Goal: Task Accomplishment & Management: Use online tool/utility

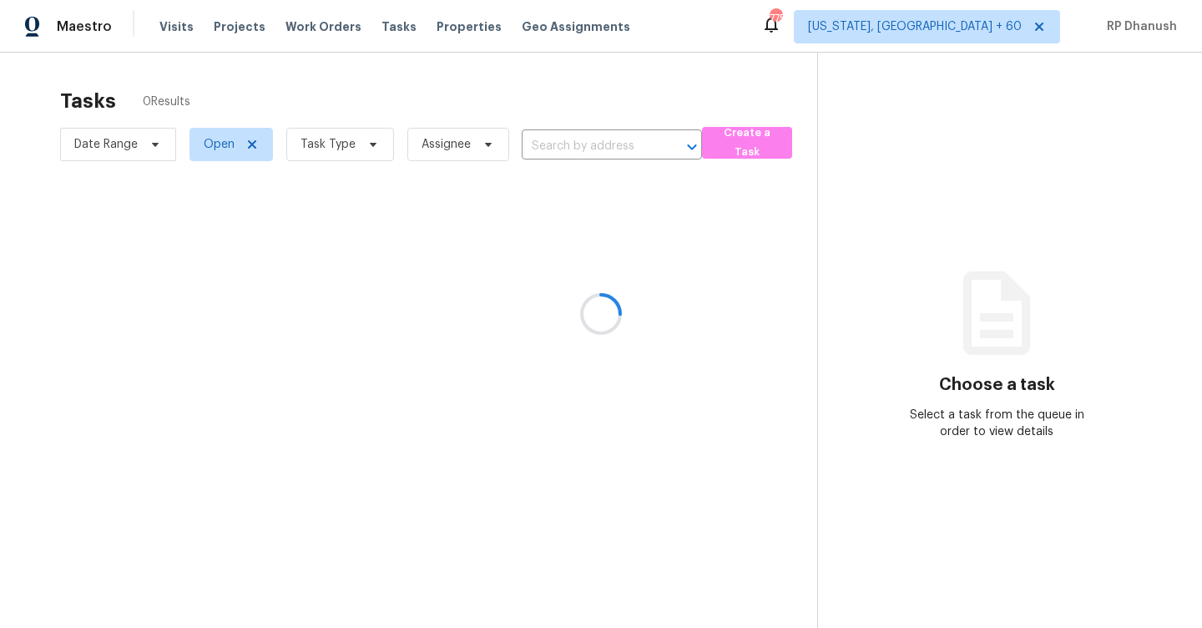
click at [579, 142] on div at bounding box center [601, 314] width 1202 height 628
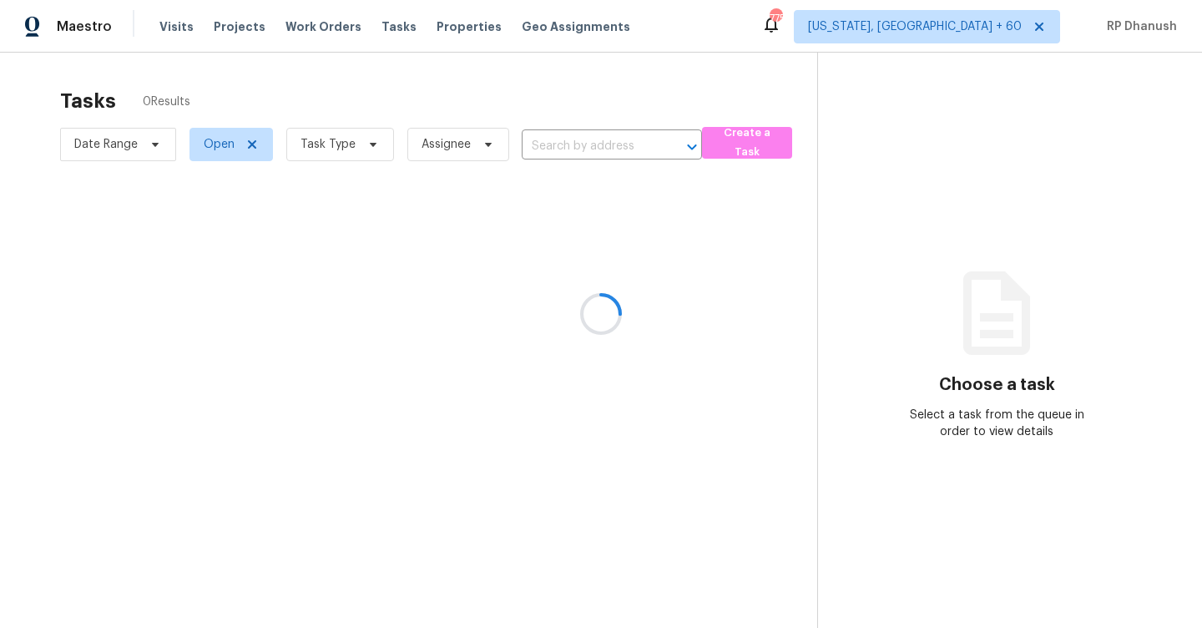
click at [579, 142] on div at bounding box center [601, 314] width 1202 height 628
click at [578, 142] on div at bounding box center [601, 314] width 1202 height 628
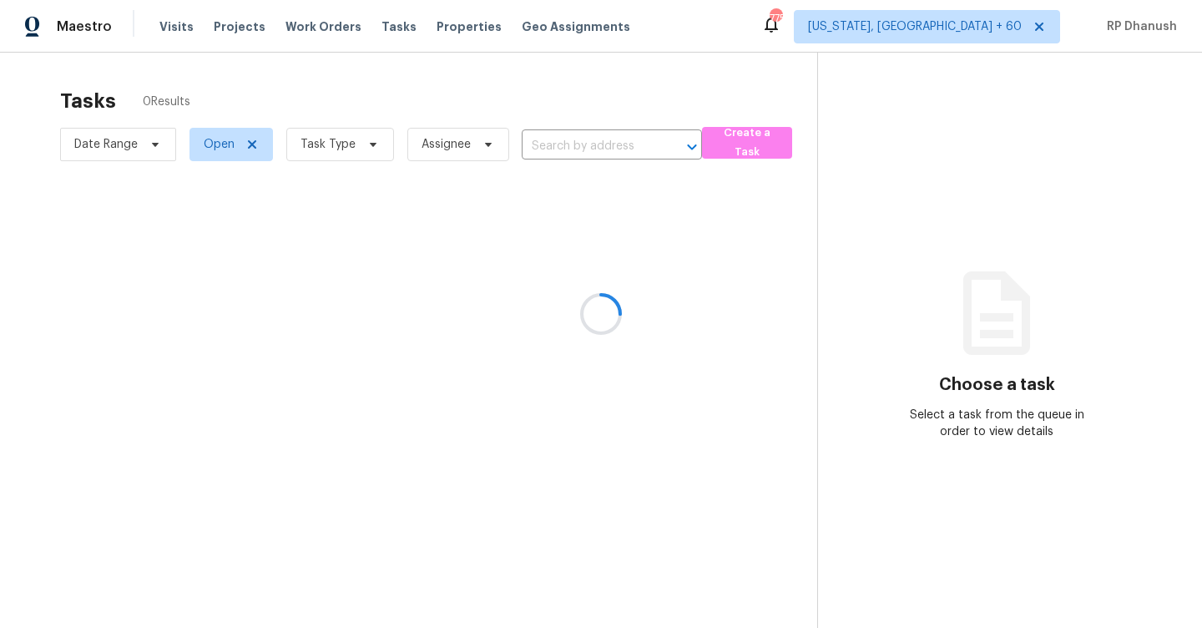
click at [578, 142] on div at bounding box center [601, 314] width 1202 height 628
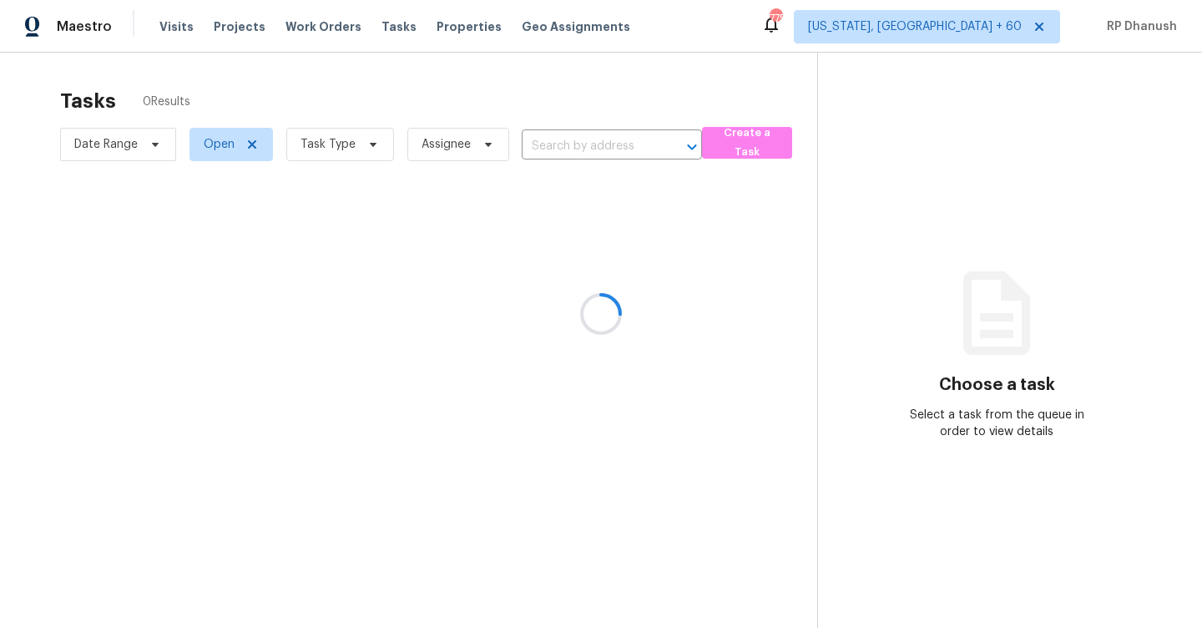
click at [578, 142] on div at bounding box center [601, 314] width 1202 height 628
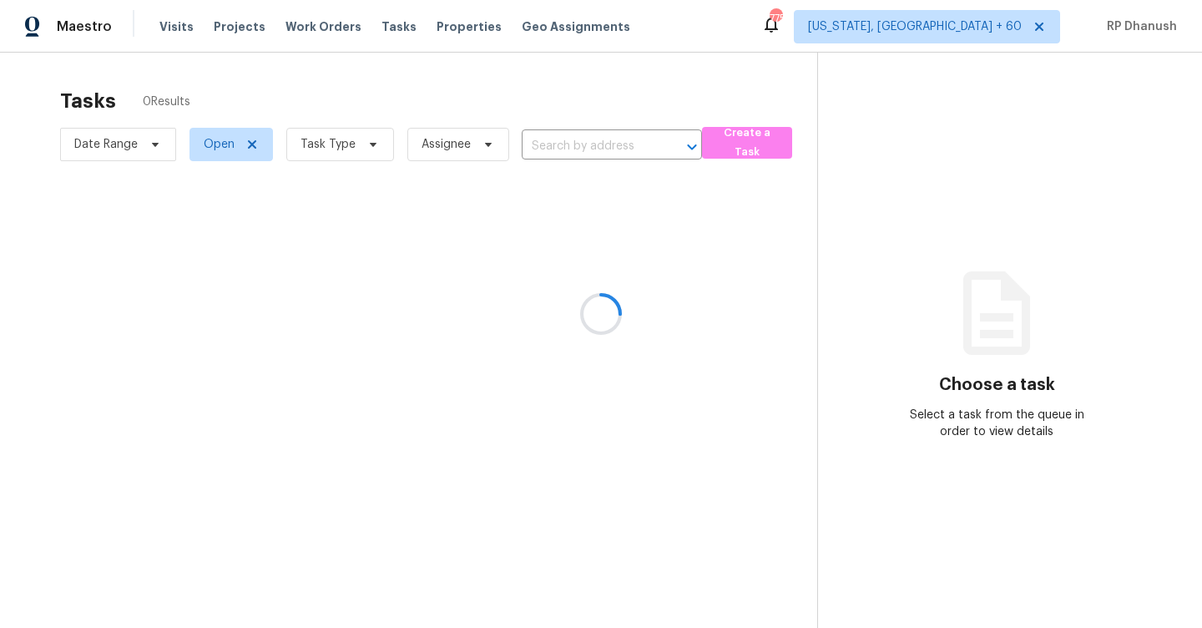
click at [578, 142] on div at bounding box center [601, 314] width 1202 height 628
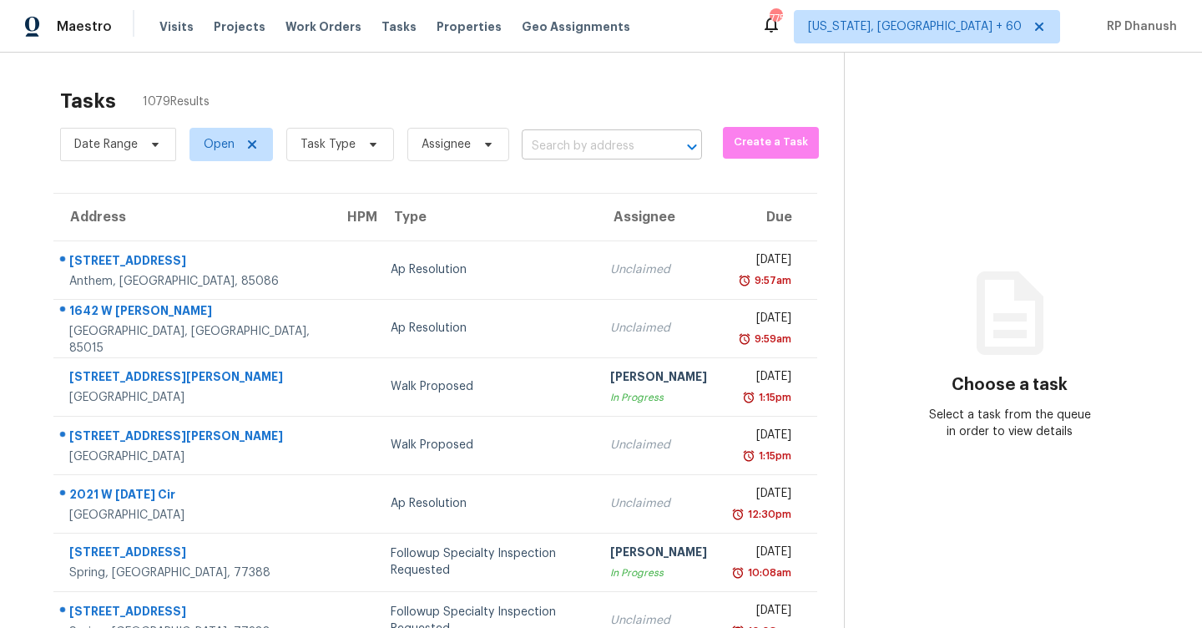
click at [637, 144] on input "text" at bounding box center [589, 147] width 134 height 26
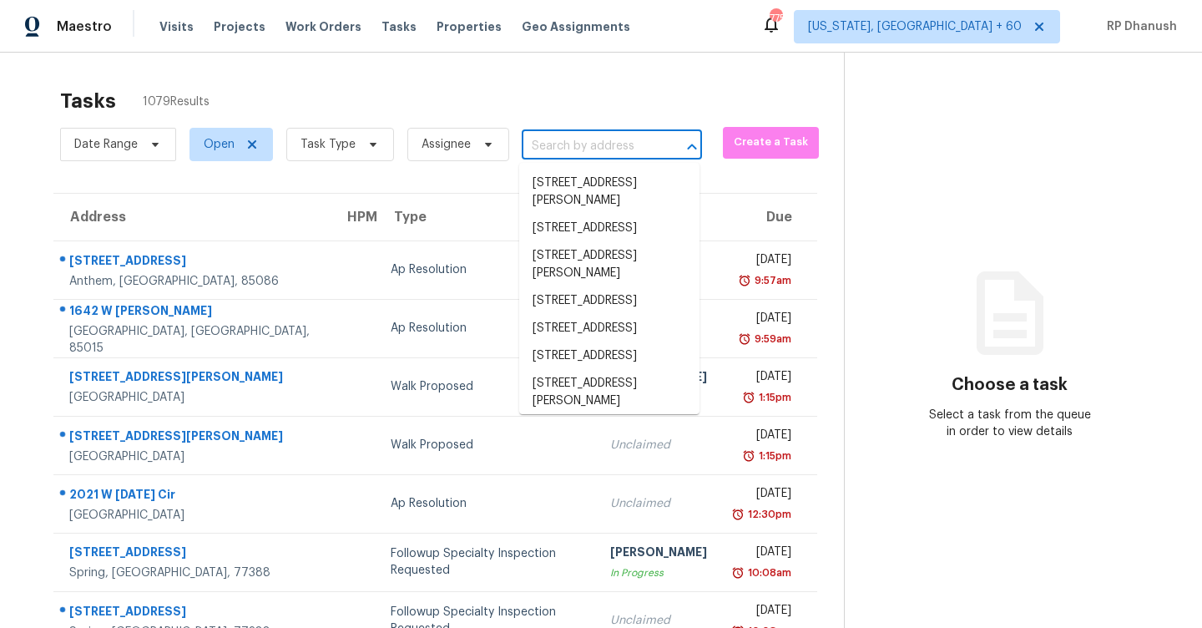
paste input "1709 Oakway Cir Columbia, TN, 38401"
type input "1709 Oakway Cir Columbia, TN, 38401"
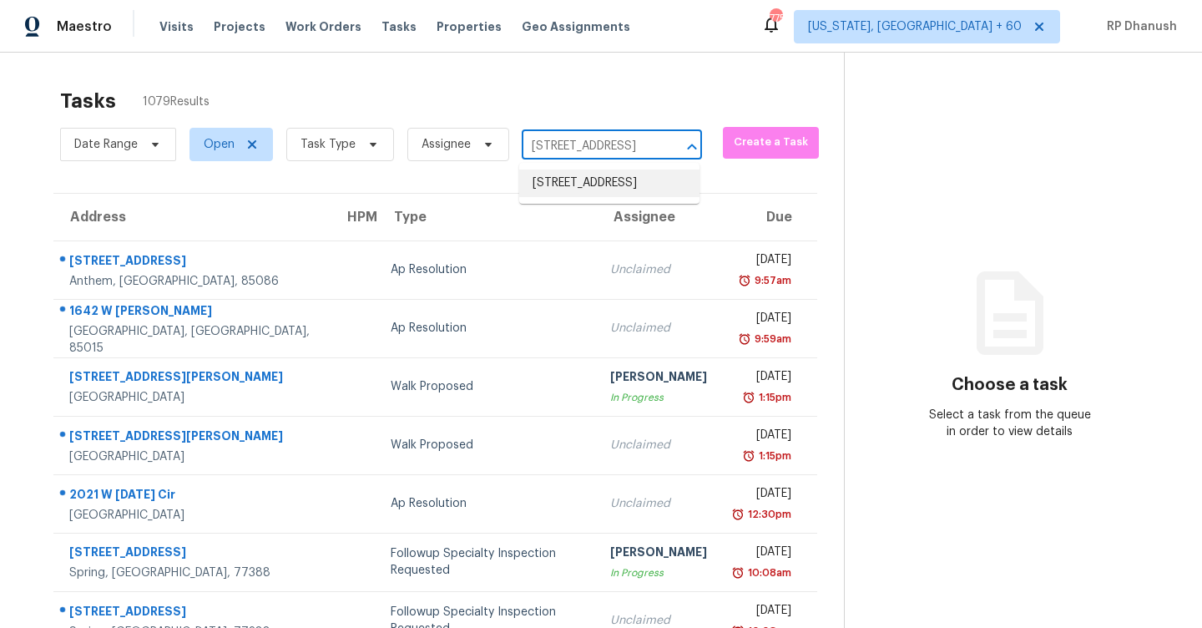
click at [609, 170] on li "1709 Oakway Cir, Columbia, TN 38401" at bounding box center [609, 183] width 180 height 28
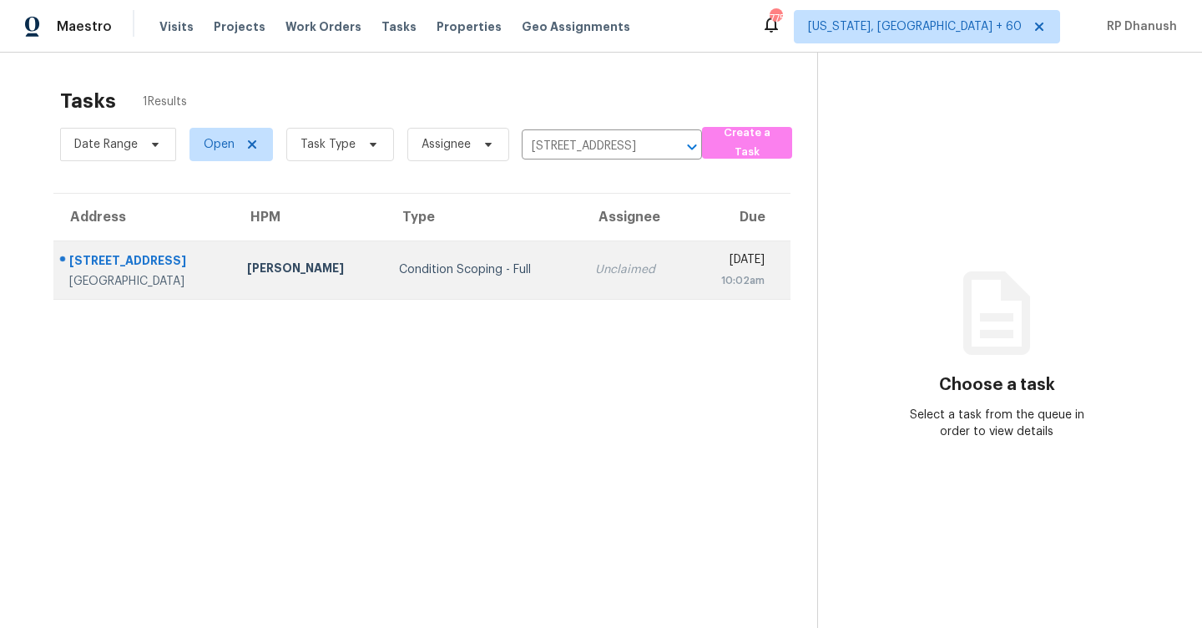
click at [617, 259] on td "Unclaimed" at bounding box center [635, 269] width 107 height 58
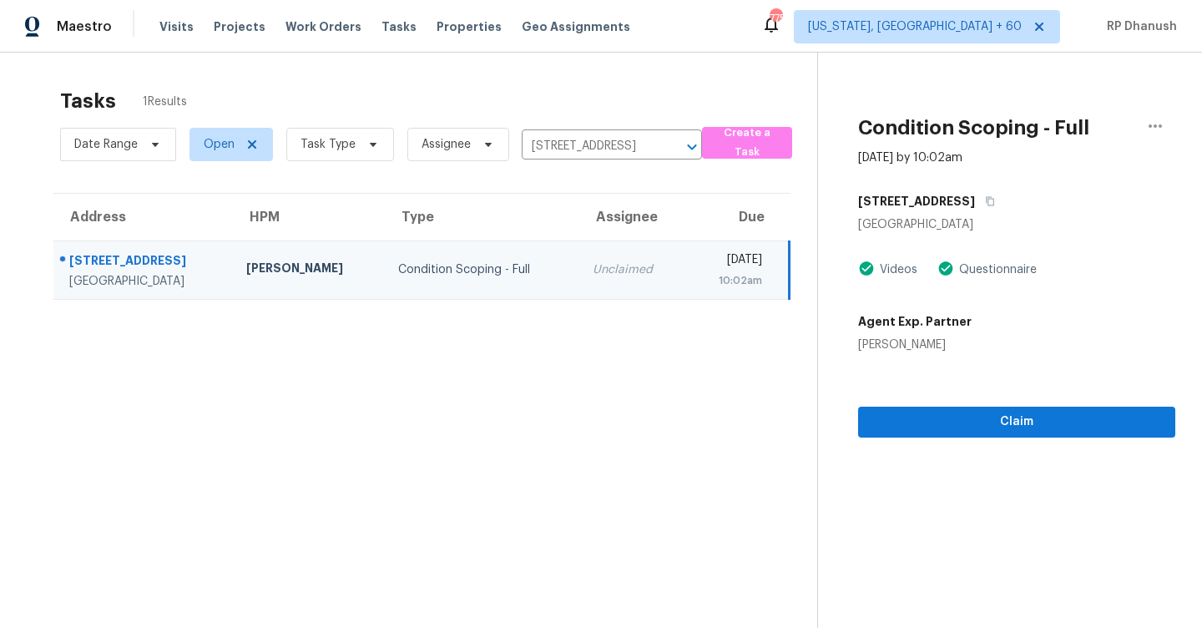
click at [946, 447] on section "Condition Scoping - Full Aug 12th 2025 by 10:02am 1709 Oakway Cir Columbia, TN …" at bounding box center [996, 367] width 358 height 628
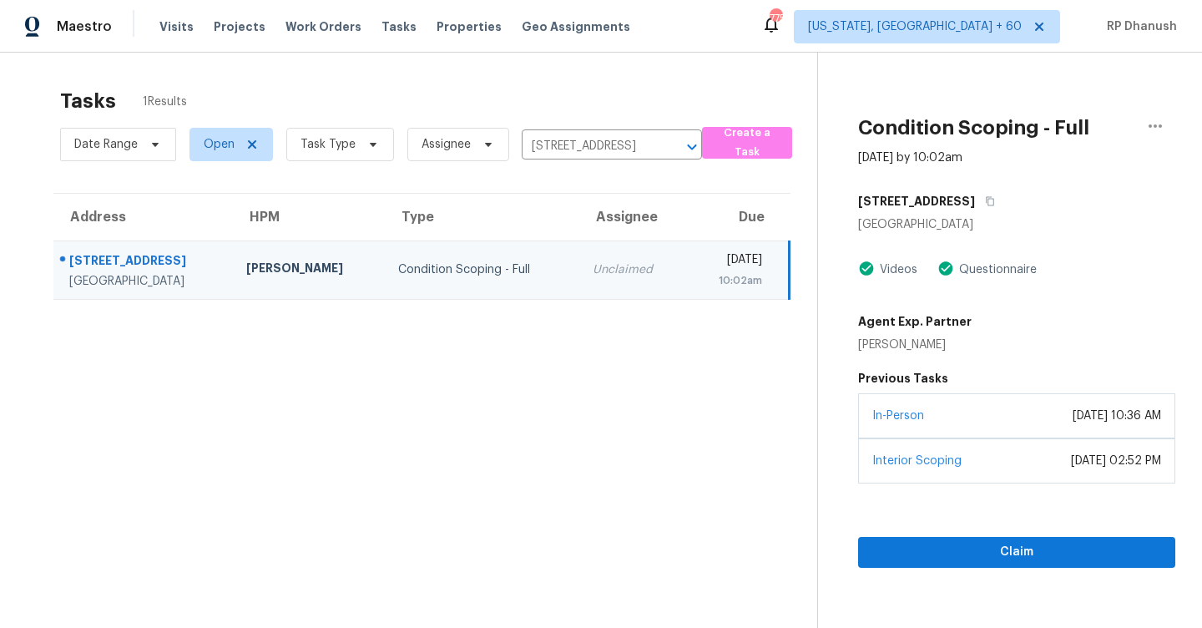
click at [969, 430] on div "In-Person March 15, 2022 at 10:36 AM" at bounding box center [1016, 415] width 317 height 45
click at [937, 538] on button "Claim" at bounding box center [1016, 552] width 317 height 31
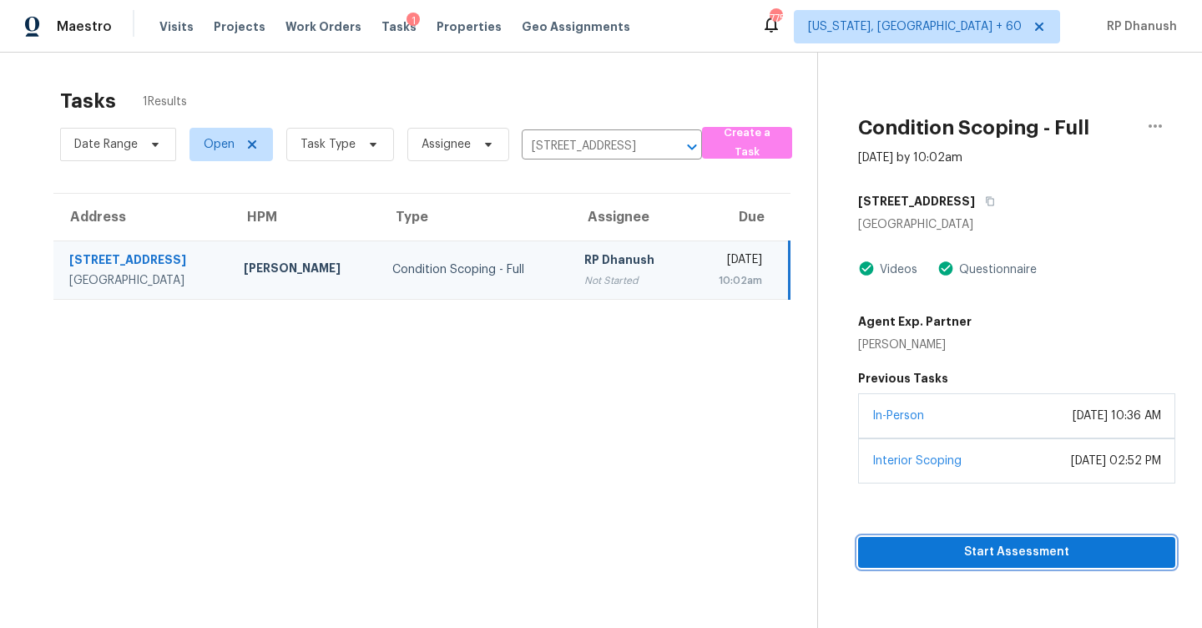
click at [934, 555] on span "Start Assessment" at bounding box center [1016, 552] width 290 height 21
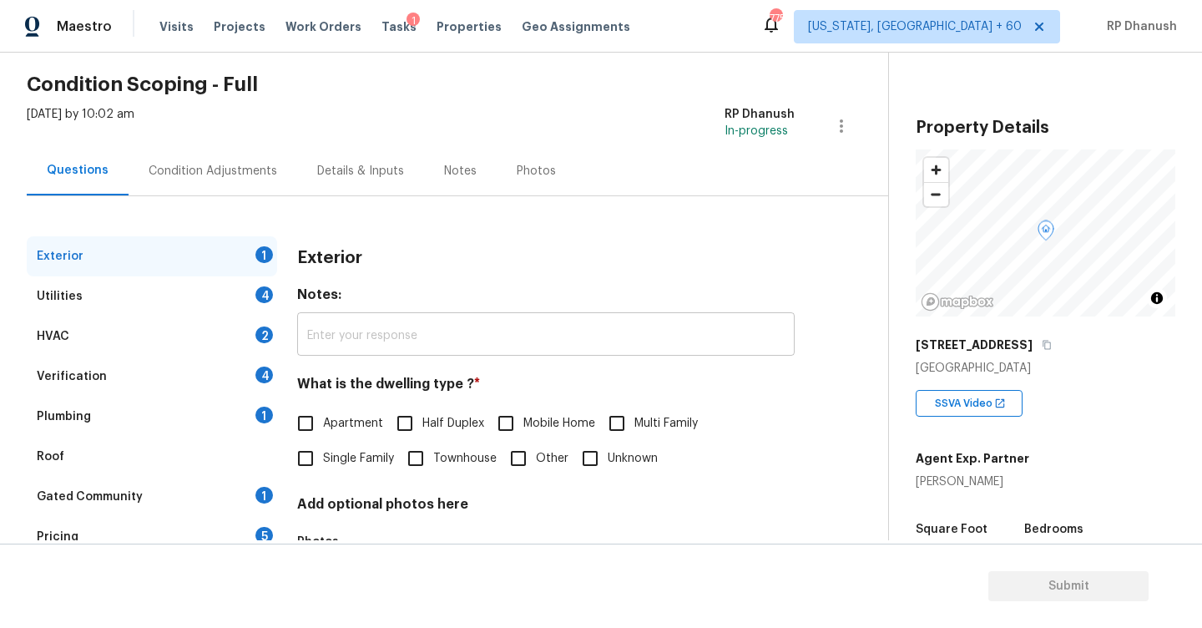
scroll to position [100, 0]
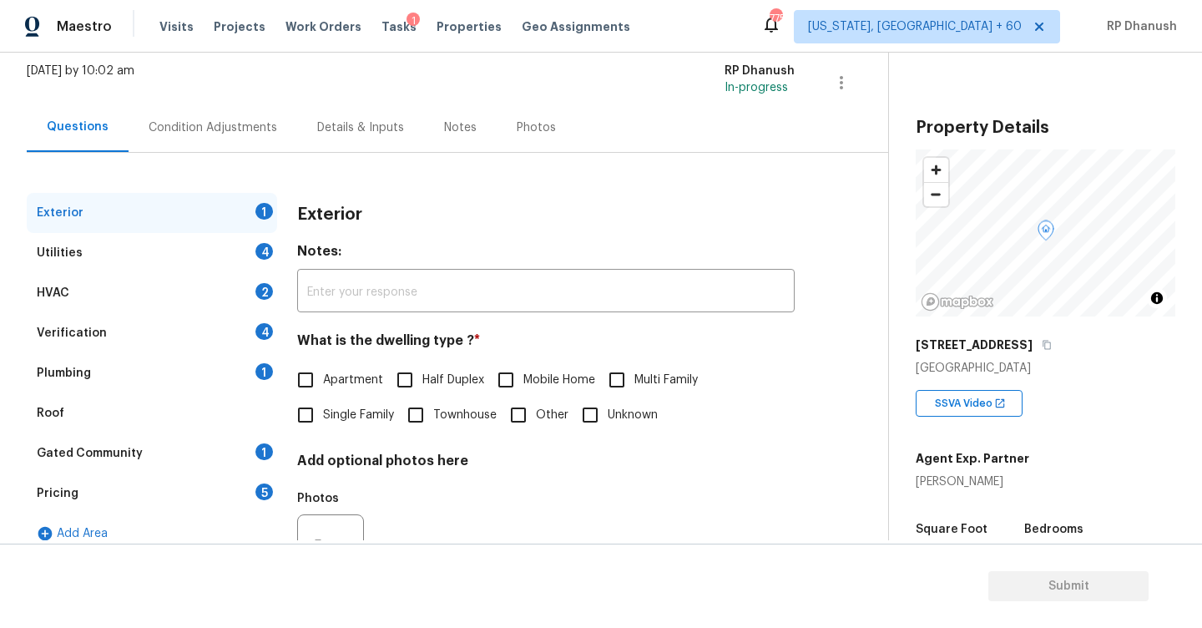
click at [321, 410] on input "Single Family" at bounding box center [305, 414] width 35 height 35
checkbox input "true"
click at [231, 117] on div "Condition Adjustments" at bounding box center [213, 127] width 169 height 49
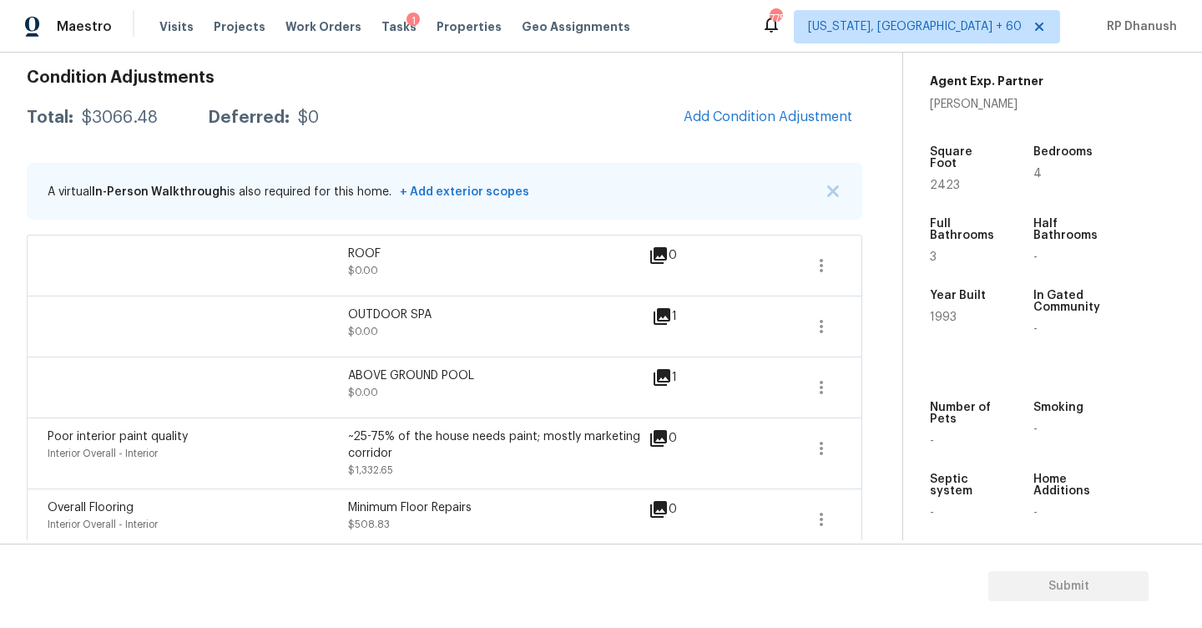
scroll to position [220, 0]
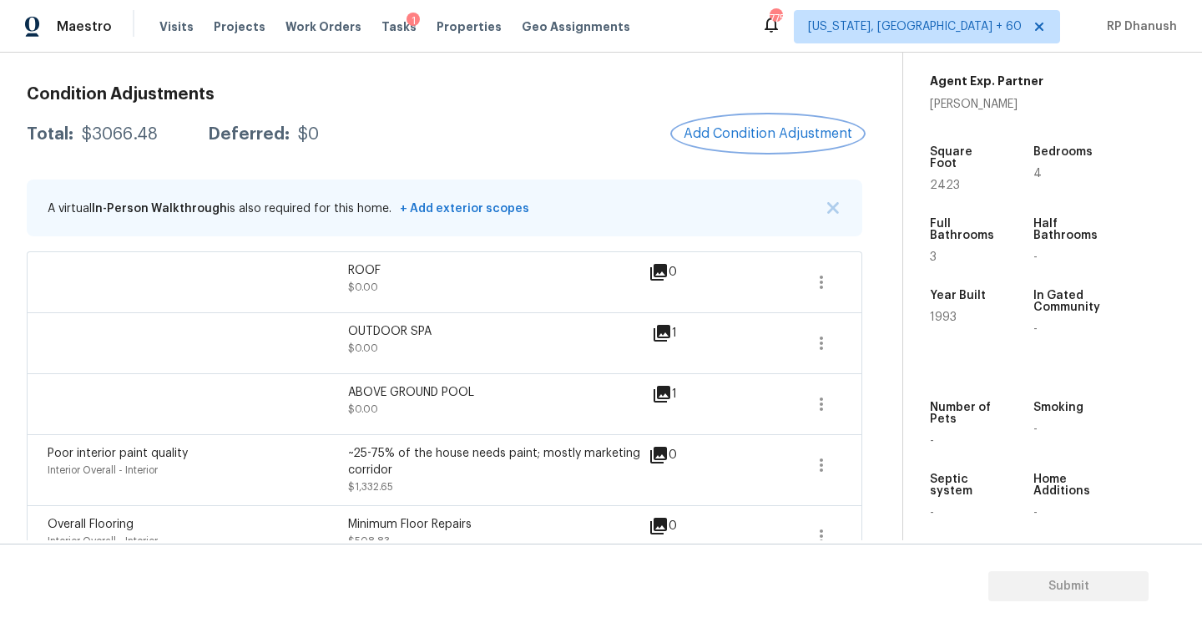
click at [776, 121] on button "Add Condition Adjustment" at bounding box center [768, 133] width 189 height 35
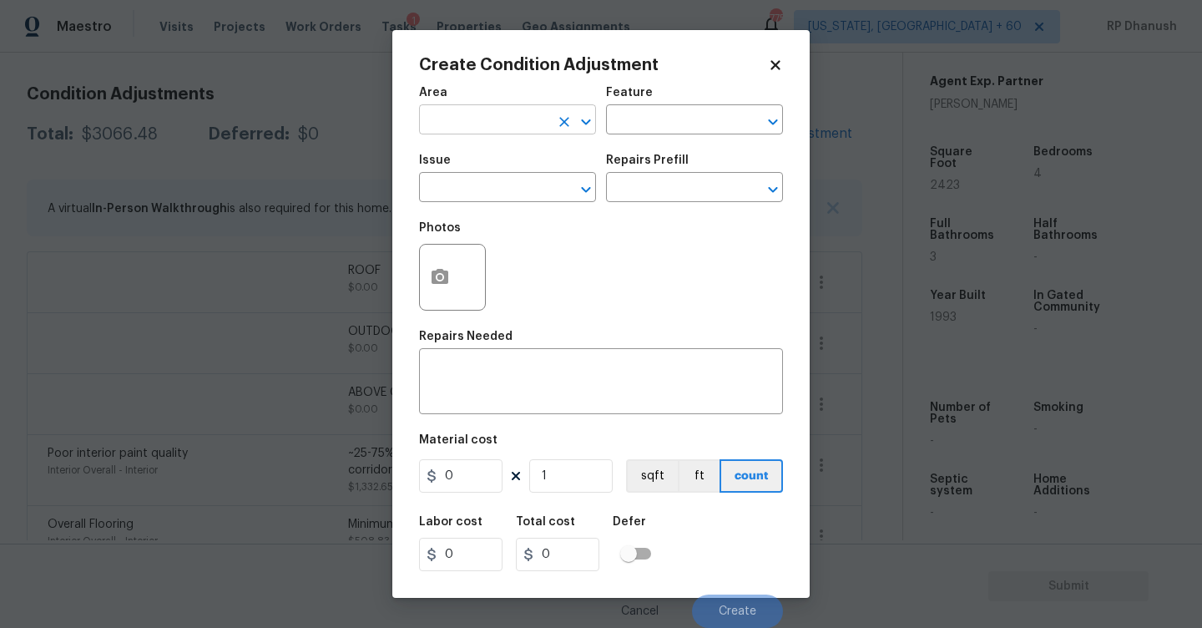
click at [501, 110] on input "text" at bounding box center [484, 122] width 130 height 26
type input "e"
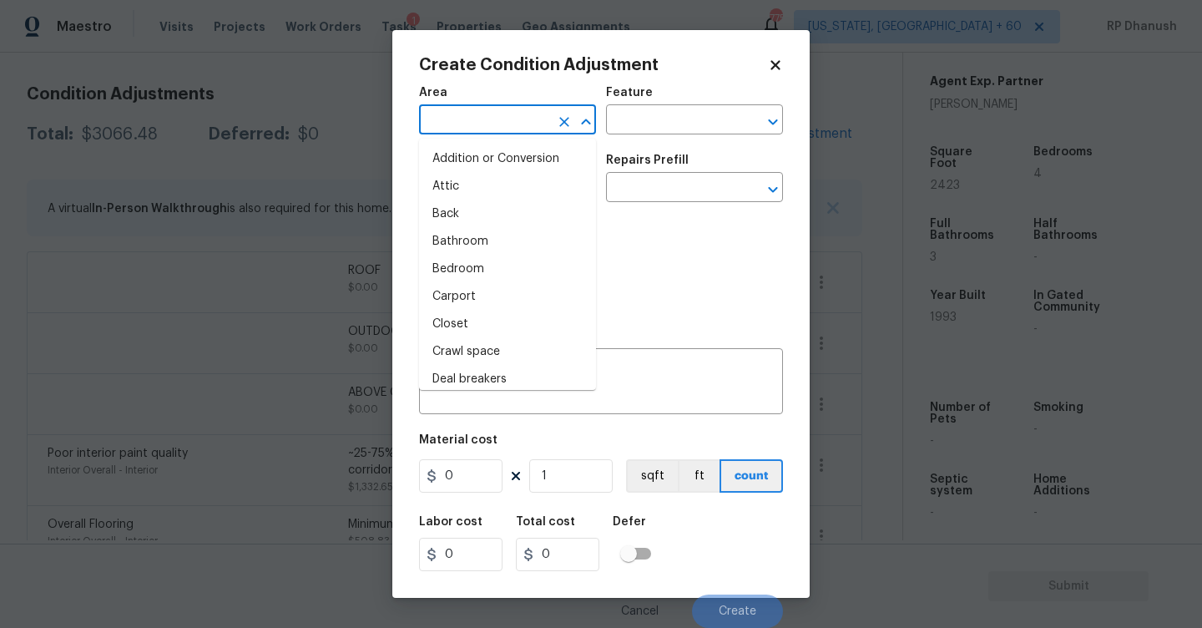
type input "x"
click at [479, 167] on li "Exterior Addition" at bounding box center [507, 159] width 177 height 28
type input "Exterior Addition"
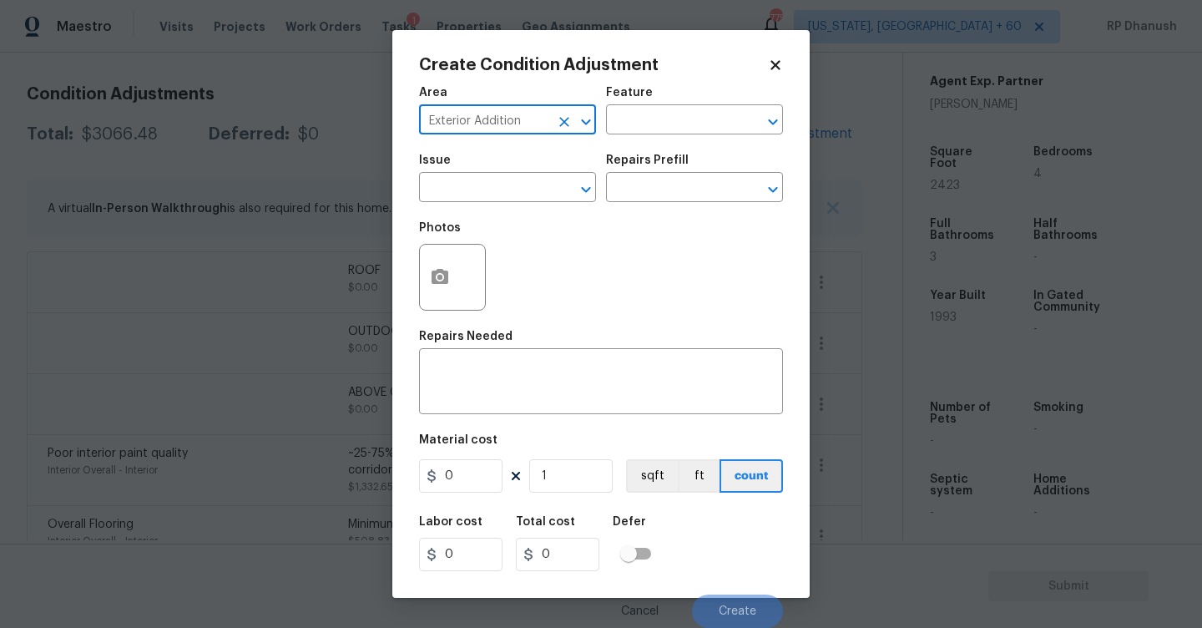
click at [570, 132] on div at bounding box center [574, 121] width 43 height 23
click at [533, 132] on input "Exterior Addition" at bounding box center [484, 122] width 130 height 26
click at [565, 129] on icon "Clear" at bounding box center [564, 122] width 17 height 17
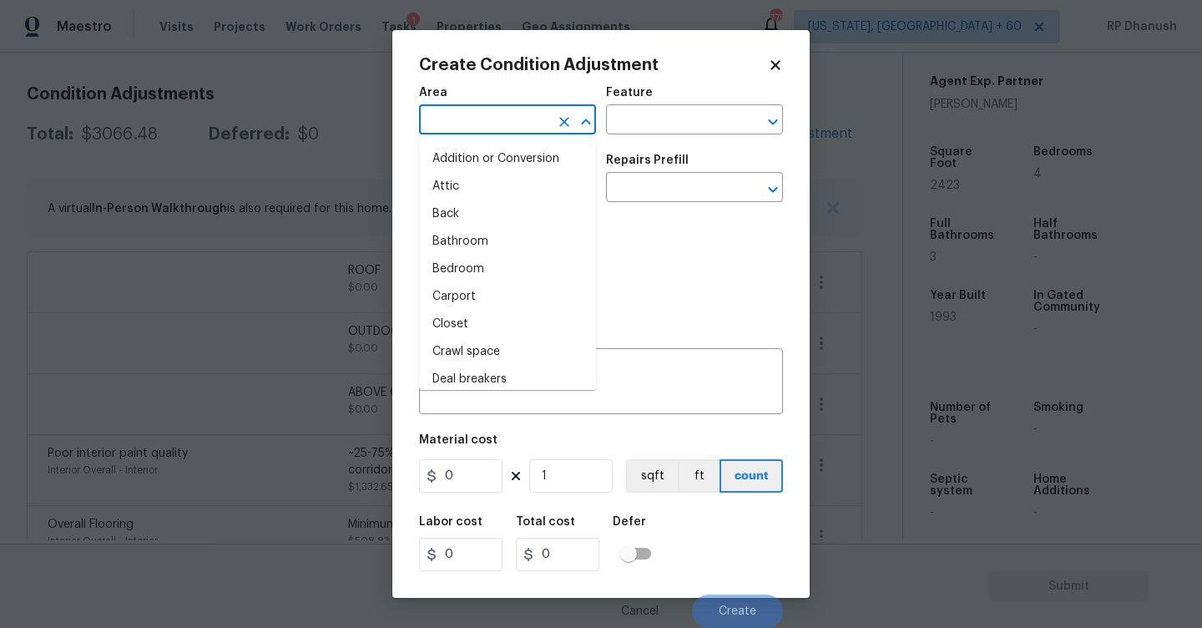
click at [524, 129] on input "text" at bounding box center [484, 122] width 130 height 26
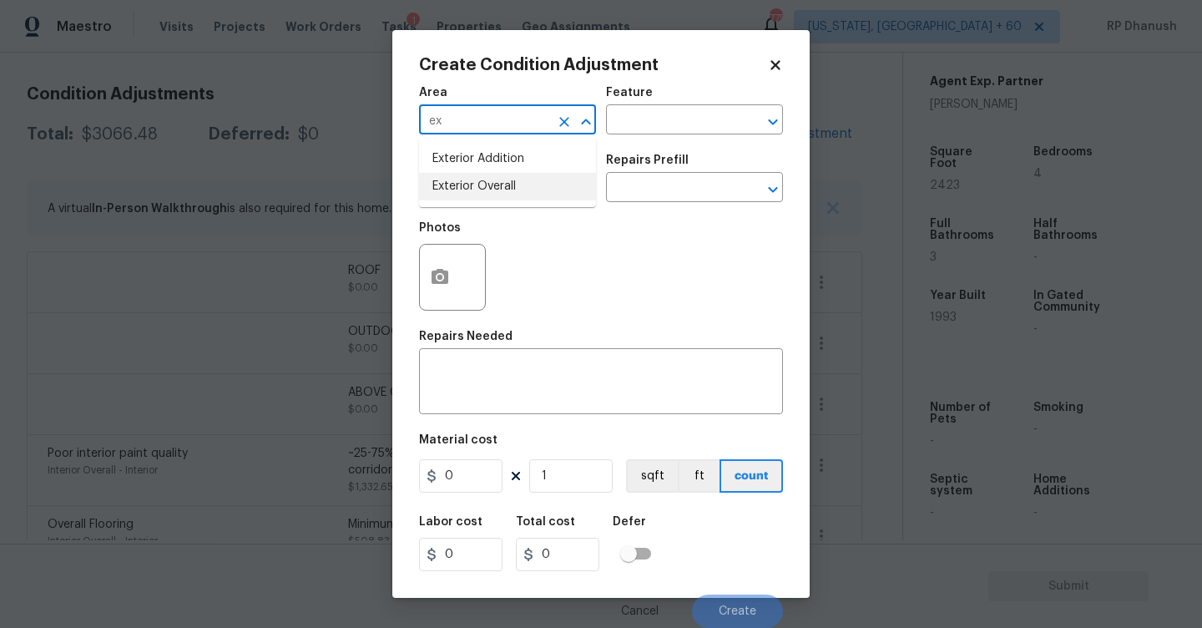
click at [469, 199] on li "Exterior Overall" at bounding box center [507, 187] width 177 height 28
type input "Exterior Overall"
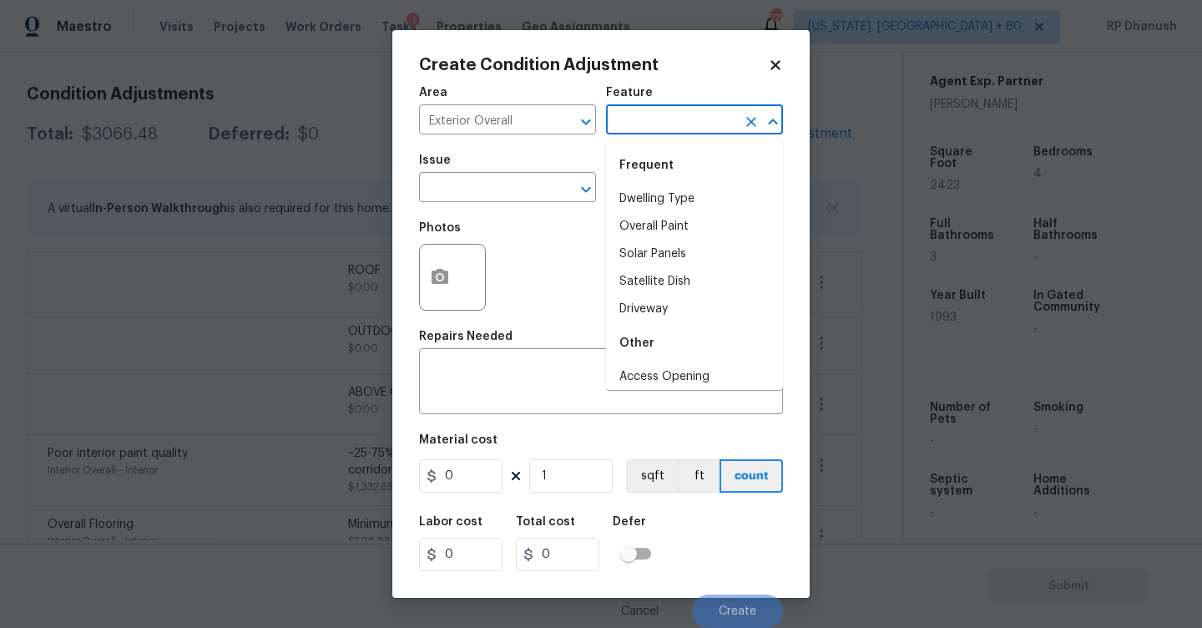
click at [619, 118] on input "text" at bounding box center [671, 122] width 130 height 26
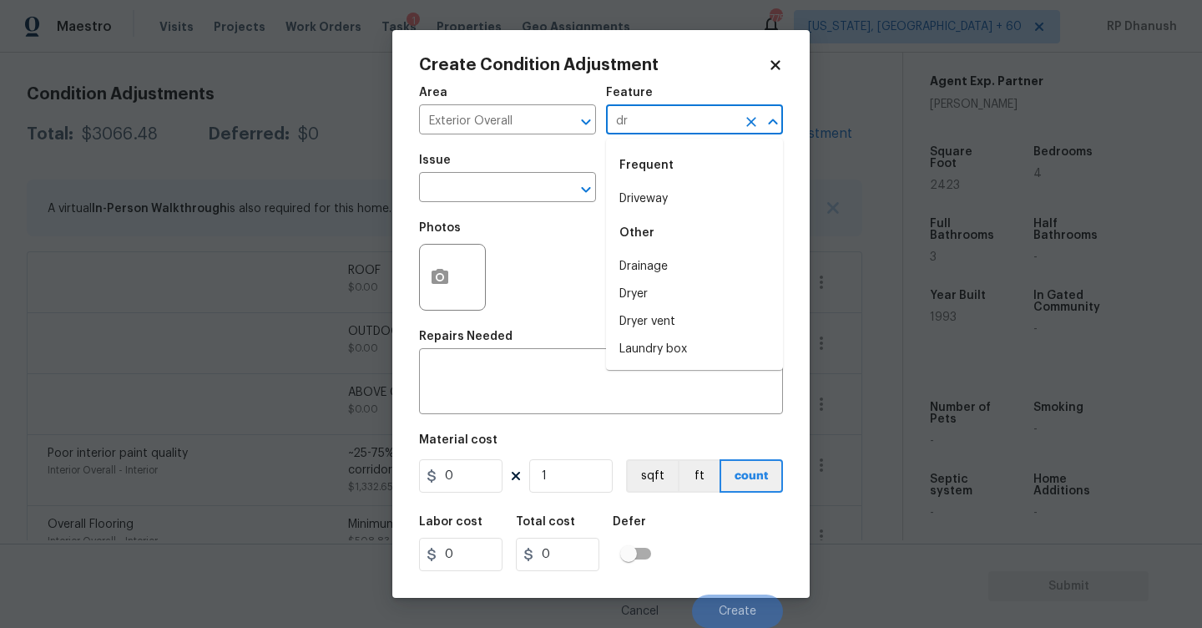
click at [631, 180] on div "Frequent" at bounding box center [694, 165] width 177 height 40
click at [631, 183] on div "Frequent" at bounding box center [694, 165] width 177 height 40
drag, startPoint x: 637, startPoint y: 194, endPoint x: 596, endPoint y: 194, distance: 40.9
click at [637, 194] on li "Driveway" at bounding box center [694, 199] width 177 height 28
type input "Driveway"
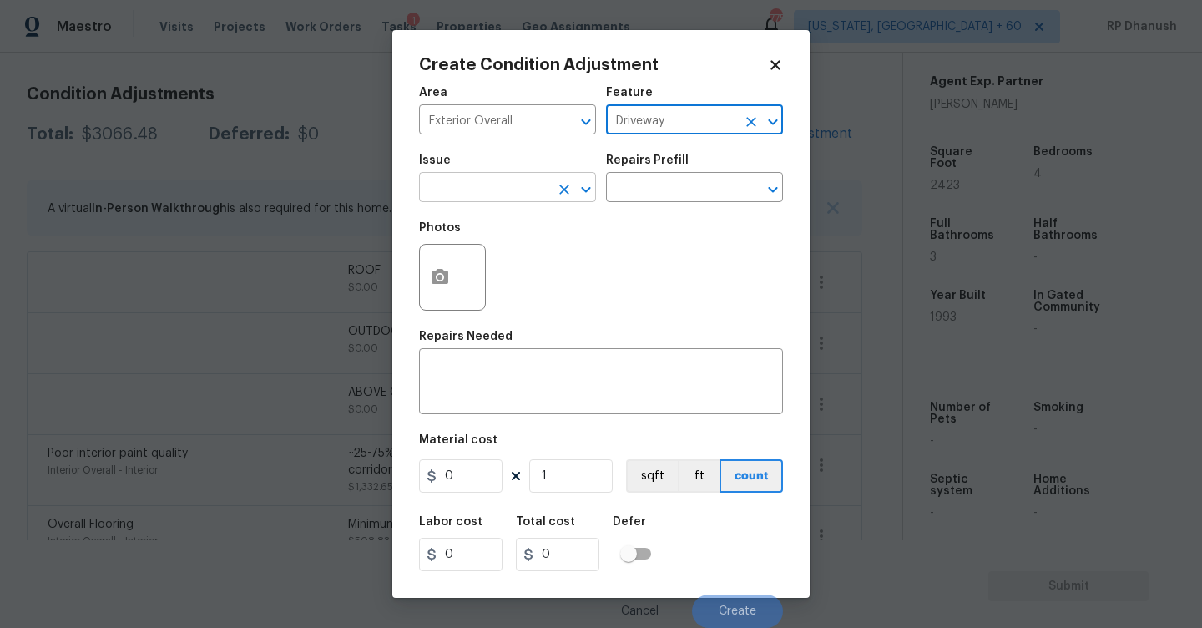
click at [519, 194] on input "text" at bounding box center [484, 189] width 130 height 26
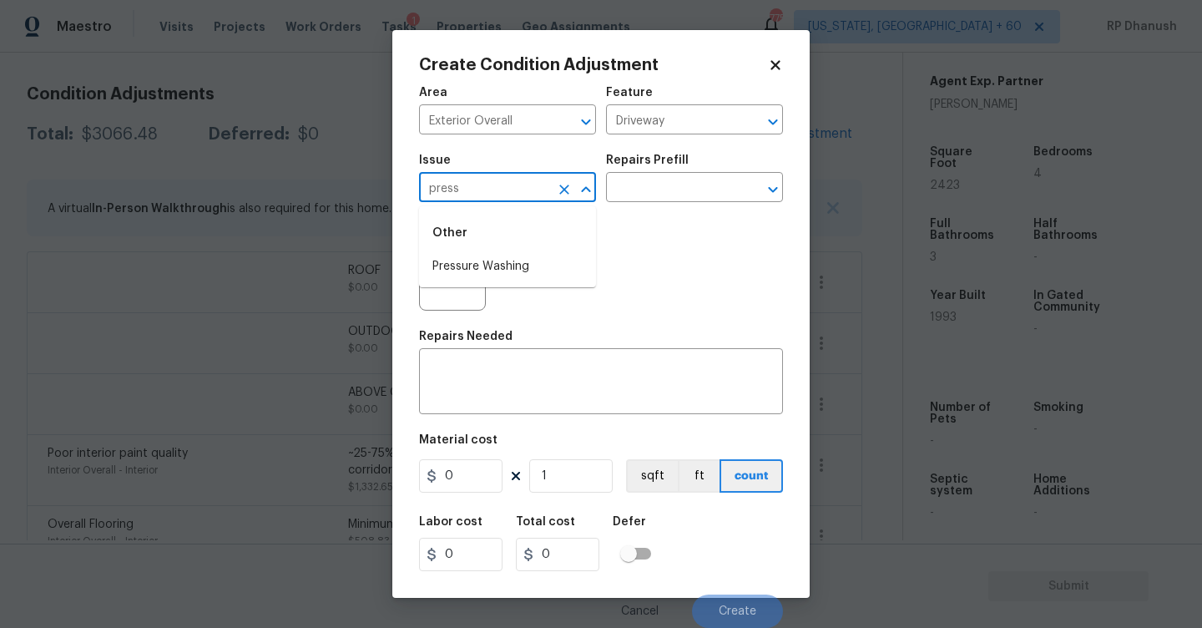
click at [528, 270] on li "Pressure Washing" at bounding box center [507, 267] width 177 height 28
type input "Pressure Washing"
click at [634, 200] on input "text" at bounding box center [671, 189] width 130 height 26
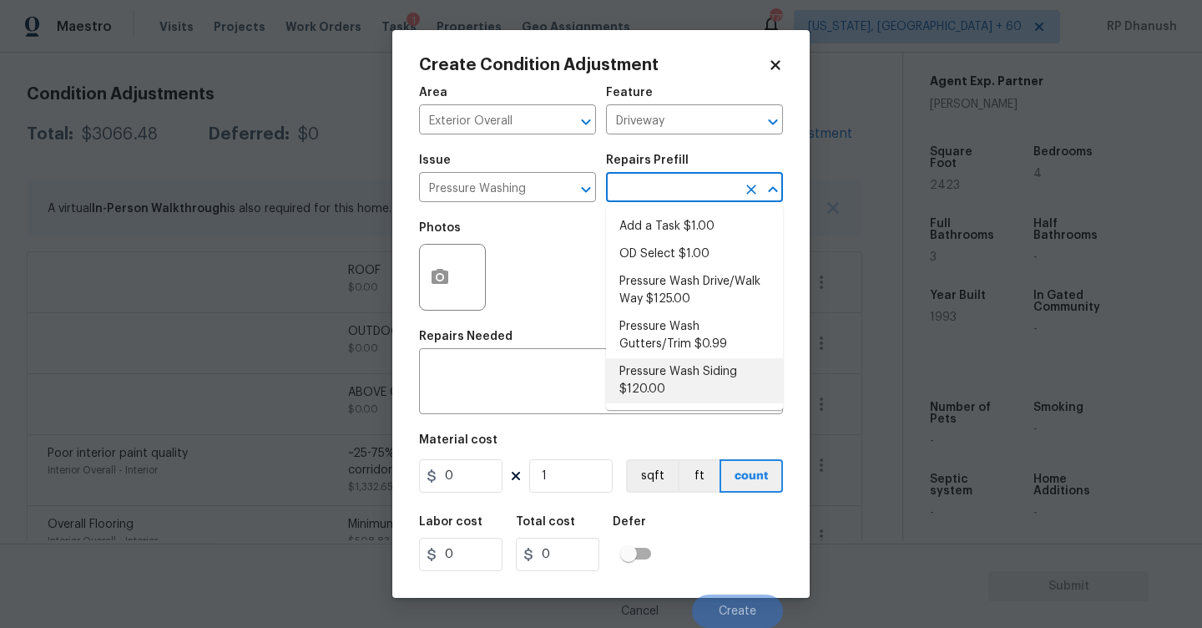
click at [652, 388] on li "Pressure Wash Siding $120.00" at bounding box center [694, 380] width 177 height 45
type input "Siding"
type textarea "Protect areas as needed for pressure washing. Pressure wash the siding on the h…"
type input "120"
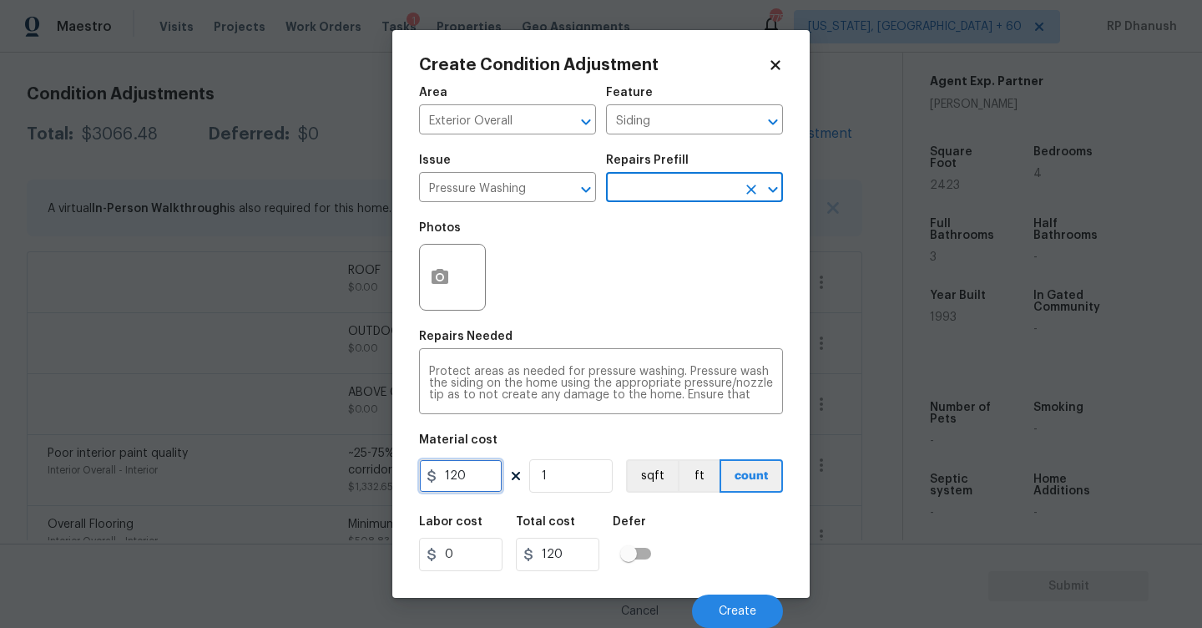
click at [478, 479] on input "120" at bounding box center [460, 475] width 83 height 33
type input "200"
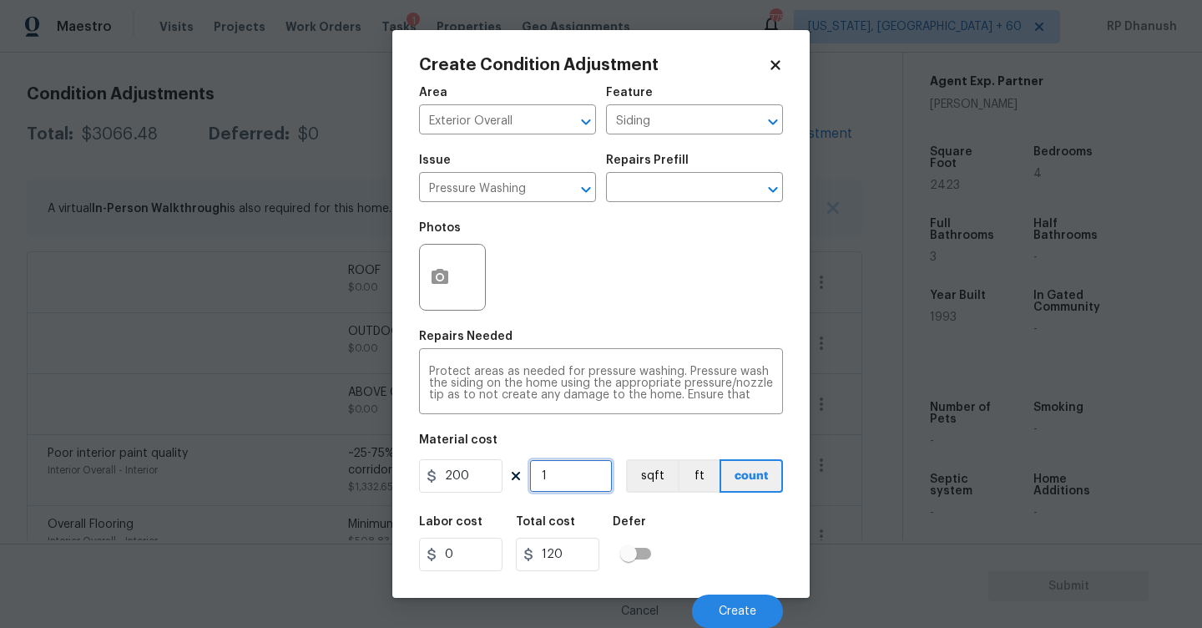
type input "200"
click at [757, 613] on button "Create" at bounding box center [737, 610] width 91 height 33
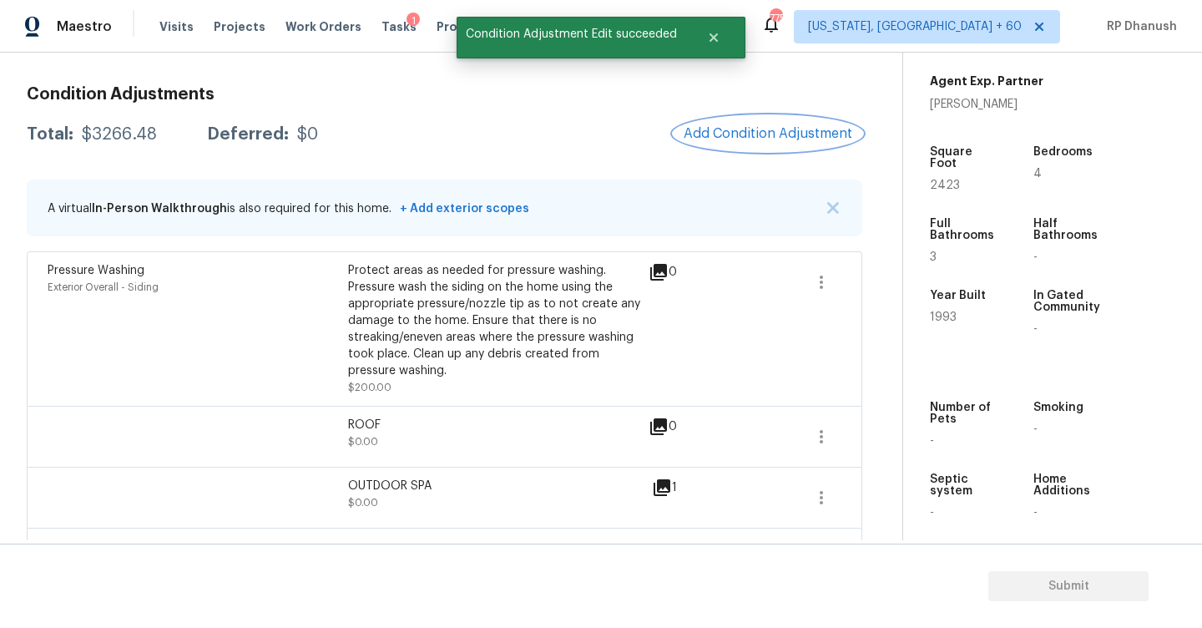
click at [750, 140] on span "Add Condition Adjustment" at bounding box center [768, 133] width 169 height 15
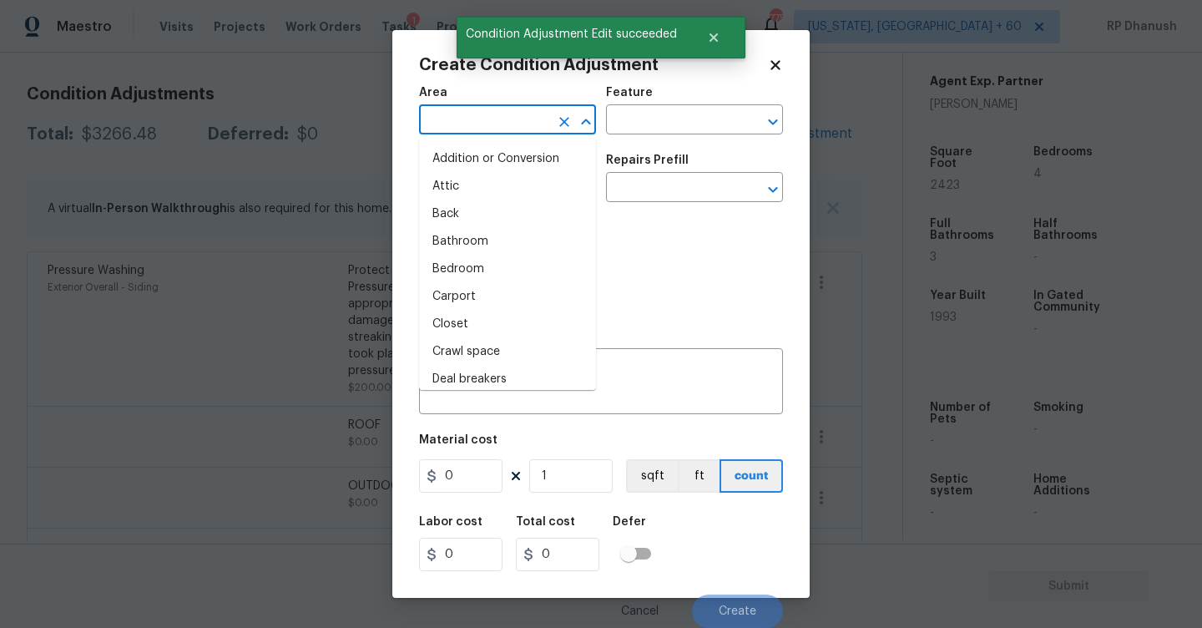
click at [498, 124] on input "text" at bounding box center [484, 122] width 130 height 26
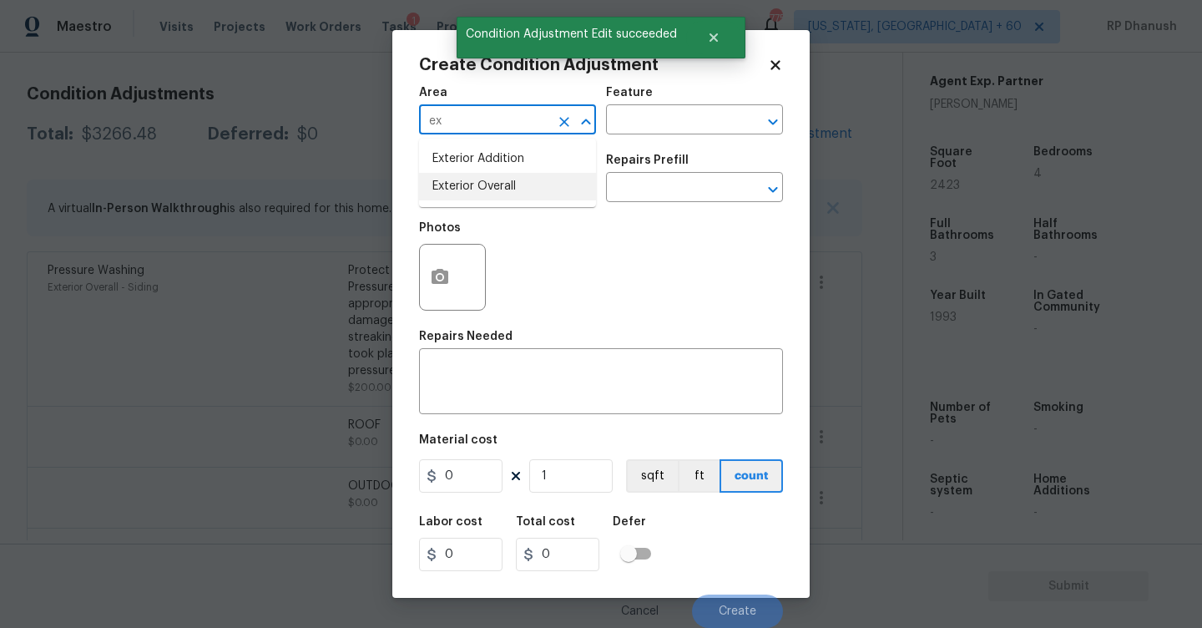
click at [458, 185] on li "Exterior Overall" at bounding box center [507, 187] width 177 height 28
type input "Exterior Overall"
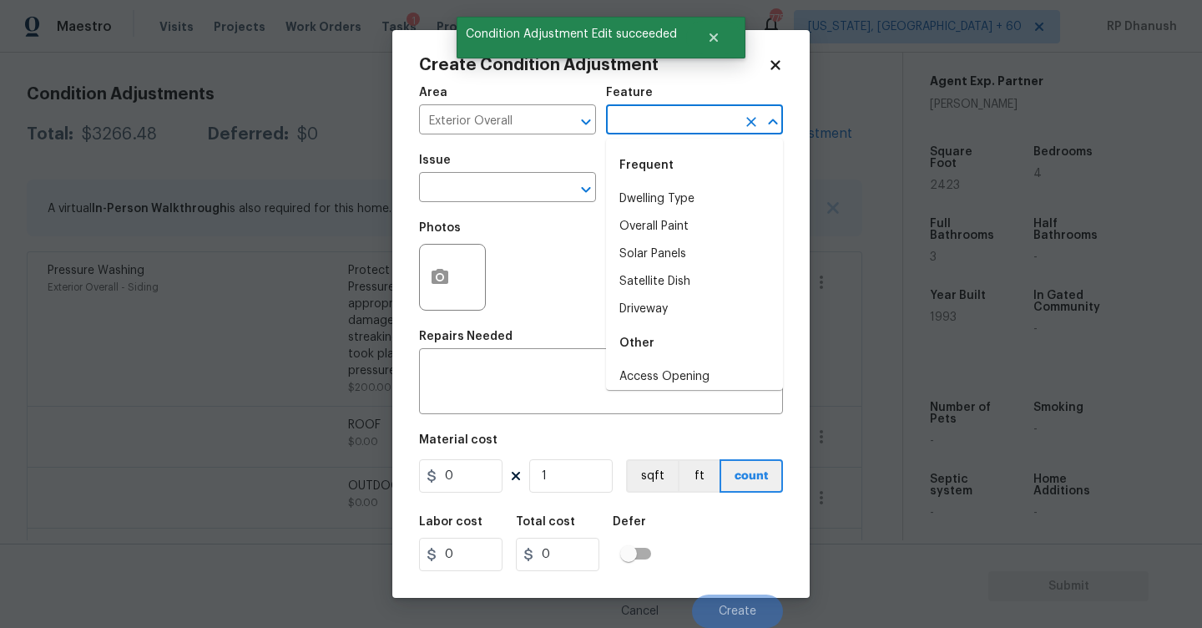
click at [669, 115] on input "text" at bounding box center [671, 122] width 130 height 26
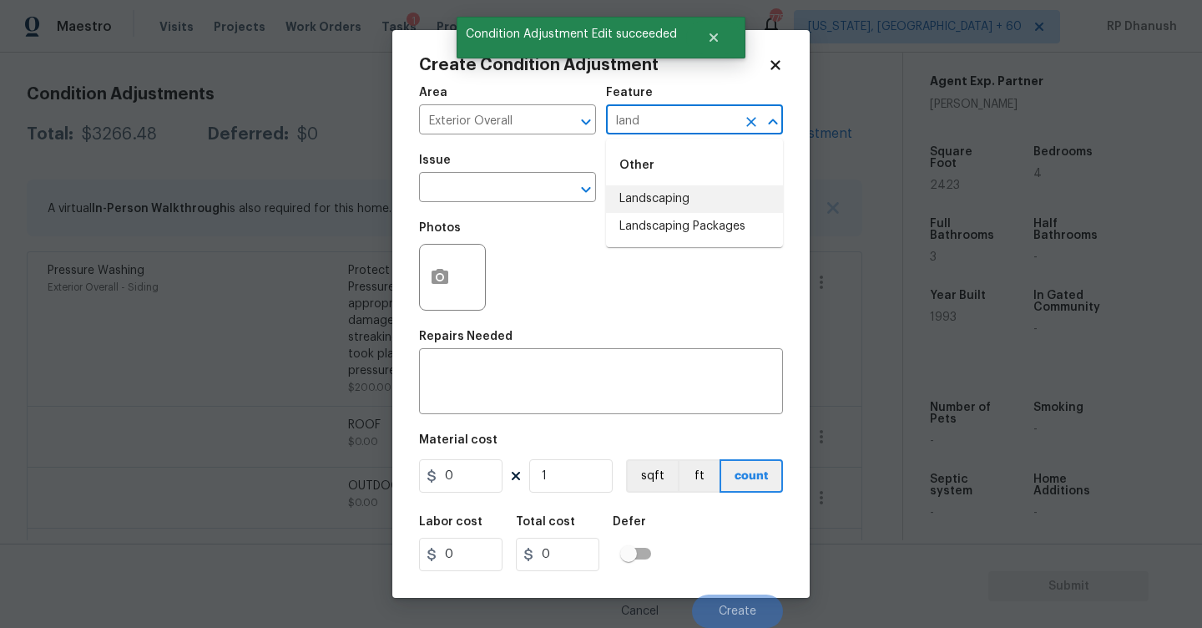
click at [664, 211] on li "Landscaping" at bounding box center [694, 199] width 177 height 28
type input "Landscaping"
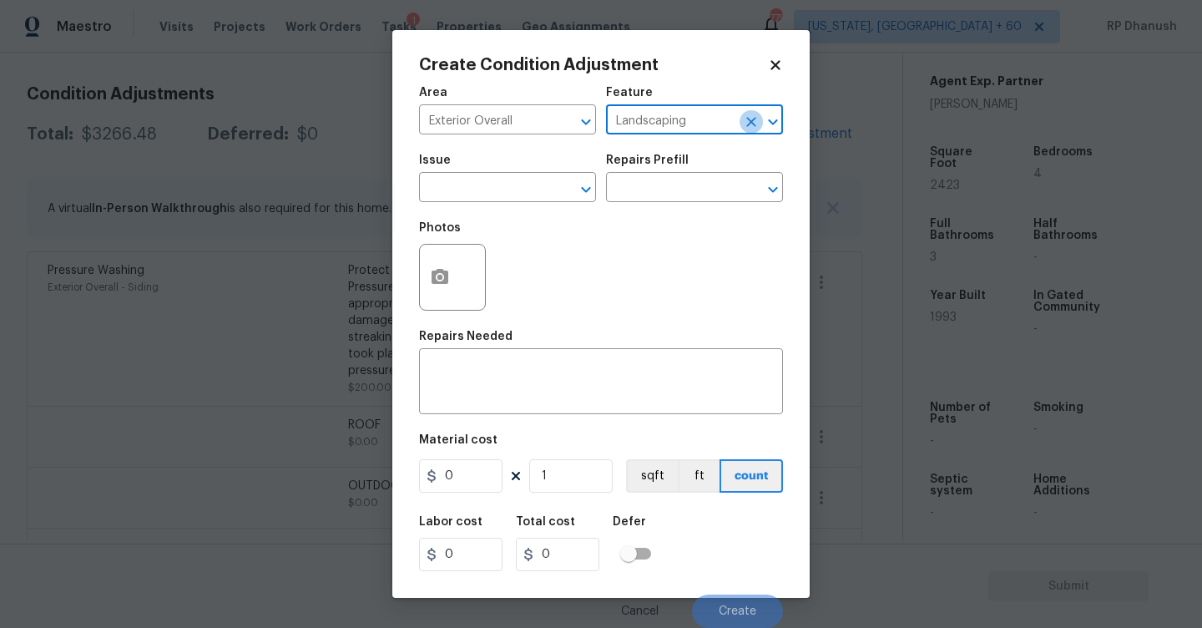
click at [753, 114] on icon "Clear" at bounding box center [751, 122] width 17 height 17
click at [709, 119] on input "text" at bounding box center [671, 122] width 130 height 26
click at [681, 219] on li "Landscaping Packages" at bounding box center [694, 227] width 177 height 28
type input "Landscaping Packages"
click at [500, 186] on input "text" at bounding box center [484, 189] width 130 height 26
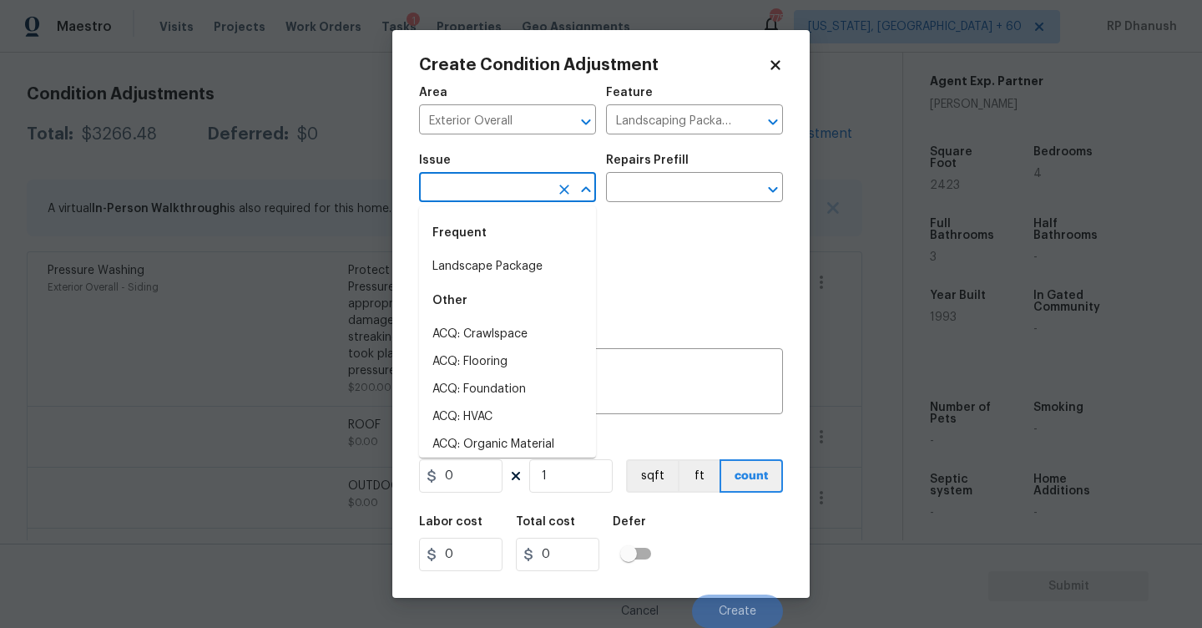
click at [495, 252] on div "Frequent" at bounding box center [507, 233] width 177 height 40
click at [495, 258] on li "Landscape Package" at bounding box center [507, 267] width 177 height 28
type input "Landscape Package"
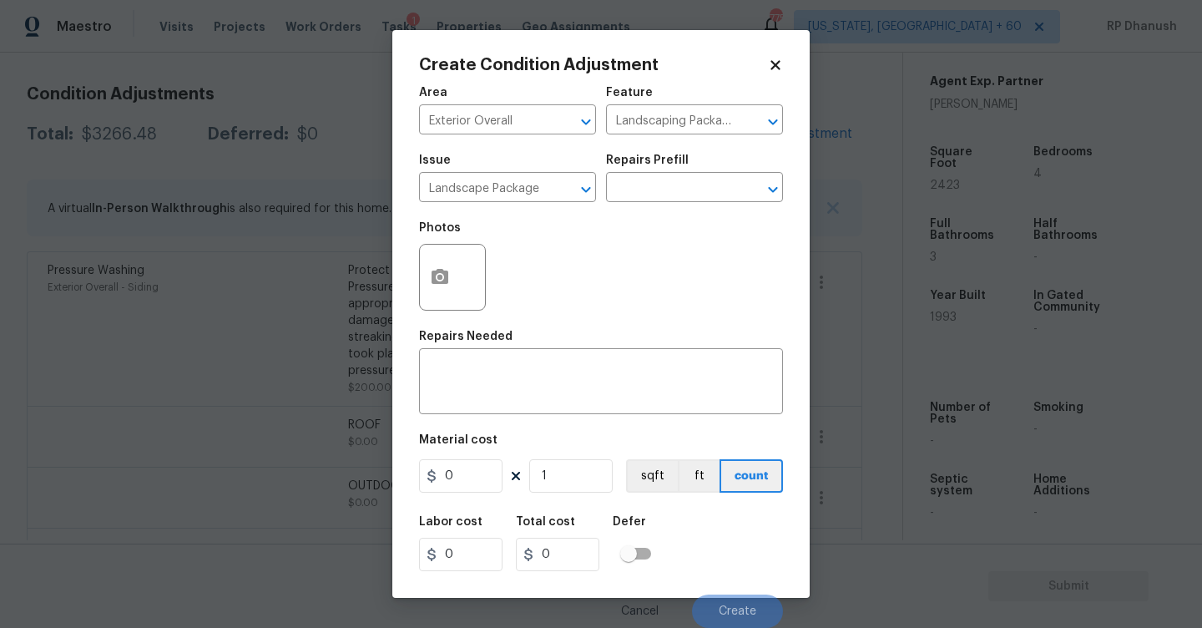
click at [698, 171] on div "Repairs Prefill" at bounding box center [694, 165] width 177 height 22
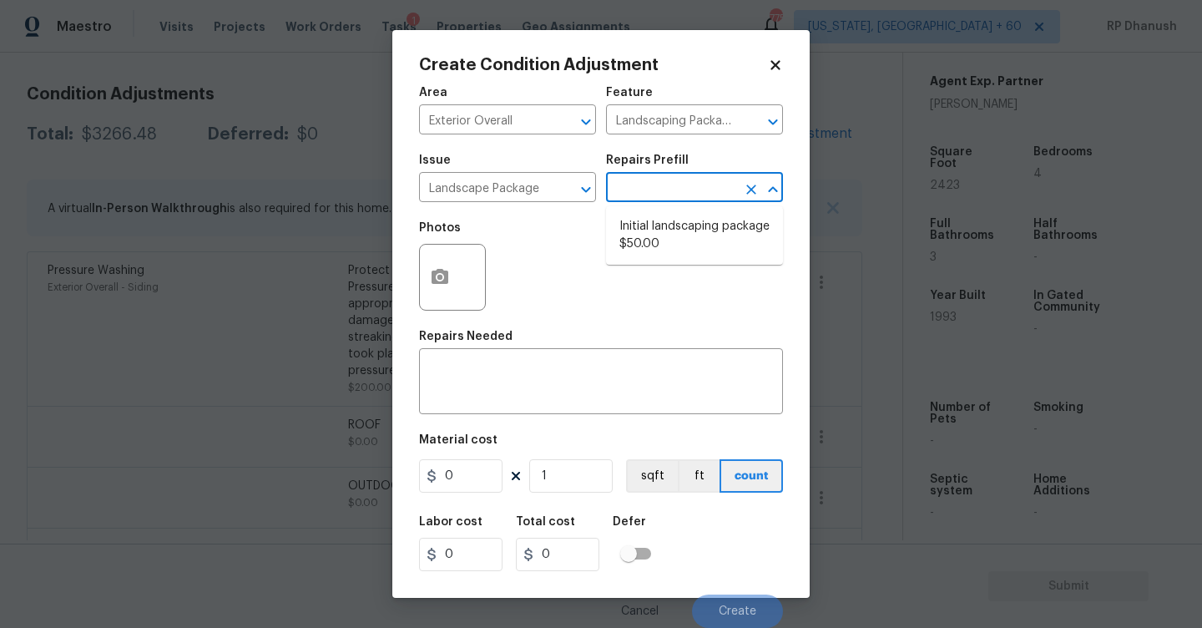
click at [697, 190] on input "text" at bounding box center [671, 189] width 130 height 26
click at [636, 245] on li "Initial landscaping package $50.00" at bounding box center [694, 235] width 177 height 45
type input "Home Readiness Packages"
type textarea "Mowing of grass up to 6" in height. Mow, edge along driveways & sidewalks, trim…"
type input "50"
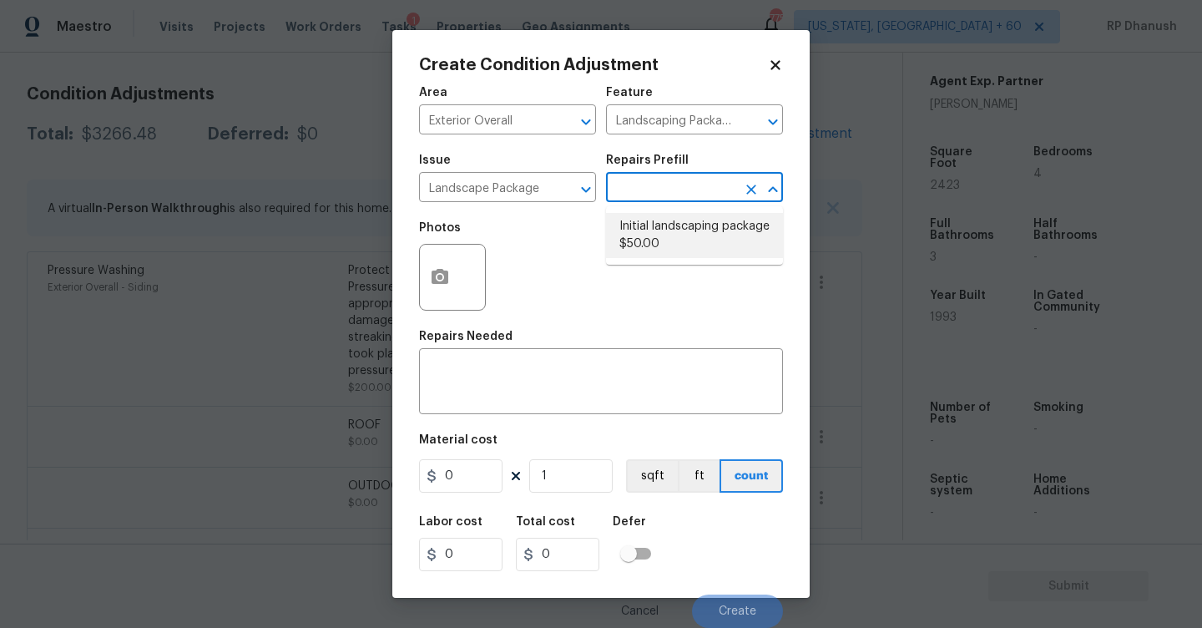
type input "50"
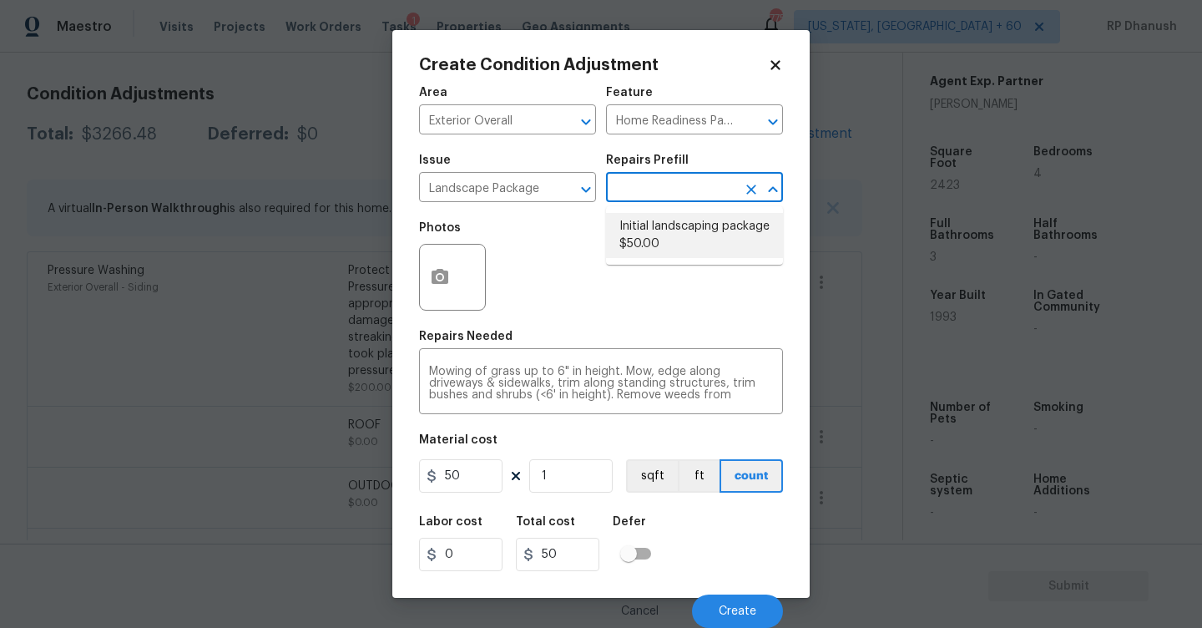
click at [633, 227] on li "Initial landscaping package $50.00" at bounding box center [694, 235] width 177 height 45
click at [670, 240] on li "Initial landscaping package $50.00" at bounding box center [694, 235] width 177 height 45
click at [578, 477] on input "1" at bounding box center [570, 475] width 83 height 33
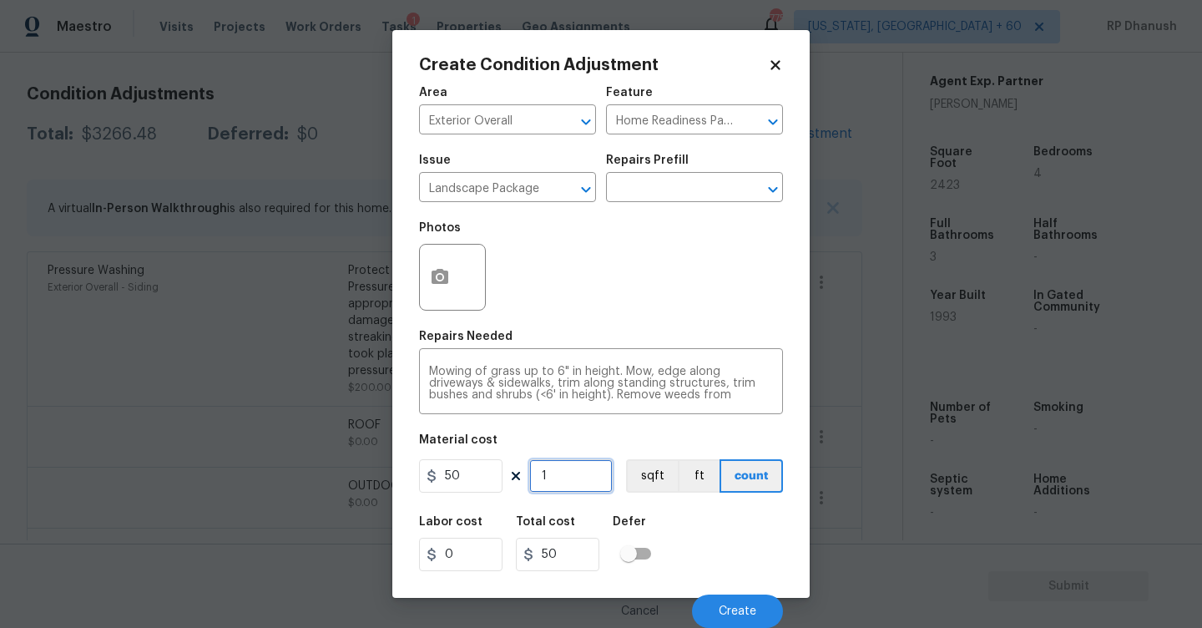
type input "0"
type input "8"
type input "400"
type input "8"
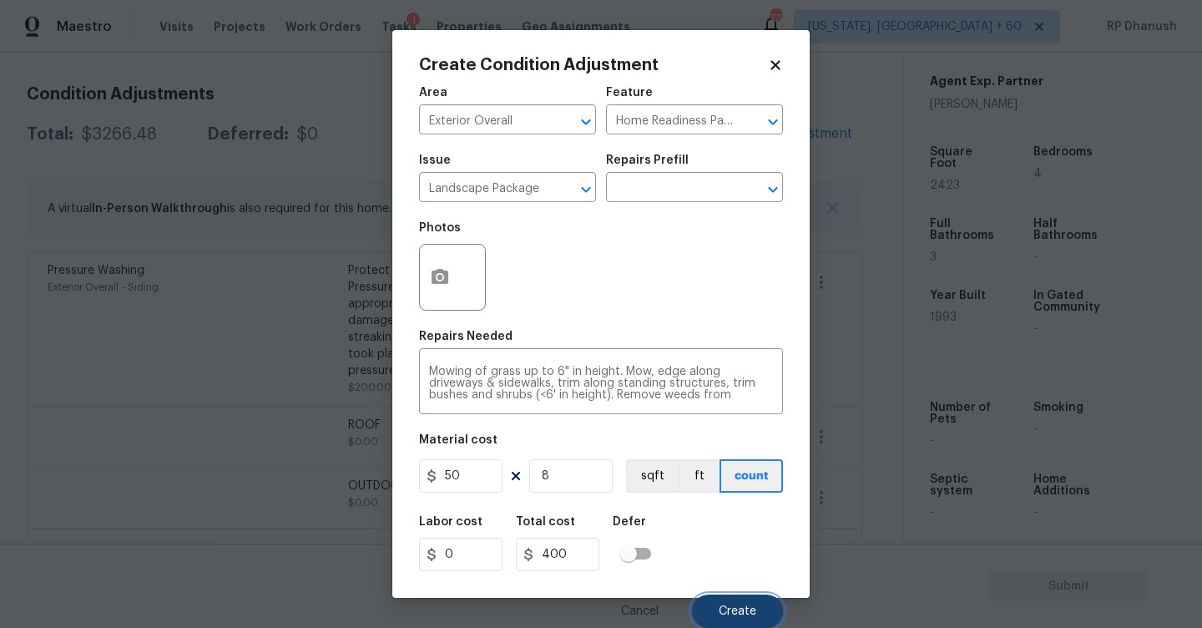
click at [709, 604] on button "Create" at bounding box center [737, 610] width 91 height 33
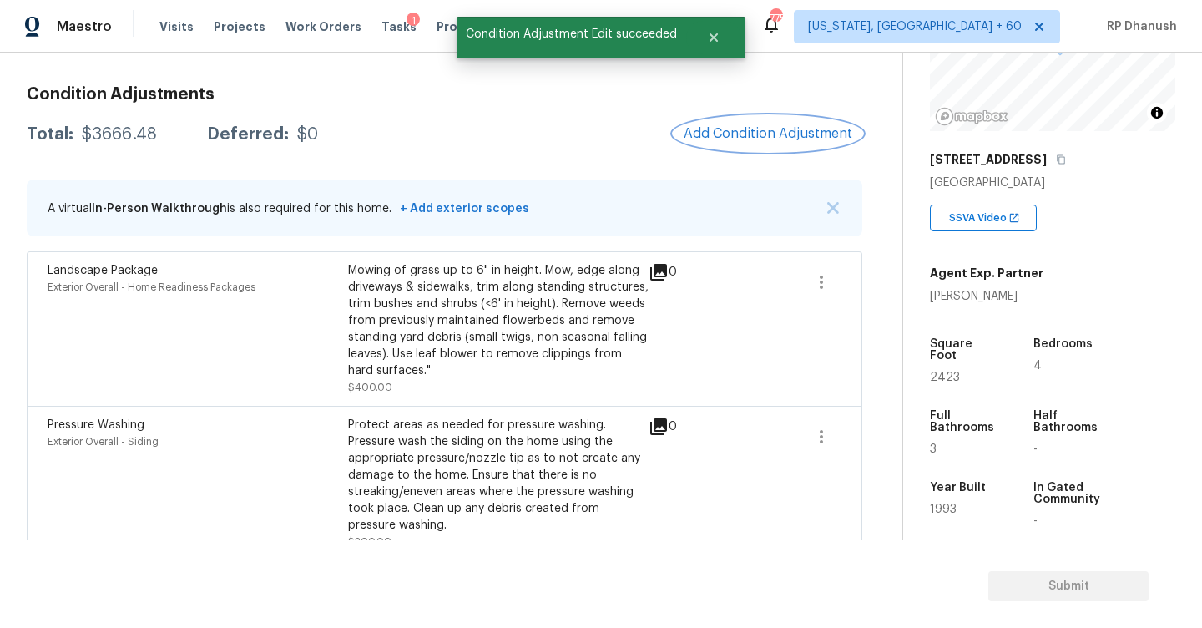
scroll to position [189, 0]
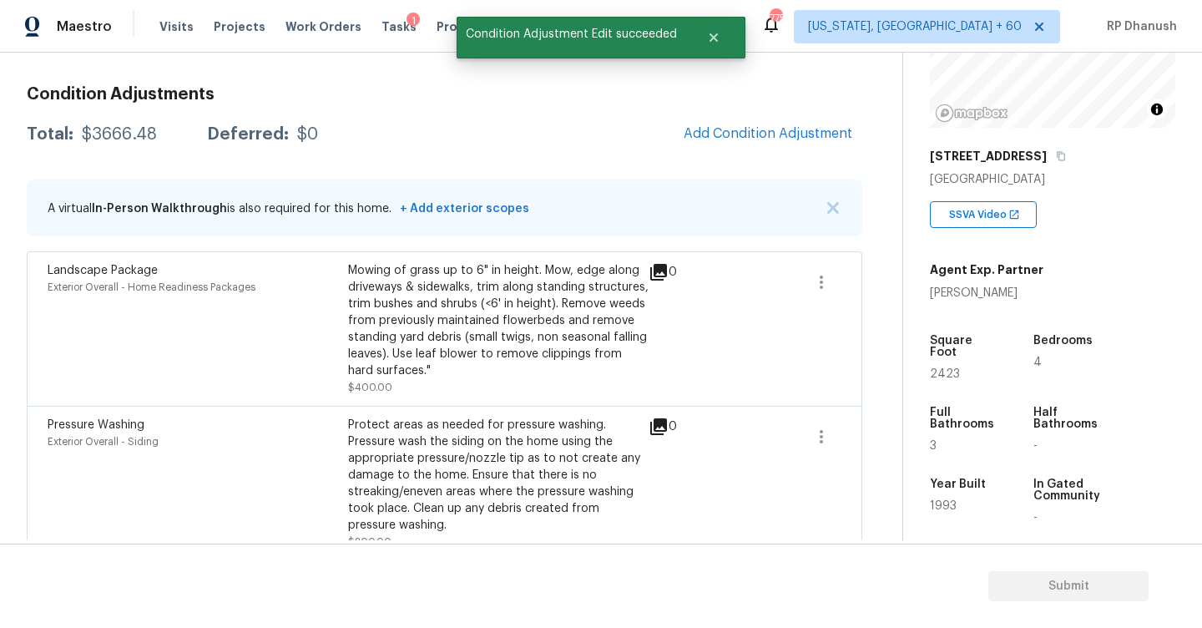
click at [730, 109] on div "Condition Adjustments Total: $3666.48 Deferred: $0 Add Condition Adjustment A v…" at bounding box center [445, 640] width 836 height 1134
click at [743, 131] on span "Add Condition Adjustment" at bounding box center [768, 133] width 169 height 15
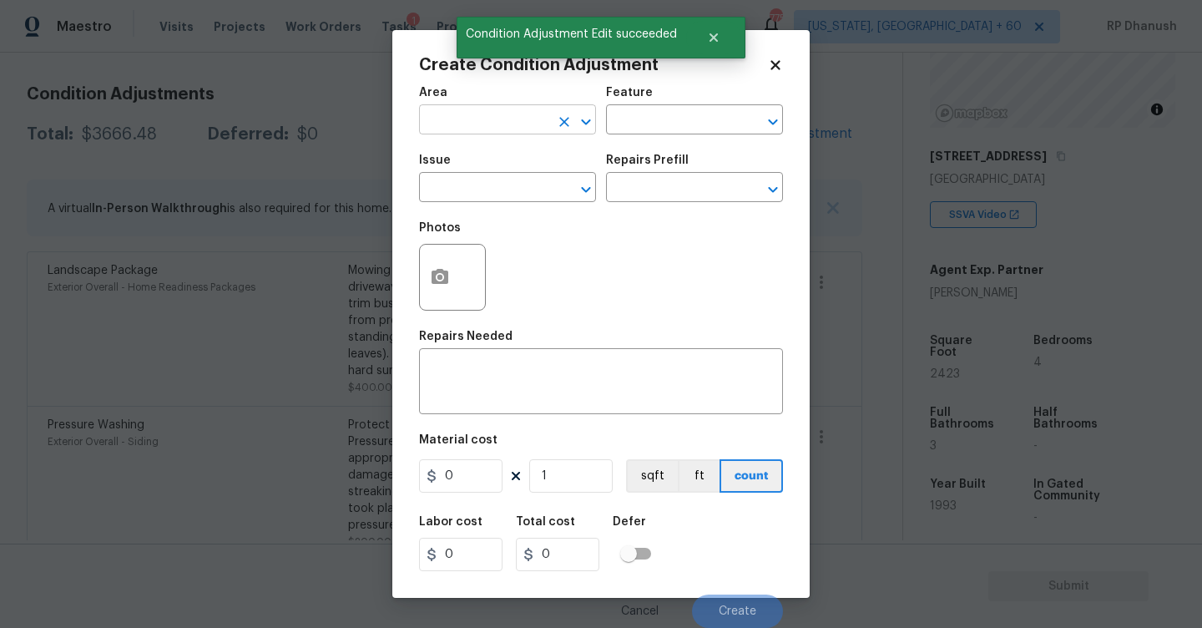
click at [503, 131] on input "text" at bounding box center [484, 122] width 130 height 26
click at [494, 186] on li "Exterior Overall" at bounding box center [507, 187] width 177 height 28
type input "Exterior Overall"
click at [510, 371] on textarea at bounding box center [601, 383] width 344 height 35
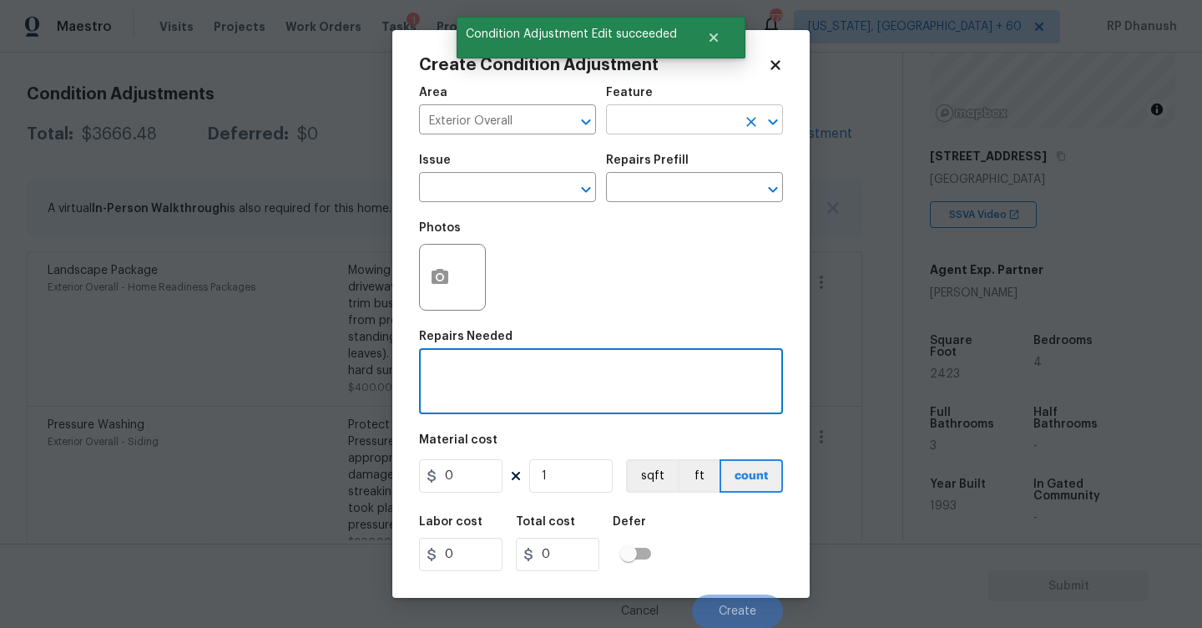
click at [646, 132] on input "text" at bounding box center [671, 122] width 130 height 26
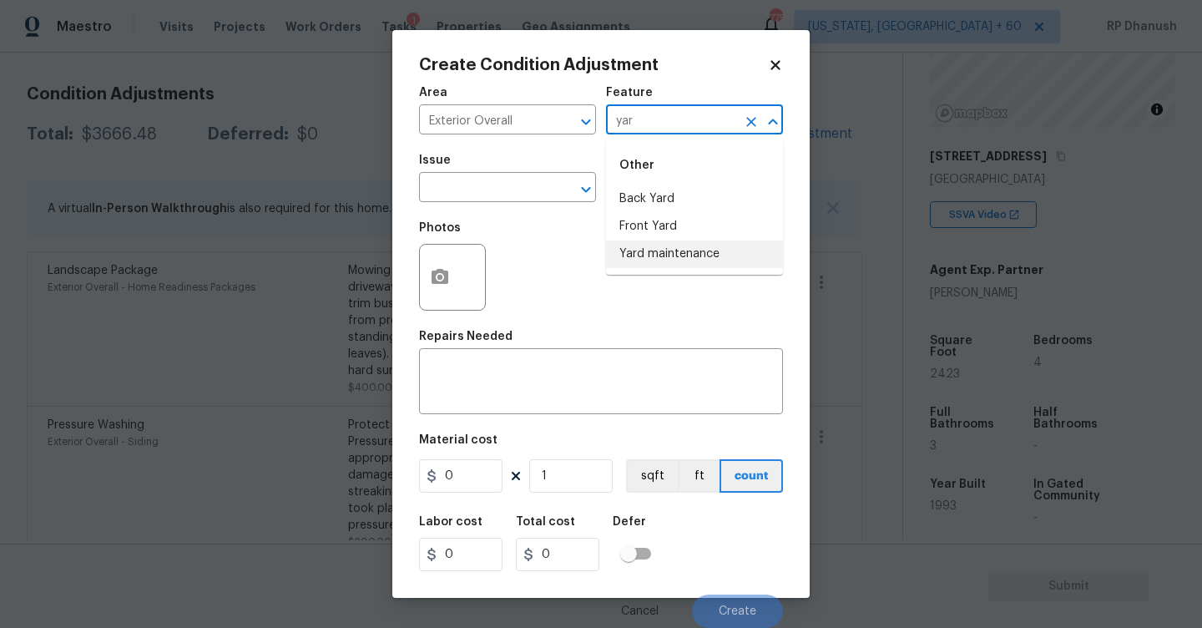
click at [639, 254] on li "Yard maintenance" at bounding box center [694, 254] width 177 height 28
type input "Yard maintenance"
click at [506, 202] on input "text" at bounding box center [484, 189] width 130 height 26
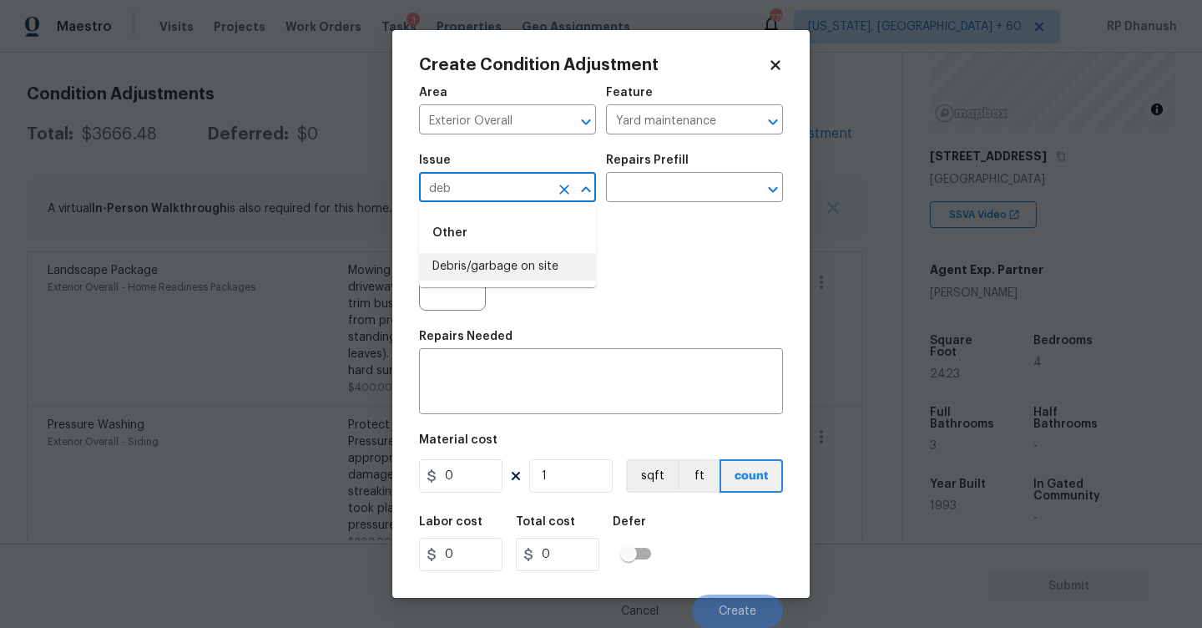
click at [504, 279] on li "Debris/garbage on site" at bounding box center [507, 267] width 177 height 28
type input "Debris/garbage on site"
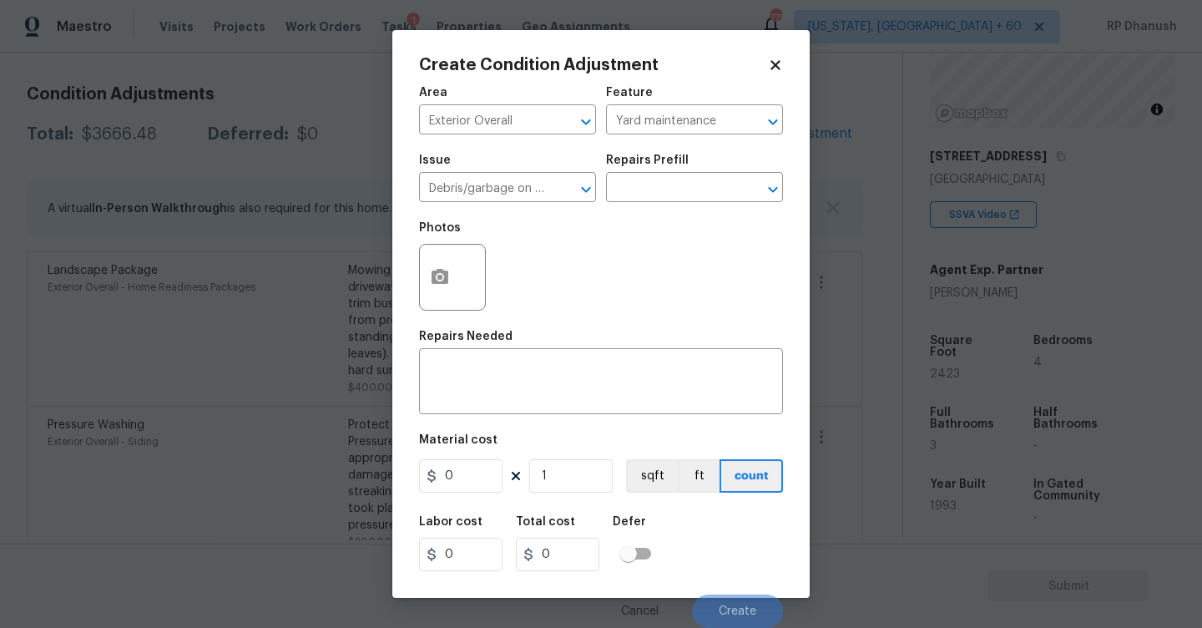
click at [569, 239] on div "Photos" at bounding box center [601, 266] width 364 height 109
click at [609, 201] on input "text" at bounding box center [671, 189] width 130 height 26
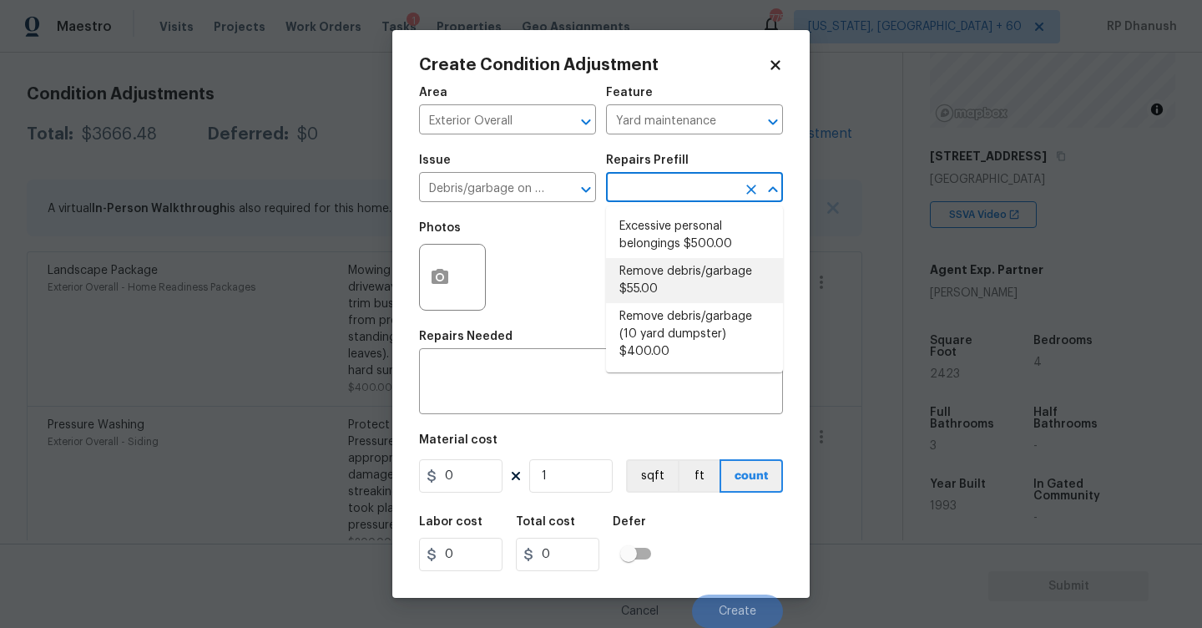
drag, startPoint x: 673, startPoint y: 284, endPoint x: 563, endPoint y: 432, distance: 184.3
click at [673, 284] on li "Remove debris/garbage $55.00" at bounding box center [694, 280] width 177 height 45
type textarea "Remove, haul off, and properly dispose of any debris left by seller to offsite …"
type input "55"
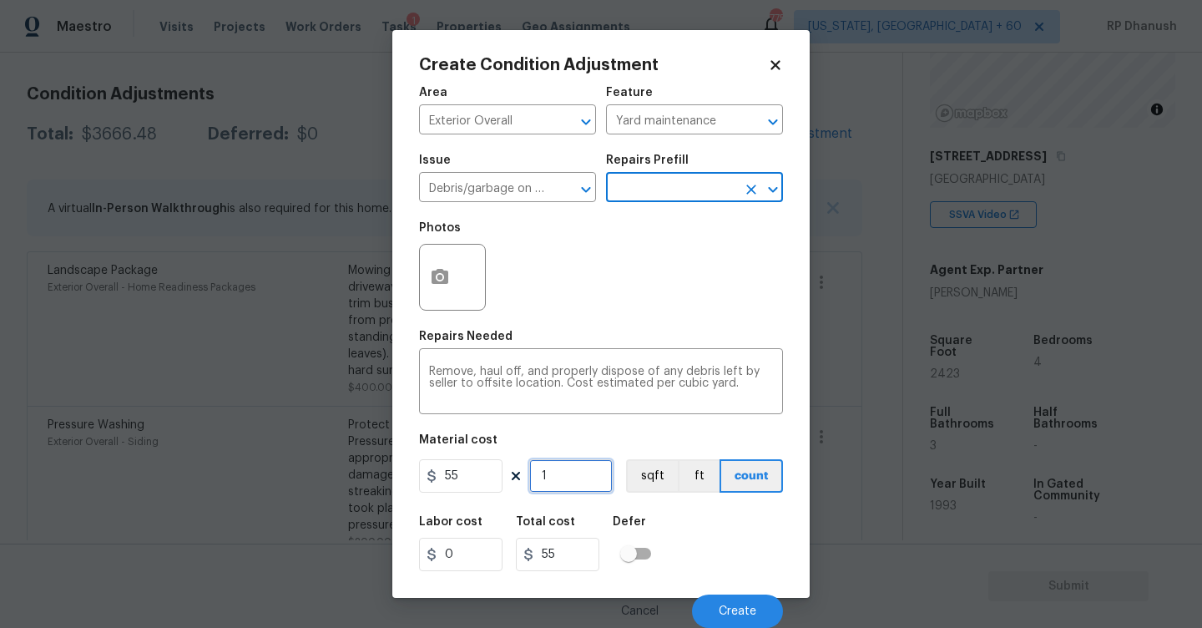
click at [551, 485] on input "1" at bounding box center [570, 475] width 83 height 33
type input "0"
type input "2"
type input "110"
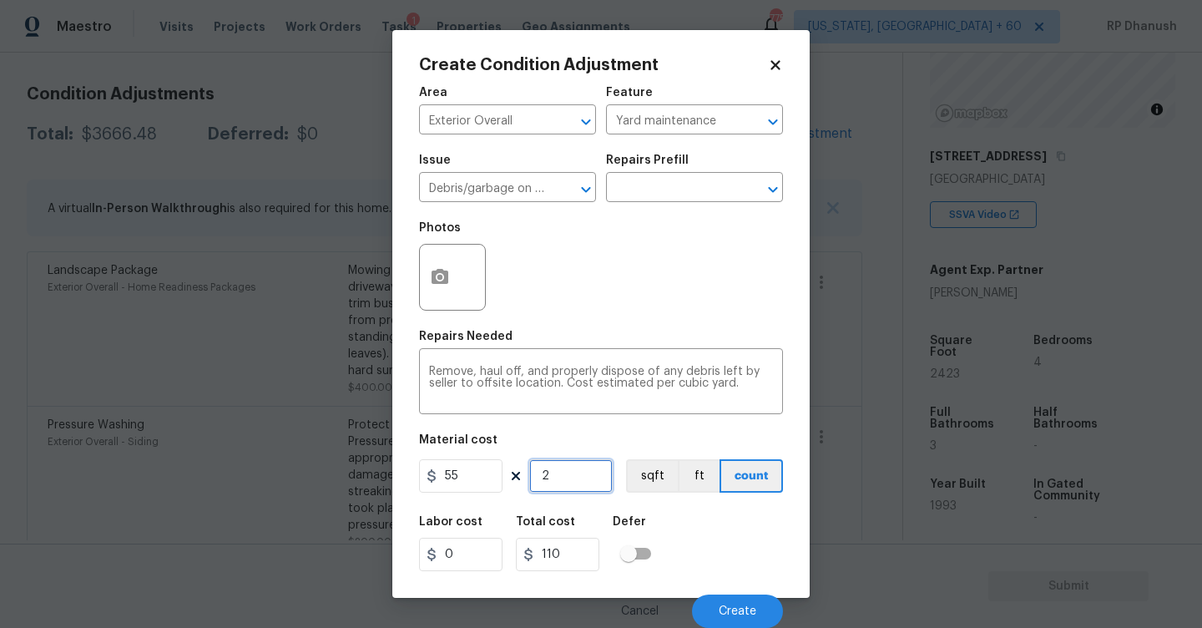
type input "23"
type input "1265"
type input "2"
type input "110"
type input "28"
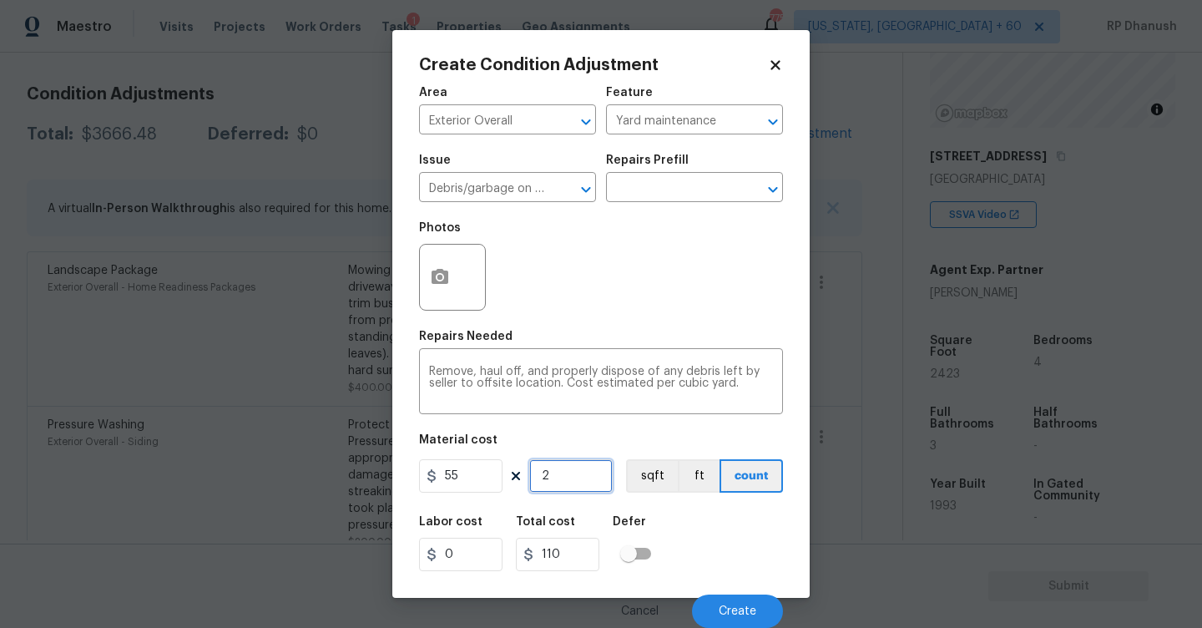
type input "1540"
type input "28"
click at [738, 401] on textarea "Remove, haul off, and properly dispose of any debris left by seller to offsite …" at bounding box center [601, 383] width 344 height 35
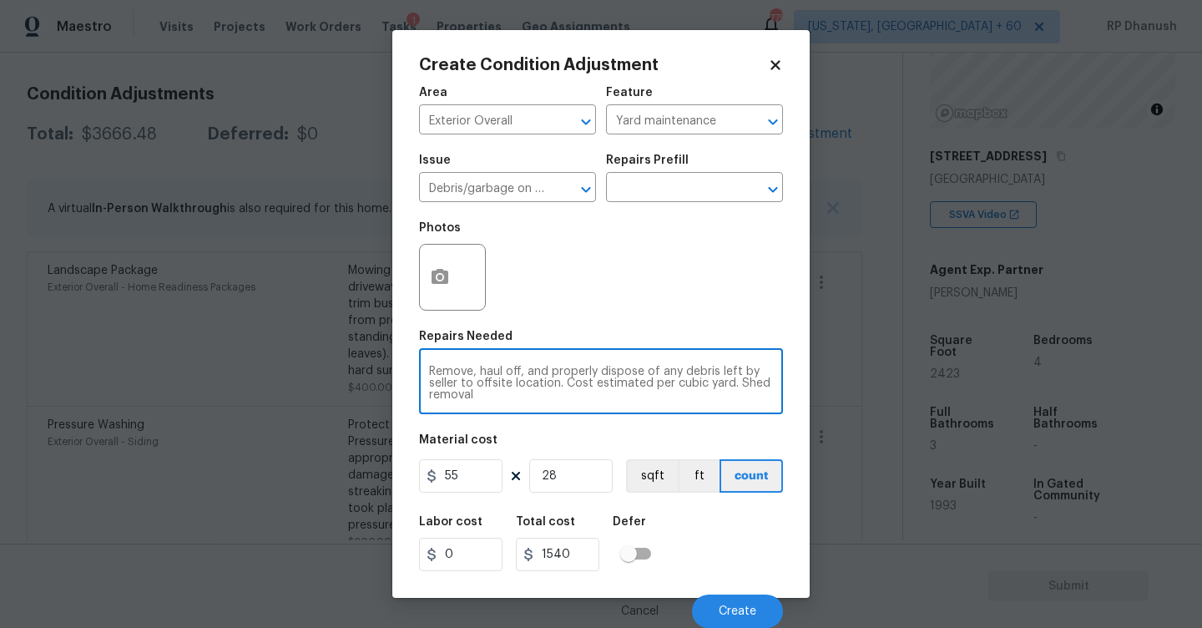
type textarea "Remove, haul off, and properly dispose of any debris left by seller to offsite …"
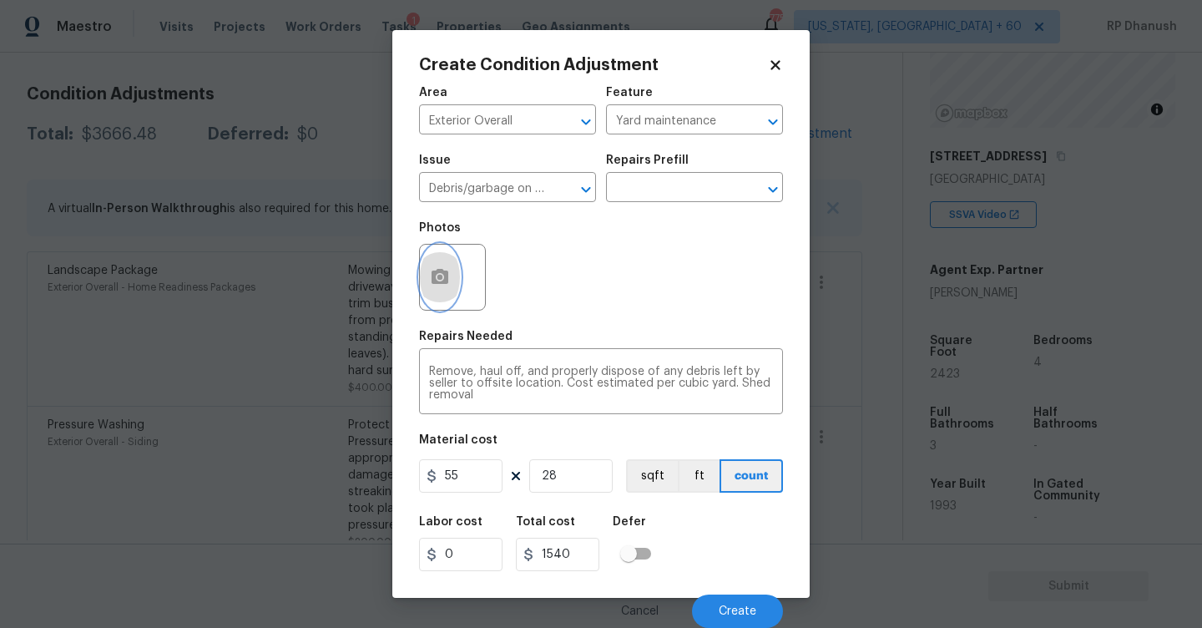
click at [454, 275] on button "button" at bounding box center [440, 277] width 40 height 65
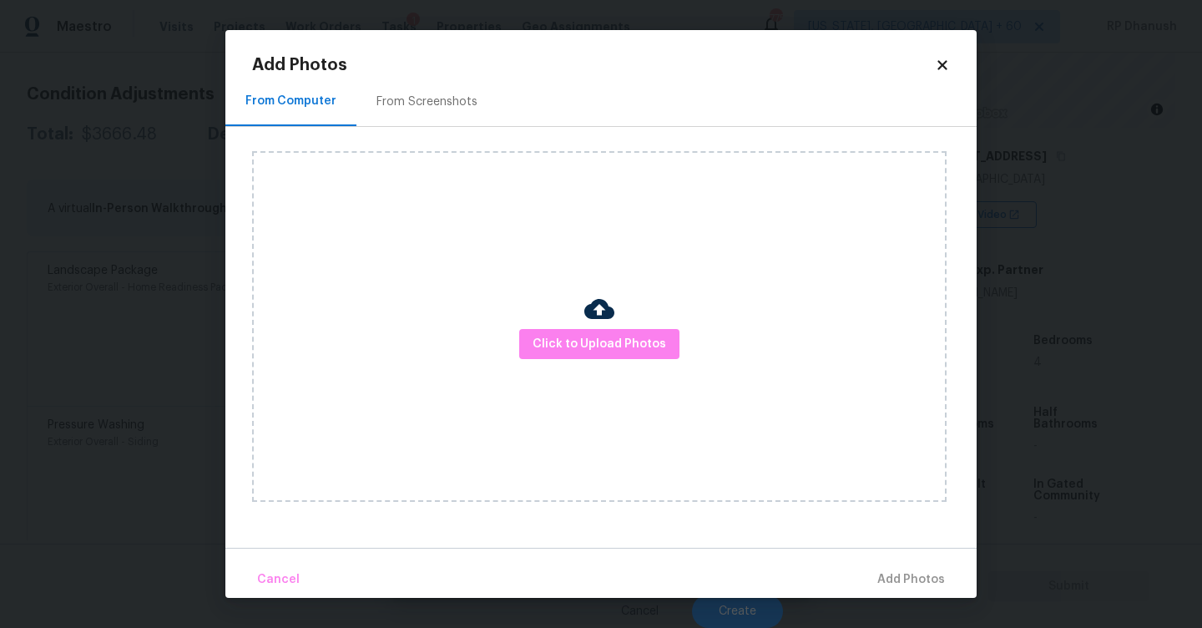
click at [442, 97] on div "From Screenshots" at bounding box center [426, 101] width 101 height 17
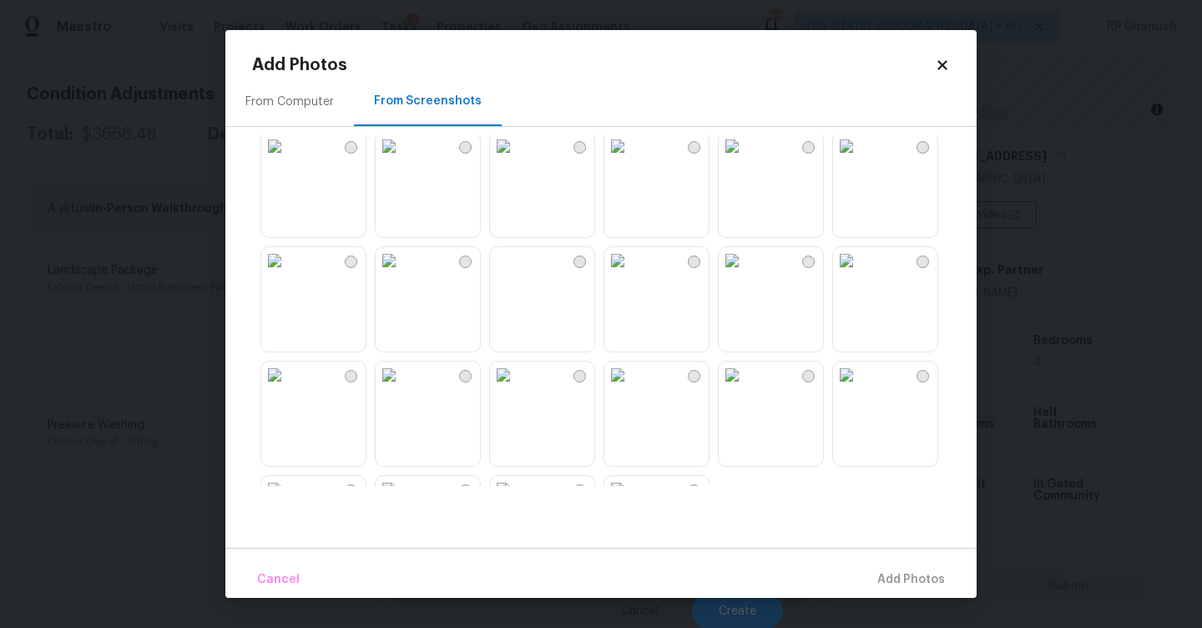
scroll to position [1594, 0]
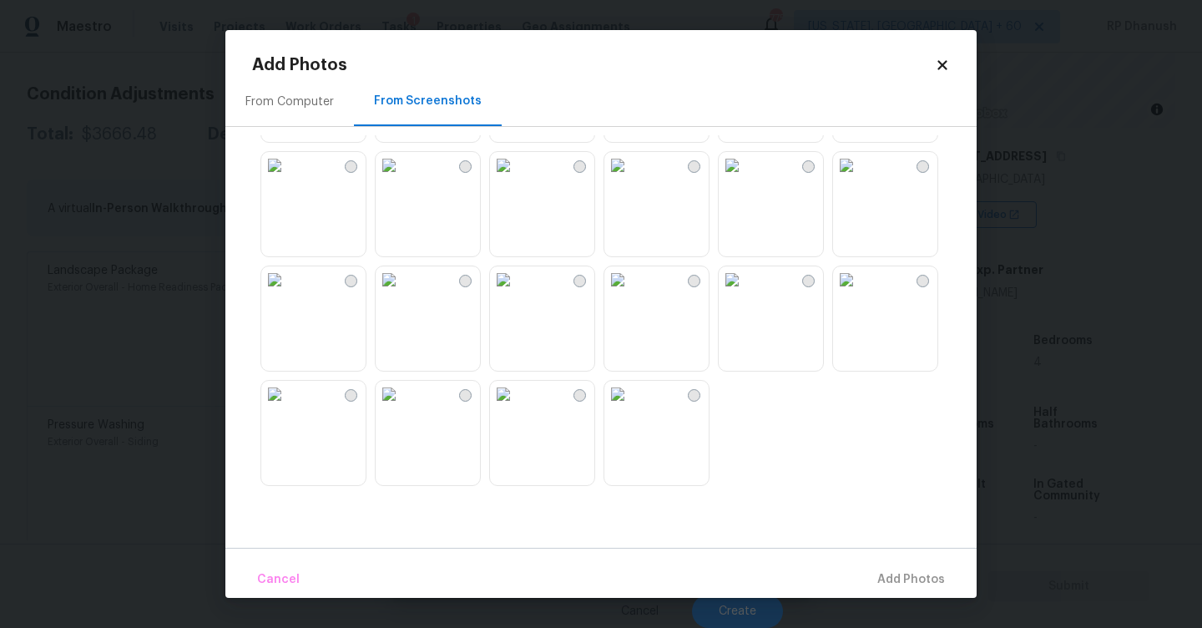
drag, startPoint x: 306, startPoint y: 106, endPoint x: 340, endPoint y: 117, distance: 35.9
click at [306, 106] on div "From Computer" at bounding box center [289, 101] width 88 height 17
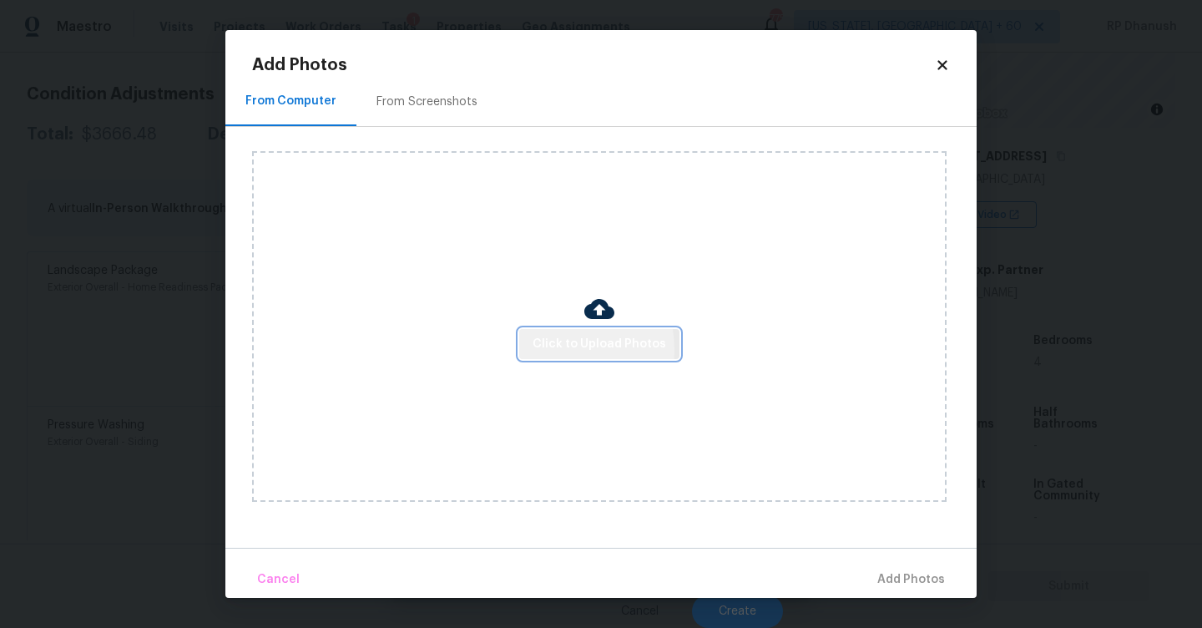
click at [546, 349] on span "Click to Upload Photos" at bounding box center [600, 344] width 134 height 21
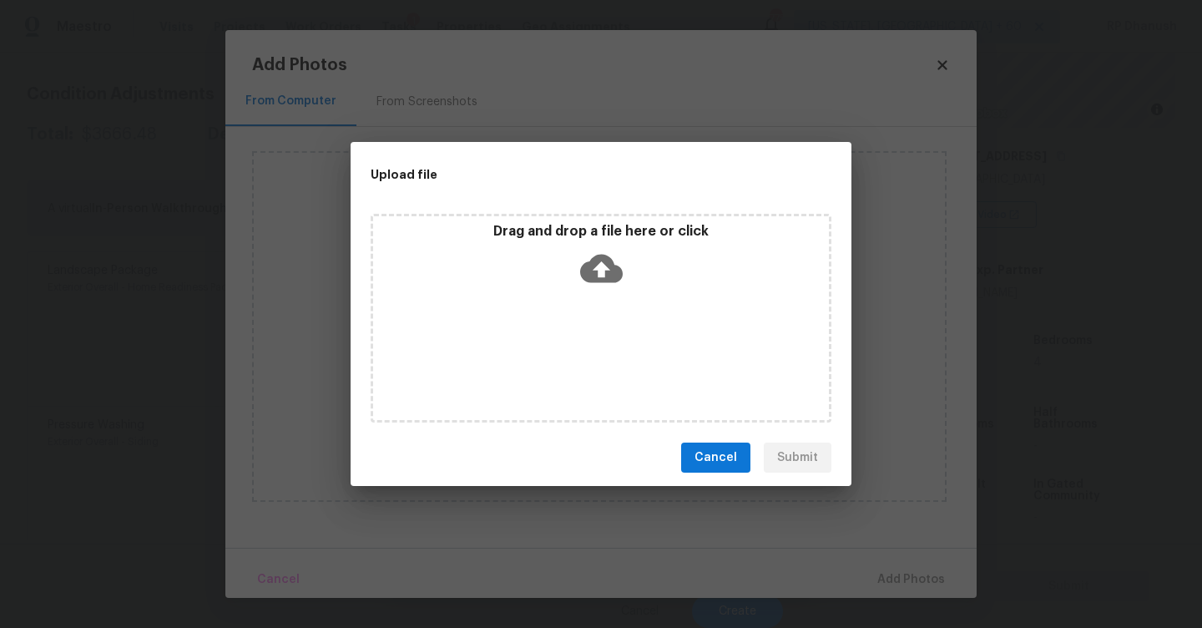
click at [580, 285] on icon at bounding box center [601, 268] width 43 height 43
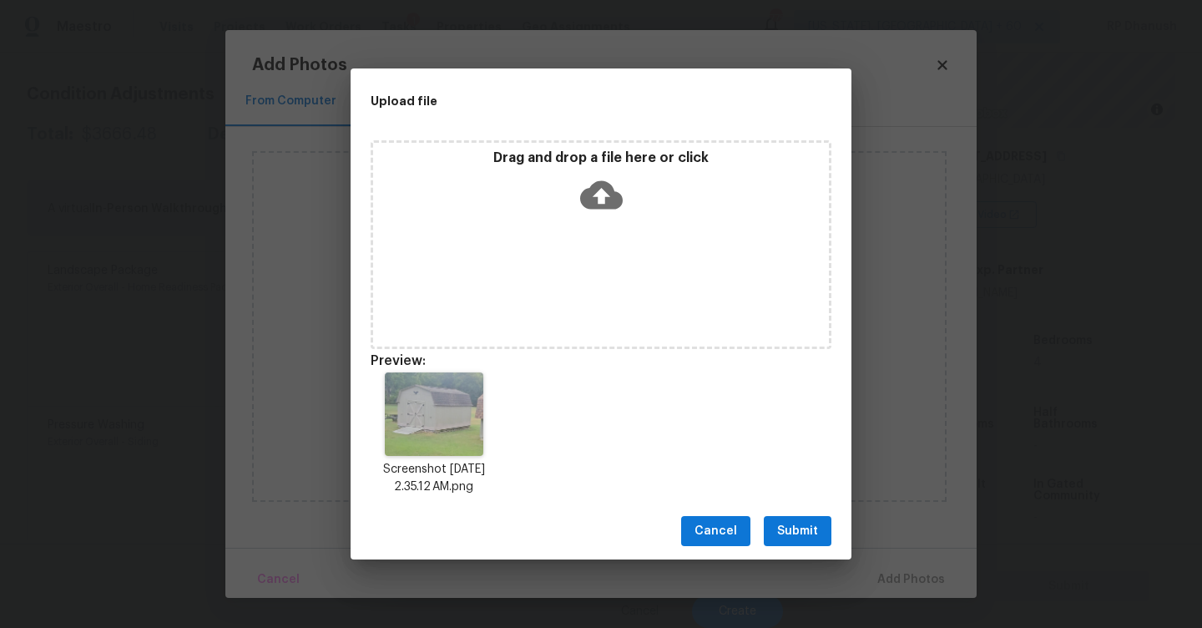
click at [795, 533] on span "Submit" at bounding box center [797, 531] width 41 height 21
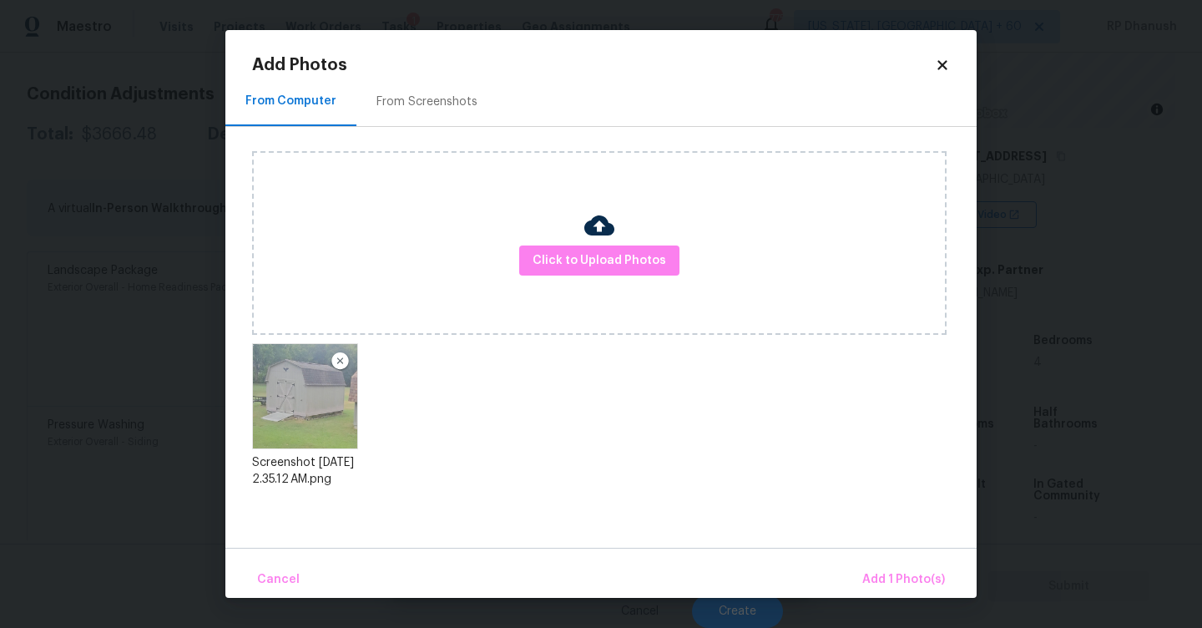
click at [912, 560] on div "Cancel Add 1 Photo(s)" at bounding box center [600, 573] width 751 height 50
click at [901, 583] on span "Add 1 Photo(s)" at bounding box center [903, 579] width 83 height 21
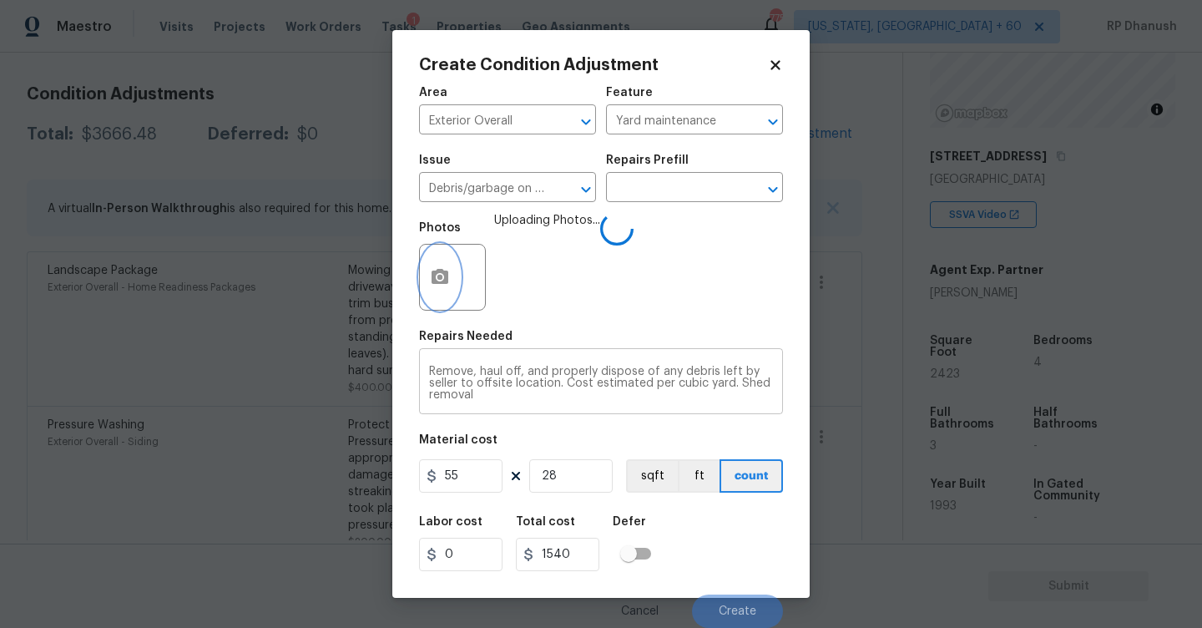
scroll to position [1, 0]
click at [730, 601] on button "Create" at bounding box center [737, 610] width 91 height 33
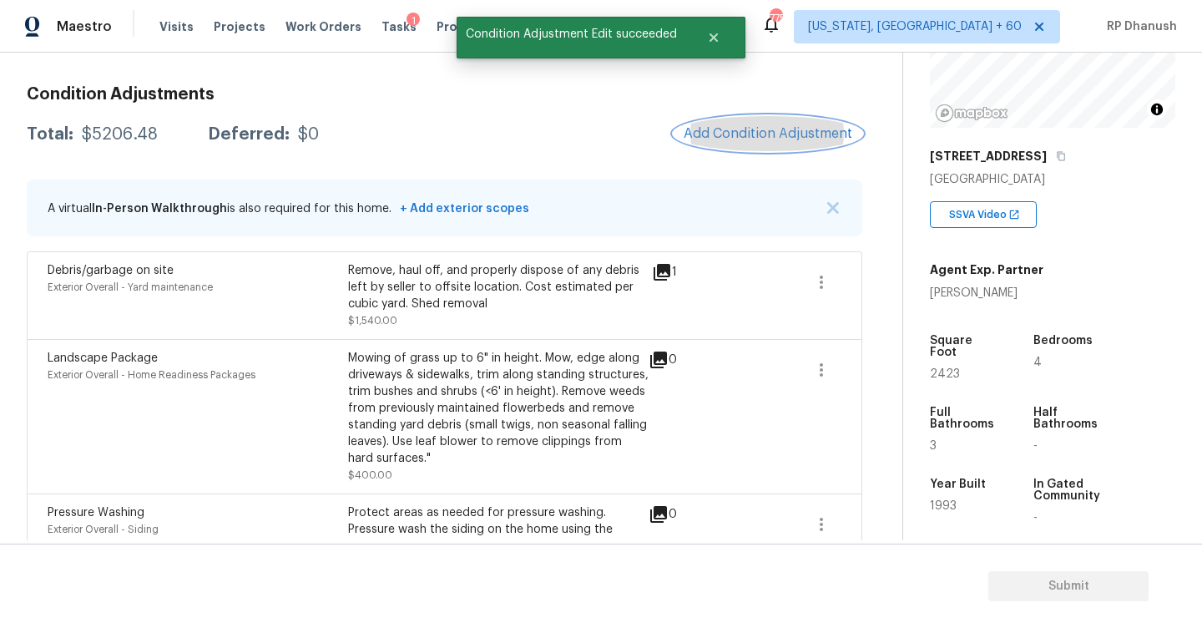
click at [770, 148] on button "Add Condition Adjustment" at bounding box center [768, 133] width 189 height 35
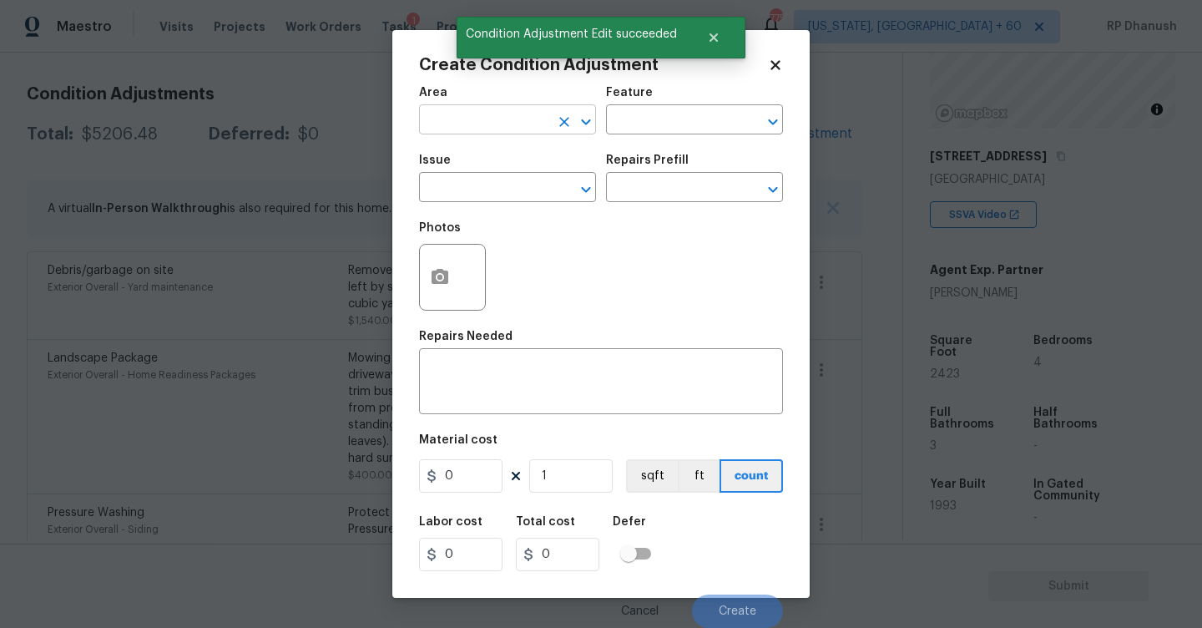
click at [493, 121] on input "text" at bounding box center [484, 122] width 130 height 26
click at [470, 198] on li "Exterior Overall" at bounding box center [507, 187] width 177 height 28
type input "Exterior Overall"
click at [470, 397] on textarea at bounding box center [601, 383] width 344 height 35
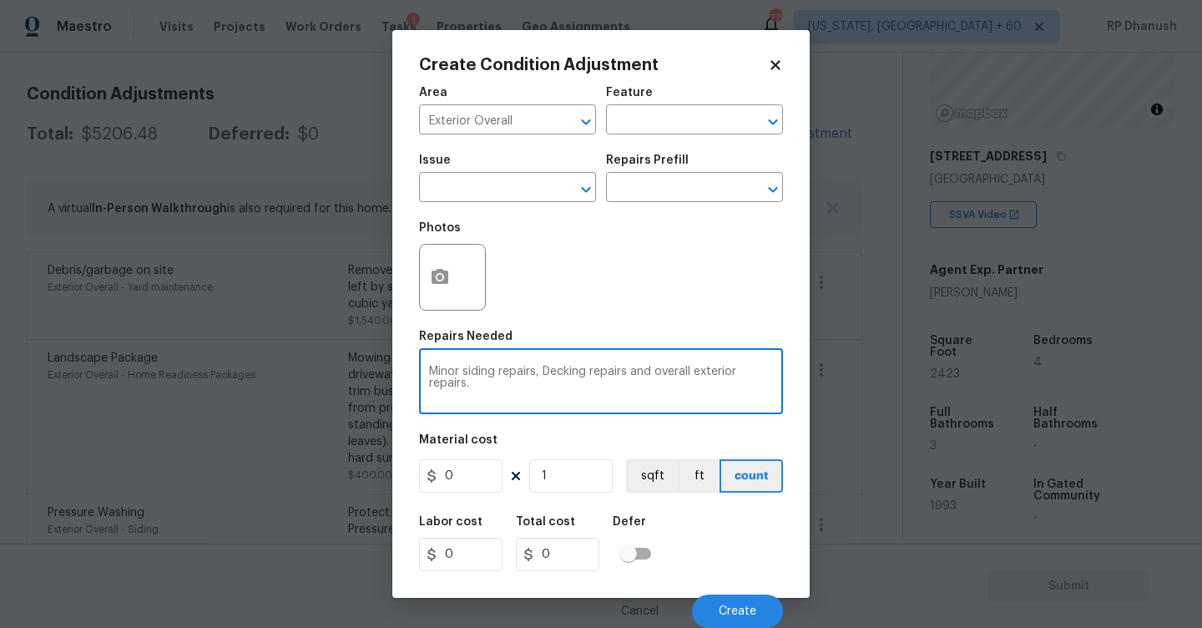
type textarea "Minor siding repairs, Decking repairs and overall exterior repairs."
click at [472, 480] on input "0" at bounding box center [460, 475] width 83 height 33
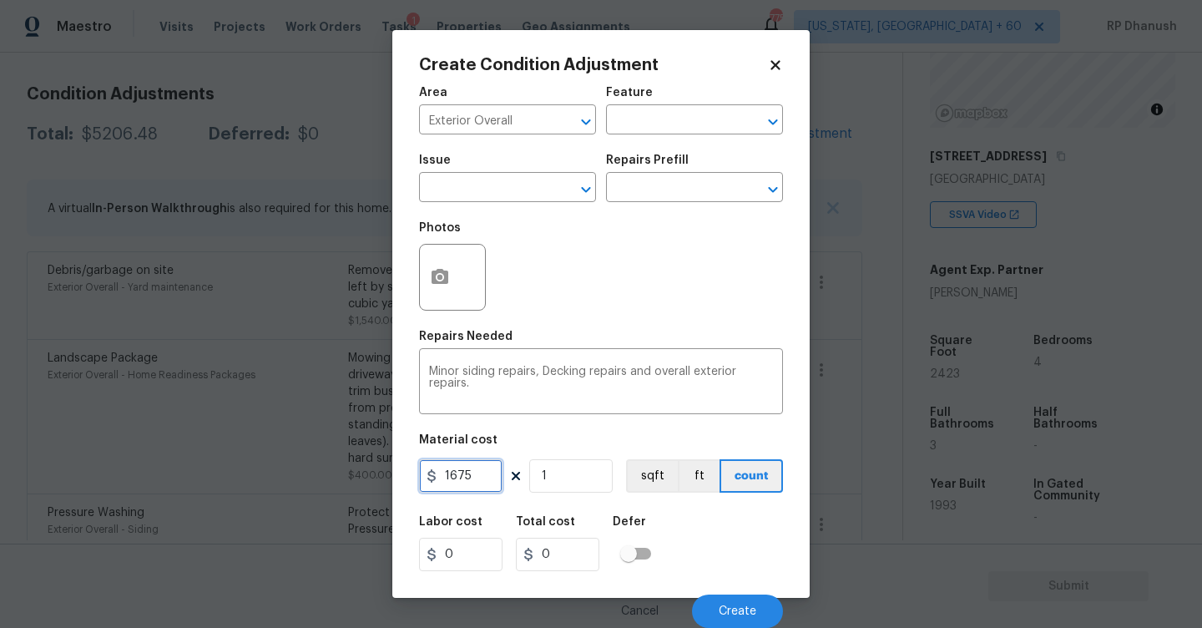
type input "1675"
click at [716, 599] on button "Create" at bounding box center [737, 610] width 91 height 33
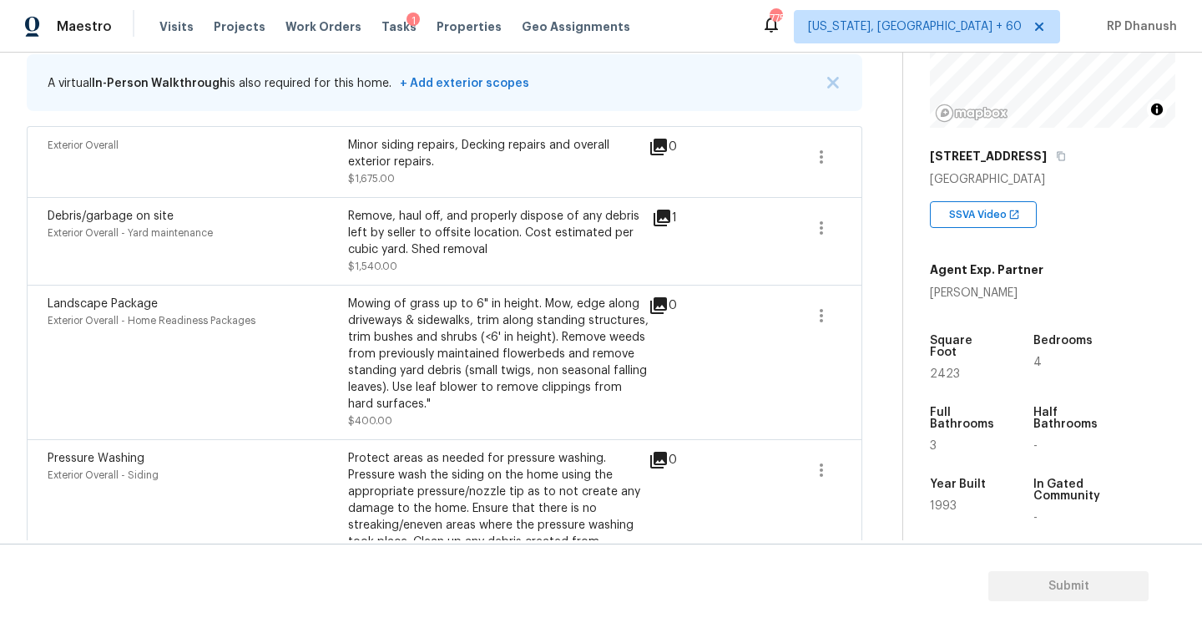
scroll to position [342, 0]
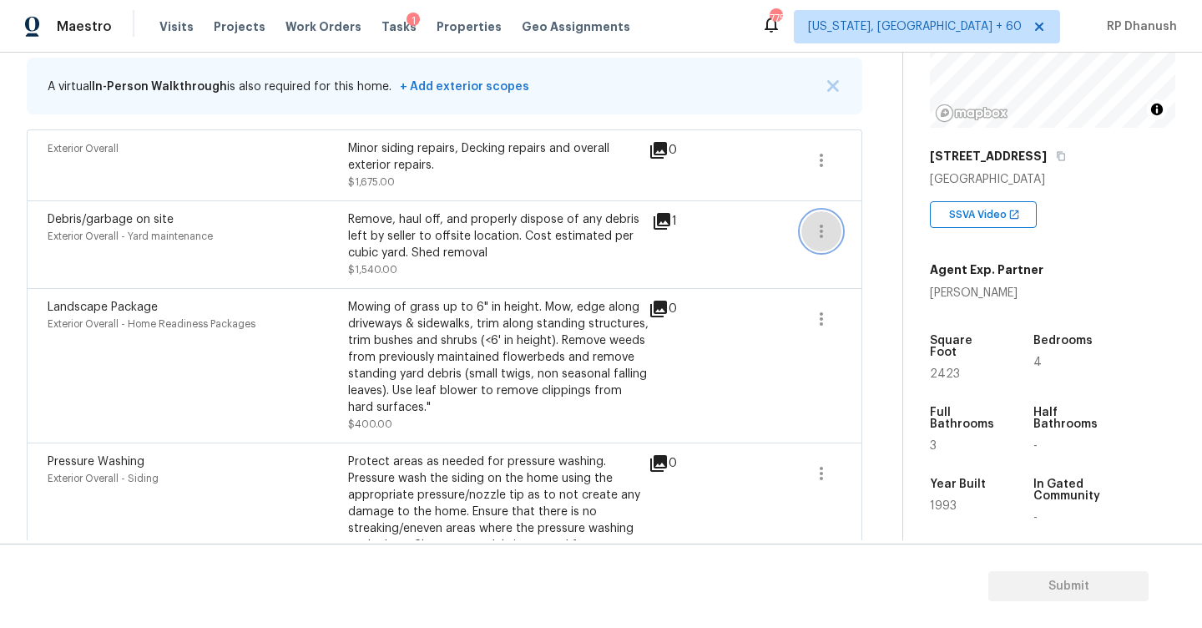
click at [811, 222] on icon "button" at bounding box center [821, 231] width 20 height 20
click at [861, 222] on div "Edit" at bounding box center [916, 228] width 130 height 17
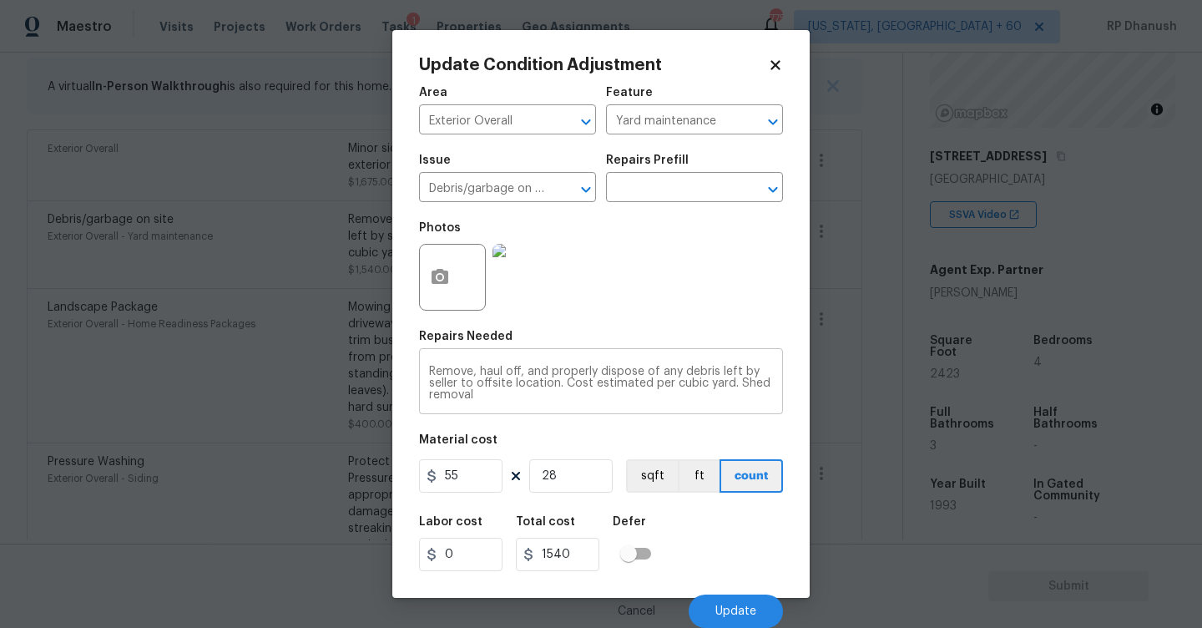
click at [588, 402] on div "Remove, haul off, and properly dispose of any debris left by seller to offsite …" at bounding box center [601, 383] width 364 height 62
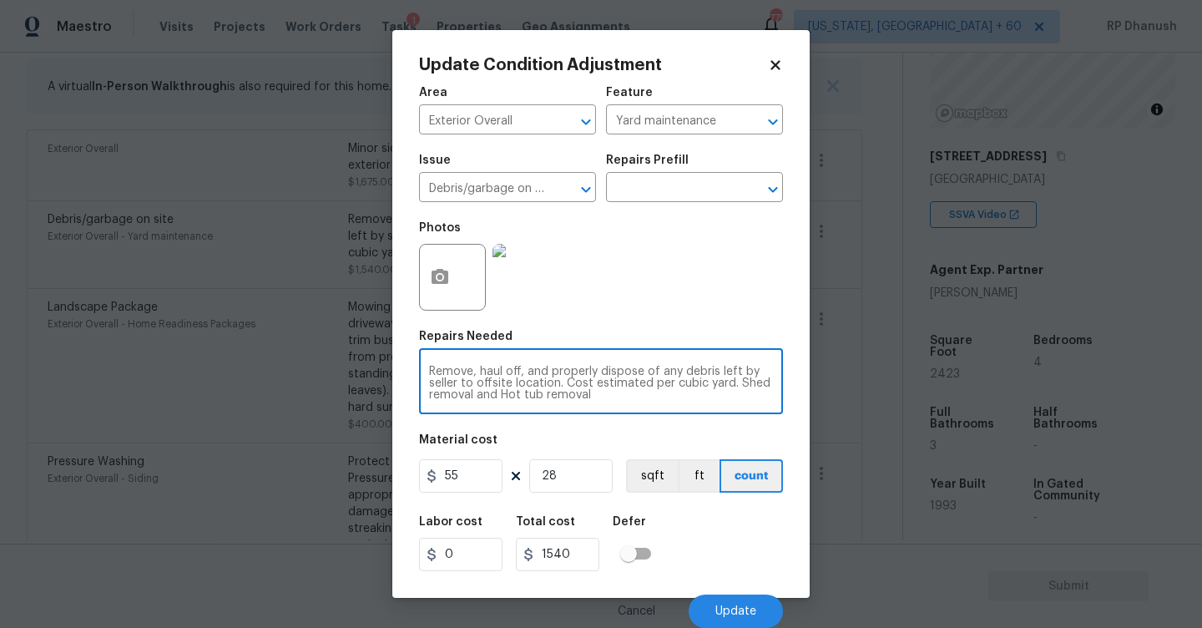
type textarea "Remove, haul off, and properly dispose of any debris left by seller to offsite …"
click at [558, 476] on input "28" at bounding box center [570, 475] width 83 height 33
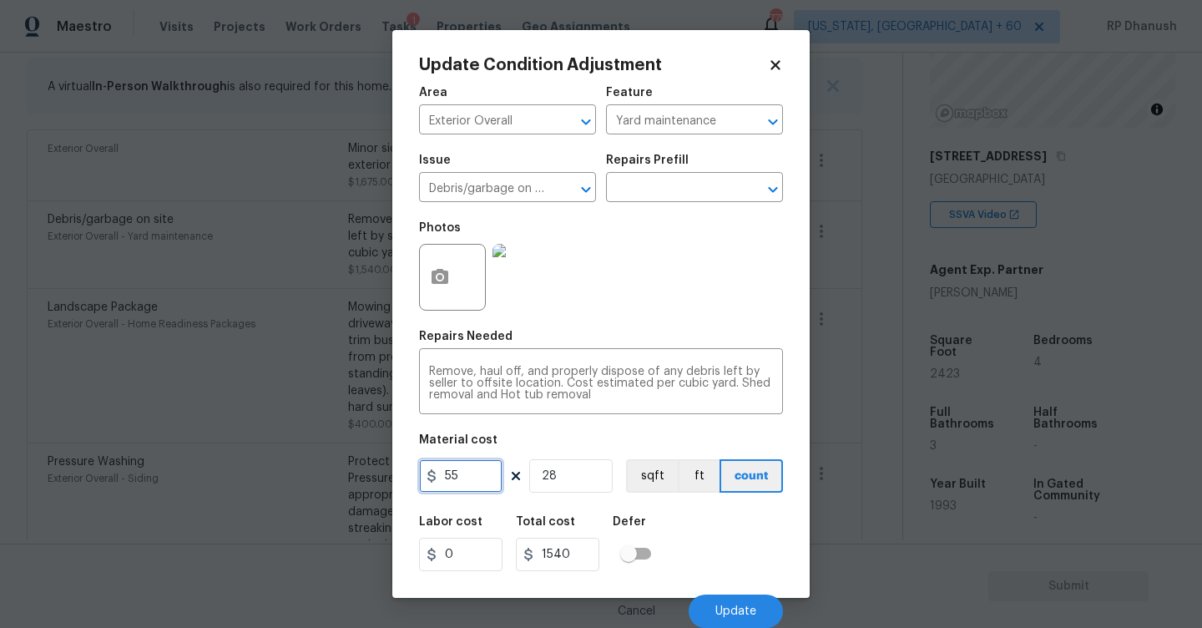
click at [482, 476] on input "55" at bounding box center [460, 475] width 83 height 33
type input "50"
type input "1400"
click at [573, 473] on input "28" at bounding box center [570, 475] width 83 height 33
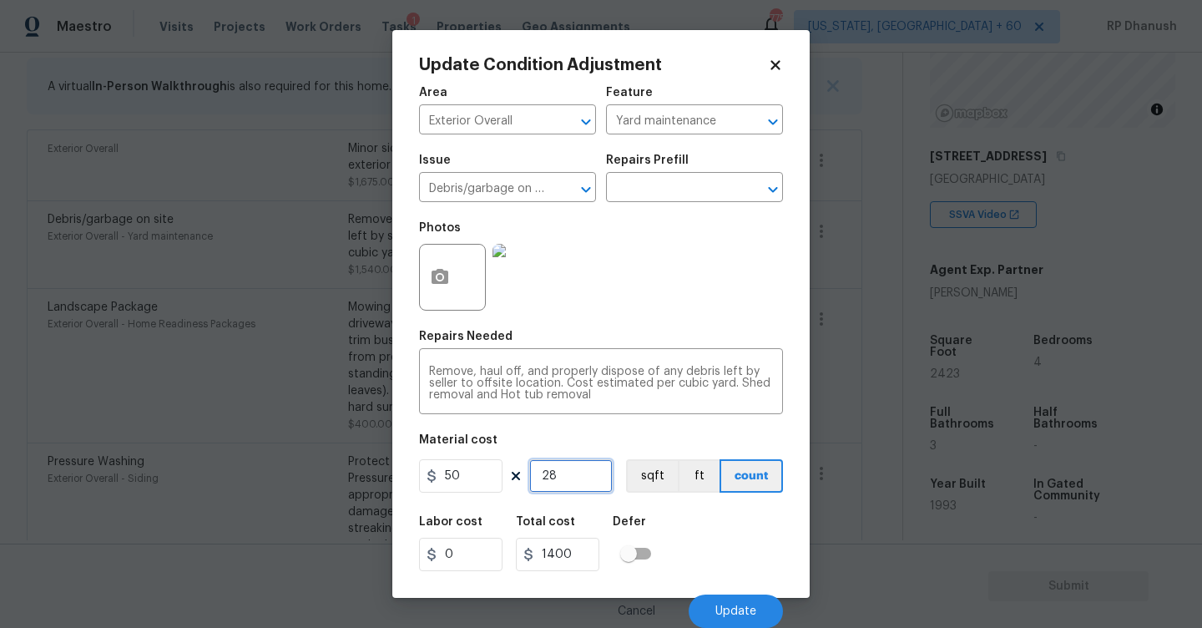
click at [573, 473] on input "28" at bounding box center [570, 475] width 83 height 33
type input "3"
type input "150"
type input "36"
type input "1800"
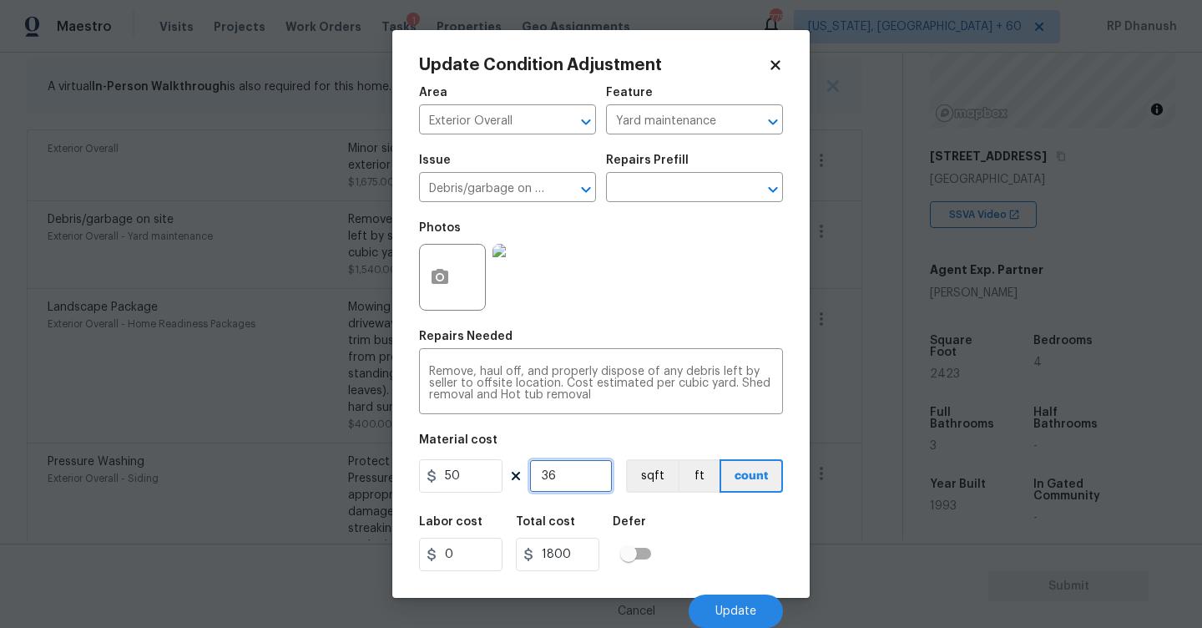
type input "3"
type input "150"
type input "39"
type input "1950"
type input "39"
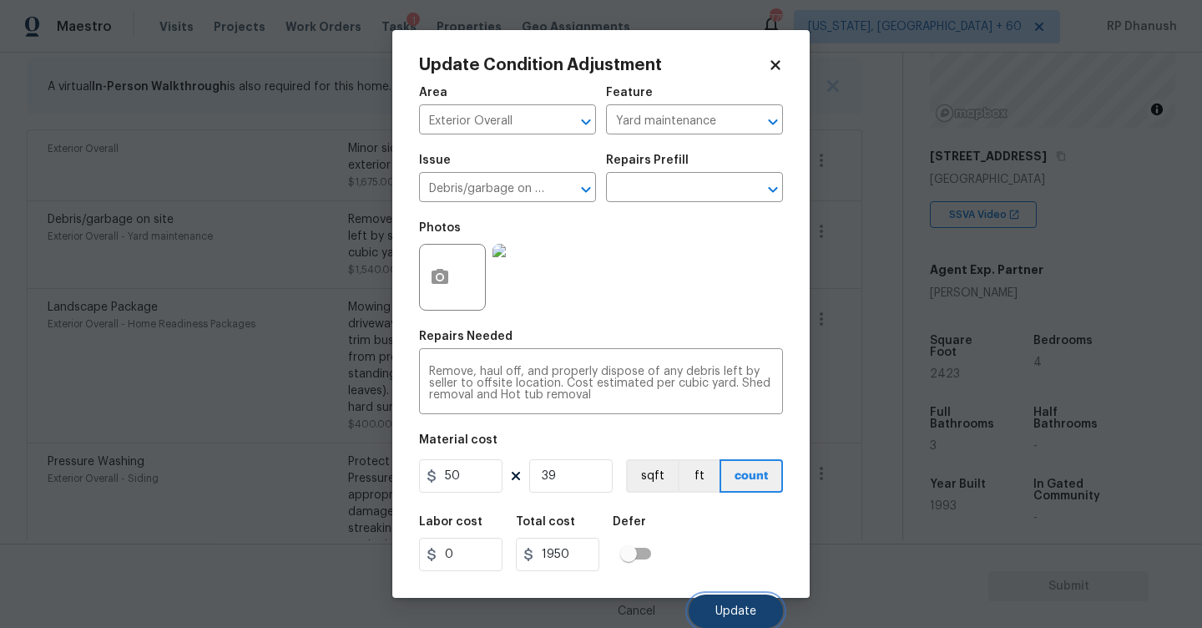
click at [714, 602] on button "Update" at bounding box center [736, 610] width 94 height 33
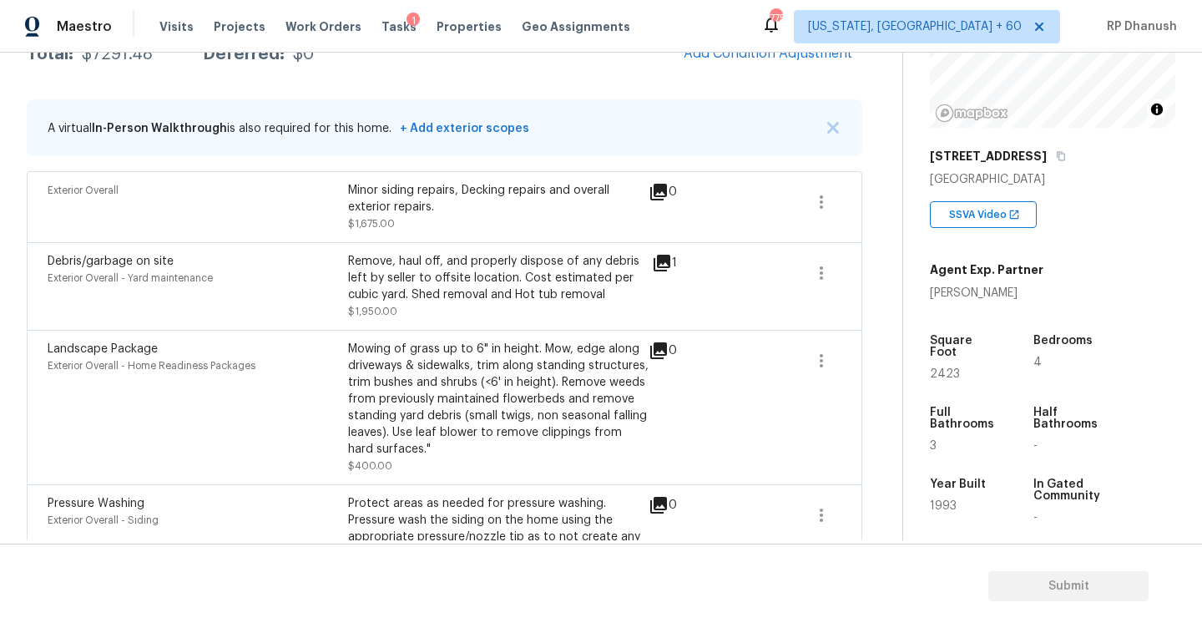
scroll to position [245, 0]
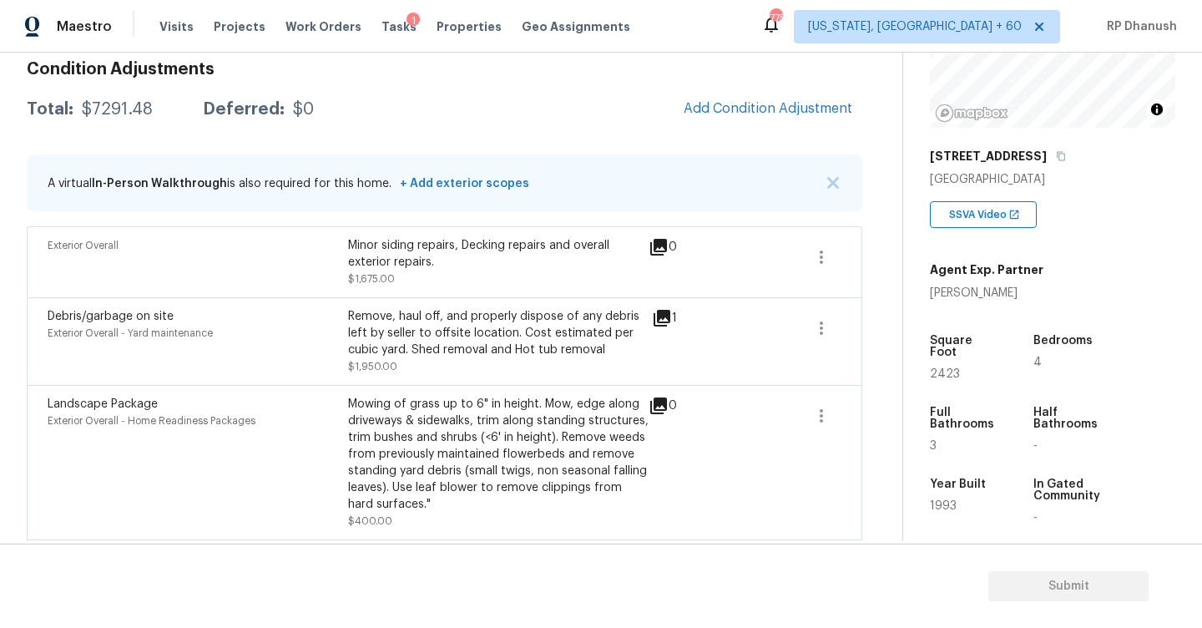
click at [811, 91] on span "Add Condition Adjustment" at bounding box center [768, 109] width 189 height 37
click at [724, 111] on span "Add Condition Adjustment" at bounding box center [768, 108] width 169 height 15
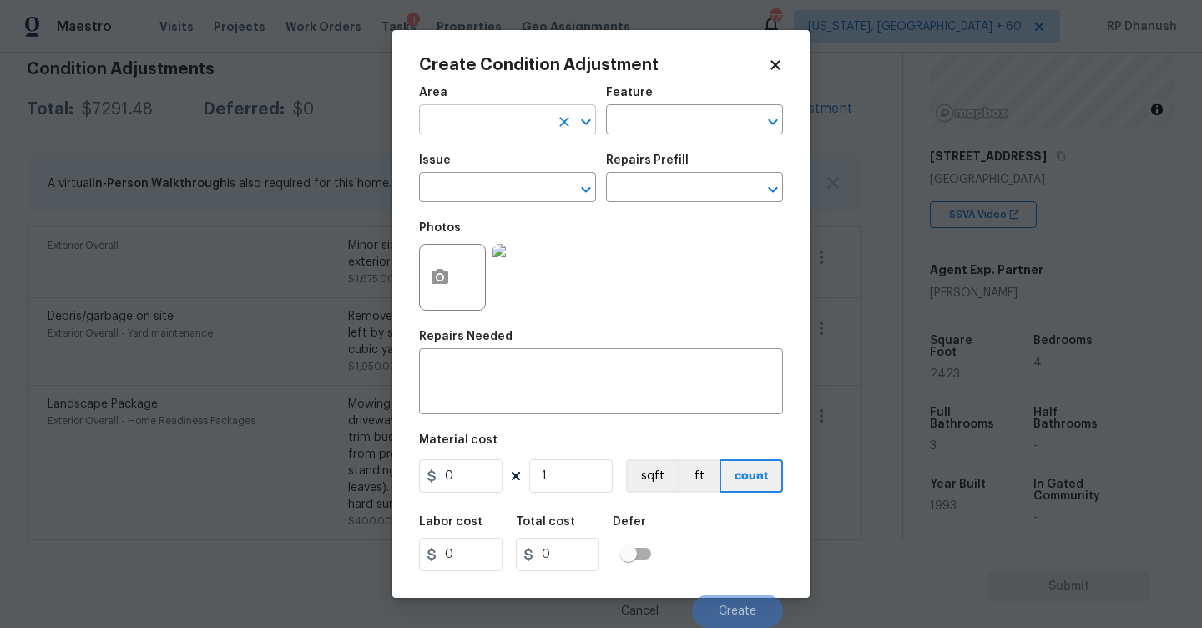
click at [461, 117] on input "text" at bounding box center [484, 122] width 130 height 26
click at [467, 184] on li "Interior Overall" at bounding box center [507, 187] width 177 height 28
type input "Interior Overall"
click at [695, 140] on div "Area Interior Overall ​ Feature ​" at bounding box center [601, 111] width 364 height 68
click at [705, 124] on input "text" at bounding box center [671, 122] width 130 height 26
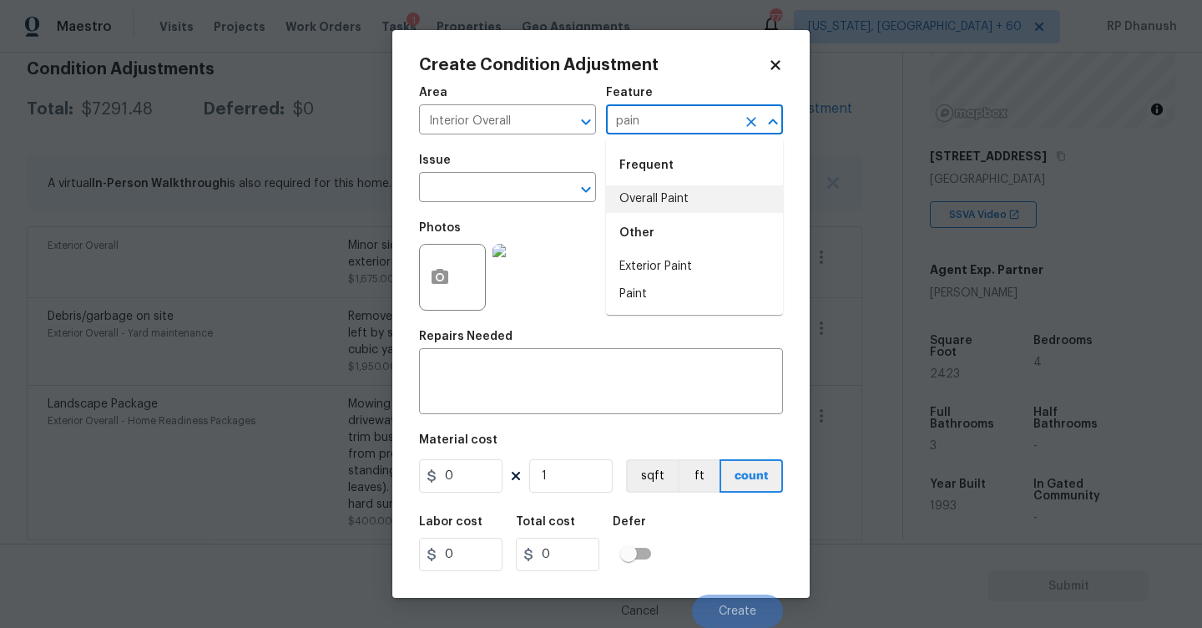
click at [654, 202] on li "Overall Paint" at bounding box center [694, 199] width 177 height 28
type input "Overall Paint"
click at [499, 180] on input "text" at bounding box center [484, 189] width 130 height 26
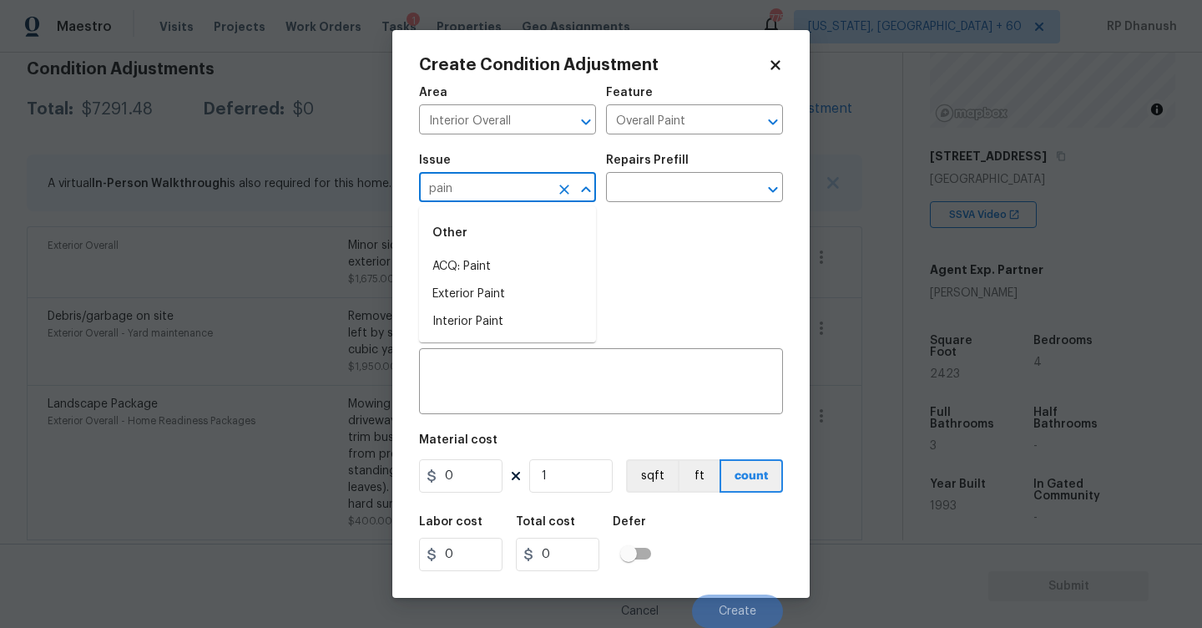
click at [472, 244] on div "Other" at bounding box center [507, 233] width 177 height 40
drag, startPoint x: 478, startPoint y: 265, endPoint x: 674, endPoint y: 181, distance: 212.4
click at [479, 264] on li "ACQ: Paint" at bounding box center [507, 267] width 177 height 28
type input "ACQ: Paint"
click at [674, 181] on input "text" at bounding box center [671, 189] width 130 height 26
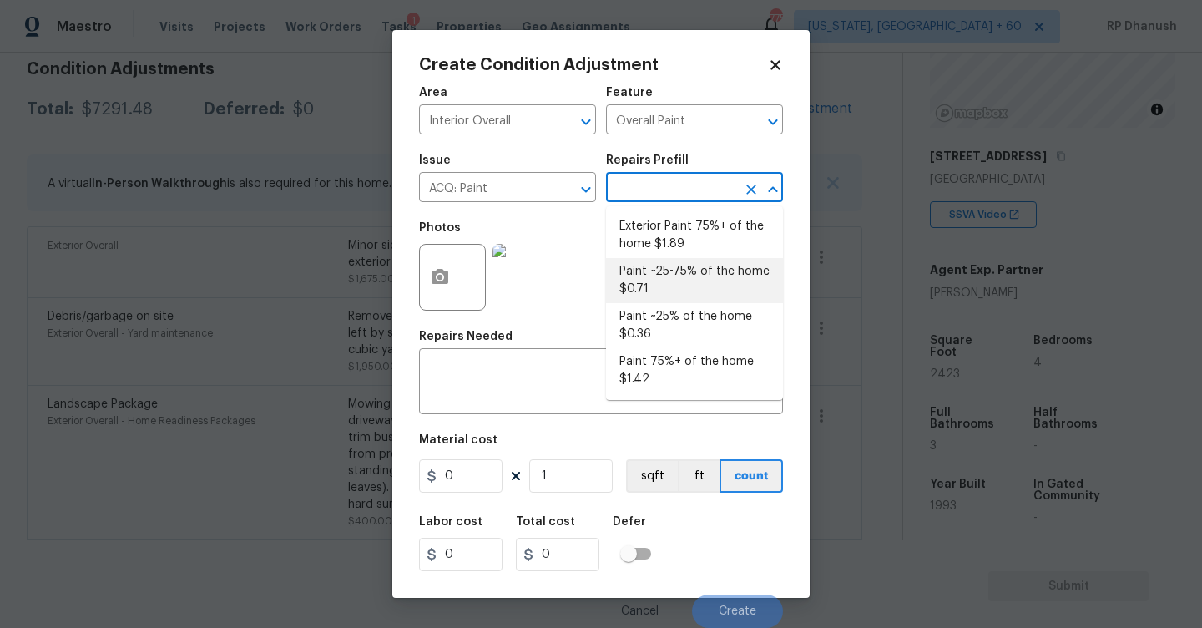
click at [668, 292] on li "Paint ~25-75% of the home $0.71" at bounding box center [694, 280] width 177 height 45
type input "Acquisition"
type textarea "Acquisition Scope: ~25 - 75% of the home needs interior paint"
type input "0.71"
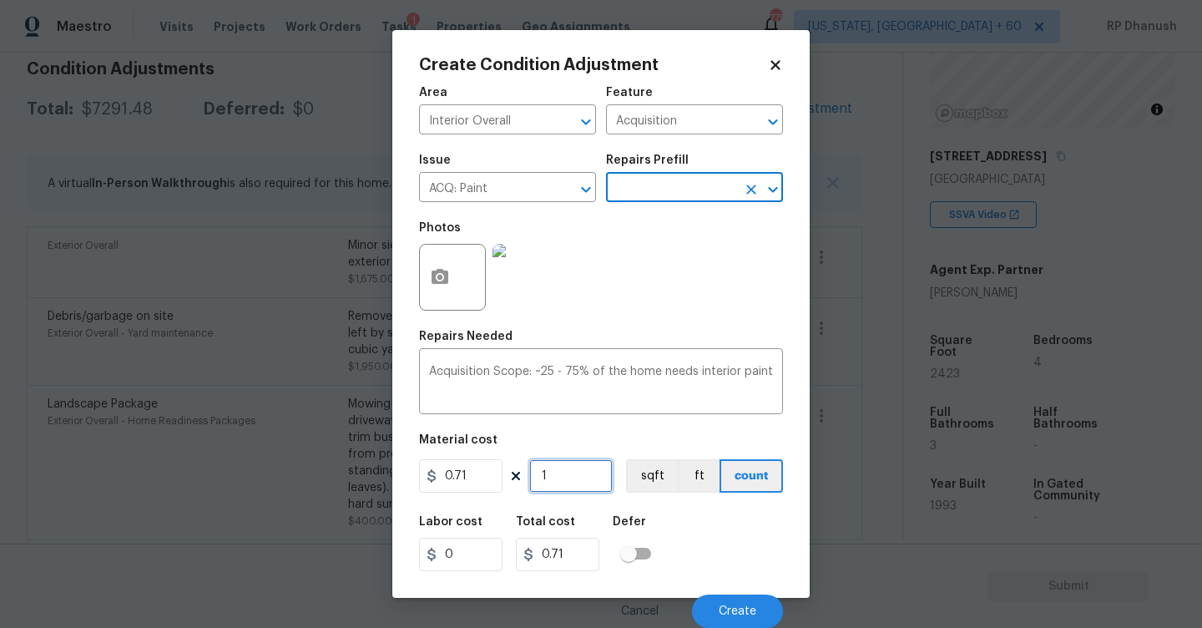
click at [583, 472] on input "1" at bounding box center [570, 475] width 83 height 33
type input "0"
type input "2"
type input "1.42"
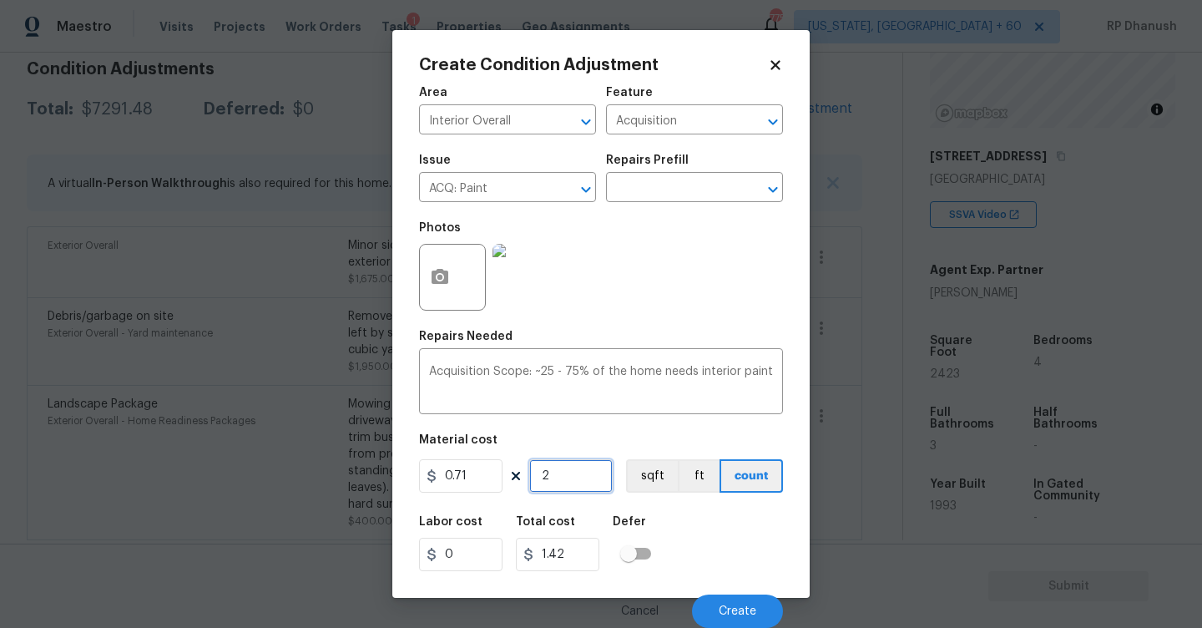
type input "24"
type input "17.04"
type input "242"
type input "171.82"
type input "2423"
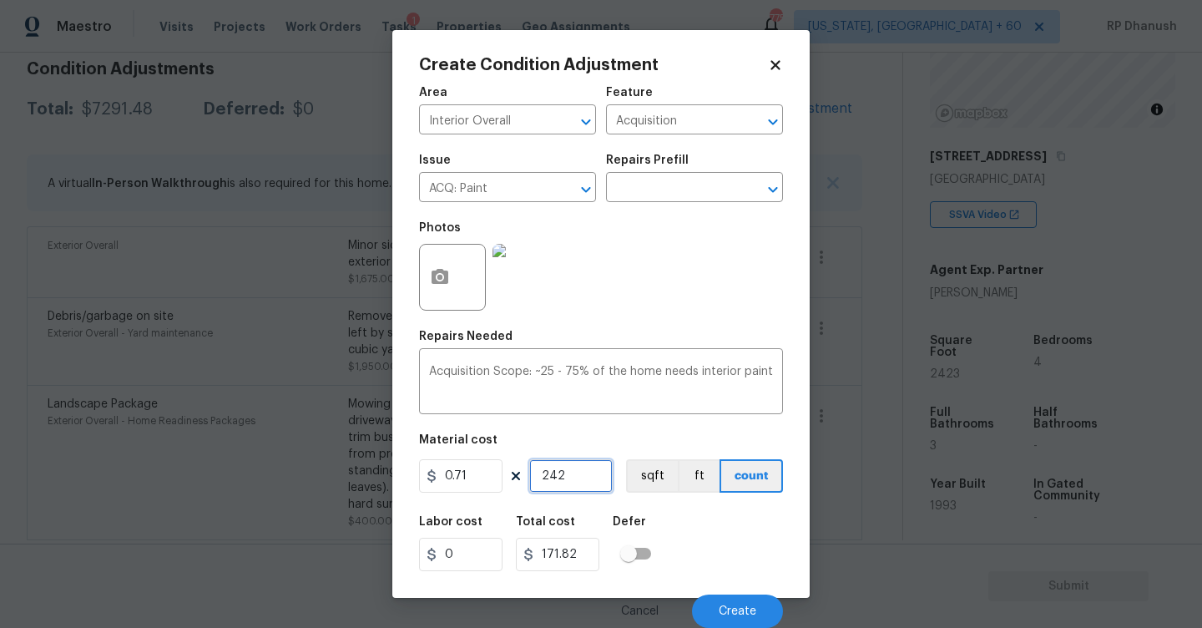
type input "1720.33"
type input "2423"
click at [432, 272] on icon "button" at bounding box center [440, 276] width 17 height 15
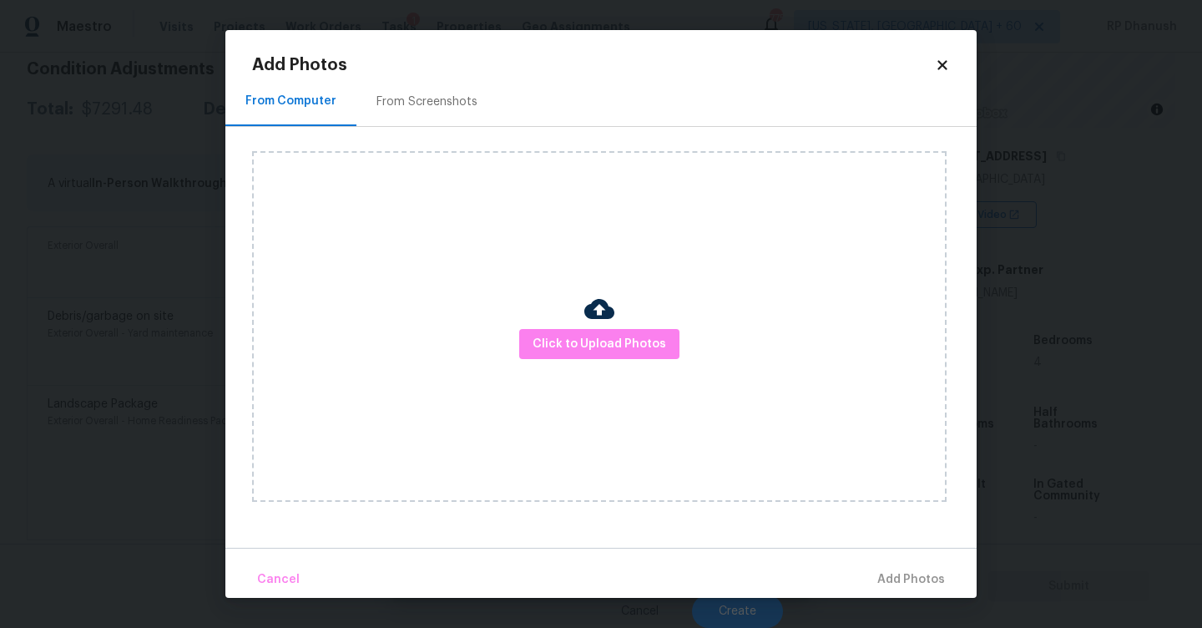
click at [455, 85] on div "From Screenshots" at bounding box center [426, 101] width 141 height 49
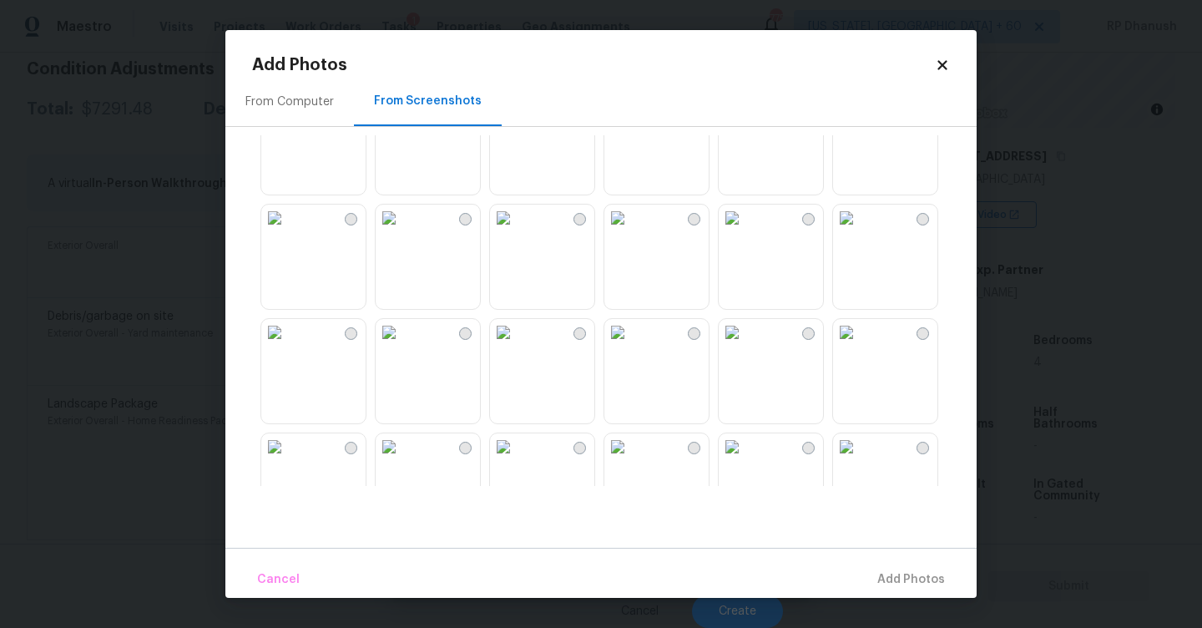
scroll to position [76, 0]
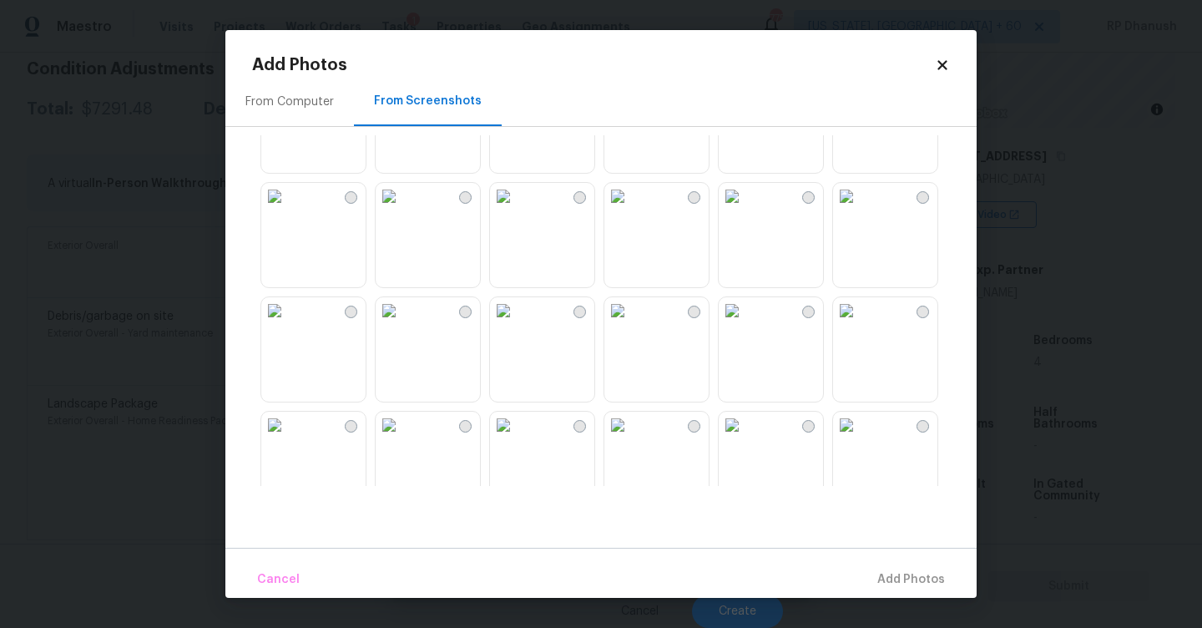
click at [517, 324] on img at bounding box center [503, 310] width 27 height 27
click at [402, 324] on img at bounding box center [389, 310] width 27 height 27
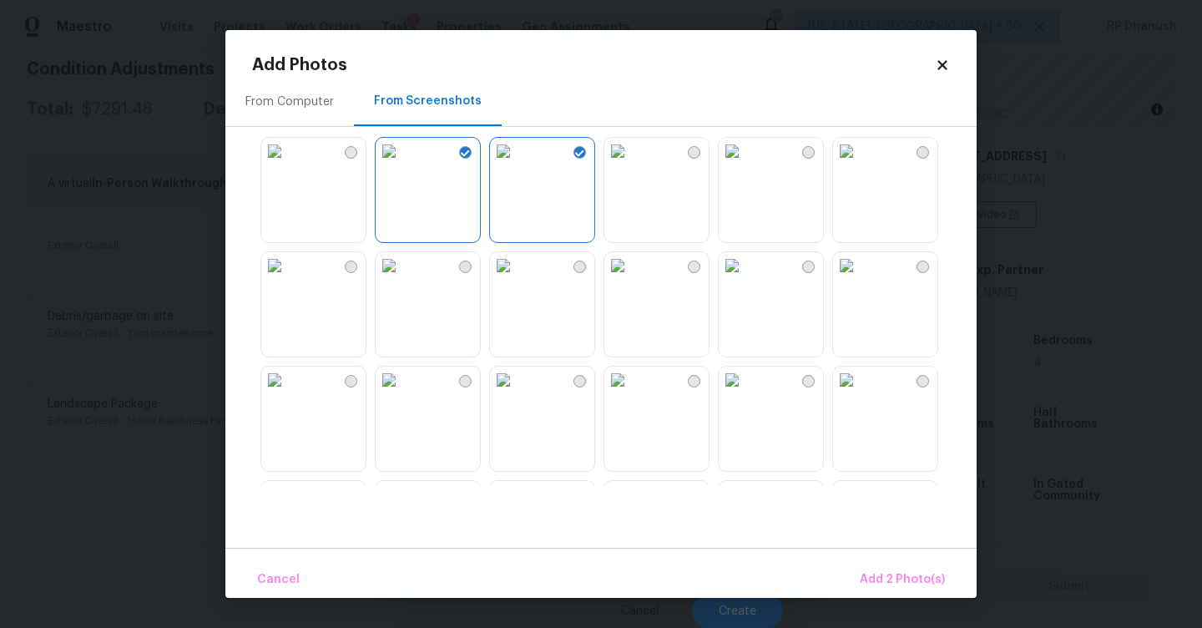
scroll to position [408, 0]
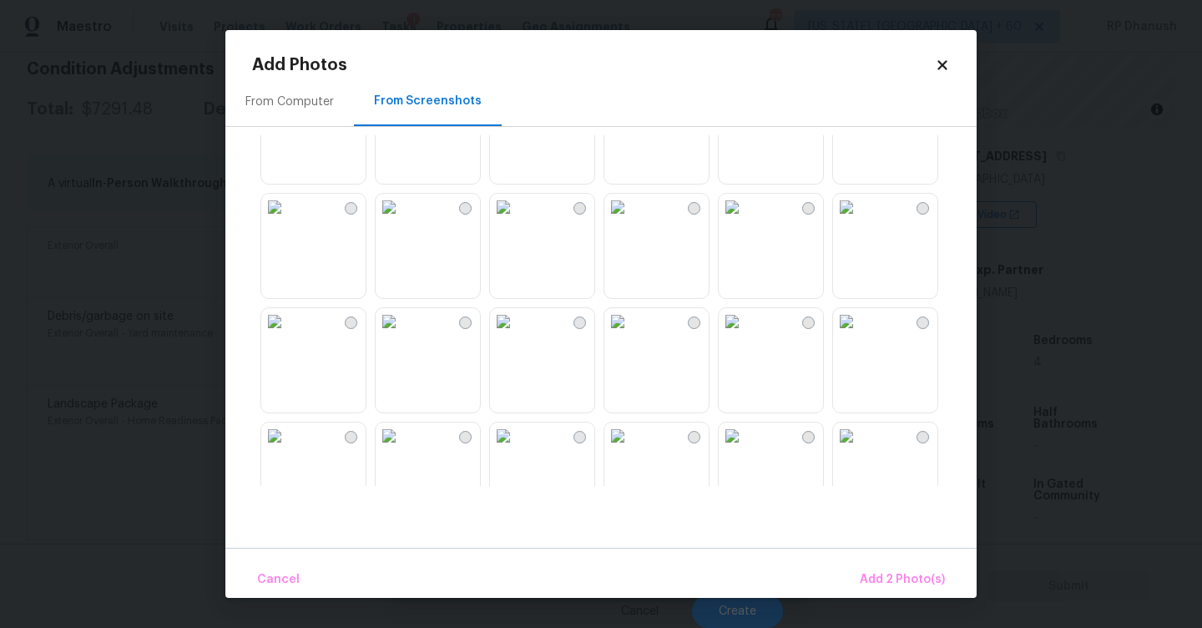
click at [517, 220] on img at bounding box center [503, 207] width 27 height 27
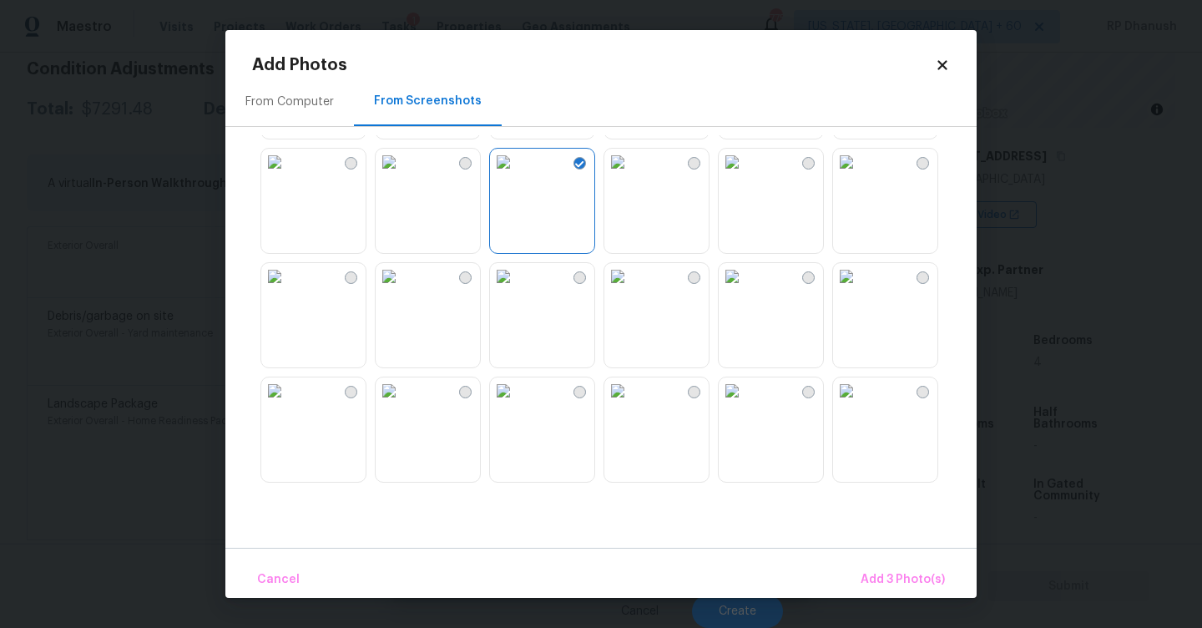
scroll to position [486, 0]
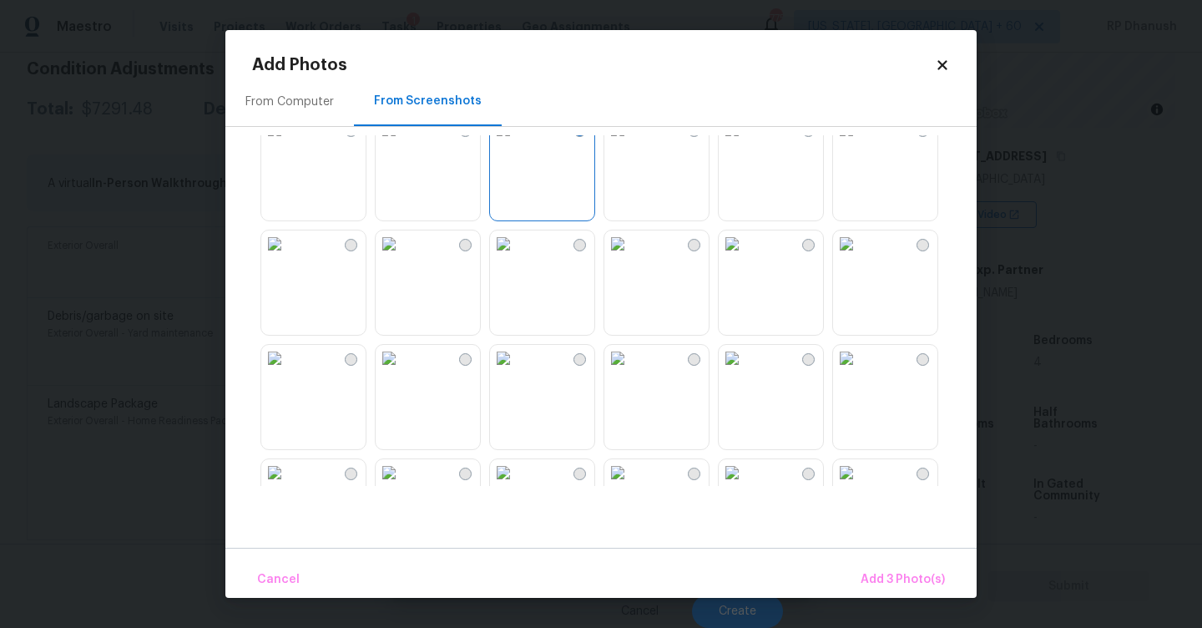
click at [860, 257] on img at bounding box center [846, 243] width 27 height 27
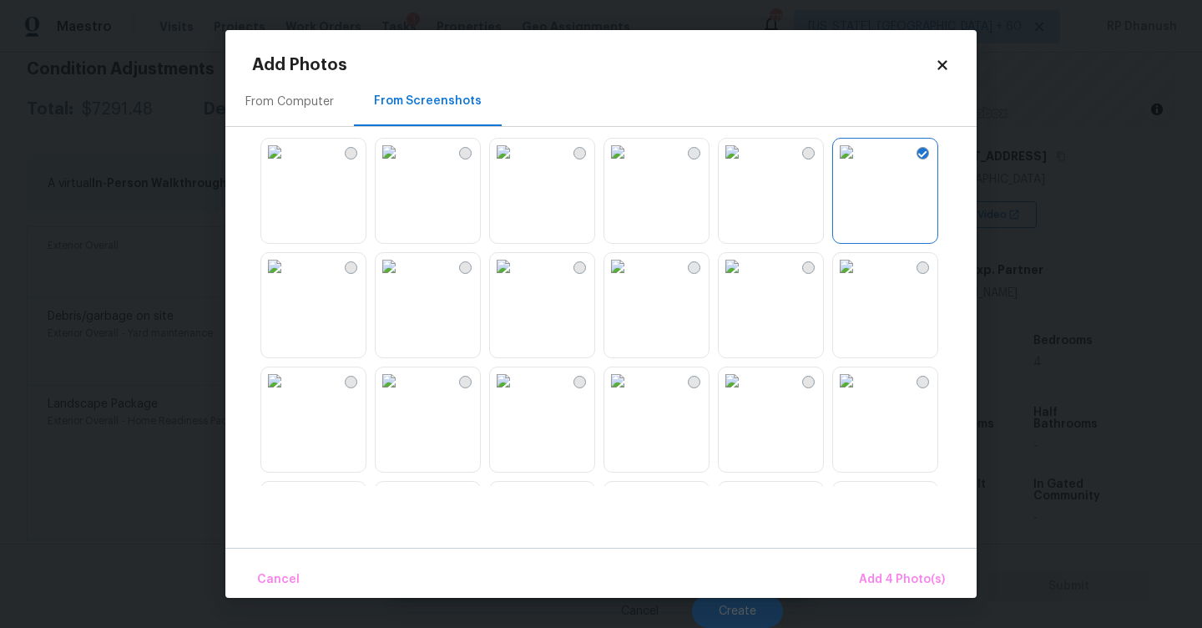
click at [631, 280] on img at bounding box center [617, 266] width 27 height 27
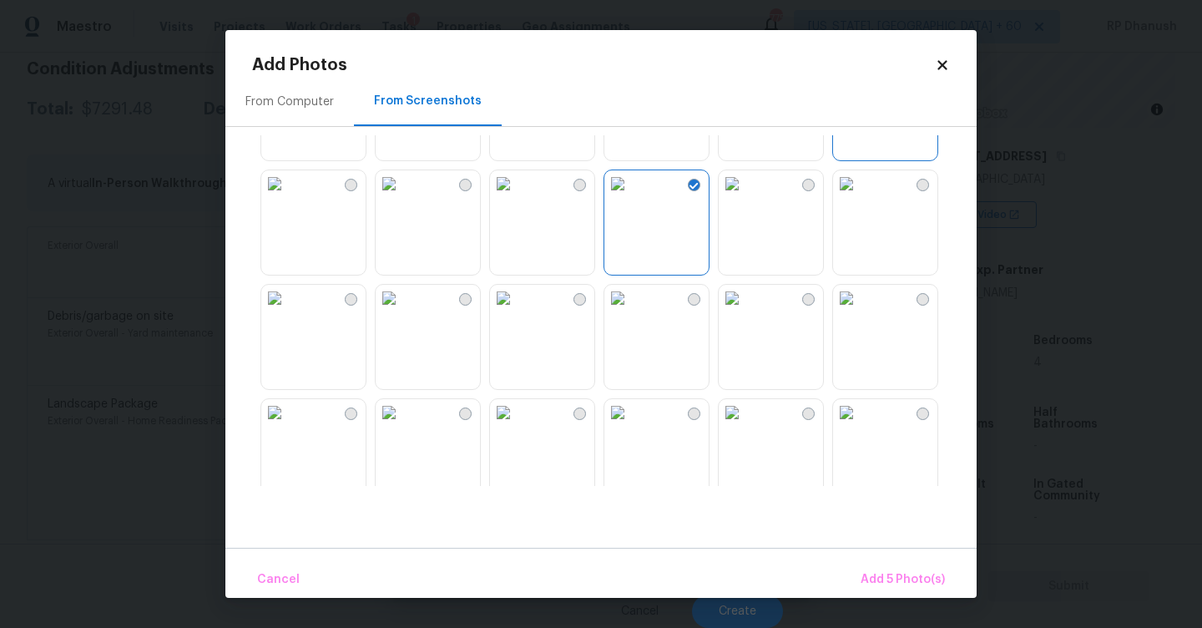
scroll to position [706, 0]
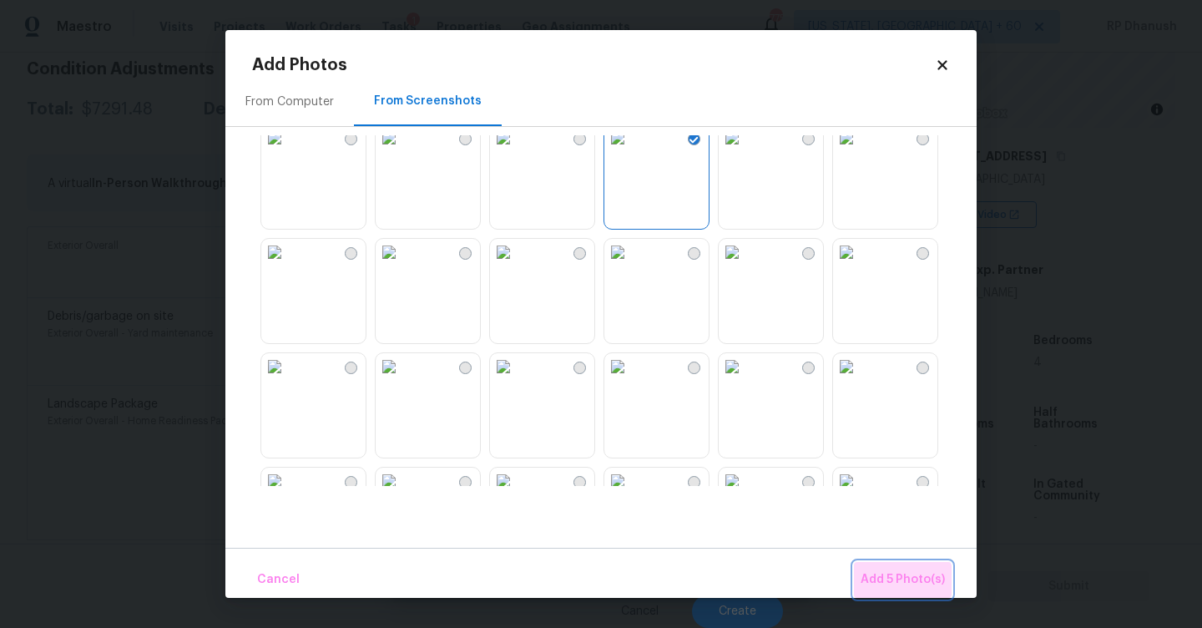
click at [895, 583] on span "Add 5 Photo(s)" at bounding box center [903, 579] width 84 height 21
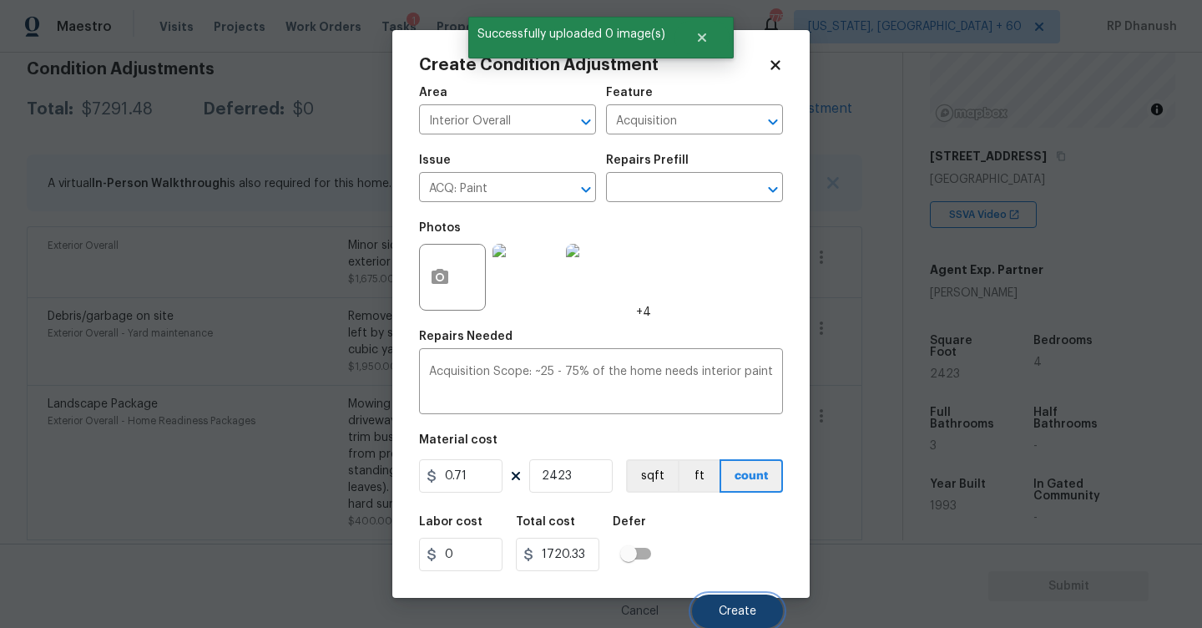
click at [735, 604] on button "Create" at bounding box center [737, 610] width 91 height 33
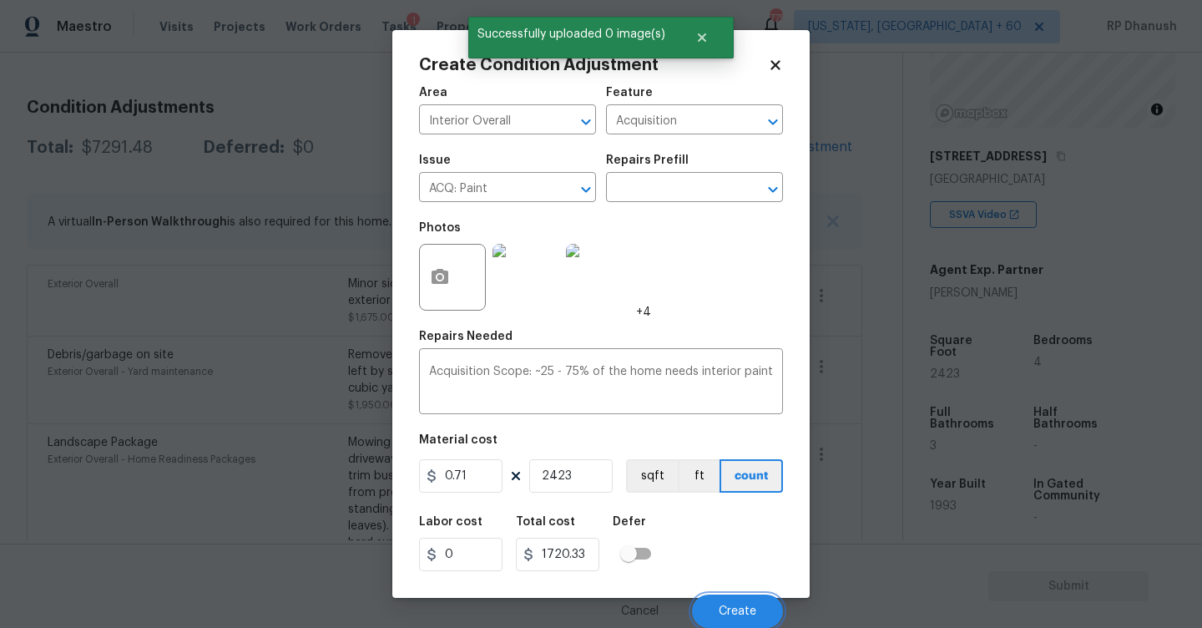
scroll to position [0, 0]
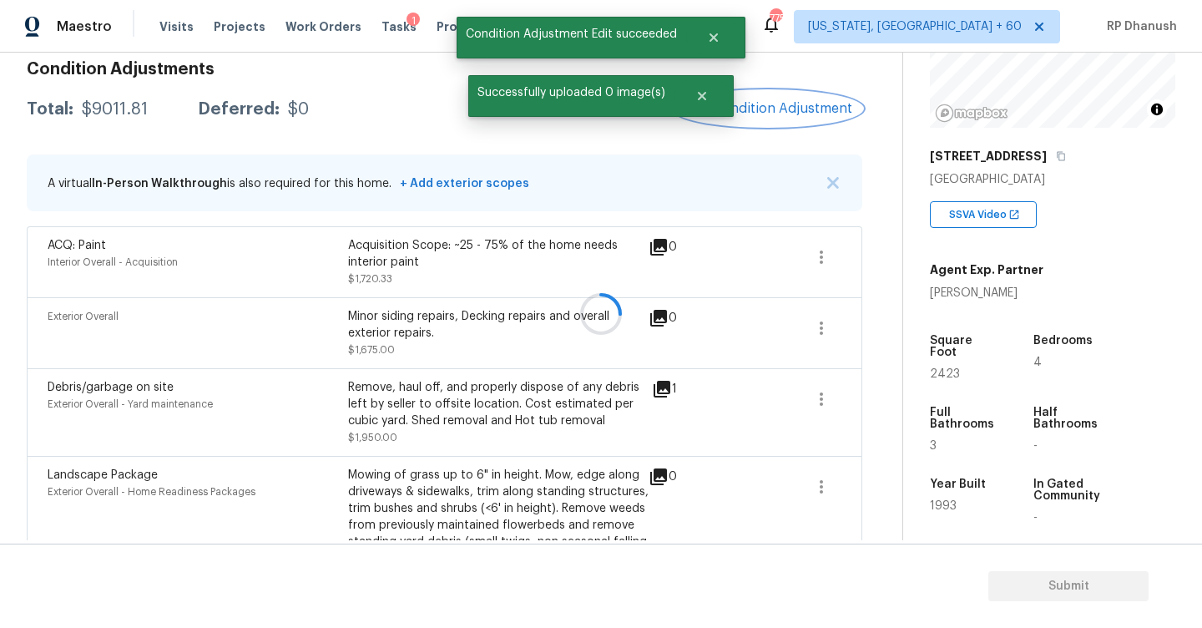
click at [764, 117] on button "Add Condition Adjustment" at bounding box center [768, 108] width 189 height 35
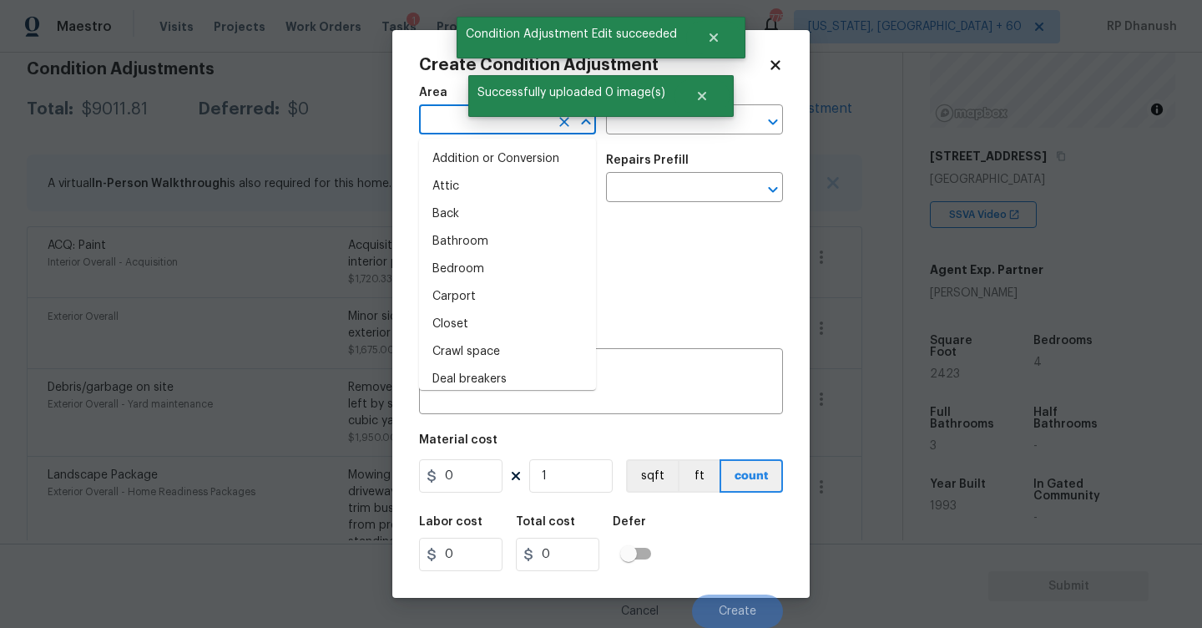
click at [426, 130] on input "text" at bounding box center [484, 122] width 130 height 26
type input "n"
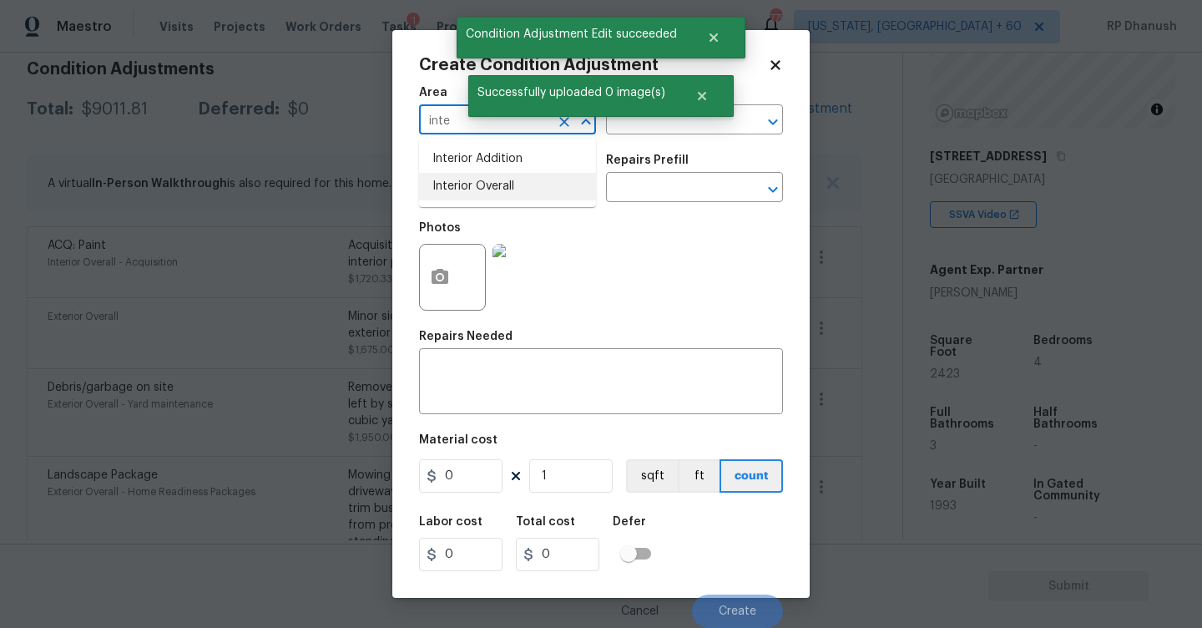
click at [465, 184] on li "Interior Overall" at bounding box center [507, 187] width 177 height 28
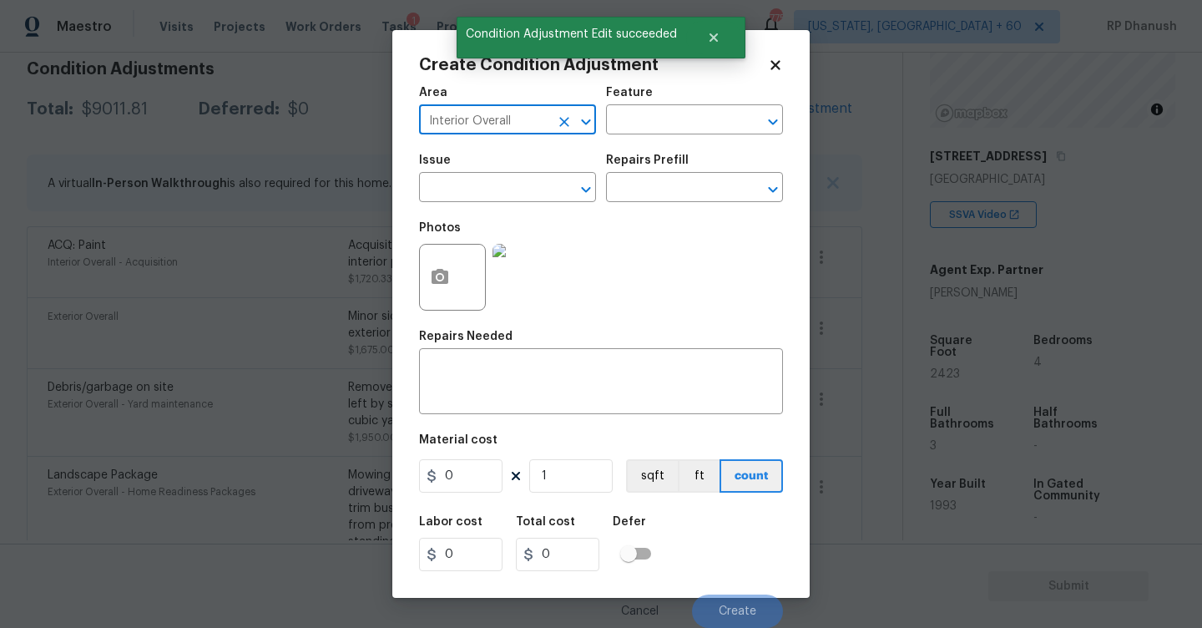
type input "Interior Overall"
click at [678, 125] on input "text" at bounding box center [671, 122] width 130 height 26
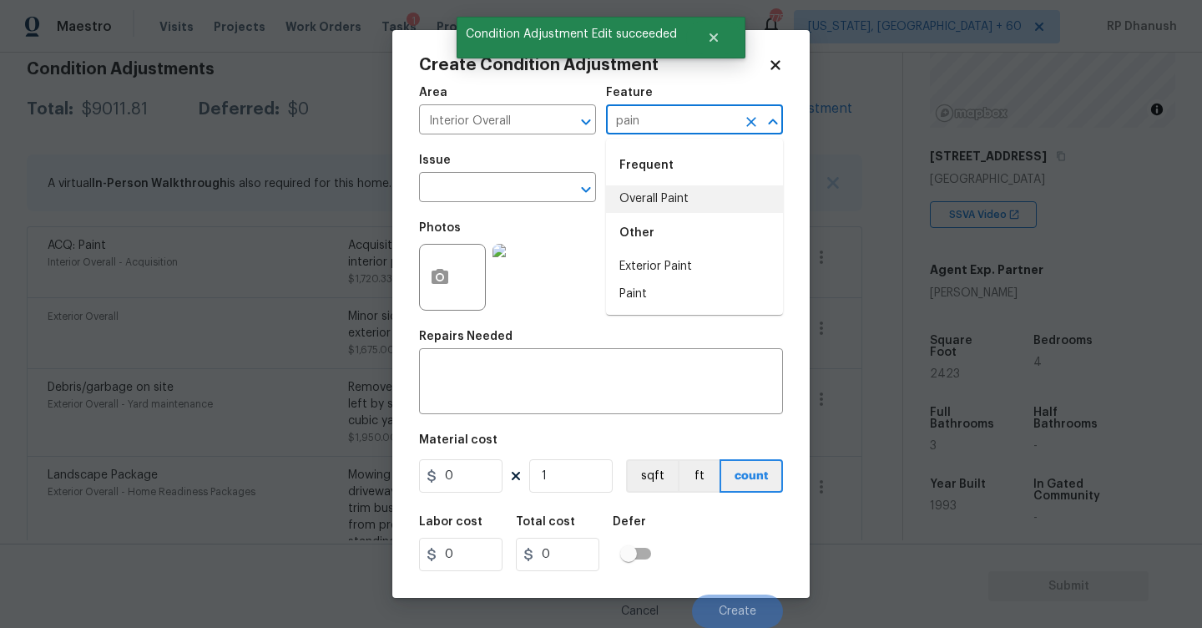
click at [619, 215] on div "Other" at bounding box center [694, 233] width 177 height 40
click at [663, 194] on li "Overall Paint" at bounding box center [694, 199] width 177 height 28
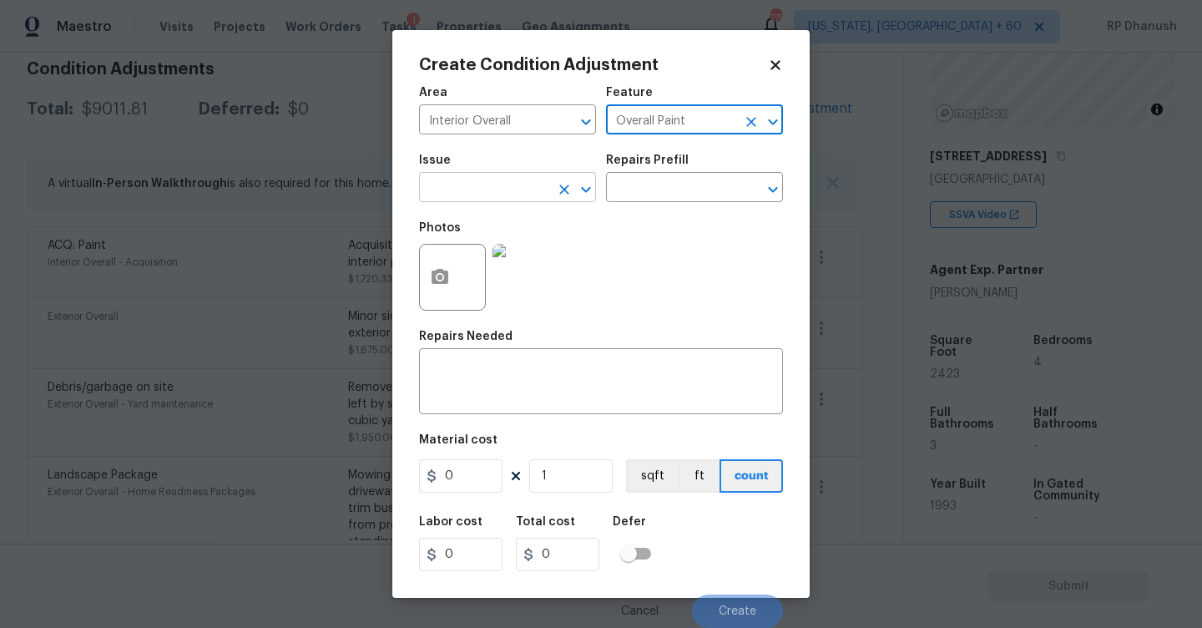
type input "Overall Paint"
click at [503, 194] on input "text" at bounding box center [484, 189] width 130 height 26
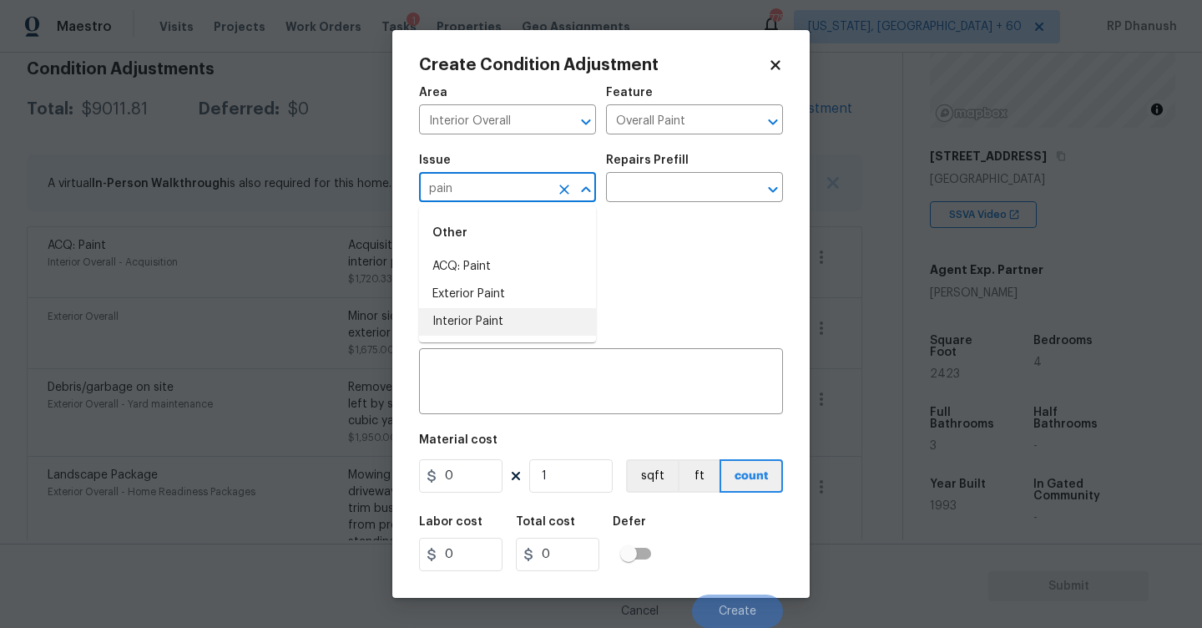
click at [484, 324] on li "Interior Paint" at bounding box center [507, 322] width 177 height 28
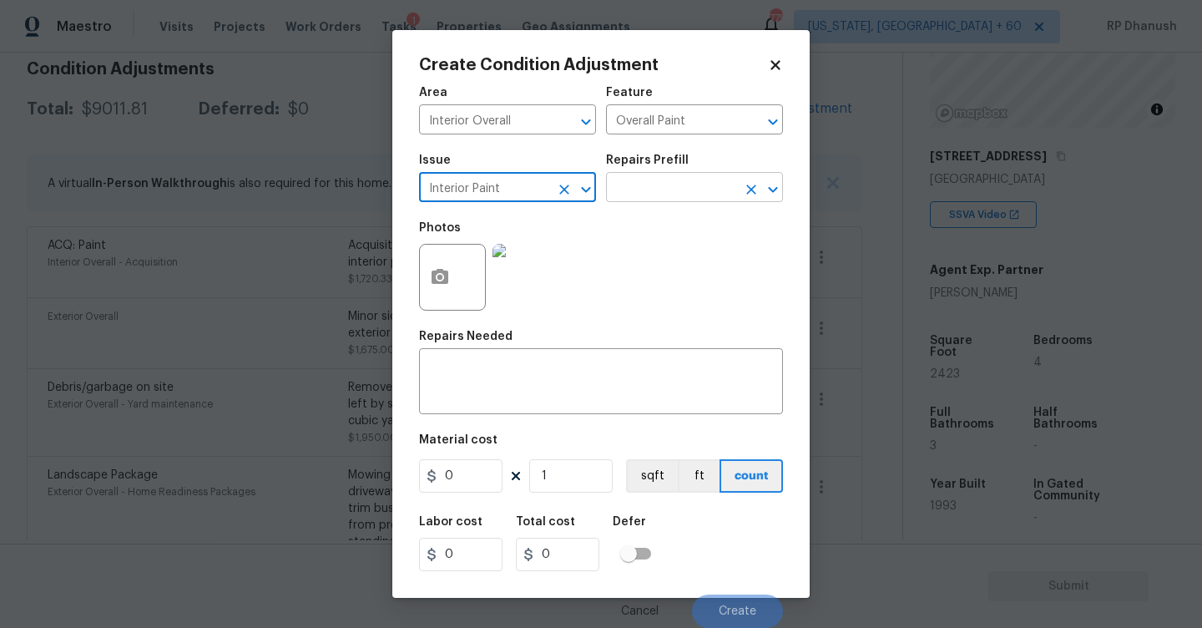
type input "Interior Paint"
click at [691, 194] on input "text" at bounding box center [671, 189] width 130 height 26
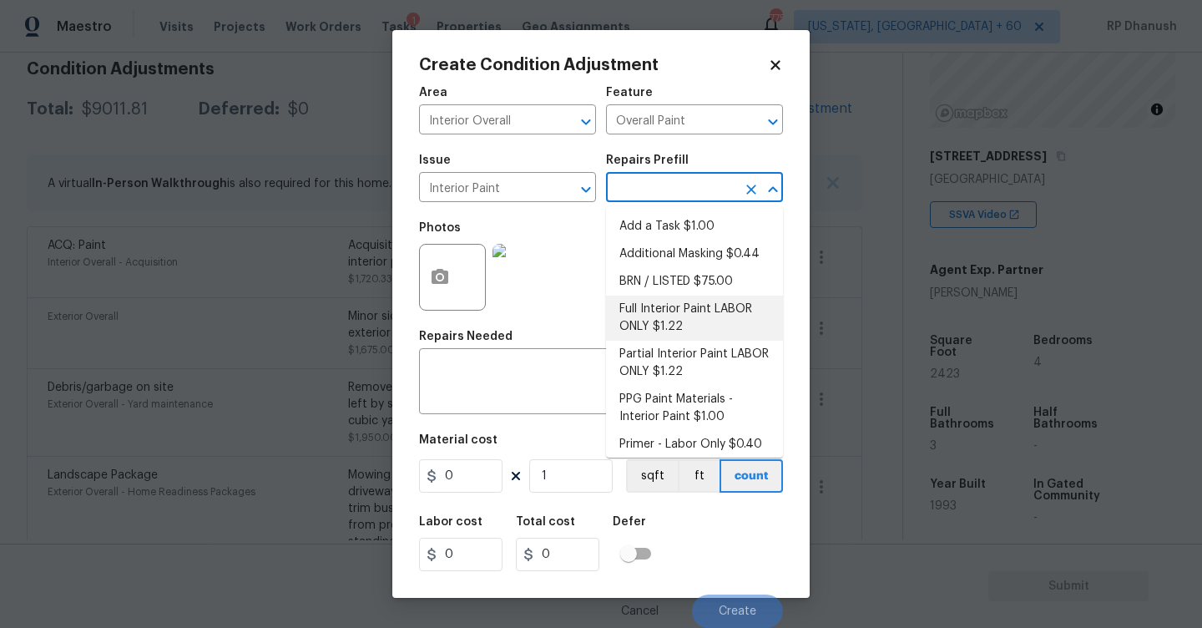
scroll to position [8, 0]
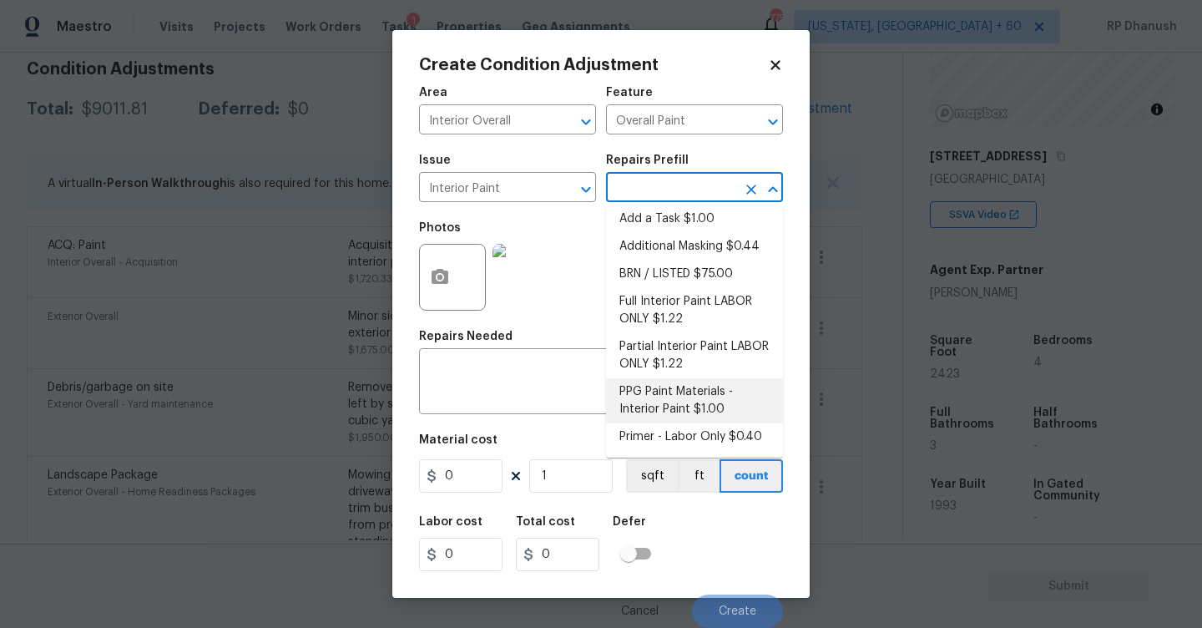
click at [665, 418] on li "PPG Paint Materials - Interior Paint $1.00" at bounding box center [694, 400] width 177 height 45
type textarea "PPG Paint Materials ordered by Opendoor"
type input "1"
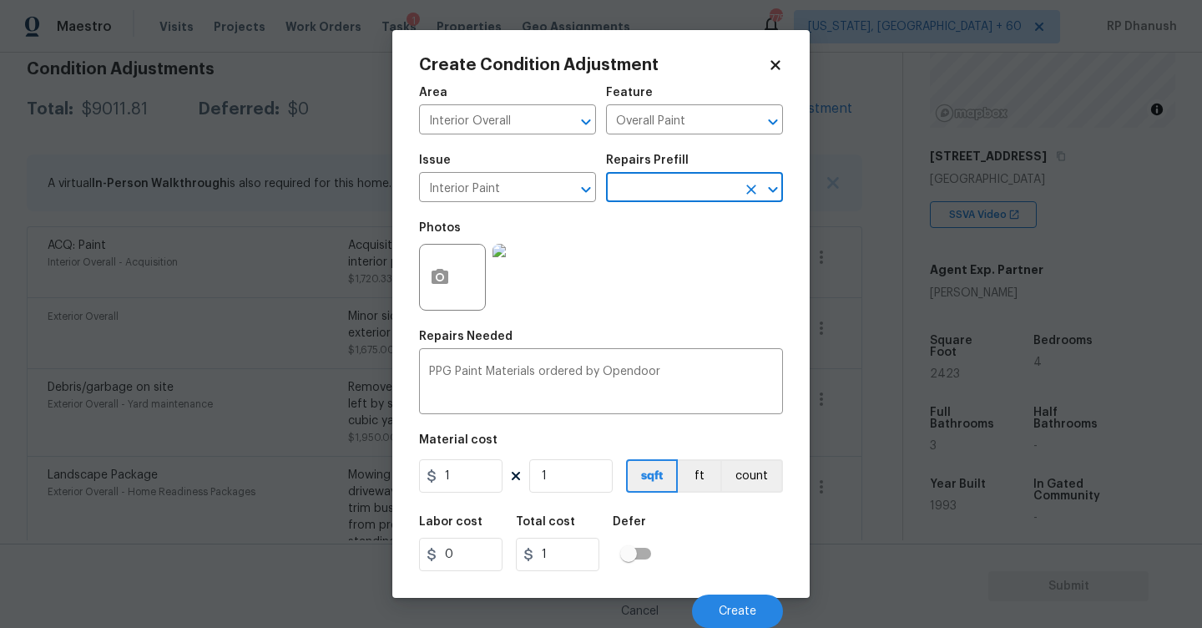
click at [707, 204] on div "Issue Interior Paint ​ Repairs Prefill ​" at bounding box center [601, 178] width 364 height 68
click at [699, 187] on input "text" at bounding box center [671, 189] width 130 height 26
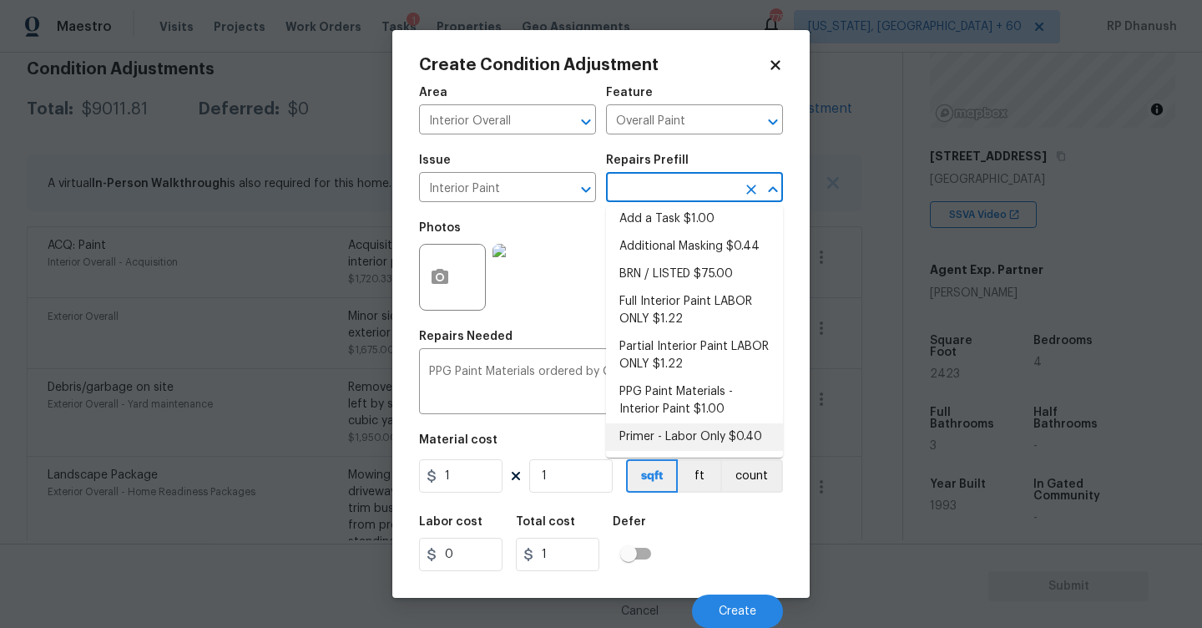
click at [661, 426] on li "Primer - Labor Only $0.40" at bounding box center [694, 437] width 177 height 28
type textarea "Interior primer - PRIMER PROVIDED BY OPENDOOR - All nails, screws, drywall anch…"
type input "0.4"
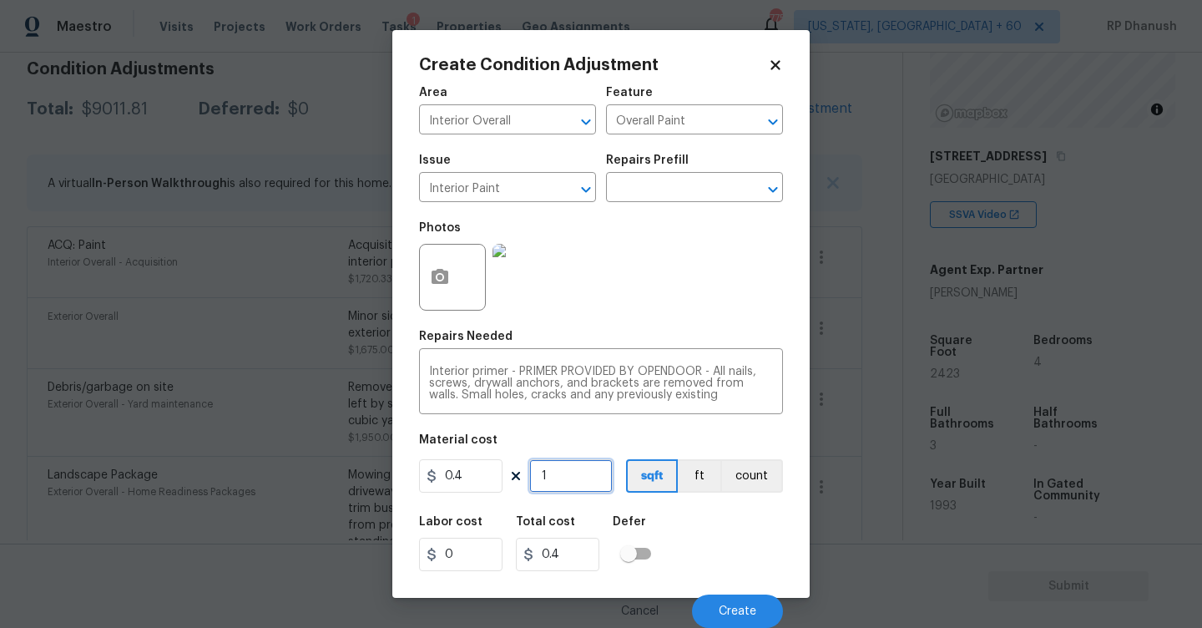
click at [568, 473] on input "1" at bounding box center [570, 475] width 83 height 33
type input "0"
type input "5"
type input "2"
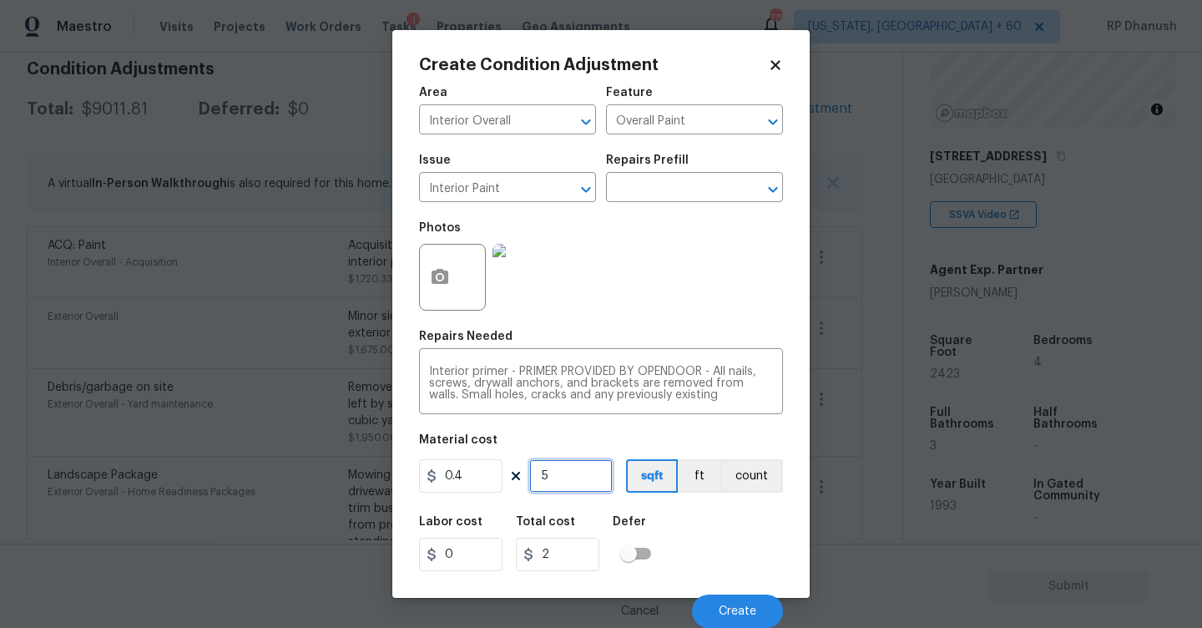
type input "50"
type input "20"
type input "500"
type input "200"
type input "500"
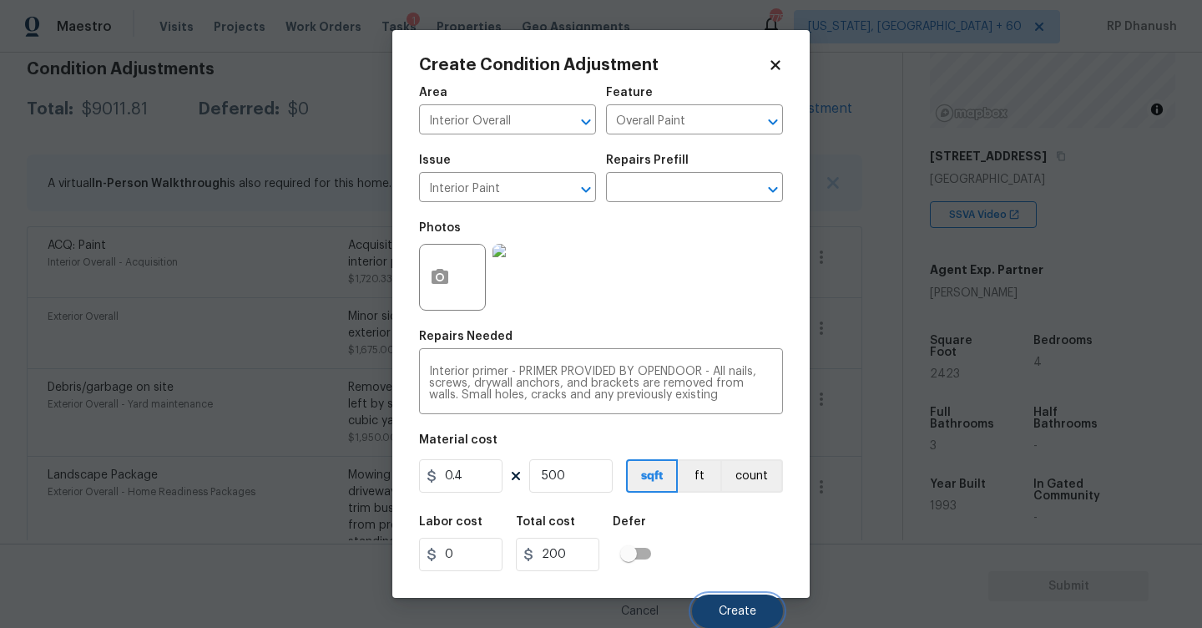
click at [713, 614] on button "Create" at bounding box center [737, 610] width 91 height 33
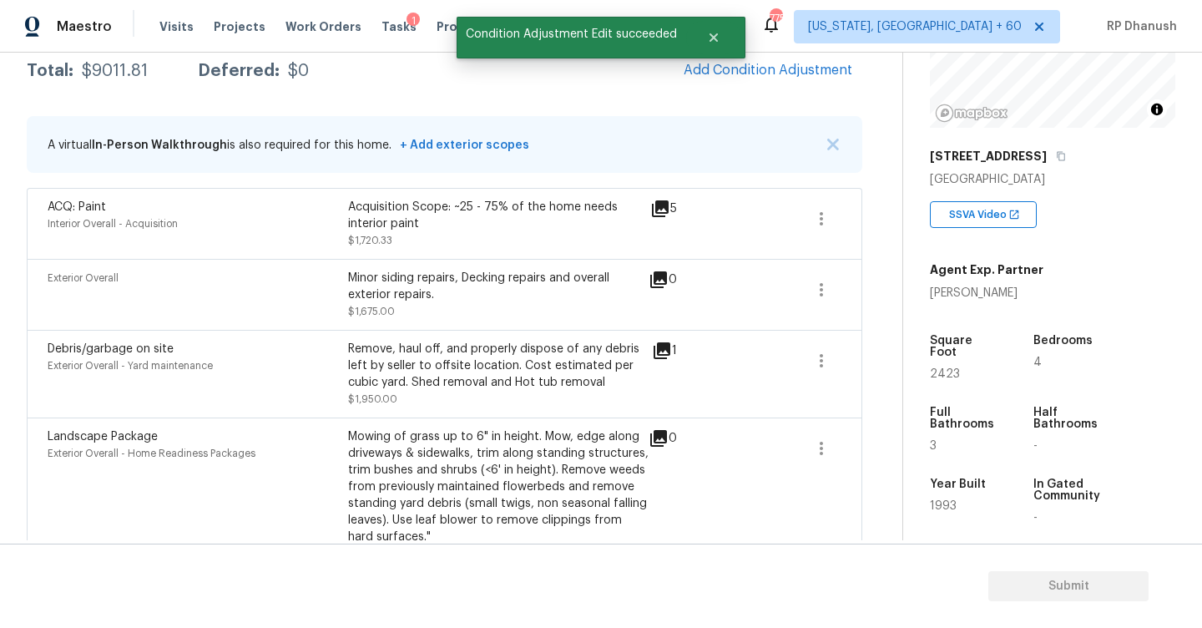
scroll to position [245, 0]
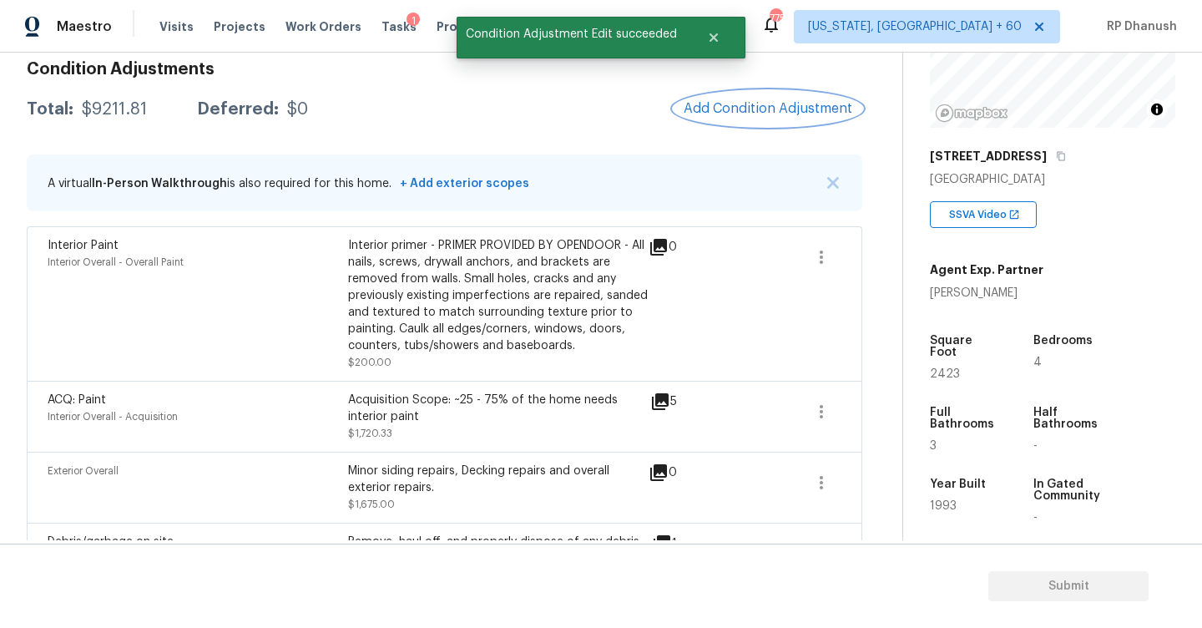
click at [764, 114] on span "Add Condition Adjustment" at bounding box center [768, 108] width 169 height 15
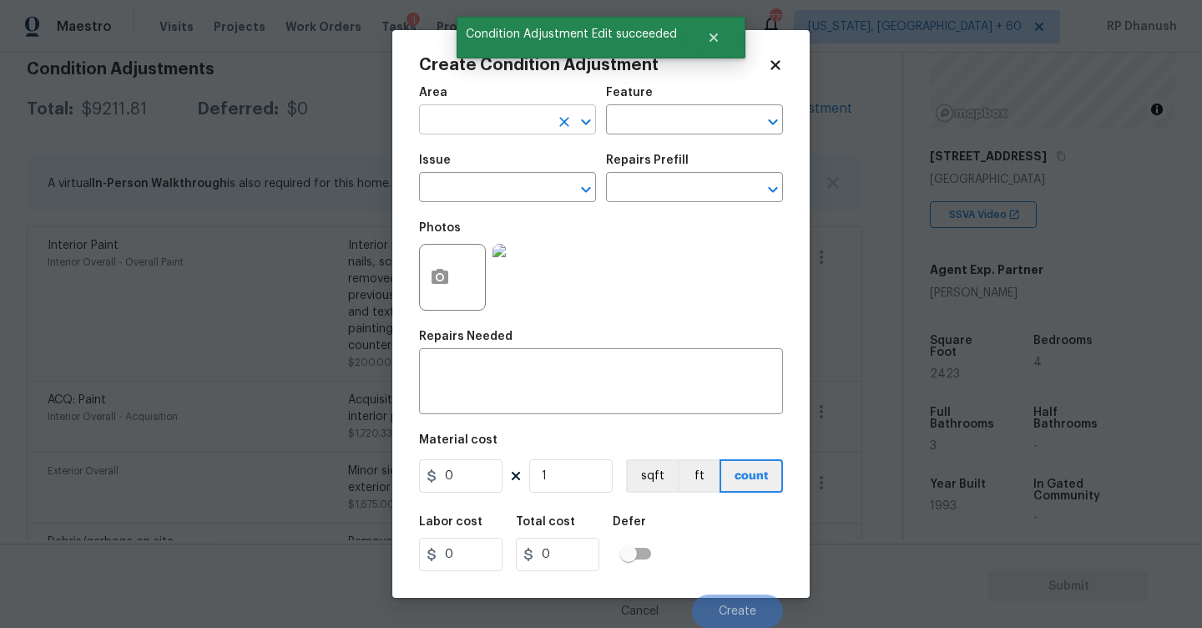
click at [496, 114] on input "text" at bounding box center [484, 122] width 130 height 26
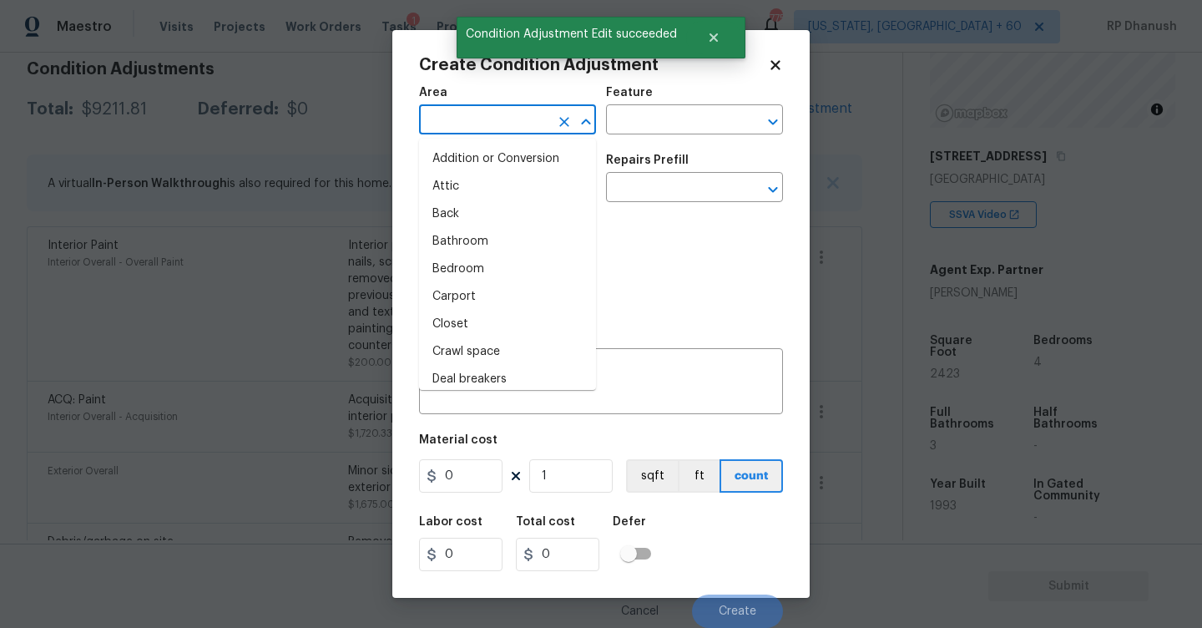
type input "r"
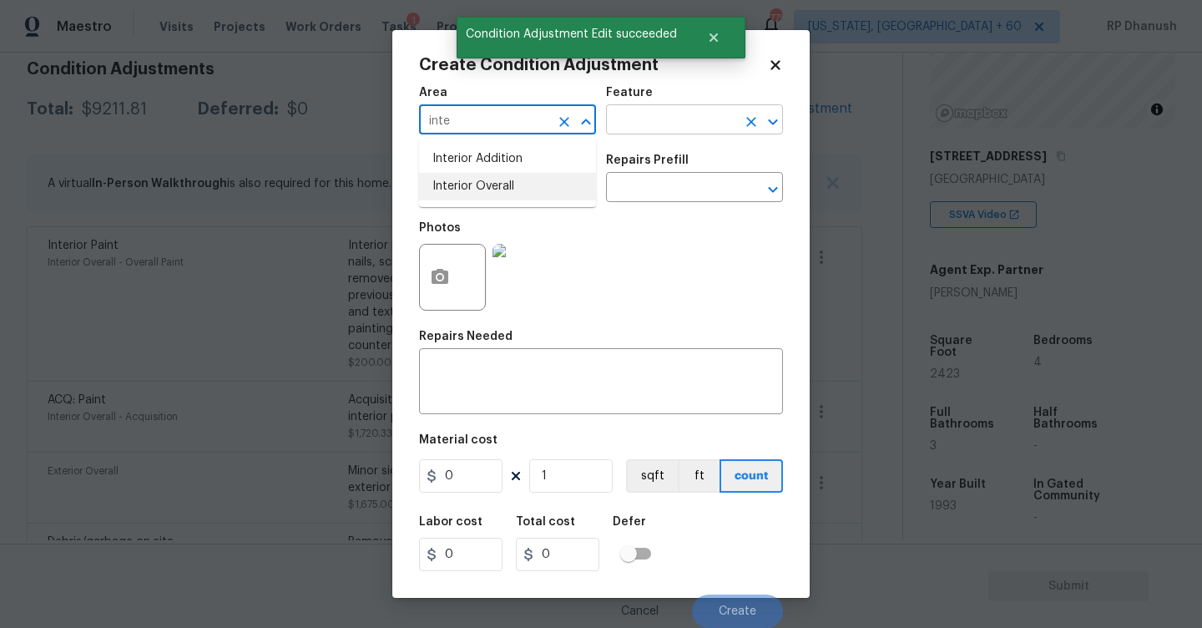
drag, startPoint x: 498, startPoint y: 181, endPoint x: 645, endPoint y: 118, distance: 160.8
click at [504, 175] on li "Interior Overall" at bounding box center [507, 187] width 177 height 28
type input "Interior Overall"
click at [654, 118] on input "text" at bounding box center [671, 122] width 130 height 26
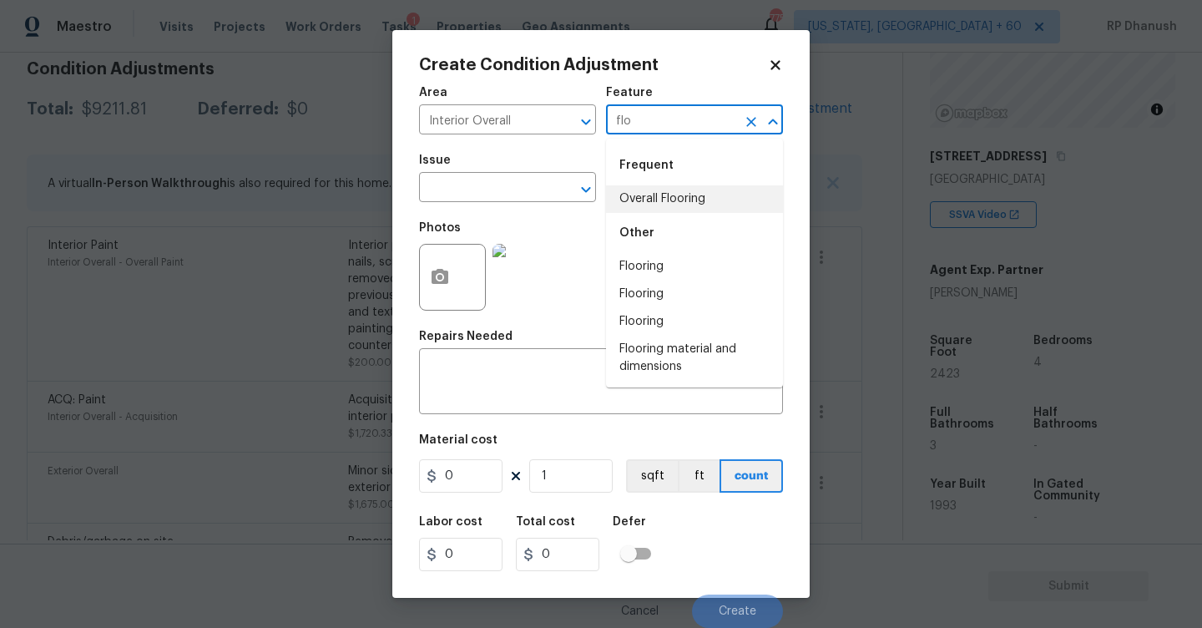
drag, startPoint x: 650, startPoint y: 194, endPoint x: 597, endPoint y: 210, distance: 56.0
click at [650, 194] on li "Overall Flooring" at bounding box center [694, 199] width 177 height 28
type input "Overall Flooring"
click at [536, 208] on span "Issue ​" at bounding box center [507, 178] width 177 height 68
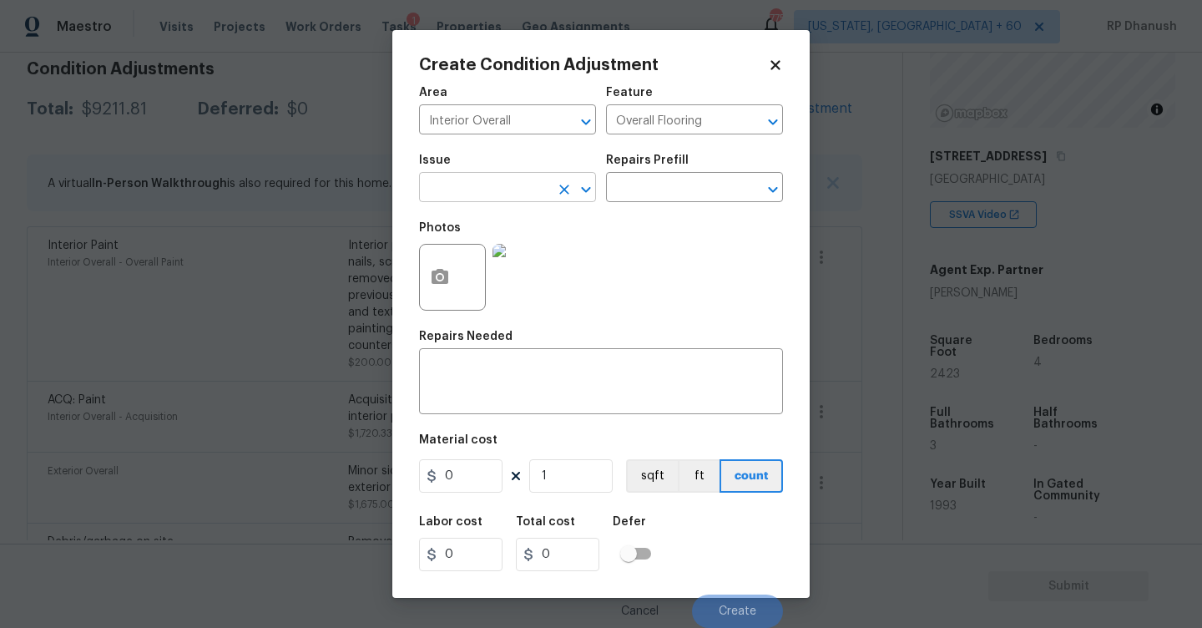
click at [536, 189] on input "text" at bounding box center [484, 189] width 130 height 26
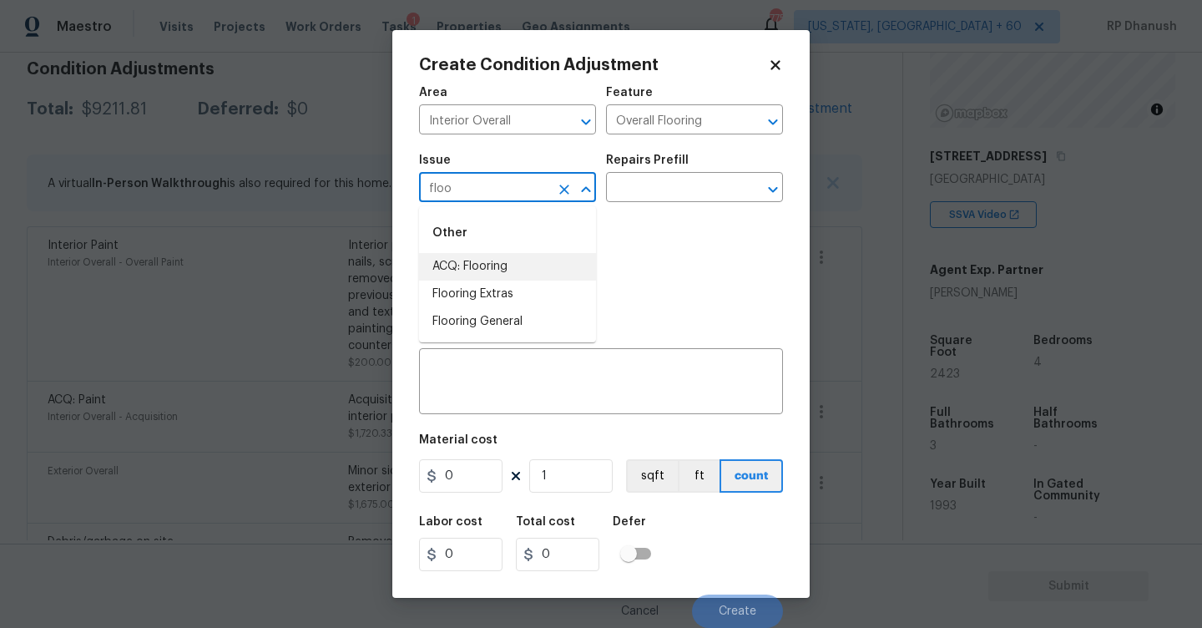
click at [508, 270] on li "ACQ: Flooring" at bounding box center [507, 267] width 177 height 28
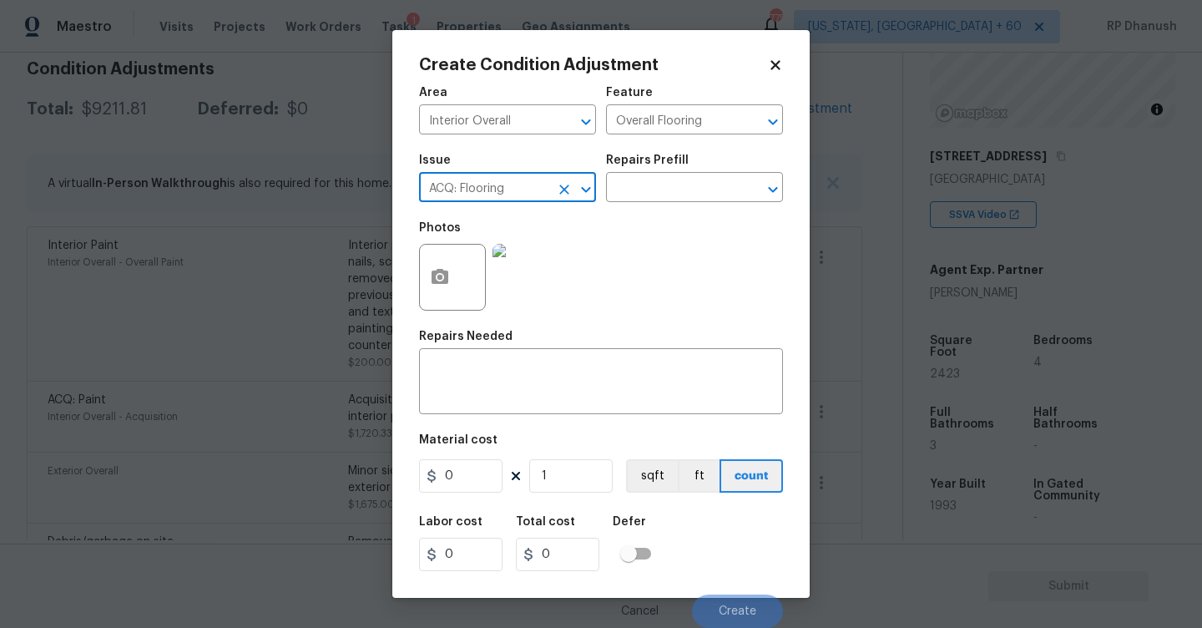
type input "ACQ: Flooring"
click at [670, 205] on div "Issue ACQ: Flooring ​ Repairs Prefill ​" at bounding box center [601, 178] width 364 height 68
click at [675, 216] on div "Photos" at bounding box center [601, 266] width 364 height 109
click at [686, 190] on input "text" at bounding box center [671, 189] width 130 height 26
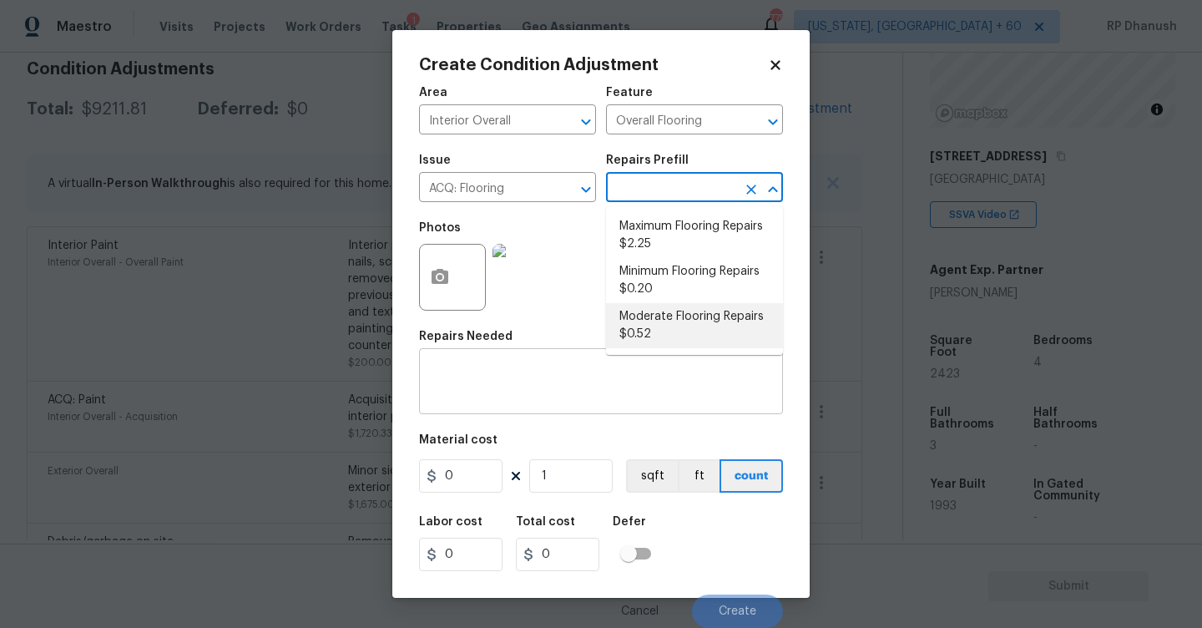
click at [669, 319] on li "Moderate Flooring Repairs $0.52" at bounding box center [694, 325] width 177 height 45
type input "Acquisition"
type textarea "Acquisition Scope: Moderate flooring repairs"
type input "0.52"
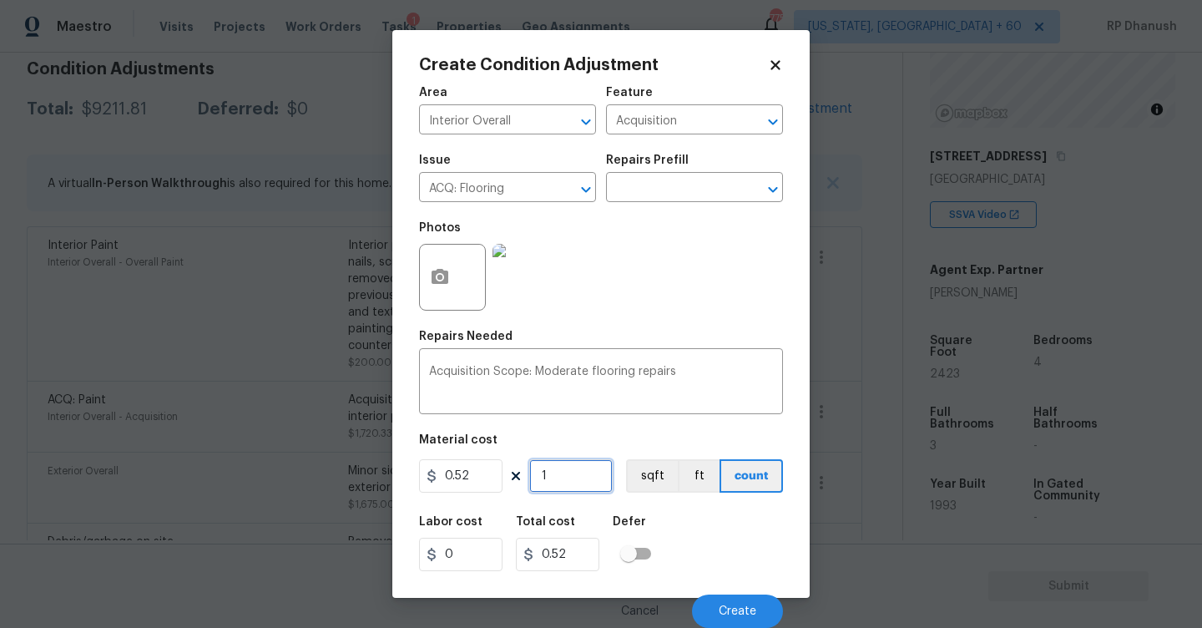
click at [575, 481] on input "1" at bounding box center [570, 475] width 83 height 33
type input "0"
type input "2"
type input "1.04"
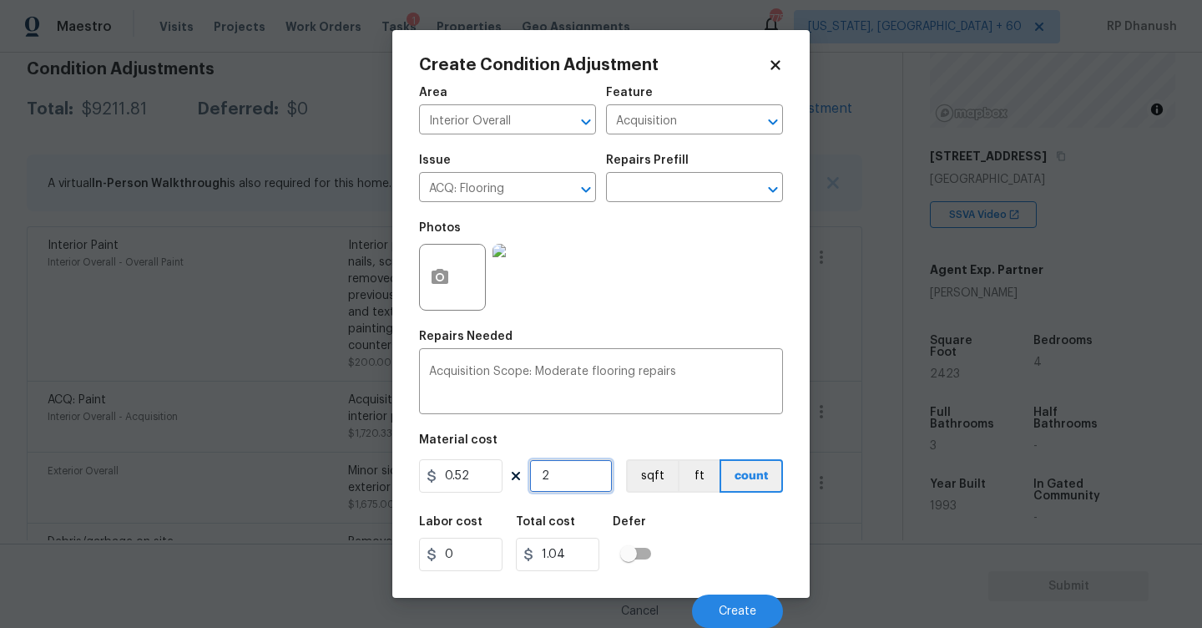
type input "24"
type input "12.48"
type input "242"
type input "125.84"
type input "2423"
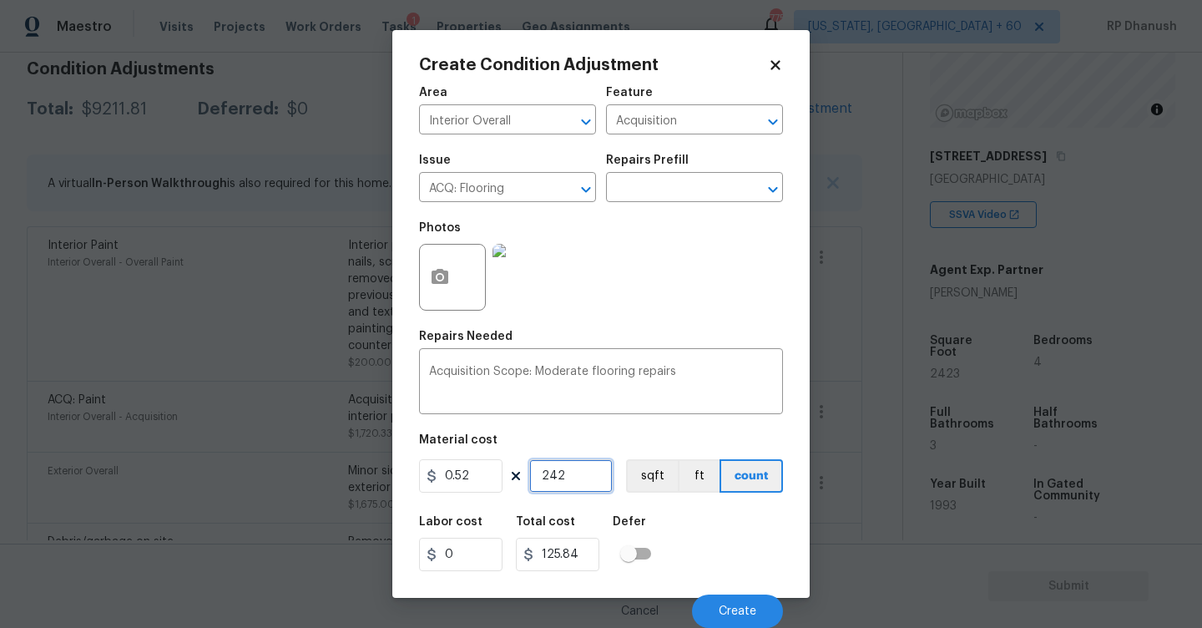
type input "1259.96"
type input "2423"
click at [446, 270] on icon "button" at bounding box center [440, 277] width 20 height 20
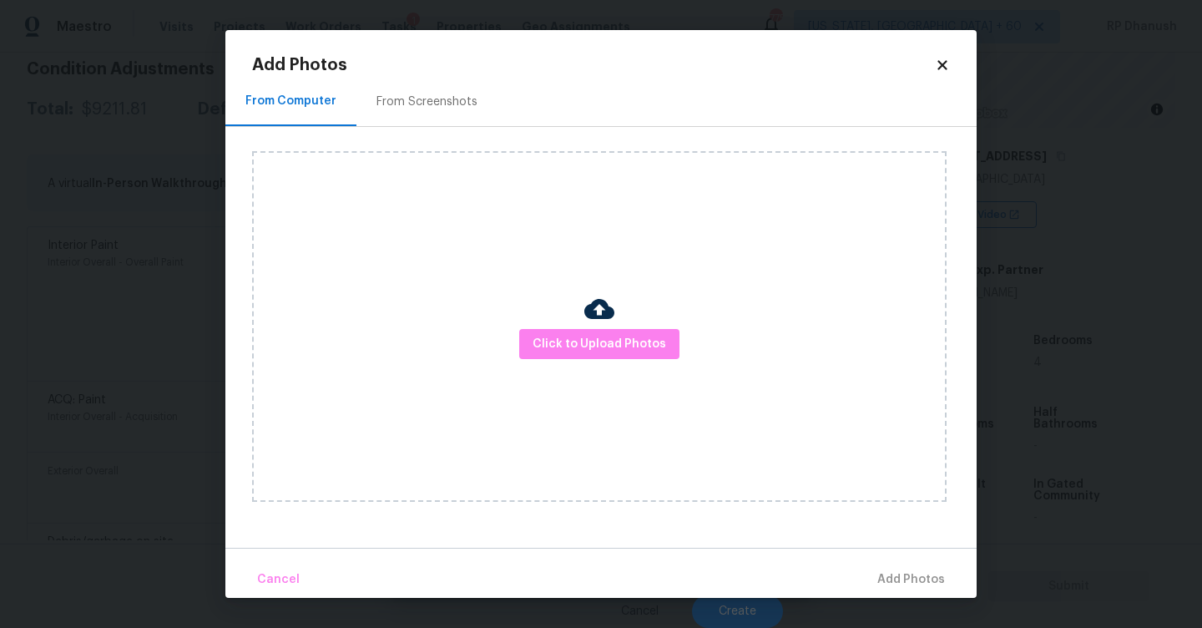
click at [411, 111] on div "From Screenshots" at bounding box center [426, 101] width 141 height 49
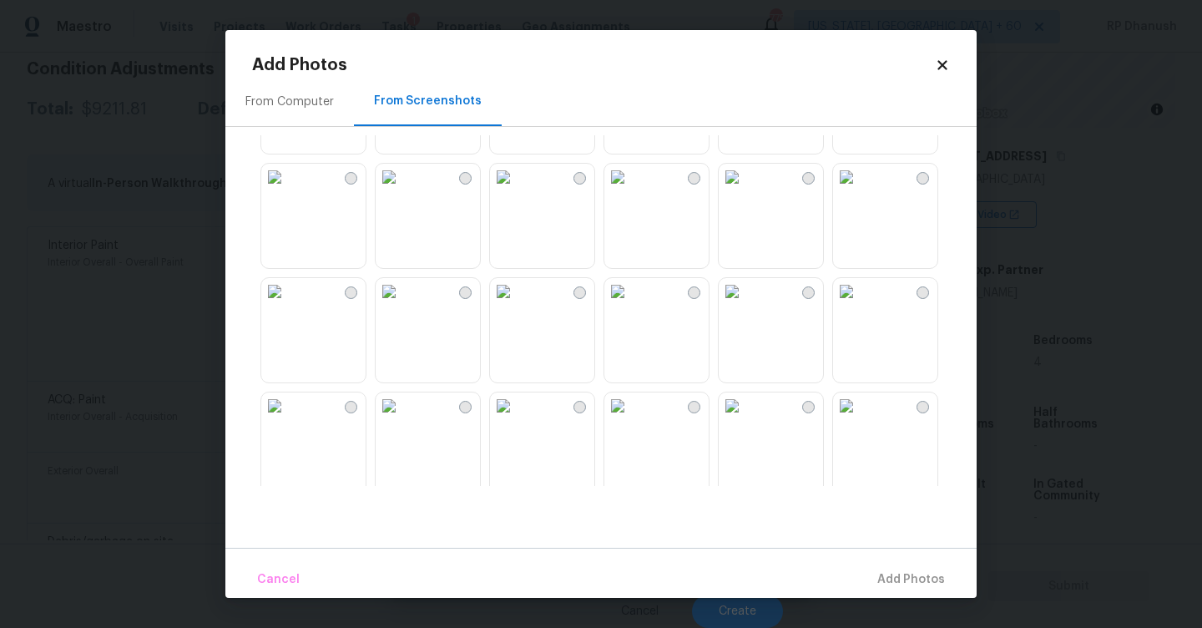
click at [402, 305] on img at bounding box center [389, 291] width 27 height 27
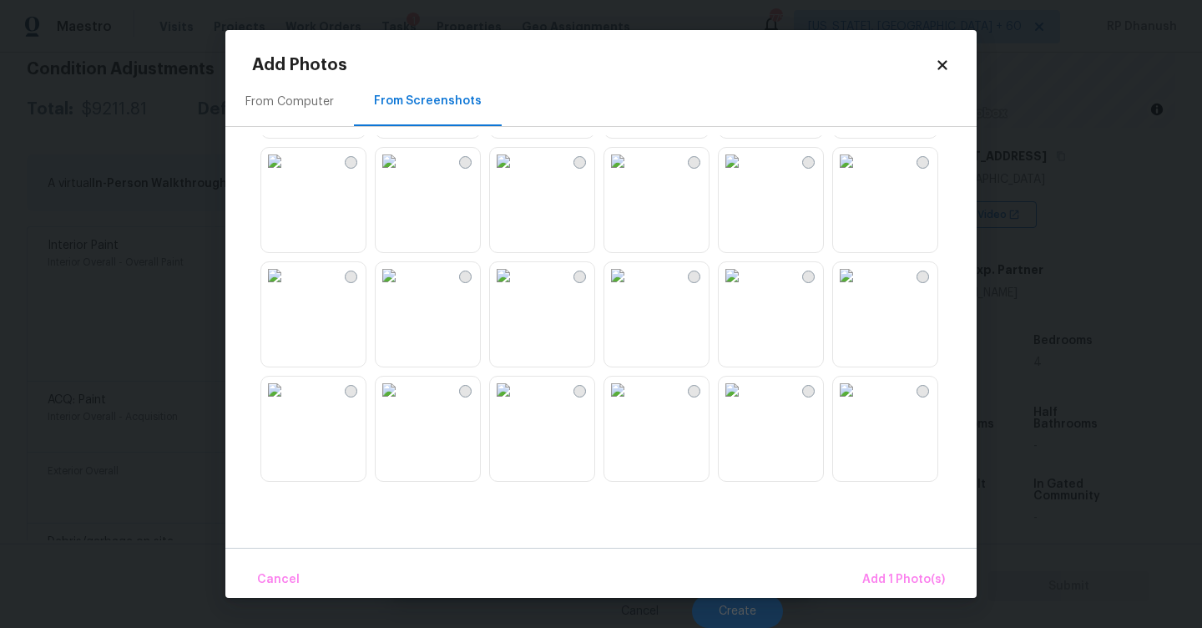
click at [745, 289] on img at bounding box center [732, 275] width 27 height 27
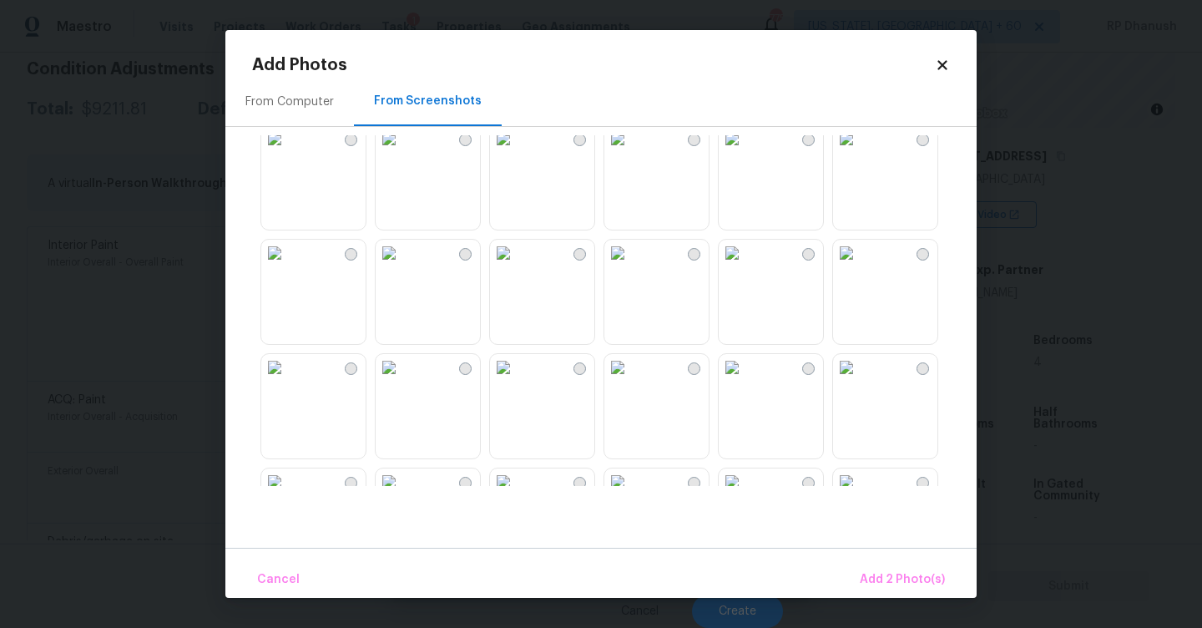
click at [402, 266] on img at bounding box center [389, 253] width 27 height 27
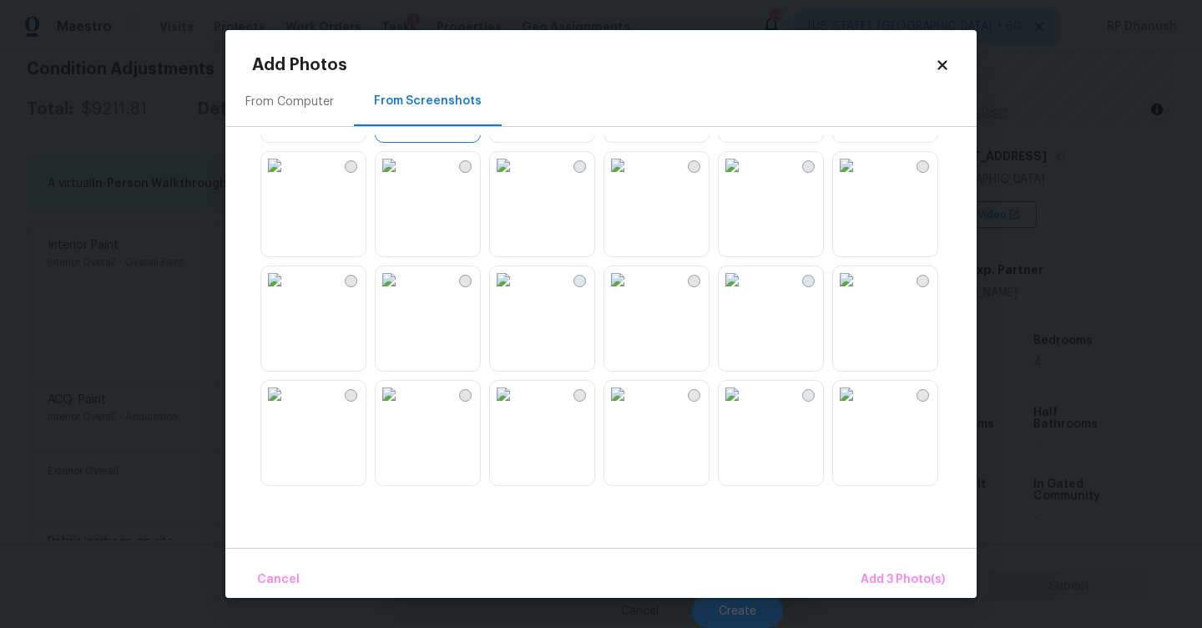
scroll to position [1260, 0]
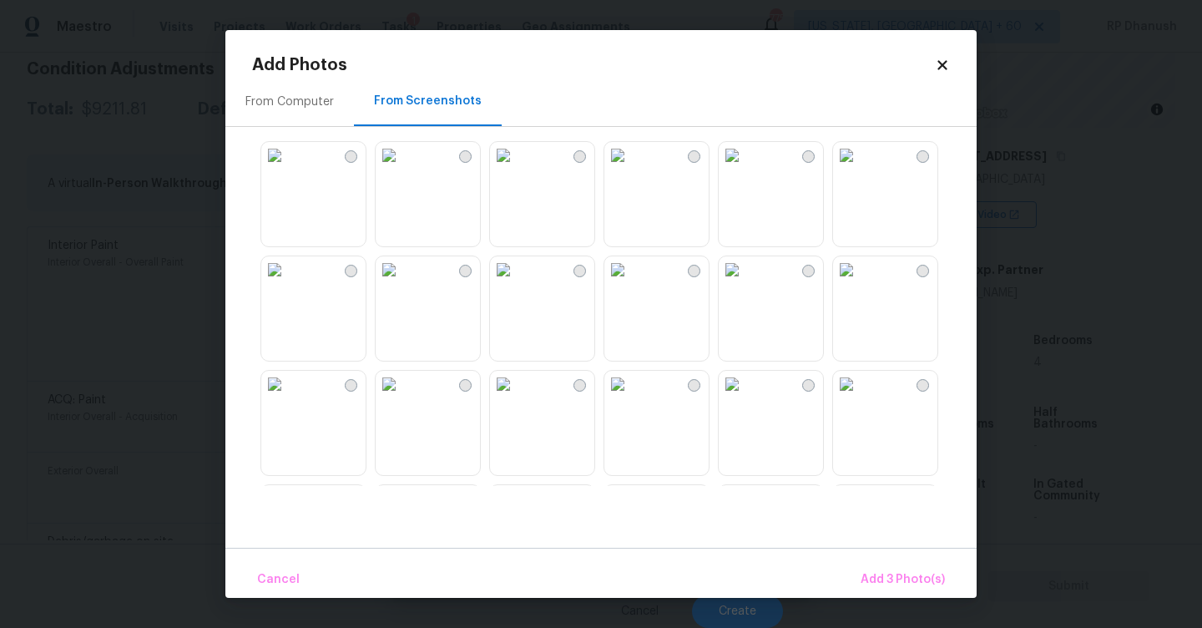
click at [402, 397] on img at bounding box center [389, 384] width 27 height 27
click at [897, 582] on span "Add 4 Photo(s)" at bounding box center [902, 579] width 86 height 21
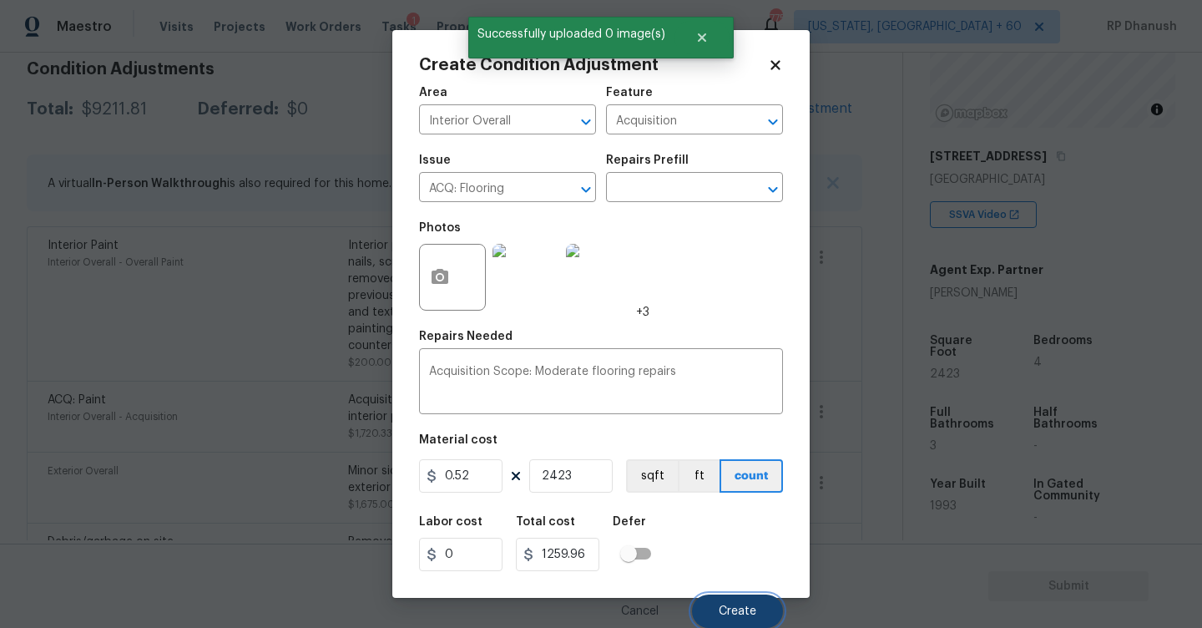
click at [750, 601] on button "Create" at bounding box center [737, 610] width 91 height 33
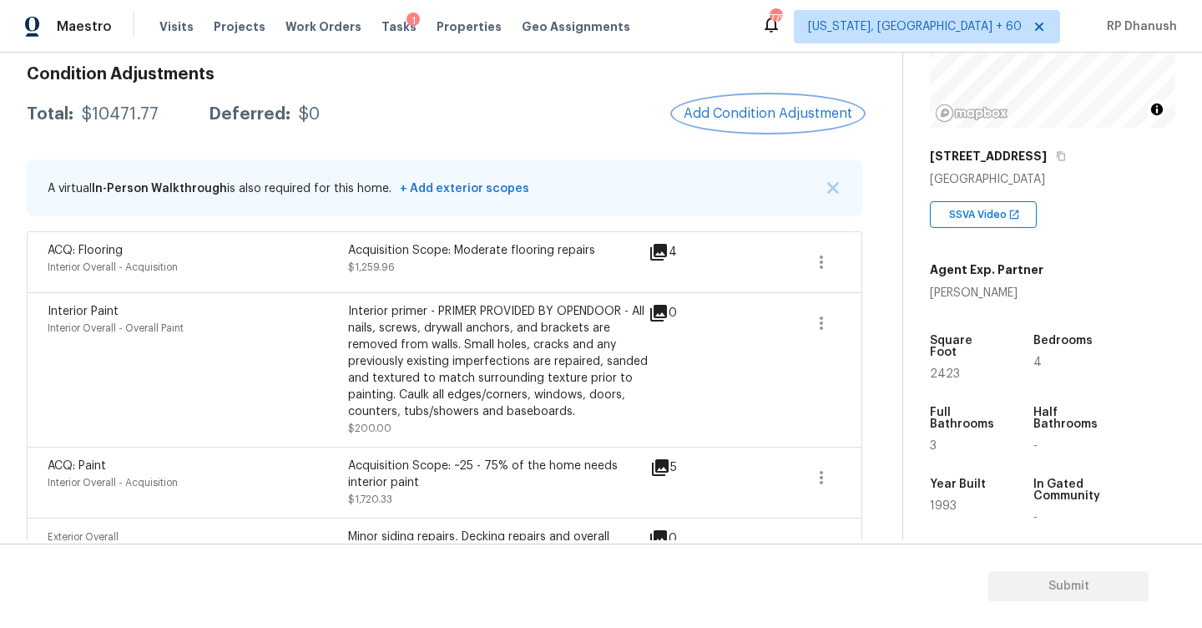
scroll to position [236, 0]
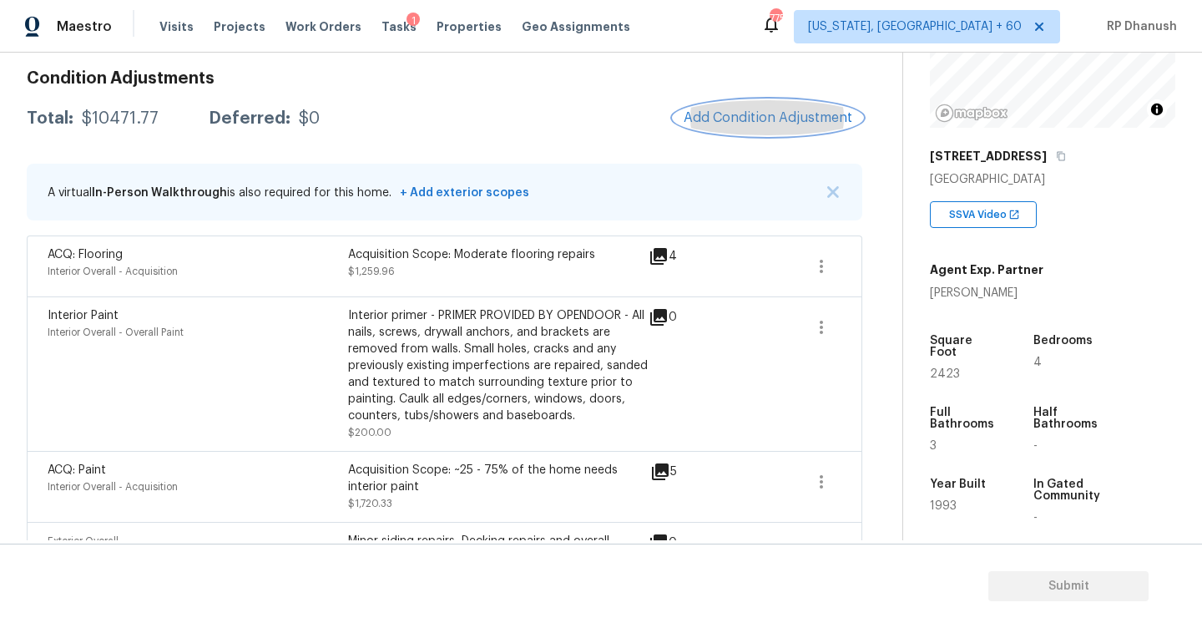
click at [748, 114] on span "Add Condition Adjustment" at bounding box center [768, 117] width 169 height 15
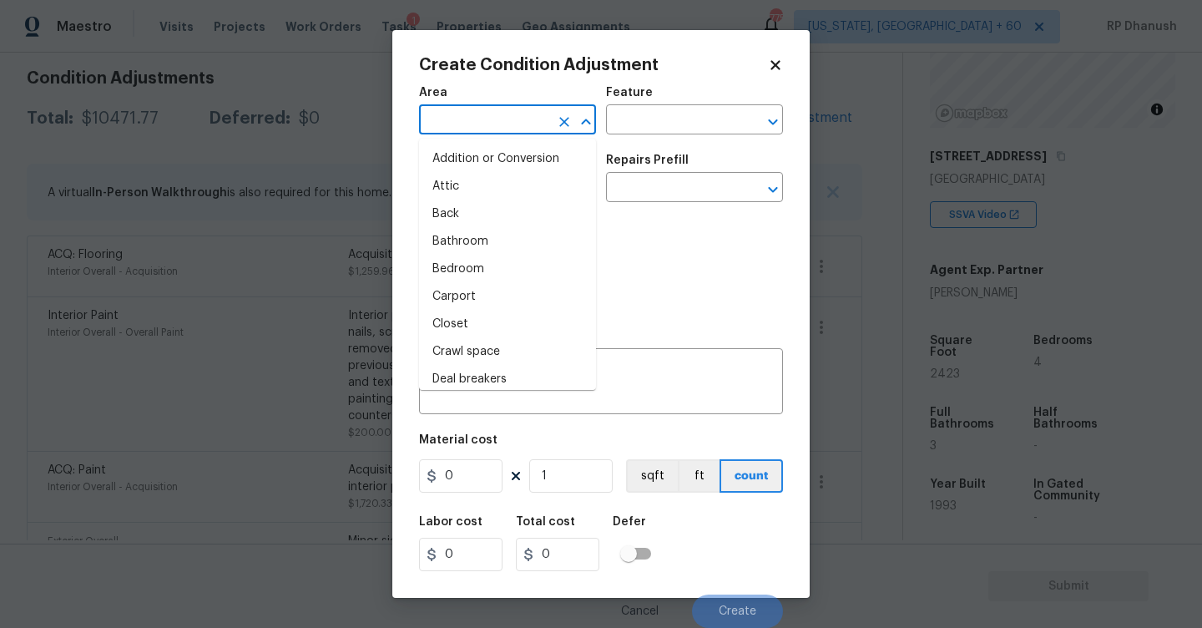
click at [454, 123] on input "text" at bounding box center [484, 122] width 130 height 26
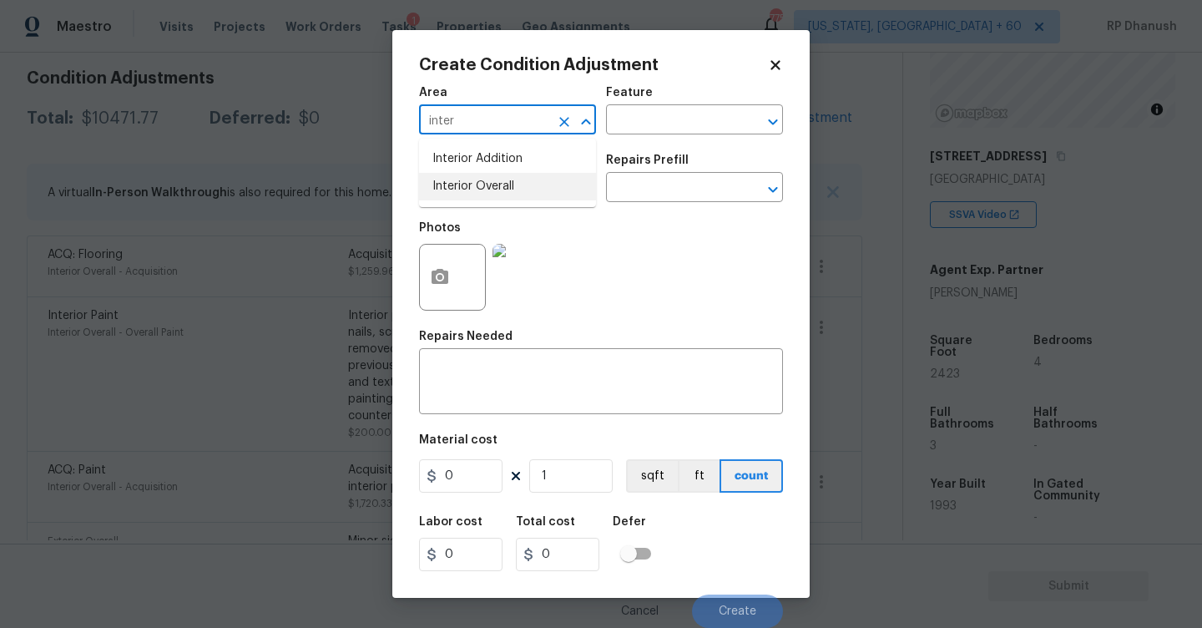
click at [464, 194] on li "Interior Overall" at bounding box center [507, 187] width 177 height 28
type input "Interior Overall"
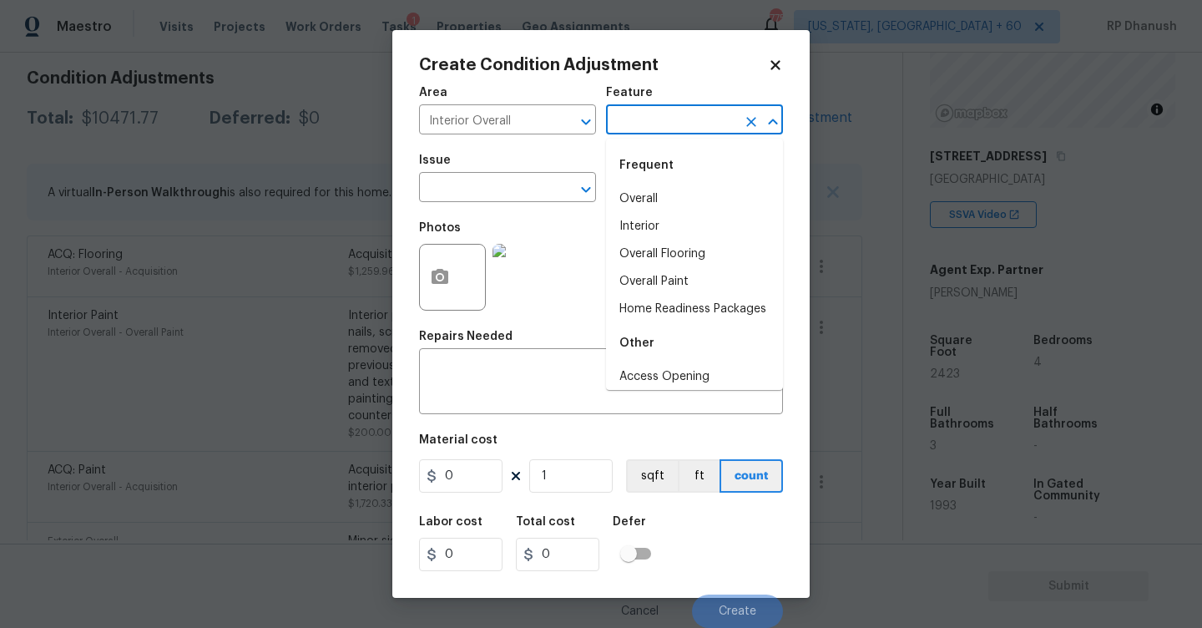
click at [672, 127] on input "text" at bounding box center [671, 122] width 130 height 26
click at [635, 308] on li "Home Readiness Packages" at bounding box center [694, 310] width 177 height 28
type input "Home Readiness Packages"
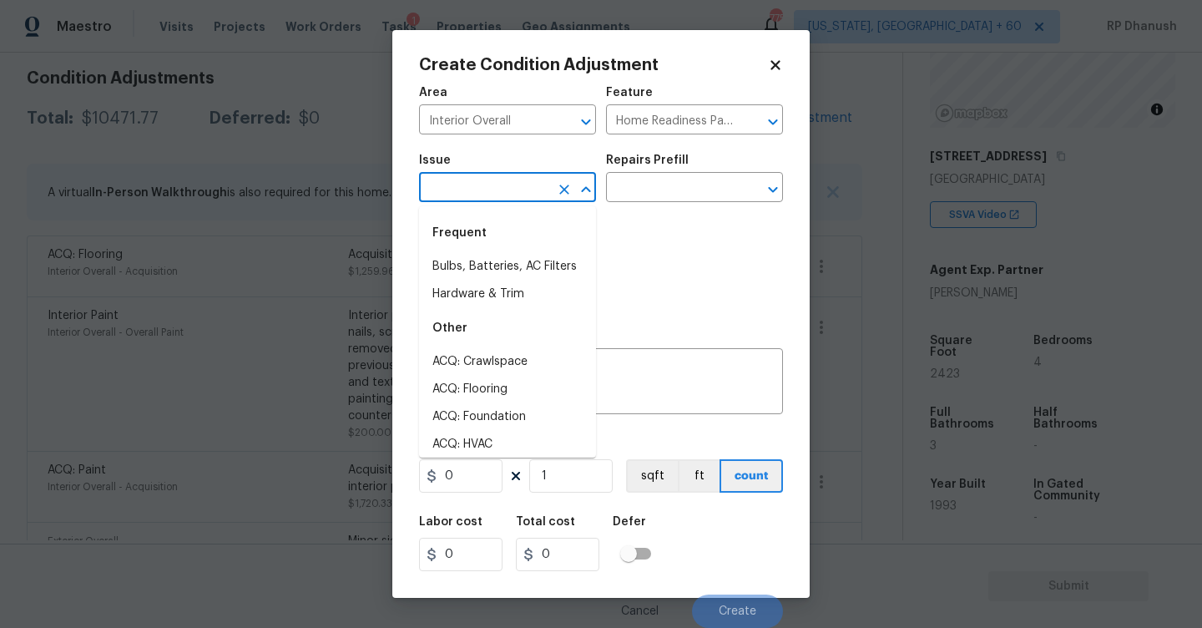
click at [530, 194] on input "text" at bounding box center [484, 189] width 130 height 26
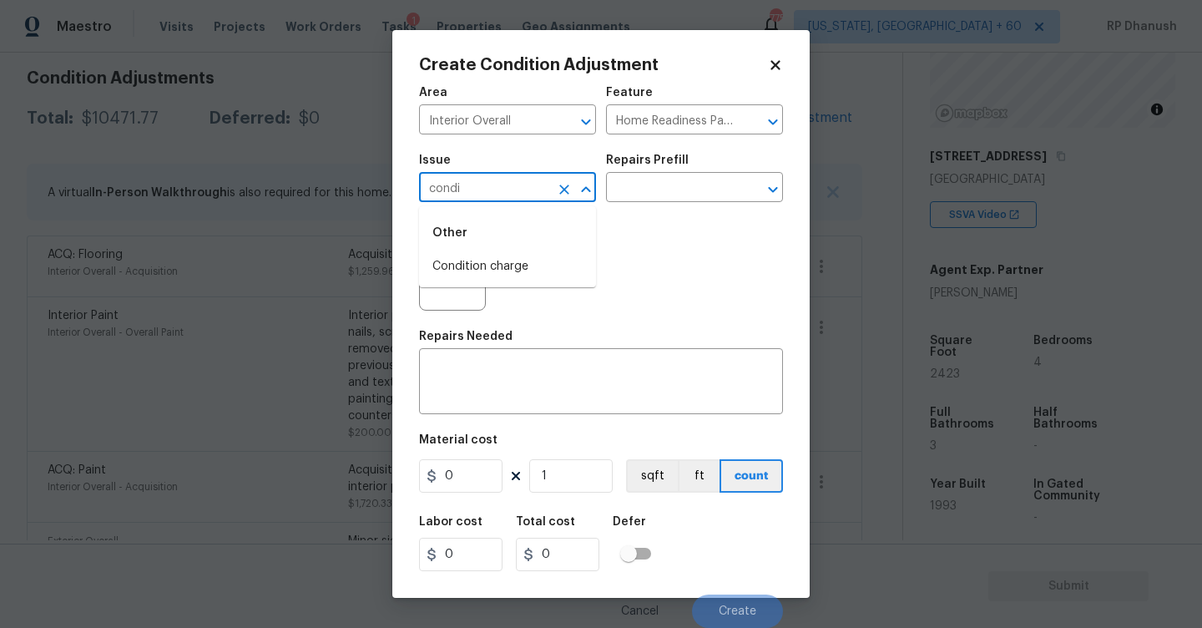
click at [528, 260] on li "Condition charge" at bounding box center [507, 267] width 177 height 28
type input "Condition charge"
click at [659, 194] on input "text" at bounding box center [671, 189] width 130 height 26
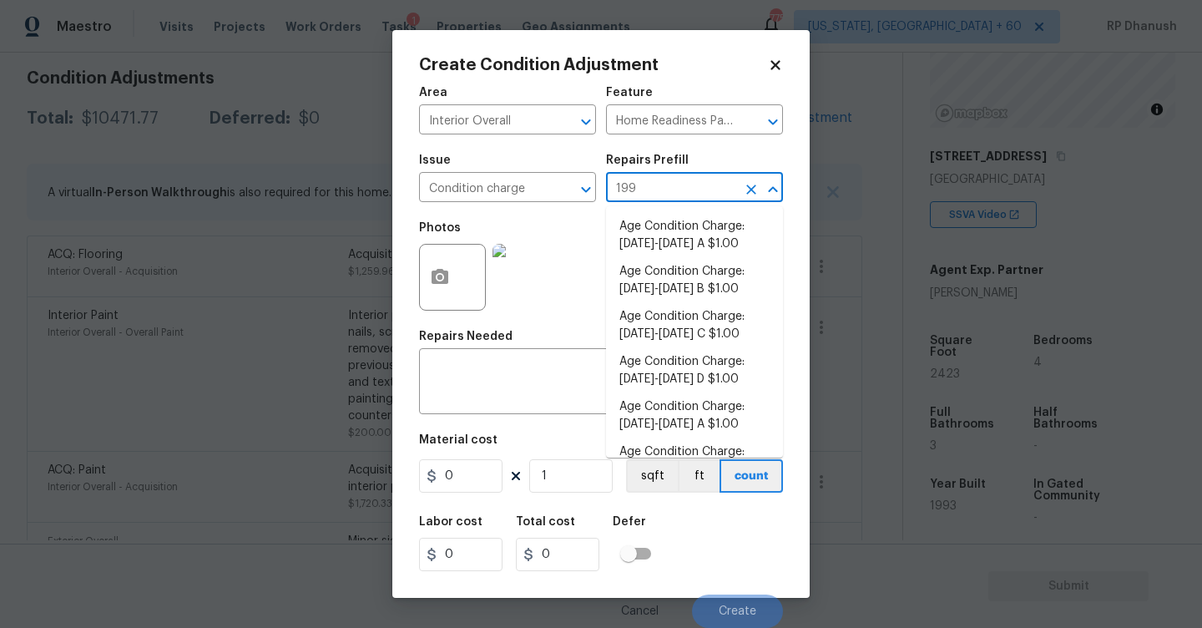
type input "1993"
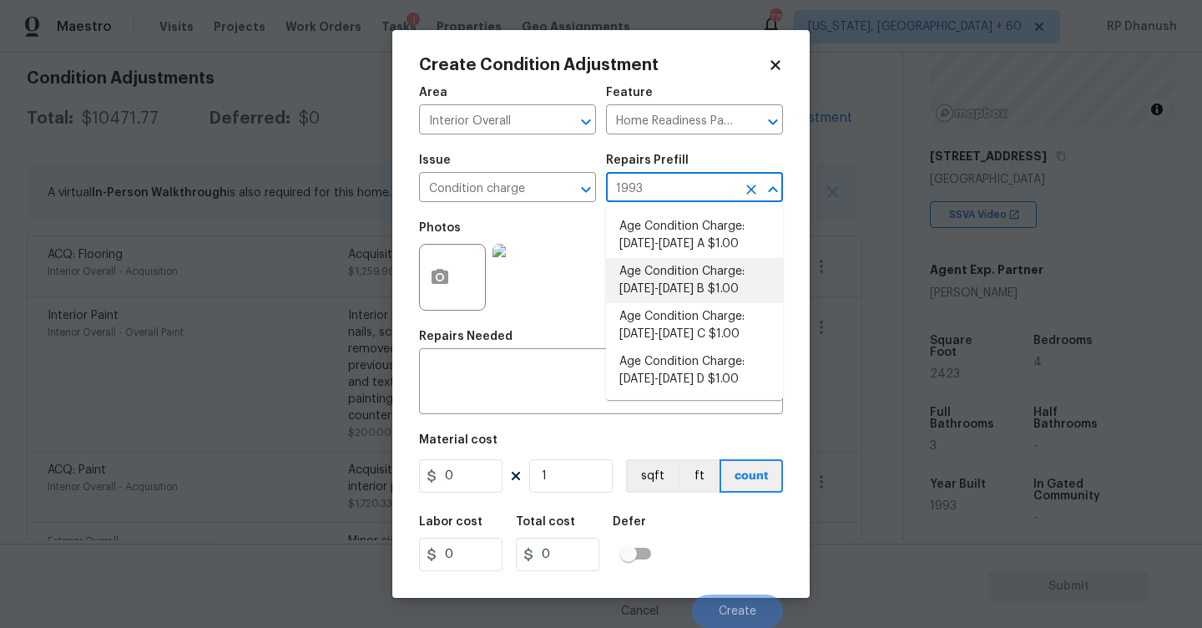
click at [668, 281] on li "Age Condition Charge: [DATE]-[DATE] B $1.00" at bounding box center [694, 280] width 177 height 45
type textarea "Age Condition Charge: [DATE]-[DATE] B"
type input "1"
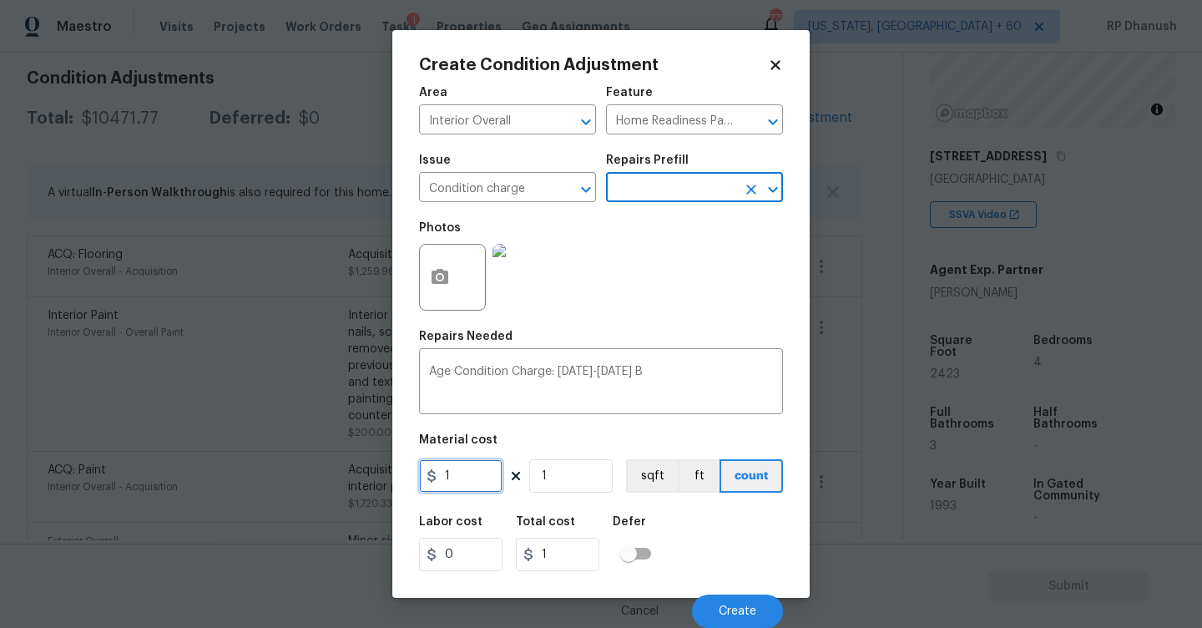
click at [476, 482] on input "1" at bounding box center [460, 475] width 83 height 33
type input "2000"
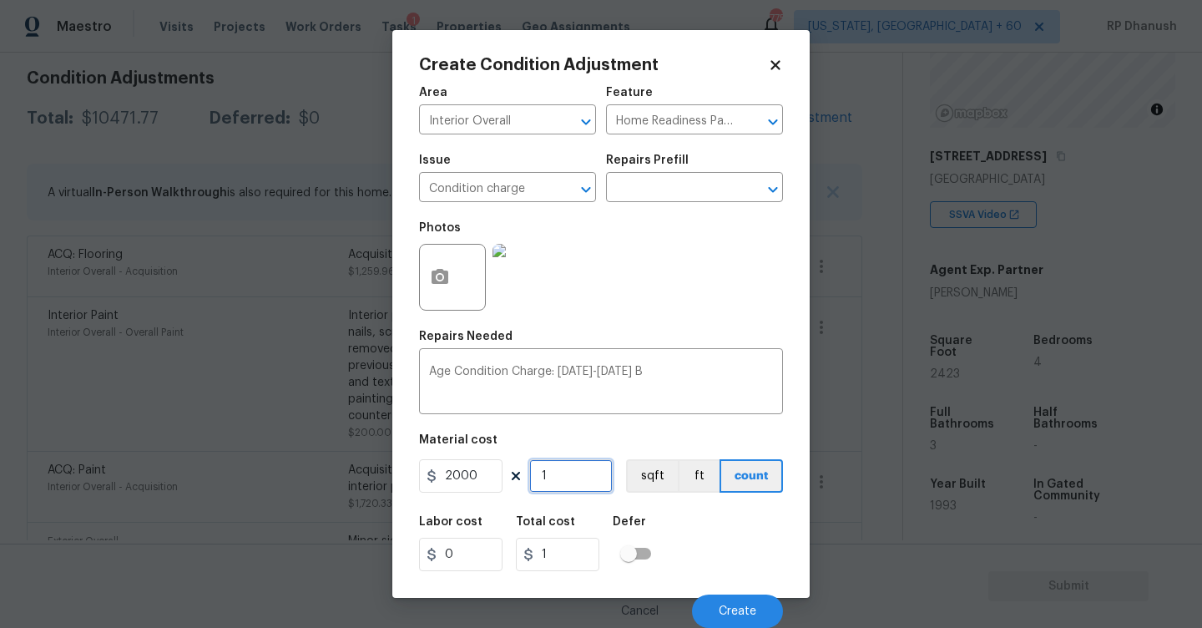
type input "2000"
click at [751, 599] on button "Create" at bounding box center [737, 610] width 91 height 33
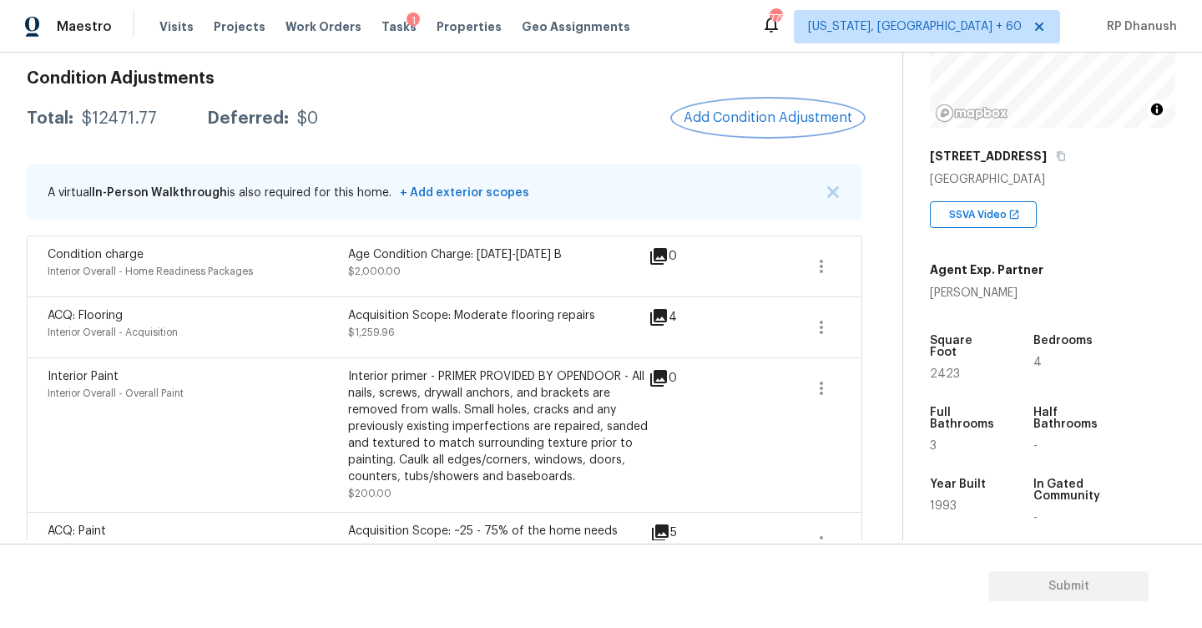
click at [775, 125] on button "Add Condition Adjustment" at bounding box center [768, 117] width 189 height 35
click at [775, 125] on body "Maestro Visits Projects Work Orders Tasks 1 Properties Geo Assignments 775 Wash…" at bounding box center [601, 314] width 1202 height 628
click at [720, 114] on span "Add Condition Adjustment" at bounding box center [768, 117] width 169 height 15
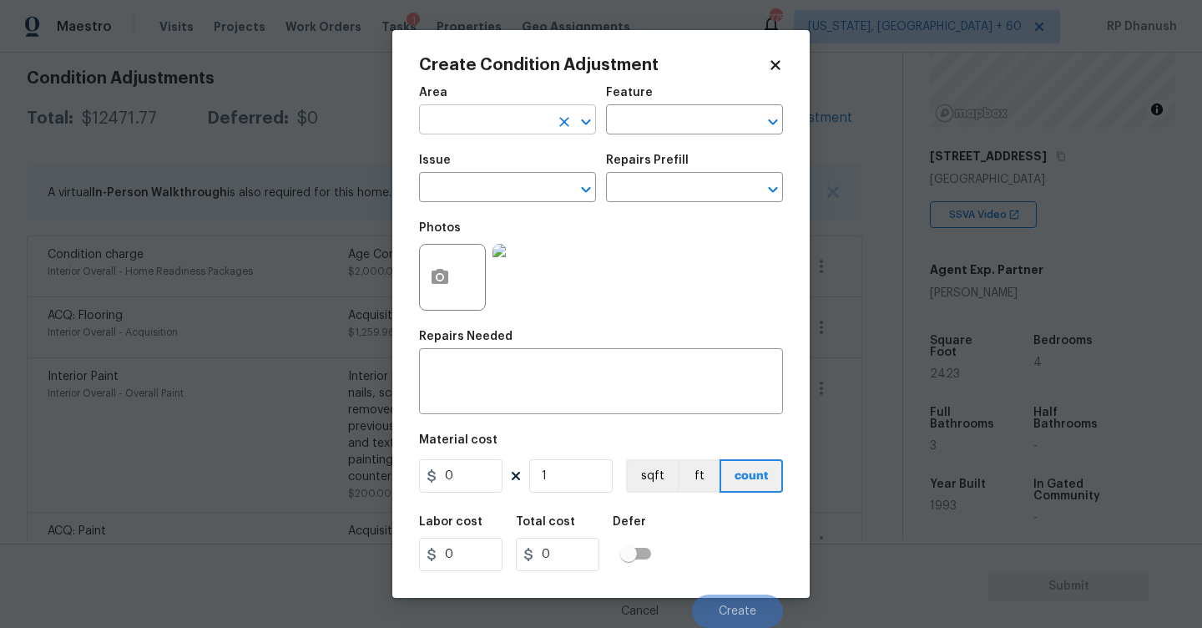
click at [482, 127] on input "text" at bounding box center [484, 122] width 130 height 26
click at [477, 164] on li "Utilities" at bounding box center [507, 159] width 177 height 28
type input "Utilities"
click at [639, 118] on input "text" at bounding box center [671, 122] width 130 height 26
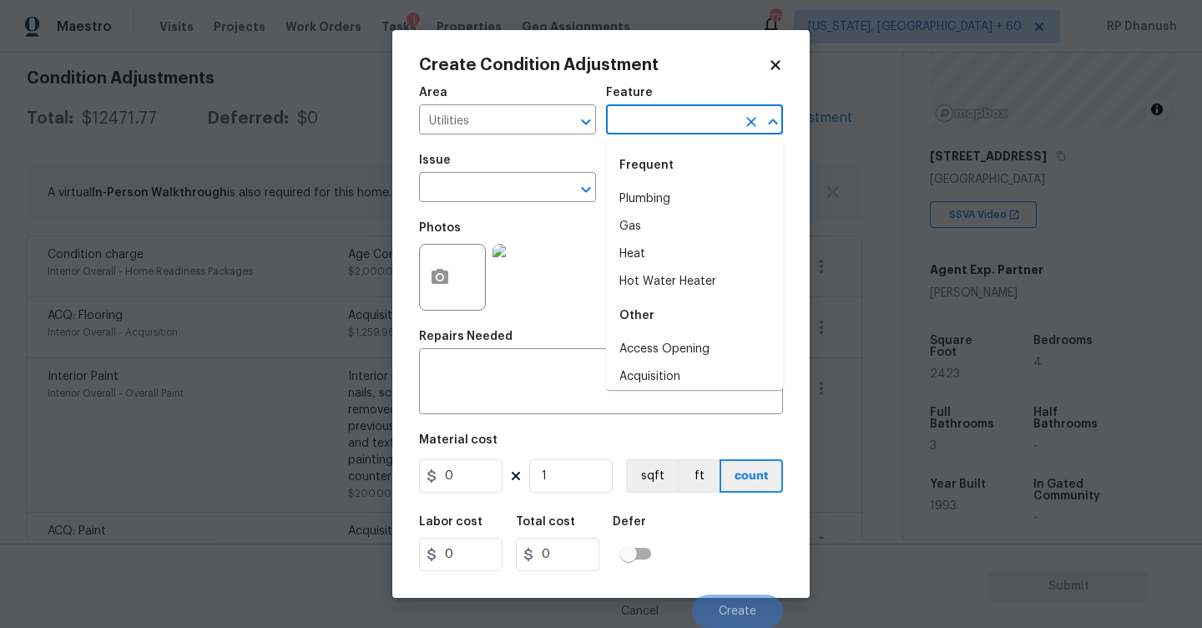
click at [638, 184] on div "Frequent" at bounding box center [694, 165] width 177 height 40
click at [638, 194] on li "Plumbing" at bounding box center [694, 199] width 177 height 28
type input "Plumbing"
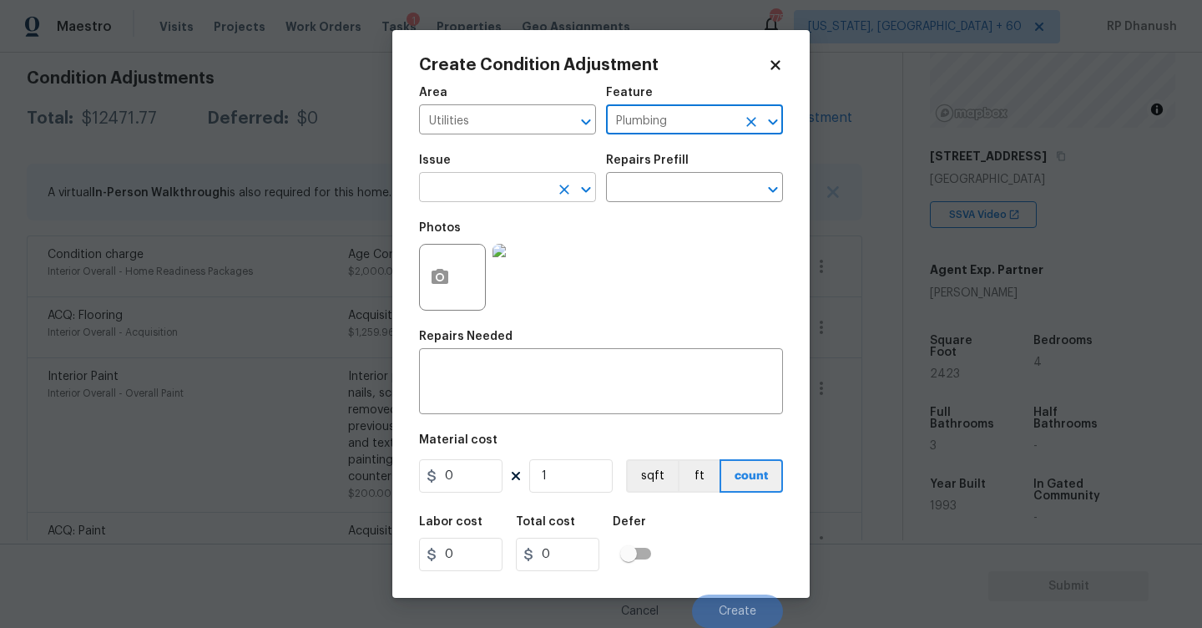
click at [504, 181] on input "text" at bounding box center [484, 189] width 130 height 26
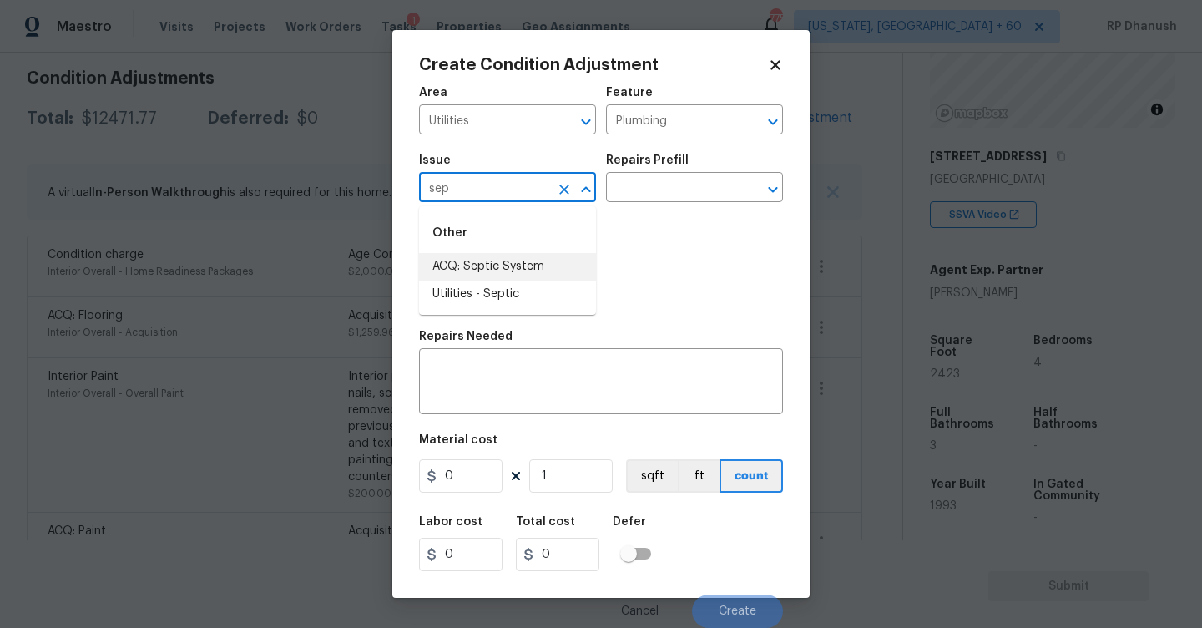
click at [523, 258] on li "ACQ: Septic System" at bounding box center [507, 267] width 177 height 28
type input "ACQ: Septic System"
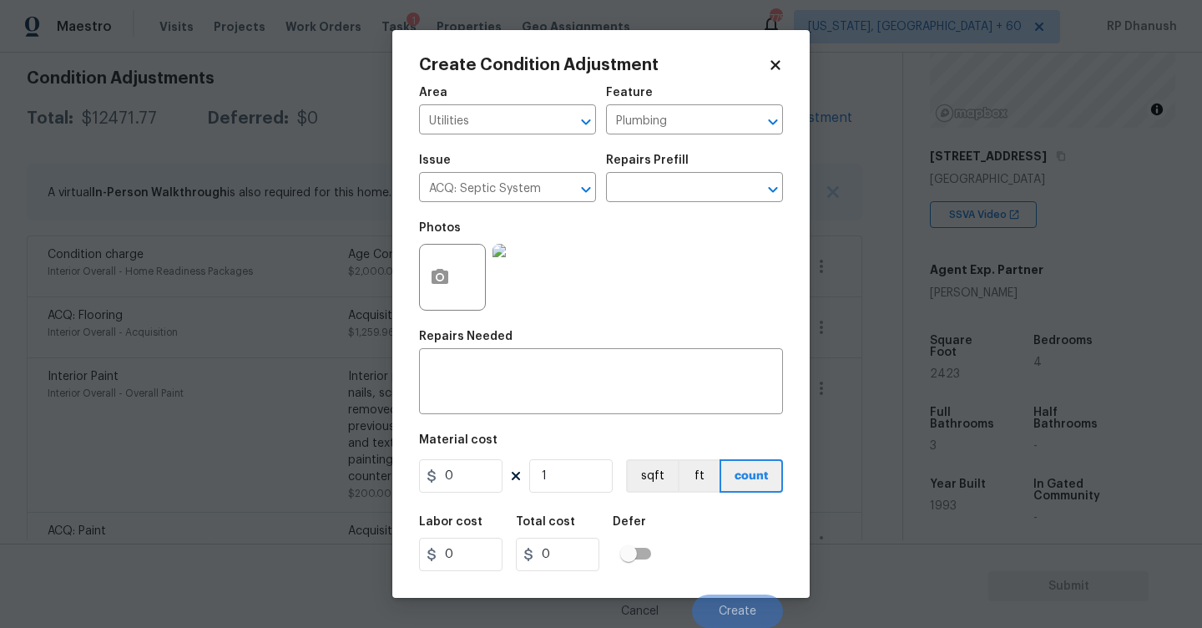
click at [712, 169] on div "Repairs Prefill" at bounding box center [694, 165] width 177 height 22
click at [705, 188] on input "text" at bounding box center [671, 189] width 130 height 26
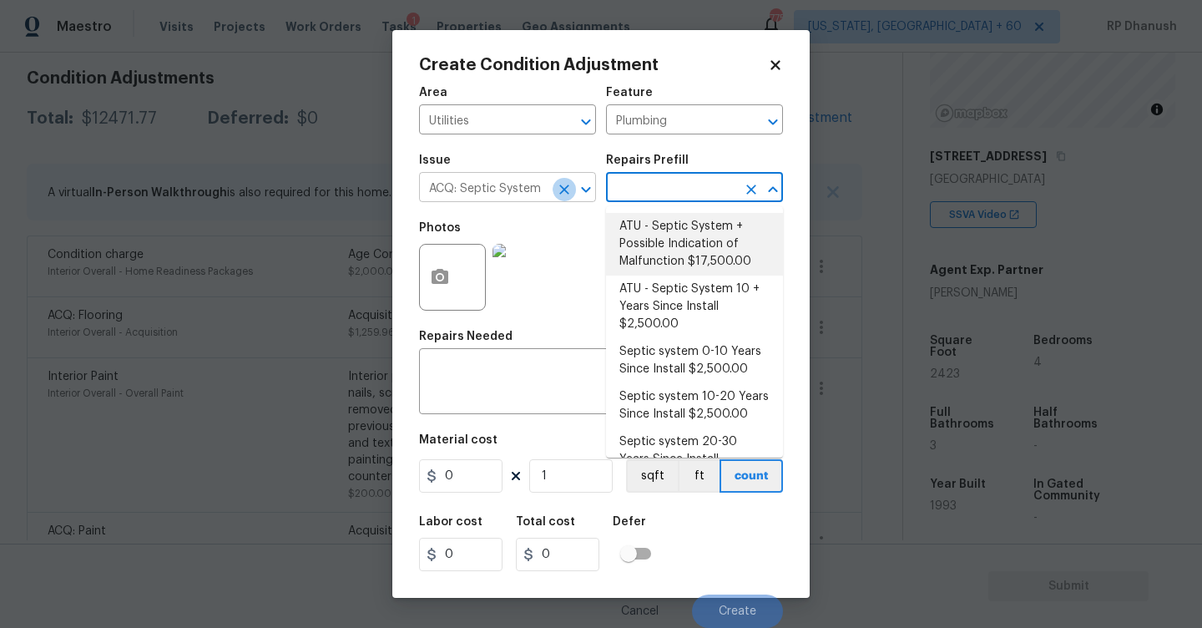
click at [565, 190] on icon "Clear" at bounding box center [564, 189] width 10 height 10
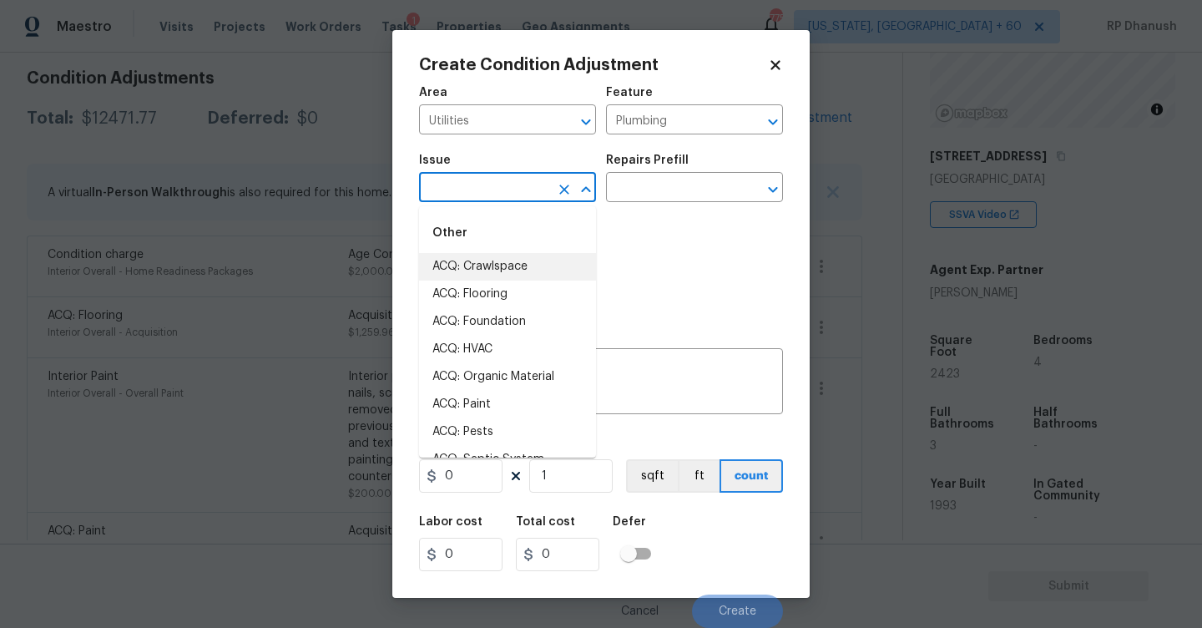
click at [511, 190] on input "text" at bounding box center [484, 189] width 130 height 26
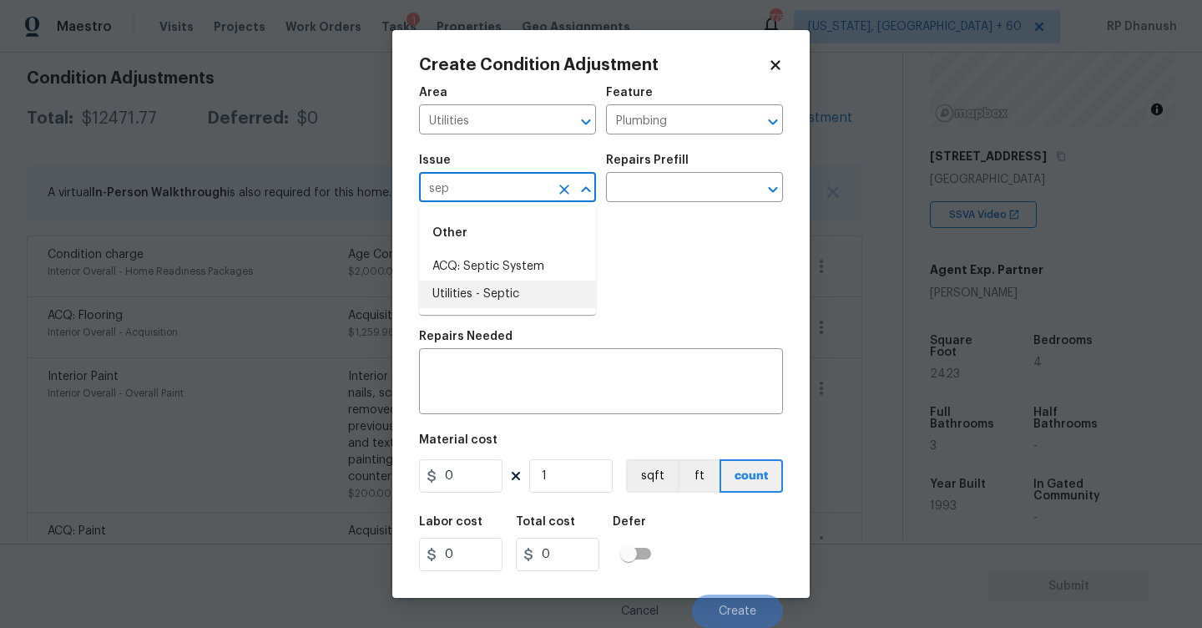
click at [485, 283] on li "Utilities - Septic" at bounding box center [507, 294] width 177 height 28
type input "Utilities - Septic"
click at [699, 169] on div "Repairs Prefill" at bounding box center [694, 165] width 177 height 22
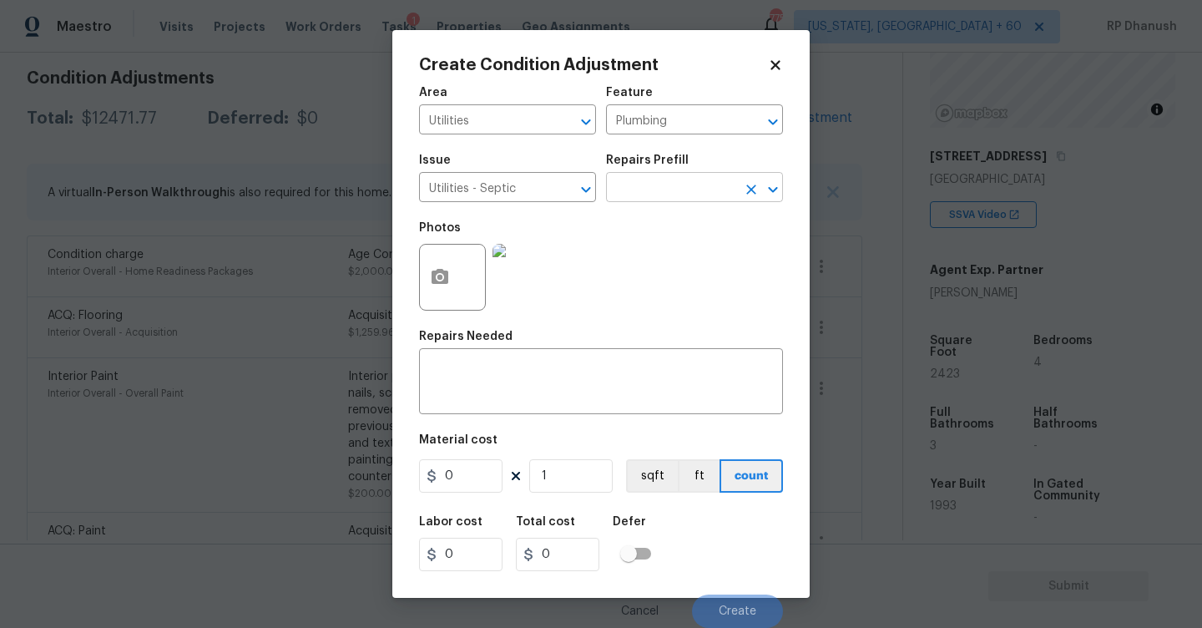
click at [697, 178] on input "text" at bounding box center [671, 189] width 130 height 26
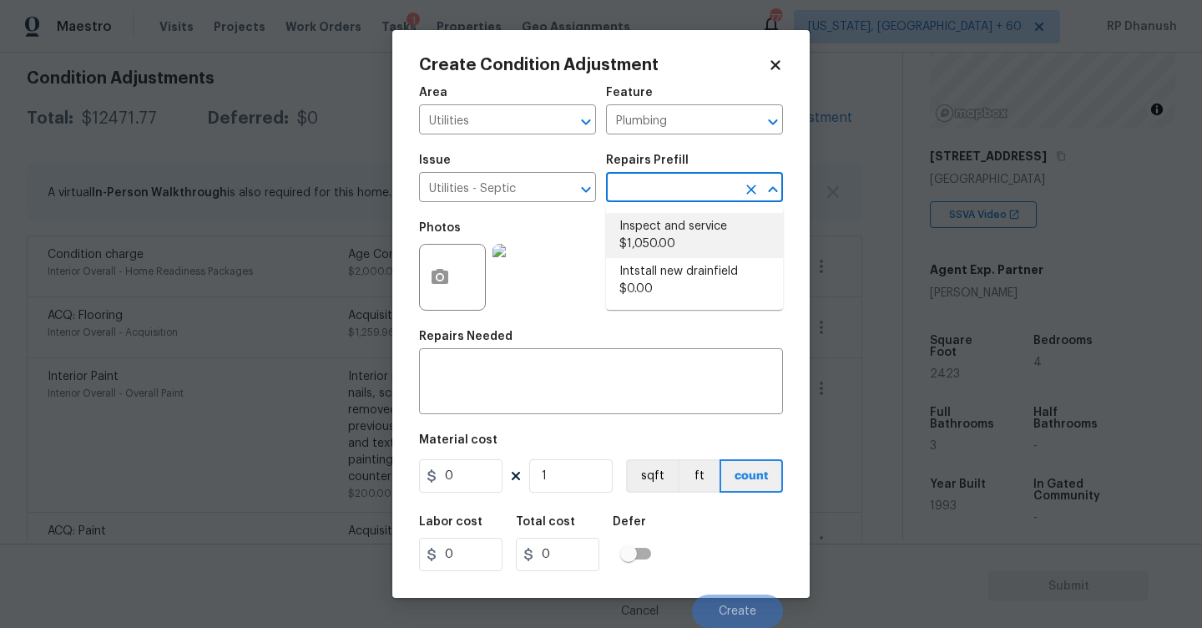
click at [654, 250] on li "Inspect and service $1,050.00" at bounding box center [694, 235] width 177 height 45
type textarea "Pump and inspect septic tank and provide clean bill of health from specialist c…"
type input "1050"
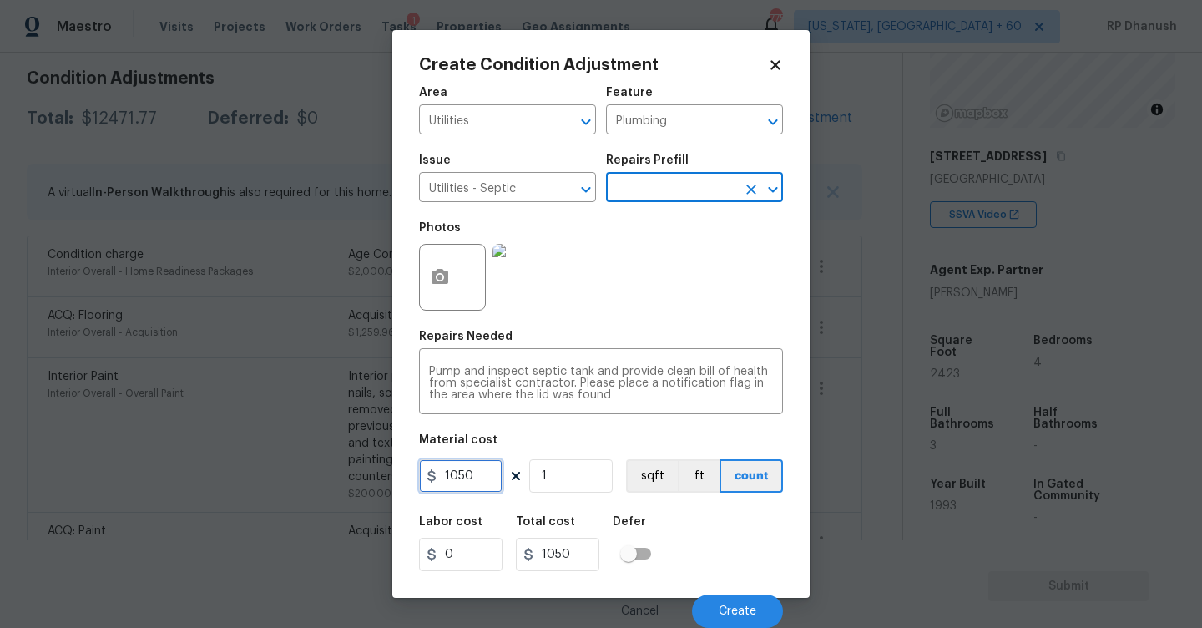
click at [452, 479] on input "1050" at bounding box center [460, 475] width 83 height 33
type input "800"
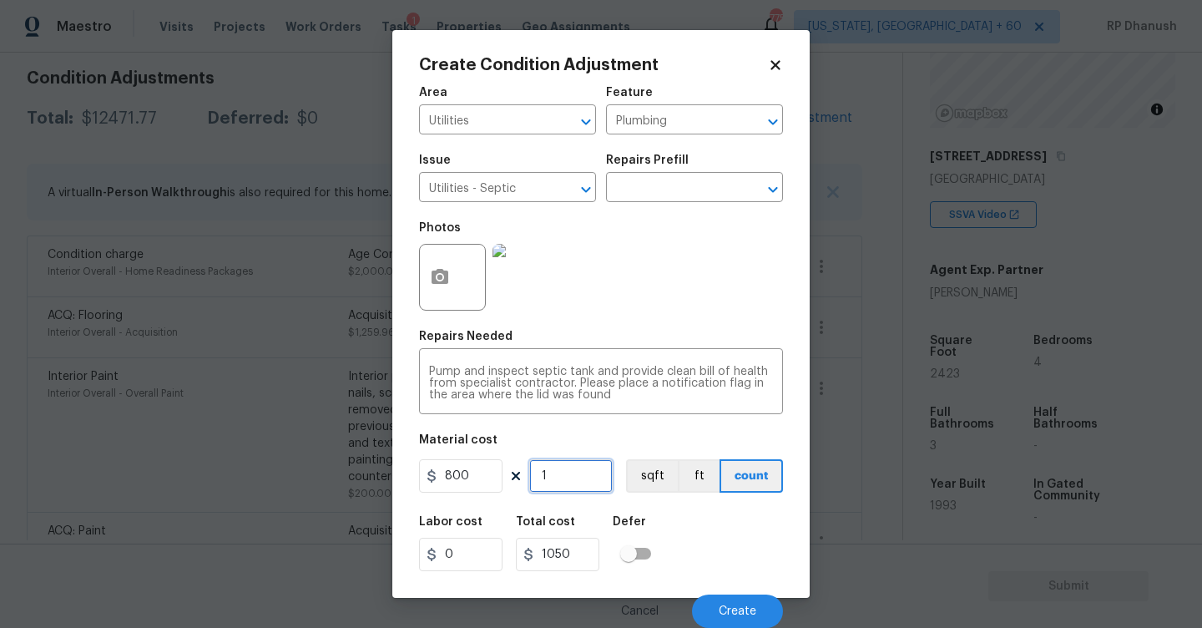
type input "800"
click at [710, 608] on button "Create" at bounding box center [737, 610] width 91 height 33
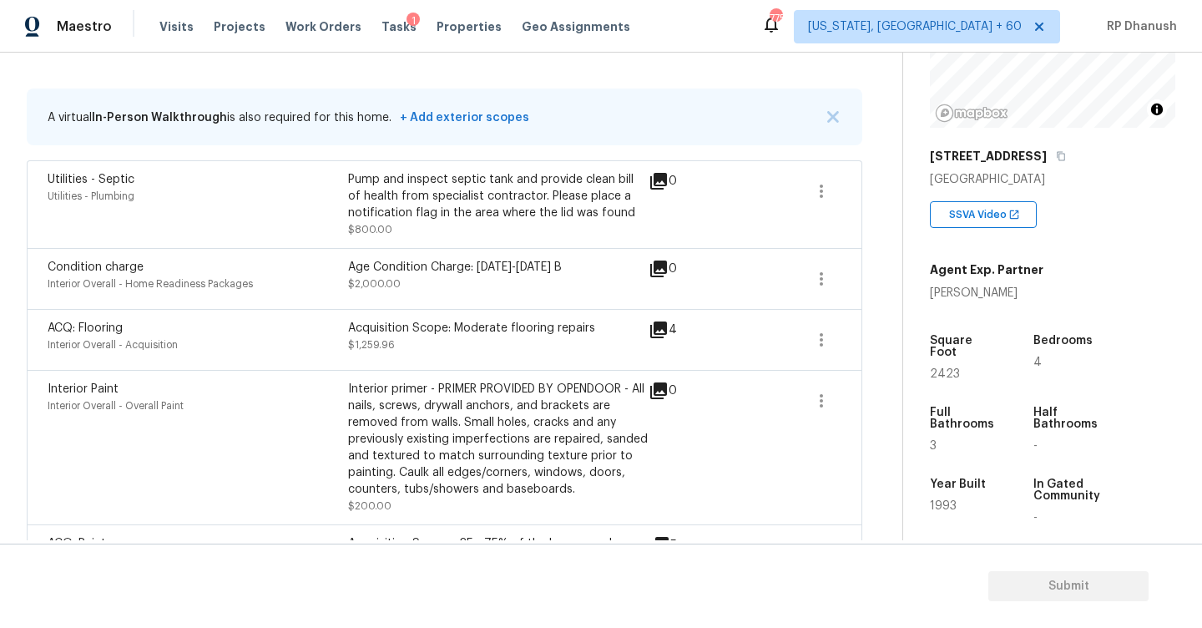
scroll to position [277, 0]
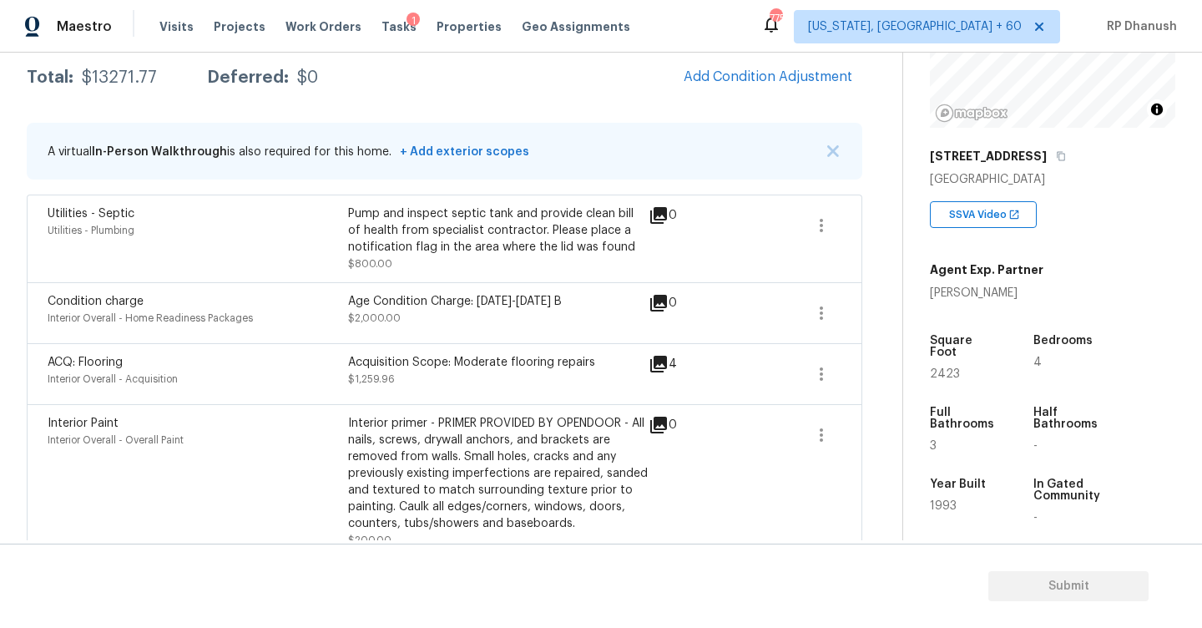
click at [737, 83] on button "Add Condition Adjustment" at bounding box center [768, 76] width 189 height 35
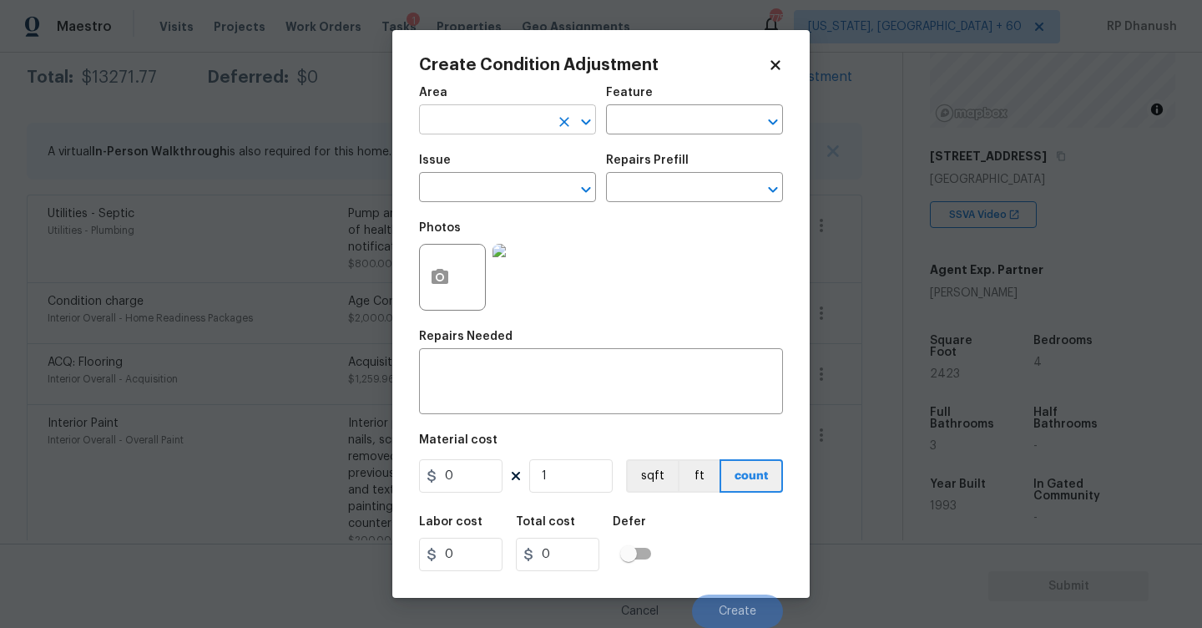
click at [480, 114] on input "text" at bounding box center [484, 122] width 130 height 26
click at [467, 151] on li "HVAC" at bounding box center [507, 159] width 177 height 28
type input "HVAC"
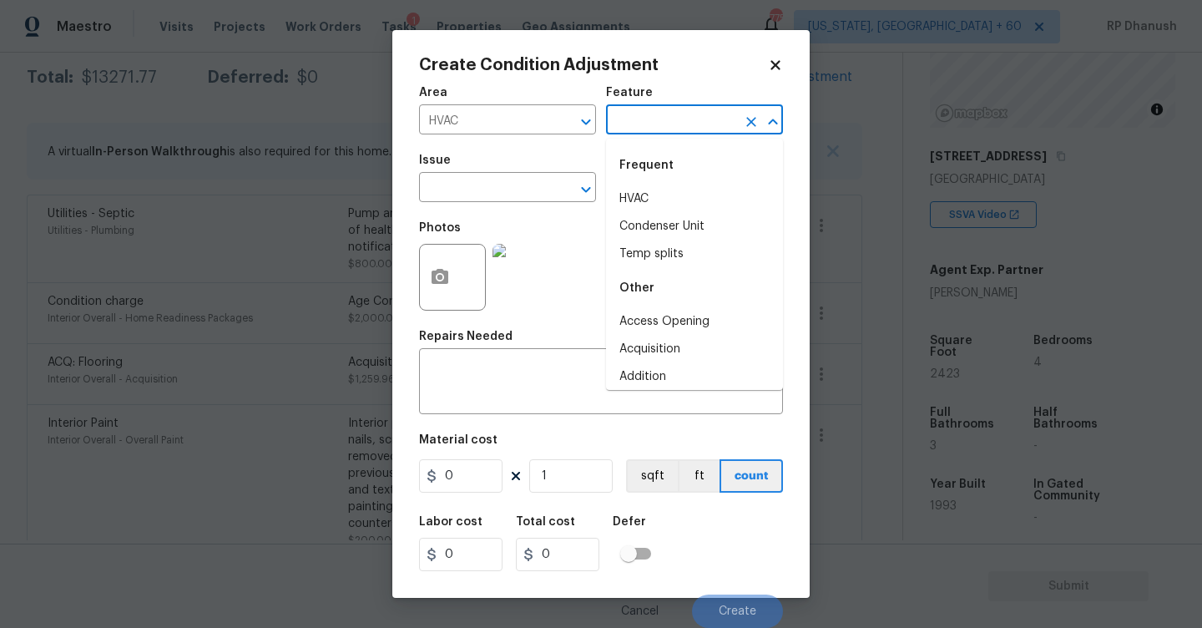
click at [614, 119] on input "text" at bounding box center [671, 122] width 130 height 26
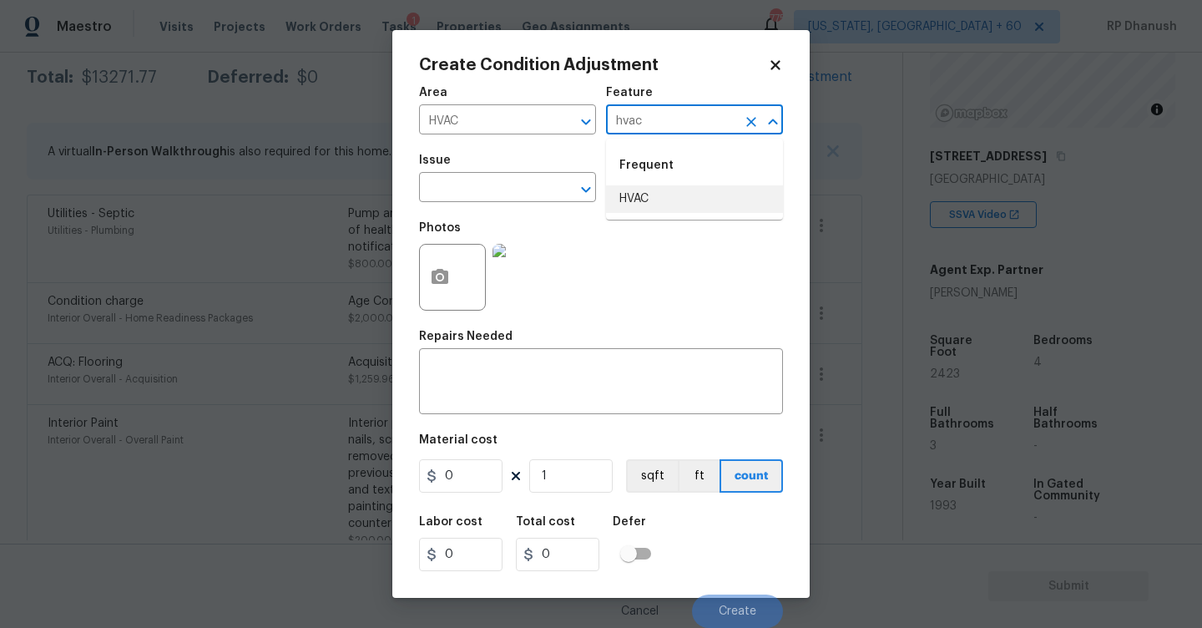
click at [640, 208] on li "HVAC" at bounding box center [694, 199] width 177 height 28
type input "HVAC"
click at [430, 169] on div "Issue" at bounding box center [507, 165] width 177 height 22
click at [437, 173] on div "Issue" at bounding box center [507, 165] width 177 height 22
click at [443, 182] on input "text" at bounding box center [484, 189] width 130 height 26
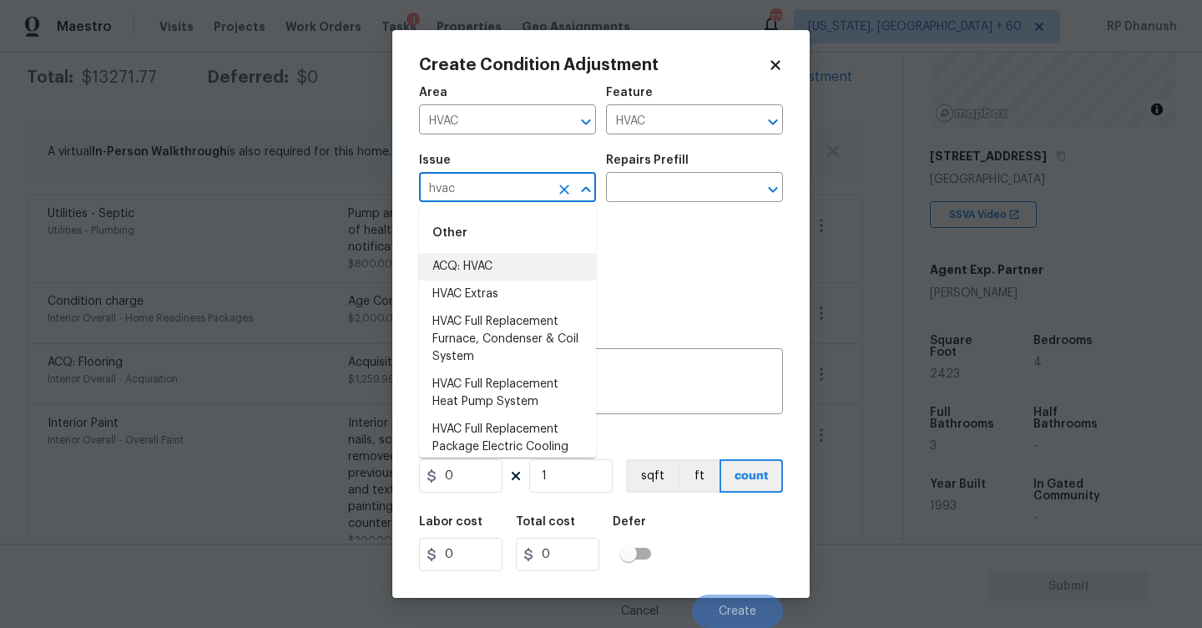
click at [464, 263] on li "ACQ: HVAC" at bounding box center [507, 267] width 177 height 28
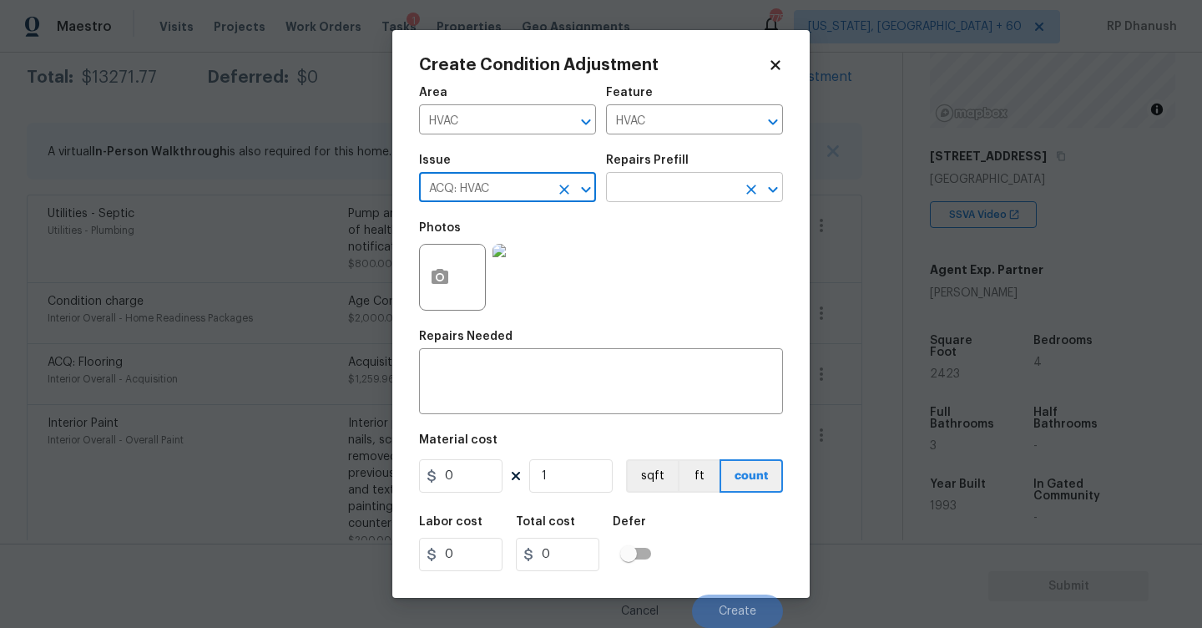
type input "ACQ: HVAC"
click at [652, 200] on input "text" at bounding box center [671, 189] width 130 height 26
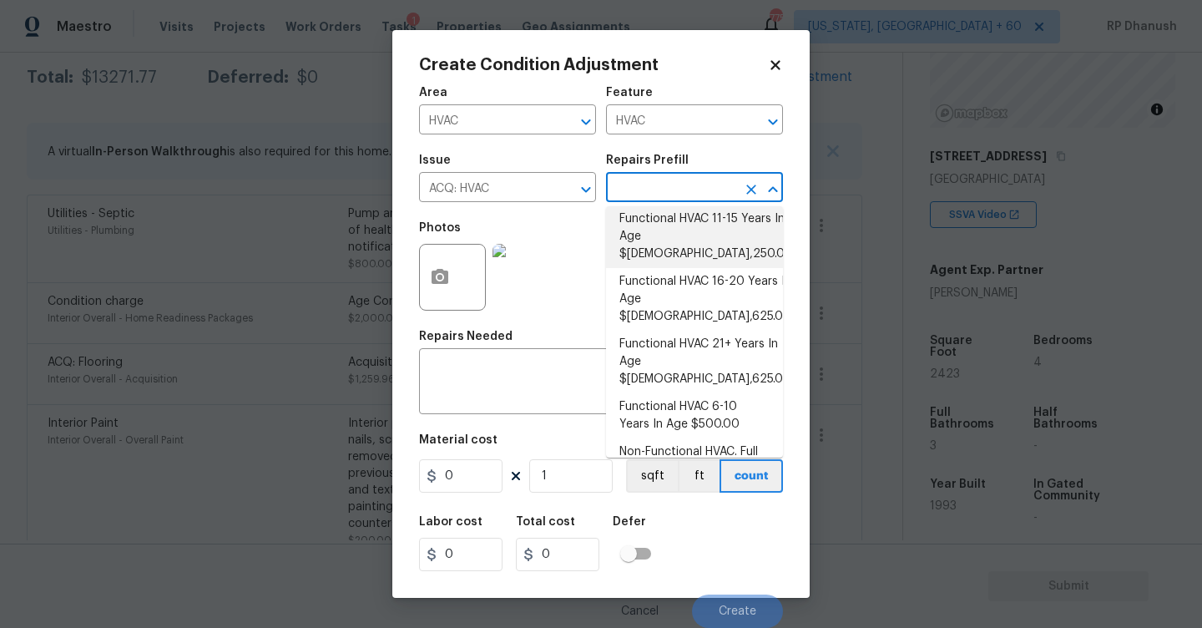
scroll to position [90, 0]
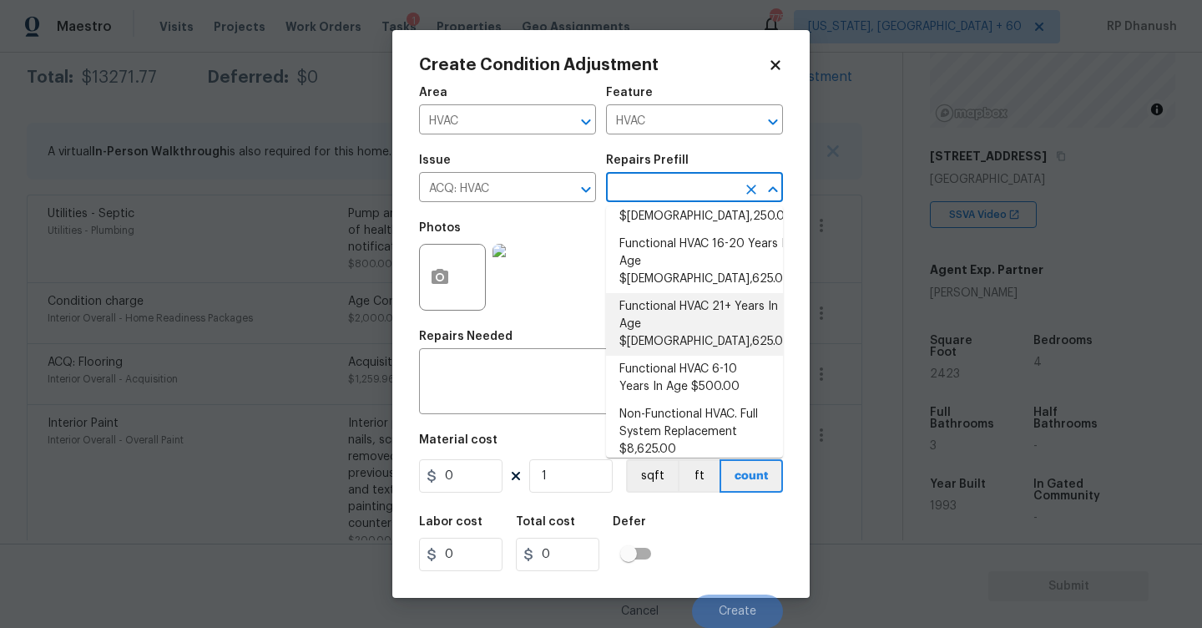
click at [715, 356] on li "Functional HVAC 6-10 Years In Age $500.00" at bounding box center [694, 378] width 177 height 45
type input "Acquisition"
type textarea "Acquisition Scope: Functional HVAC 6-10 years"
type input "500"
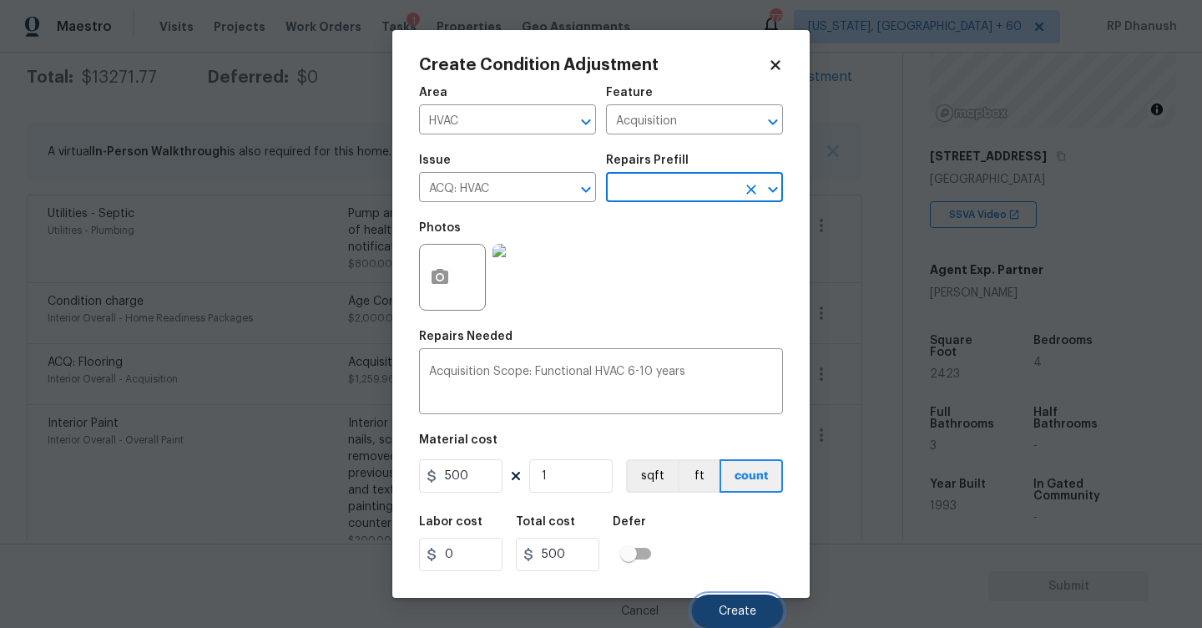
click at [715, 604] on button "Create" at bounding box center [737, 610] width 91 height 33
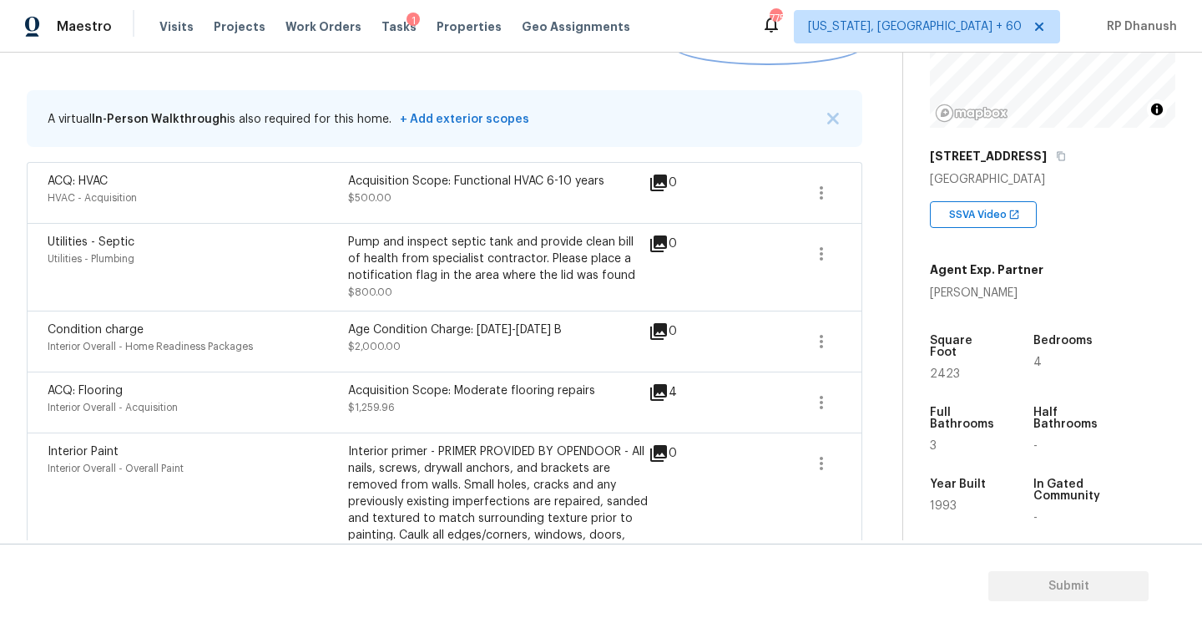
scroll to position [297, 0]
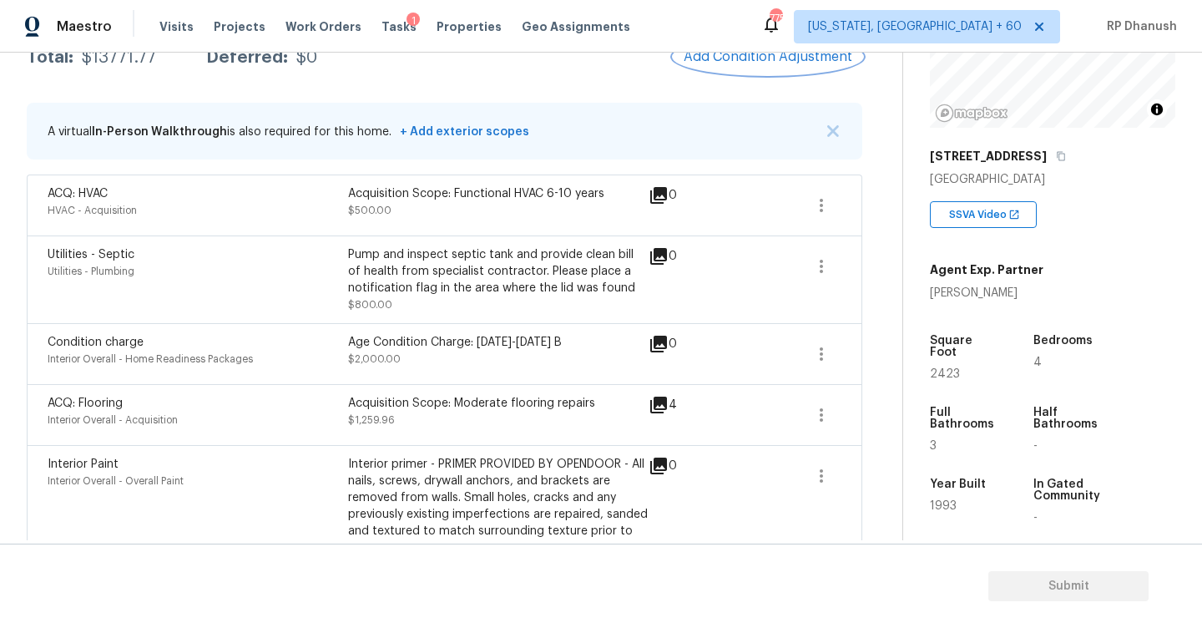
click at [730, 66] on button "Add Condition Adjustment" at bounding box center [768, 56] width 189 height 35
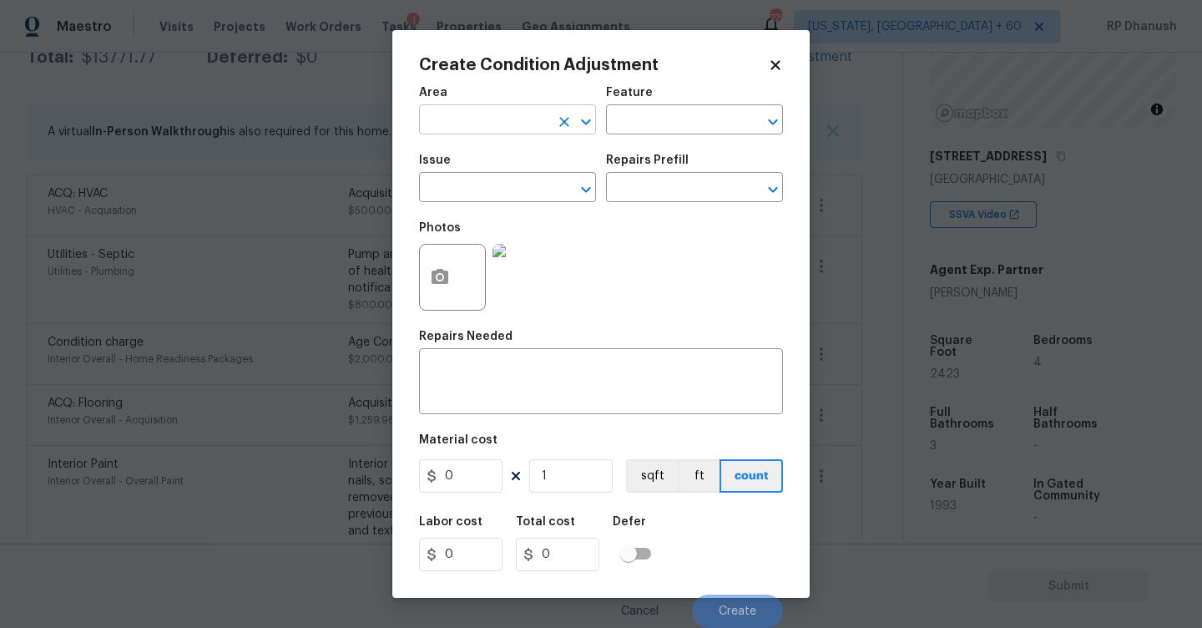
click at [493, 119] on input "text" at bounding box center [484, 122] width 130 height 26
click at [455, 188] on li "Exterior Overall" at bounding box center [507, 187] width 177 height 28
type input "Exterior Overall"
click at [455, 409] on div "x ​" at bounding box center [601, 383] width 364 height 62
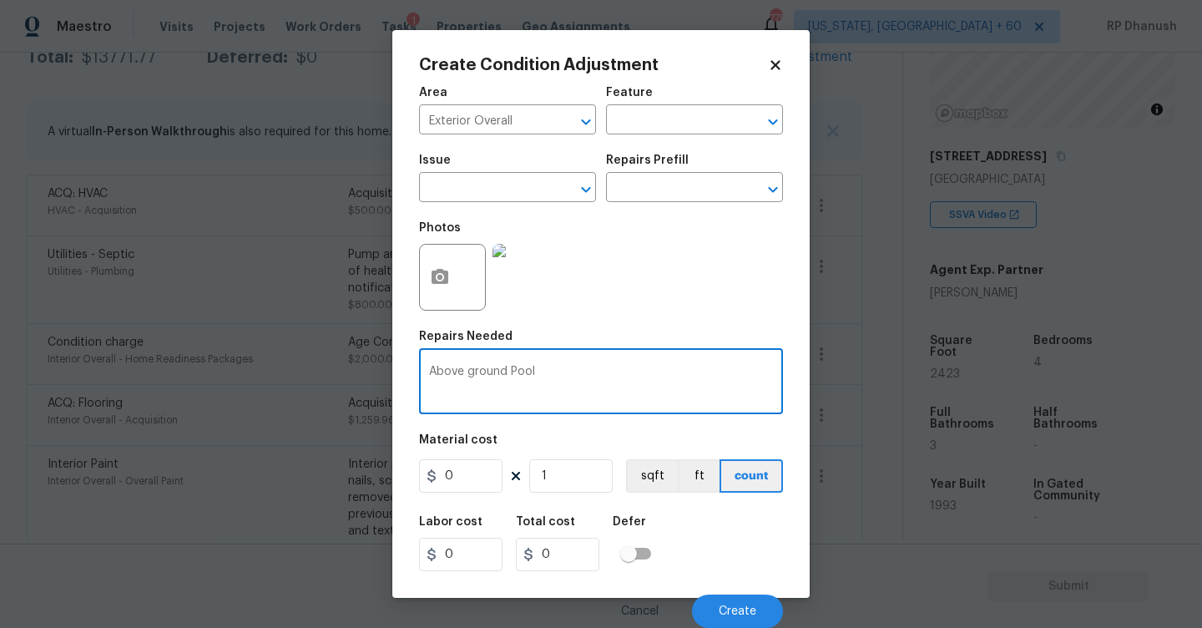
type textarea "Above ground Pool"
click at [470, 472] on input "0" at bounding box center [460, 475] width 83 height 33
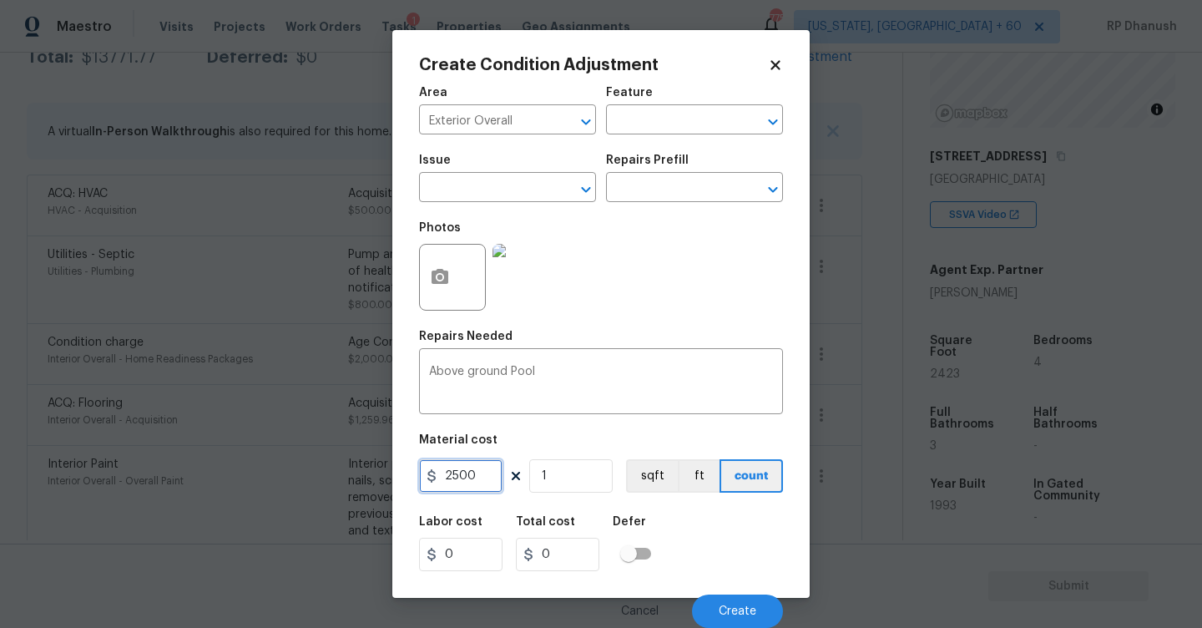
type input "2500"
click at [733, 620] on button "Create" at bounding box center [737, 610] width 91 height 33
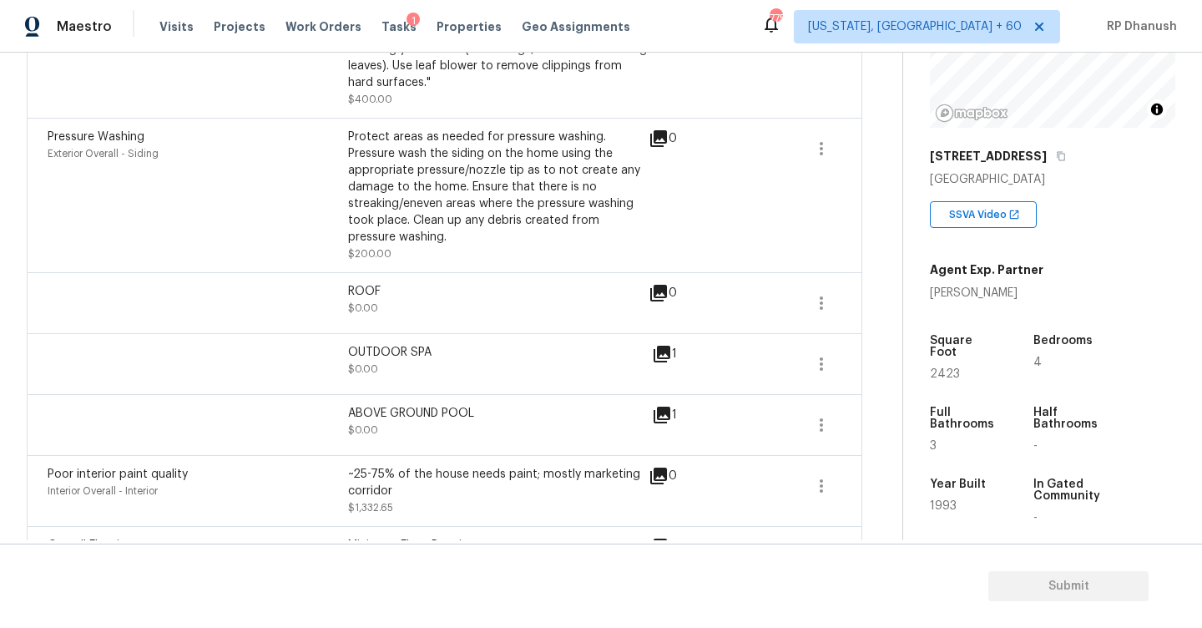
scroll to position [1611, 0]
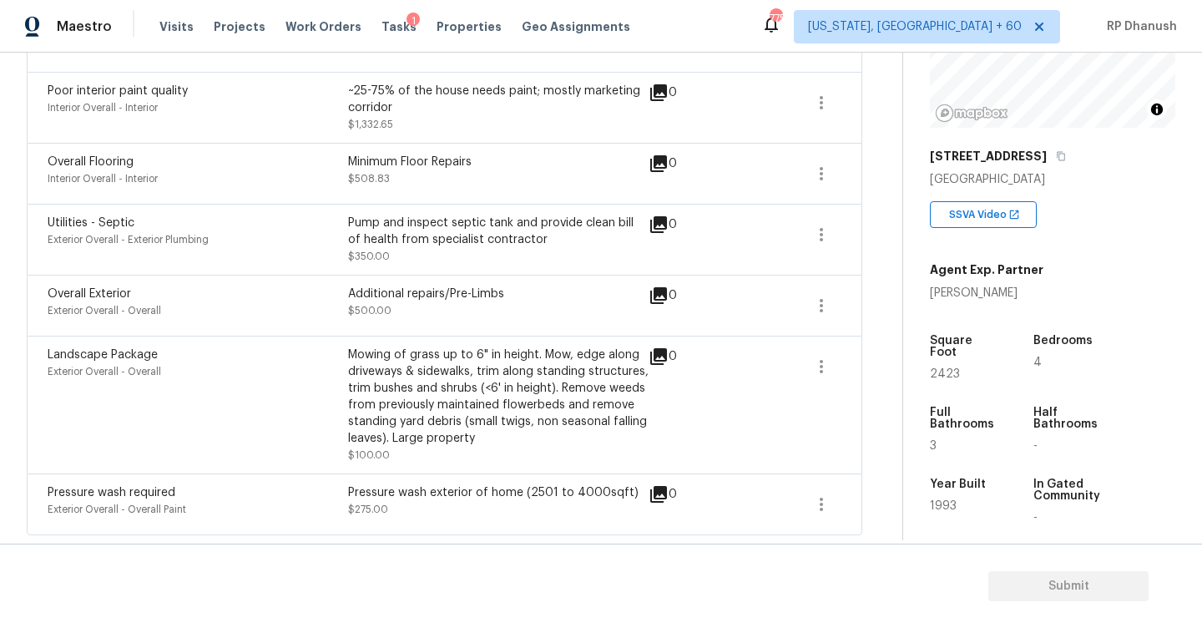
scroll to position [1594, 0]
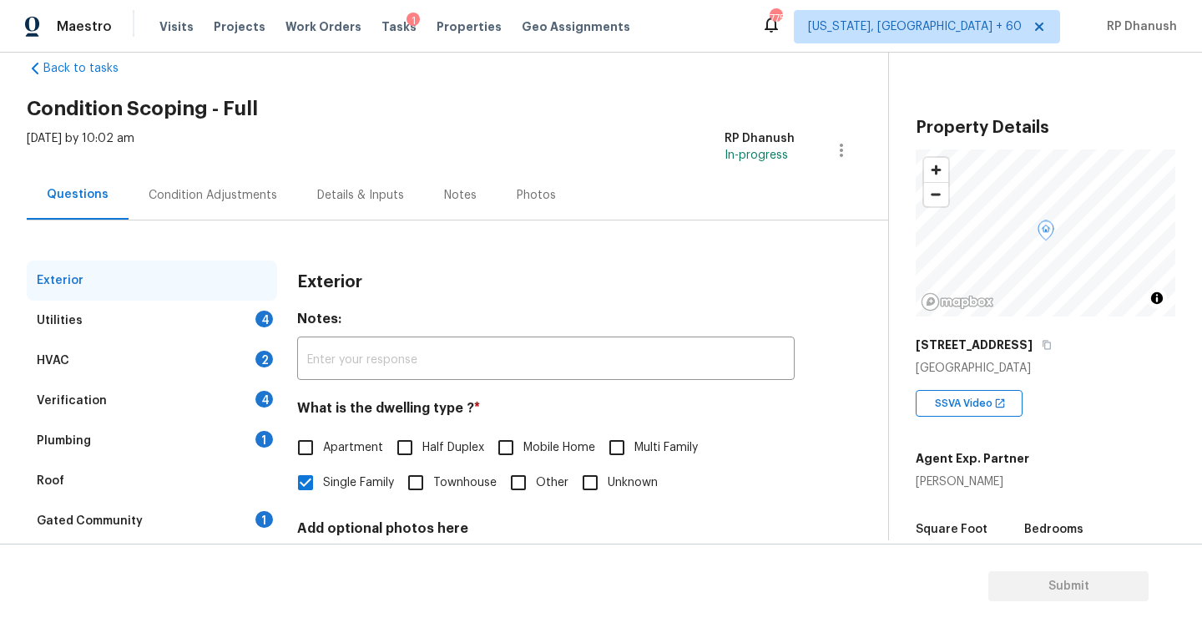
scroll to position [57, 0]
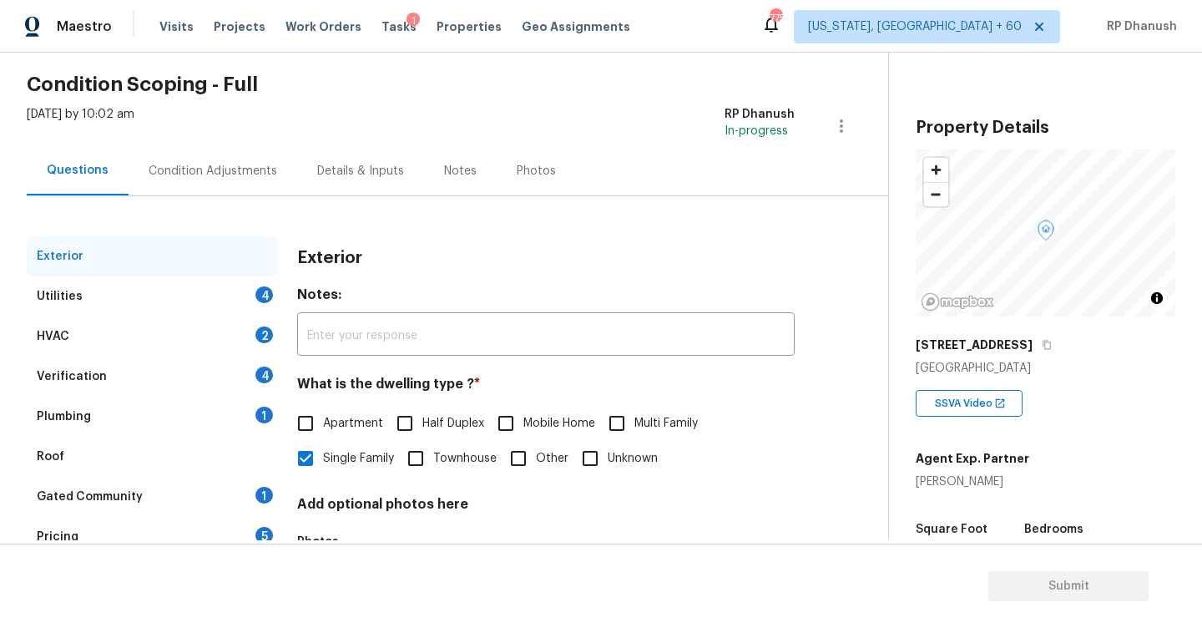
click at [233, 407] on div "Plumbing 1" at bounding box center [152, 417] width 250 height 40
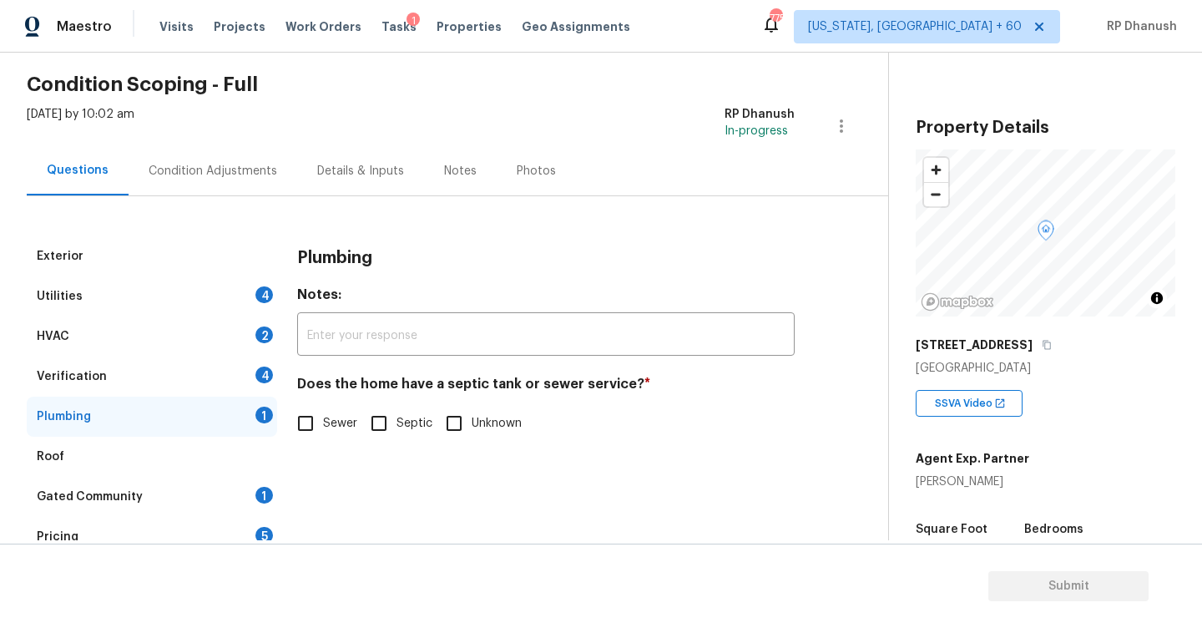
click at [349, 424] on span "Sewer" at bounding box center [340, 424] width 34 height 18
click at [323, 424] on input "Sewer" at bounding box center [305, 423] width 35 height 35
checkbox input "true"
click at [378, 415] on input "Septic" at bounding box center [378, 423] width 35 height 35
checkbox input "true"
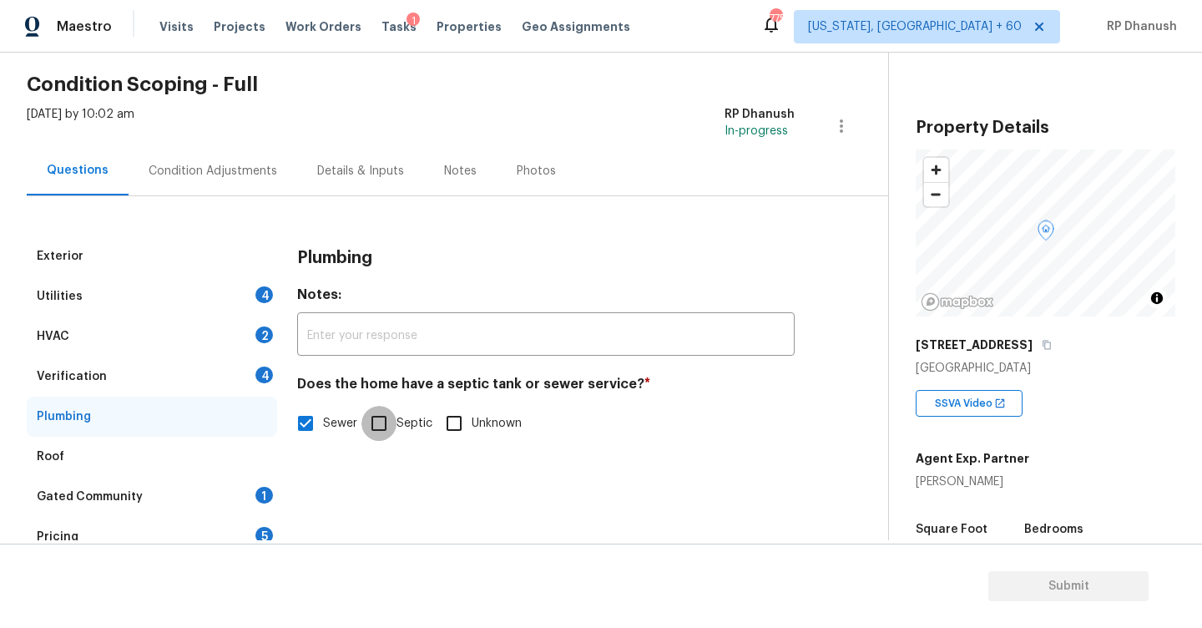
checkbox input "false"
click at [260, 282] on div "Utilities 4" at bounding box center [152, 296] width 250 height 40
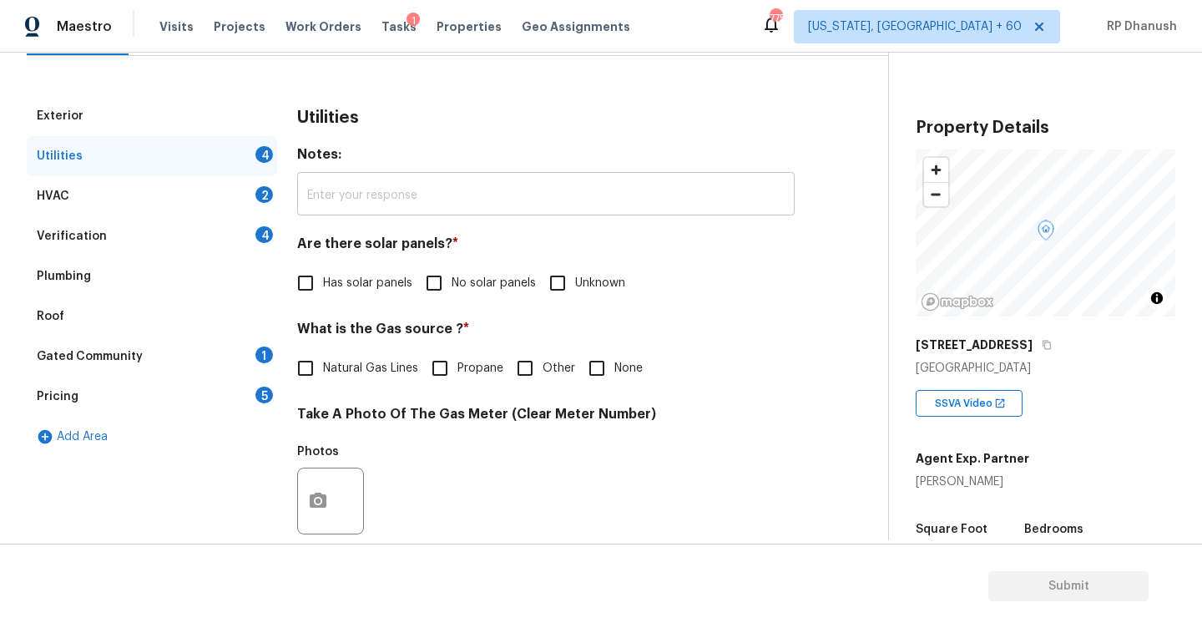
scroll to position [201, 0]
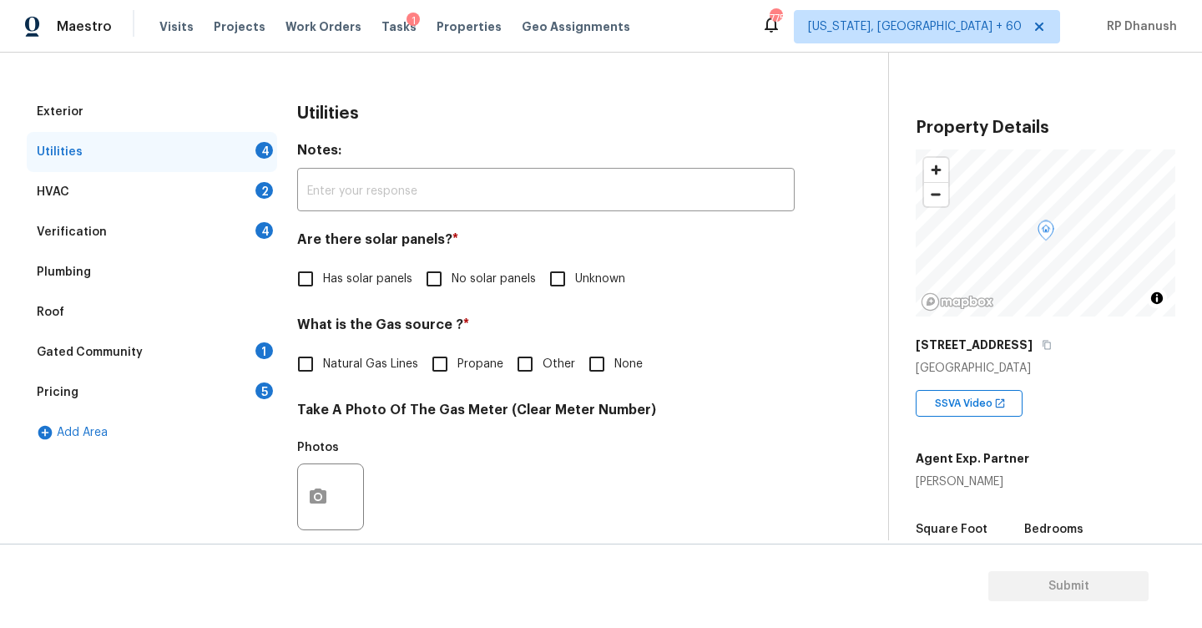
click at [428, 295] on input "No solar panels" at bounding box center [434, 278] width 35 height 35
checkbox input "true"
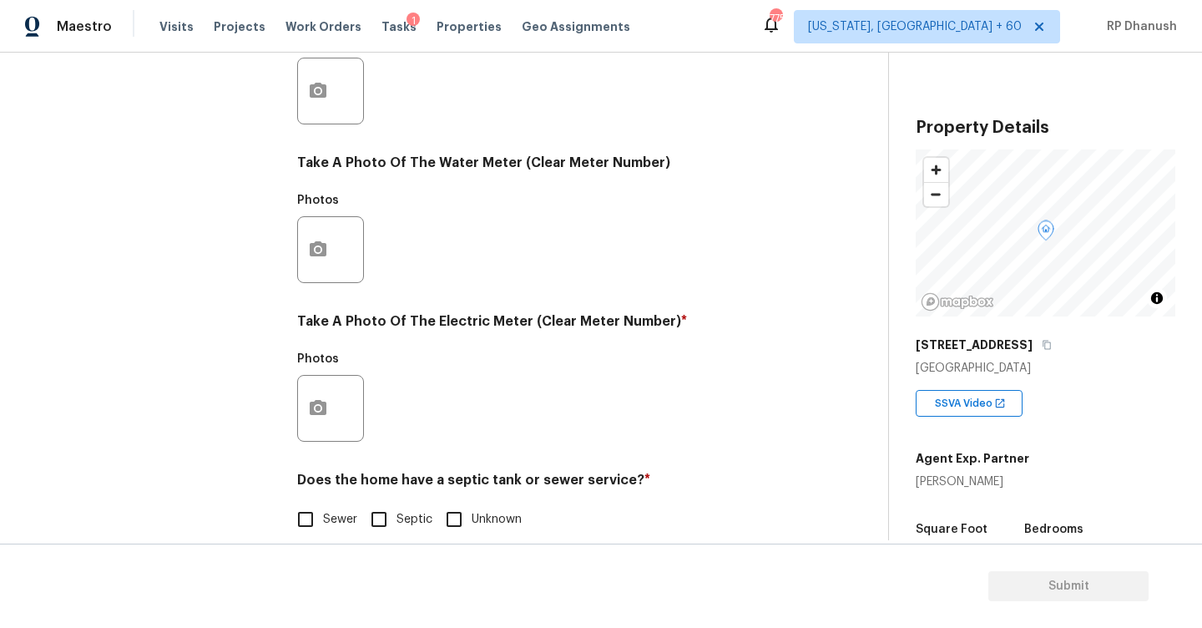
scroll to position [629, 0]
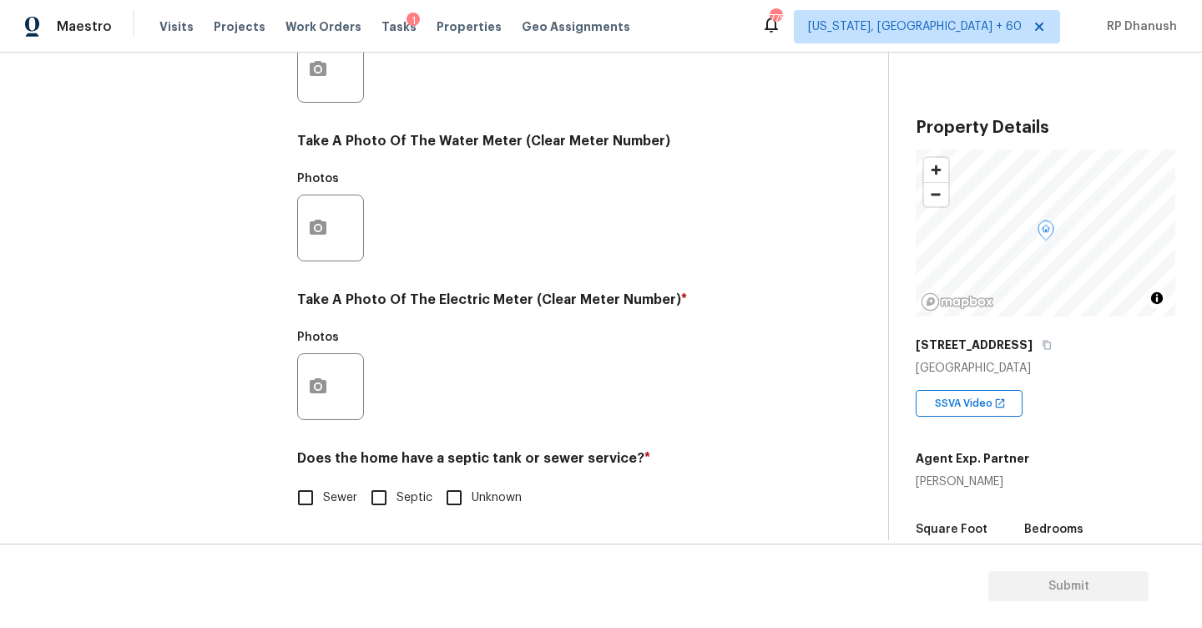
click at [379, 483] on input "Septic" at bounding box center [378, 497] width 35 height 35
checkbox input "true"
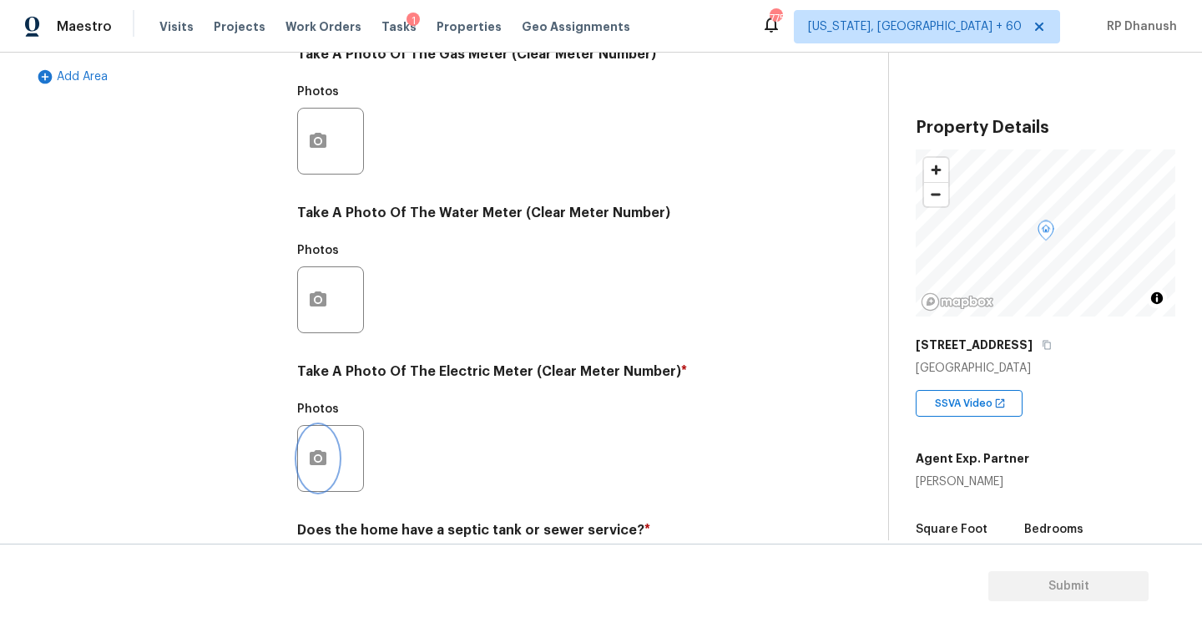
click at [324, 450] on icon "button" at bounding box center [318, 458] width 20 height 20
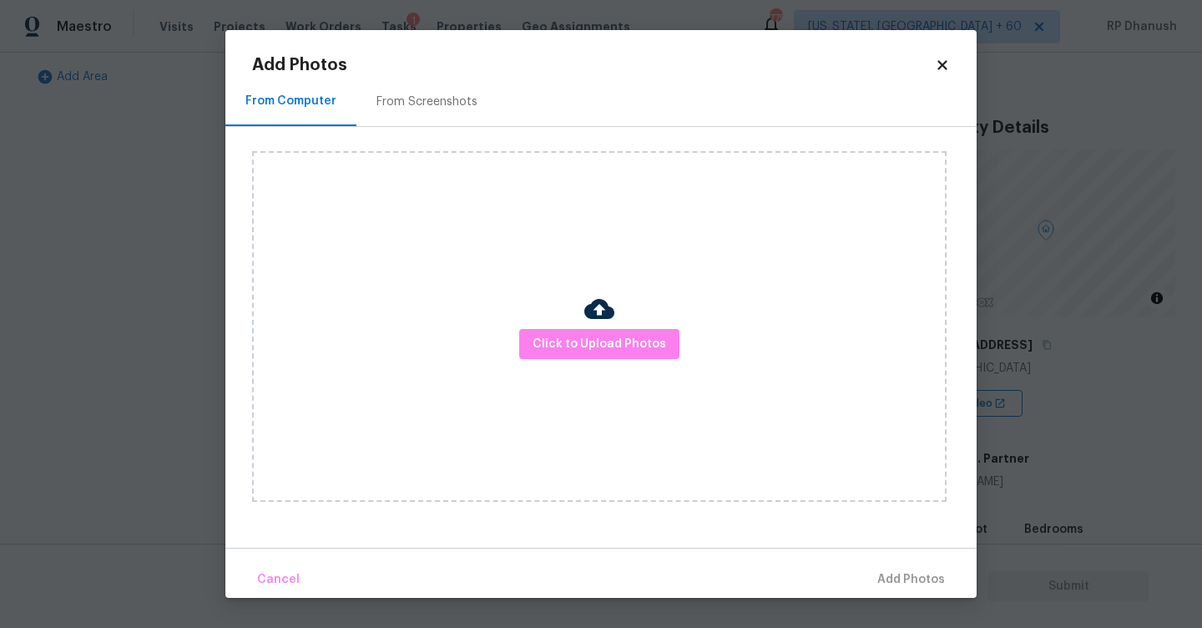
click at [422, 93] on div "From Screenshots" at bounding box center [426, 101] width 101 height 17
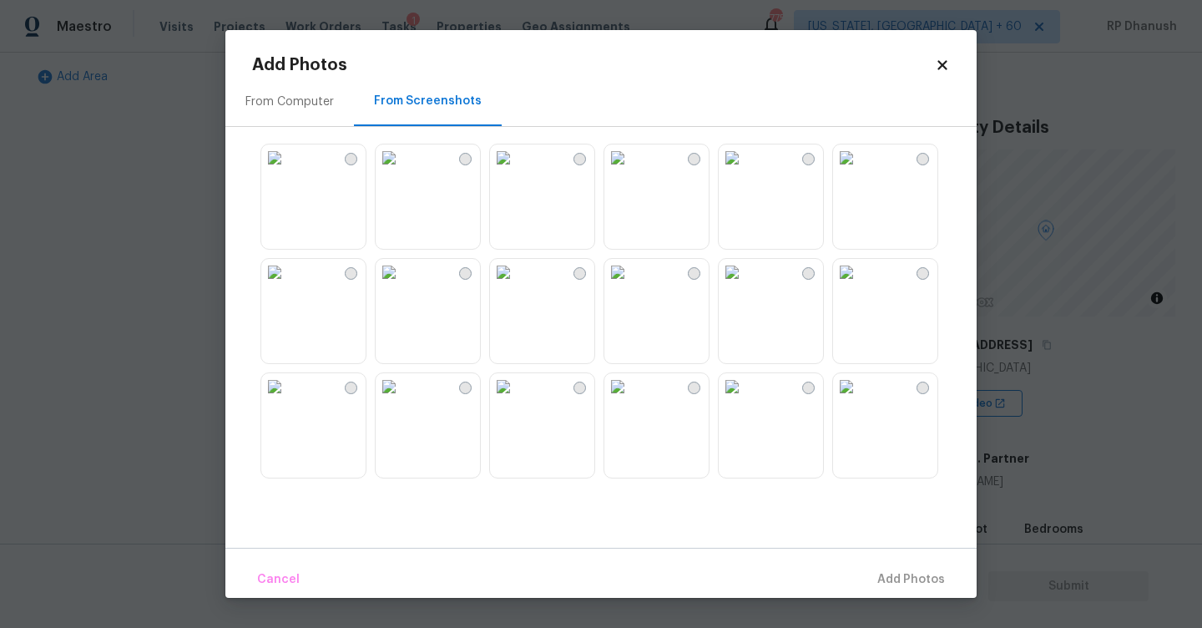
click at [402, 171] on img at bounding box center [389, 157] width 27 height 27
click at [906, 566] on button "Add 1 Photo(s)" at bounding box center [904, 580] width 96 height 36
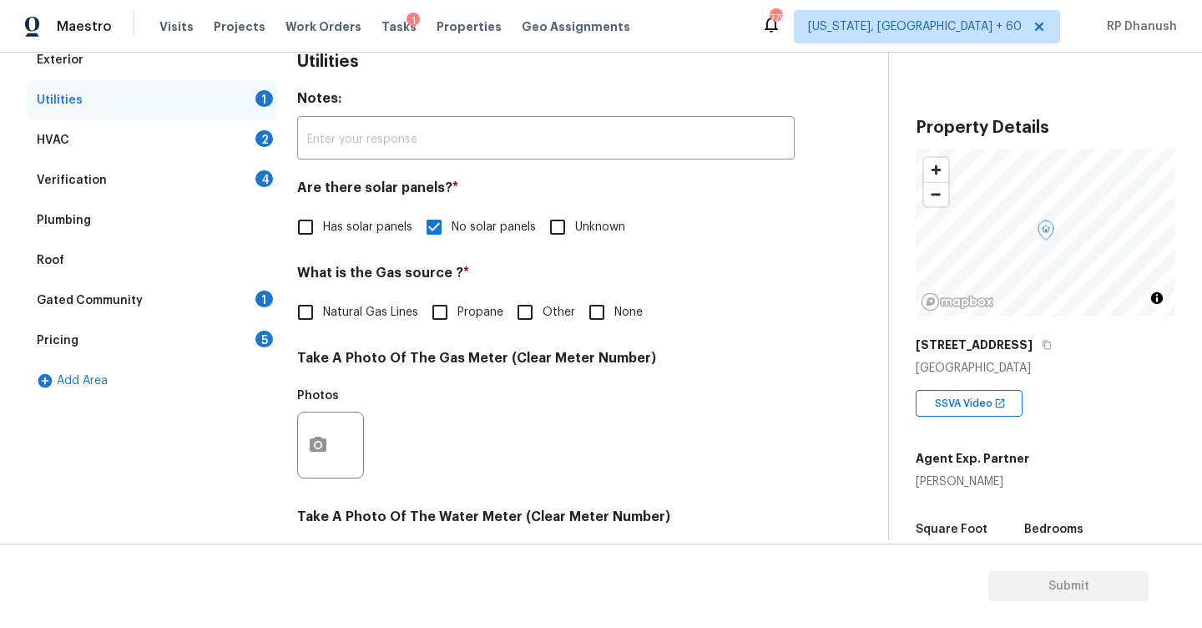
scroll to position [247, 0]
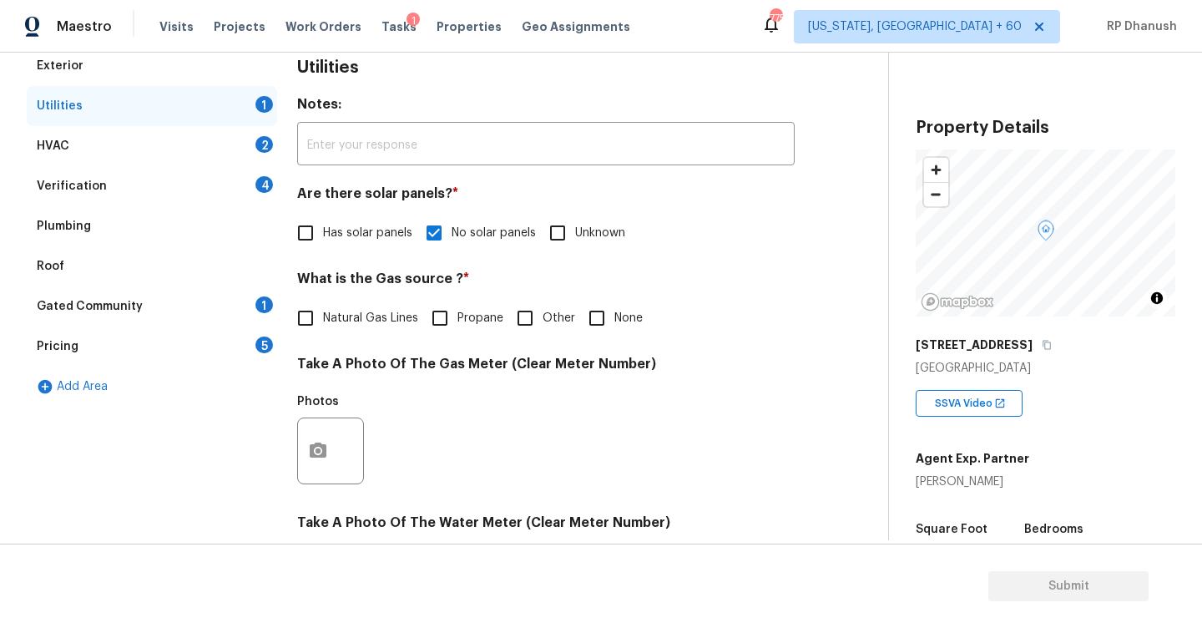
click at [342, 316] on span "Natural Gas Lines" at bounding box center [370, 319] width 95 height 18
click at [323, 316] on input "Natural Gas Lines" at bounding box center [305, 318] width 35 height 35
checkbox input "true"
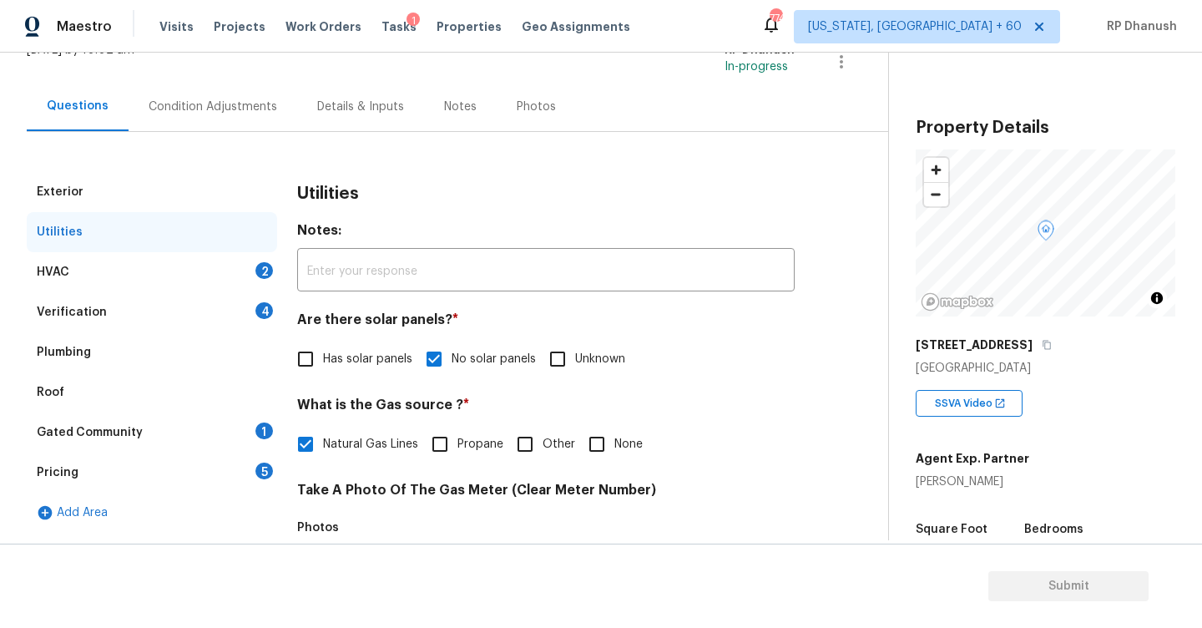
click at [237, 433] on div "Gated Community 1" at bounding box center [152, 432] width 250 height 40
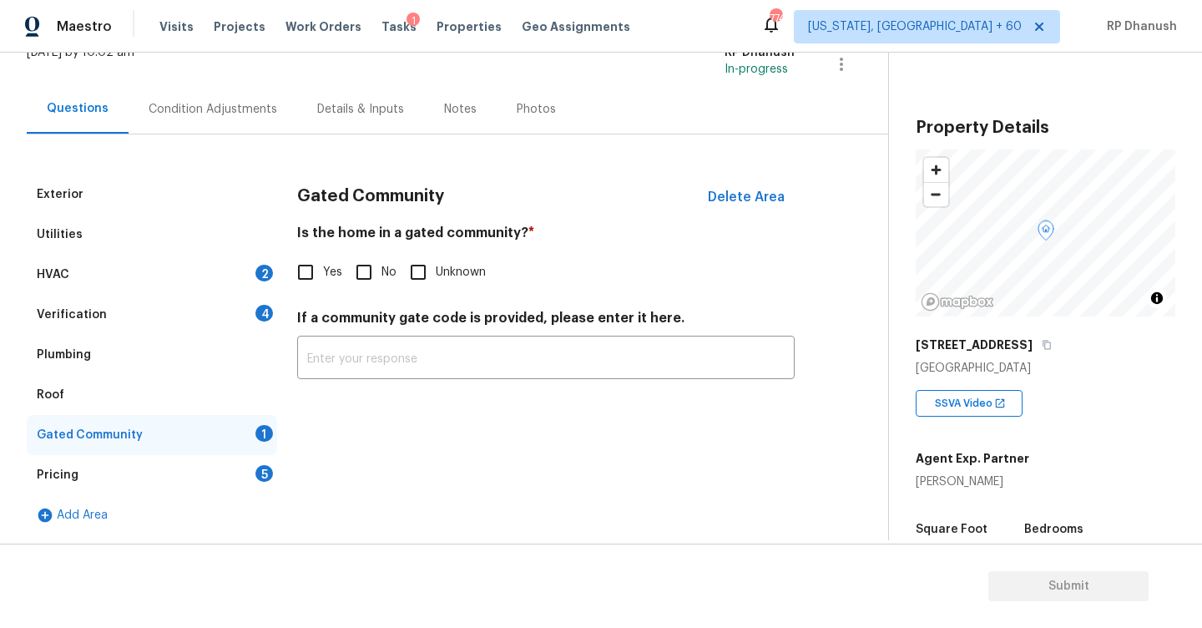
scroll to position [119, 0]
click at [366, 310] on h4 "If a community gate code is provided, please enter it here." at bounding box center [546, 321] width 498 height 23
click at [366, 290] on div "Gated Community Delete Area Is the home in a gated community? * Yes No Unknown …" at bounding box center [546, 286] width 498 height 225
click at [366, 269] on input "No" at bounding box center [363, 272] width 35 height 35
checkbox input "true"
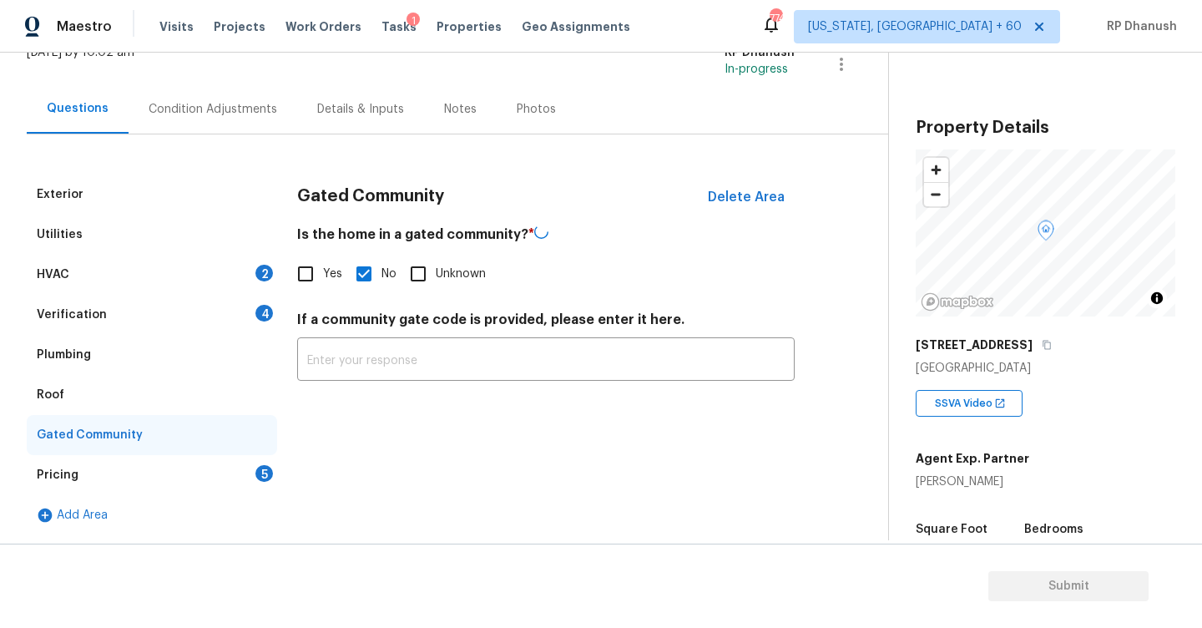
click at [224, 302] on div "Verification 4" at bounding box center [152, 315] width 250 height 40
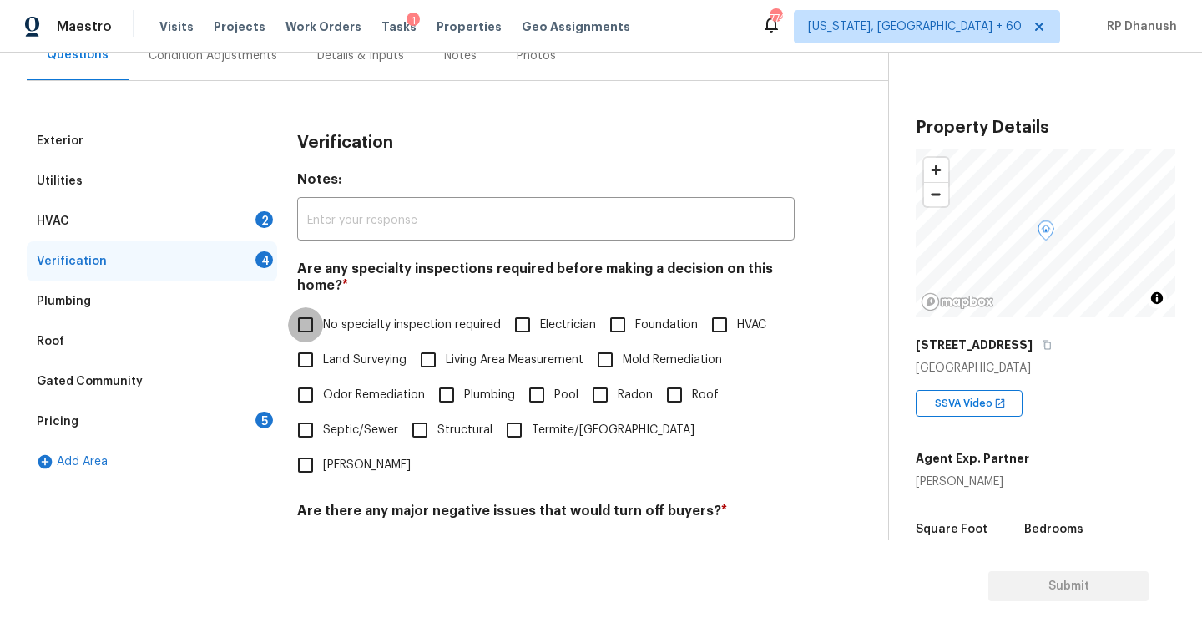
click at [316, 326] on input "No specialty inspection required" at bounding box center [305, 324] width 35 height 35
checkbox input "true"
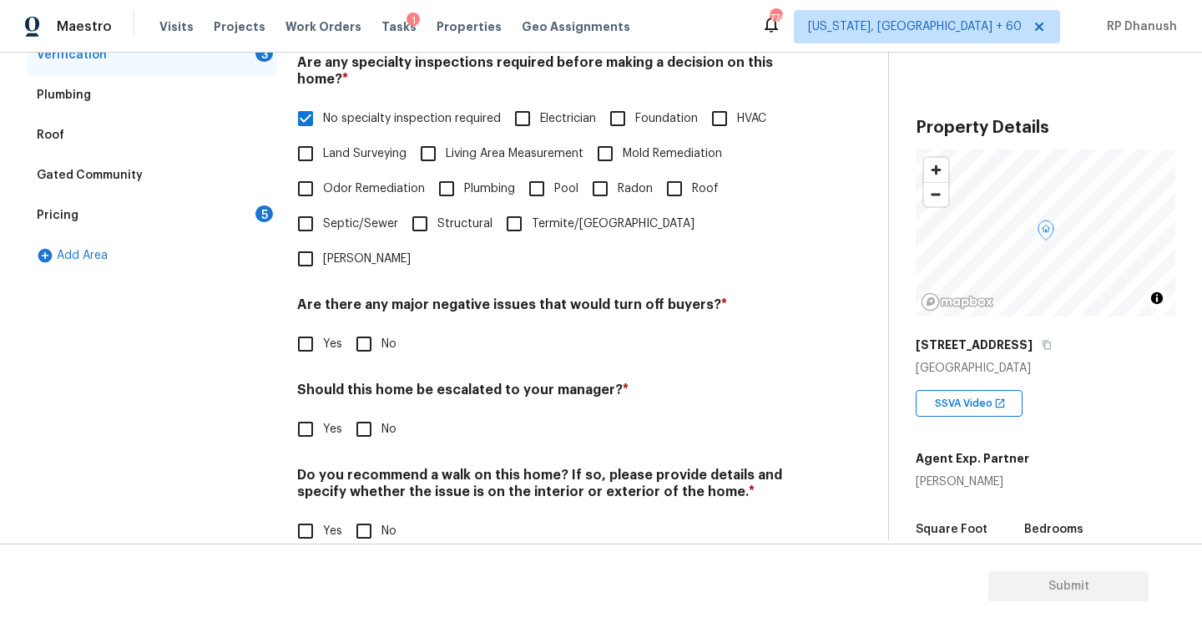
scroll to position [376, 0]
click at [352, 328] on input "No" at bounding box center [363, 345] width 35 height 35
checkbox input "true"
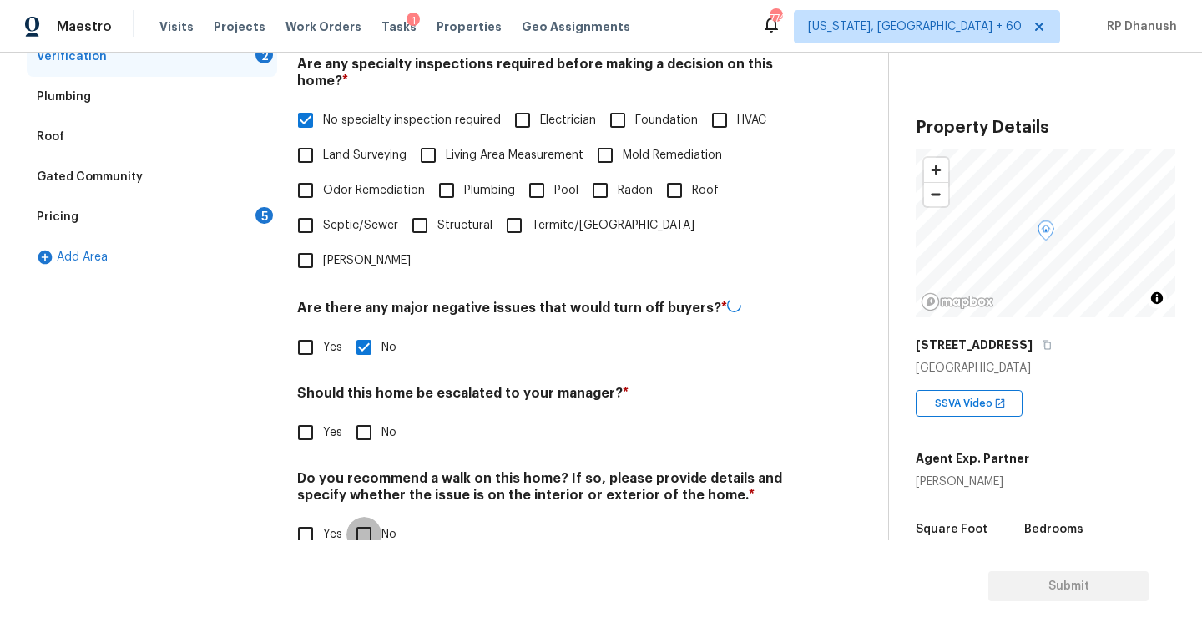
click at [361, 517] on input "No" at bounding box center [363, 534] width 35 height 35
checkbox input "true"
click at [296, 413] on input "Yes" at bounding box center [305, 430] width 35 height 35
checkbox input "true"
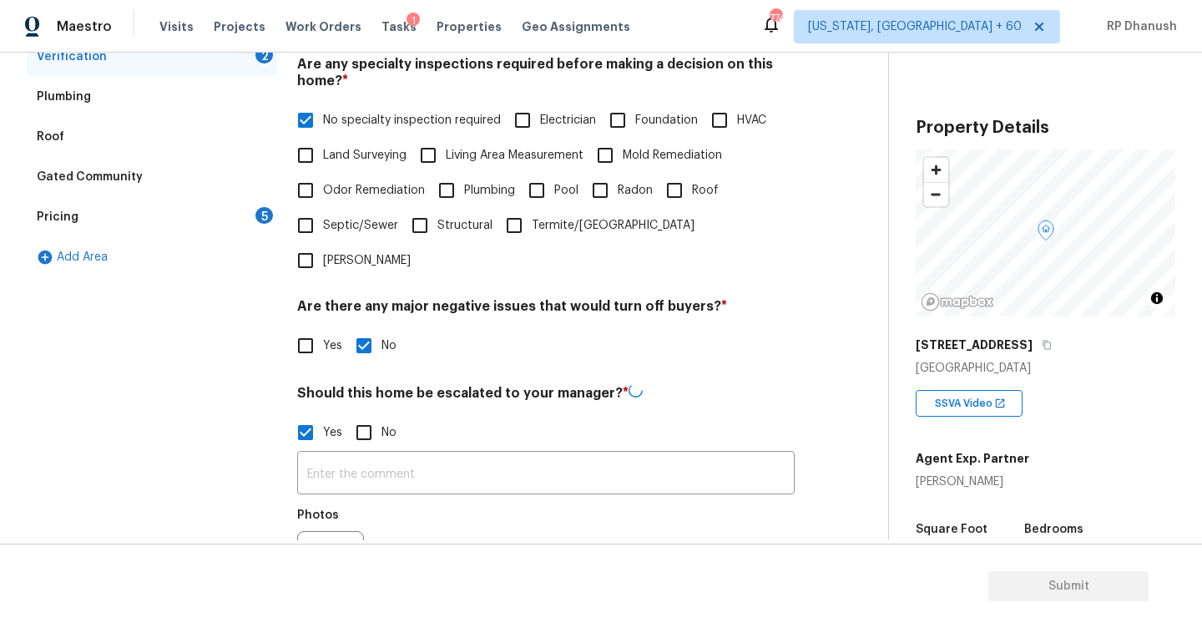
click at [350, 450] on div "​ Photos" at bounding box center [546, 529] width 498 height 158
click at [348, 453] on input "text" at bounding box center [546, 472] width 498 height 39
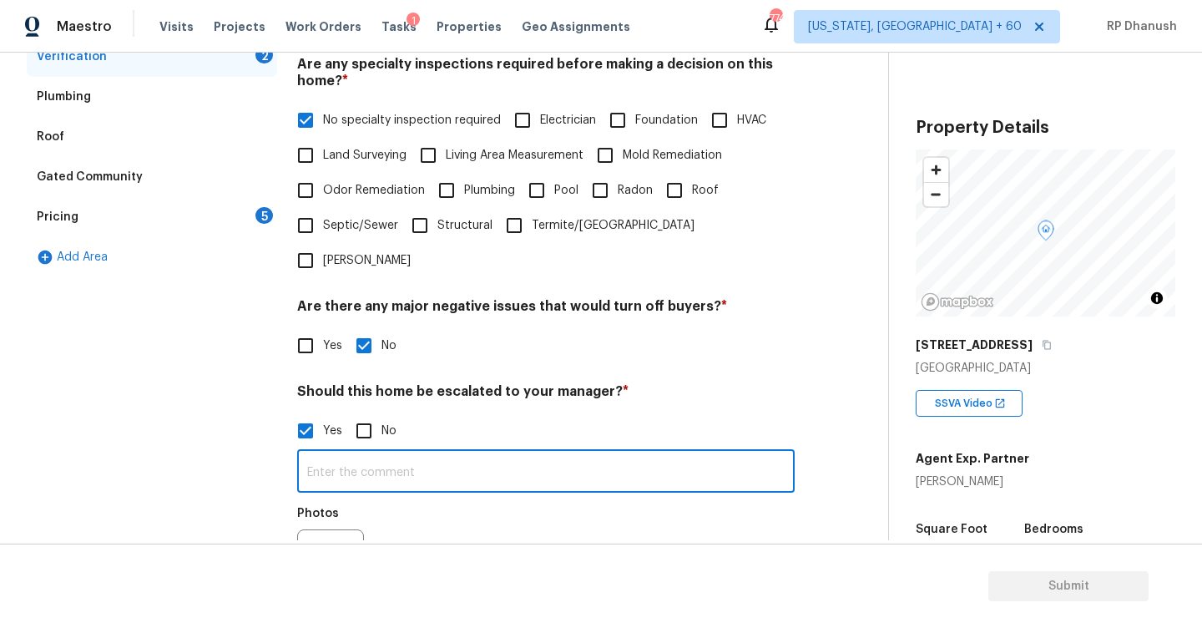
type input "L"
type input "ALA property hence escalating for review."
click at [327, 553] on icon "button" at bounding box center [318, 563] width 20 height 20
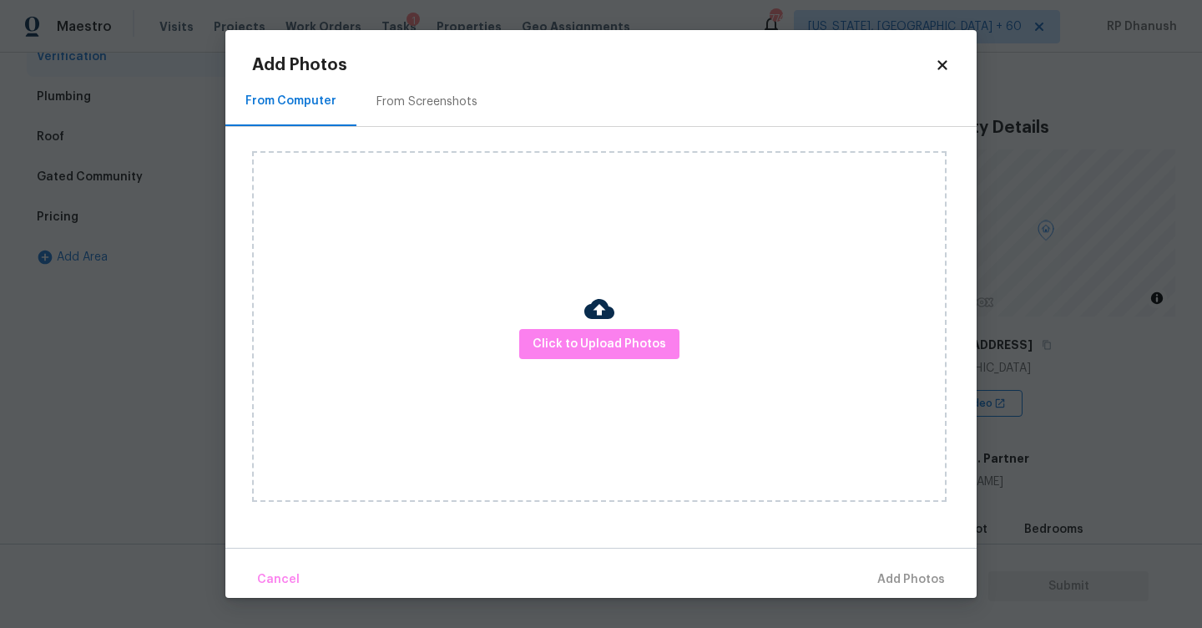
click at [449, 92] on div "From Screenshots" at bounding box center [426, 101] width 141 height 49
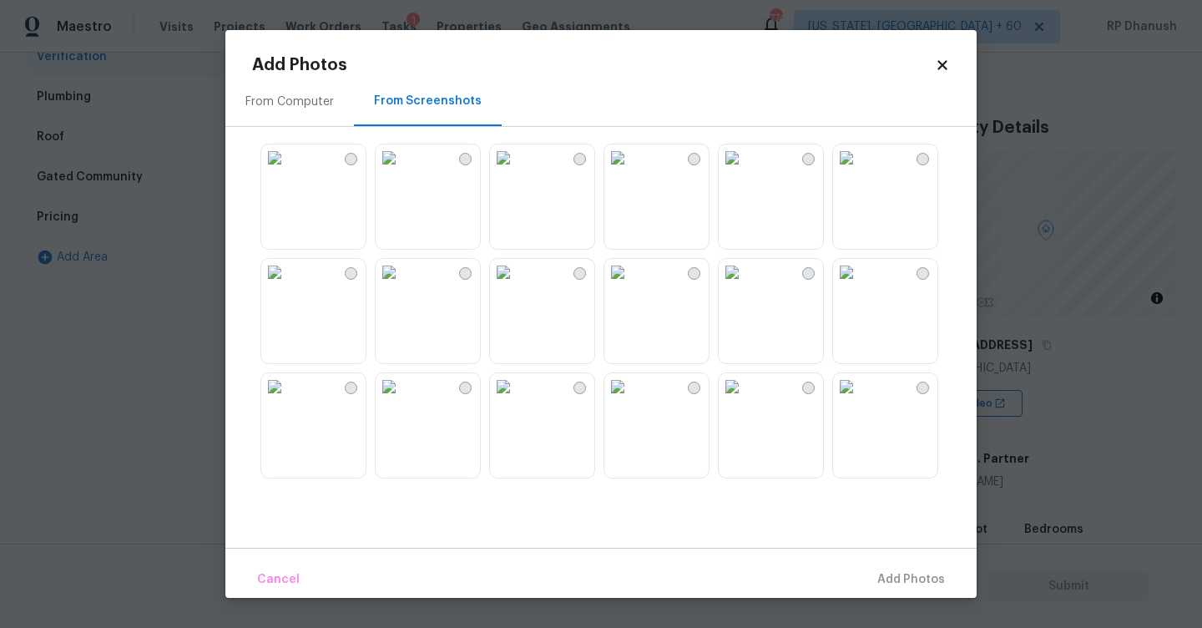
click at [288, 171] on img at bounding box center [274, 157] width 27 height 27
drag, startPoint x: 900, startPoint y: 587, endPoint x: 786, endPoint y: 578, distance: 114.7
click at [900, 587] on span "Add 1 Photo(s)" at bounding box center [903, 579] width 83 height 21
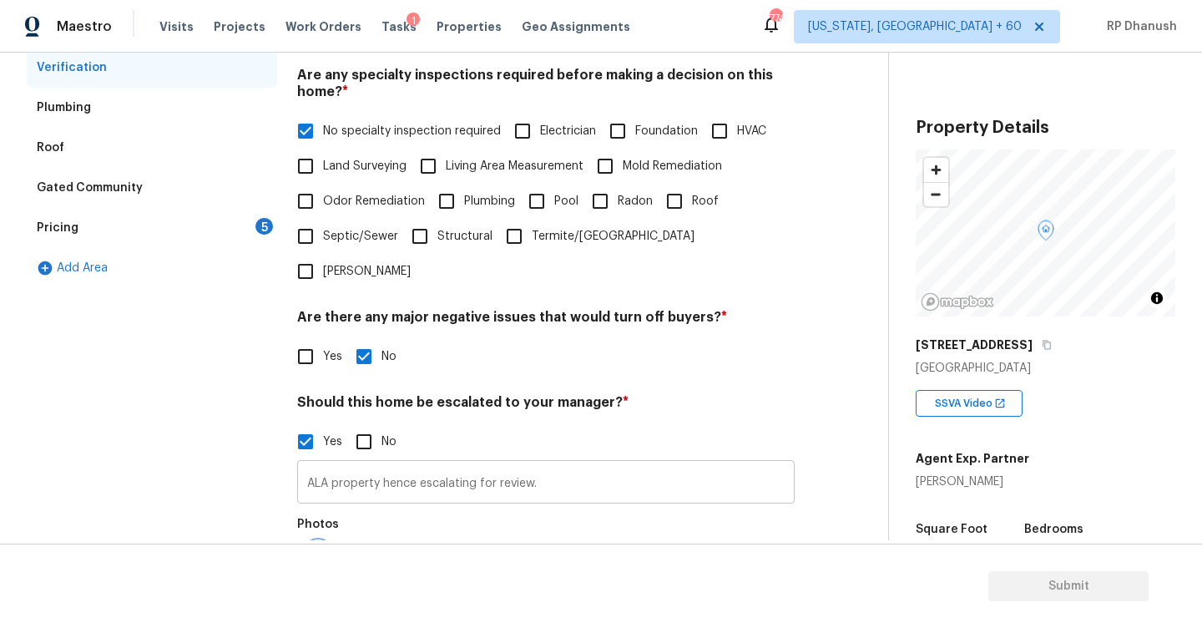
scroll to position [282, 0]
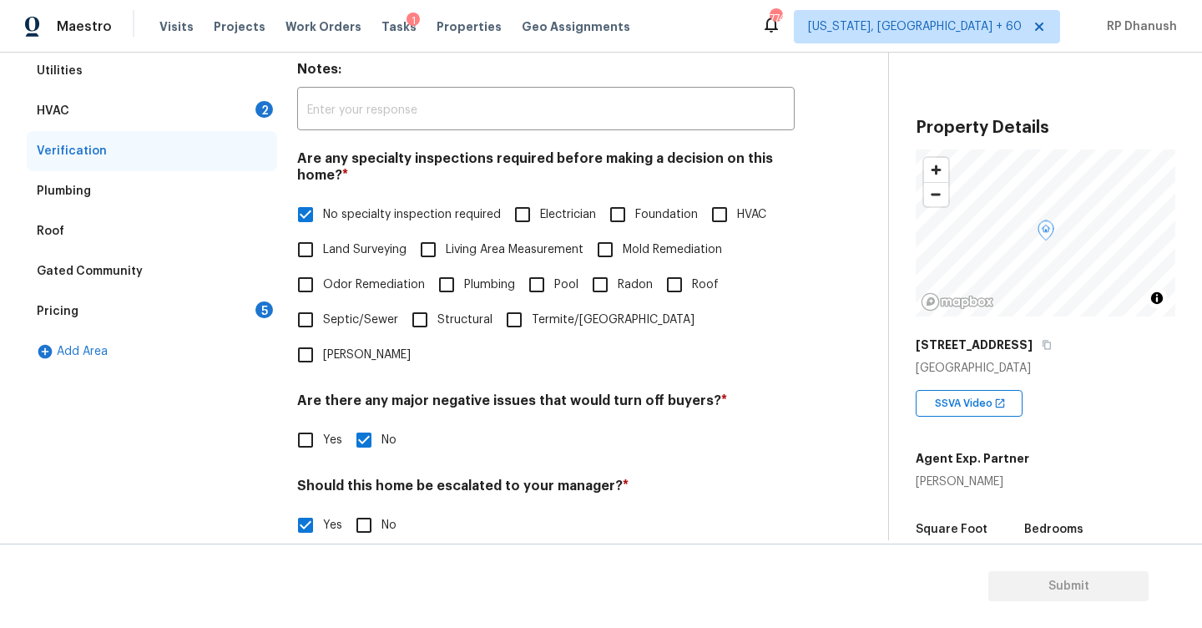
click at [274, 292] on div "Pricing 5" at bounding box center [152, 311] width 250 height 40
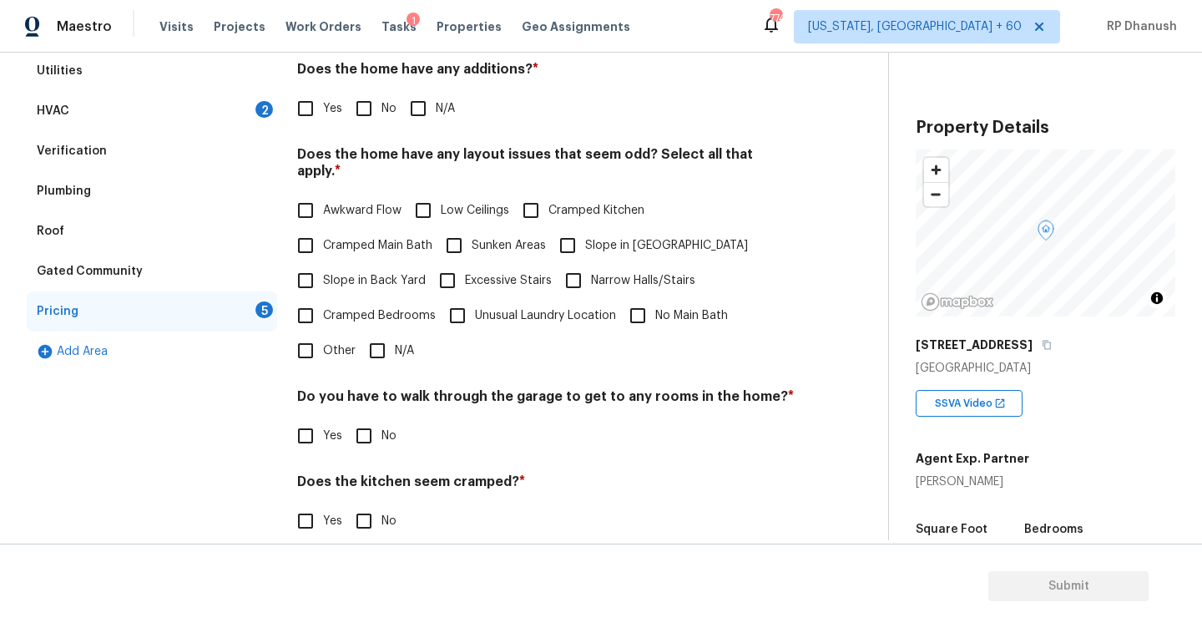
click at [265, 310] on div "5" at bounding box center [264, 309] width 18 height 17
click at [363, 105] on input "No" at bounding box center [363, 108] width 35 height 35
checkbox input "true"
click at [352, 272] on span "Slope in Back Yard" at bounding box center [374, 281] width 103 height 18
click at [323, 264] on input "Slope in Back Yard" at bounding box center [305, 280] width 35 height 35
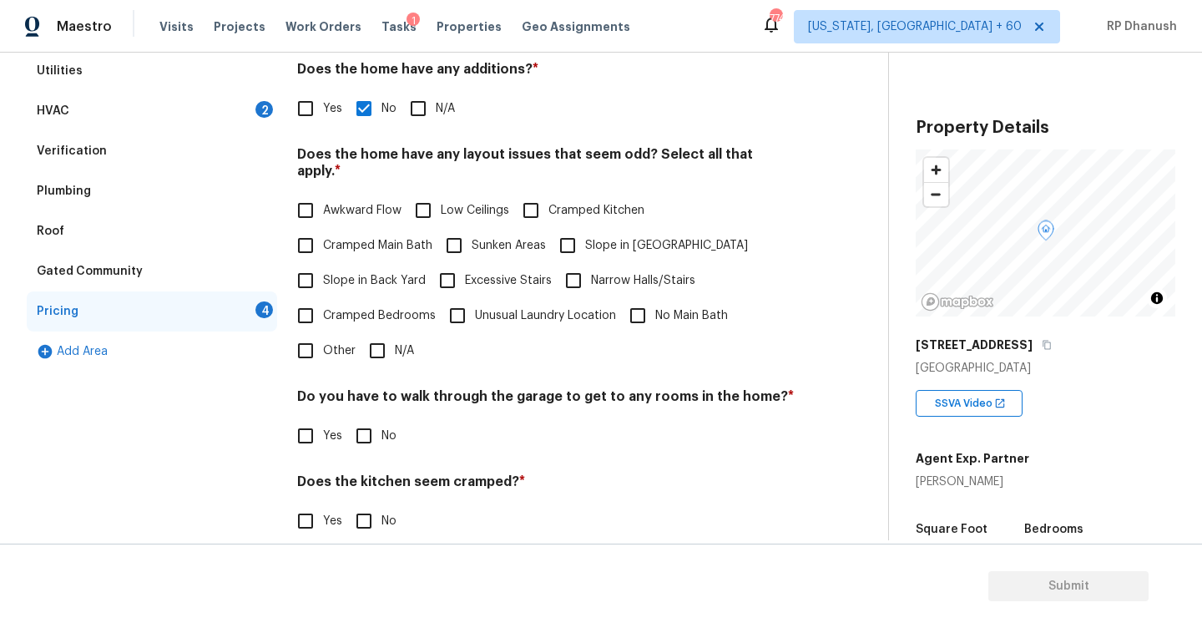
checkbox input "true"
click at [575, 240] on input "Slope in [GEOGRAPHIC_DATA]" at bounding box center [567, 247] width 35 height 35
checkbox input "true"
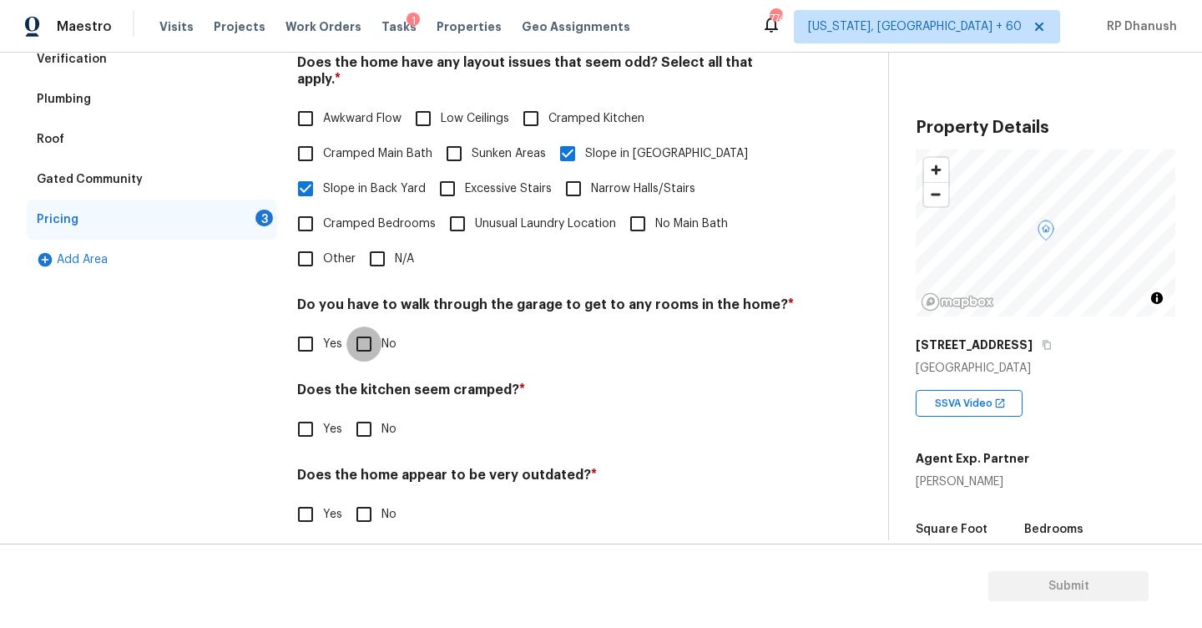
click at [374, 326] on input "No" at bounding box center [363, 343] width 35 height 35
checkbox input "true"
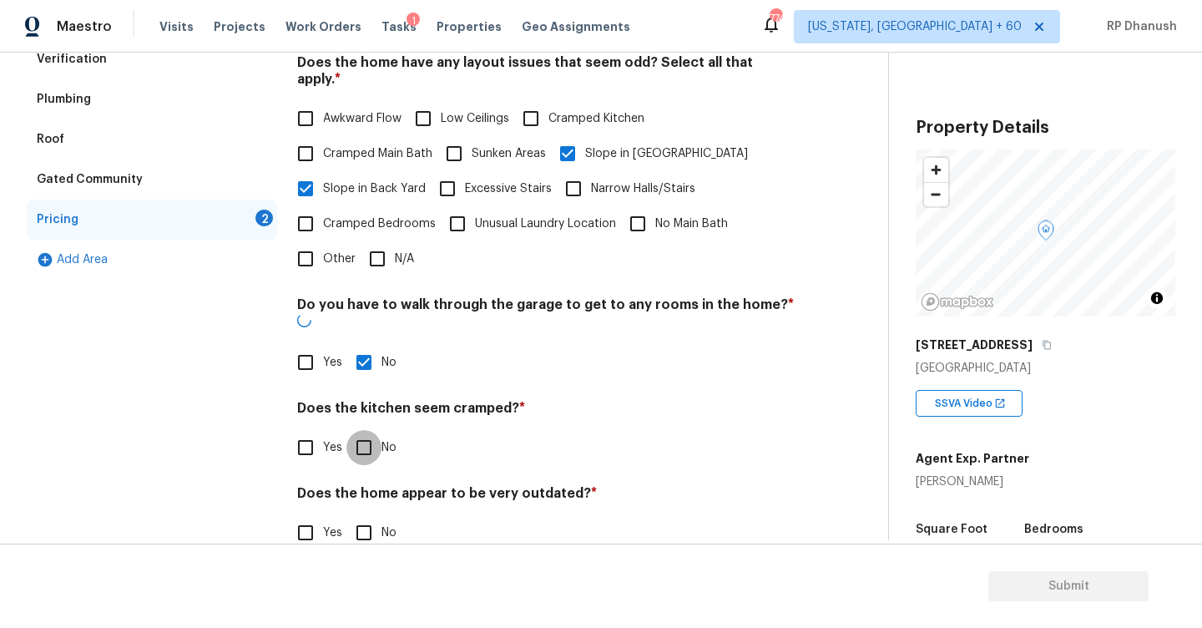
click at [371, 430] on input "No" at bounding box center [363, 447] width 35 height 35
checkbox input "true"
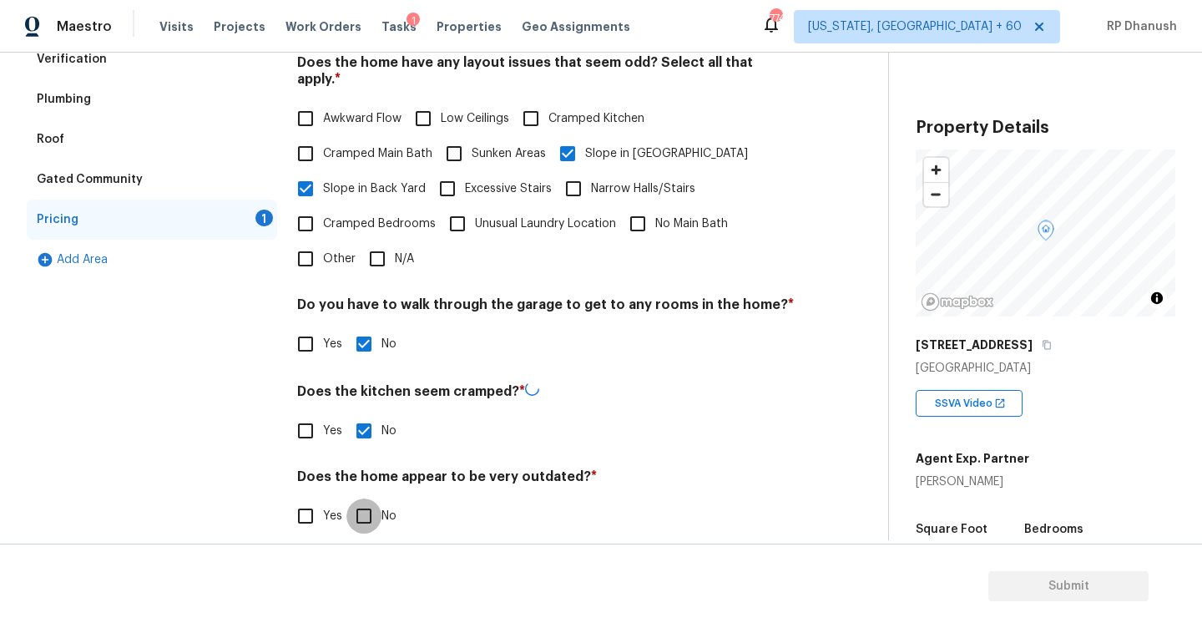
click at [369, 508] on input "No" at bounding box center [363, 515] width 35 height 35
checkbox input "true"
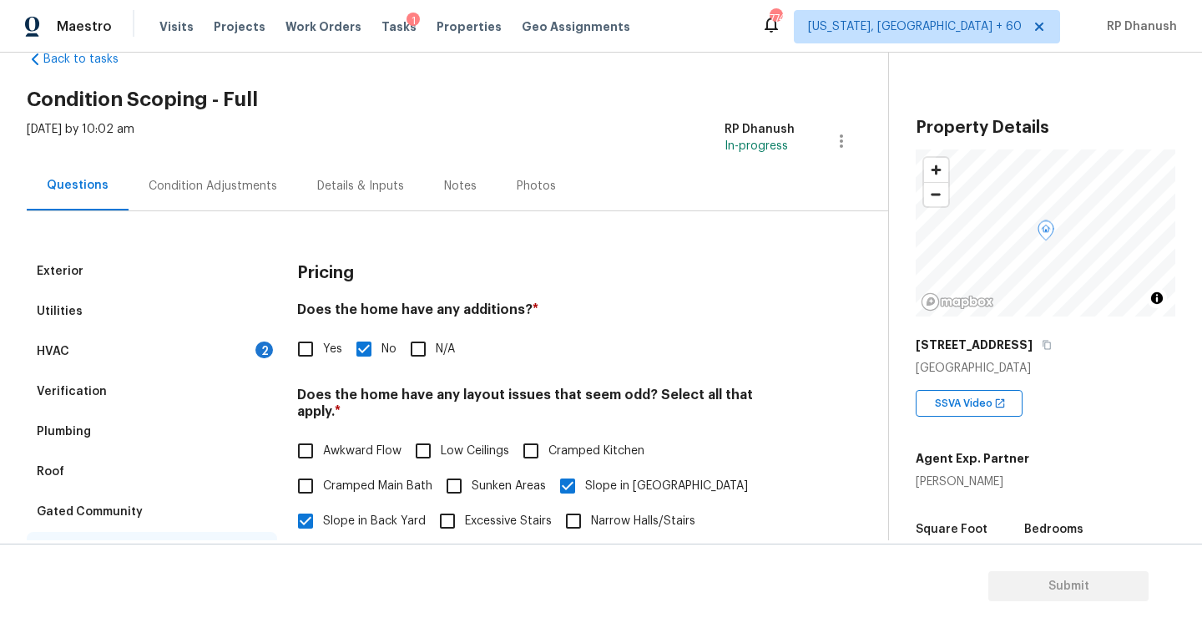
scroll to position [0, 0]
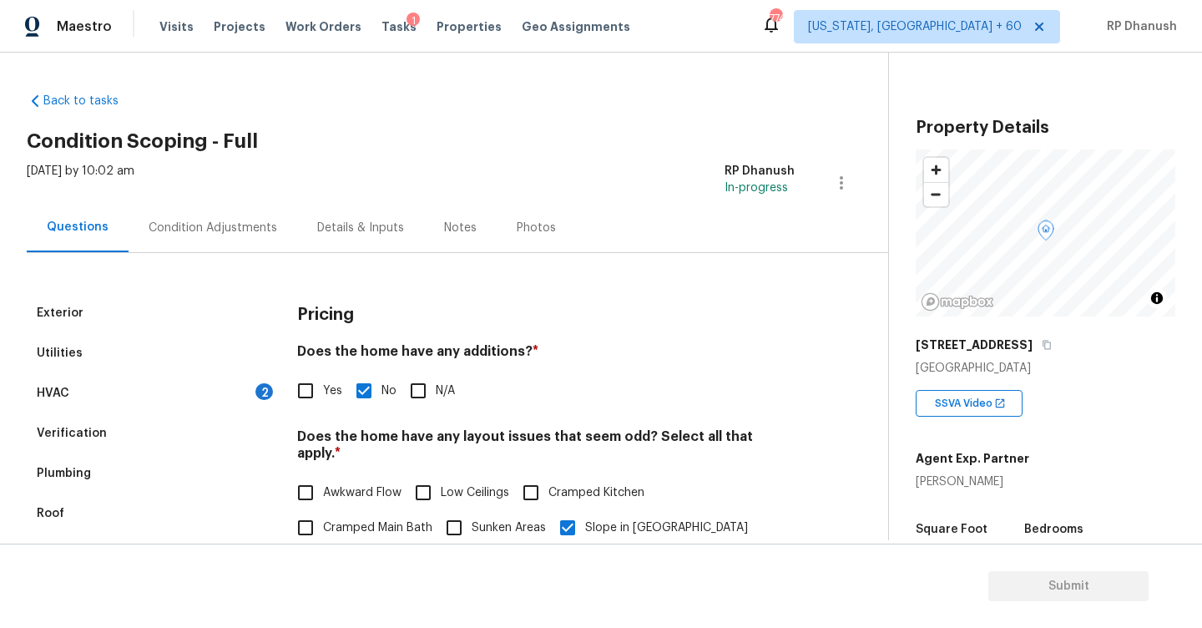
click at [236, 402] on div "HVAC 2" at bounding box center [152, 393] width 250 height 40
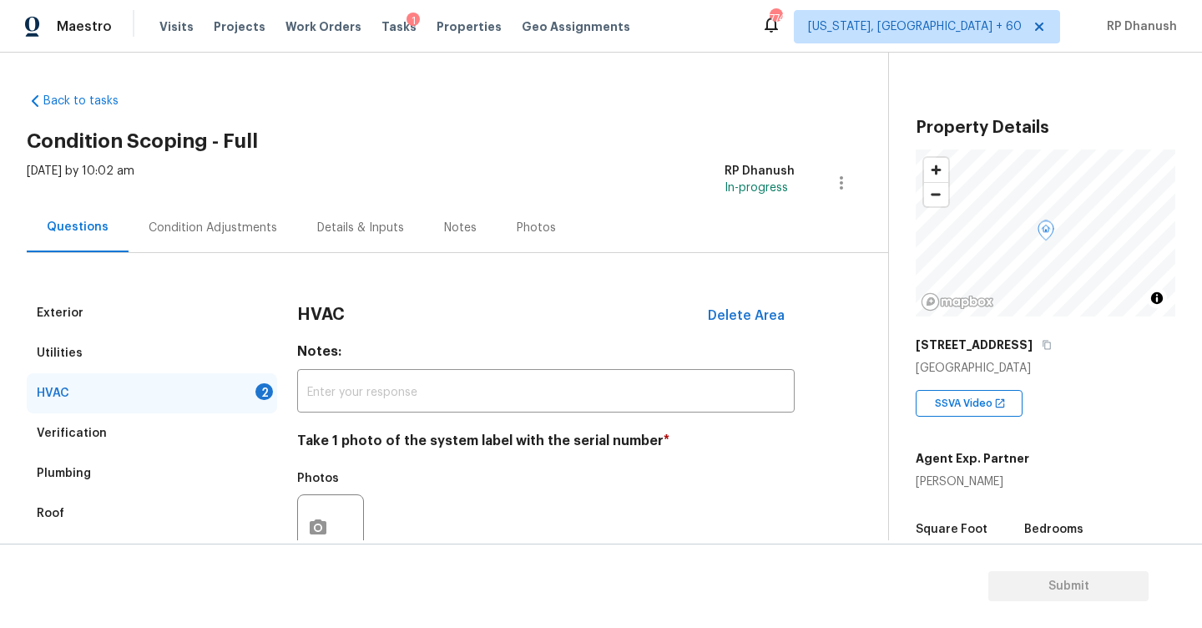
scroll to position [231, 0]
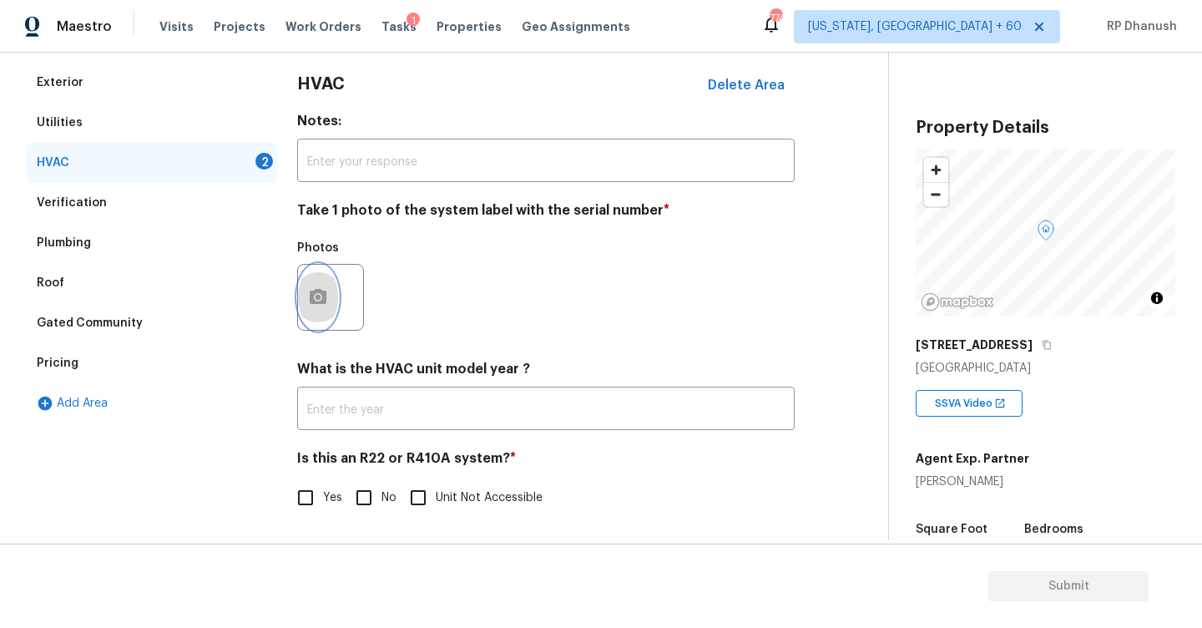
click at [316, 303] on icon "button" at bounding box center [318, 296] width 17 height 15
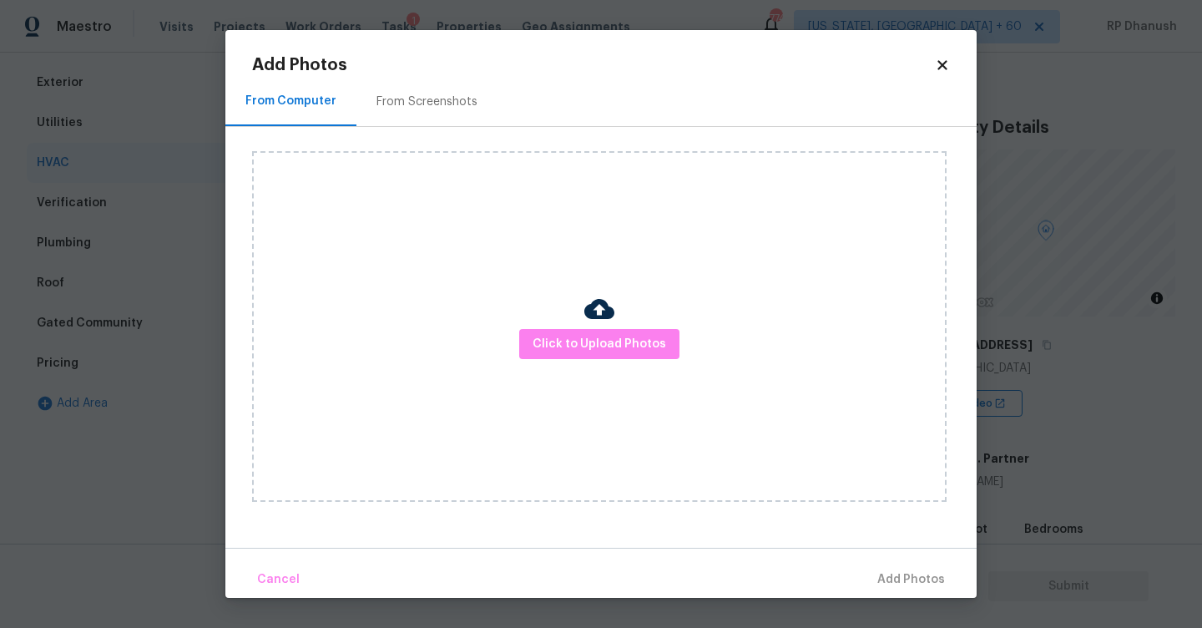
click at [378, 93] on div "From Screenshots" at bounding box center [426, 101] width 101 height 17
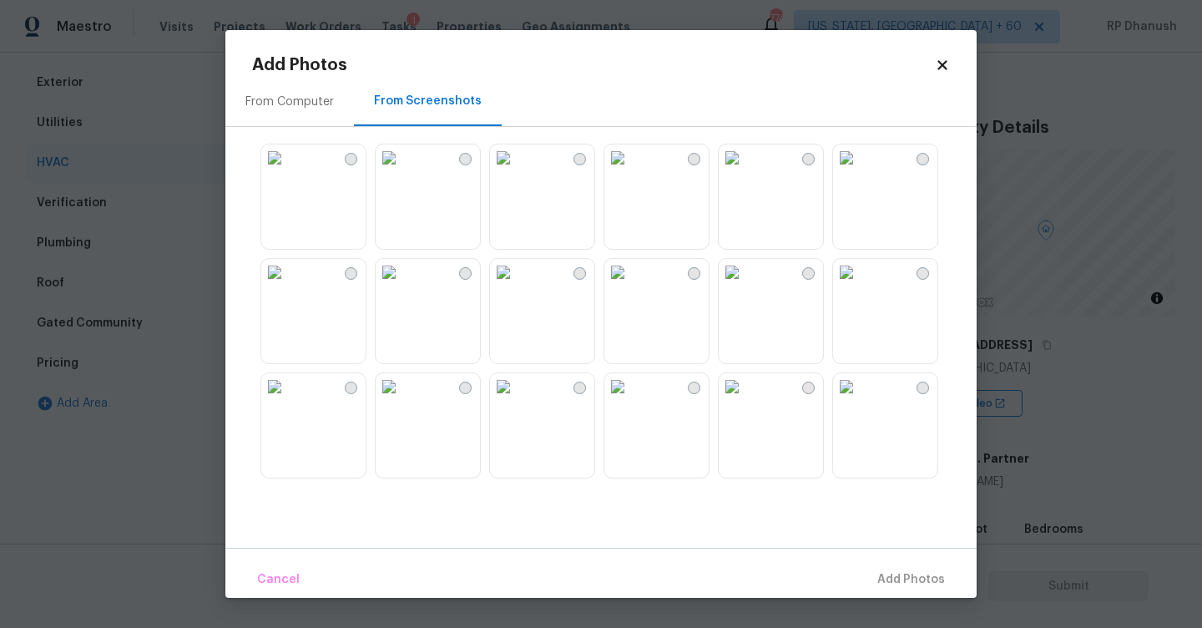
click at [745, 171] on img at bounding box center [732, 157] width 27 height 27
click at [874, 557] on div "Cancel Add 1 Photo(s)" at bounding box center [600, 573] width 751 height 50
drag, startPoint x: 880, startPoint y: 574, endPoint x: 838, endPoint y: 563, distance: 43.1
click at [880, 574] on span "Add 1 Photo(s)" at bounding box center [903, 579] width 83 height 21
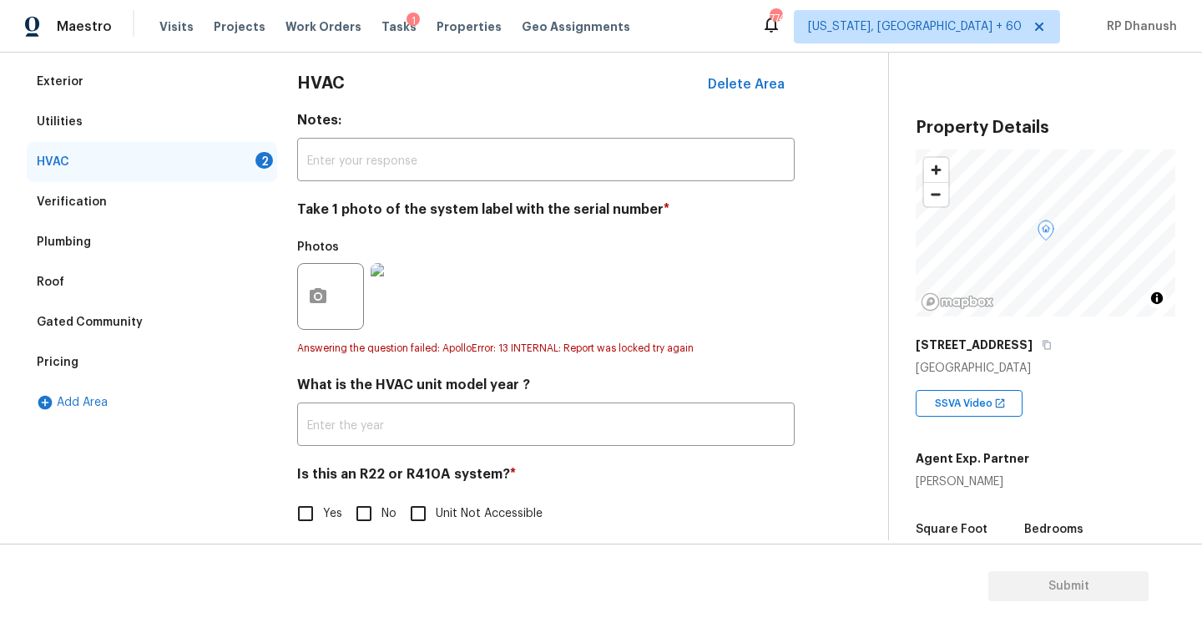
click at [376, 514] on input "No" at bounding box center [363, 513] width 35 height 35
checkbox input "true"
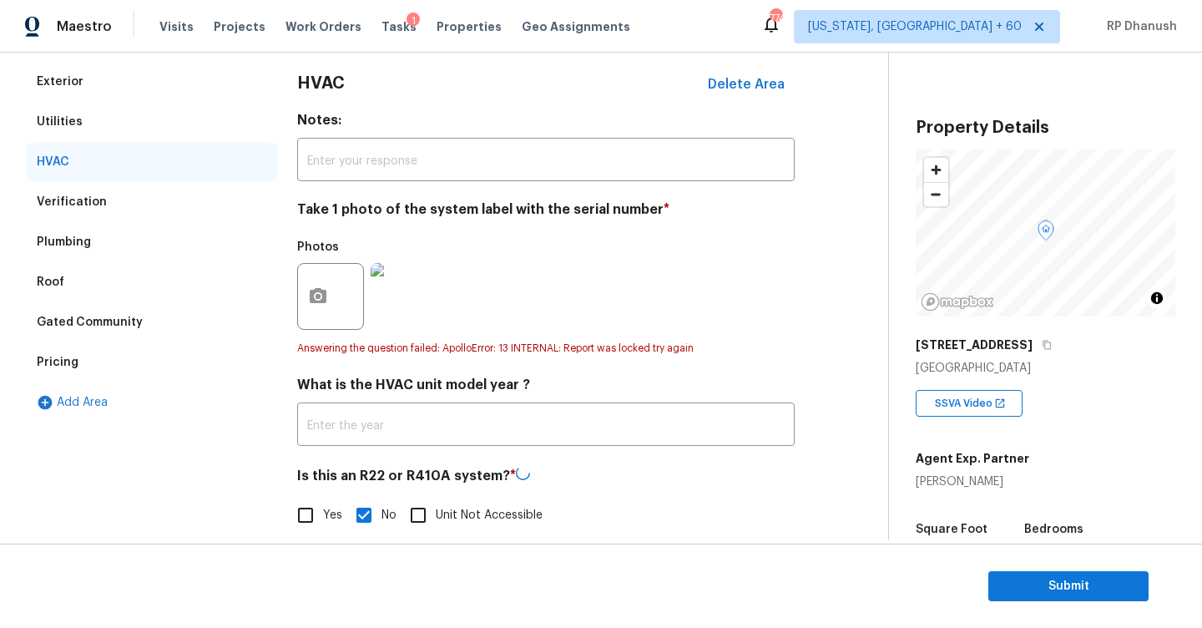
scroll to position [48, 0]
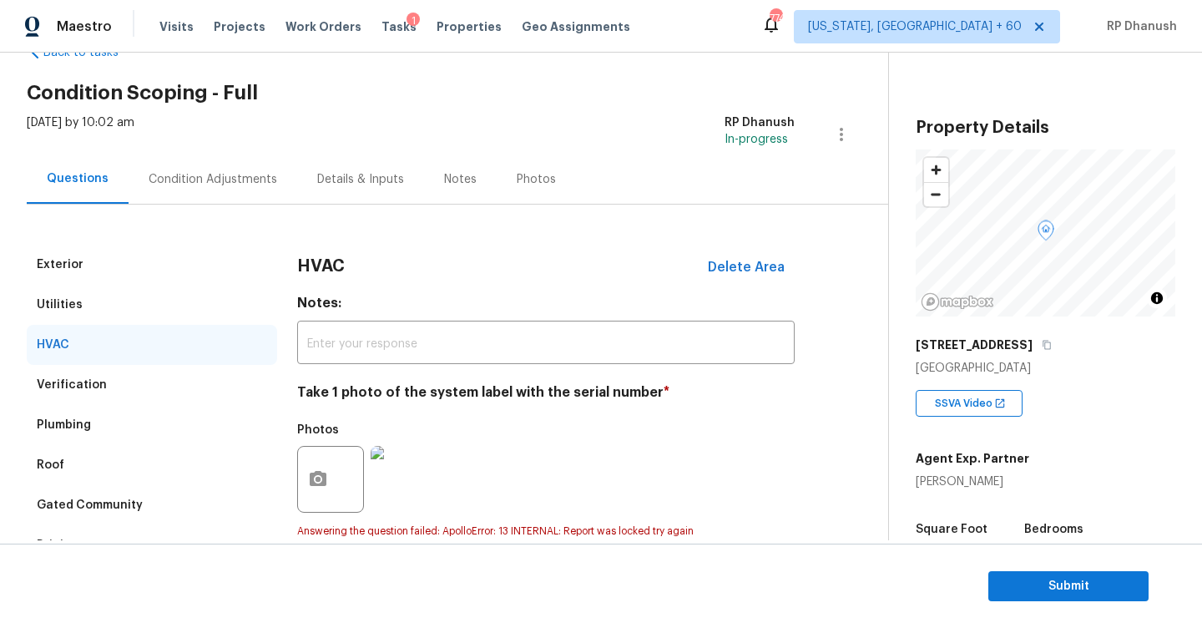
click at [221, 174] on div "Condition Adjustments" at bounding box center [213, 179] width 129 height 17
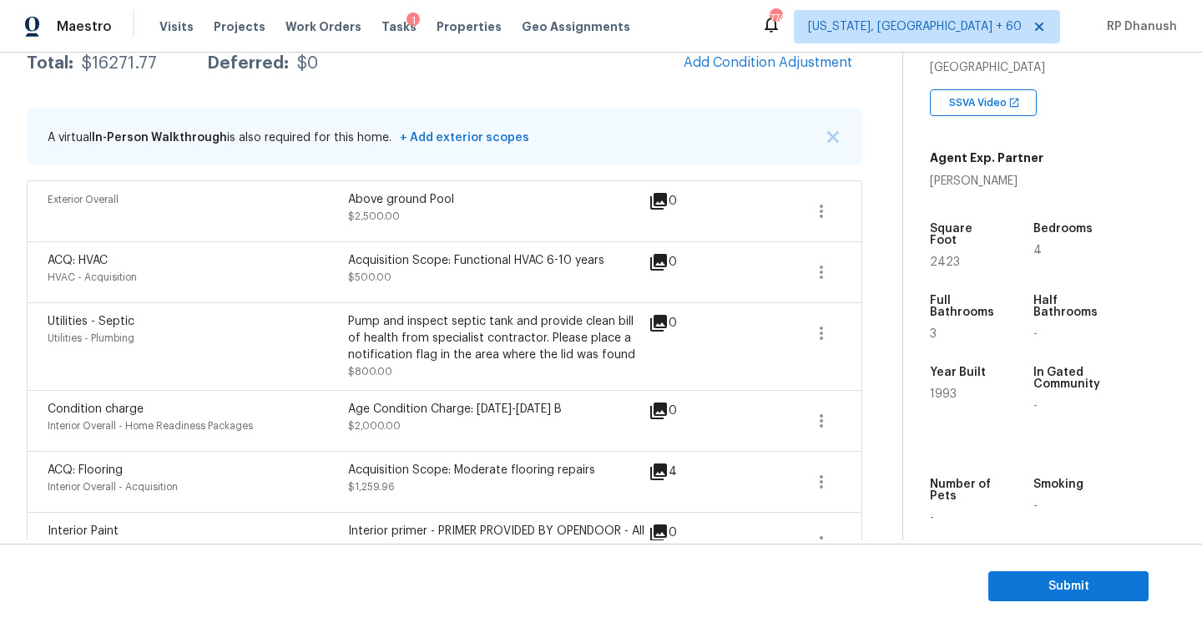
scroll to position [231, 0]
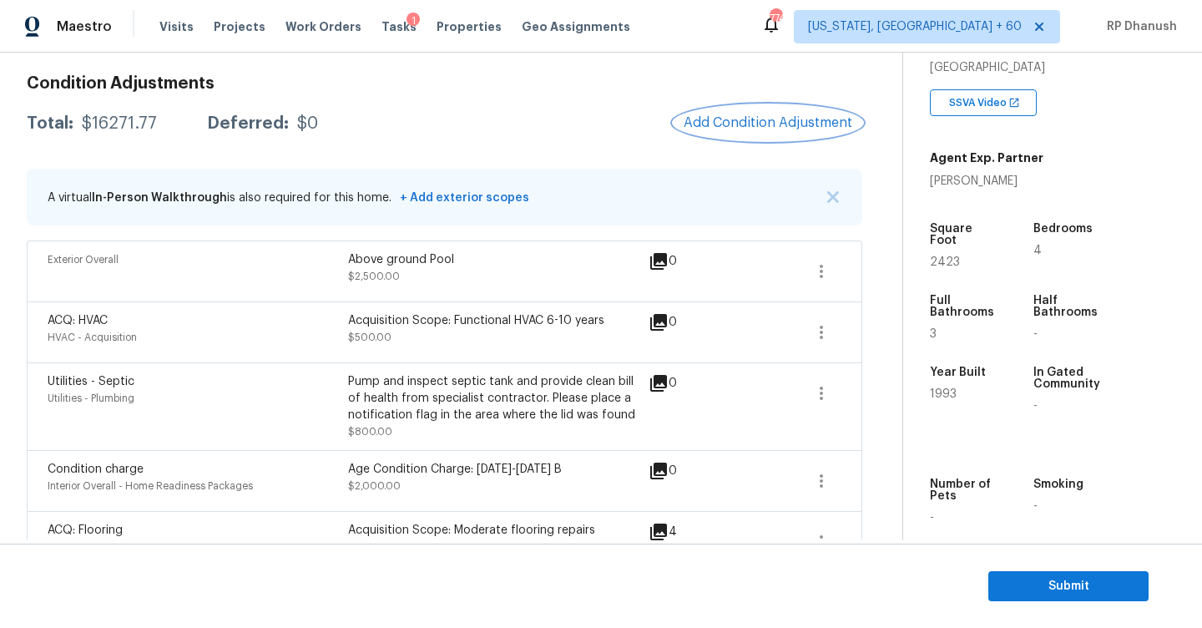
click at [754, 124] on span "Add Condition Adjustment" at bounding box center [768, 122] width 169 height 15
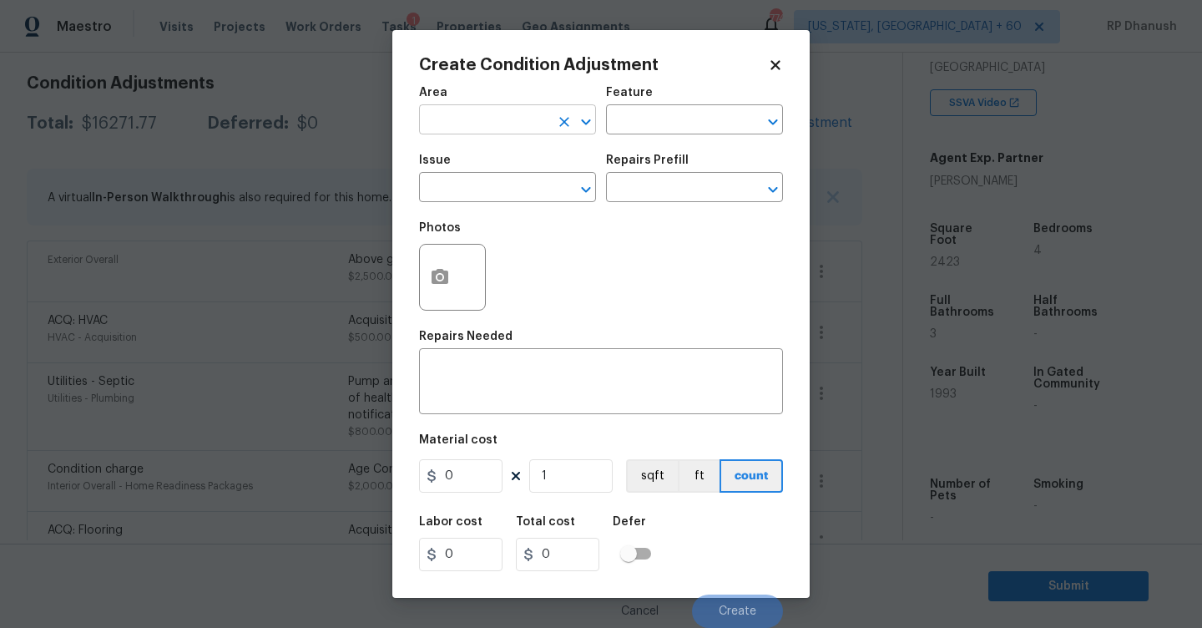
click at [472, 110] on input "text" at bounding box center [484, 122] width 130 height 26
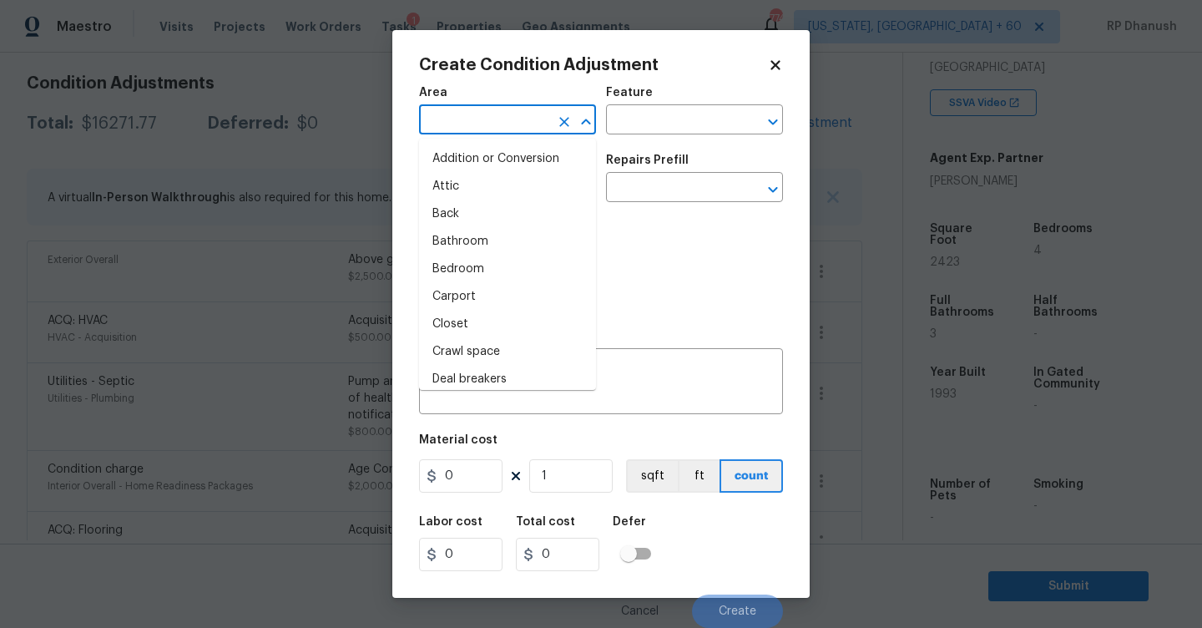
type input "n"
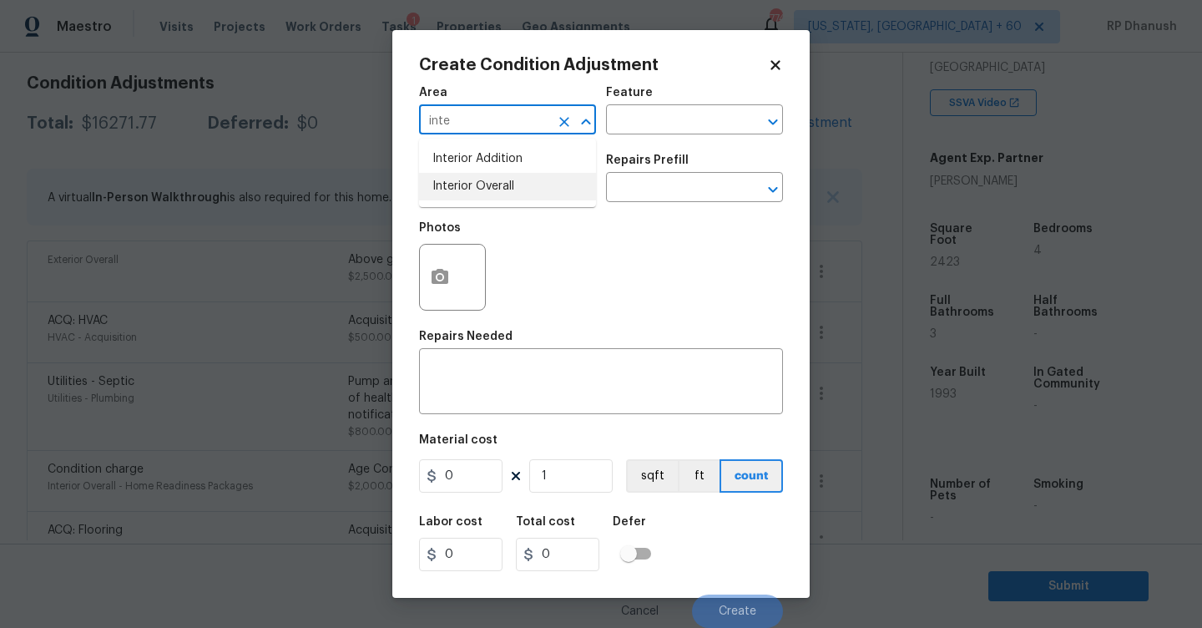
click at [477, 186] on li "Interior Overall" at bounding box center [507, 187] width 177 height 28
type input "Interior Overall"
click at [690, 113] on input "text" at bounding box center [671, 122] width 130 height 26
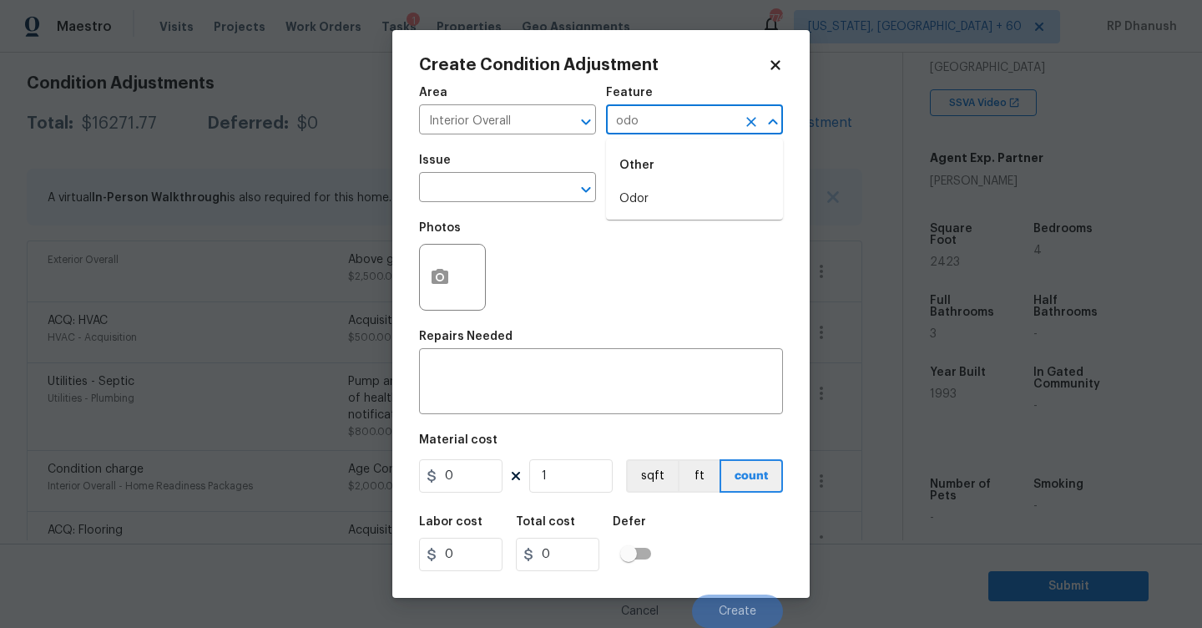
click at [665, 183] on div "Other" at bounding box center [694, 165] width 177 height 40
click at [624, 205] on li "Odor" at bounding box center [694, 199] width 177 height 28
type input "Odor"
click at [458, 201] on input "text" at bounding box center [484, 189] width 130 height 26
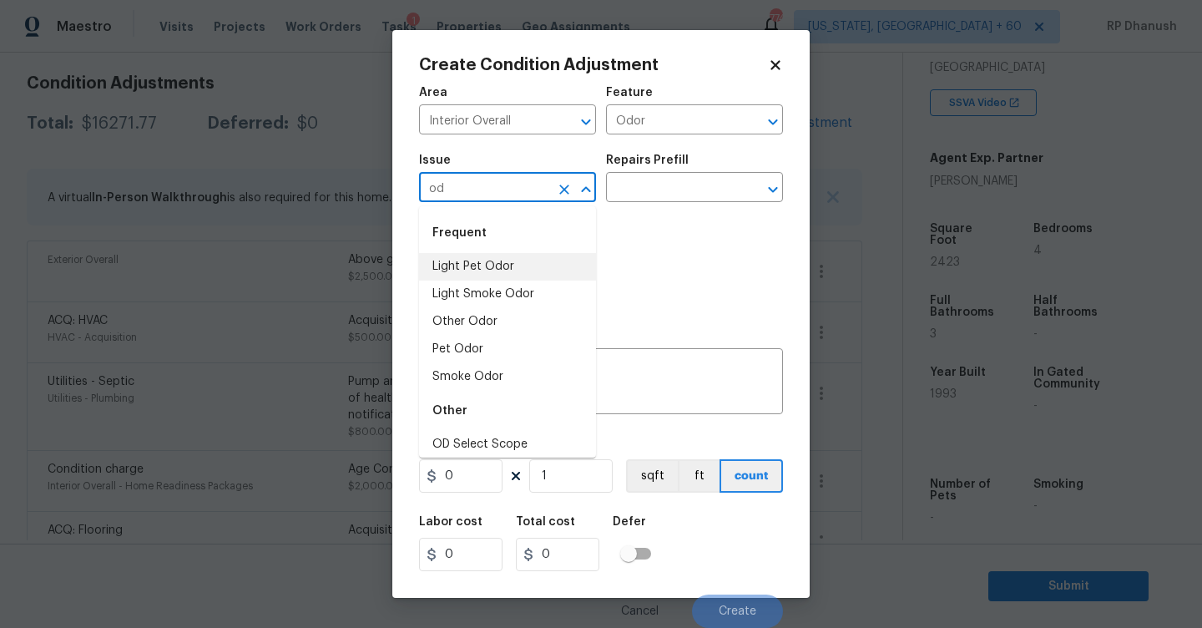
click at [459, 260] on li "Light Pet Odor" at bounding box center [507, 267] width 177 height 28
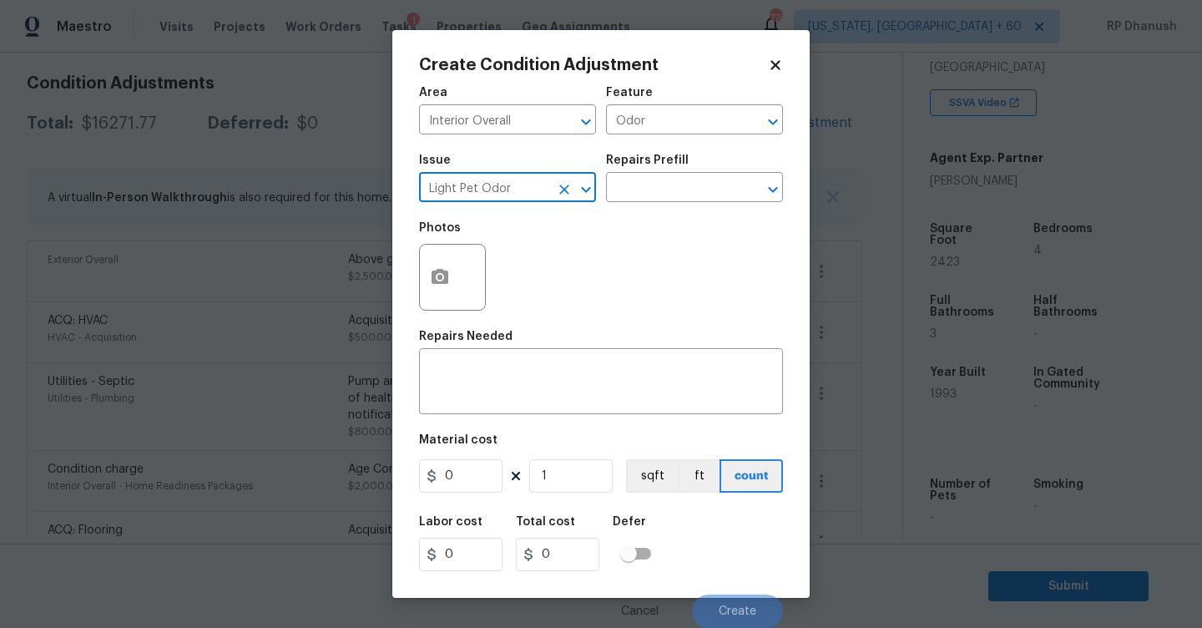
type input "Light Pet Odor"
click at [652, 170] on div "Repairs Prefill" at bounding box center [694, 165] width 177 height 22
click at [651, 184] on input "text" at bounding box center [671, 189] width 130 height 26
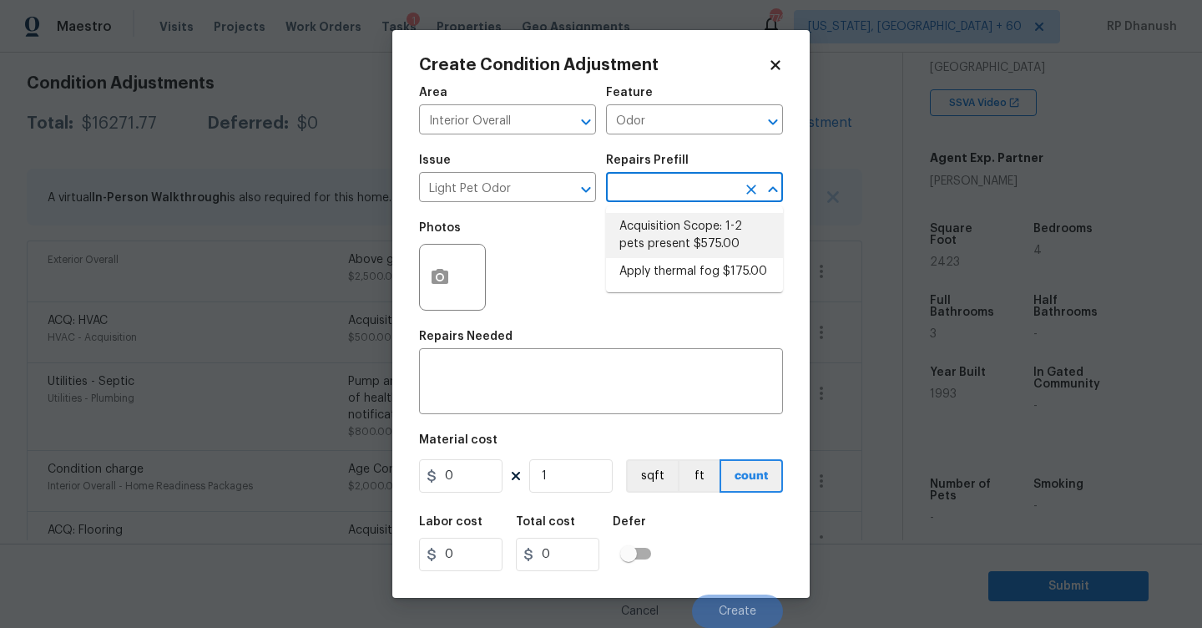
click at [651, 229] on li "Acquisition Scope: 1-2 pets present $575.00" at bounding box center [694, 235] width 177 height 45
type textarea "Acquisition Scope: 1-2 pets present"
type input "575"
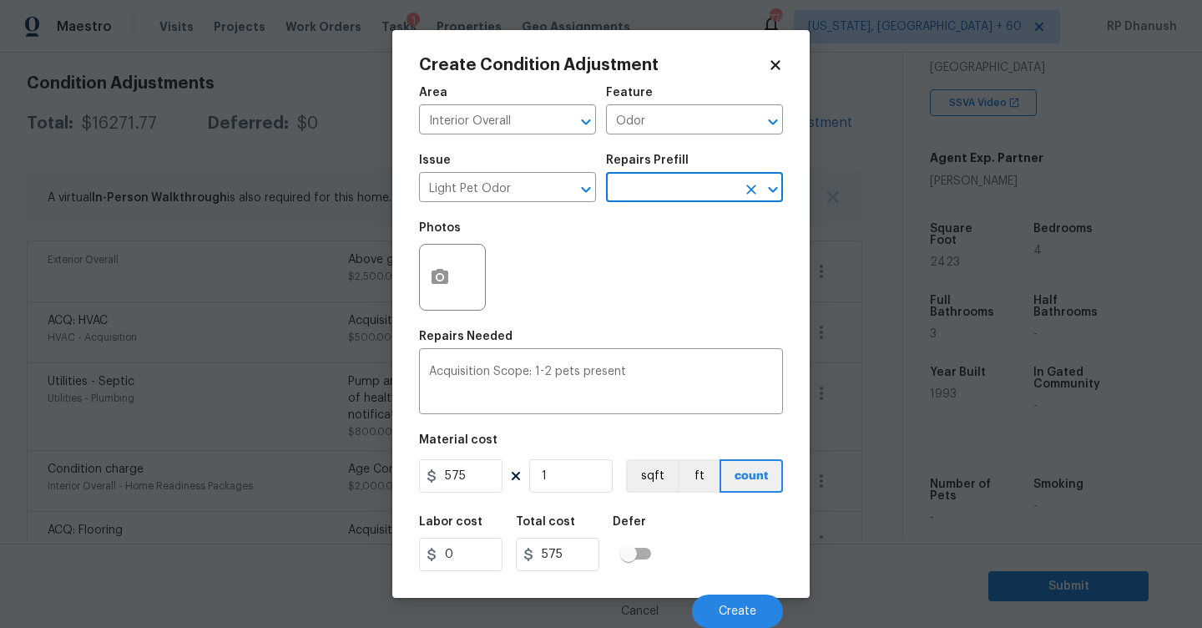
scroll to position [1, 0]
click at [716, 602] on button "Create" at bounding box center [737, 610] width 91 height 33
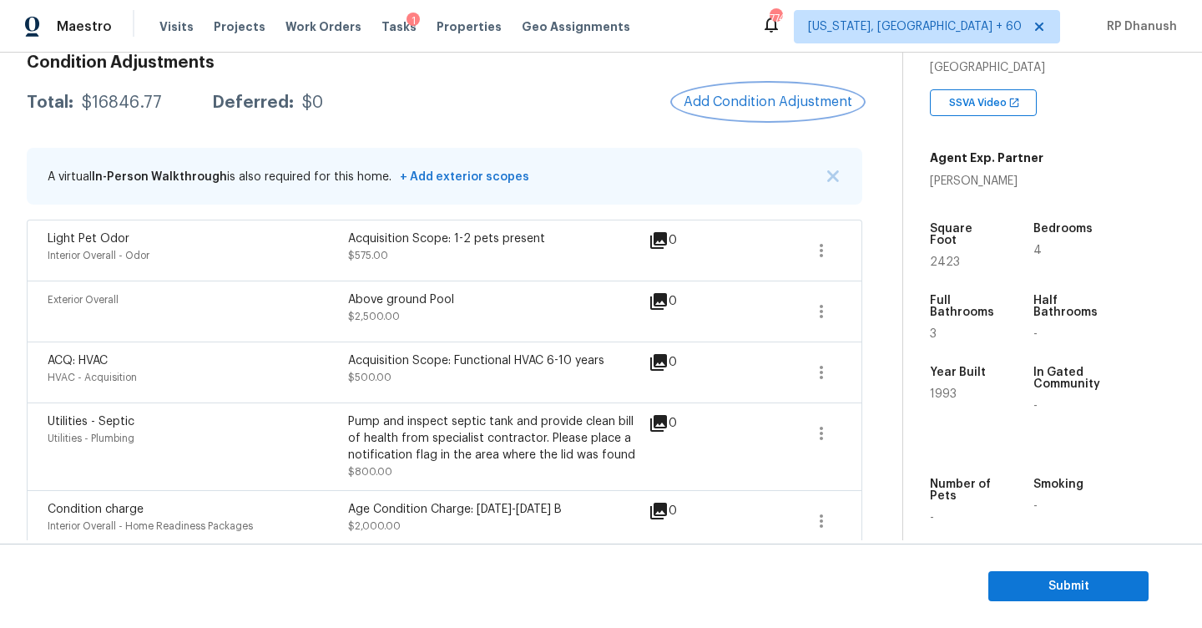
scroll to position [249, 0]
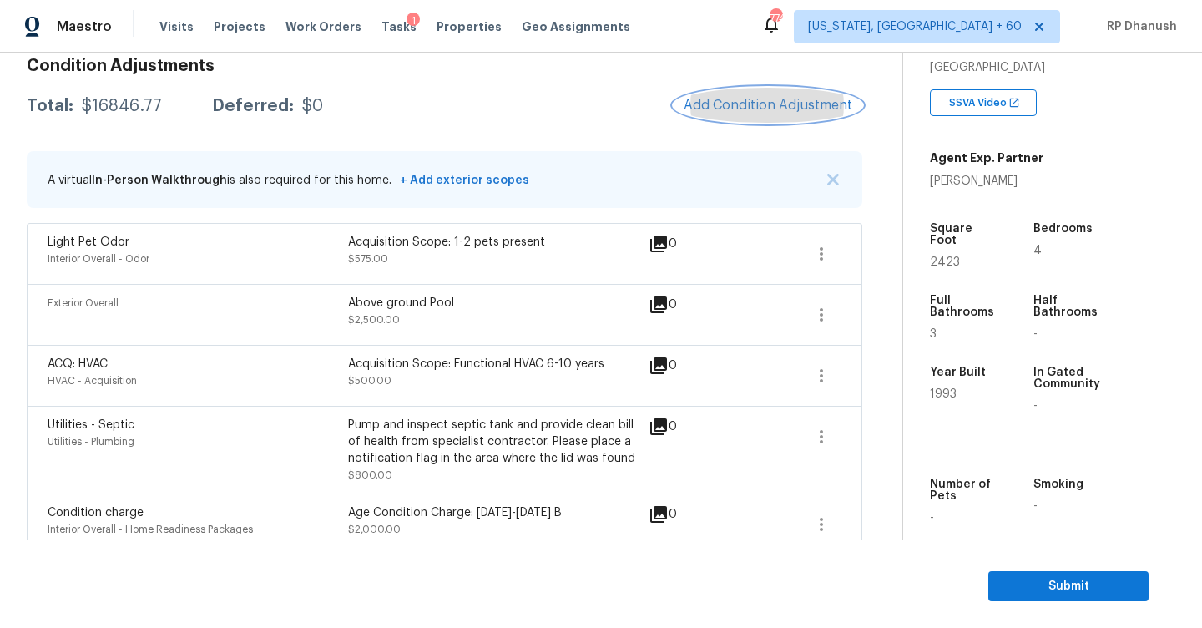
click at [770, 90] on button "Add Condition Adjustment" at bounding box center [768, 105] width 189 height 35
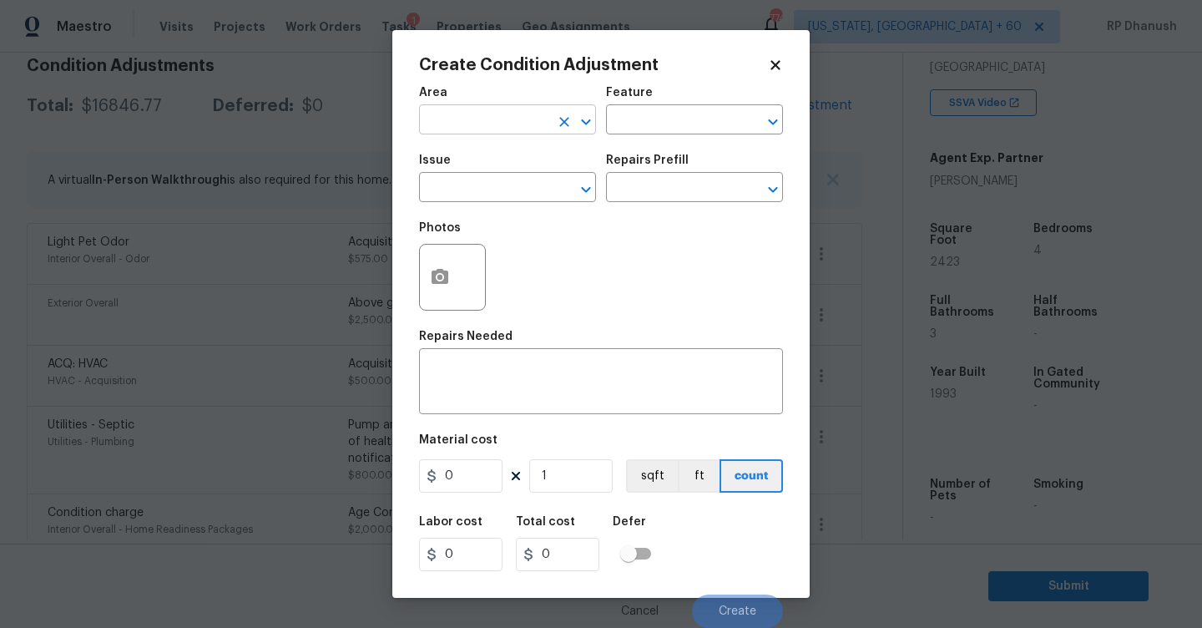
click at [452, 124] on input "text" at bounding box center [484, 122] width 130 height 26
type input "ointe"
click at [486, 181] on li "Interior Overall" at bounding box center [507, 187] width 177 height 28
type input "Interior Overall"
click at [687, 116] on input "text" at bounding box center [671, 122] width 130 height 26
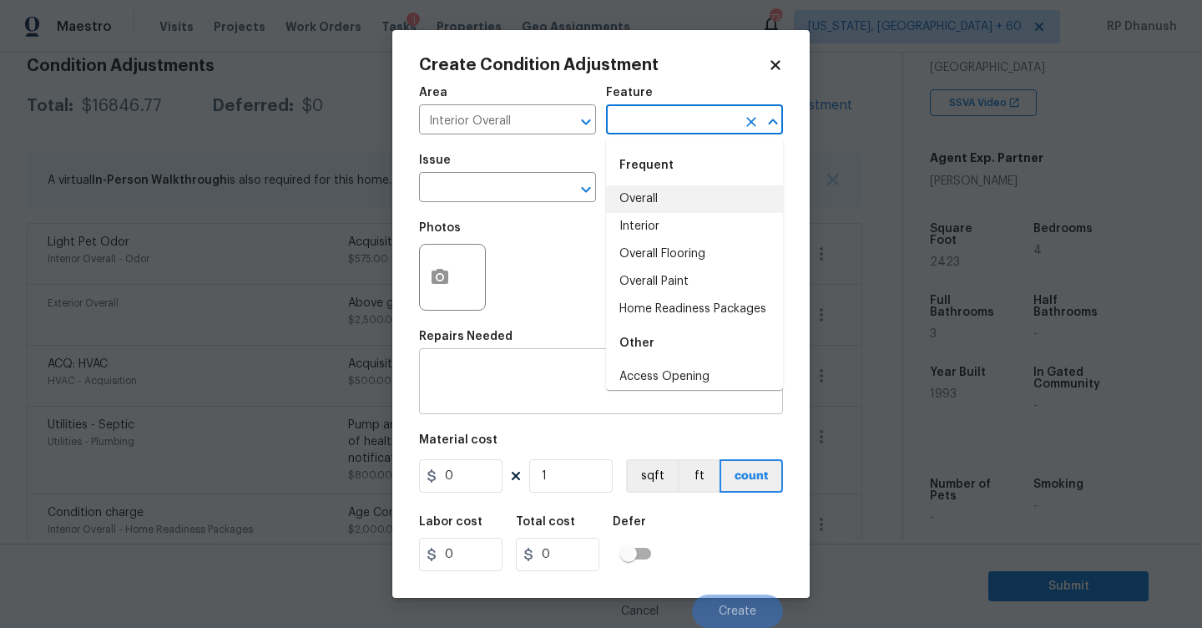
click at [523, 377] on textarea at bounding box center [601, 383] width 344 height 35
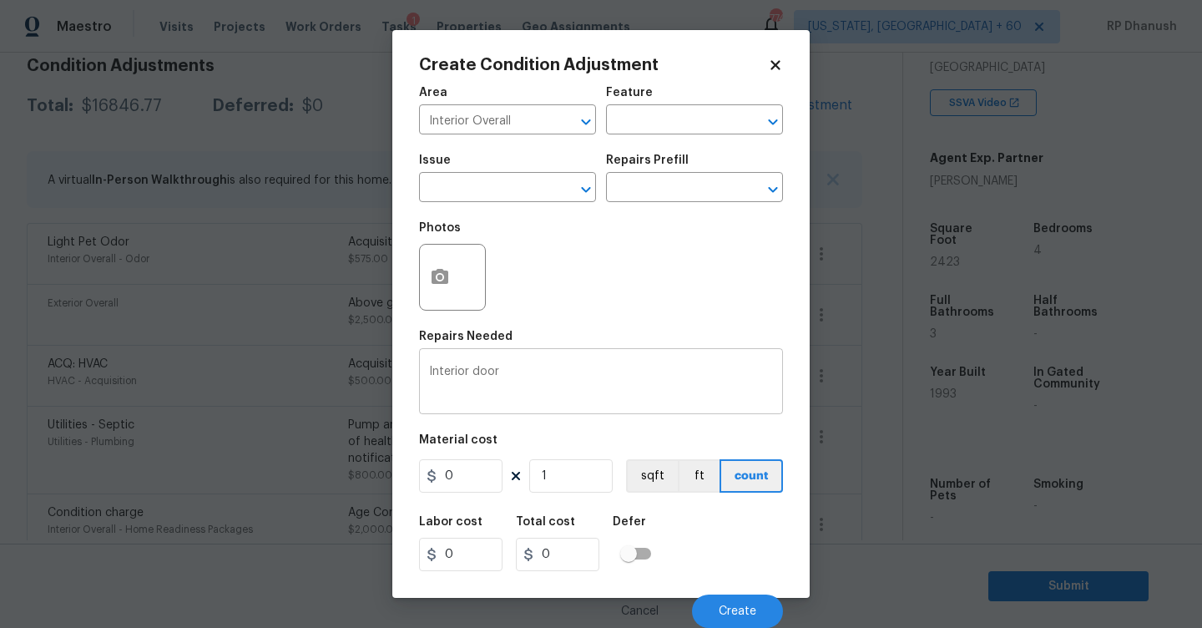
click at [427, 368] on div "Interior door x ​" at bounding box center [601, 383] width 364 height 62
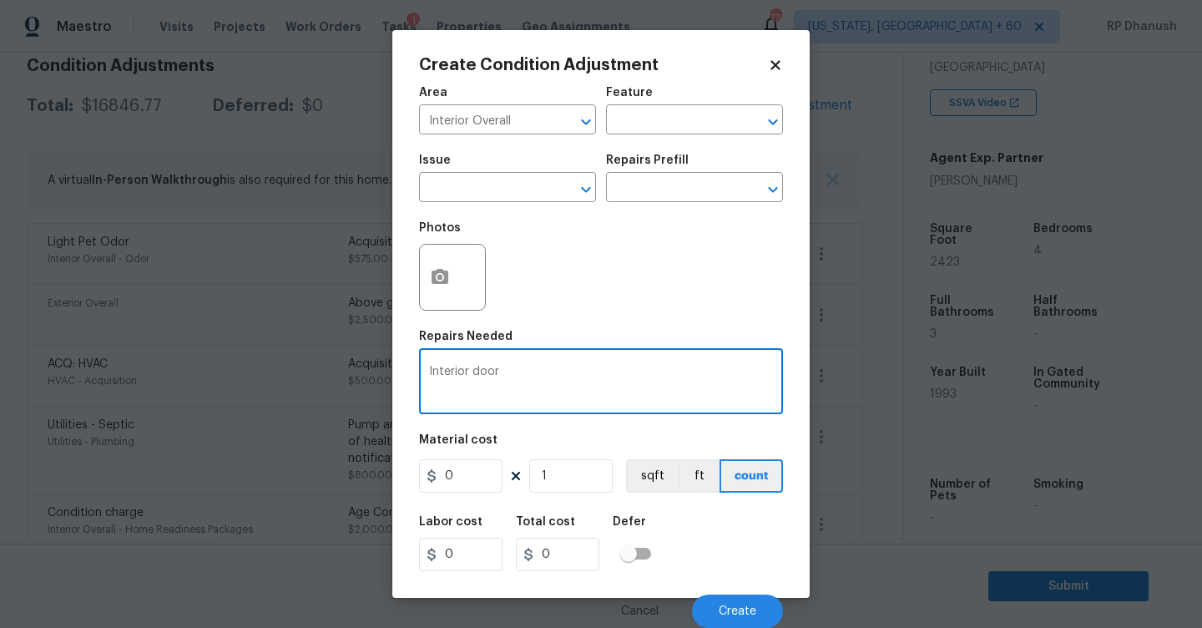
drag, startPoint x: 430, startPoint y: 368, endPoint x: 434, endPoint y: 383, distance: 15.6
click at [430, 368] on textarea "Interior door" at bounding box center [601, 383] width 344 height 35
click at [547, 371] on textarea "Missing Interior door" at bounding box center [601, 383] width 344 height 35
type textarea "Missing Interior doors"
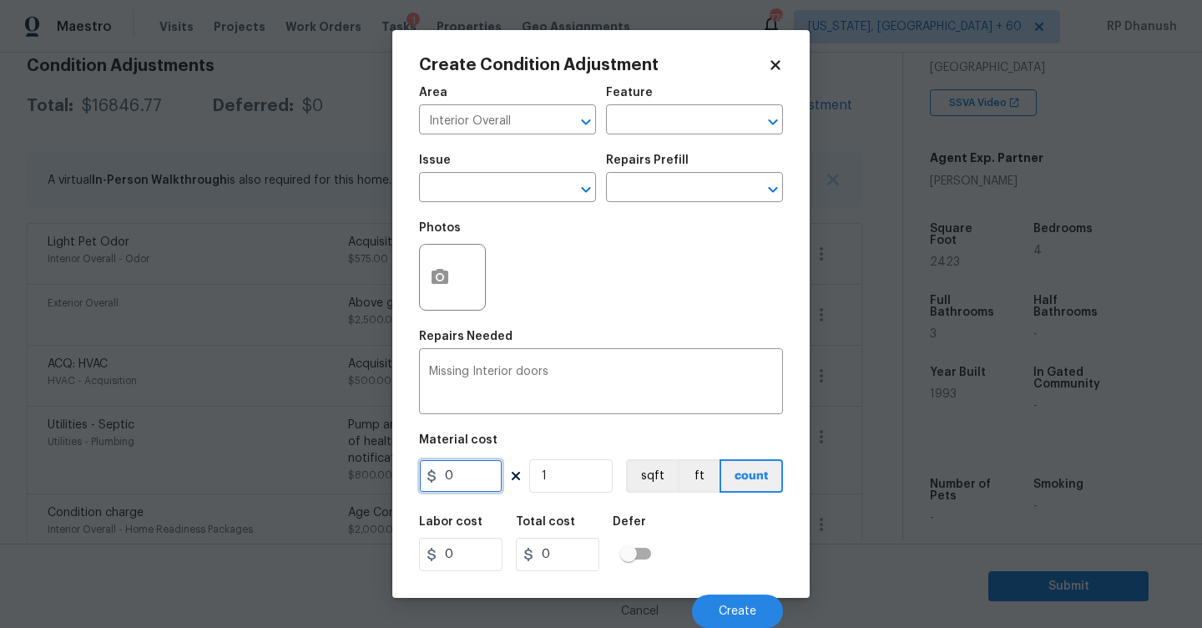
click at [478, 470] on input "0" at bounding box center [460, 475] width 83 height 33
type input "140"
type input "2"
type input "280"
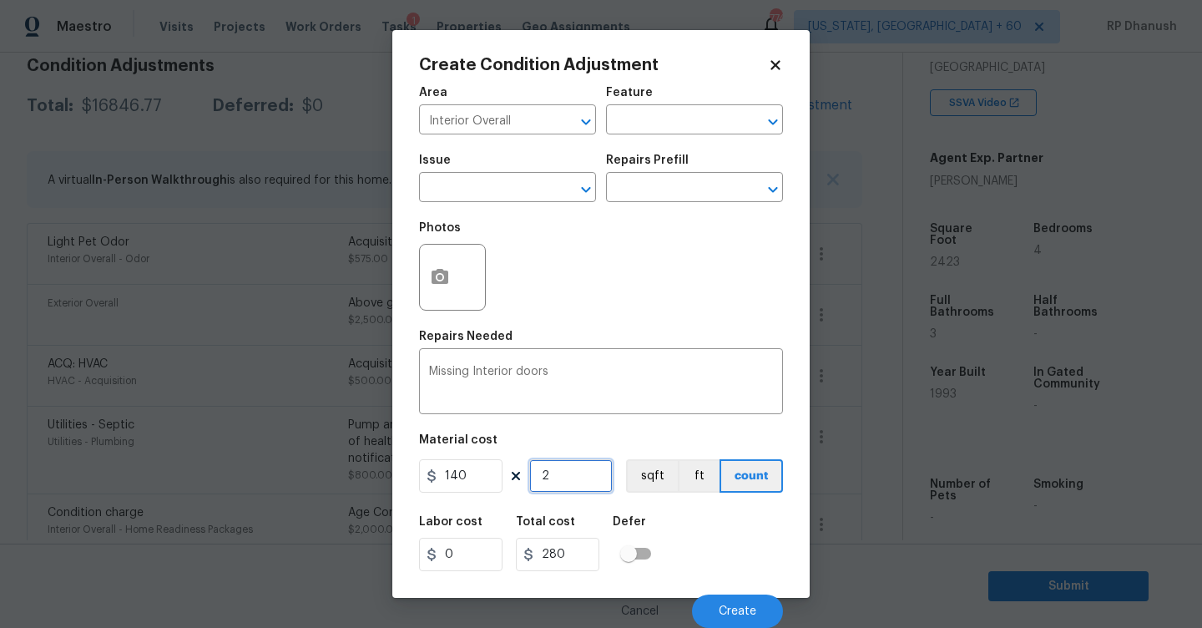
type input "2"
click at [723, 599] on button "Create" at bounding box center [737, 610] width 91 height 33
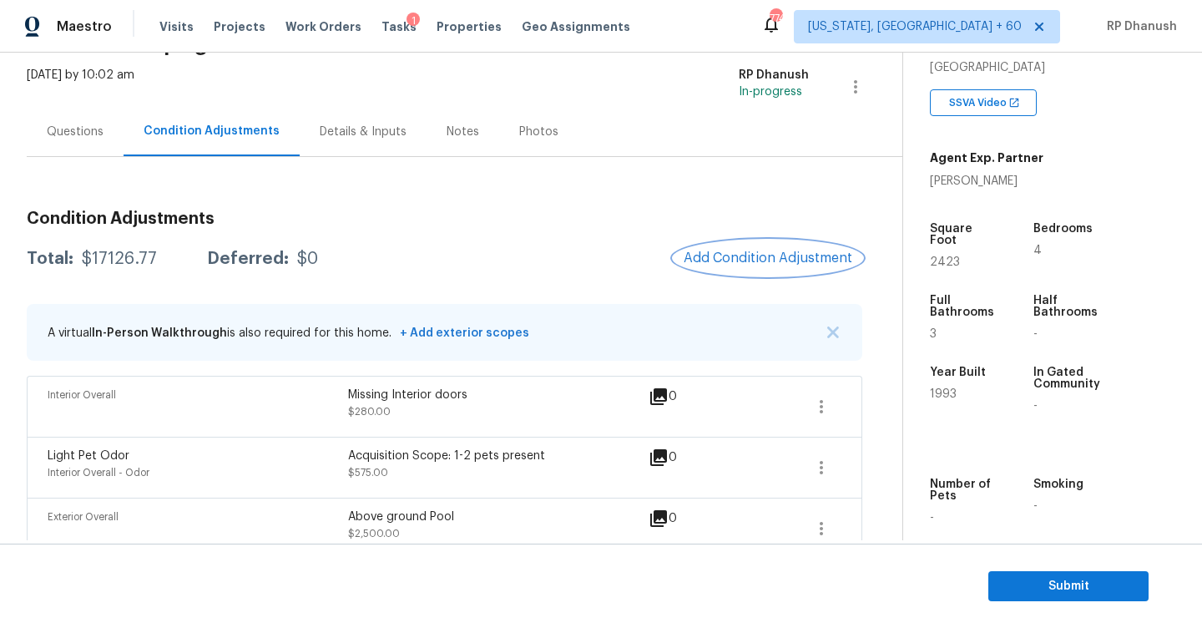
scroll to position [38, 0]
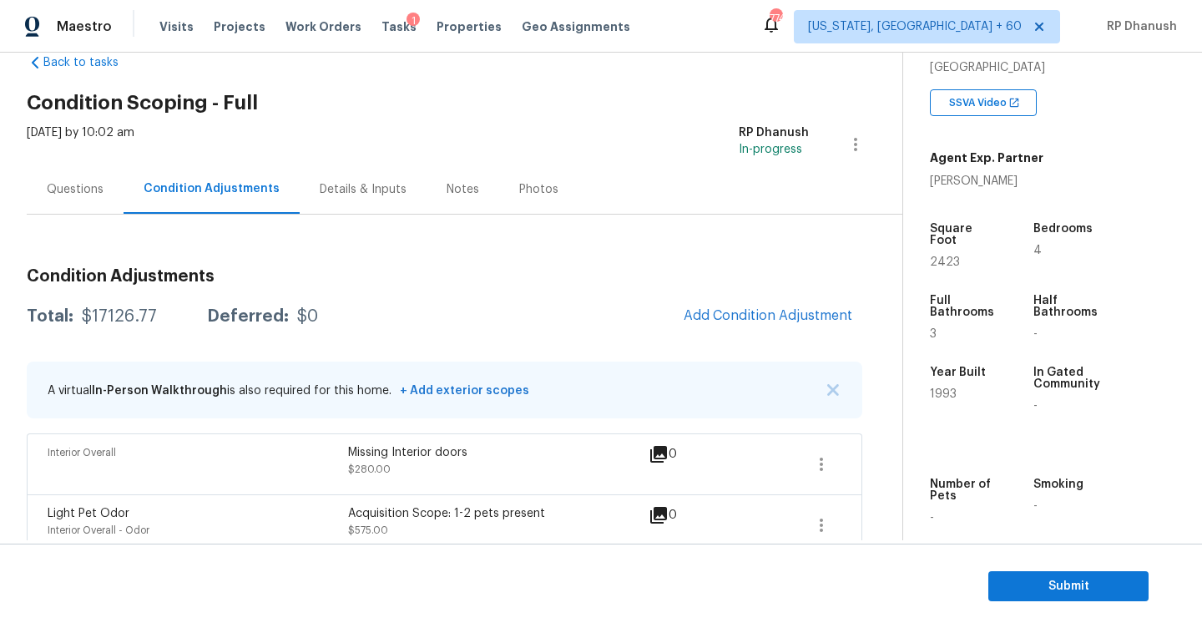
click at [107, 189] on div "Questions" at bounding box center [75, 188] width 97 height 49
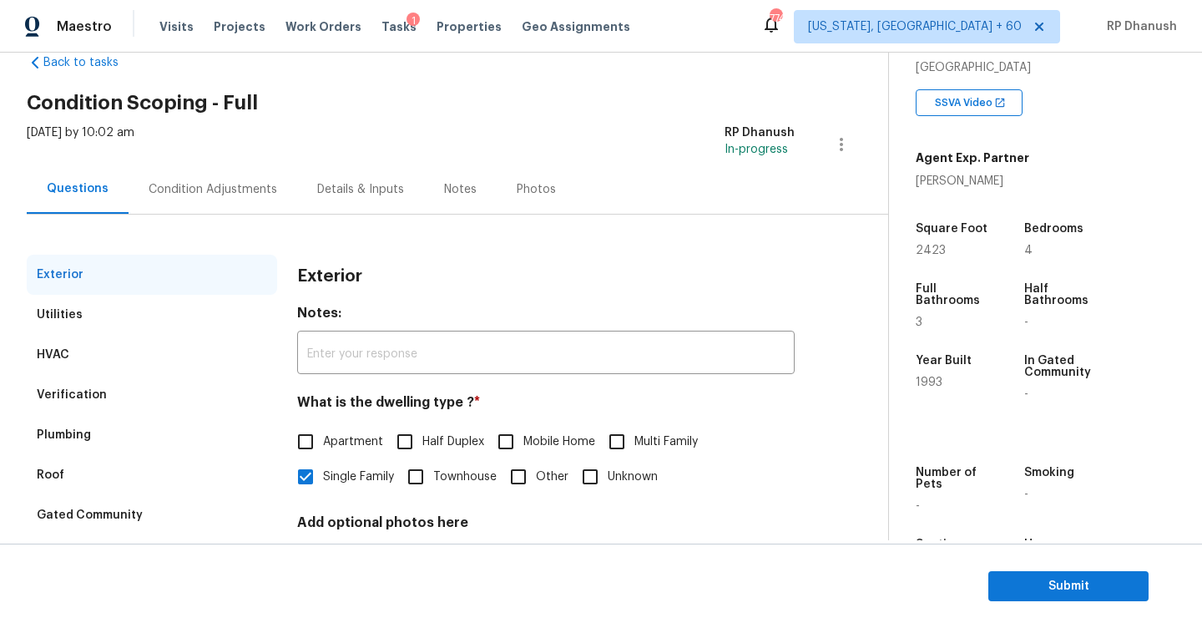
scroll to position [176, 0]
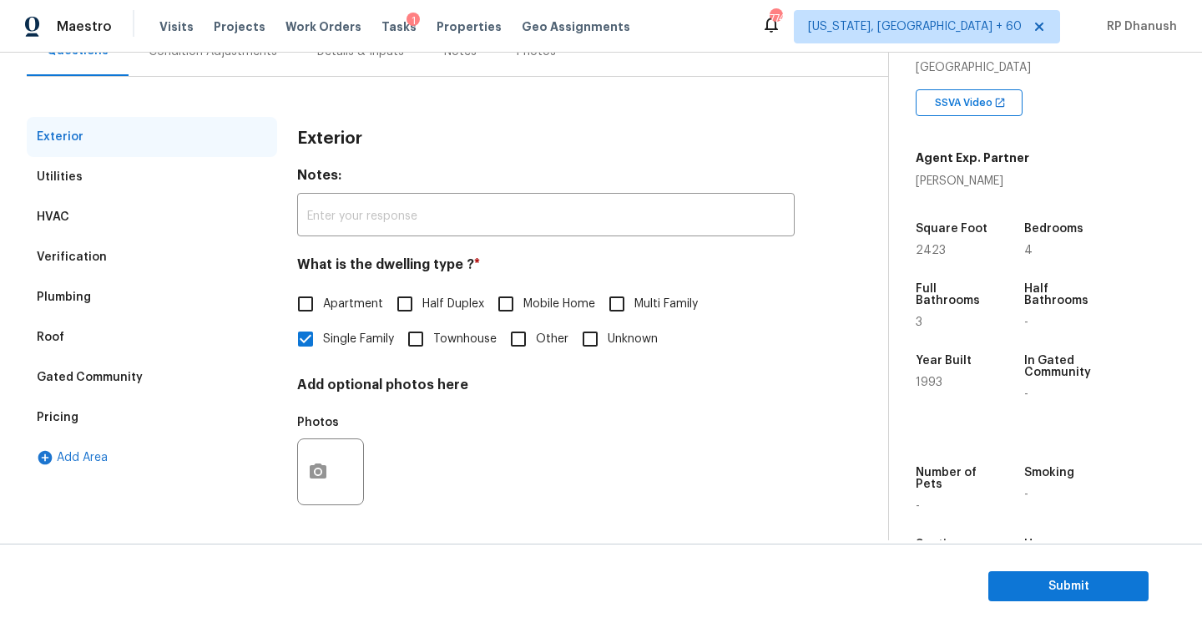
click at [168, 258] on div "Verification" at bounding box center [152, 257] width 250 height 40
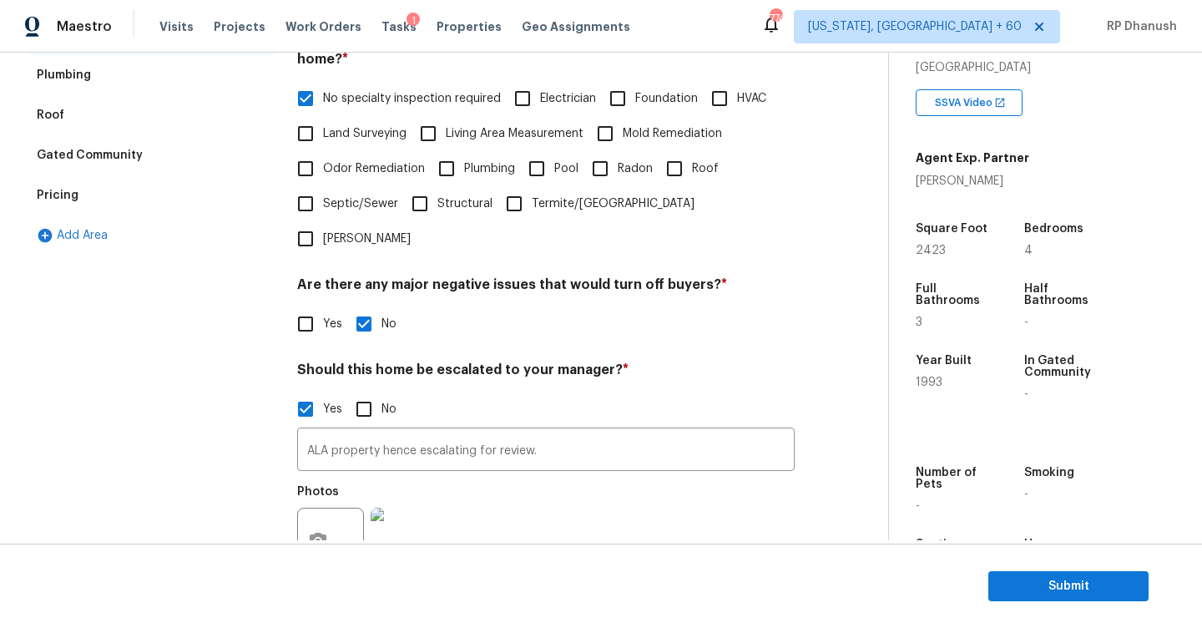
scroll to position [535, 0]
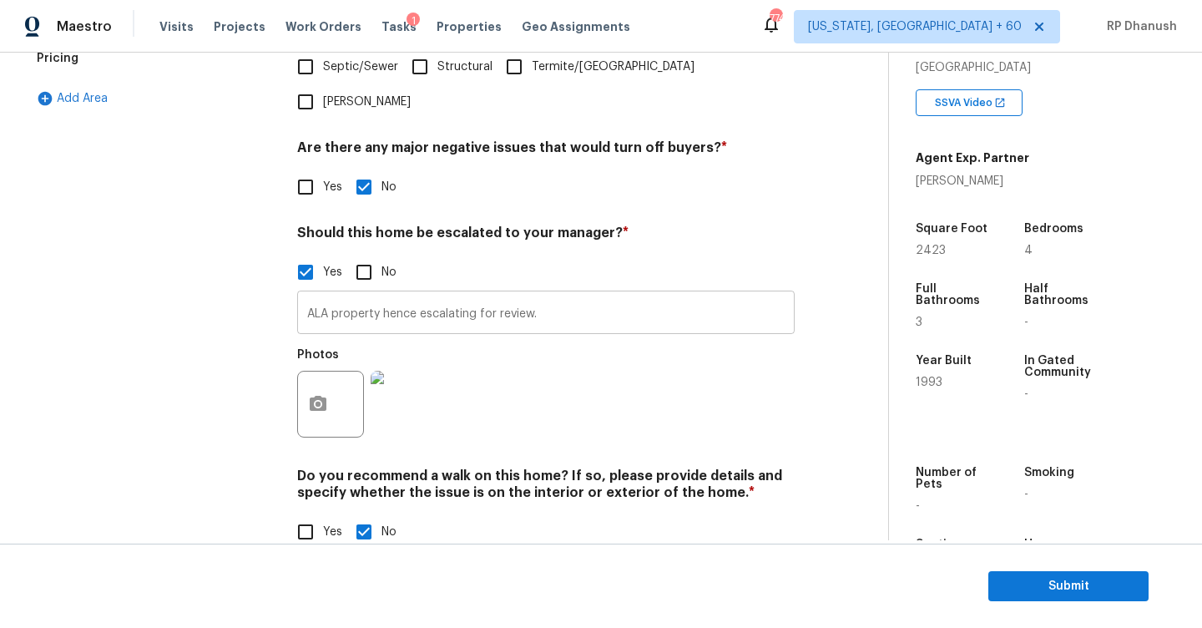
click at [543, 295] on input "ALA property hence escalating for review." at bounding box center [546, 314] width 498 height 39
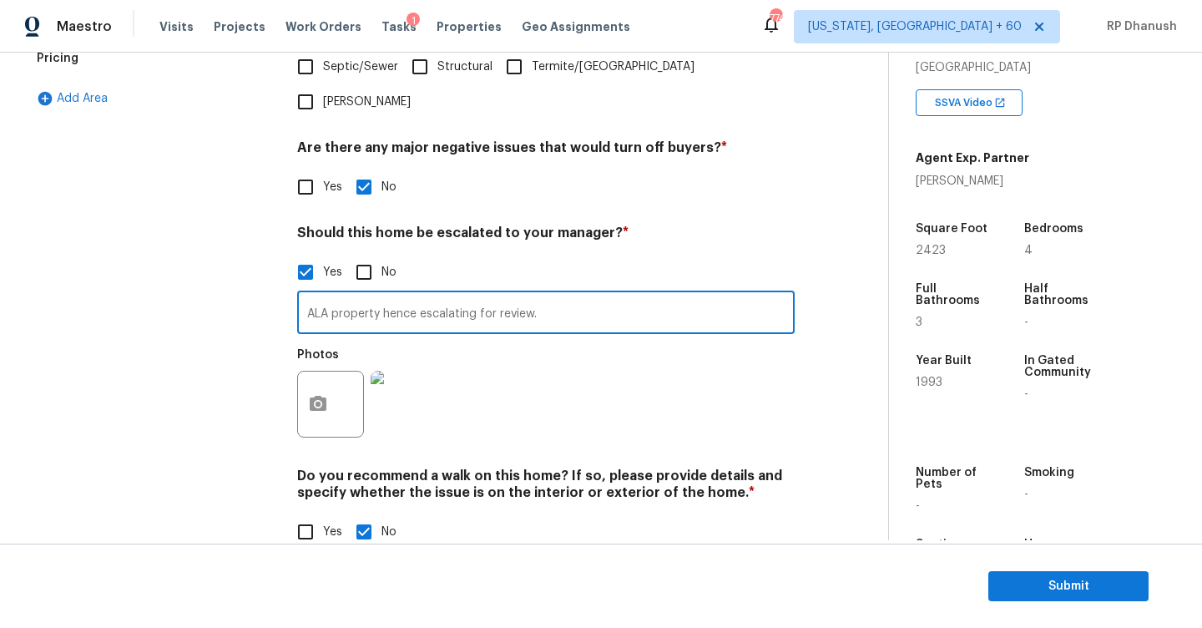
click at [550, 295] on input "ALA property hence escalating for review." at bounding box center [546, 314] width 498 height 39
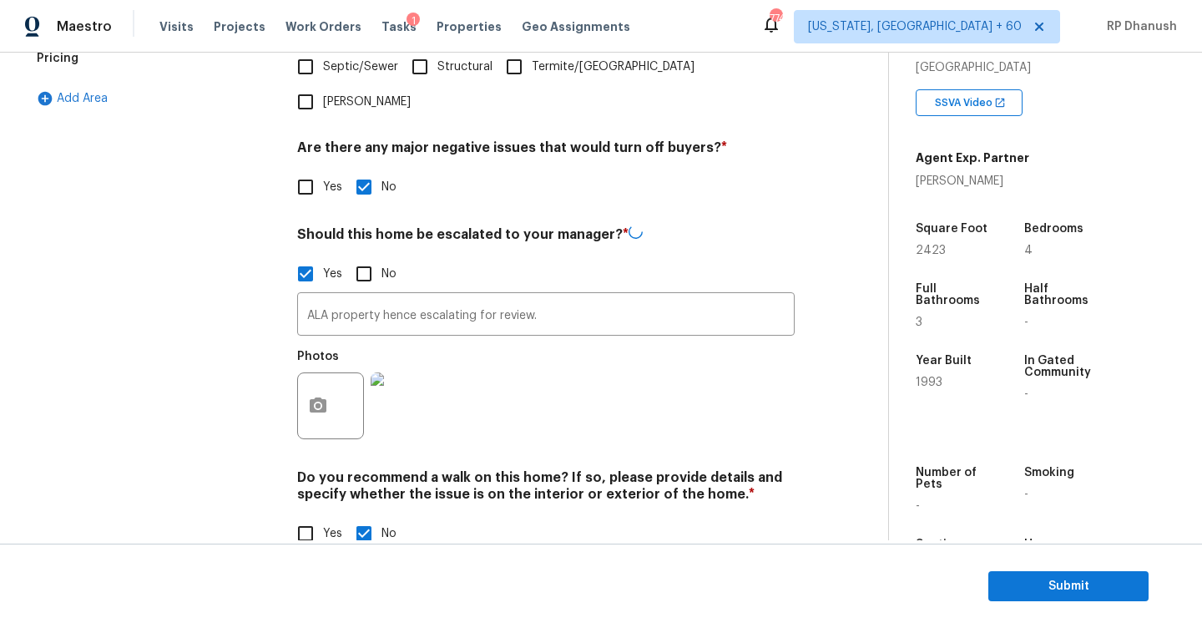
click at [369, 362] on div at bounding box center [403, 405] width 73 height 87
click at [326, 396] on icon "button" at bounding box center [318, 406] width 20 height 20
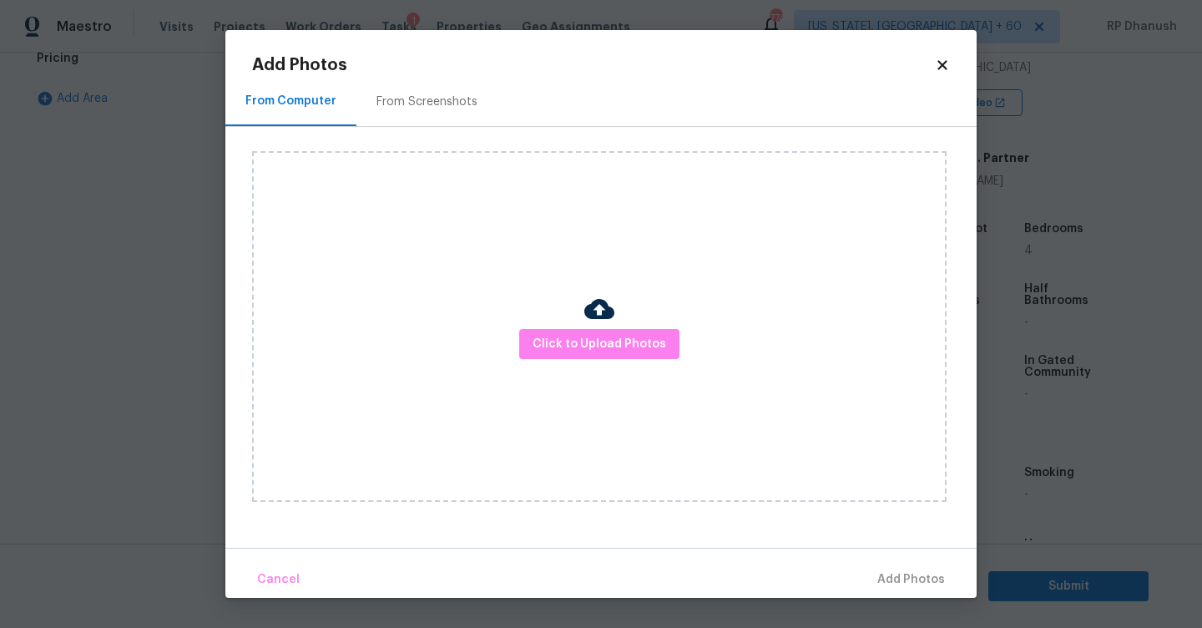
click at [557, 374] on div "Click to Upload Photos" at bounding box center [599, 326] width 695 height 351
click at [557, 354] on button "Click to Upload Photos" at bounding box center [599, 344] width 160 height 31
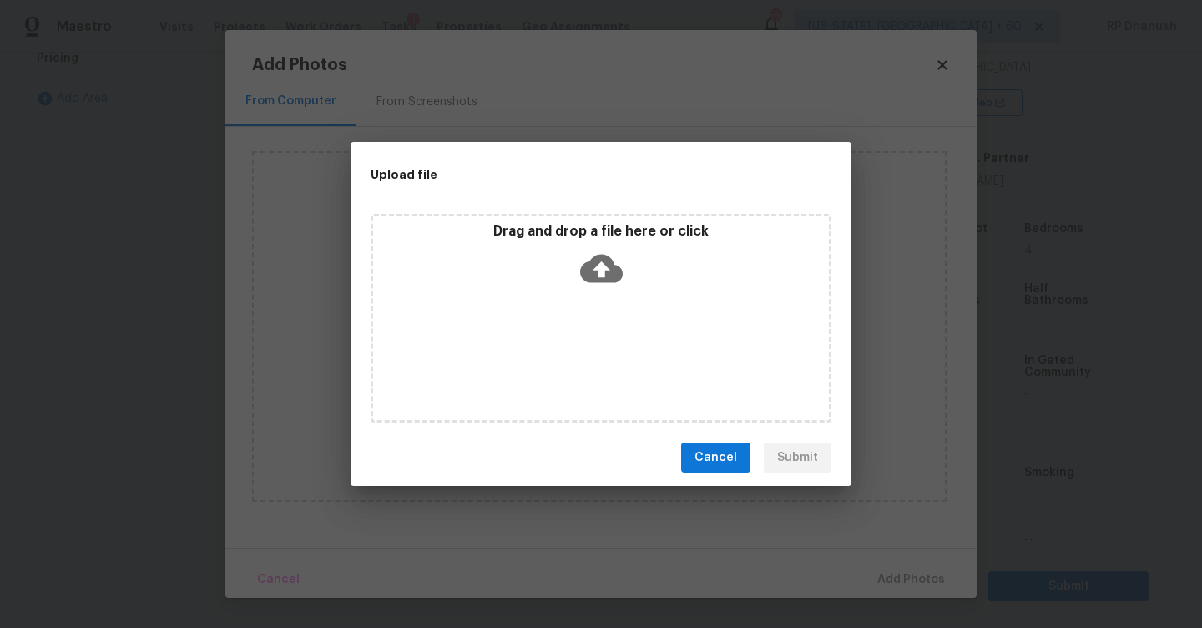
click at [580, 264] on icon at bounding box center [601, 268] width 43 height 43
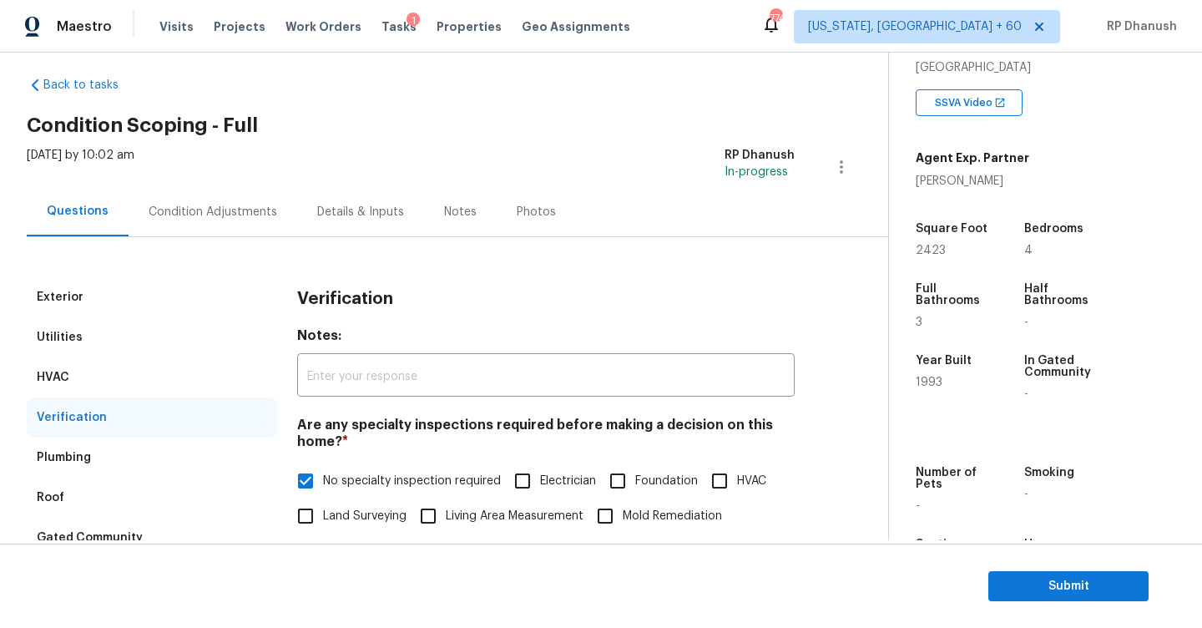
scroll to position [0, 0]
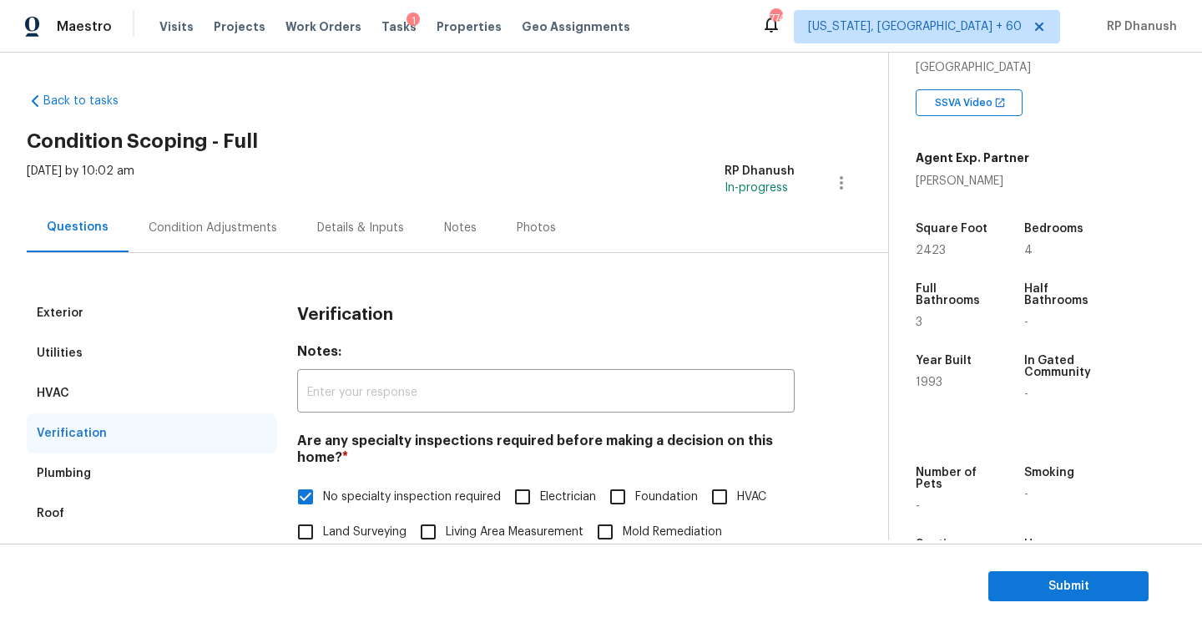
click at [200, 245] on div "Condition Adjustments" at bounding box center [213, 227] width 169 height 49
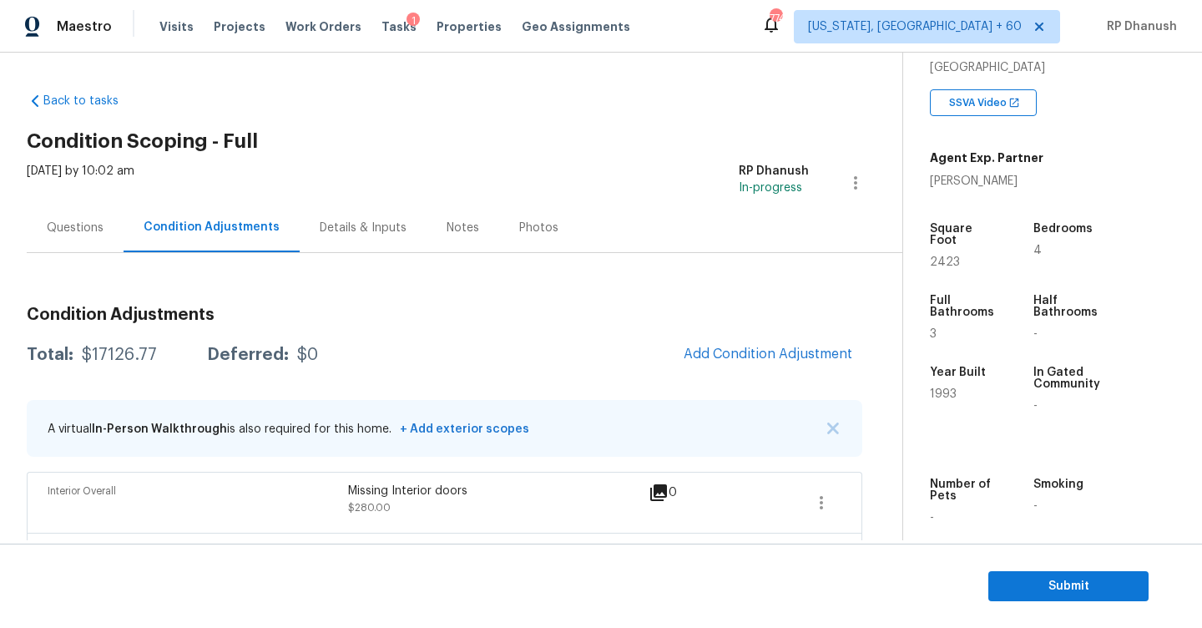
click at [107, 357] on div "$17126.77" at bounding box center [119, 354] width 75 height 17
copy div "$17126.77"
click at [66, 218] on div "Questions" at bounding box center [75, 227] width 97 height 49
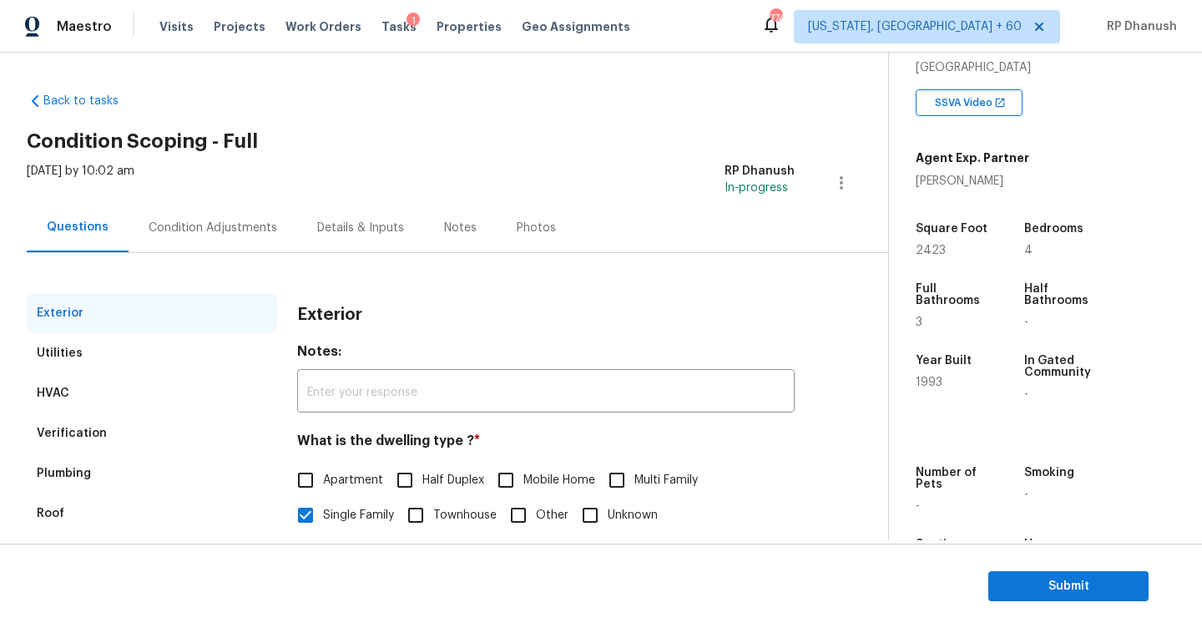
scroll to position [176, 0]
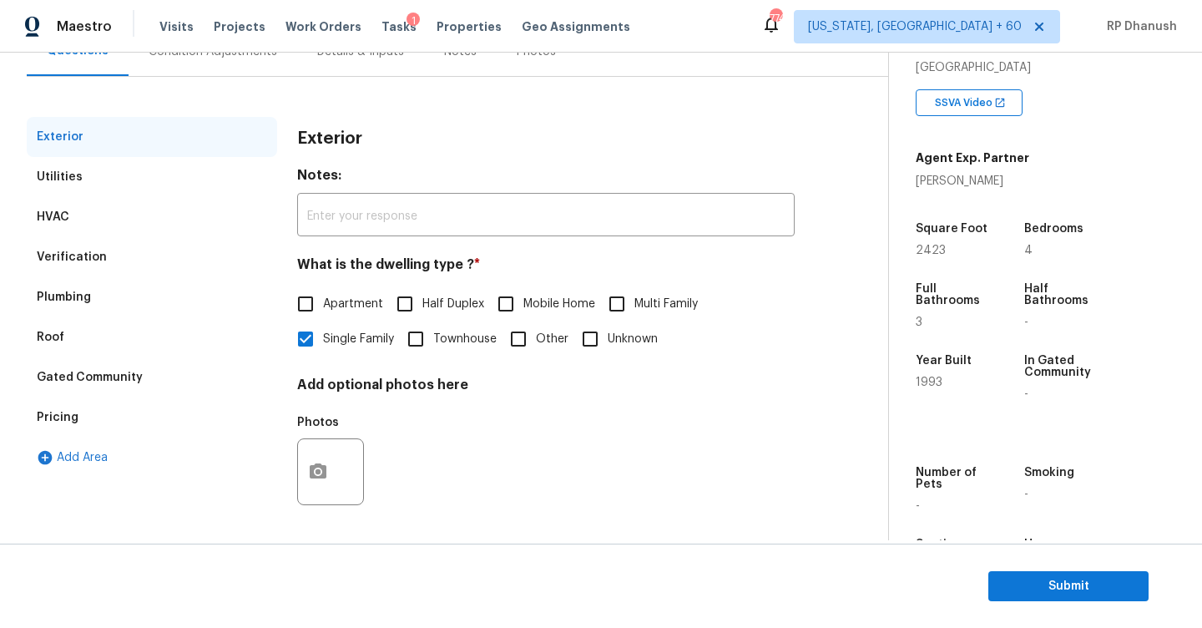
click at [119, 267] on div "Verification" at bounding box center [152, 257] width 250 height 40
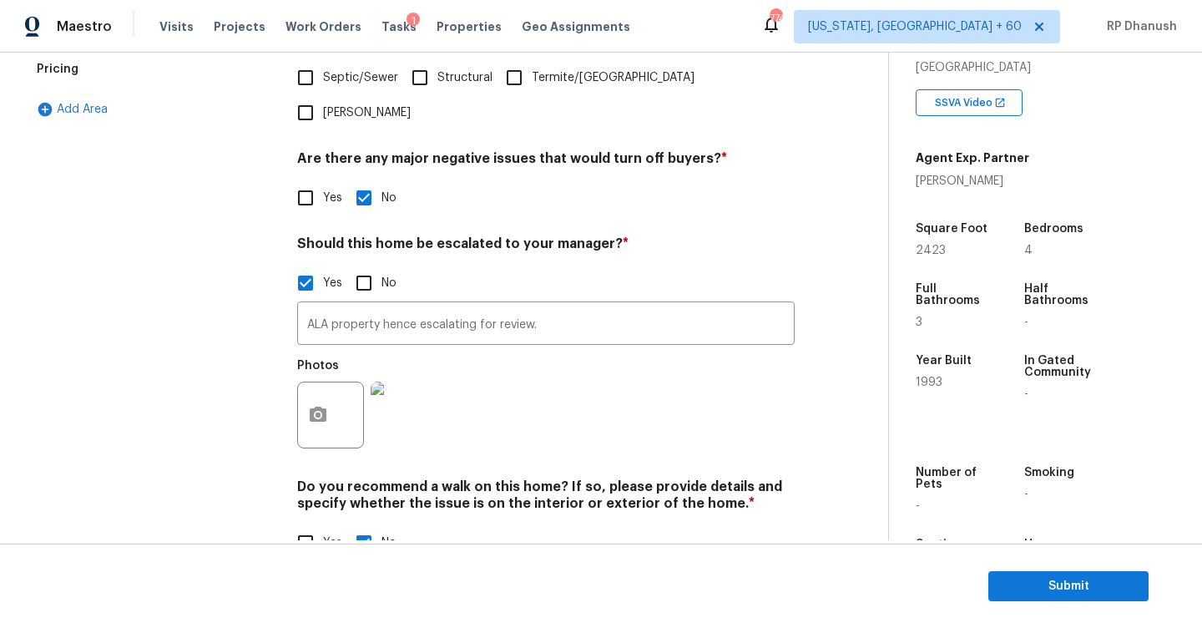
scroll to position [535, 0]
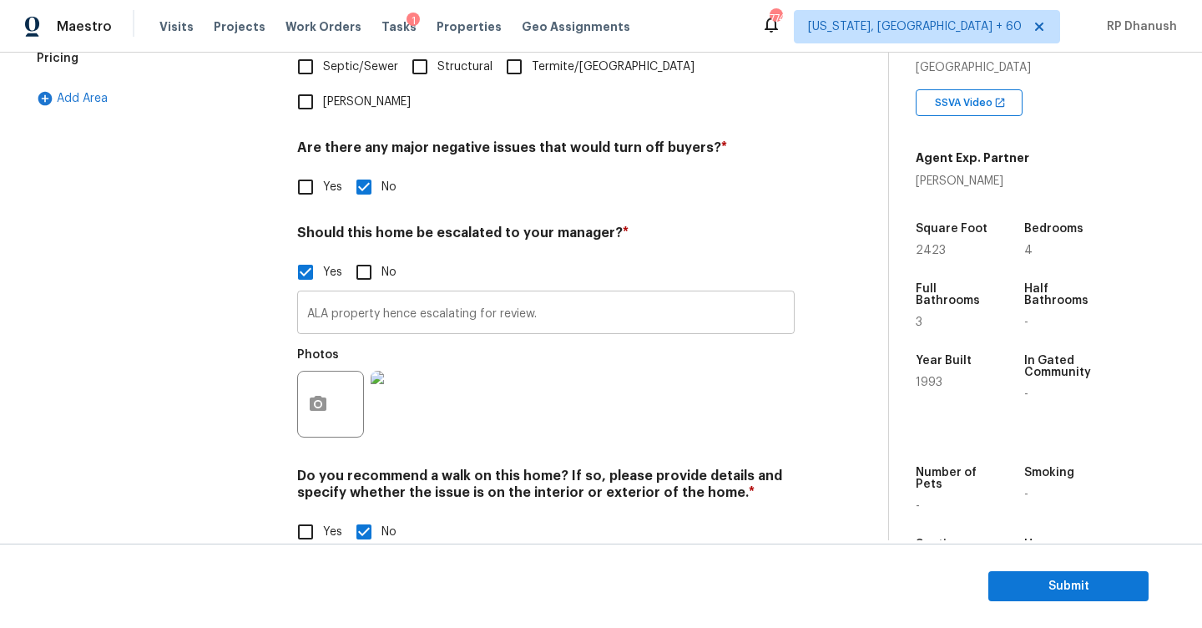
click at [343, 295] on input "ALA property hence escalating for review." at bounding box center [546, 314] width 498 height 39
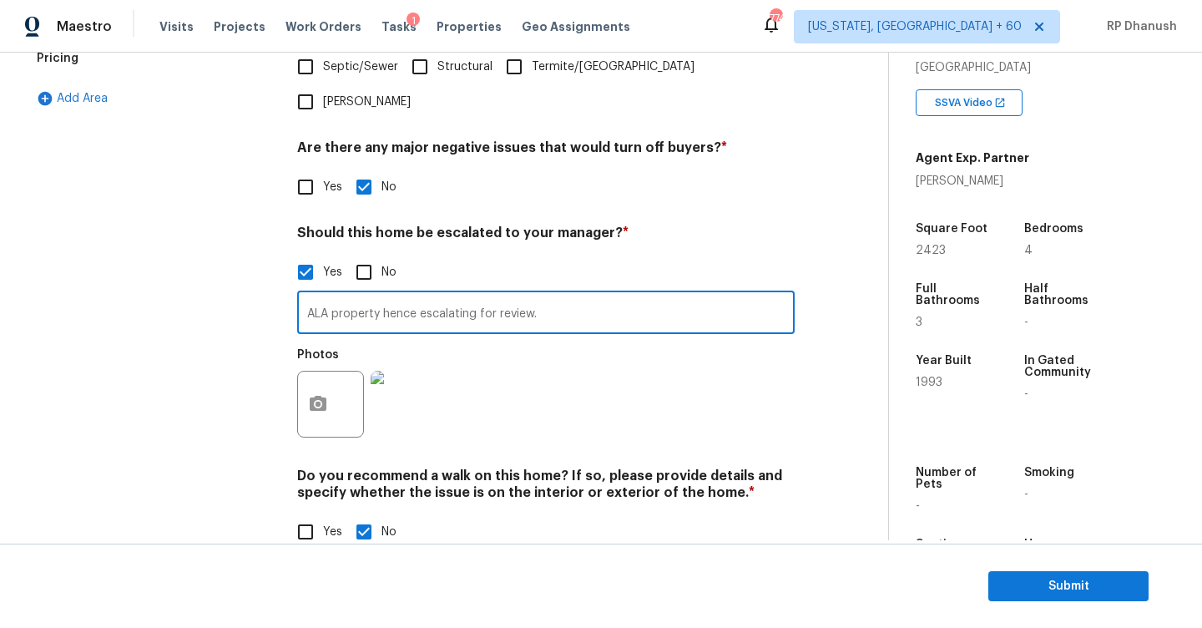
click at [343, 295] on input "ALA property hence escalating for review." at bounding box center [546, 314] width 498 height 39
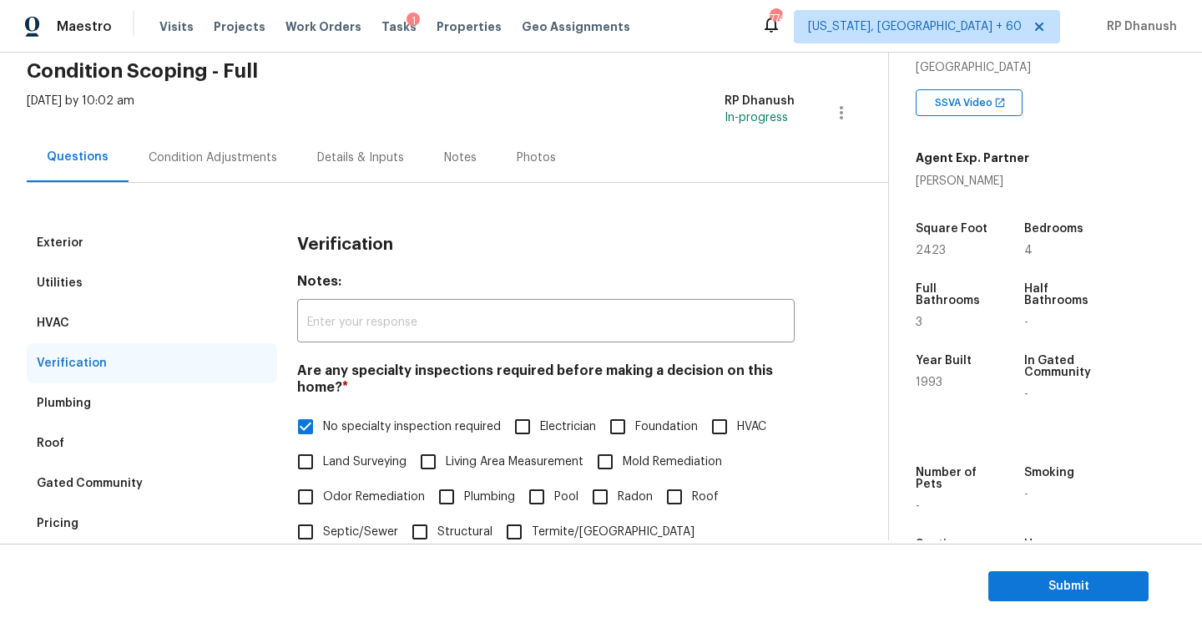
click at [205, 164] on div "Condition Adjustments" at bounding box center [213, 157] width 129 height 17
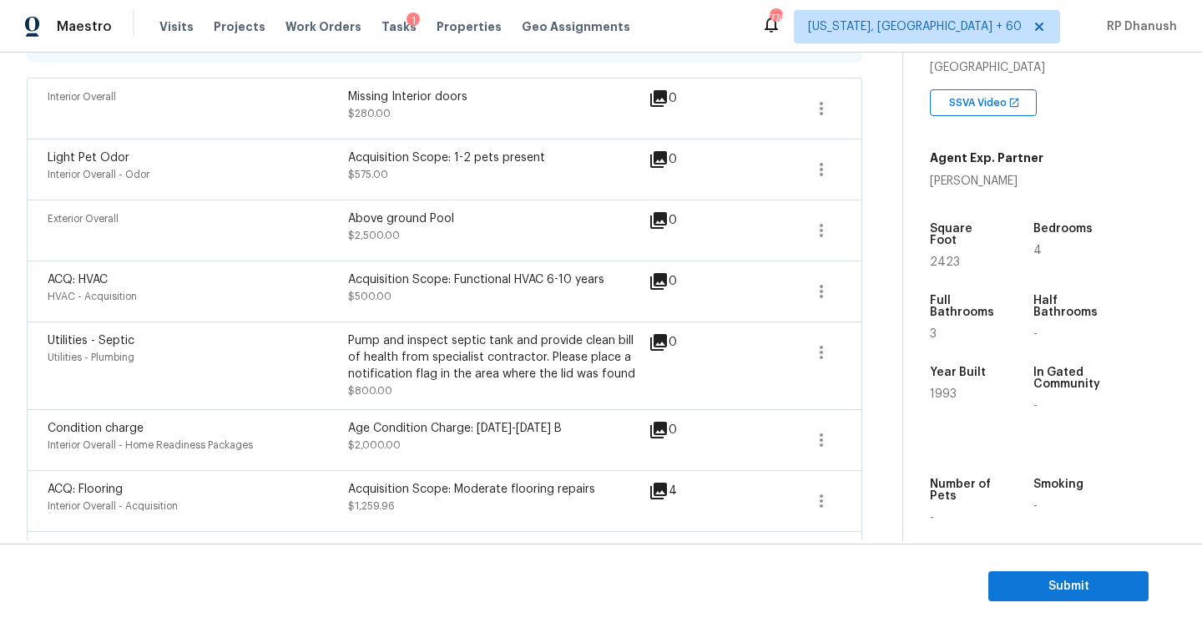
scroll to position [423, 0]
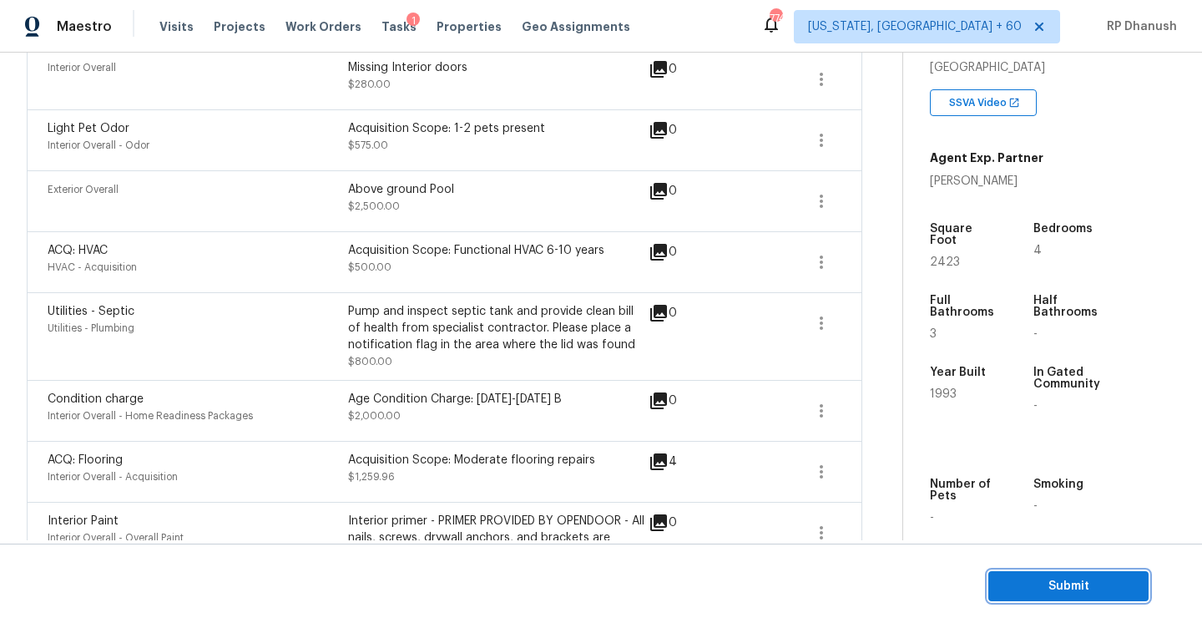
click at [1016, 585] on span "Submit" at bounding box center [1069, 586] width 134 height 21
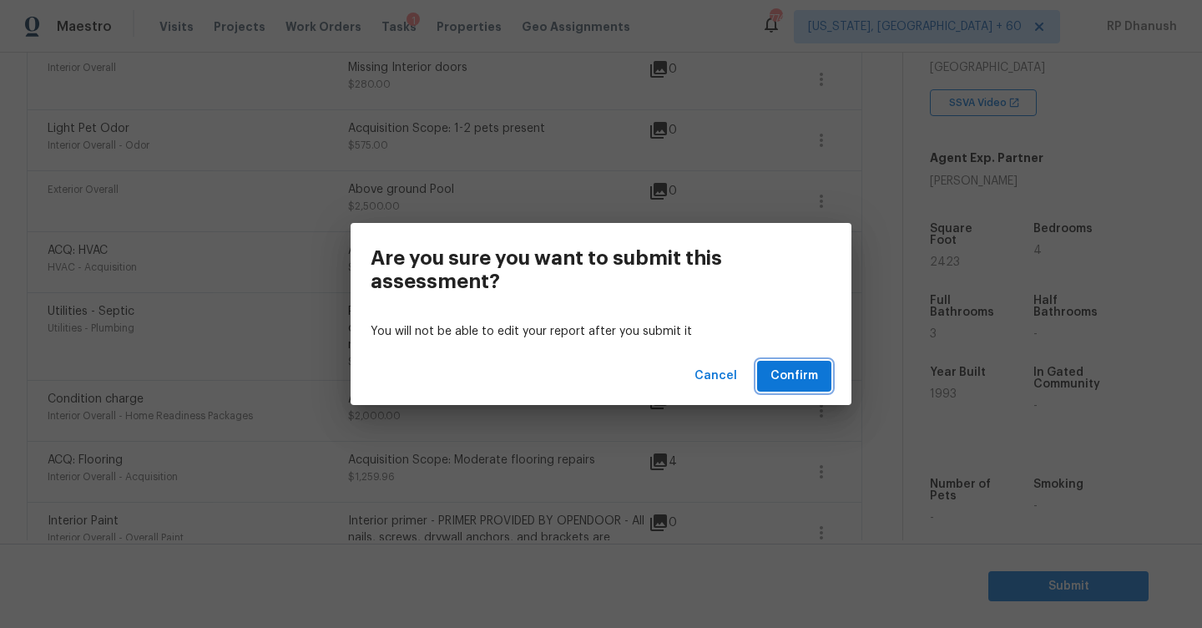
click at [782, 381] on span "Confirm" at bounding box center [794, 376] width 48 height 21
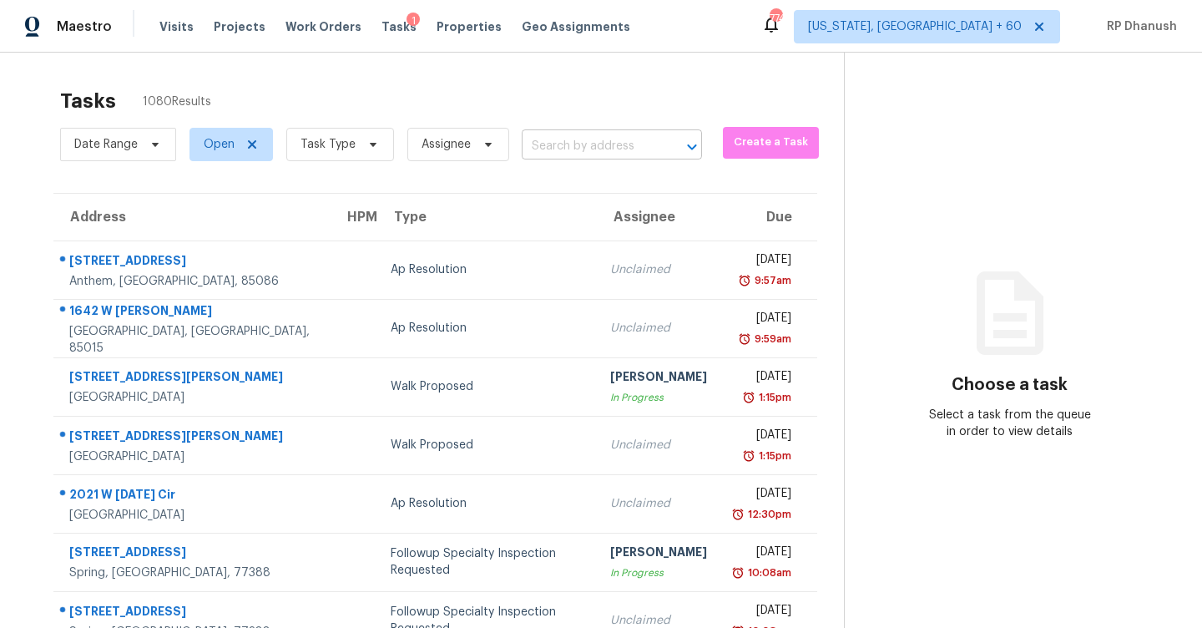
click at [566, 143] on input "text" at bounding box center [589, 147] width 134 height 26
paste input "[STREET_ADDRESS]"
type input "[STREET_ADDRESS]"
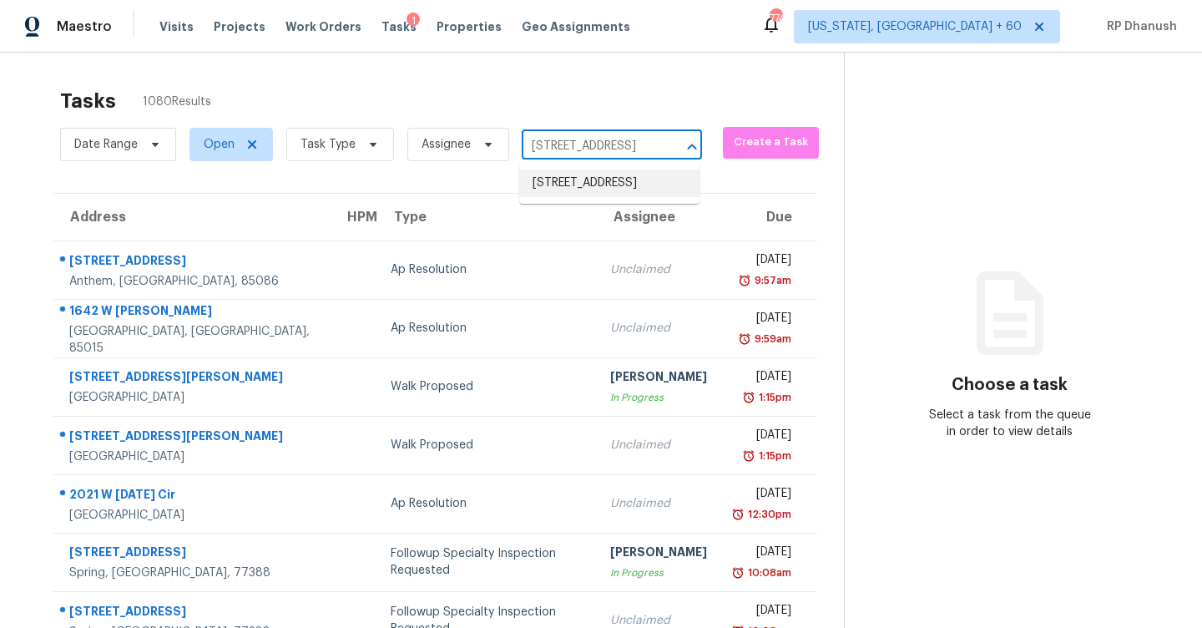
click at [566, 176] on li "[STREET_ADDRESS]" at bounding box center [609, 183] width 180 height 28
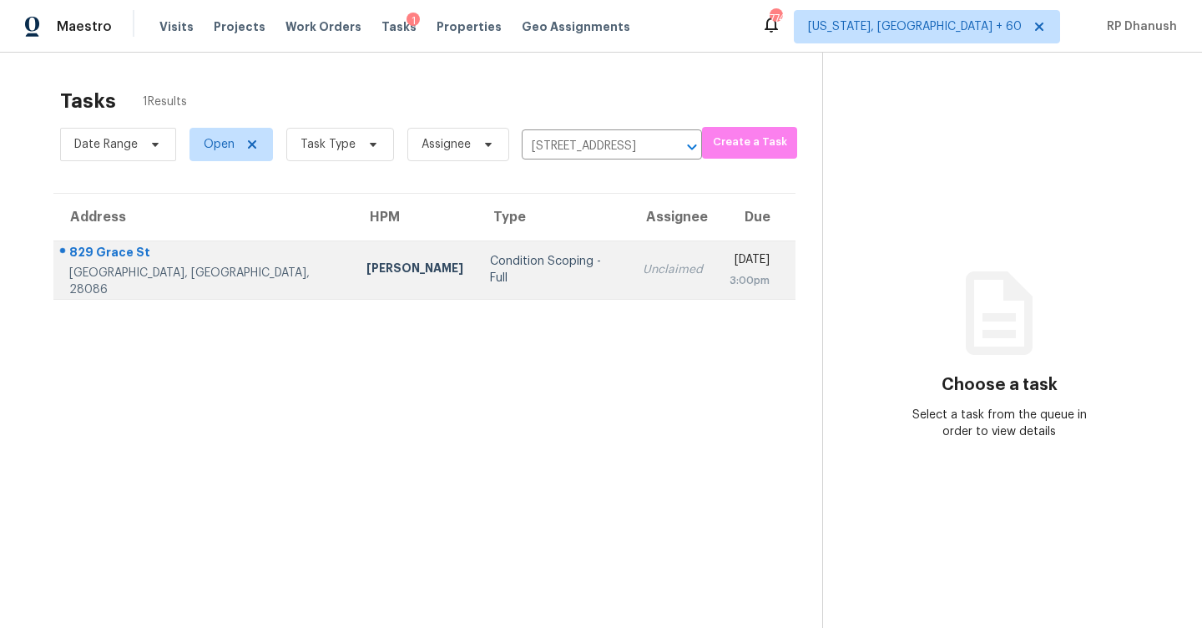
click at [730, 279] on div "3:00pm" at bounding box center [750, 280] width 40 height 17
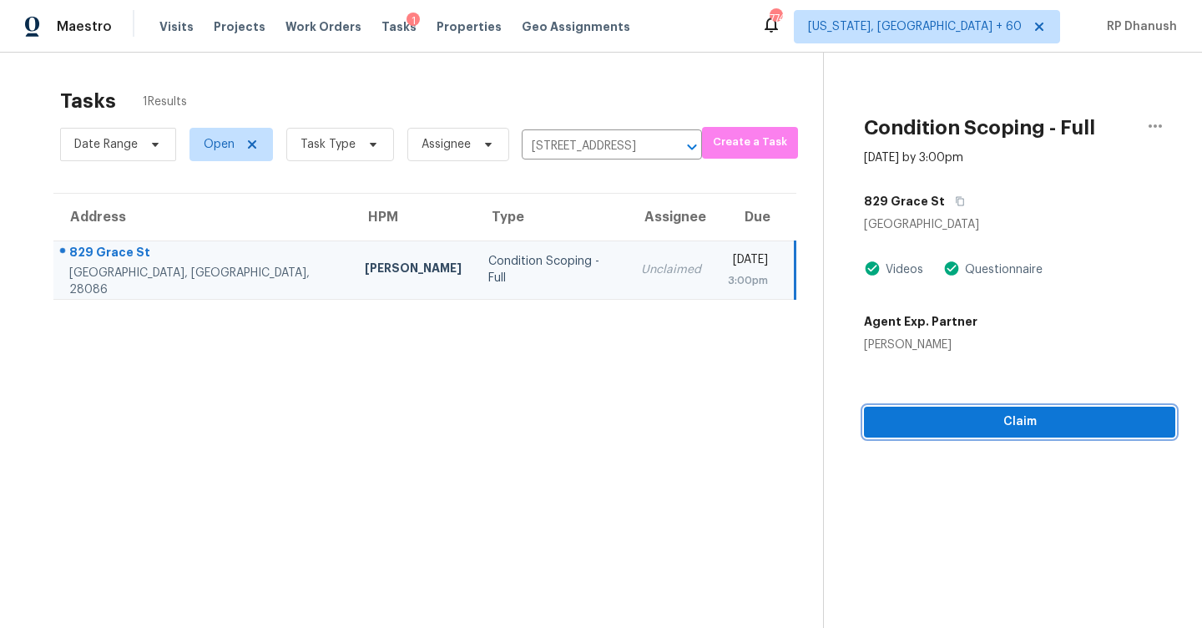
click at [925, 417] on span "Claim" at bounding box center [1019, 422] width 285 height 21
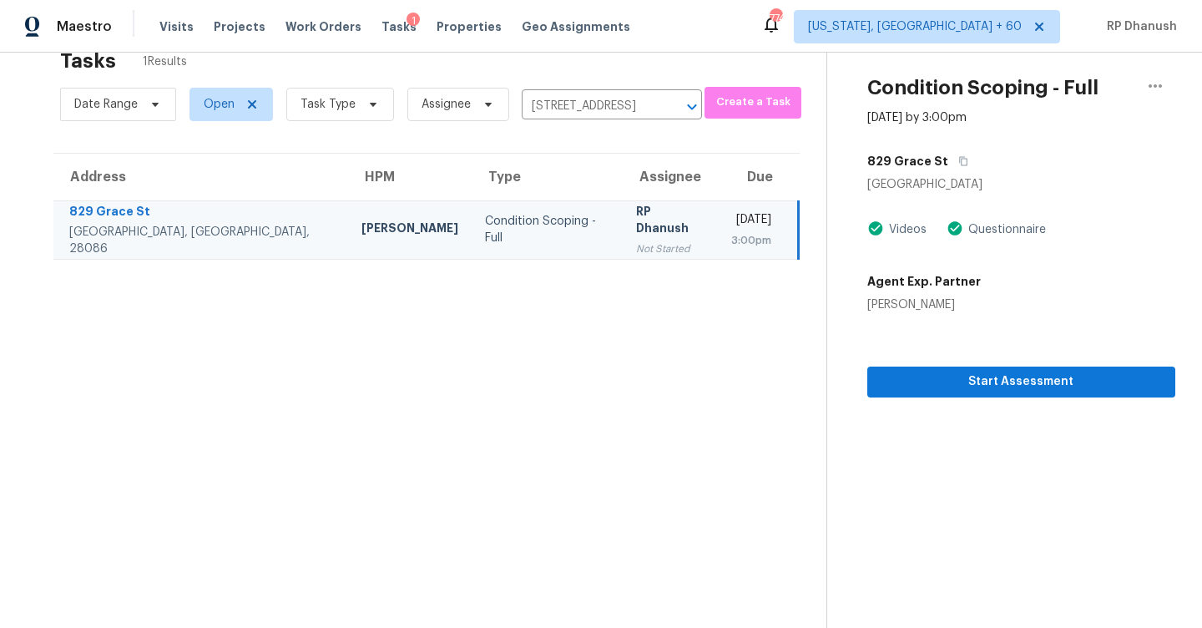
scroll to position [53, 0]
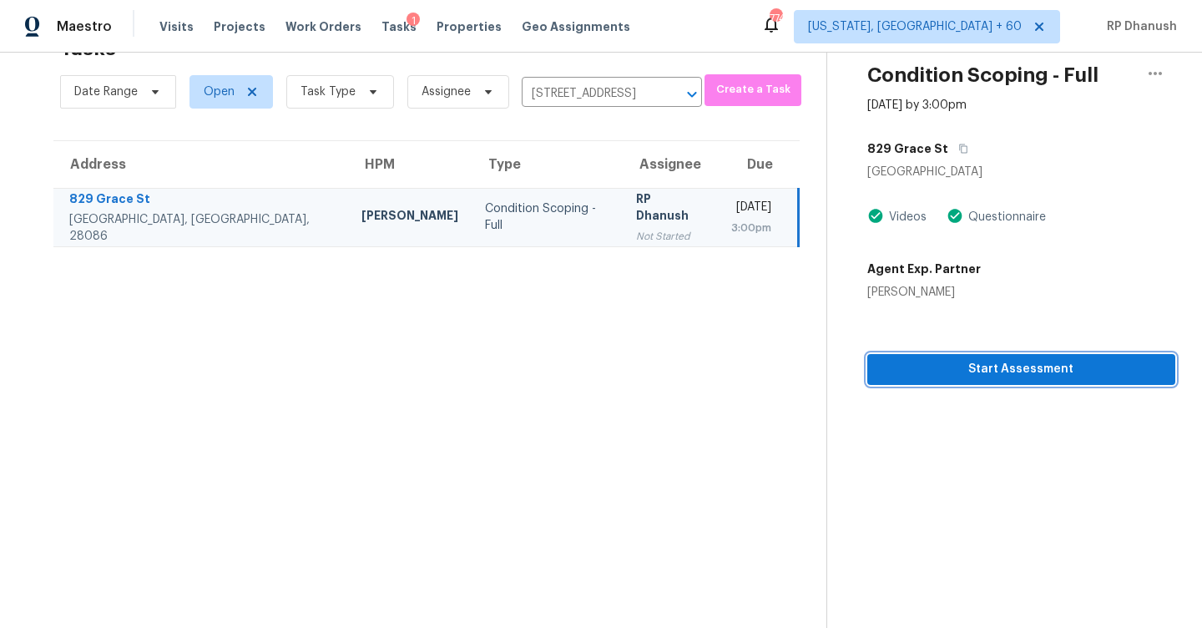
click at [917, 371] on span "Start Assessment" at bounding box center [1021, 369] width 281 height 21
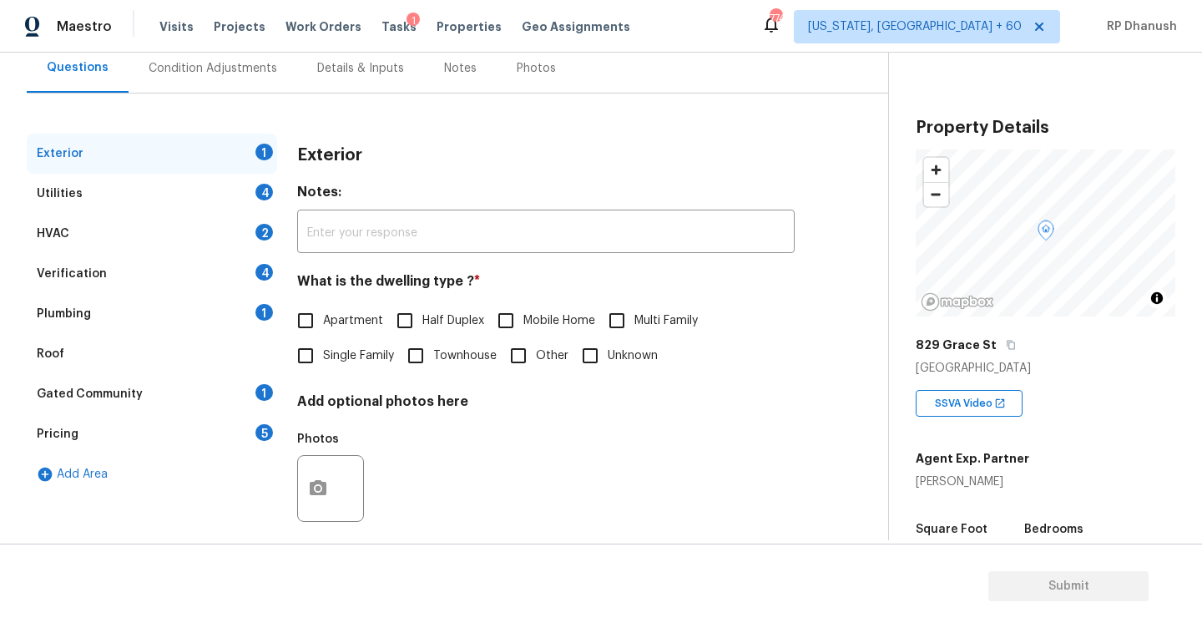
scroll to position [176, 0]
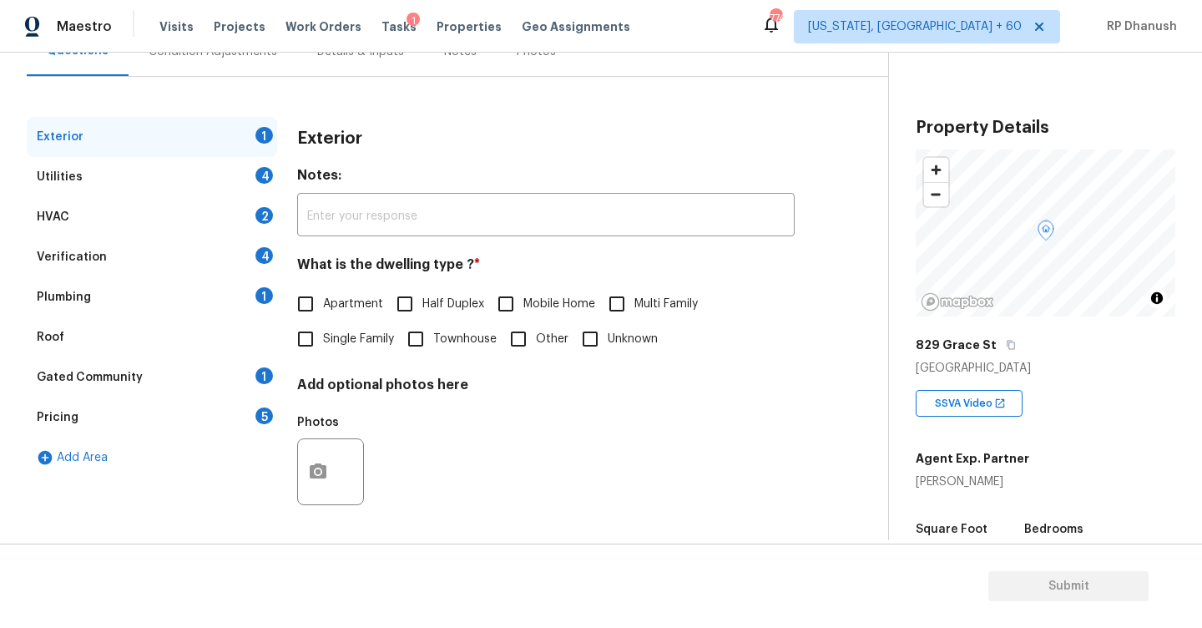
click at [306, 349] on input "Single Family" at bounding box center [305, 338] width 35 height 35
checkbox input "true"
click at [256, 179] on div "Utilities 4" at bounding box center [152, 177] width 250 height 40
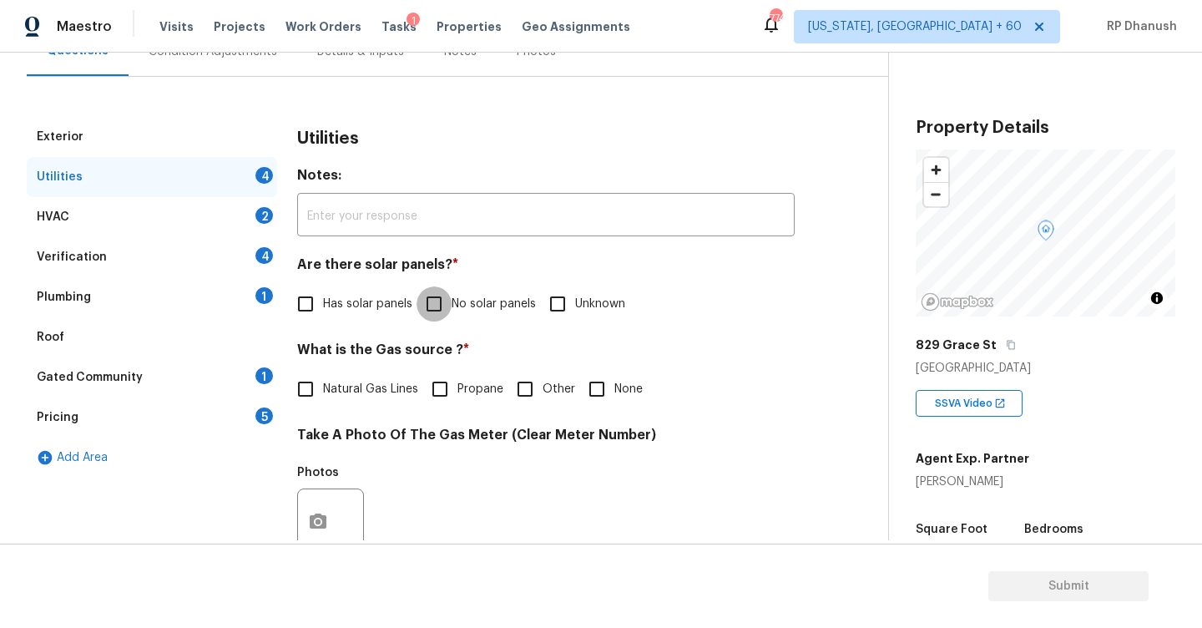
click at [447, 301] on input "No solar panels" at bounding box center [434, 303] width 35 height 35
checkbox input "true"
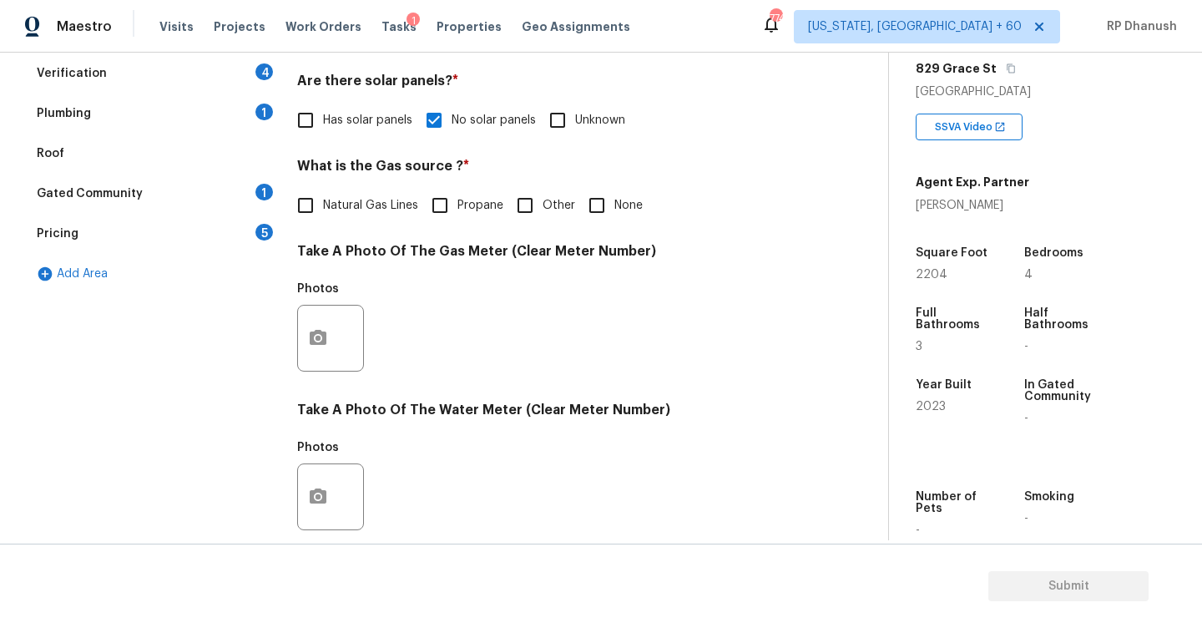
scroll to position [401, 0]
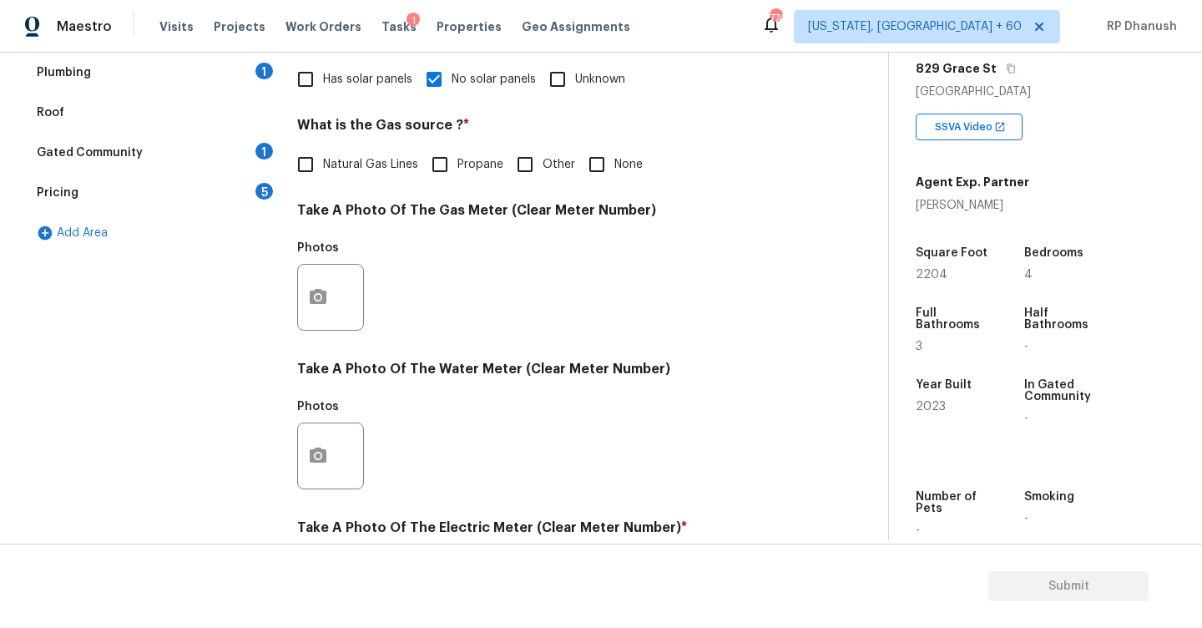
click at [611, 166] on input "None" at bounding box center [596, 164] width 35 height 35
checkbox input "true"
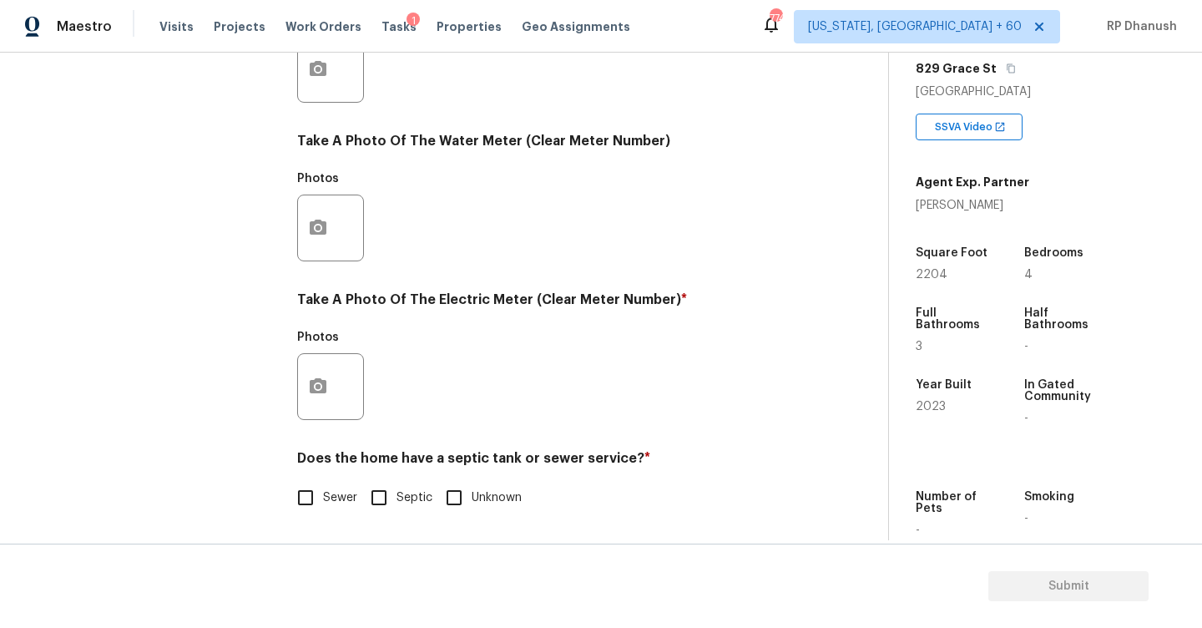
scroll to position [629, 0]
click at [336, 371] on div at bounding box center [330, 386] width 67 height 67
click at [328, 390] on button "button" at bounding box center [318, 386] width 40 height 65
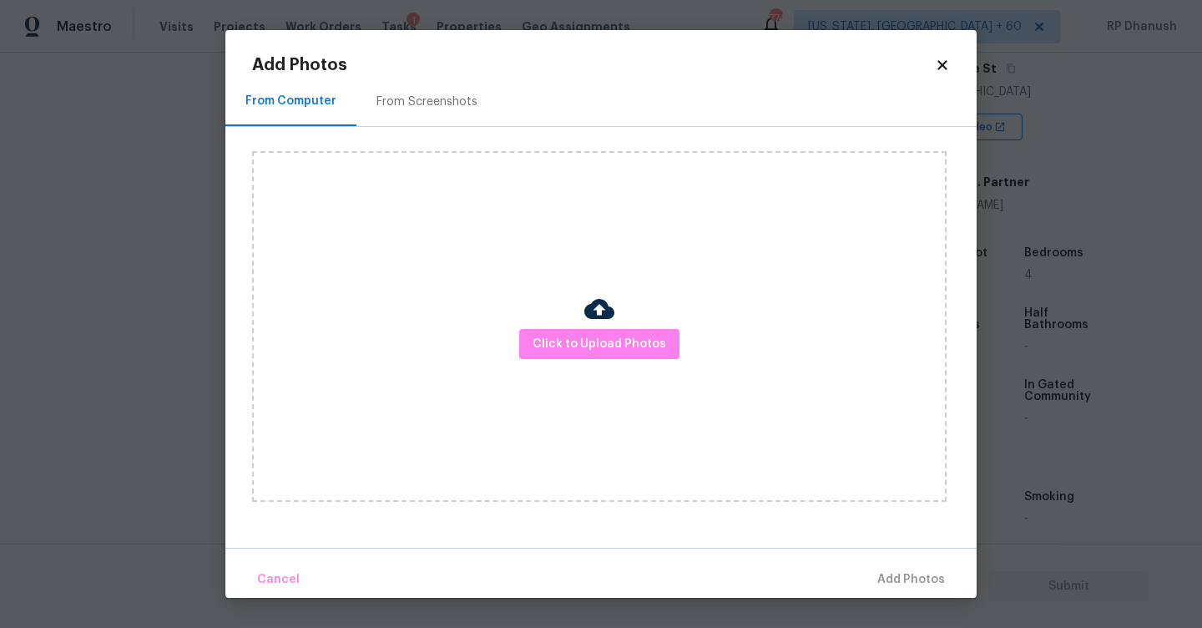
click at [397, 104] on div "From Screenshots" at bounding box center [426, 101] width 101 height 17
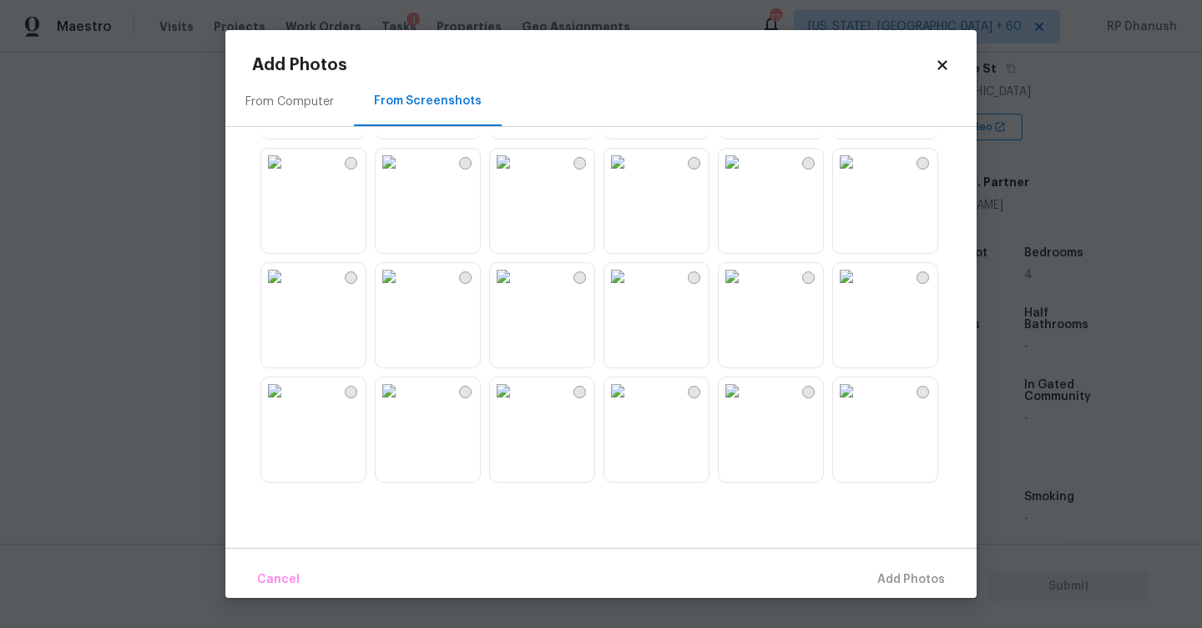
scroll to position [819, 0]
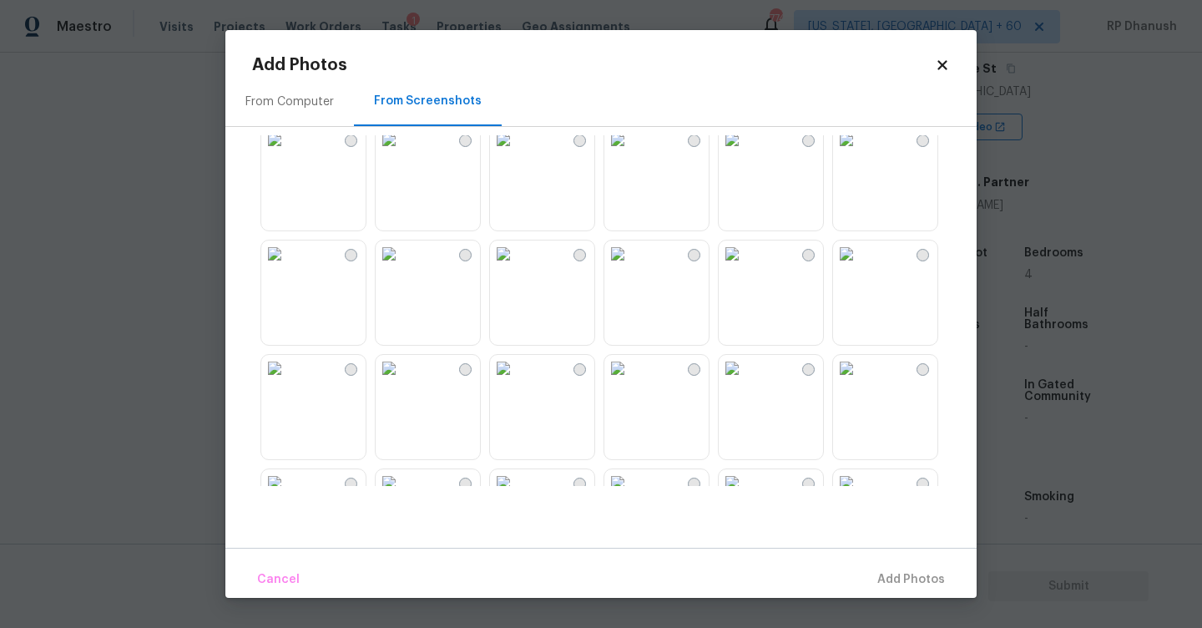
click at [745, 267] on img at bounding box center [732, 253] width 27 height 27
click at [897, 583] on span "Add 1 Photo(s)" at bounding box center [903, 579] width 83 height 21
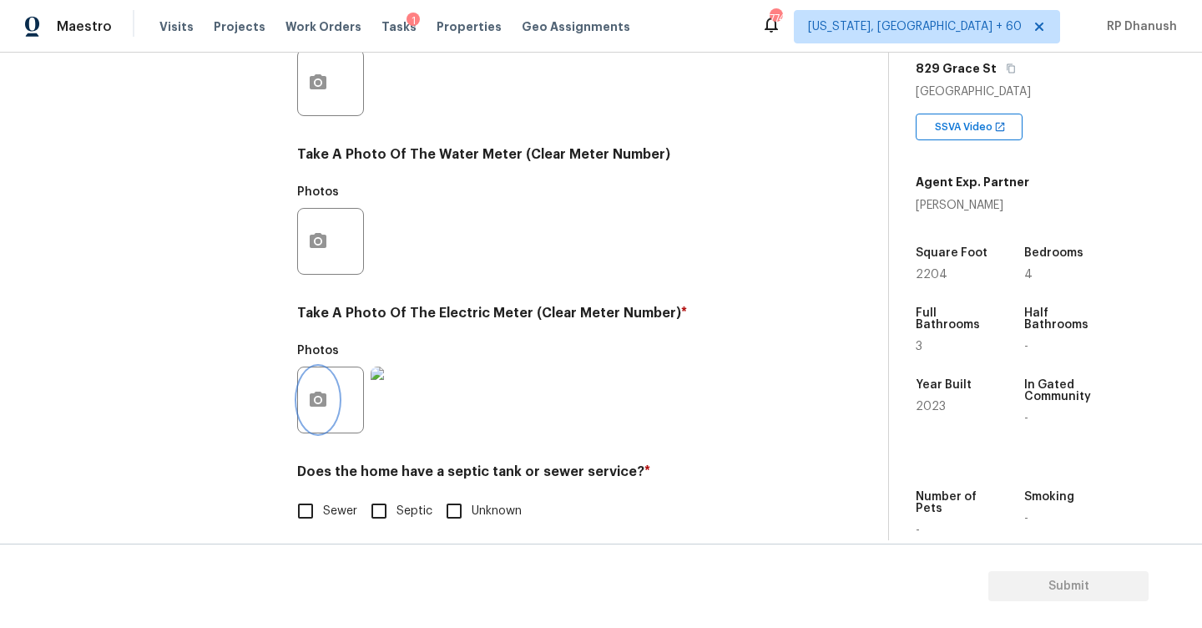
scroll to position [629, 0]
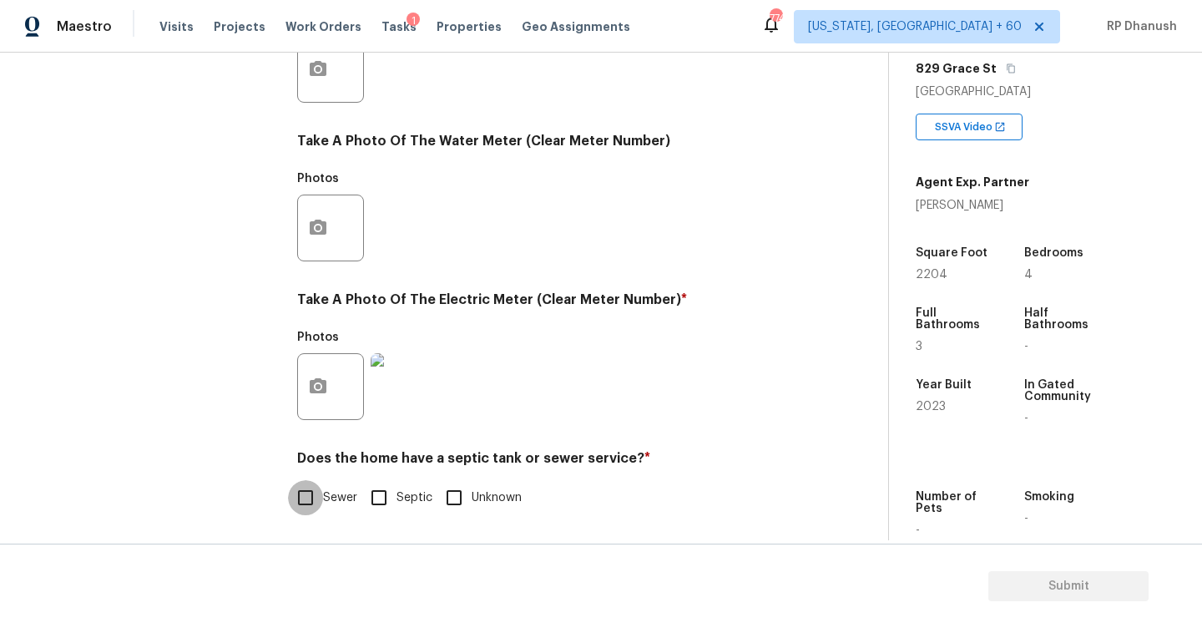
click at [295, 486] on input "Sewer" at bounding box center [305, 497] width 35 height 35
checkbox input "true"
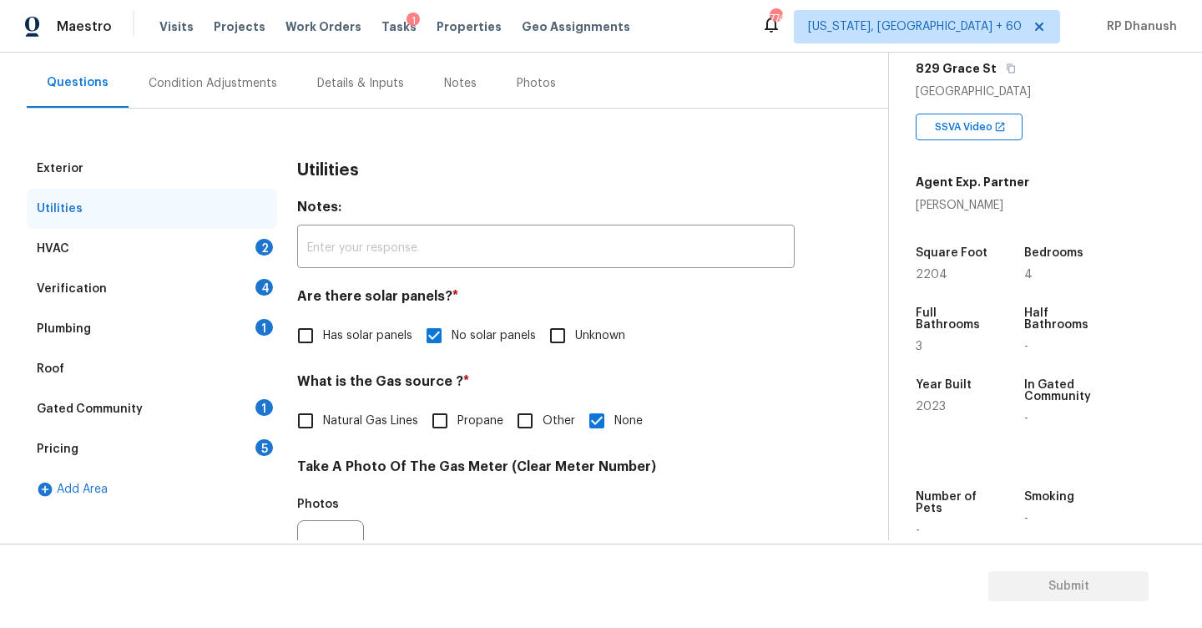
scroll to position [109, 0]
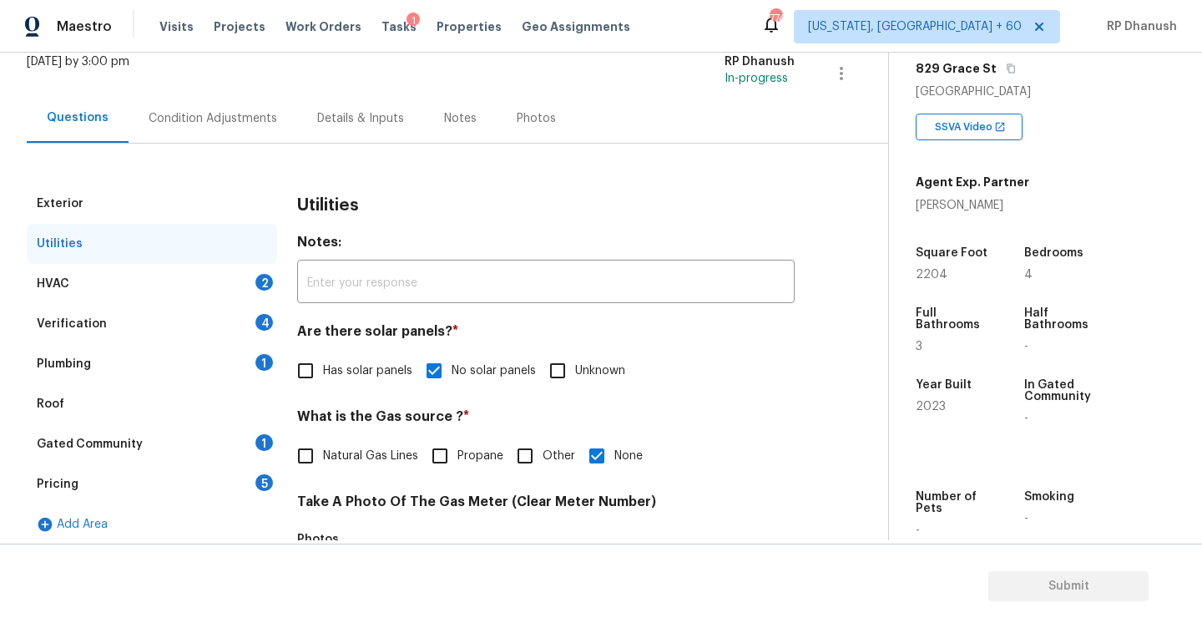
click at [221, 294] on div "HVAC 2" at bounding box center [152, 284] width 250 height 40
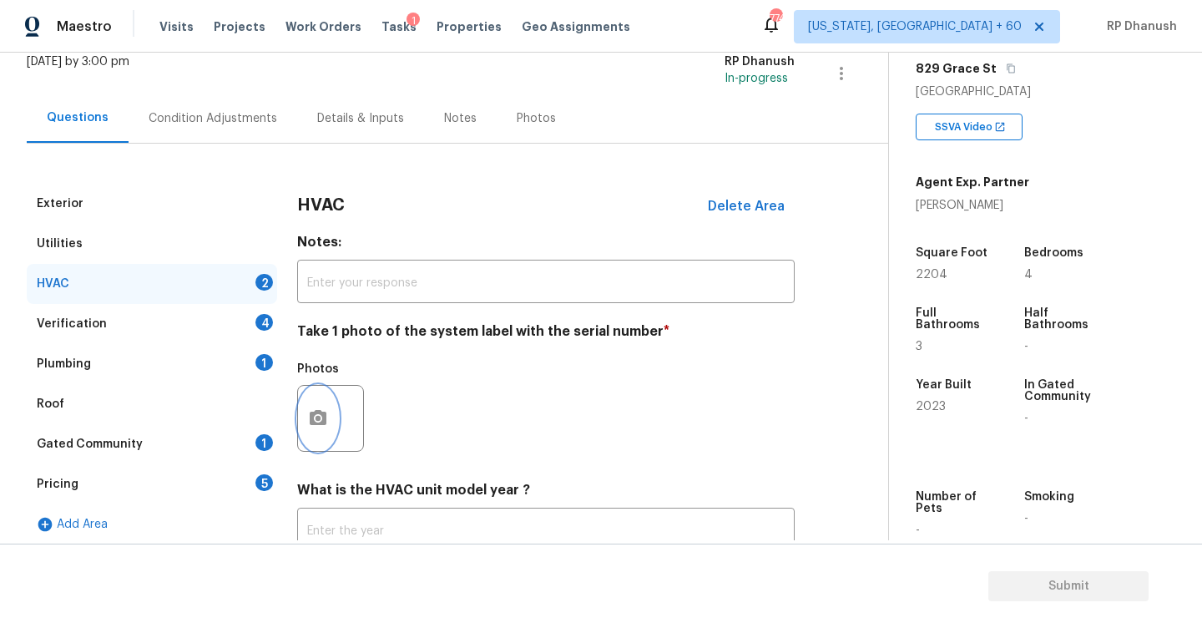
click at [326, 423] on icon "button" at bounding box center [318, 417] width 17 height 15
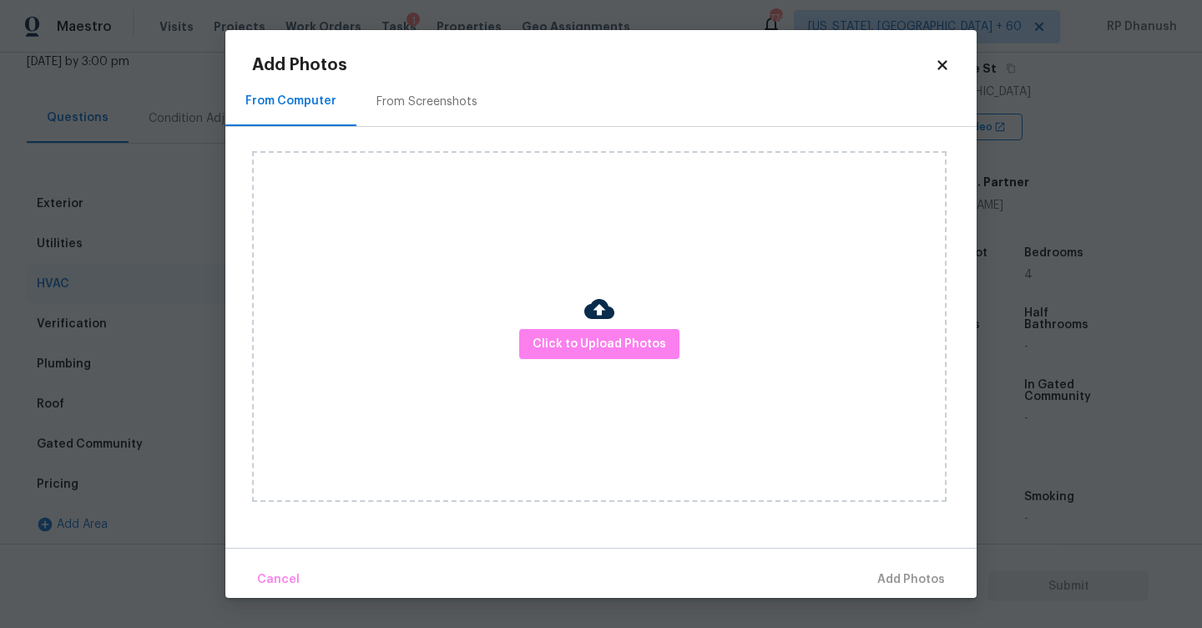
click at [398, 99] on div "From Screenshots" at bounding box center [426, 101] width 101 height 17
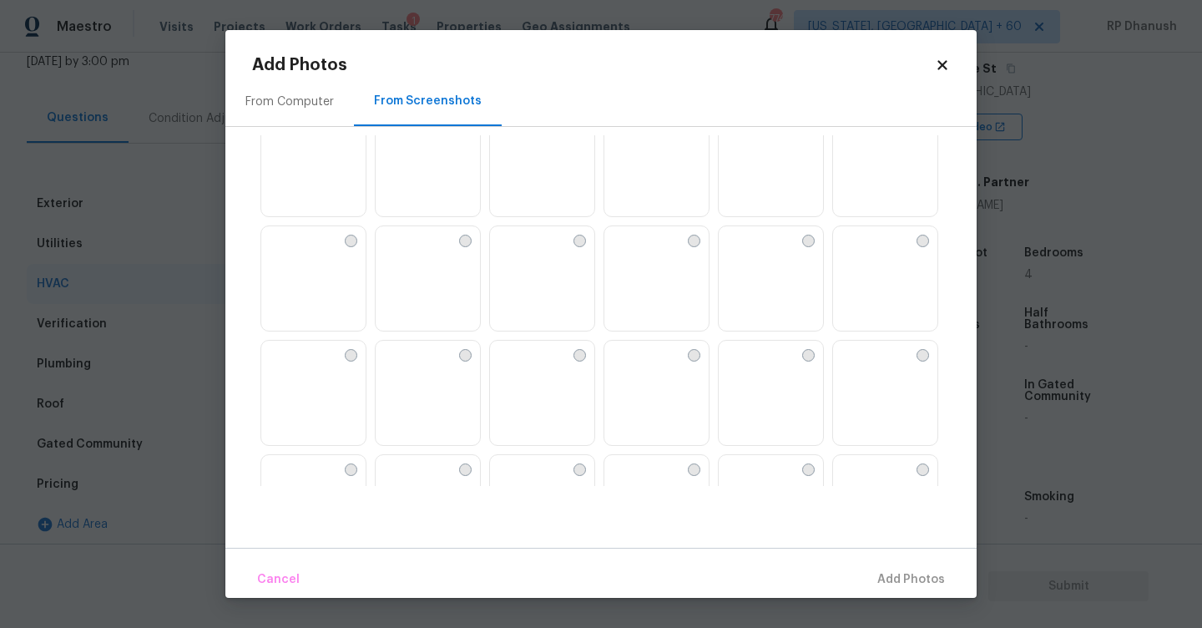
scroll to position [617, 0]
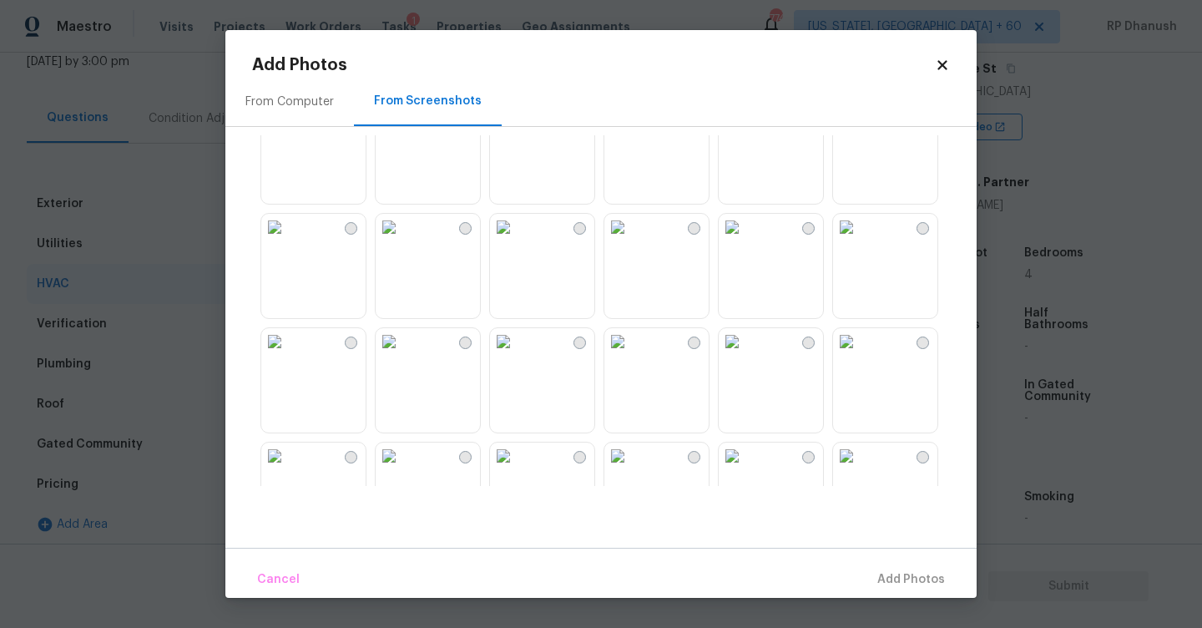
click at [860, 355] on img at bounding box center [846, 341] width 27 height 27
click at [897, 543] on div "From Computer From Screenshots" at bounding box center [600, 312] width 751 height 471
click at [897, 553] on div "Cancel Add 1 Photo(s)" at bounding box center [600, 573] width 751 height 50
click at [892, 574] on span "Add 1 Photo(s)" at bounding box center [903, 579] width 83 height 21
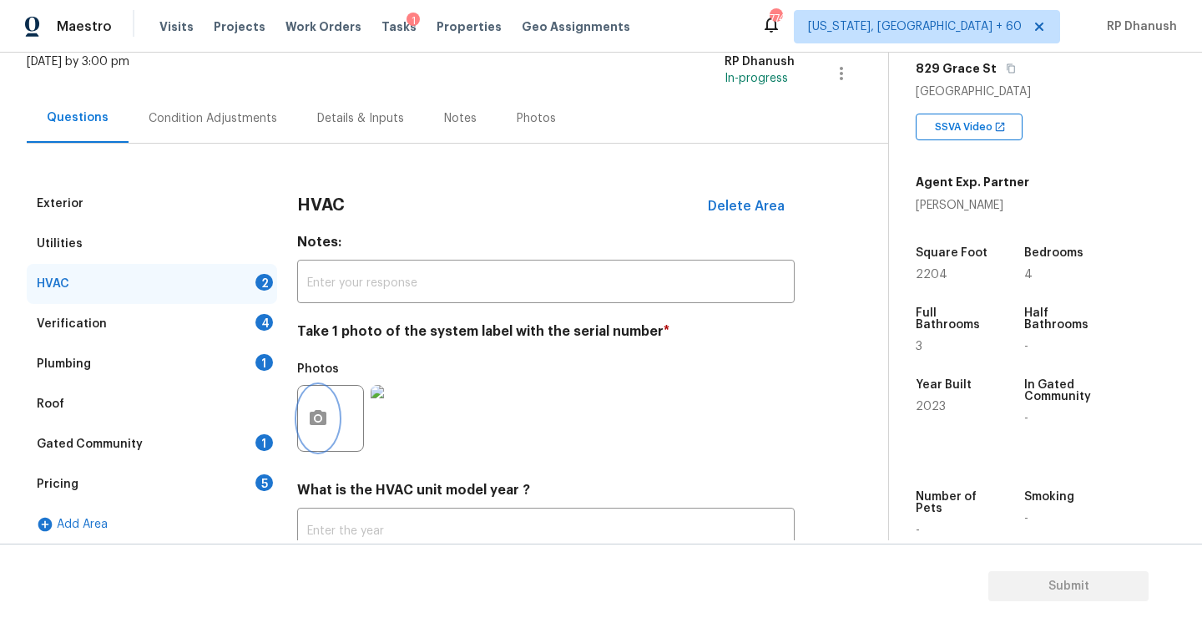
scroll to position [248, 0]
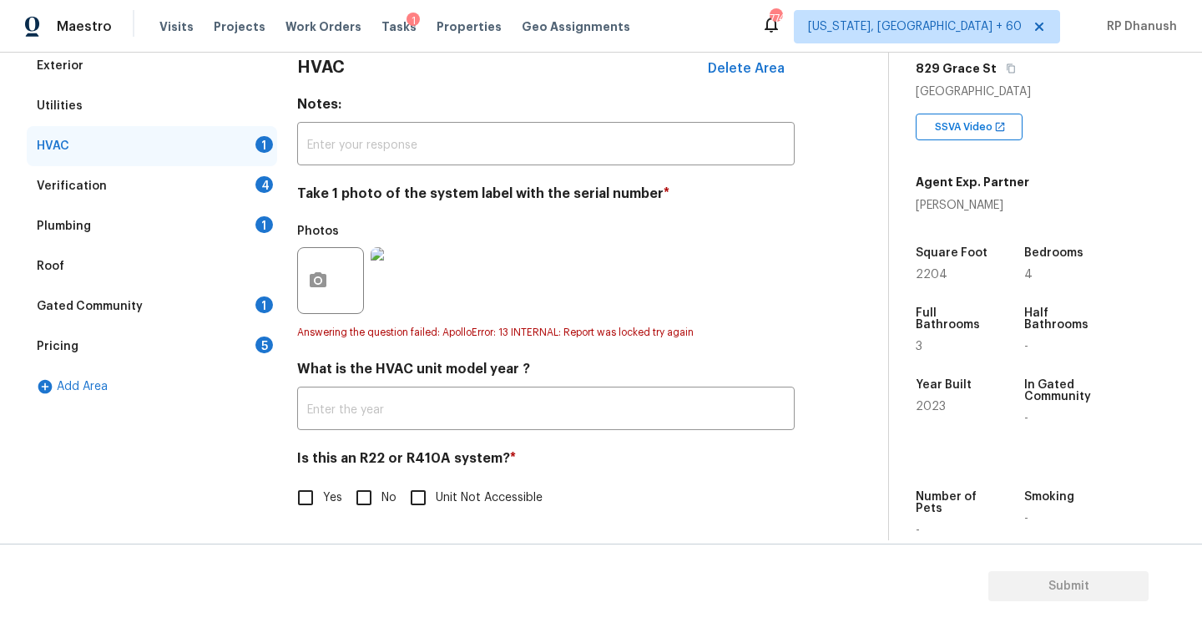
click at [363, 498] on input "No" at bounding box center [363, 497] width 35 height 35
checkbox input "true"
click at [264, 190] on div "4" at bounding box center [264, 184] width 18 height 17
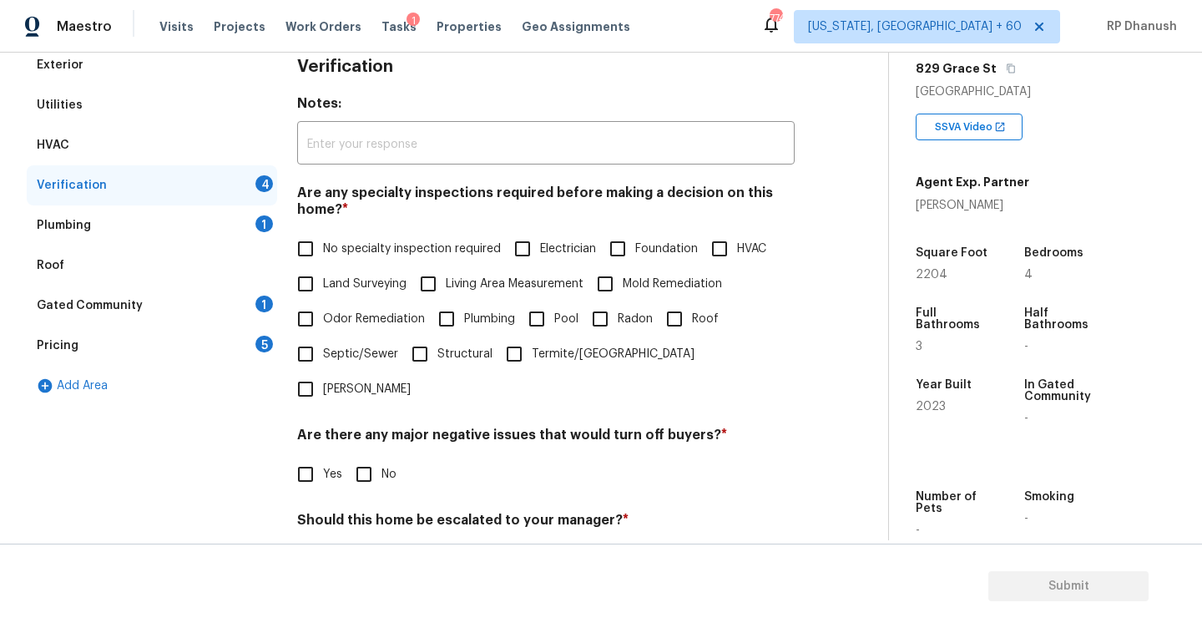
click at [334, 239] on label "No specialty inspection required" at bounding box center [394, 248] width 213 height 35
click at [323, 239] on input "No specialty inspection required" at bounding box center [305, 248] width 35 height 35
checkbox input "true"
click at [369, 458] on input "No" at bounding box center [363, 475] width 35 height 35
checkbox input "true"
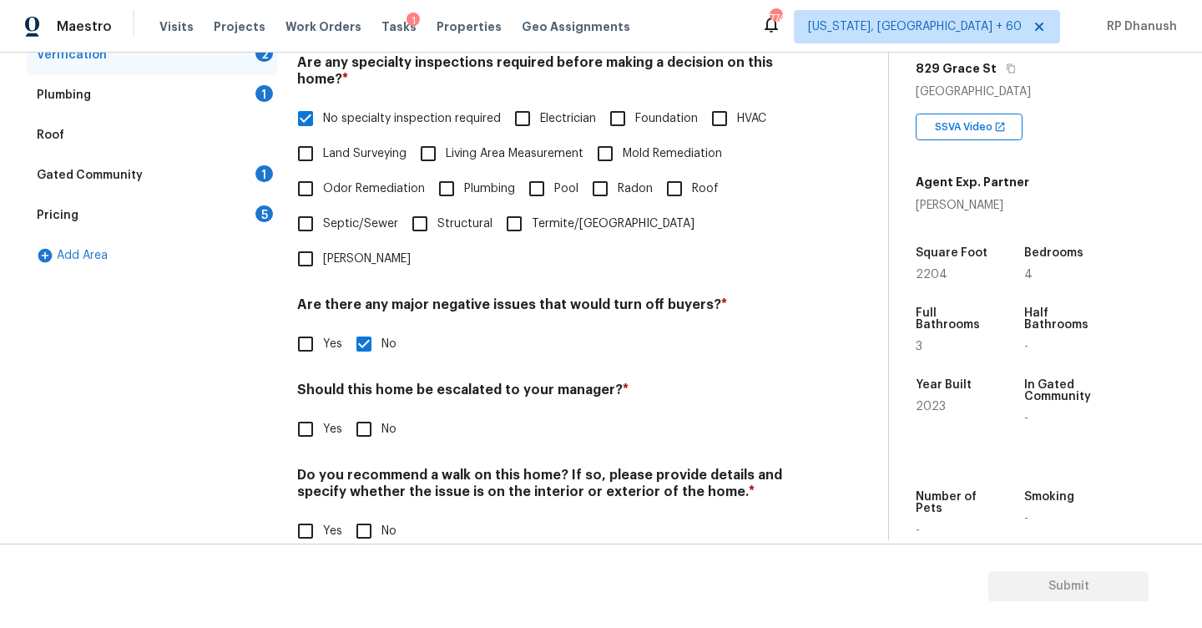
scroll to position [376, 0]
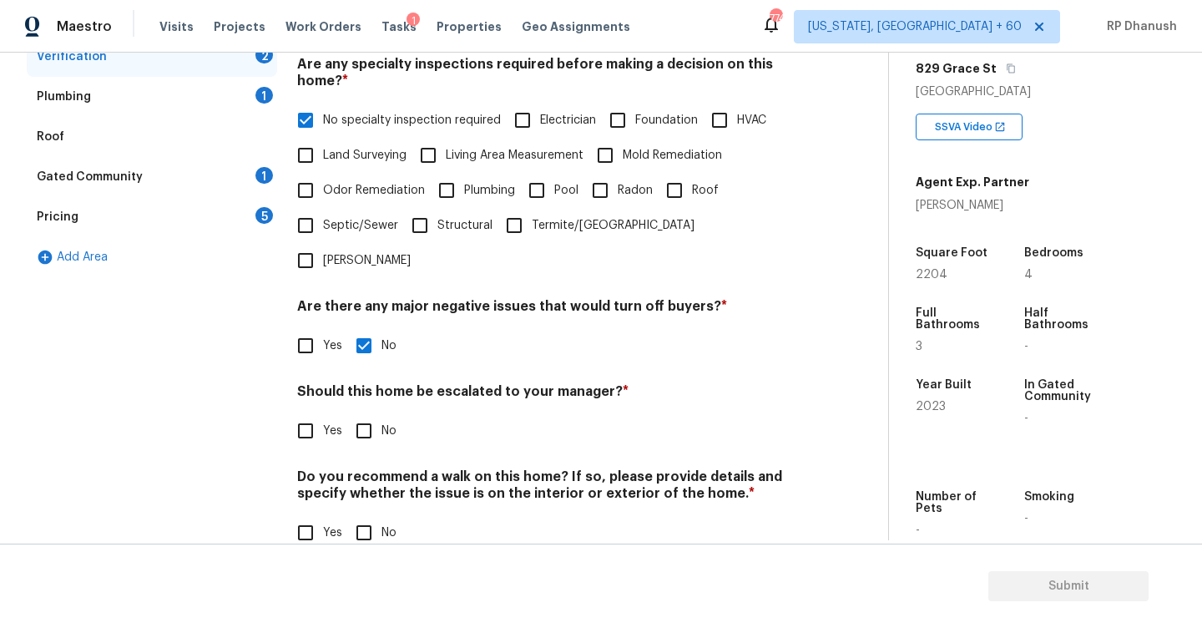
click at [366, 515] on input "No" at bounding box center [363, 532] width 35 height 35
checkbox input "true"
click at [314, 413] on input "Yes" at bounding box center [305, 430] width 35 height 35
checkbox input "true"
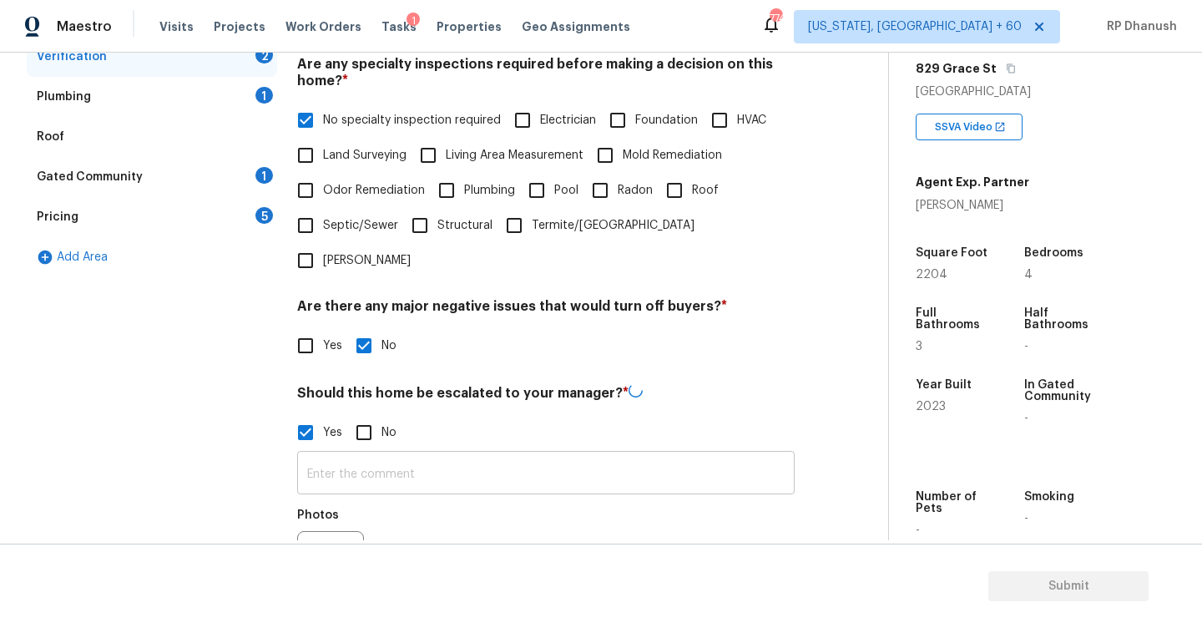
click at [317, 455] on input "text" at bounding box center [546, 474] width 498 height 39
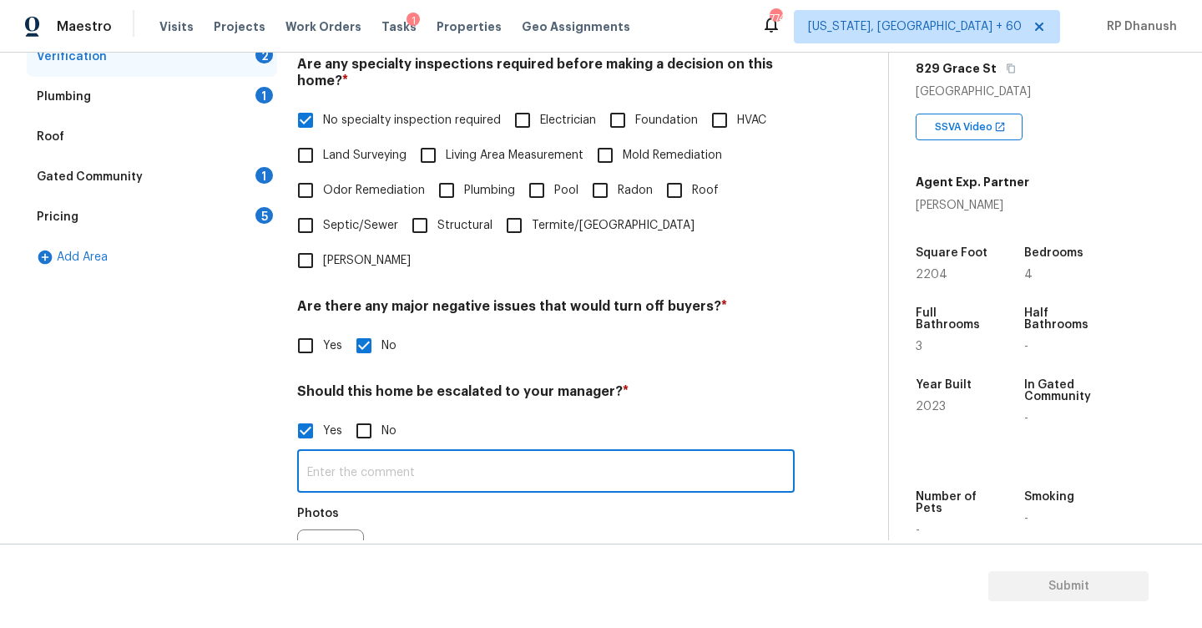
click at [259, 173] on div "1" at bounding box center [264, 175] width 18 height 17
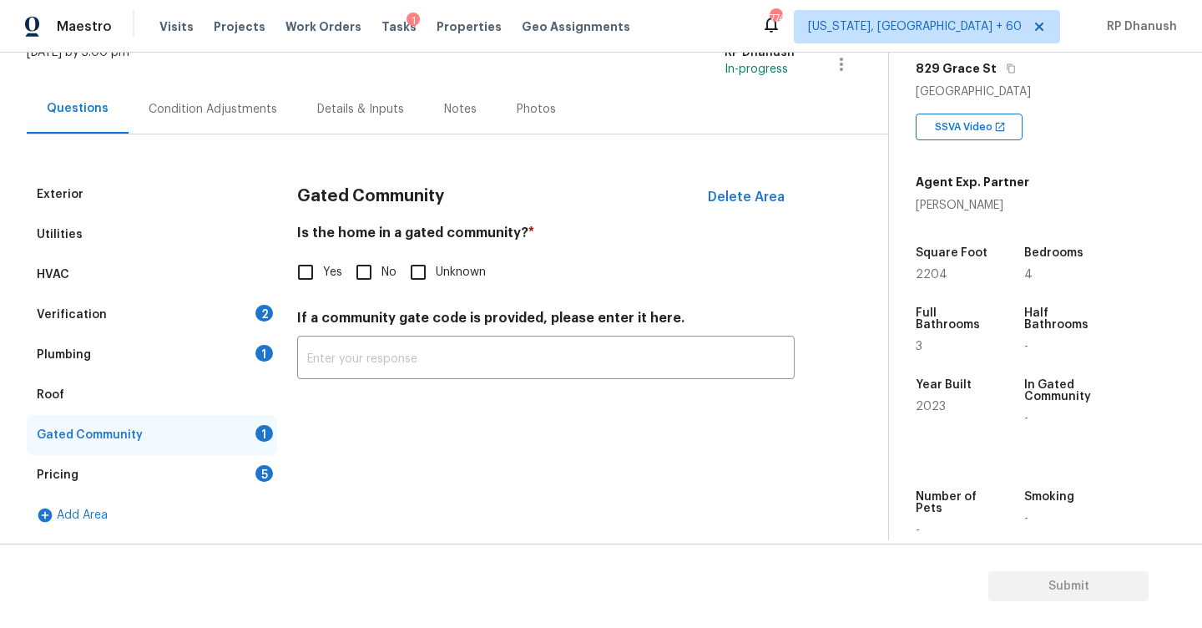
scroll to position [63, 0]
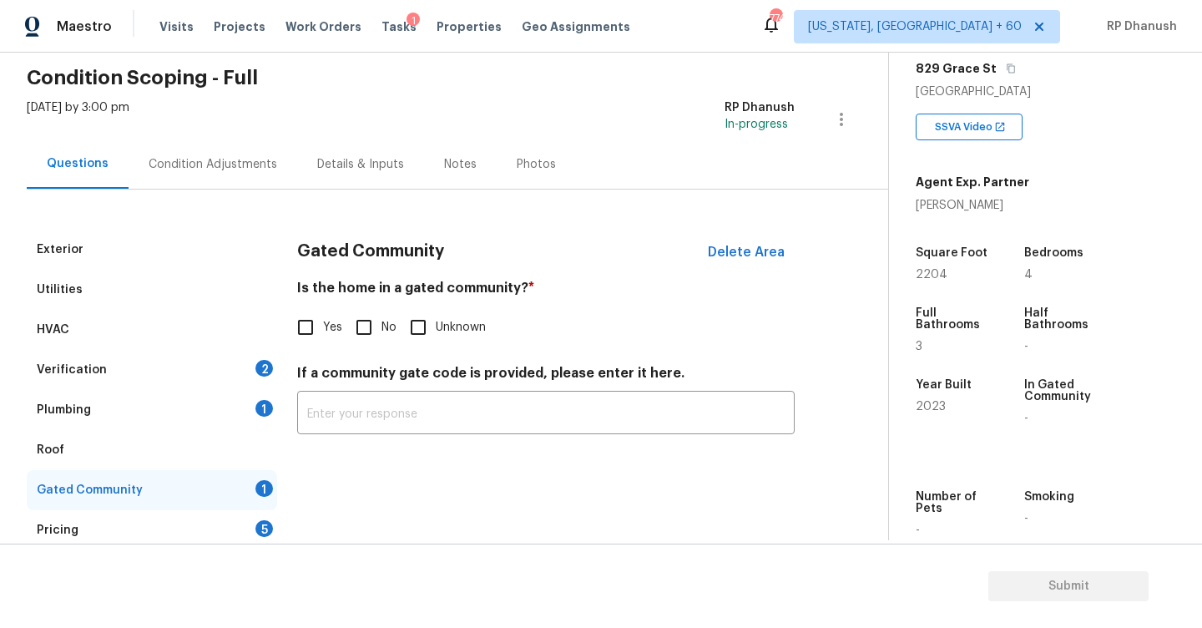
click at [360, 326] on input "No" at bounding box center [363, 327] width 35 height 35
checkbox input "true"
drag, startPoint x: 257, startPoint y: 412, endPoint x: 273, endPoint y: 416, distance: 16.4
click at [257, 412] on div "1" at bounding box center [264, 408] width 18 height 17
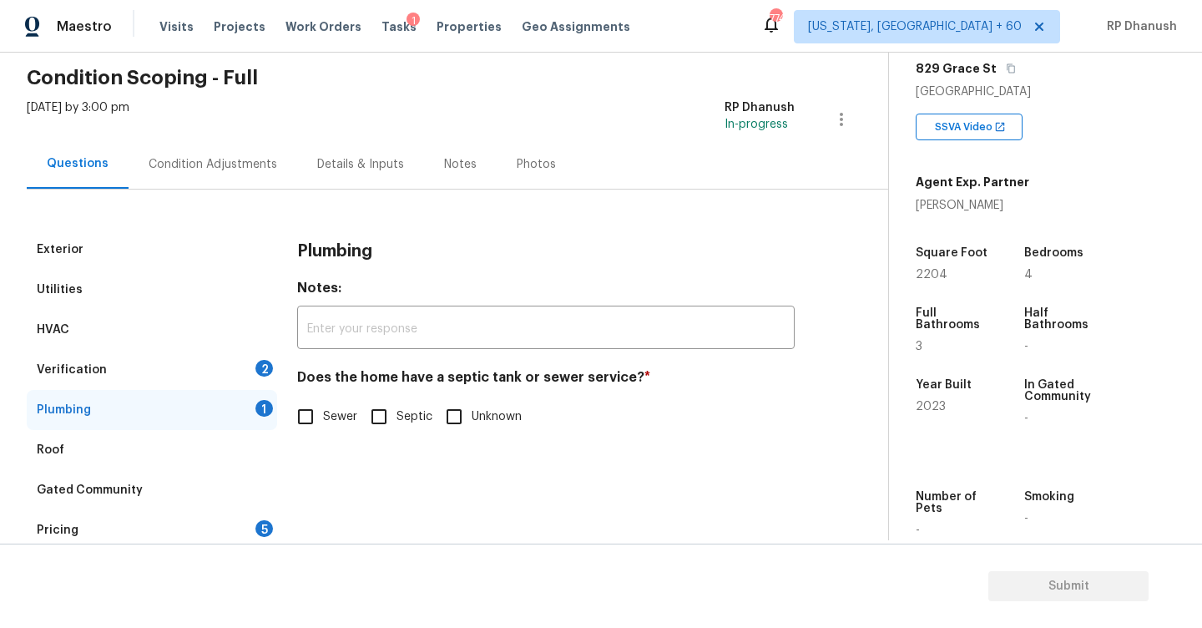
click at [298, 415] on input "Sewer" at bounding box center [305, 416] width 35 height 35
checkbox input "true"
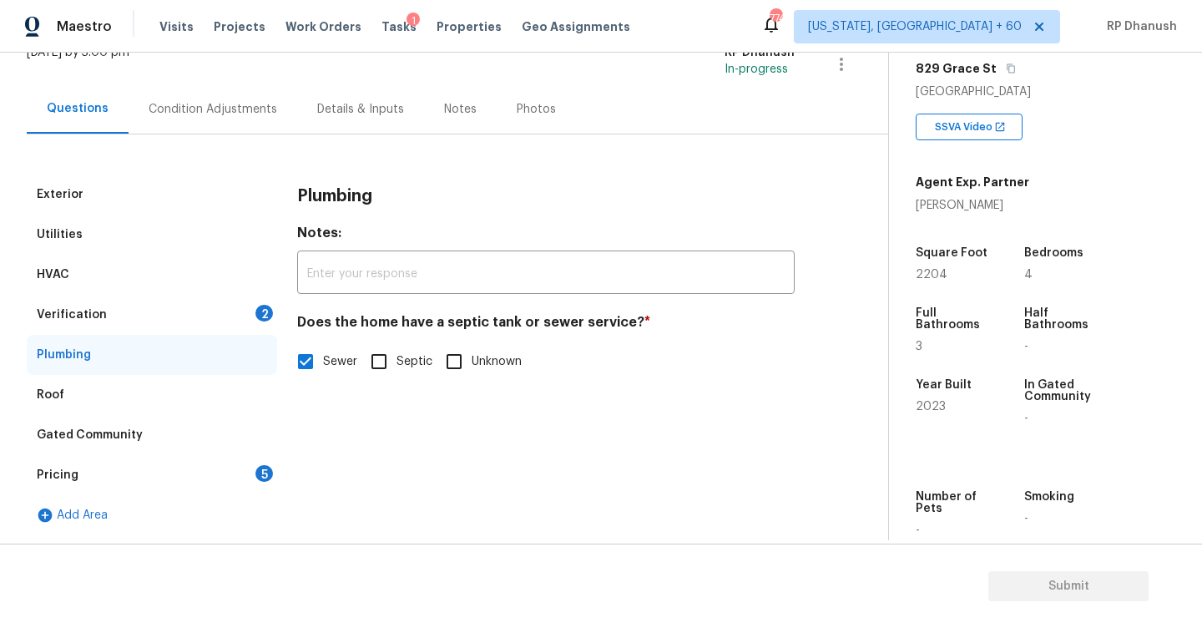
click at [244, 468] on div "Pricing 5" at bounding box center [152, 475] width 250 height 40
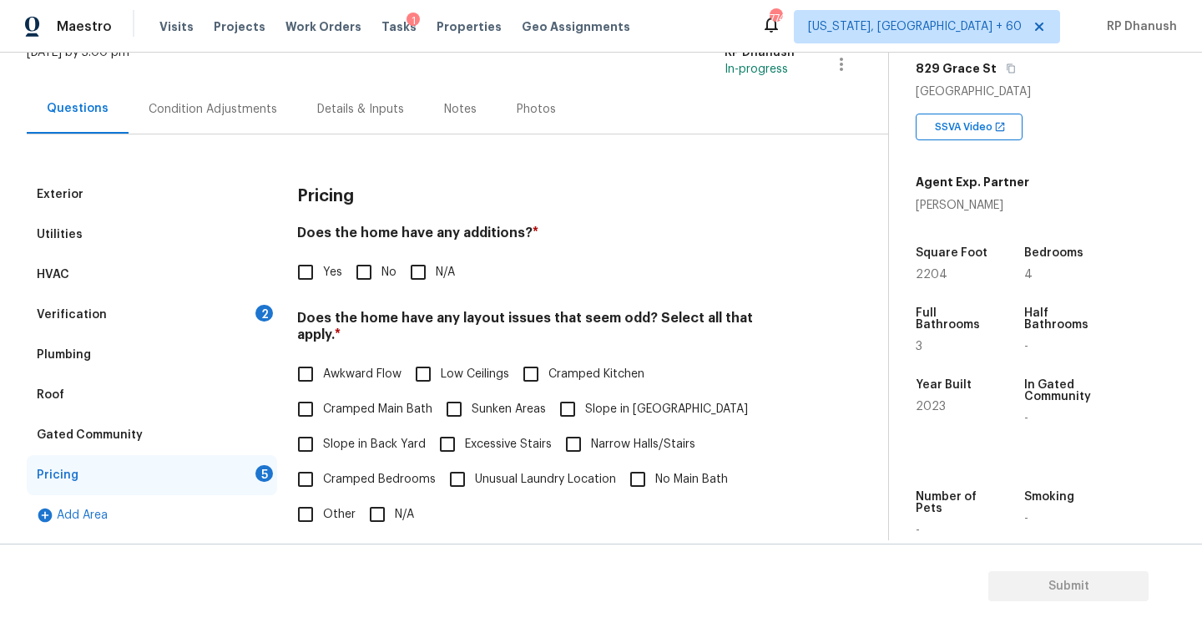
click at [366, 284] on input "No" at bounding box center [363, 272] width 35 height 35
checkbox input "true"
click at [339, 436] on span "Slope in Back Yard" at bounding box center [374, 445] width 103 height 18
click at [323, 429] on input "Slope in Back Yard" at bounding box center [305, 444] width 35 height 35
checkbox input "true"
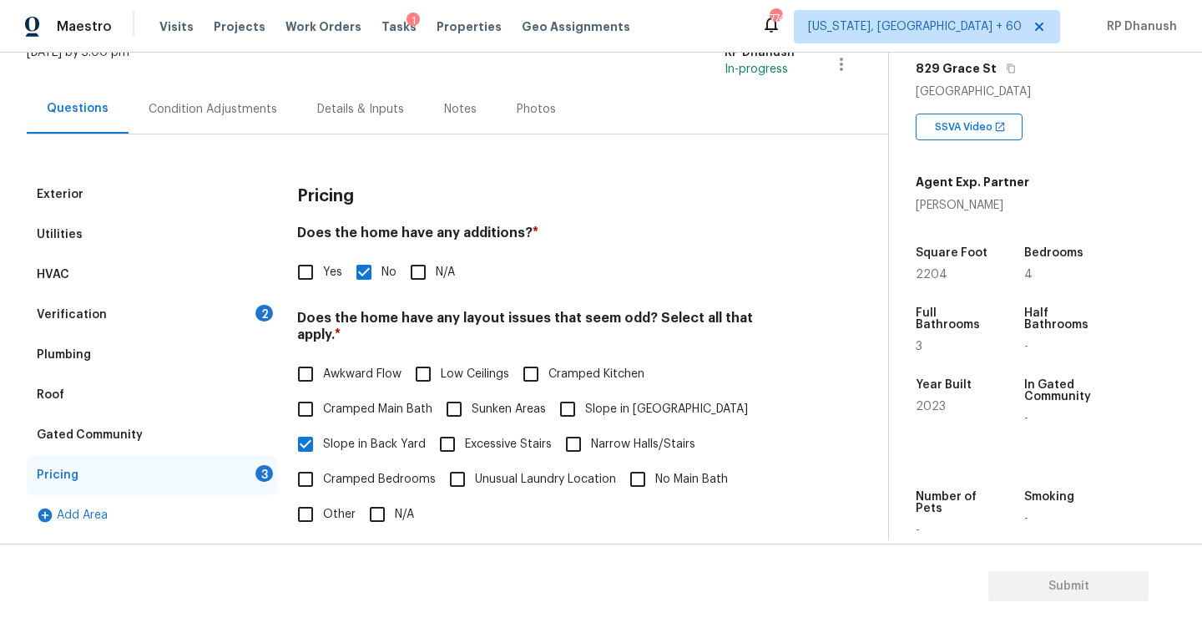
click at [583, 391] on input "Slope in [GEOGRAPHIC_DATA]" at bounding box center [567, 408] width 35 height 35
checkbox input "true"
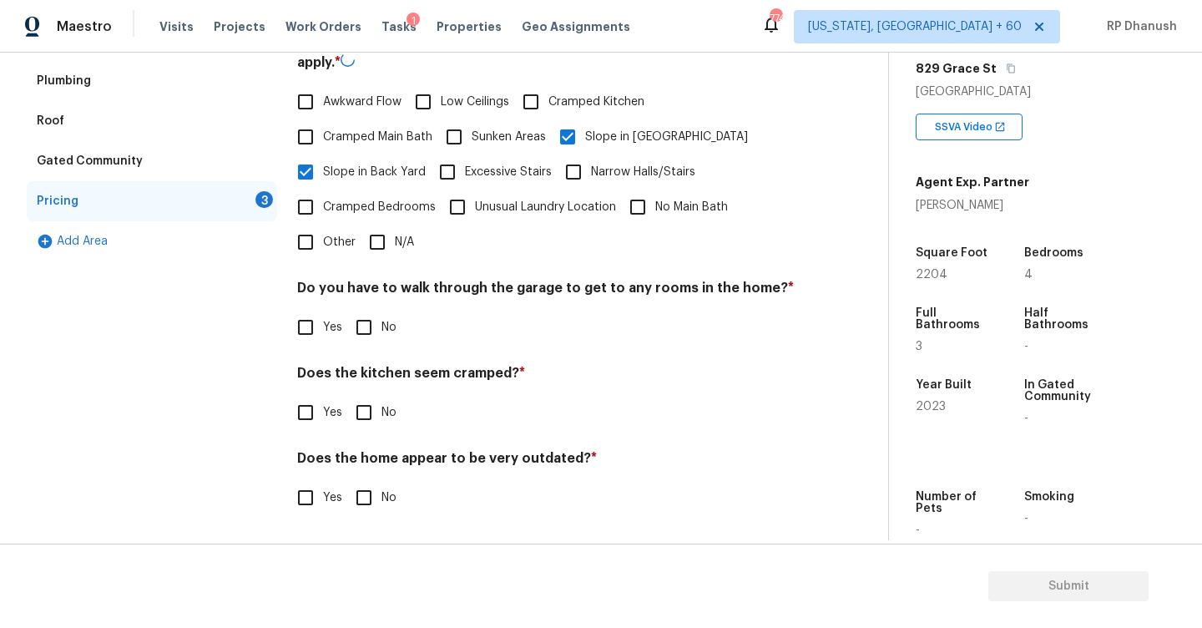
scroll to position [374, 0]
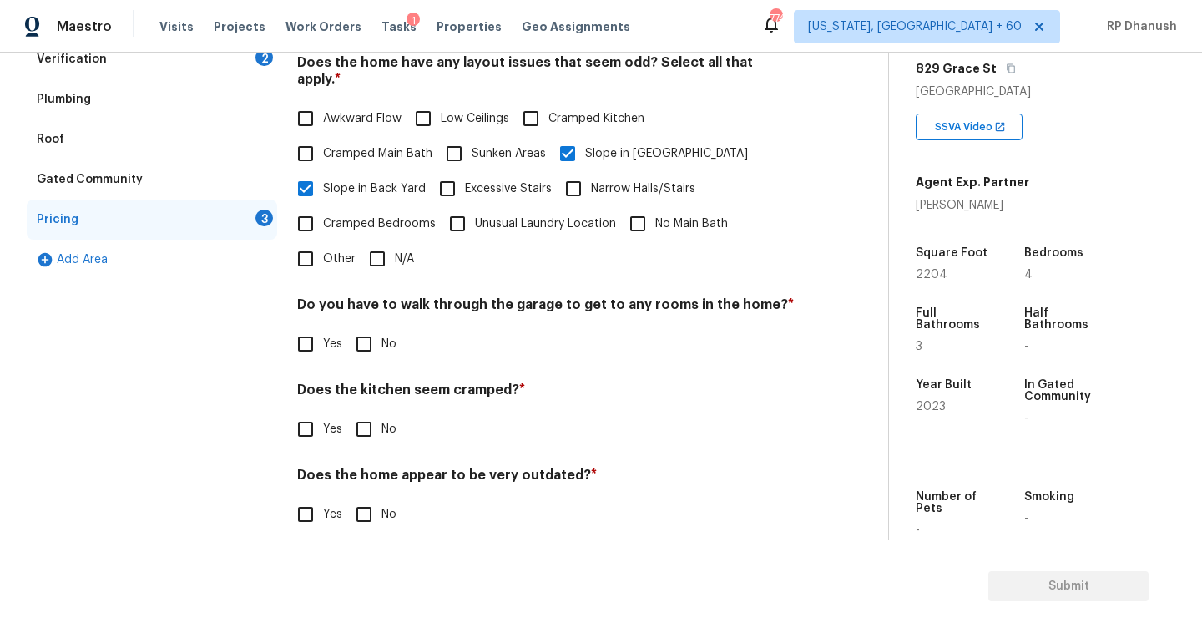
click at [376, 328] on input "No" at bounding box center [363, 343] width 35 height 35
checkbox input "true"
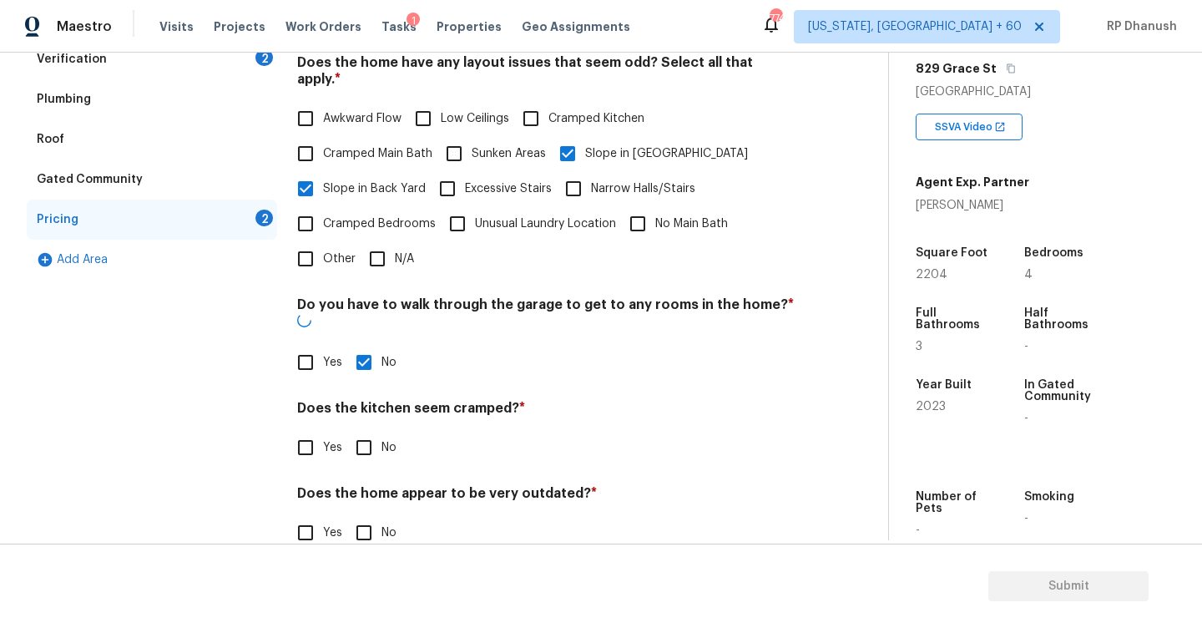
click at [360, 430] on input "No" at bounding box center [363, 447] width 35 height 35
checkbox input "true"
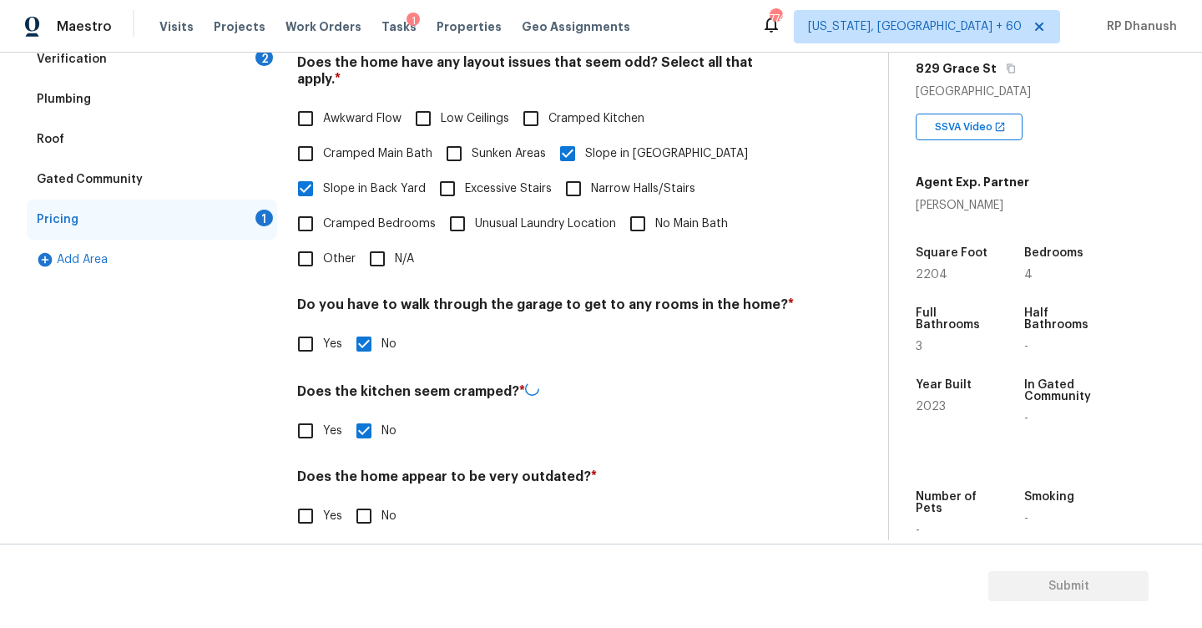
click at [360, 498] on input "No" at bounding box center [363, 515] width 35 height 35
checkbox input "true"
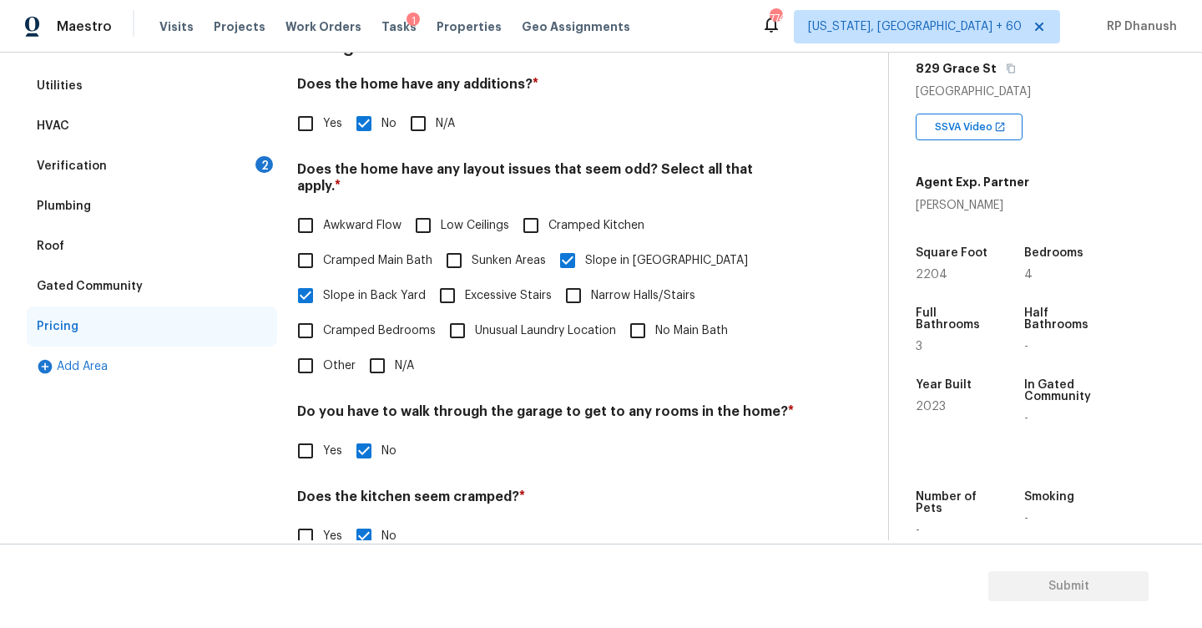
scroll to position [194, 0]
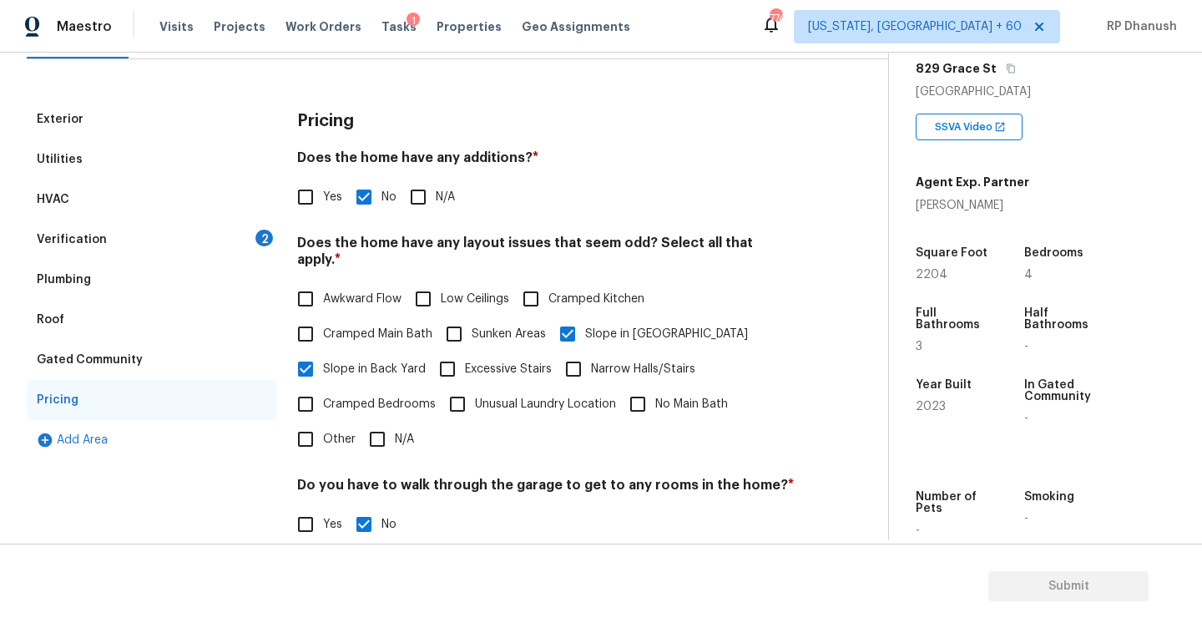
click at [268, 243] on div "2" at bounding box center [264, 238] width 18 height 17
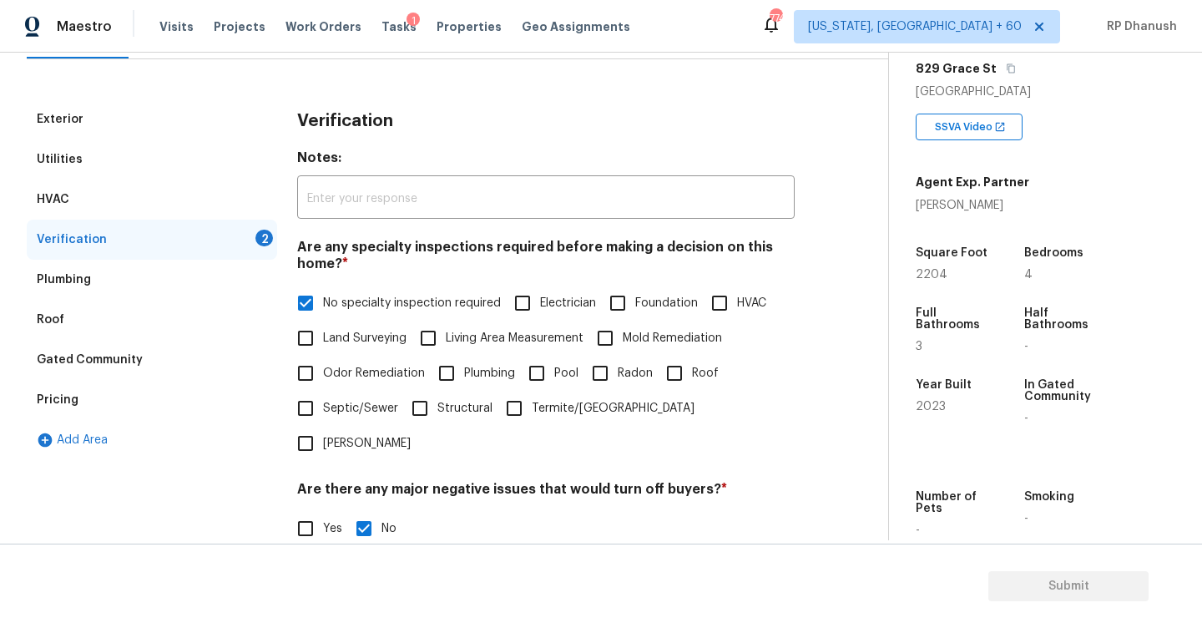
scroll to position [395, 0]
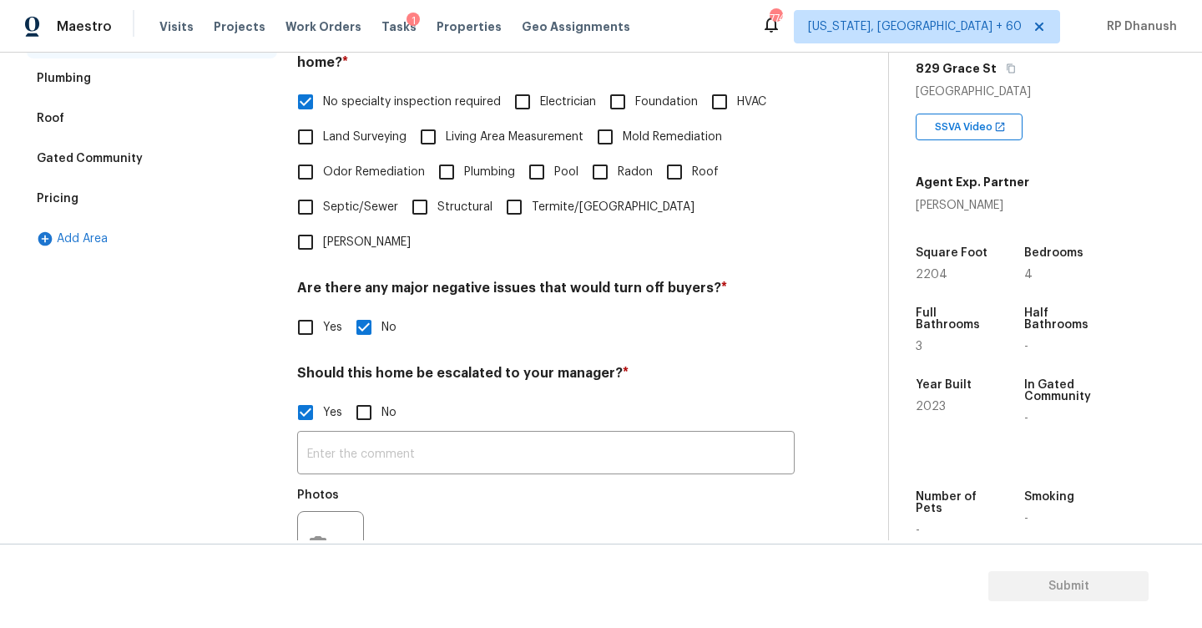
click at [335, 441] on div "​ Photos" at bounding box center [546, 509] width 498 height 158
click at [344, 435] on input "text" at bounding box center [546, 454] width 498 height 39
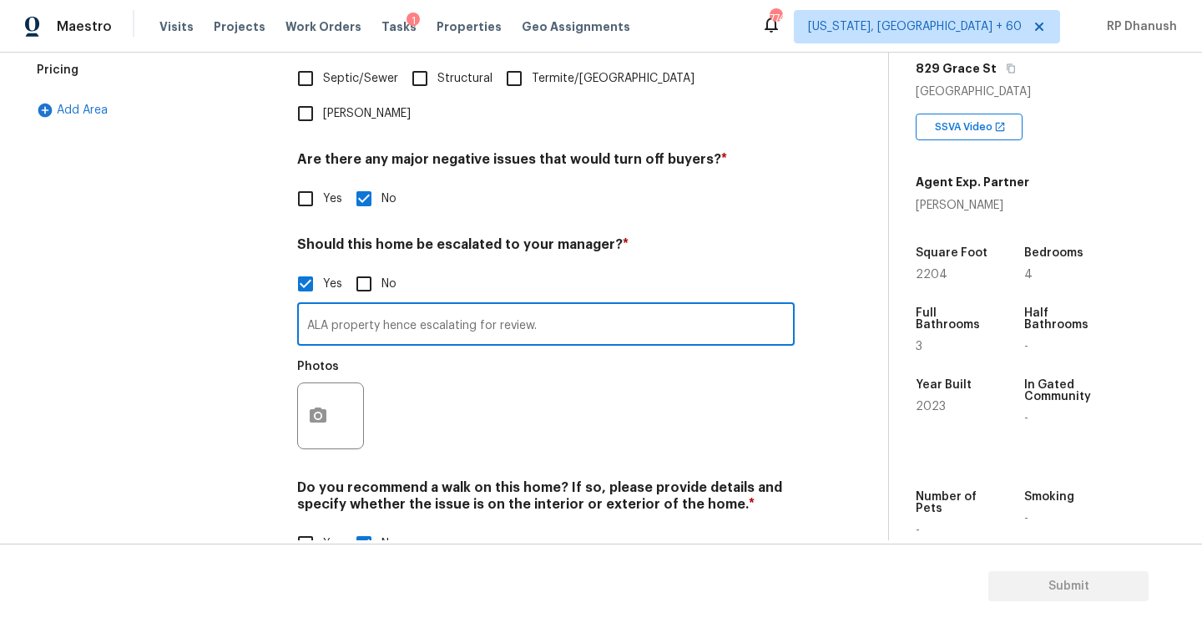
scroll to position [535, 0]
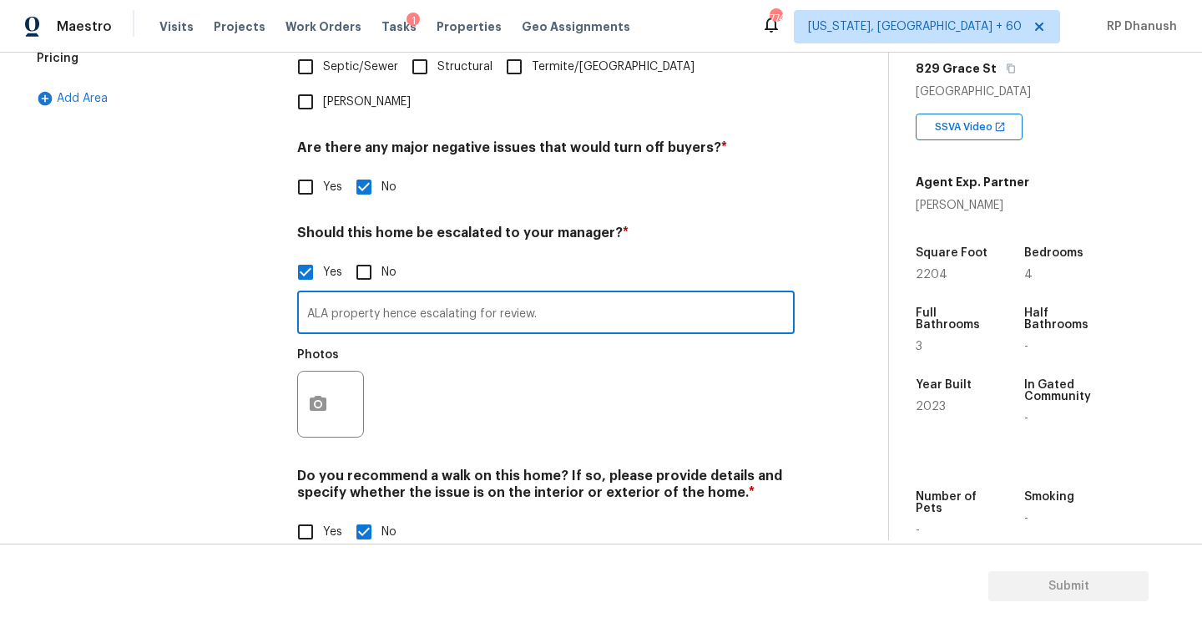
type input "ALA property hence escalating for review."
click at [321, 394] on icon "button" at bounding box center [318, 404] width 20 height 20
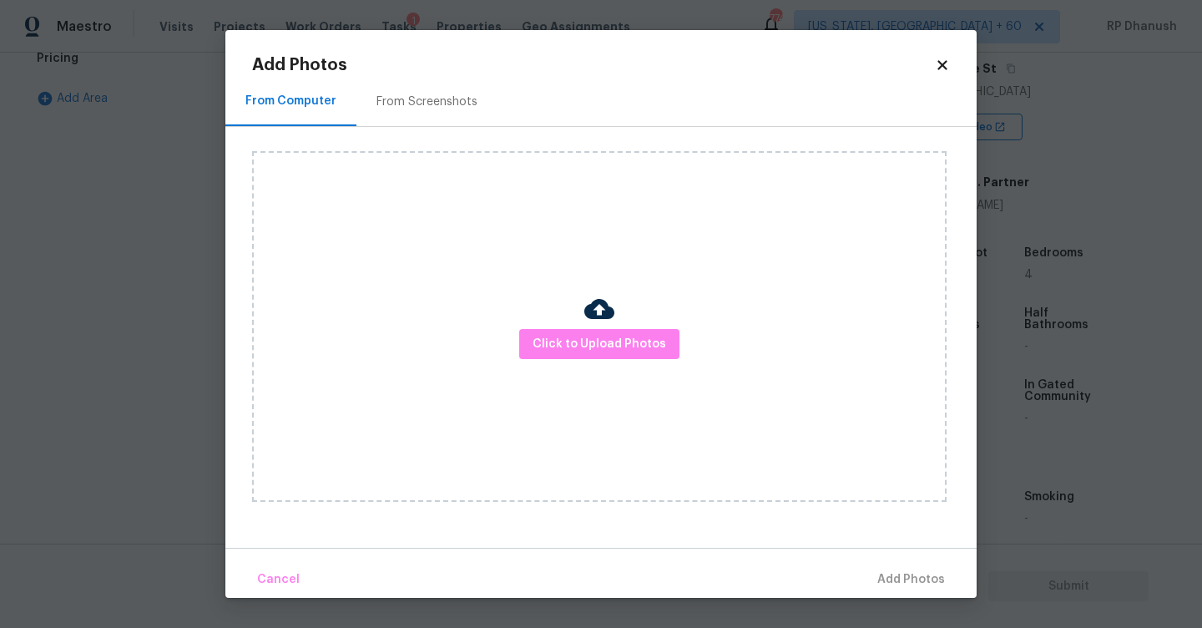
click at [373, 110] on div "From Screenshots" at bounding box center [426, 101] width 141 height 49
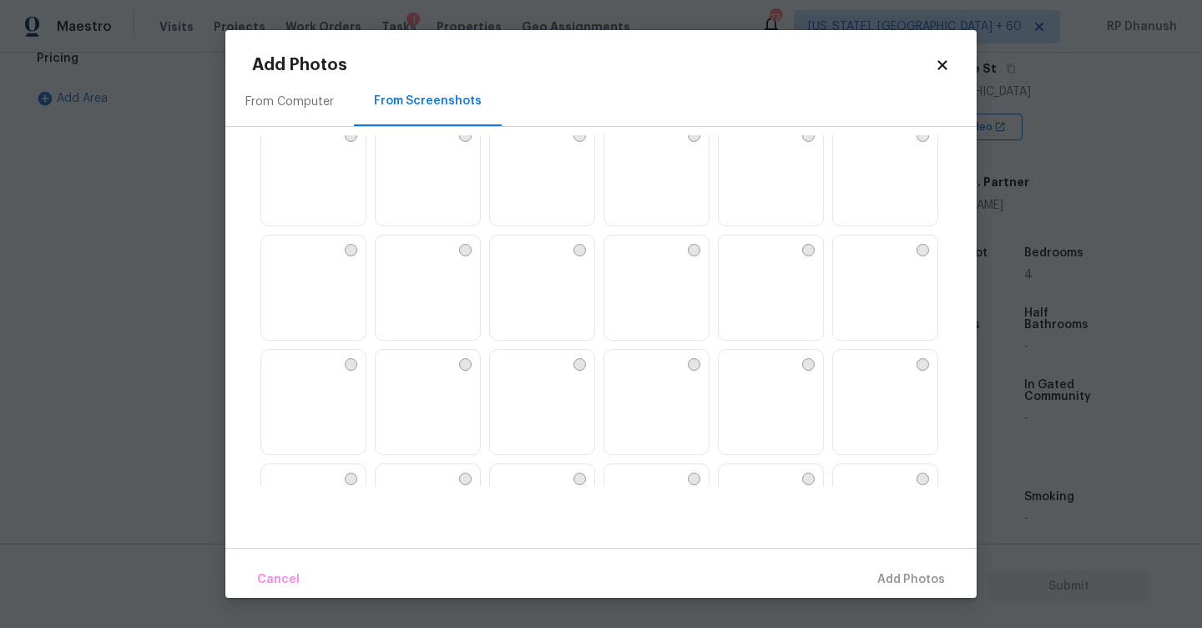
scroll to position [629, 0]
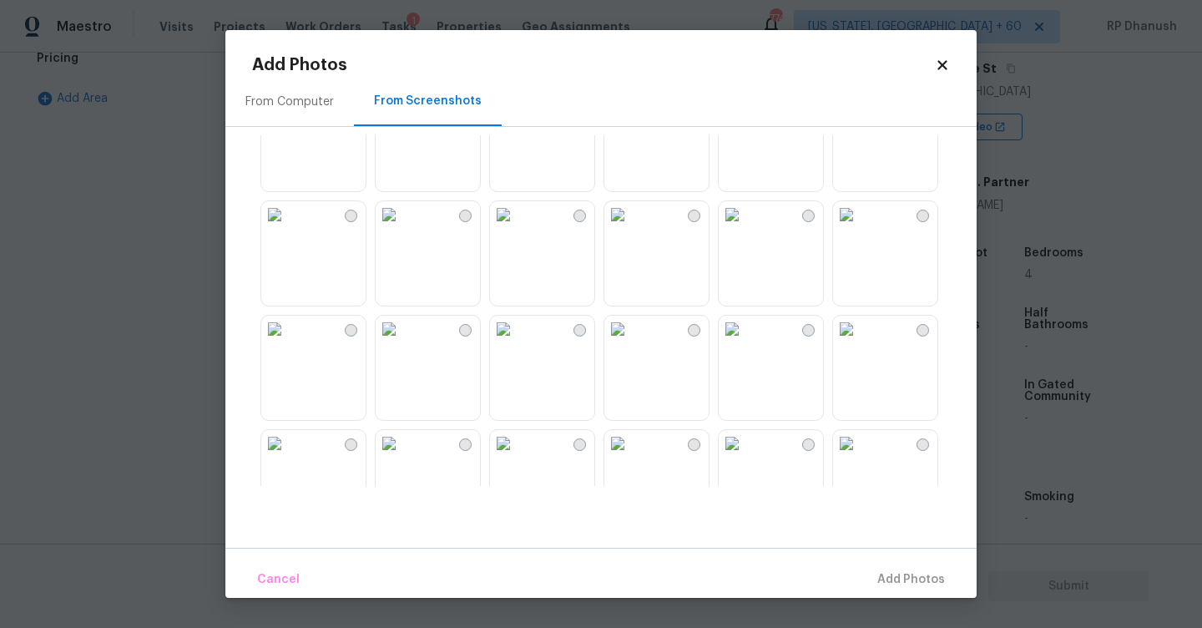
click at [860, 342] on img at bounding box center [846, 329] width 27 height 27
click at [912, 567] on button "Add 1 Photo(s)" at bounding box center [904, 580] width 96 height 36
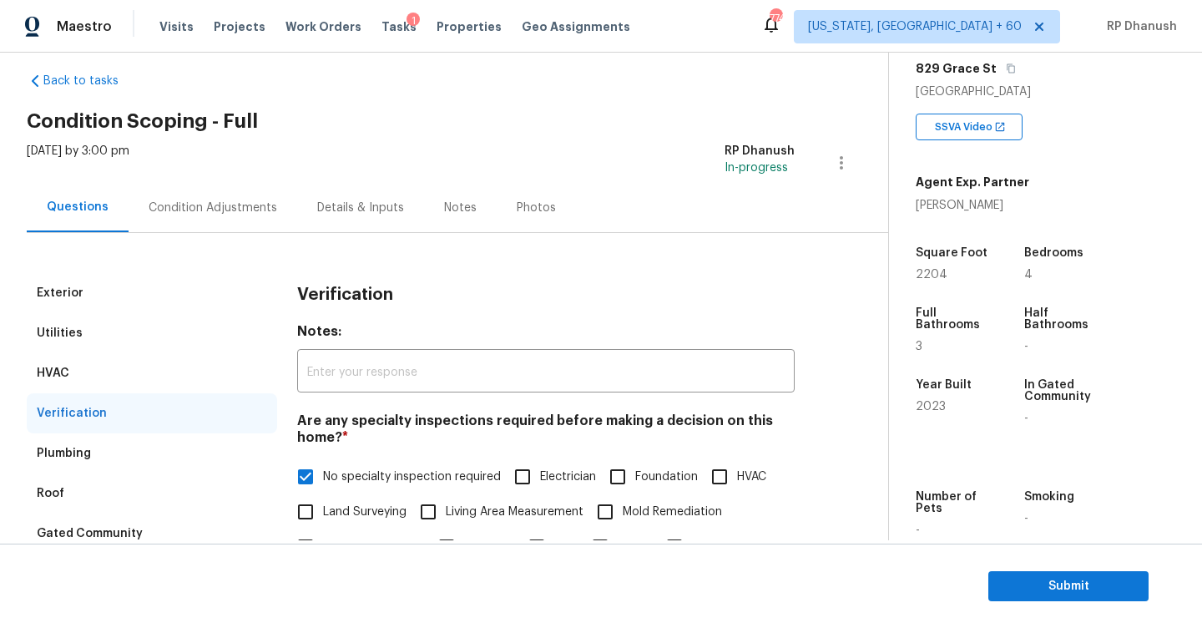
scroll to position [0, 0]
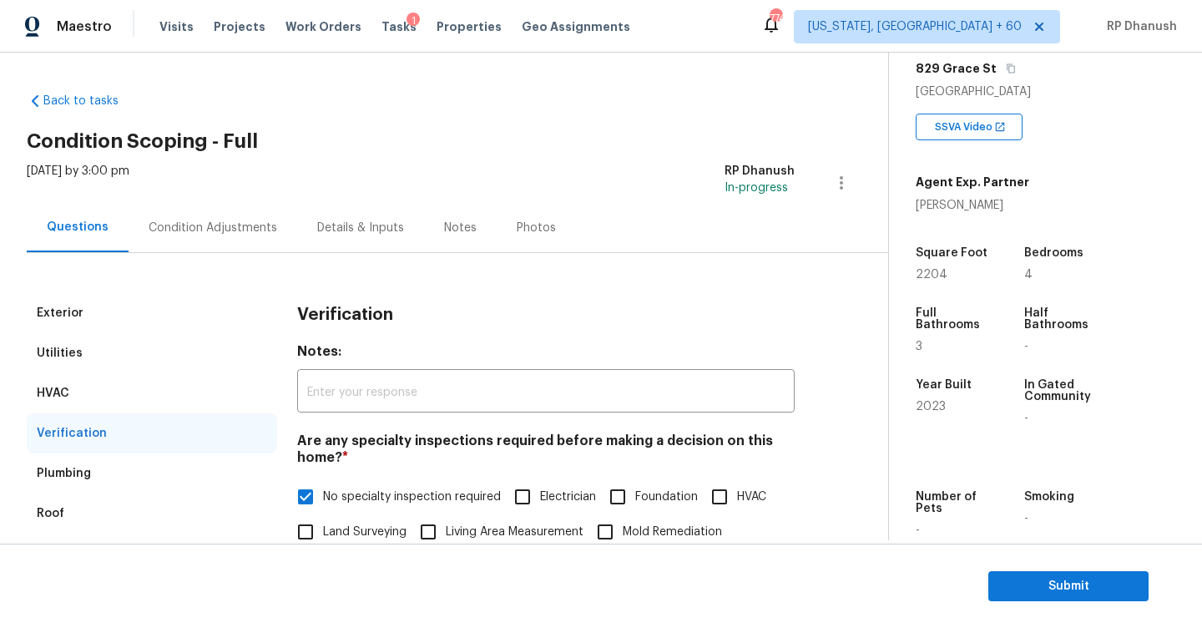
click at [219, 216] on div "Condition Adjustments" at bounding box center [213, 227] width 169 height 49
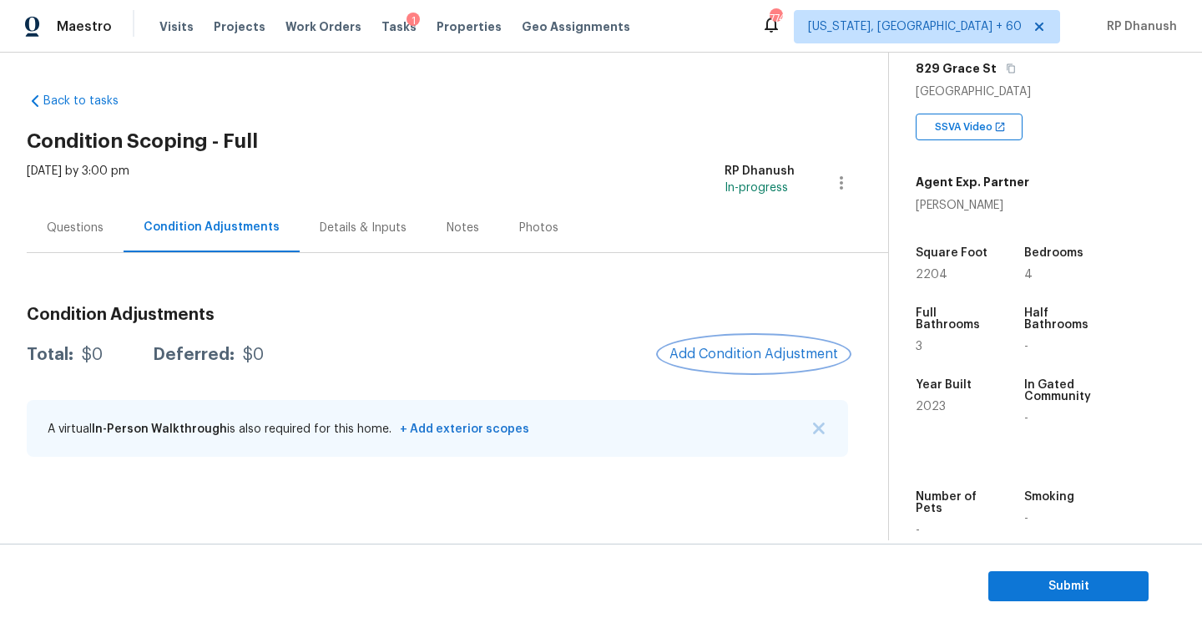
click at [796, 350] on span "Add Condition Adjustment" at bounding box center [753, 353] width 169 height 15
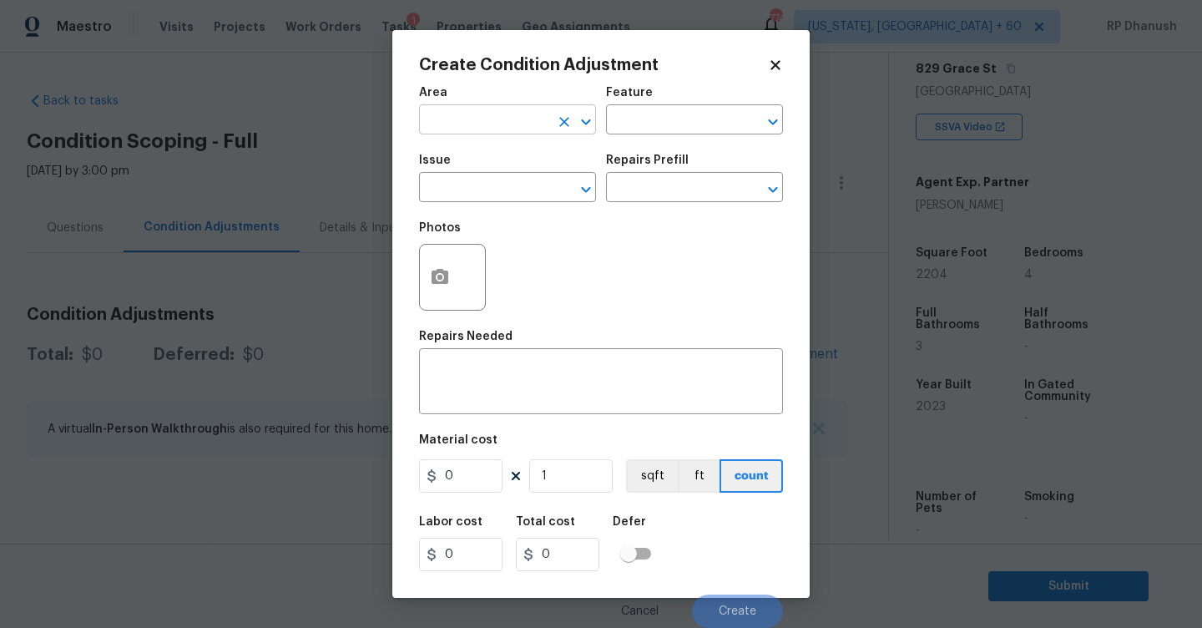
click at [503, 129] on input "text" at bounding box center [484, 122] width 130 height 26
click at [467, 173] on li "Exterior Overall" at bounding box center [507, 187] width 177 height 28
type input "Exterior Overall"
click at [659, 123] on input "text" at bounding box center [671, 122] width 130 height 26
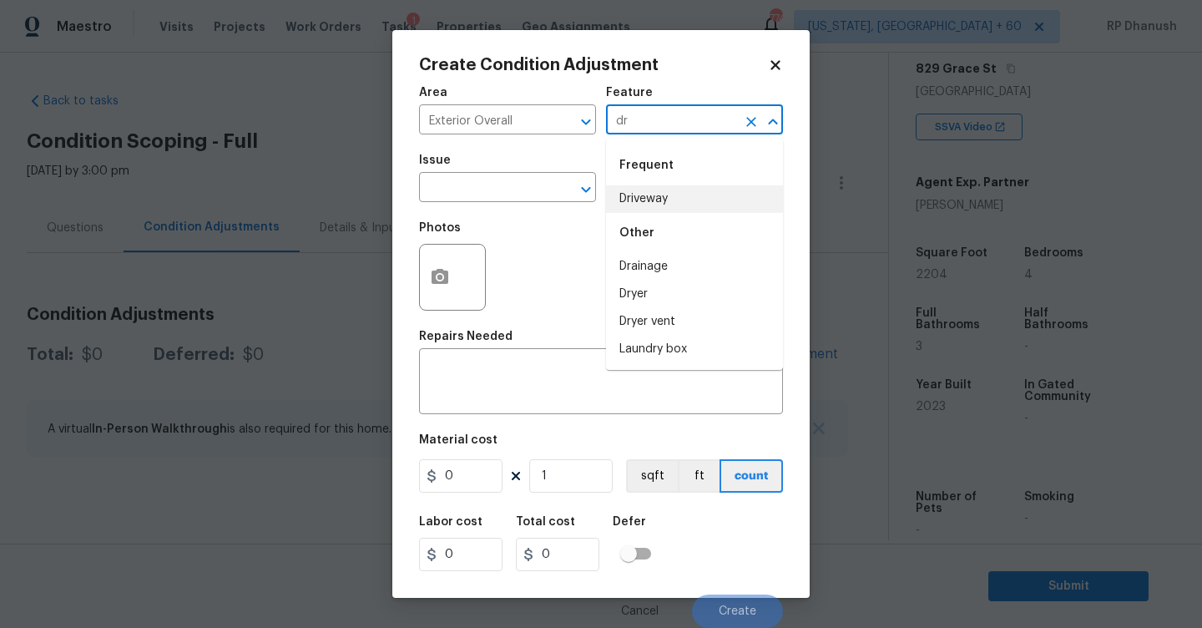
click at [640, 203] on li "Driveway" at bounding box center [694, 199] width 177 height 28
type input "Driveway"
click at [492, 203] on span "Issue ​" at bounding box center [507, 178] width 177 height 68
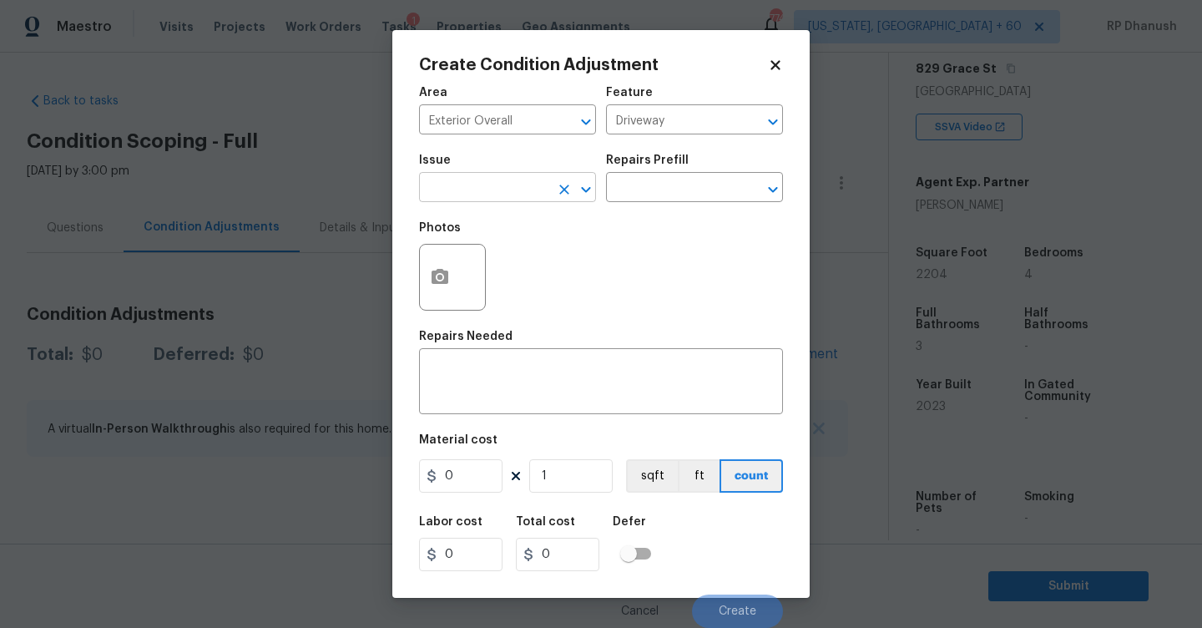
click at [494, 187] on input "text" at bounding box center [484, 189] width 130 height 26
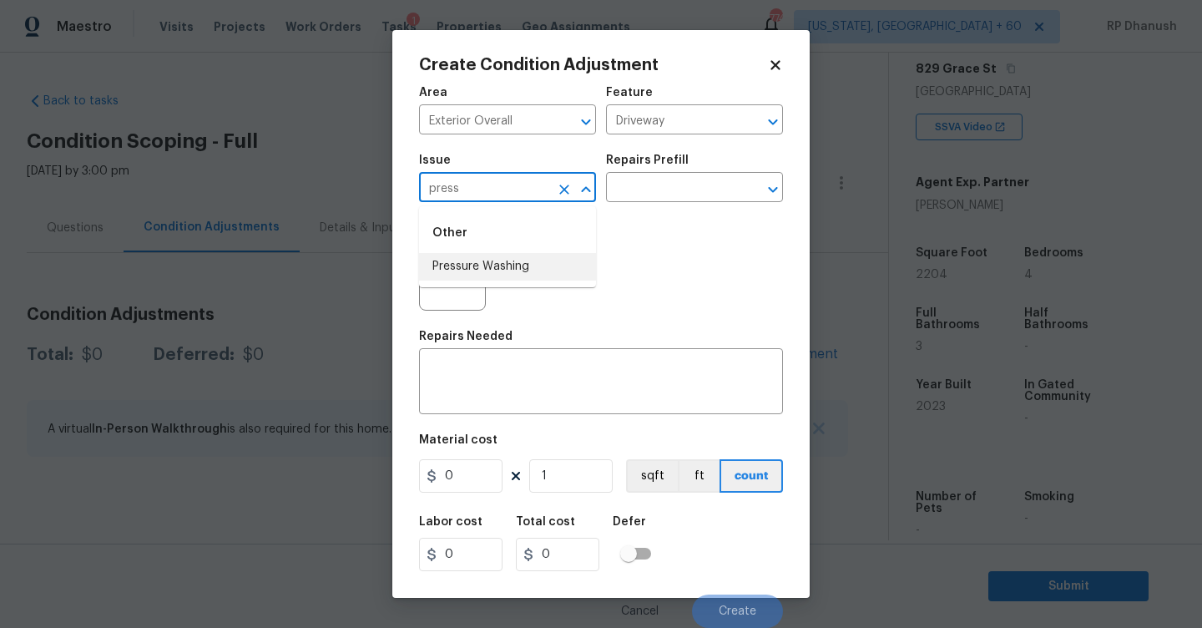
click at [495, 257] on li "Pressure Washing" at bounding box center [507, 267] width 177 height 28
type input "Pressure Washing"
click at [730, 165] on div "Repairs Prefill" at bounding box center [694, 165] width 177 height 22
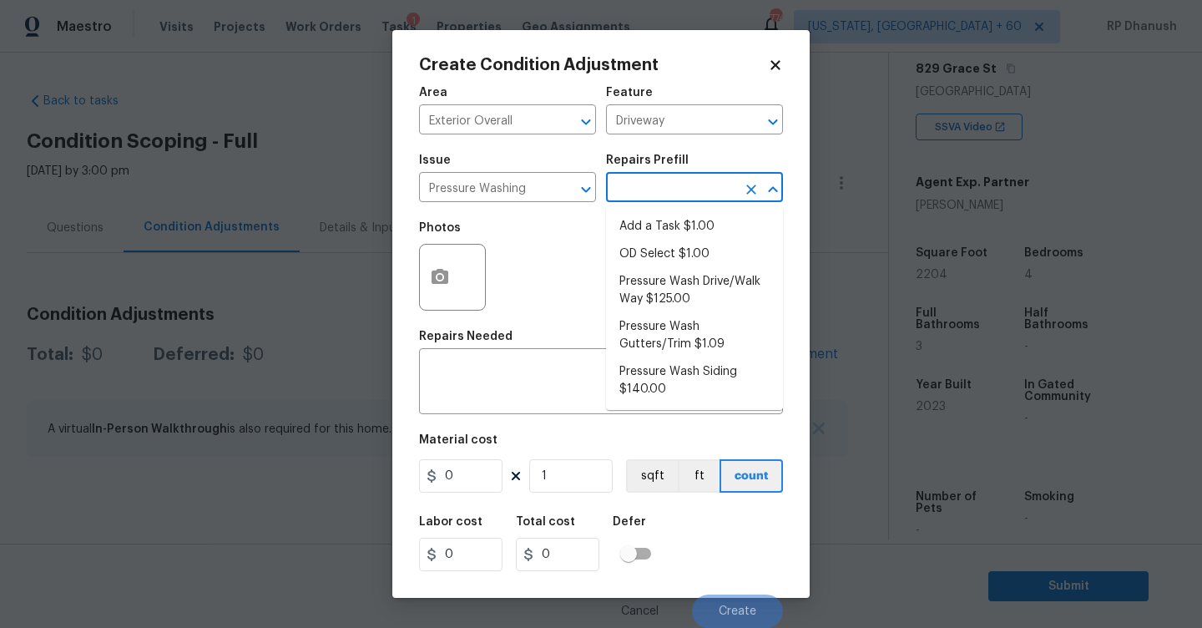
click at [708, 179] on input "text" at bounding box center [671, 189] width 130 height 26
click at [638, 378] on li "Pressure Wash Siding $140.00" at bounding box center [694, 380] width 177 height 45
type input "Siding"
type textarea "Protect areas as needed for pressure washing. Pressure wash the siding on the h…"
type input "140"
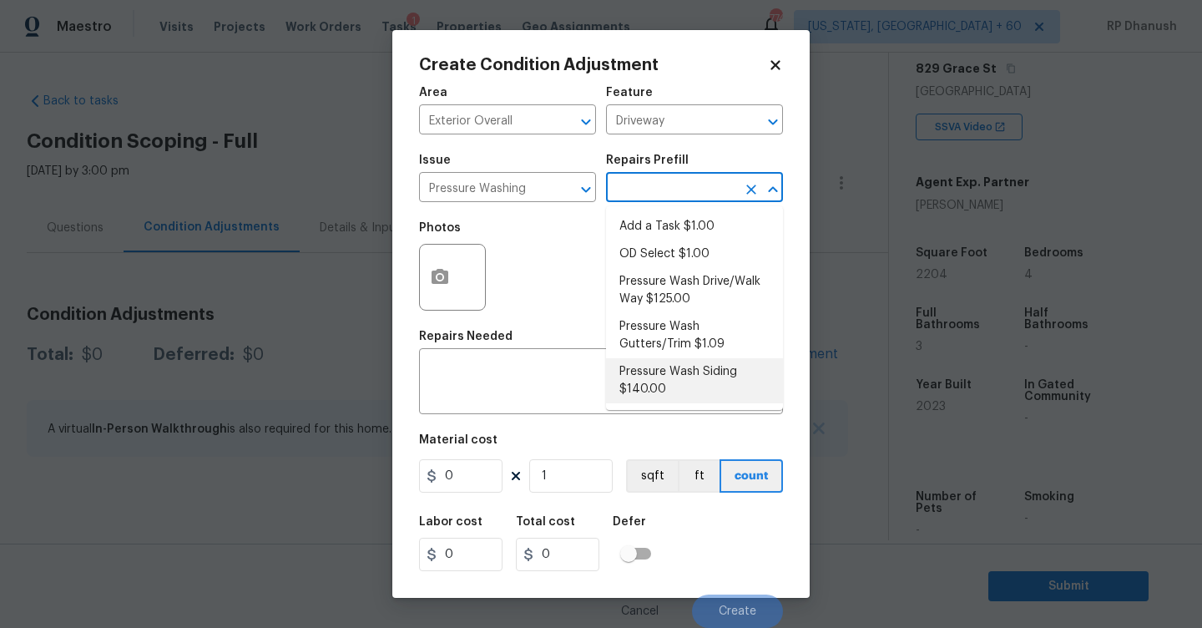
type input "140"
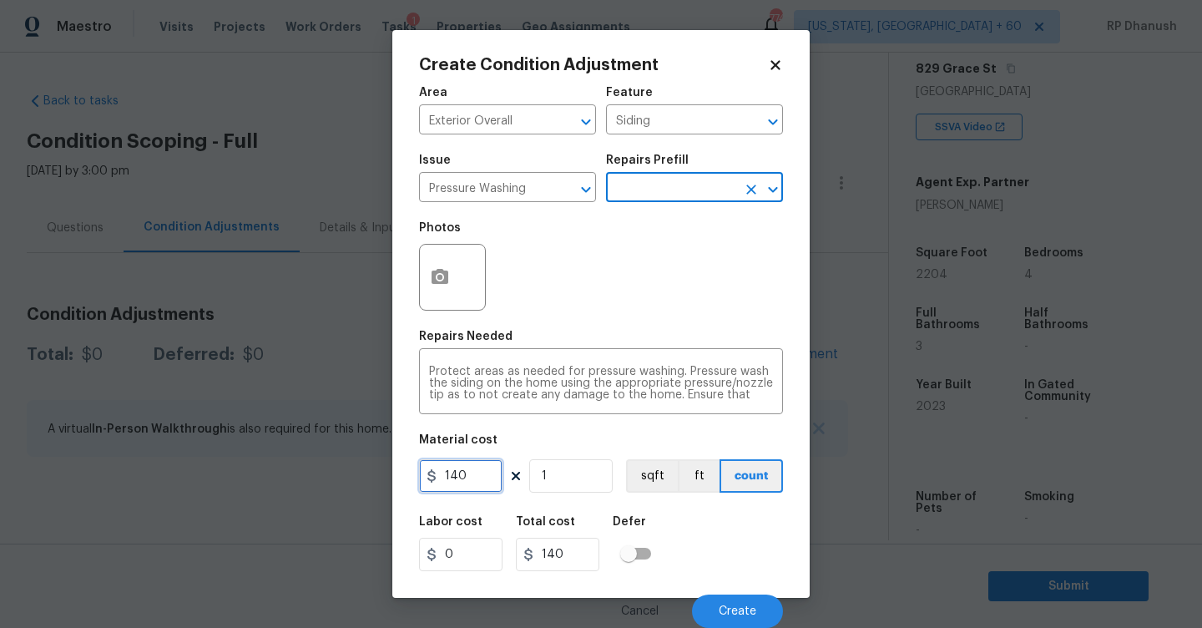
click at [480, 481] on input "140" at bounding box center [460, 475] width 83 height 33
type input "200"
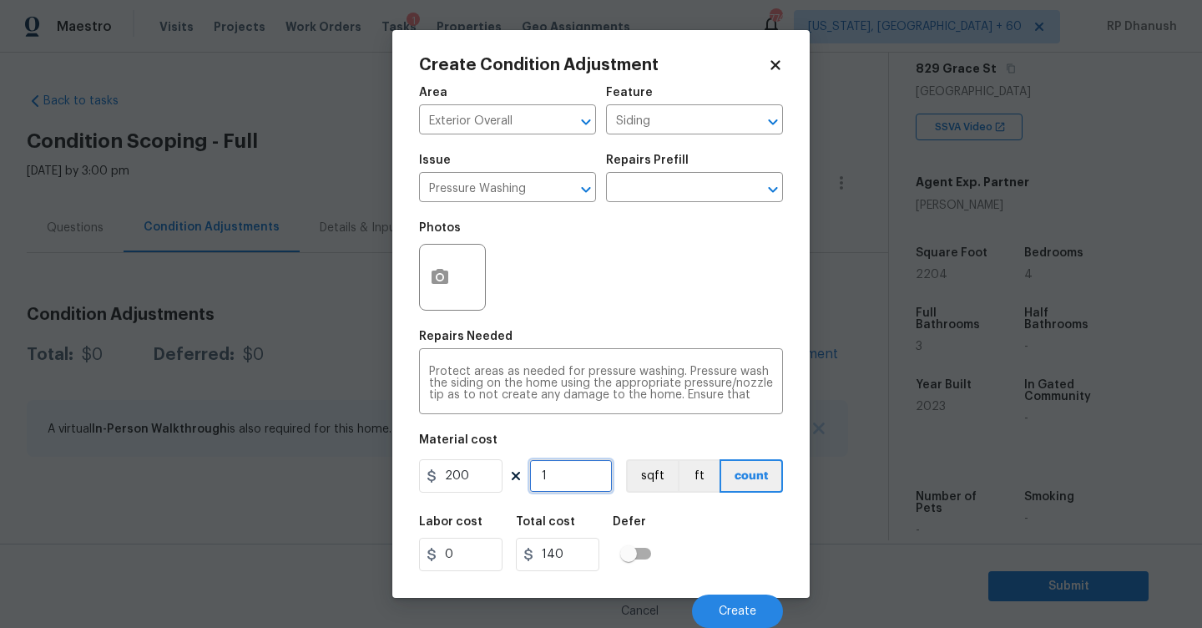
type input "200"
click at [773, 617] on button "Create" at bounding box center [737, 610] width 91 height 33
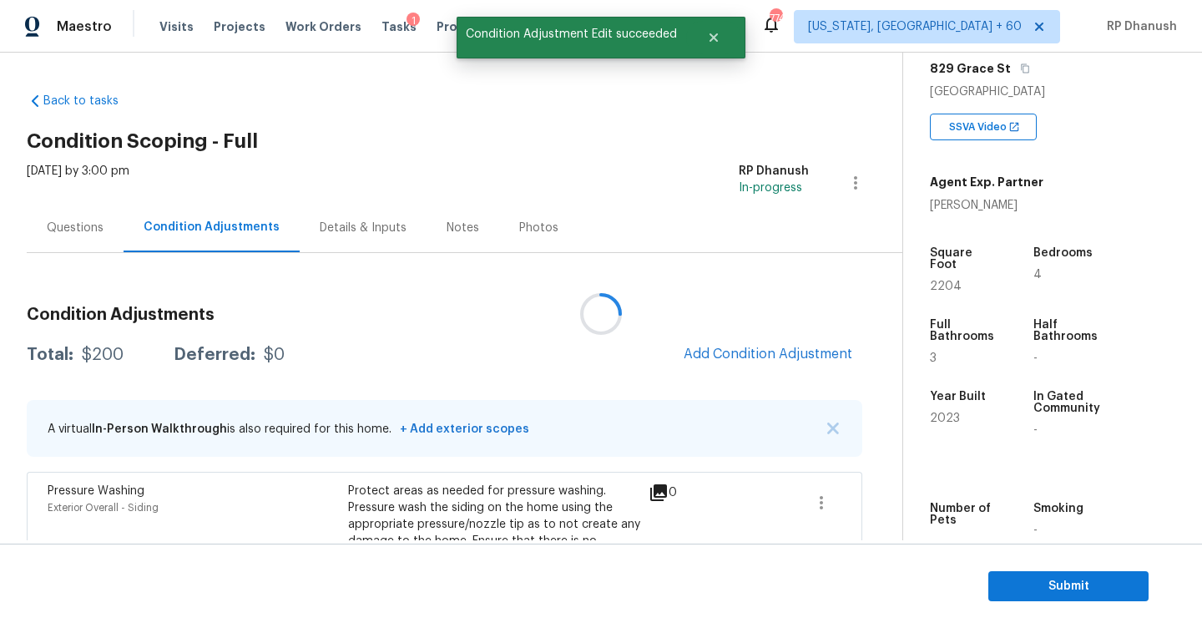
click at [725, 370] on div at bounding box center [601, 314] width 1202 height 628
click at [733, 363] on button "Add Condition Adjustment" at bounding box center [768, 353] width 189 height 35
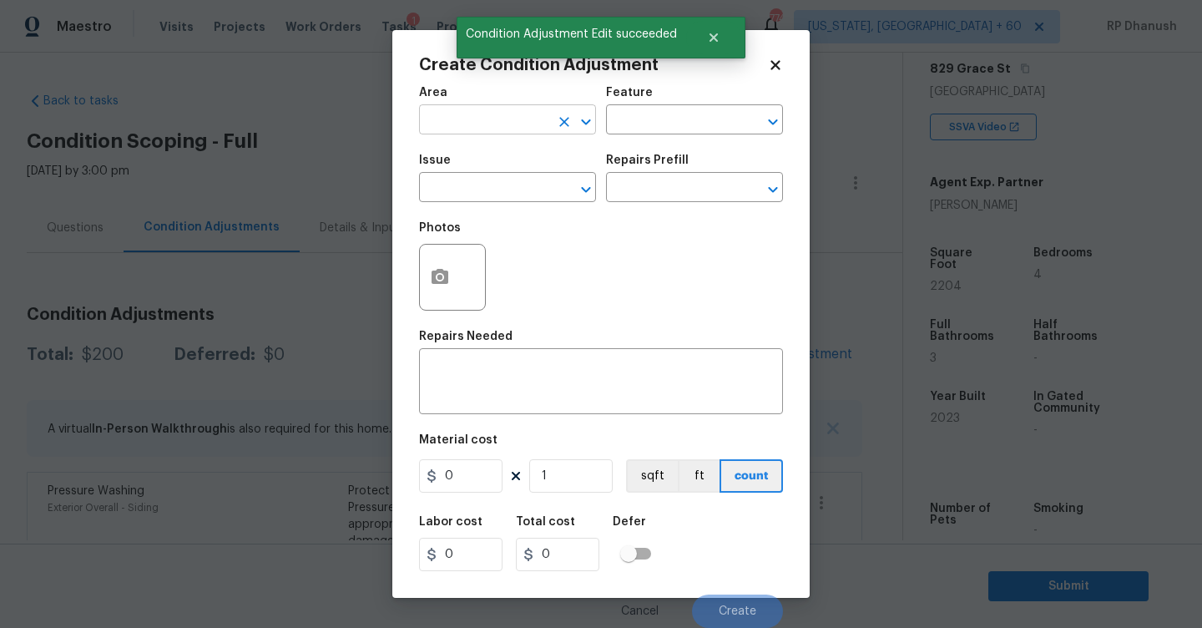
click at [504, 112] on input "text" at bounding box center [484, 122] width 130 height 26
click at [471, 184] on li "Exterior Overall" at bounding box center [507, 187] width 177 height 28
type input "Exterior Overall"
click at [604, 158] on div "Issue ​ Repairs Prefill ​" at bounding box center [601, 178] width 364 height 68
click at [644, 139] on div "Area Exterior Overall ​ Feature ​" at bounding box center [601, 111] width 364 height 68
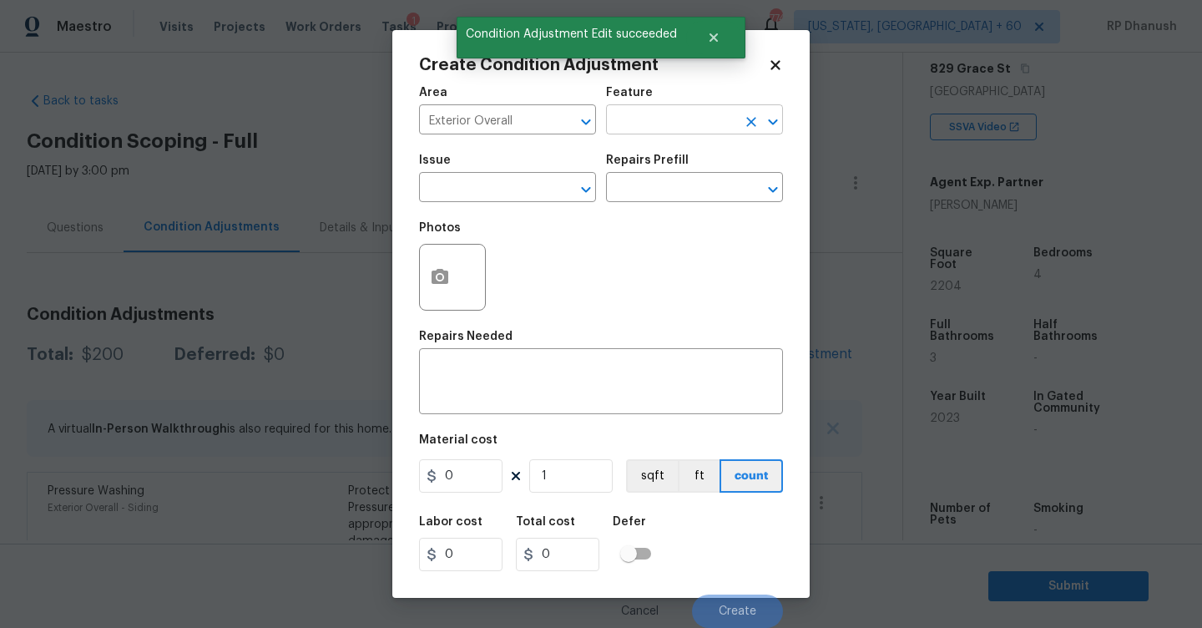
click at [656, 121] on input "text" at bounding box center [671, 122] width 130 height 26
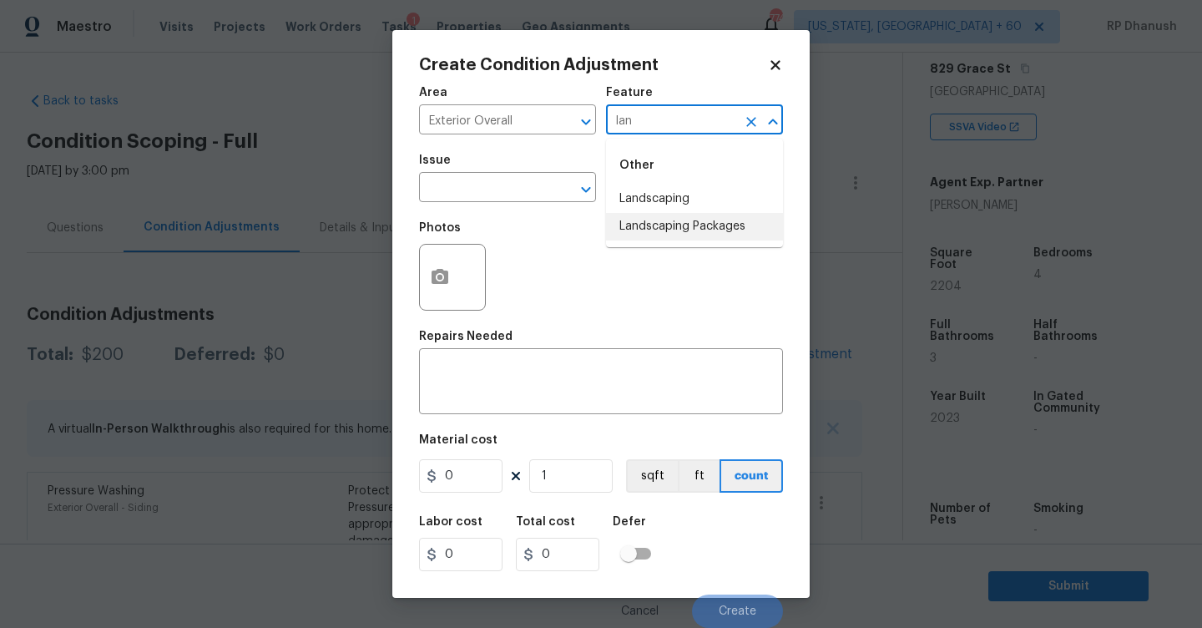
click at [626, 225] on li "Landscaping Packages" at bounding box center [694, 227] width 177 height 28
type input "Landscaping Packages"
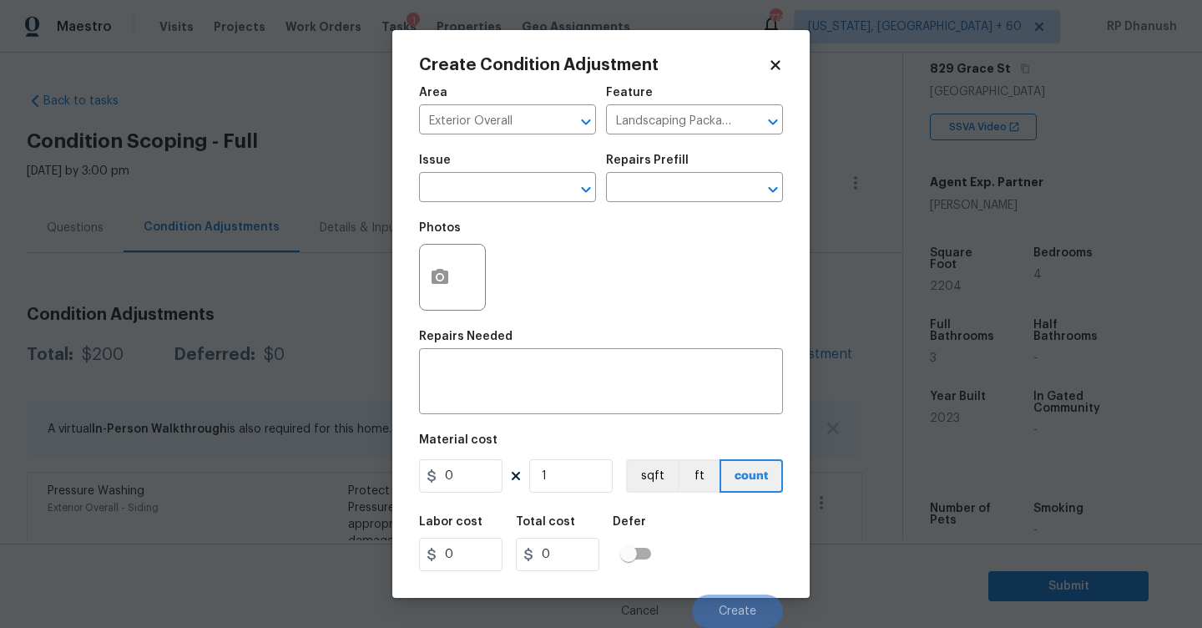
click at [461, 217] on div "Photos" at bounding box center [454, 266] width 70 height 109
click at [498, 169] on div "Issue" at bounding box center [507, 165] width 177 height 22
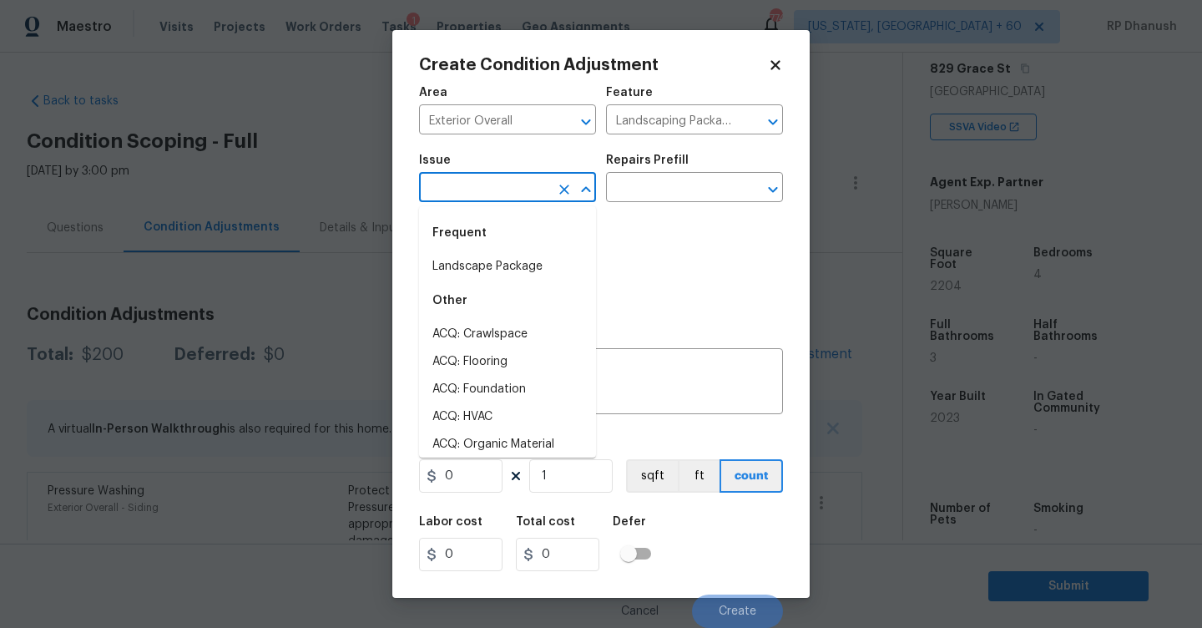
click at [498, 200] on input "text" at bounding box center [484, 189] width 130 height 26
click at [498, 258] on li "Landscape Package" at bounding box center [507, 267] width 177 height 28
type input "Landscape Package"
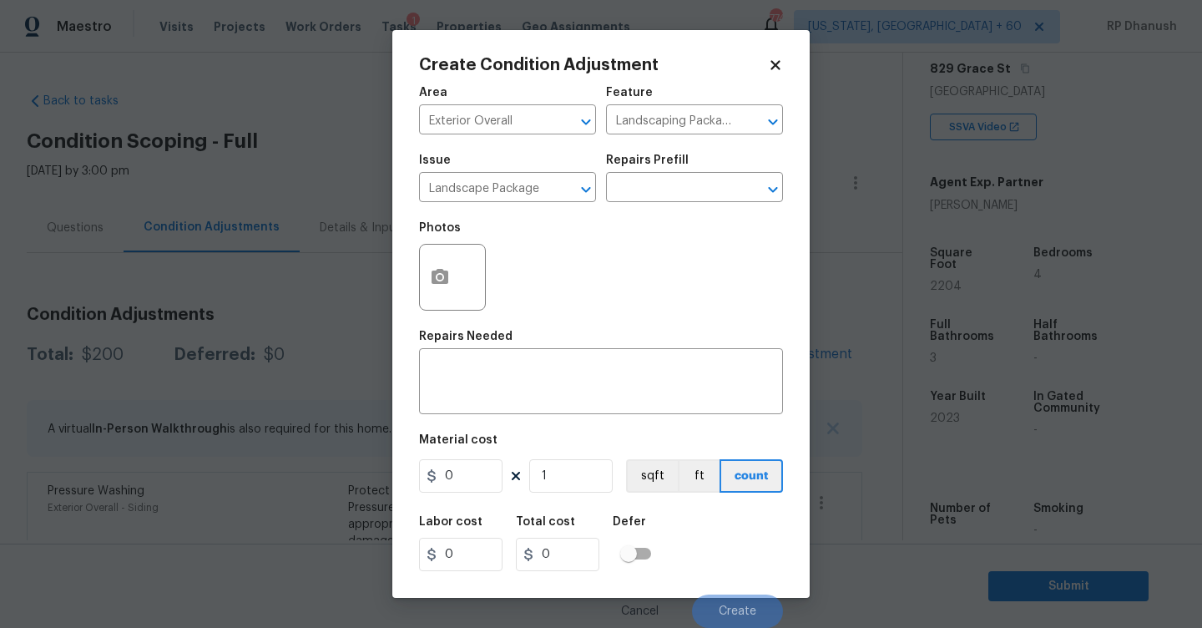
click at [695, 172] on div "Repairs Prefill" at bounding box center [694, 165] width 177 height 22
click at [683, 191] on input "text" at bounding box center [671, 189] width 130 height 26
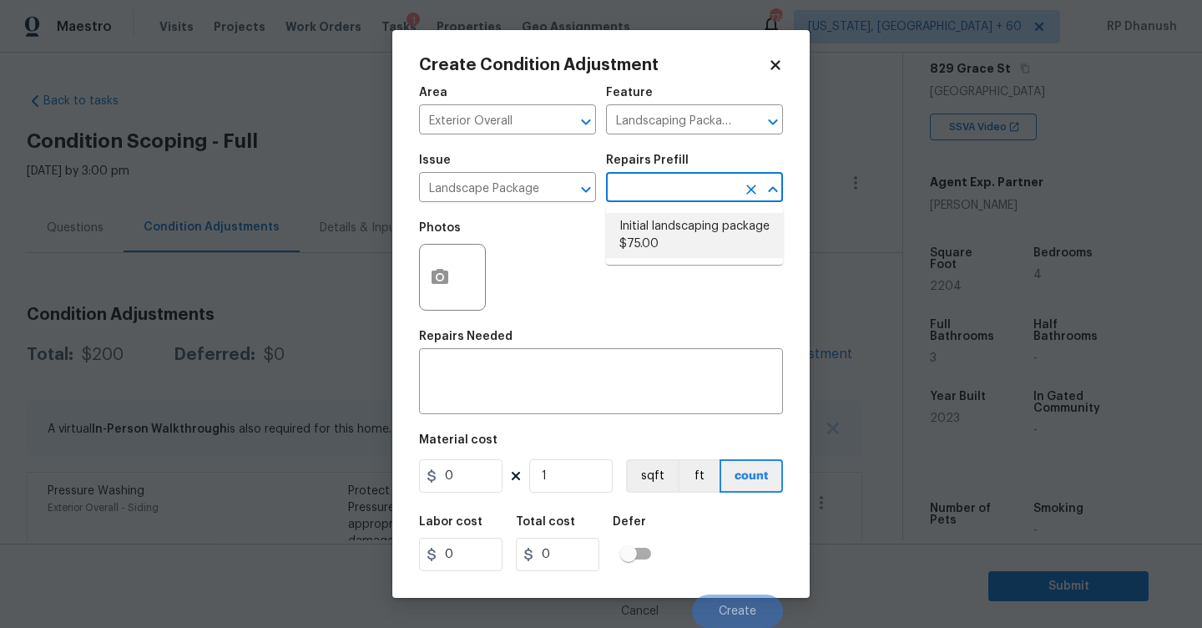
click at [659, 240] on li "Initial landscaping package $75.00" at bounding box center [694, 235] width 177 height 45
type input "Home Readiness Packages"
type textarea "Mowing of grass up to 6" in height. Mow, edge along driveways & sidewalks, trim…"
type input "75"
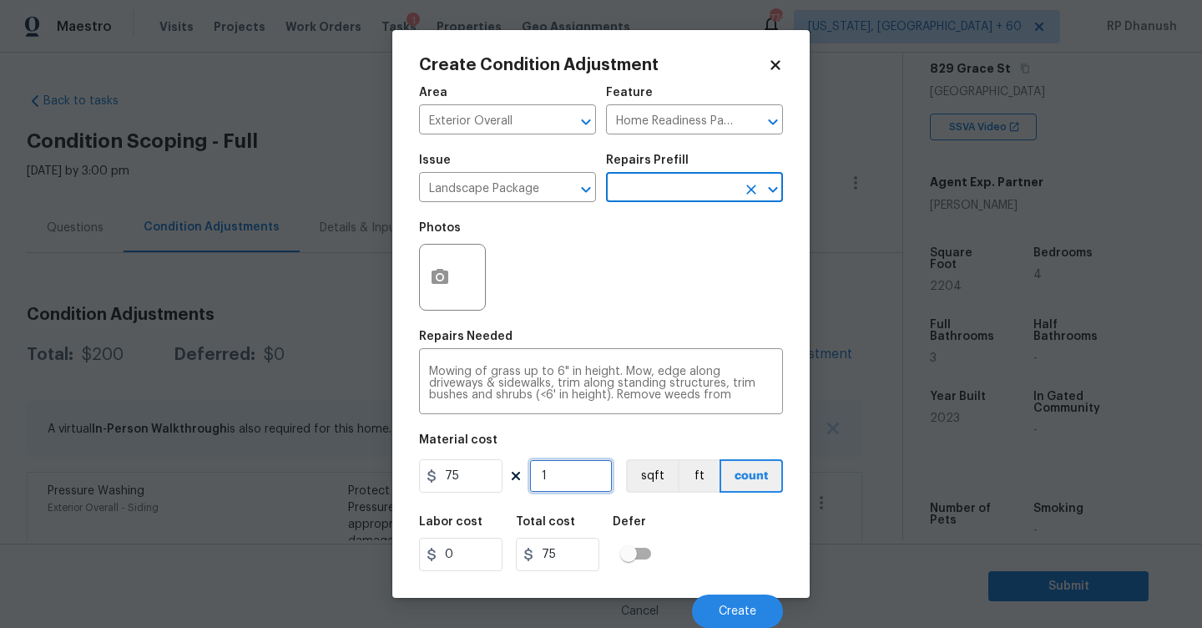
click at [594, 479] on input "1" at bounding box center [570, 475] width 83 height 33
type input "0"
type input "1"
type input "75"
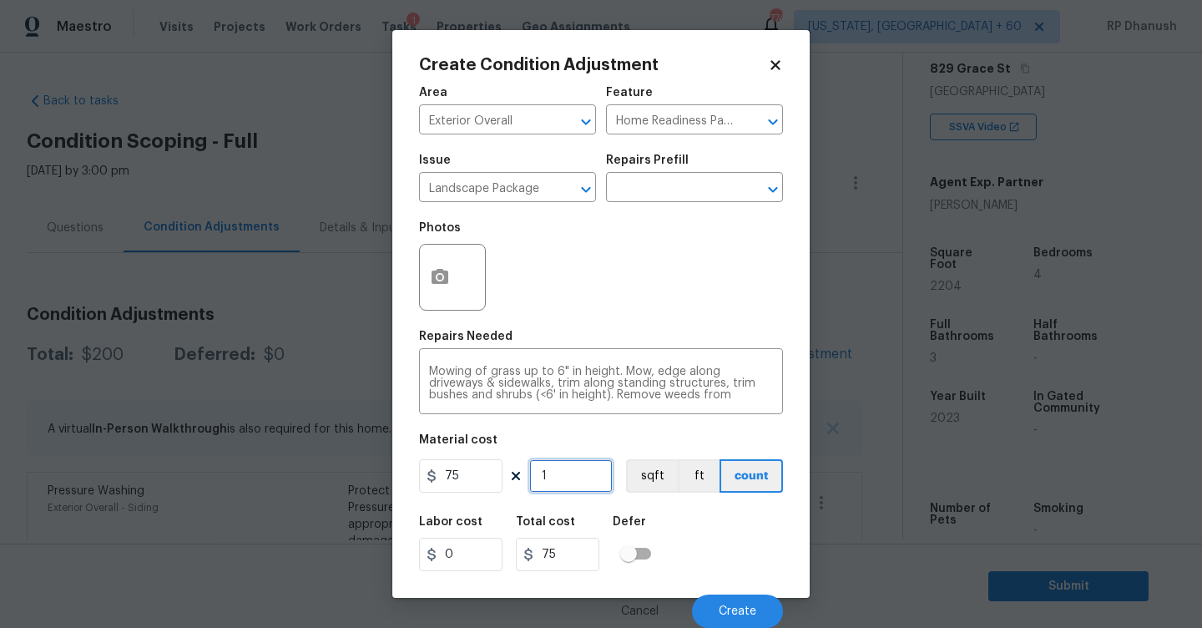
type input "0"
type input "4"
type input "300"
type input "4"
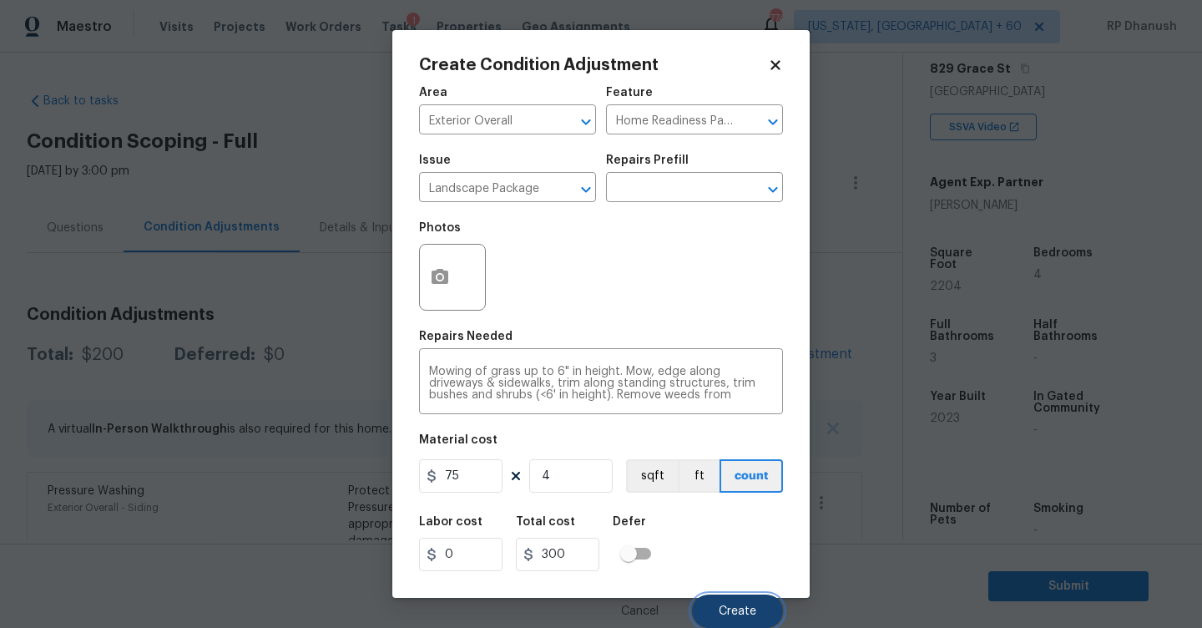
click at [735, 612] on span "Create" at bounding box center [738, 611] width 38 height 13
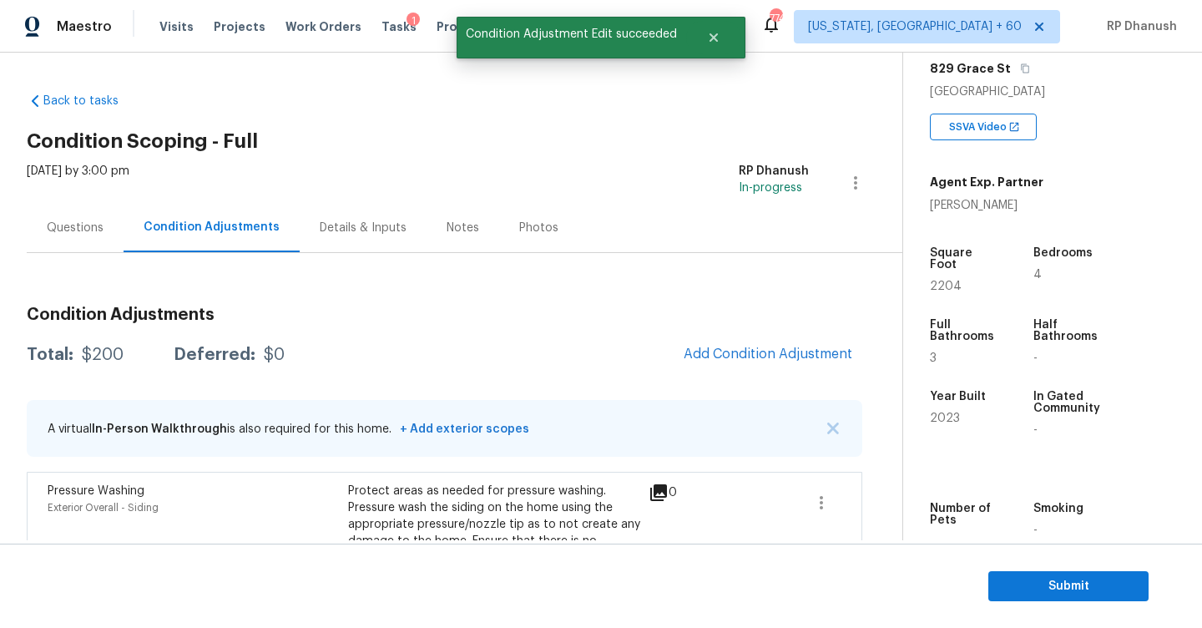
scroll to position [92, 0]
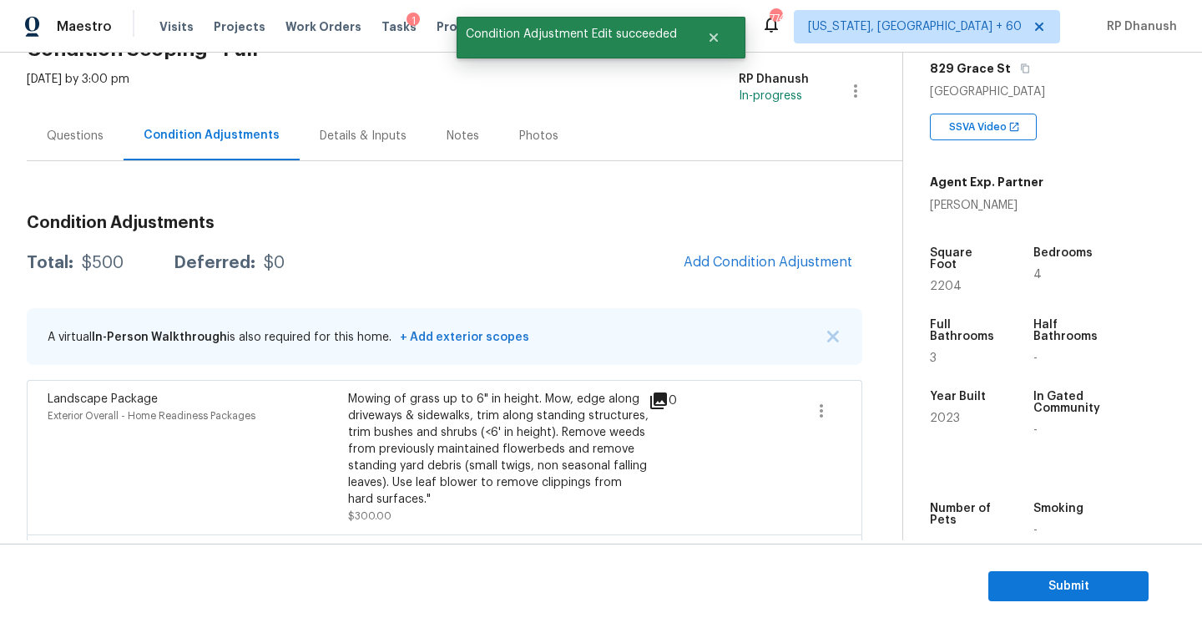
click at [769, 280] on span "Add Condition Adjustment" at bounding box center [768, 263] width 189 height 37
click at [765, 260] on span "Add Condition Adjustment" at bounding box center [768, 262] width 169 height 15
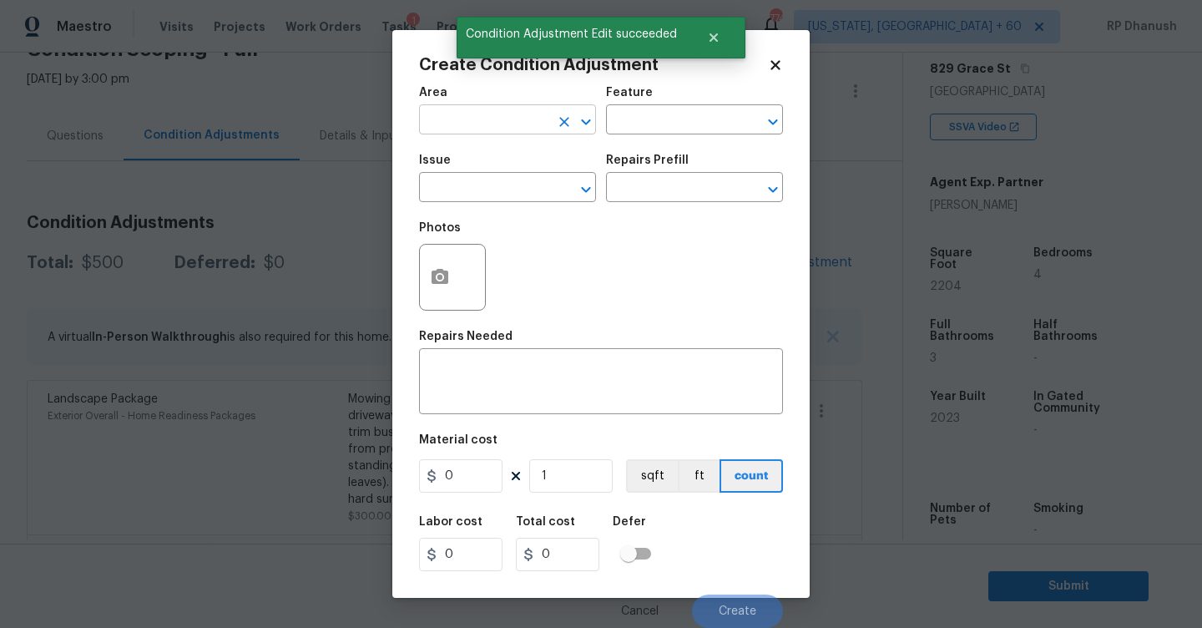
click at [488, 124] on input "text" at bounding box center [484, 122] width 130 height 26
click at [472, 195] on li "Exterior Overall" at bounding box center [507, 187] width 177 height 28
type input "Exterior Overall"
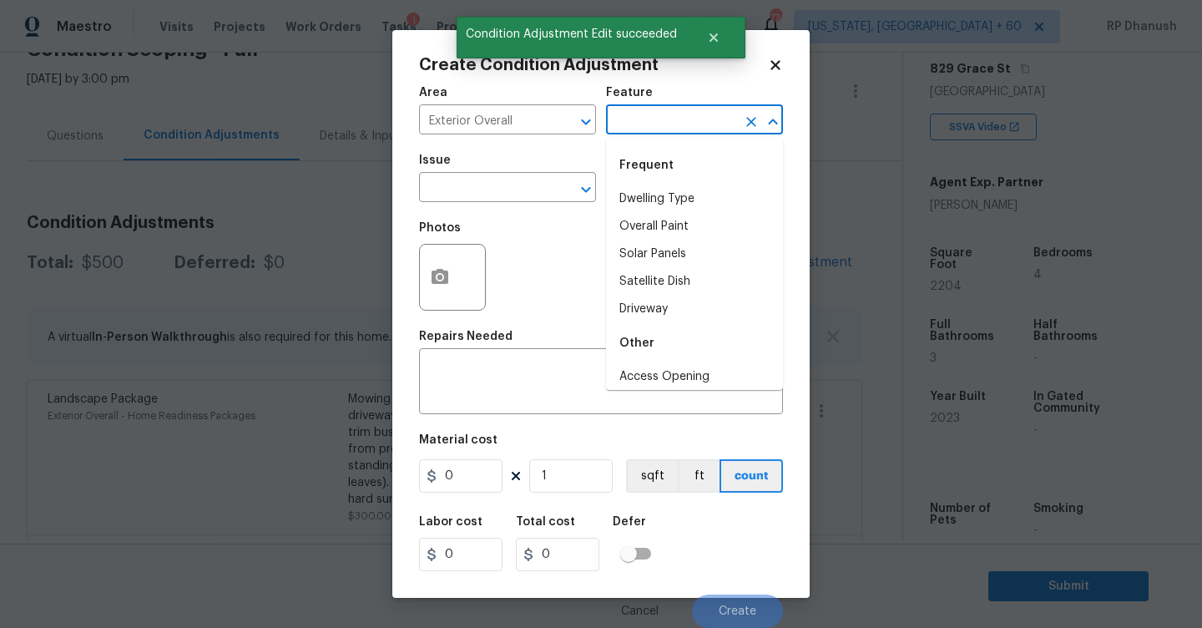
click at [643, 134] on input "text" at bounding box center [671, 122] width 130 height 26
click at [642, 245] on li "Yard maintenance" at bounding box center [694, 254] width 177 height 28
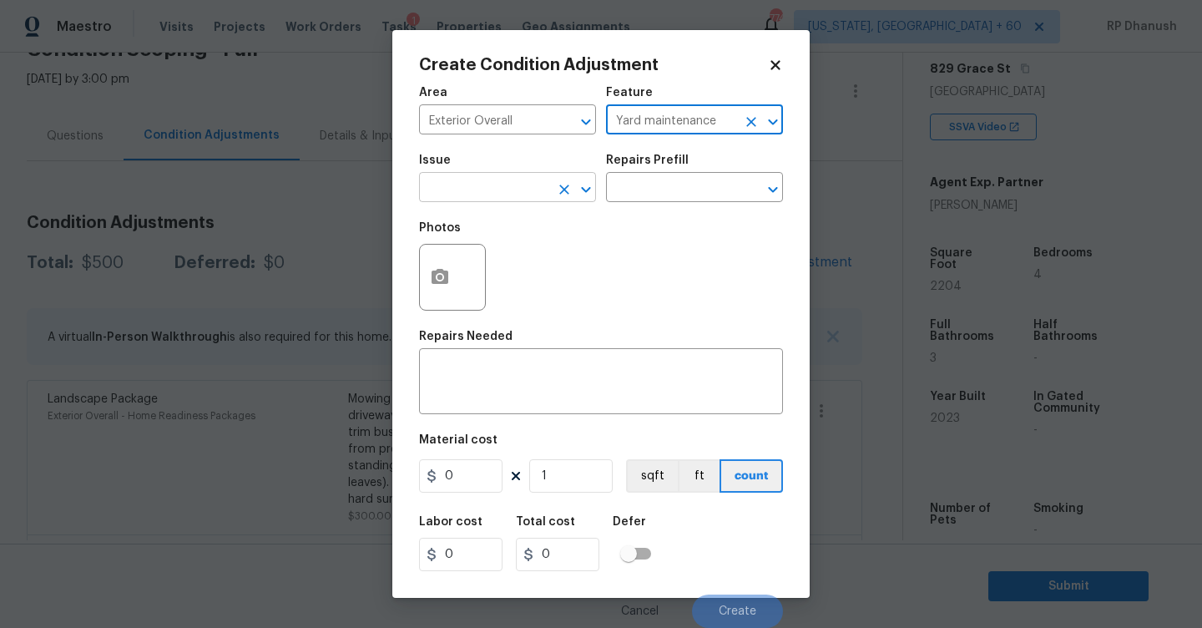
type input "Yard maintenance"
click at [496, 196] on input "text" at bounding box center [484, 189] width 130 height 26
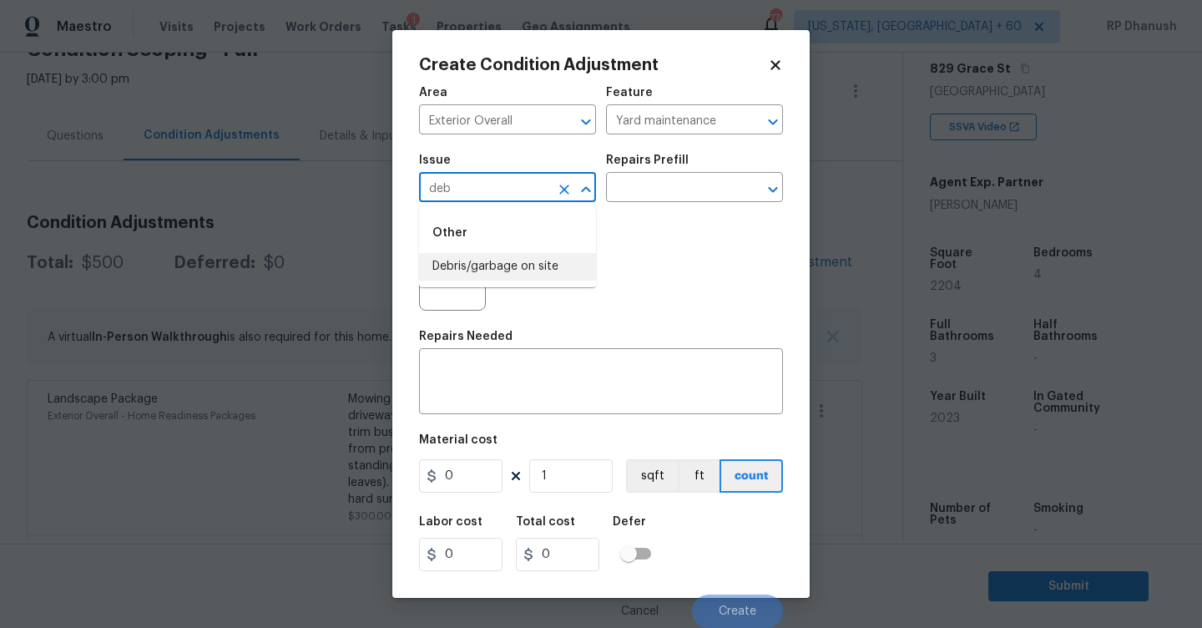
click at [467, 263] on li "Debris/garbage on site" at bounding box center [507, 267] width 177 height 28
type input "Debris/garbage on site"
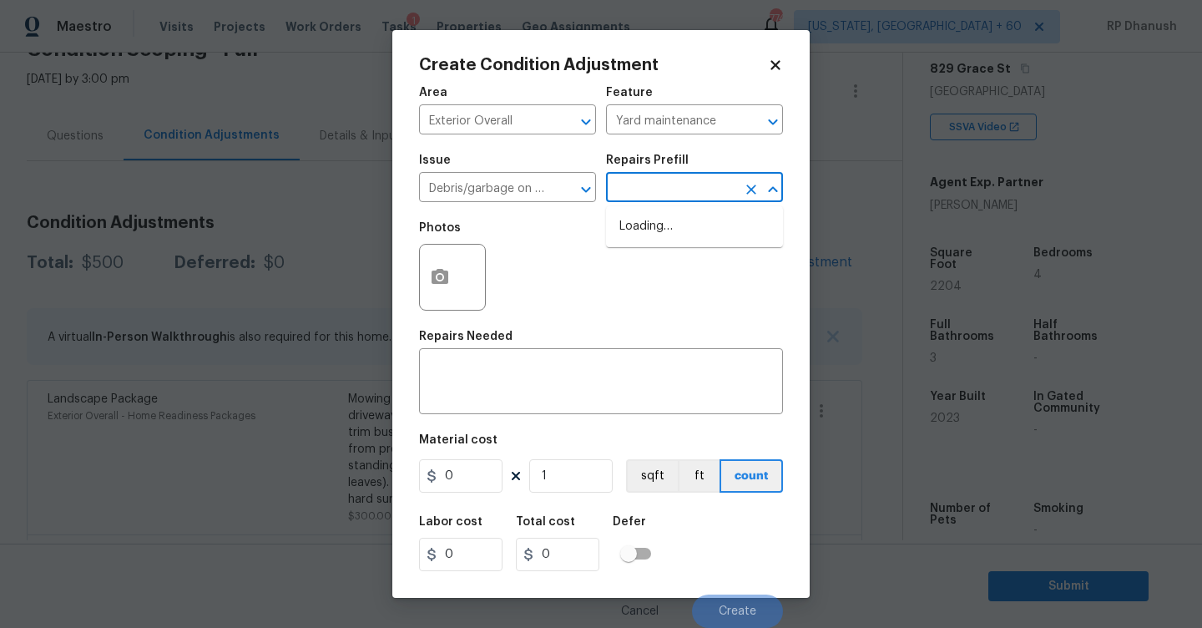
click at [664, 201] on input "text" at bounding box center [671, 189] width 130 height 26
click at [659, 238] on li "Remove debris/garbage $100.00" at bounding box center [694, 235] width 177 height 45
type textarea "Remove, haul off, and properly dispose of any debris left by seller to offsite …"
type input "100"
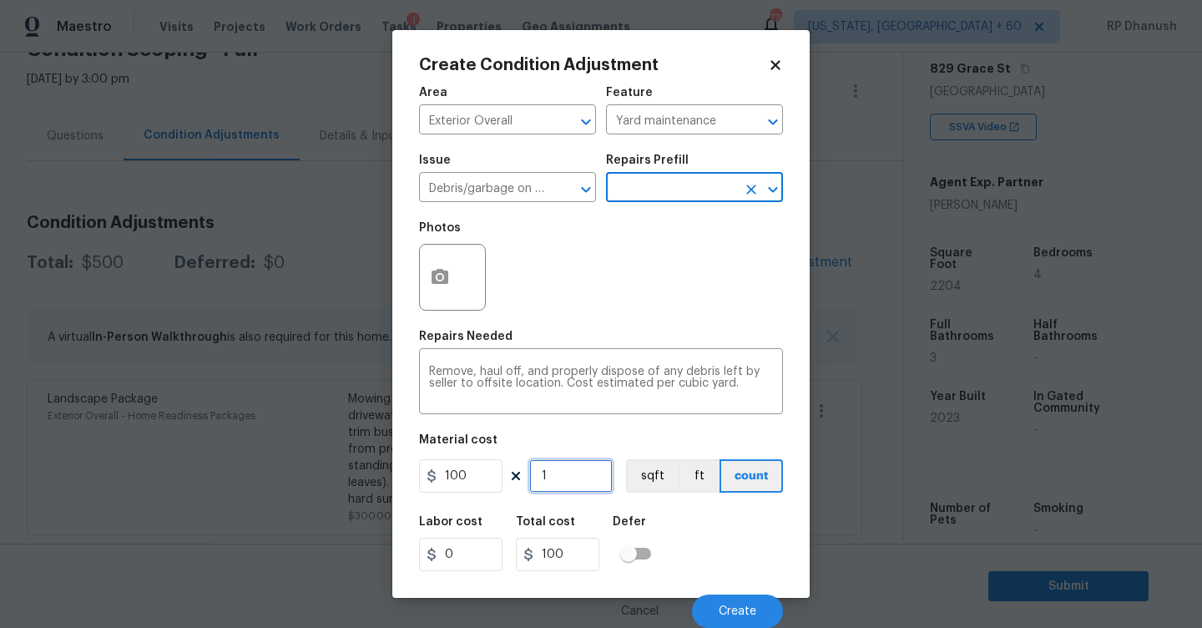
click at [578, 474] on input "1" at bounding box center [570, 475] width 83 height 33
type input "0"
type input "2"
type input "200"
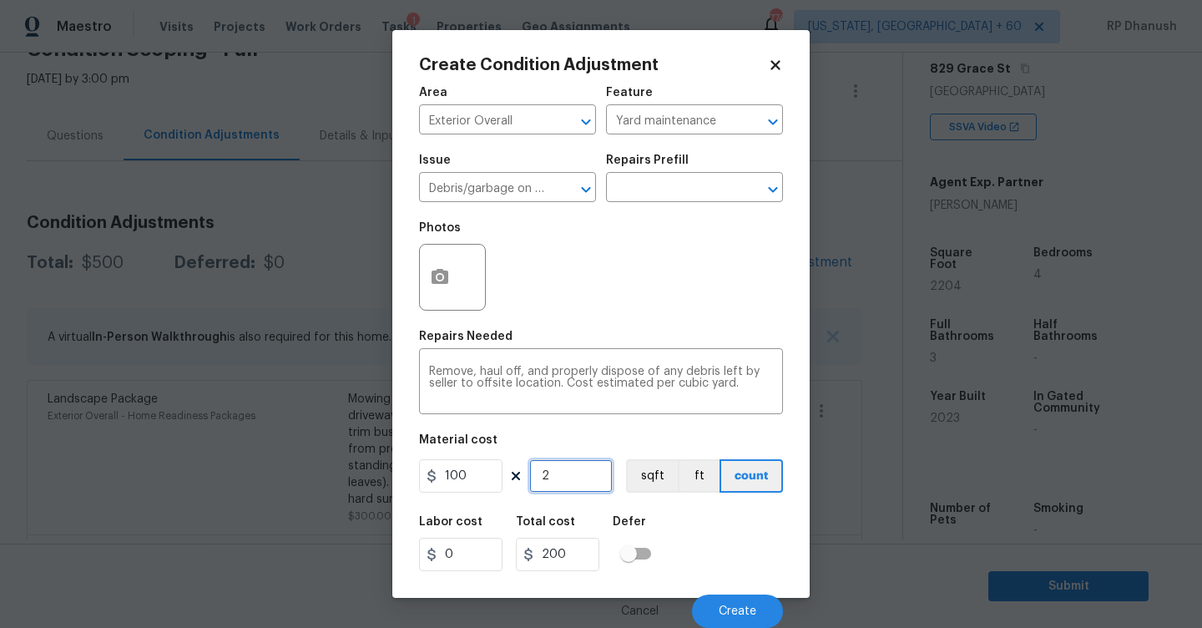
type input "2"
click at [713, 605] on button "Create" at bounding box center [737, 610] width 91 height 33
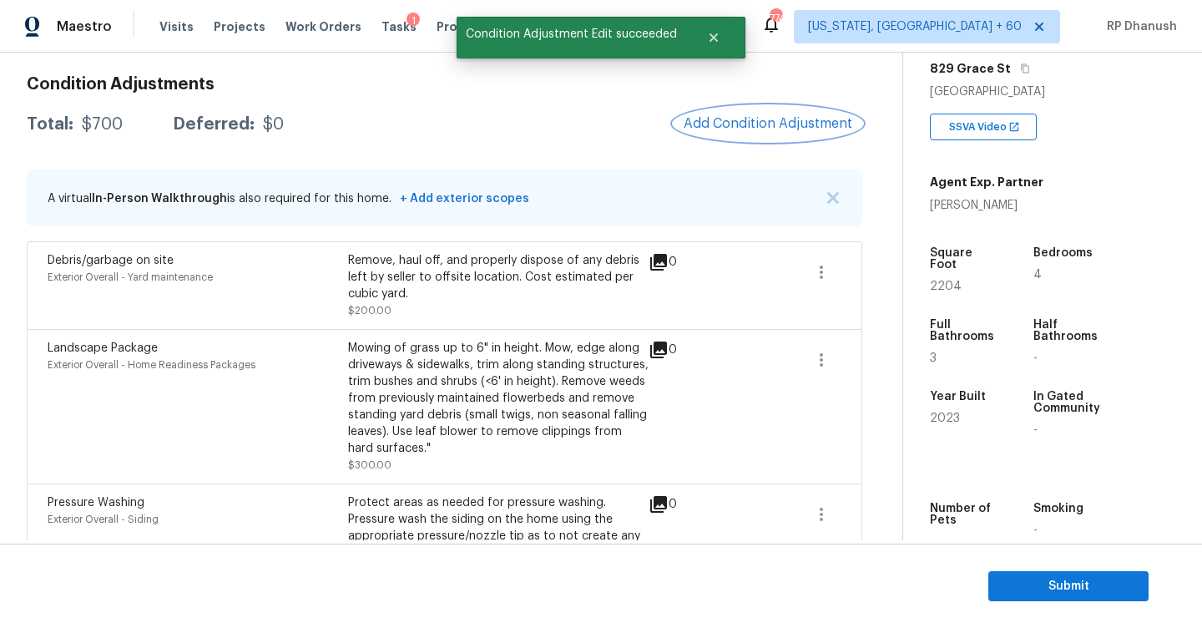
scroll to position [146, 0]
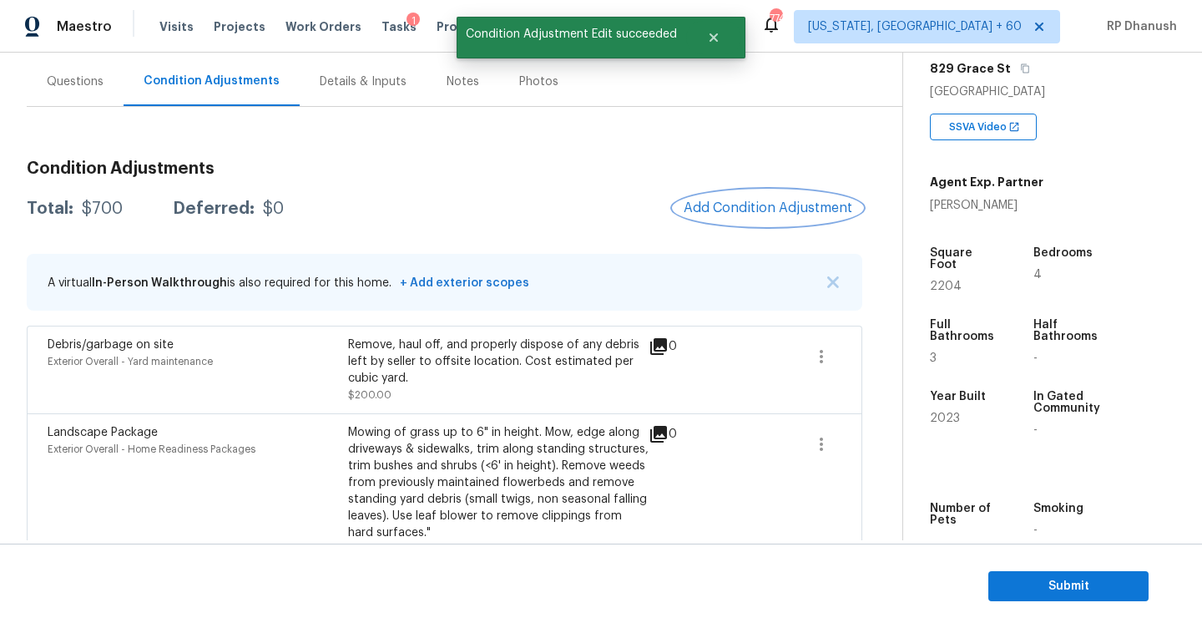
click at [754, 213] on span "Add Condition Adjustment" at bounding box center [768, 207] width 169 height 15
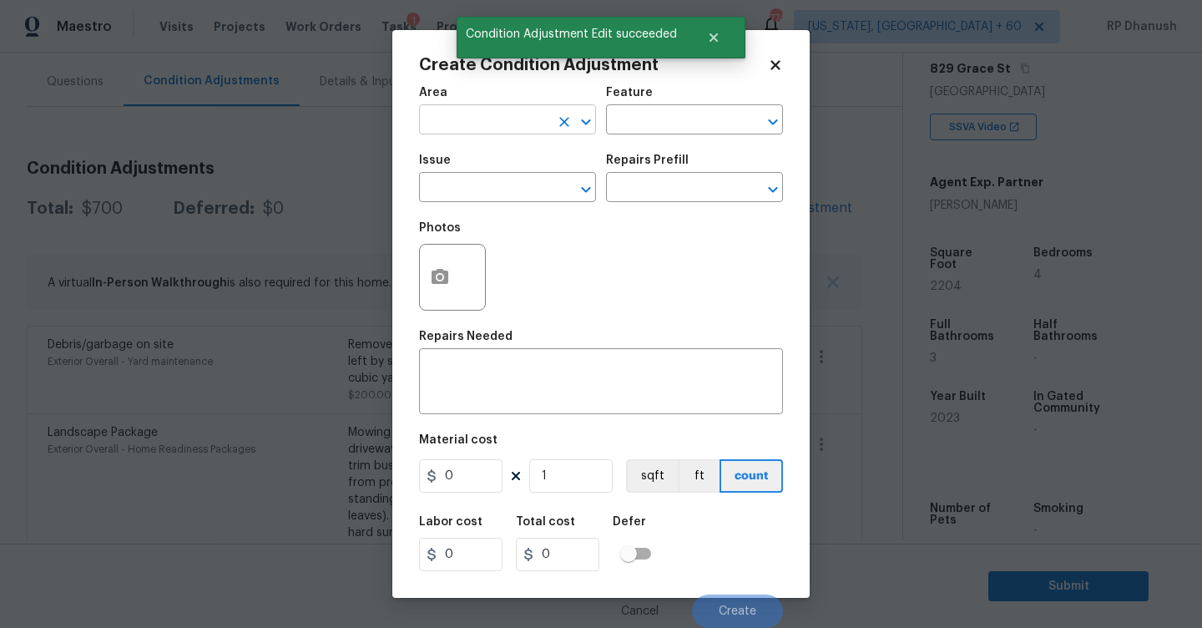
click at [472, 130] on input "text" at bounding box center [484, 122] width 130 height 26
click at [442, 186] on li "Exterior Overall" at bounding box center [507, 187] width 177 height 28
type input "Exterior Overall"
click at [646, 122] on input "text" at bounding box center [671, 122] width 130 height 26
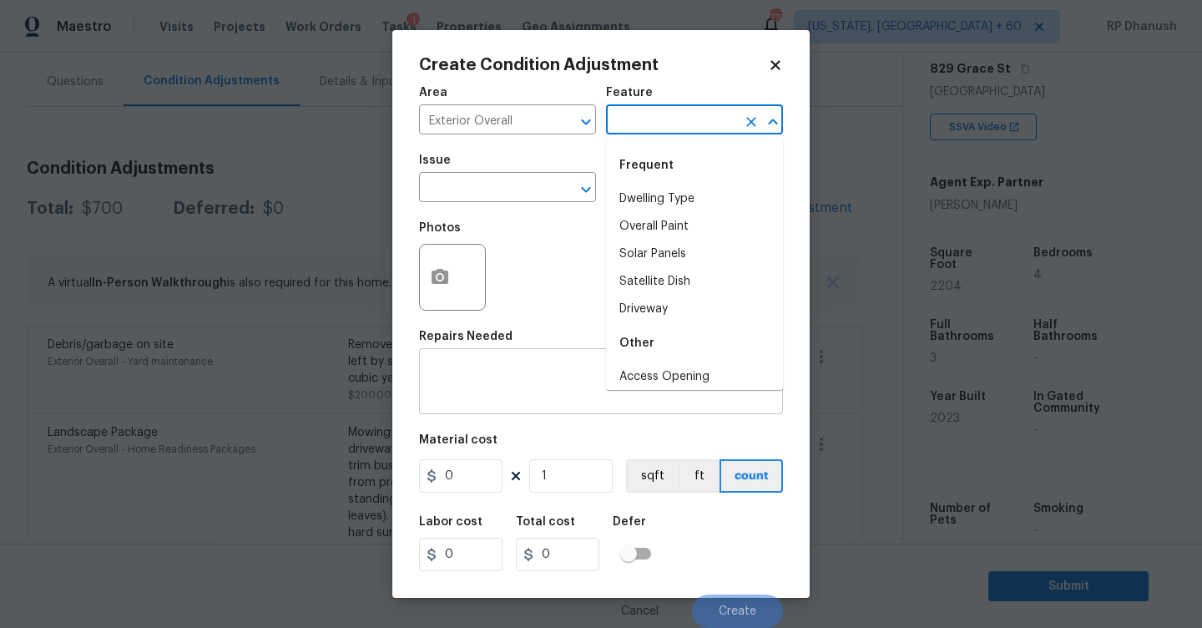
click at [479, 406] on div "x ​" at bounding box center [601, 383] width 364 height 62
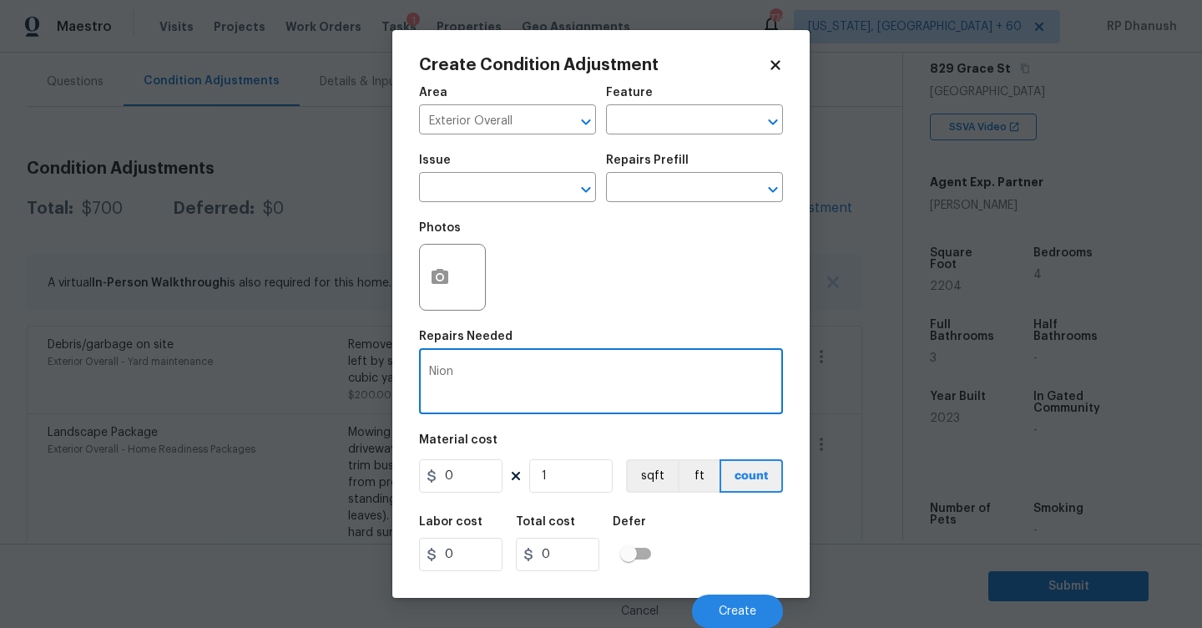
type textarea "Nio"
type textarea "Minor siding repairs and overall exterior repairs."
click at [470, 479] on input "0" at bounding box center [460, 475] width 83 height 33
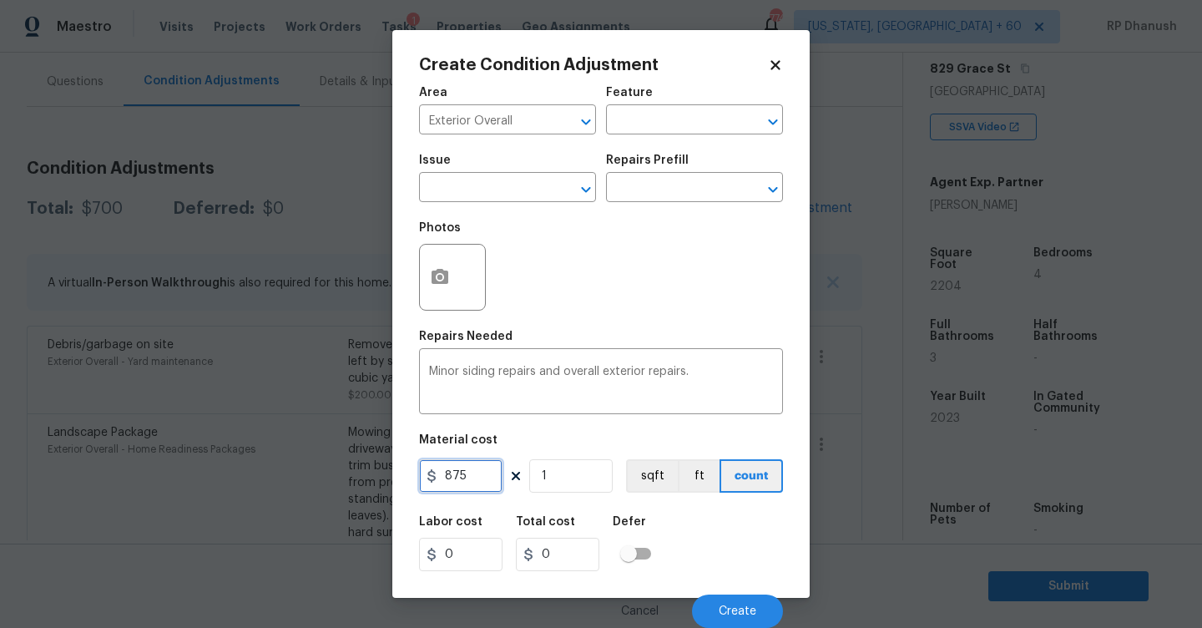
type input "875"
click at [735, 600] on button "Create" at bounding box center [737, 610] width 91 height 33
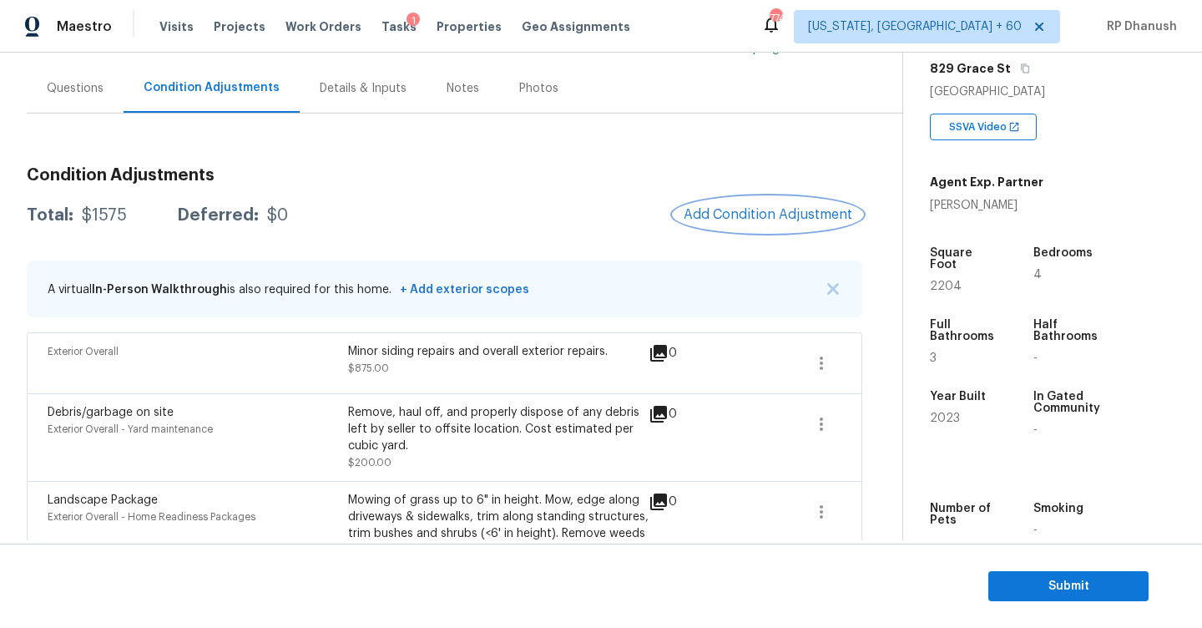
scroll to position [90, 0]
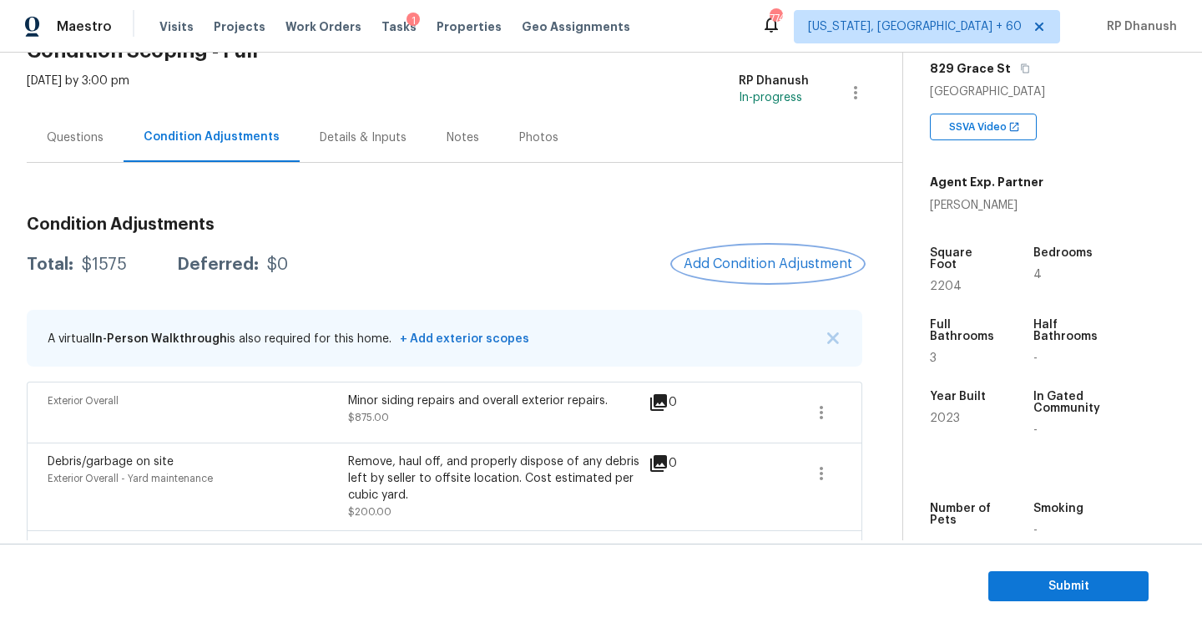
click at [732, 265] on span "Add Condition Adjustment" at bounding box center [768, 263] width 169 height 15
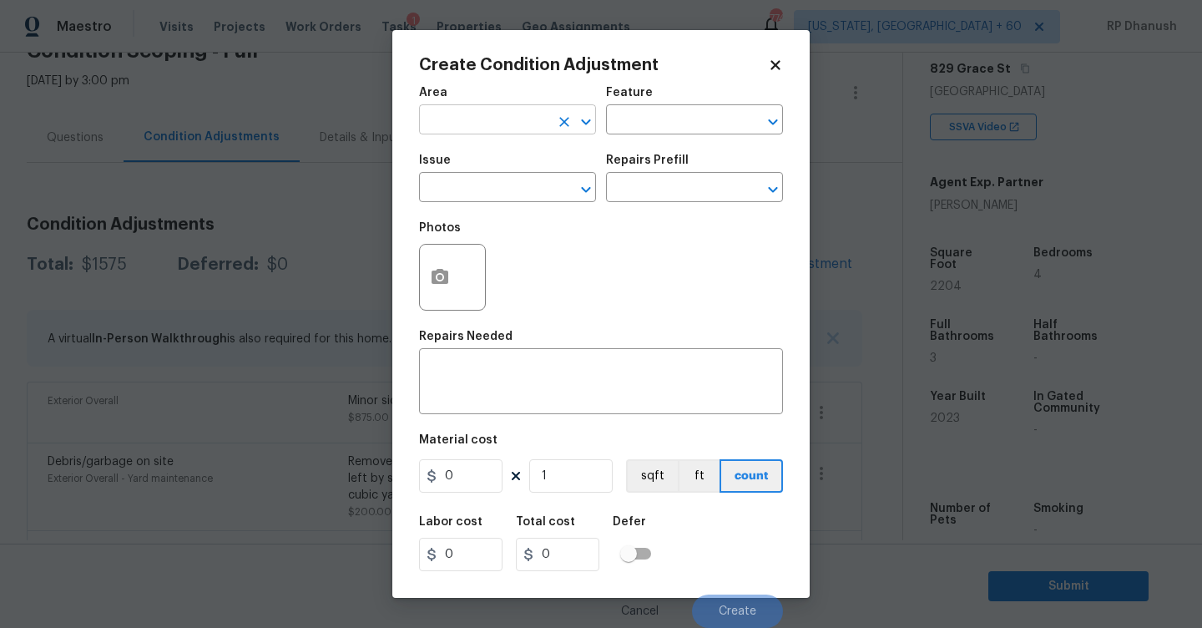
click at [530, 123] on input "text" at bounding box center [484, 122] width 130 height 26
click at [490, 189] on li "Interior Overall" at bounding box center [507, 187] width 177 height 28
type input "Interior Overall"
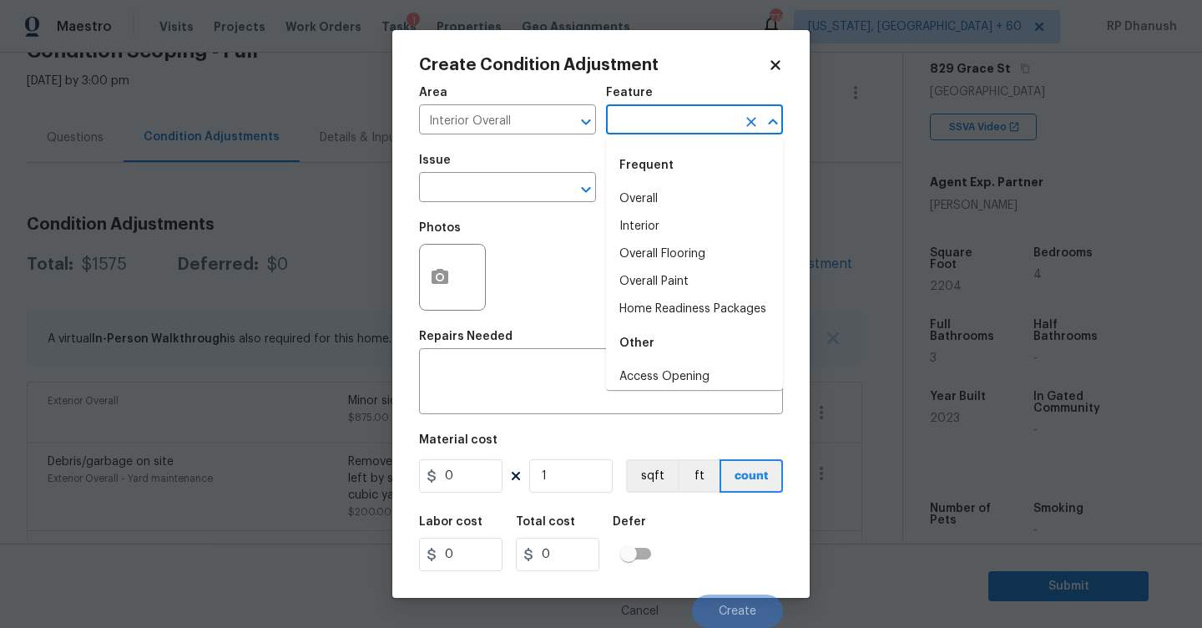
click at [687, 114] on input "text" at bounding box center [671, 122] width 130 height 26
type input "o"
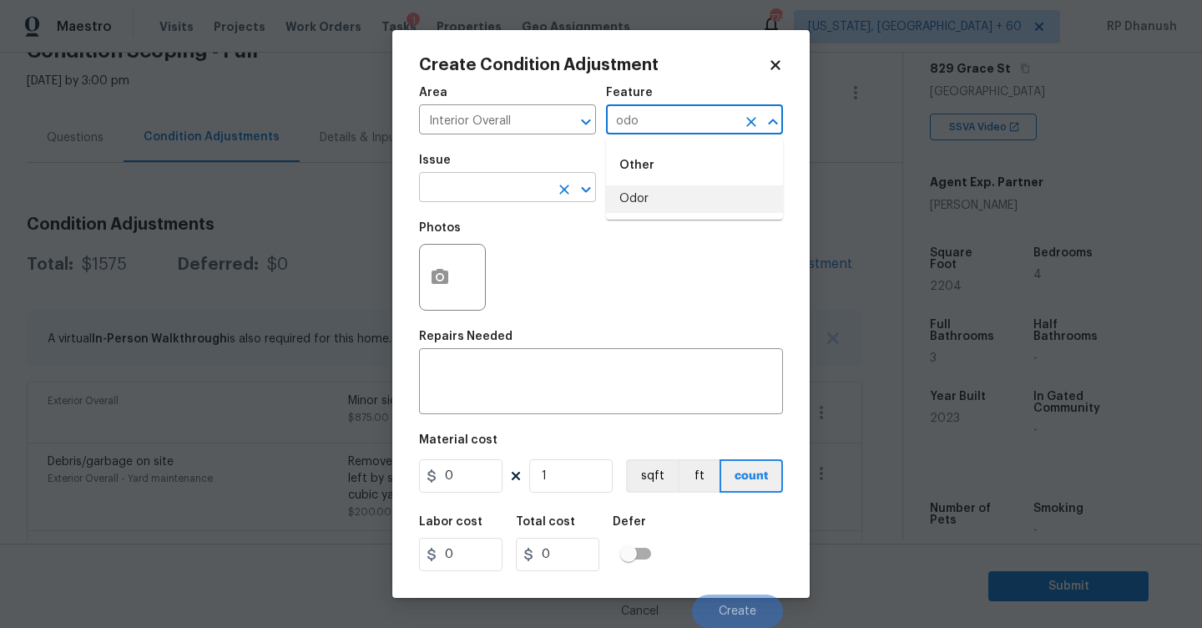
drag, startPoint x: 674, startPoint y: 194, endPoint x: 505, endPoint y: 189, distance: 168.7
click at [674, 194] on li "Odor" at bounding box center [694, 199] width 177 height 28
type input "Odor"
click at [481, 185] on input "text" at bounding box center [484, 189] width 130 height 26
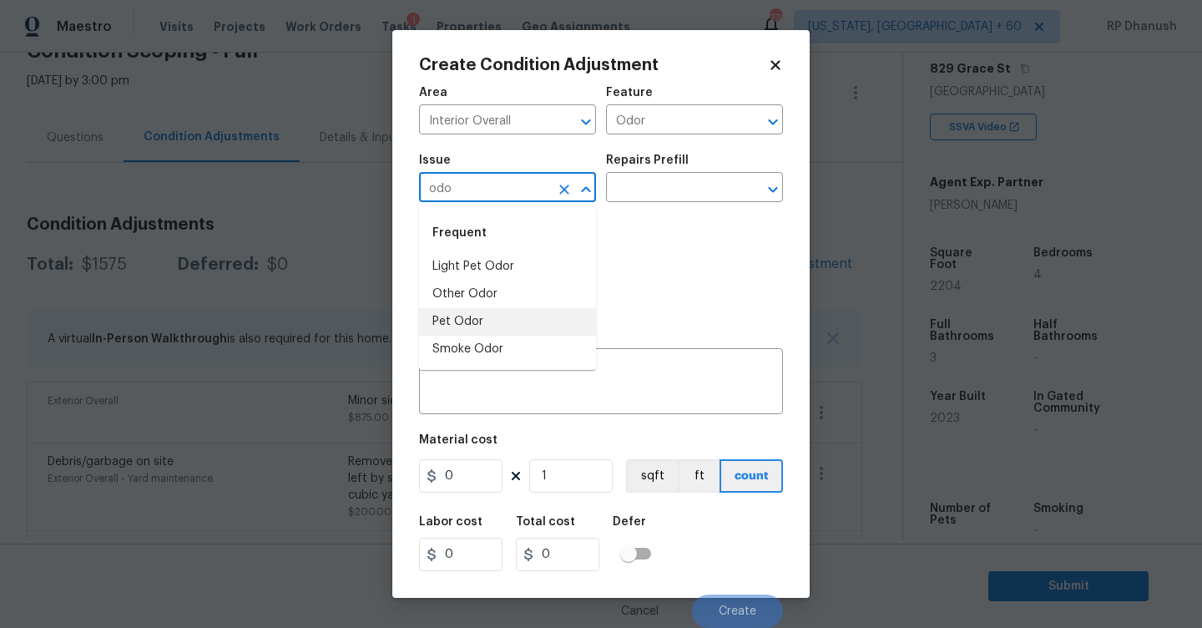
click at [455, 316] on li "Pet Odor" at bounding box center [507, 322] width 177 height 28
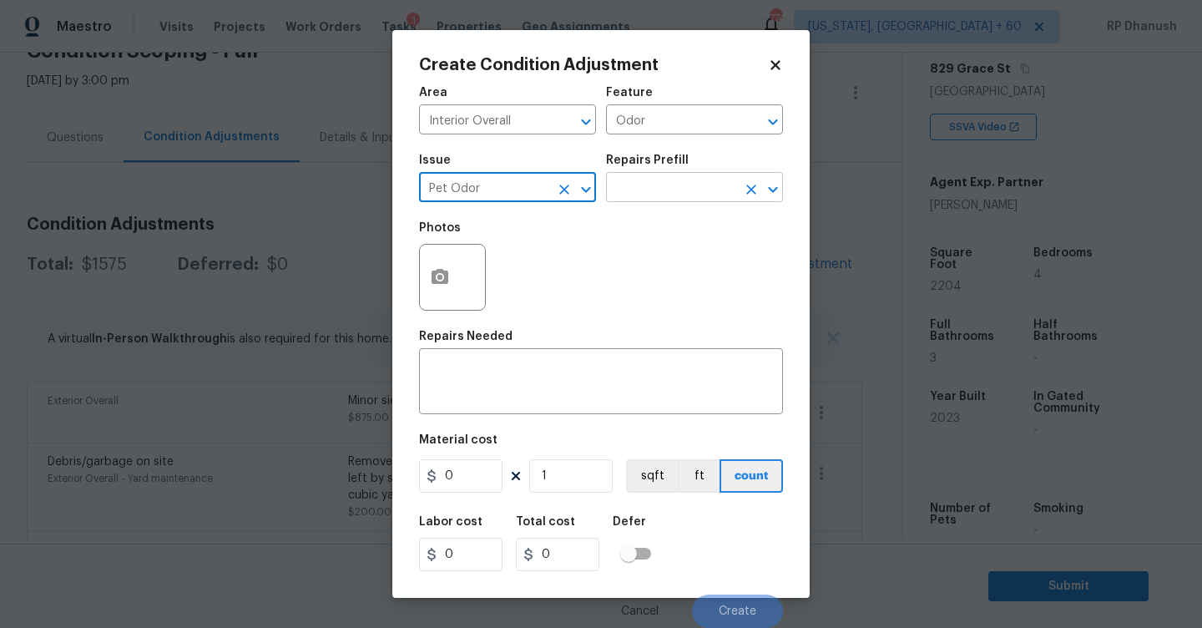
type input "Pet Odor"
click at [661, 184] on input "text" at bounding box center [671, 189] width 130 height 26
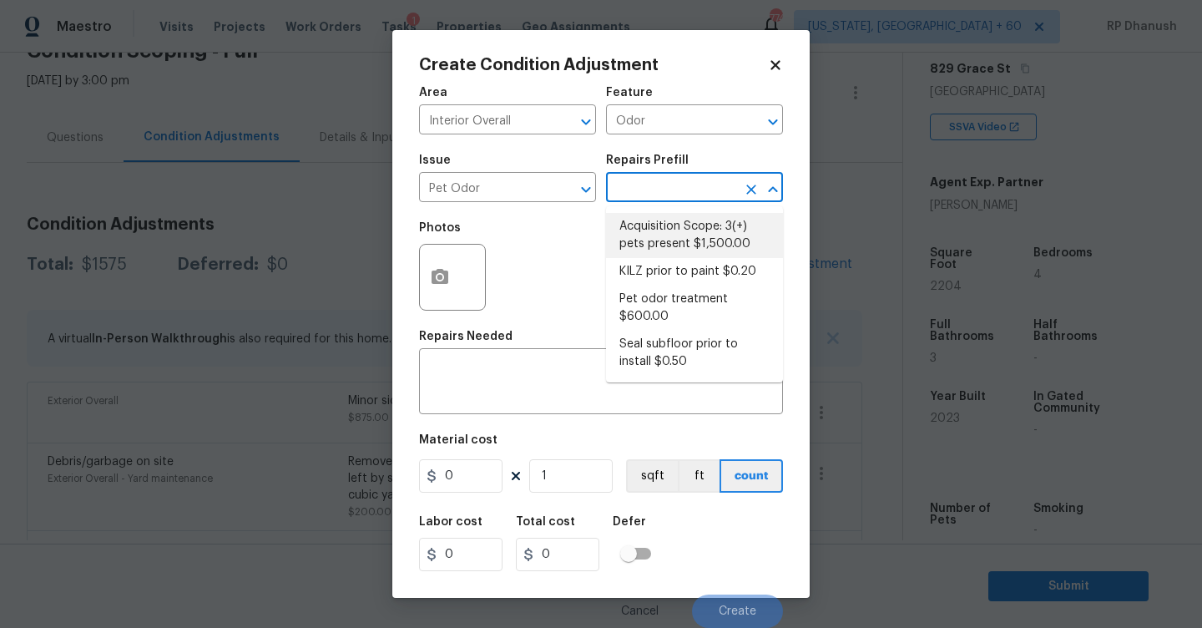
click at [663, 245] on li "Acquisition Scope: 3(+) pets present $1,500.00" at bounding box center [694, 235] width 177 height 45
type textarea "Acquisition Scope: 3(+) pets present"
type input "1500"
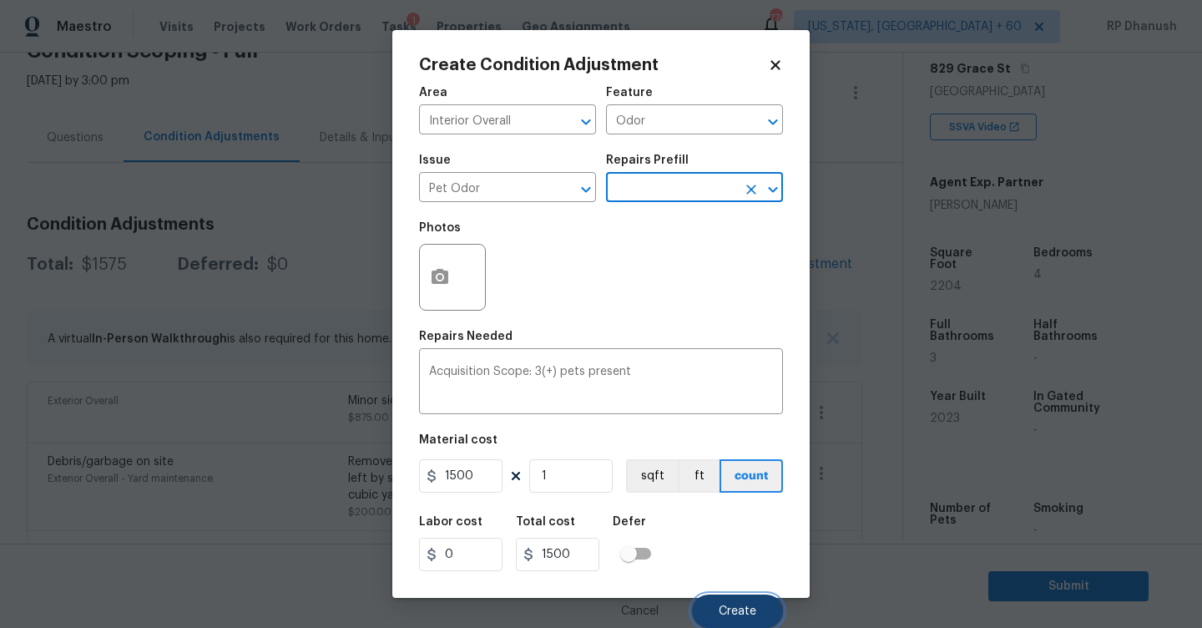
click at [736, 622] on button "Create" at bounding box center [737, 610] width 91 height 33
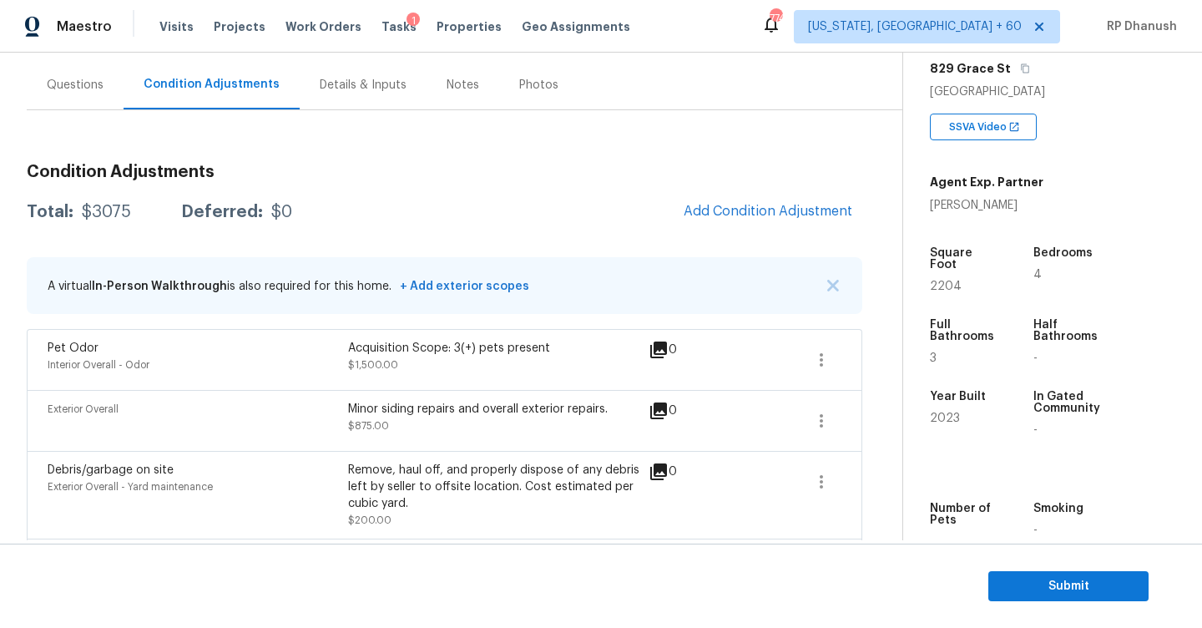
scroll to position [167, 0]
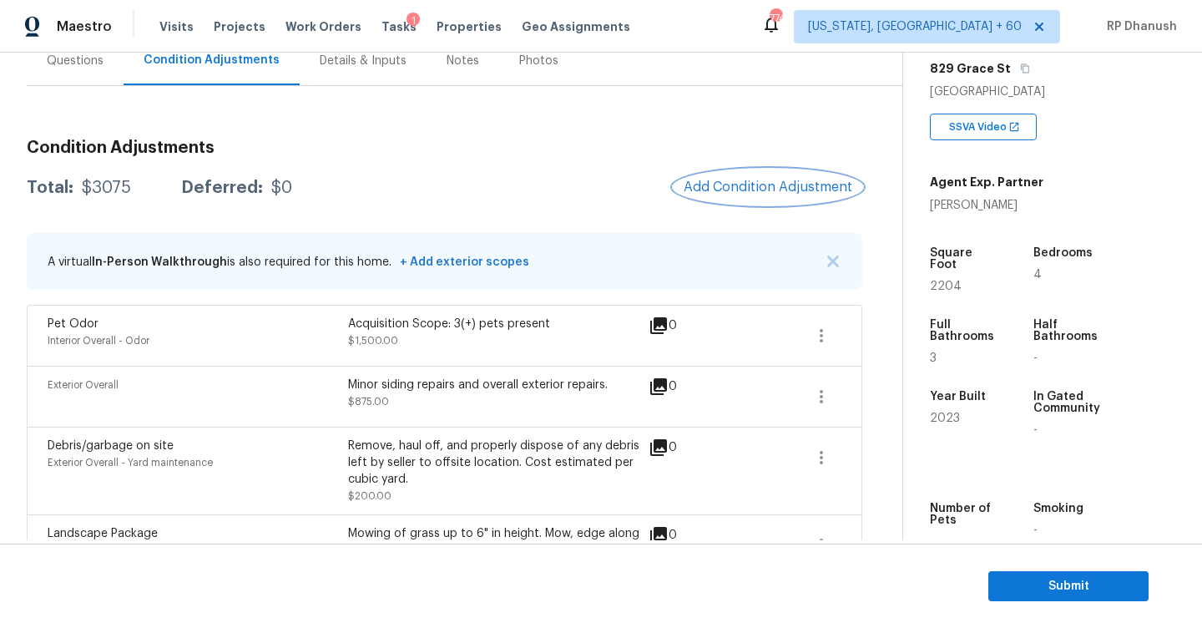
click at [781, 186] on span "Add Condition Adjustment" at bounding box center [768, 186] width 169 height 15
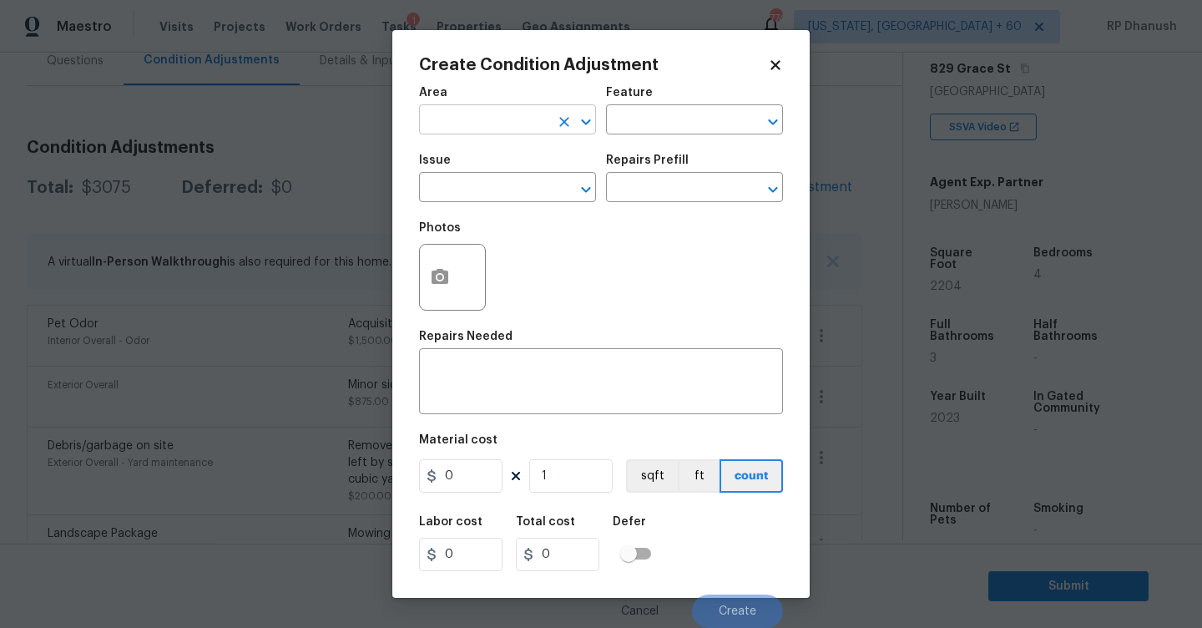
click at [540, 124] on input "text" at bounding box center [484, 122] width 130 height 26
click at [512, 173] on li "Interior Overall" at bounding box center [507, 187] width 177 height 28
type input "Interior Overall"
click at [643, 135] on div "Area Interior Overall ​ Feature ​" at bounding box center [601, 111] width 364 height 68
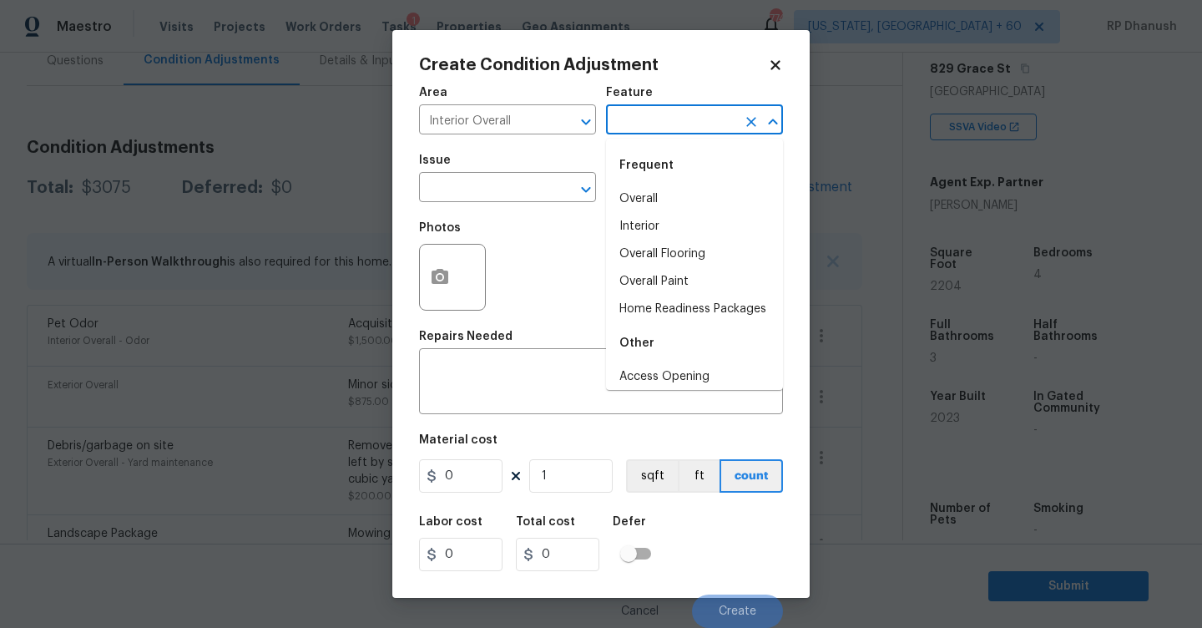
click at [669, 125] on input "text" at bounding box center [671, 122] width 130 height 26
click at [684, 279] on li "Overall Paint" at bounding box center [694, 282] width 177 height 28
type input "Overall Paint"
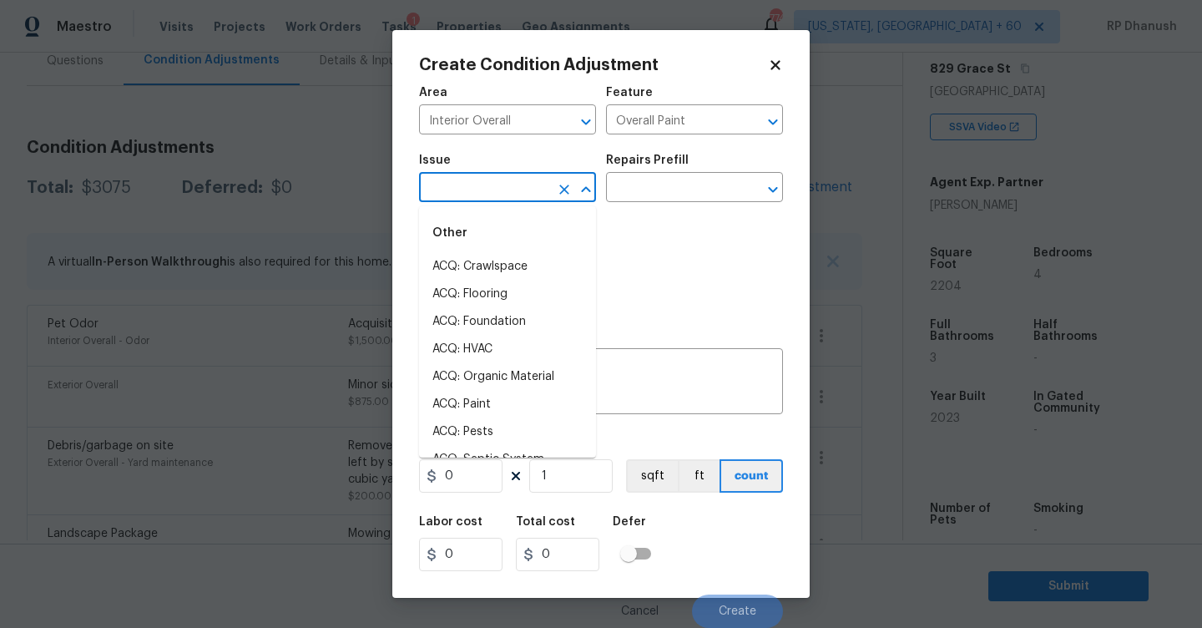
click at [510, 189] on input "text" at bounding box center [484, 189] width 130 height 26
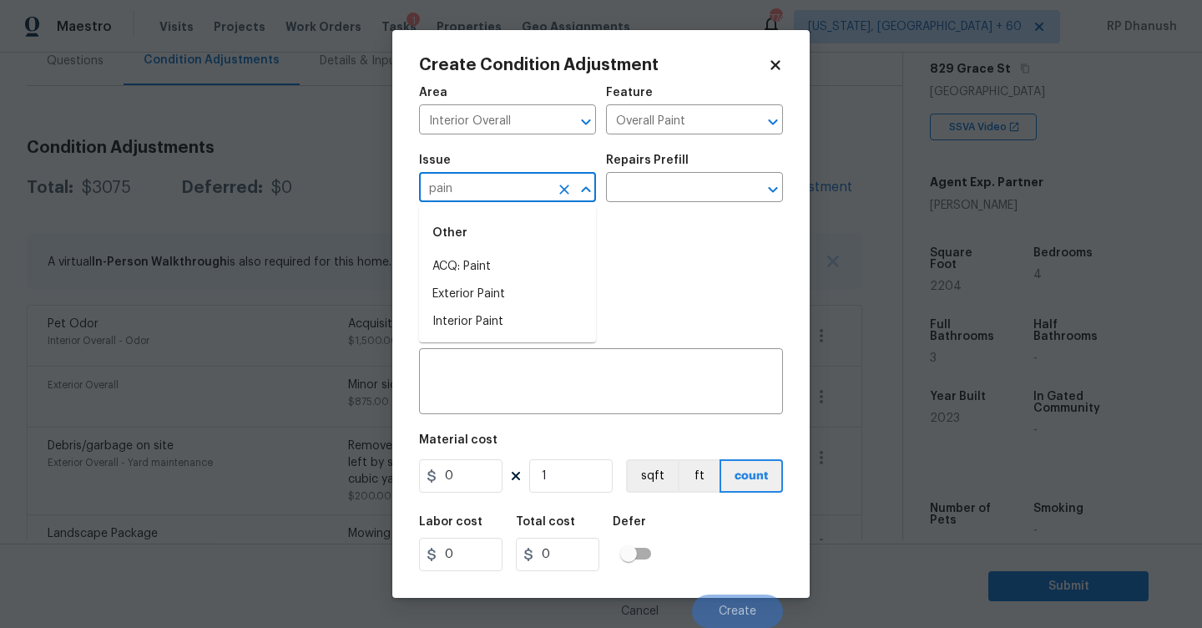
click at [458, 276] on li "ACQ: Paint" at bounding box center [507, 267] width 177 height 28
type input "ACQ: Paint"
click at [664, 199] on input "text" at bounding box center [671, 189] width 130 height 26
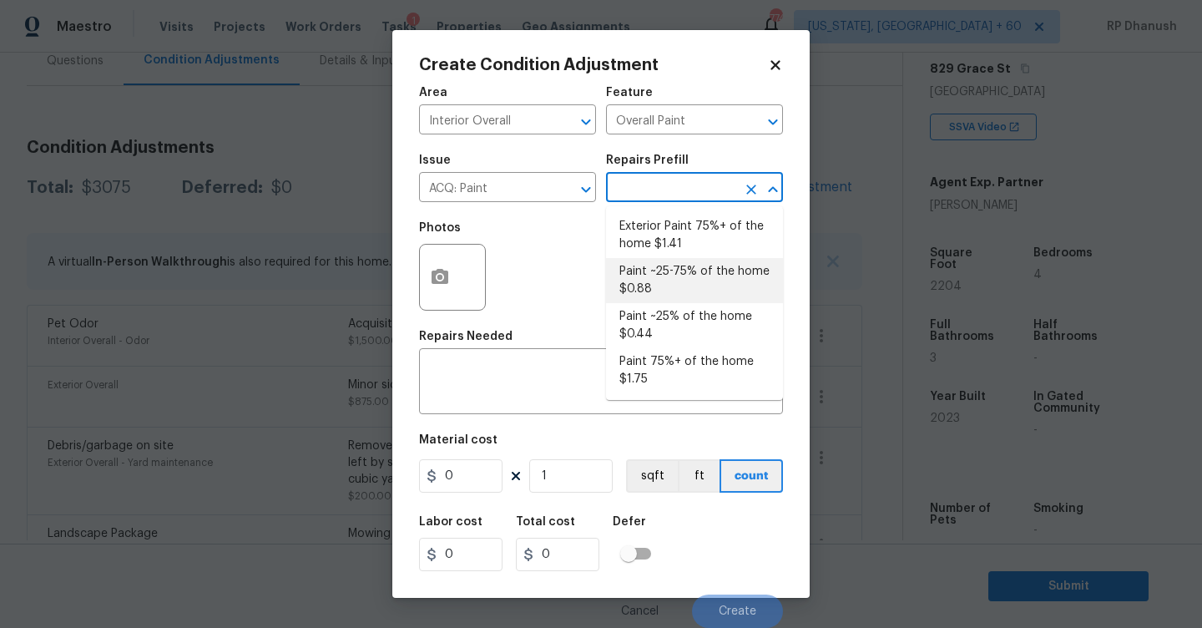
click at [709, 268] on li "Paint ~25-75% of the home $0.88" at bounding box center [694, 280] width 177 height 45
type input "Acquisition"
type textarea "Acquisition Scope: ~25 - 75% of the home needs interior paint"
type input "0.88"
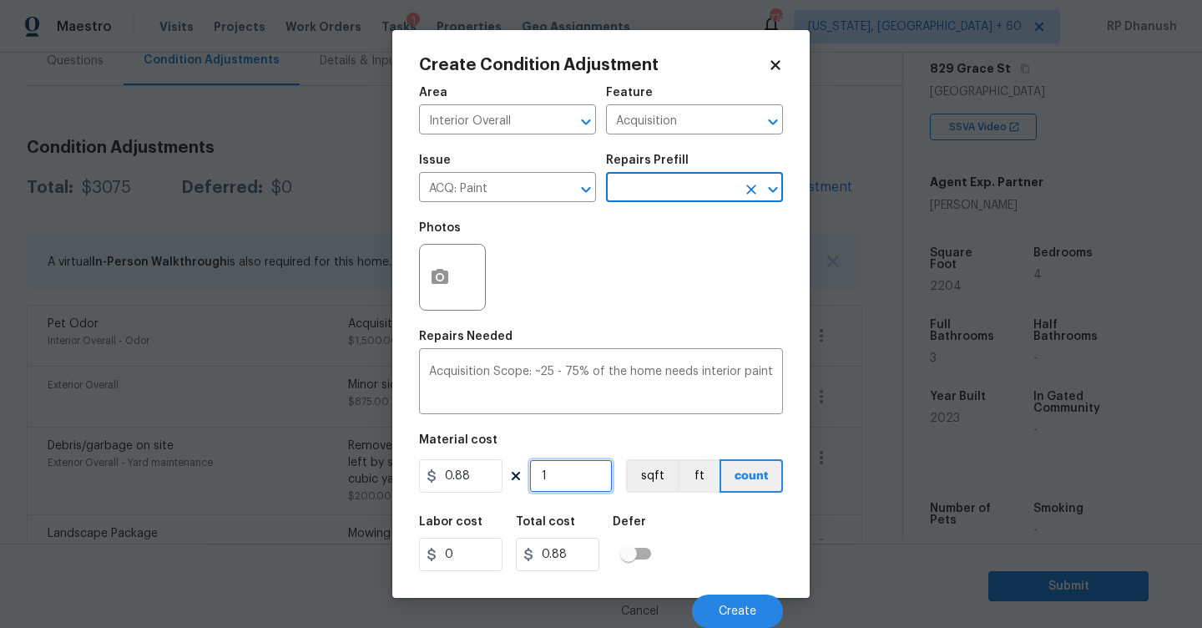
click at [588, 469] on input "1" at bounding box center [570, 475] width 83 height 33
type input "0"
type input "2"
type input "1.76"
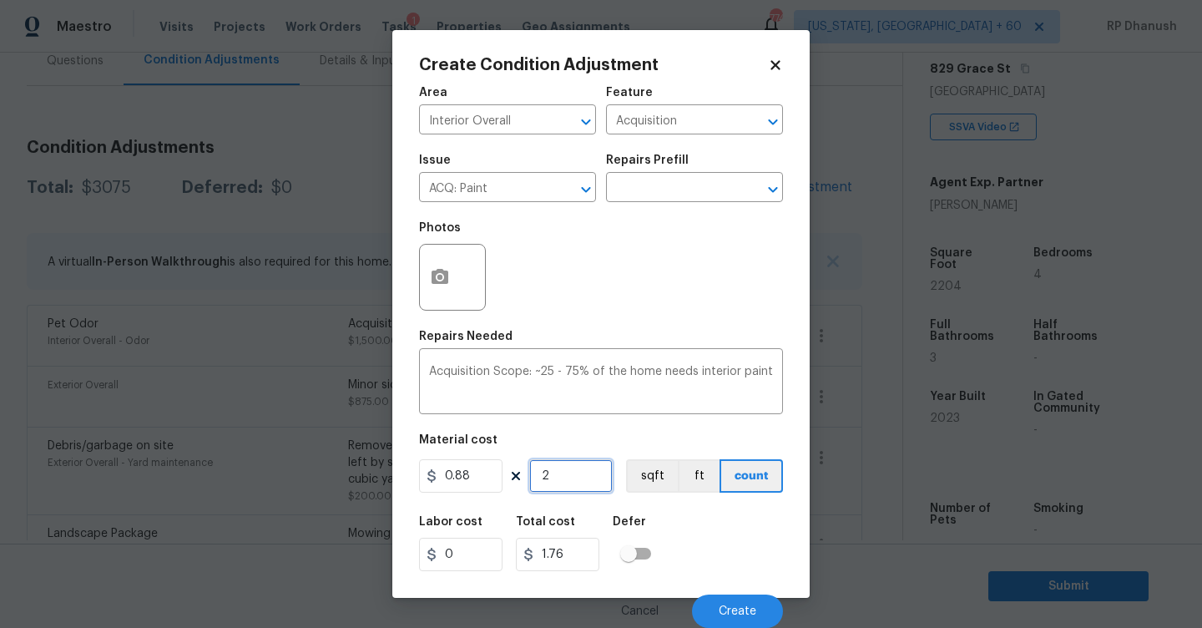
type input "22"
type input "19.36"
type input "220"
type input "193.6"
type input "2204"
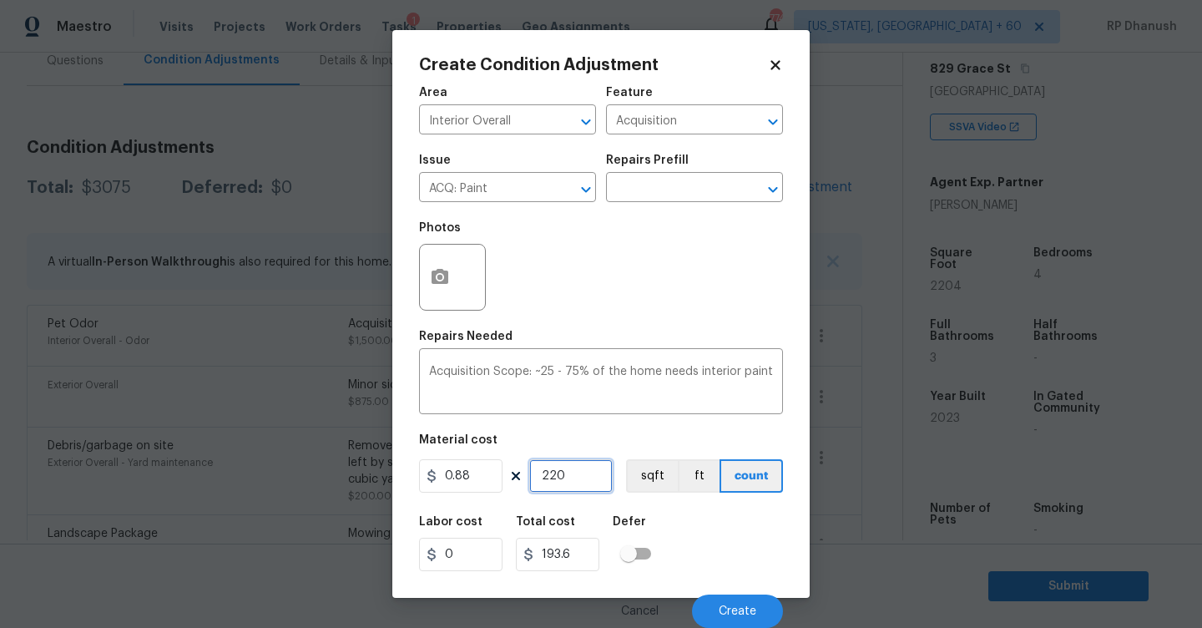
type input "1939.52"
type input "2204"
click at [677, 181] on input "text" at bounding box center [671, 189] width 130 height 26
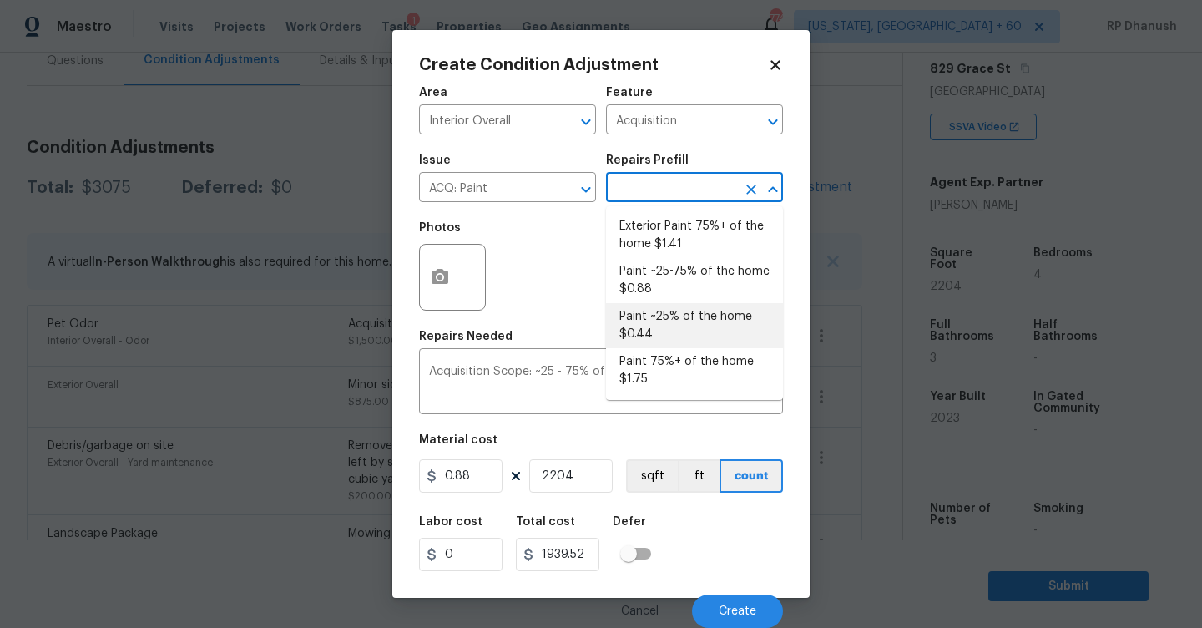
click at [660, 311] on li "Paint ~25% of the home $0.44" at bounding box center [694, 325] width 177 height 45
type textarea "Acquisition Scope: ~25% of the home needs interior paint"
type input "0.44"
type input "969.76"
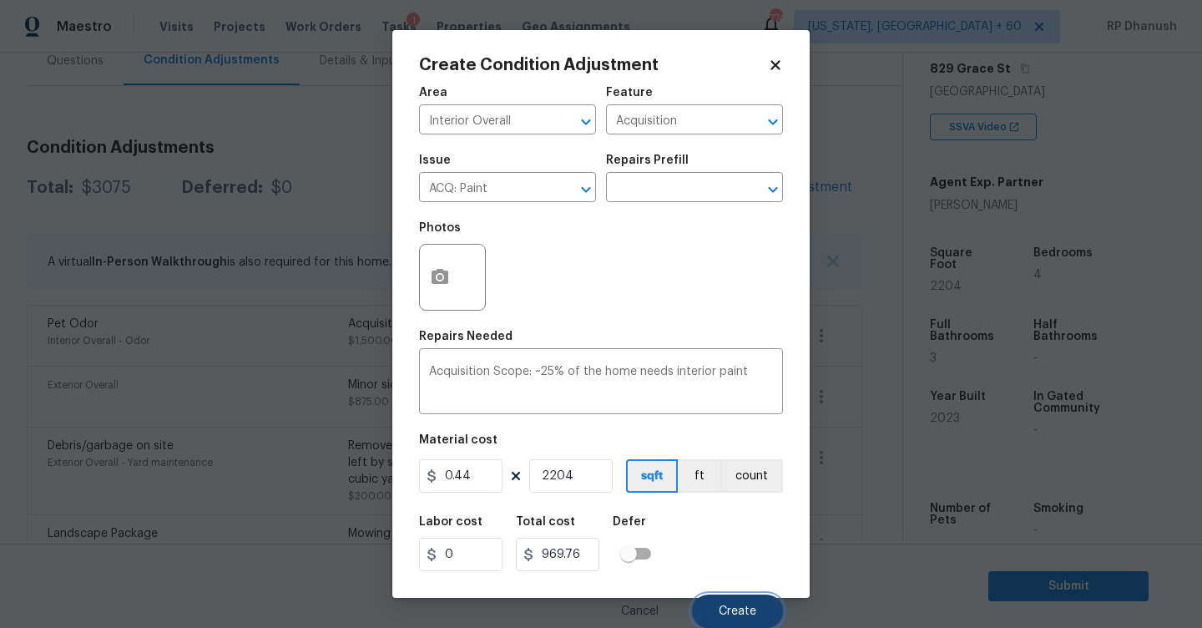
click at [709, 609] on button "Create" at bounding box center [737, 610] width 91 height 33
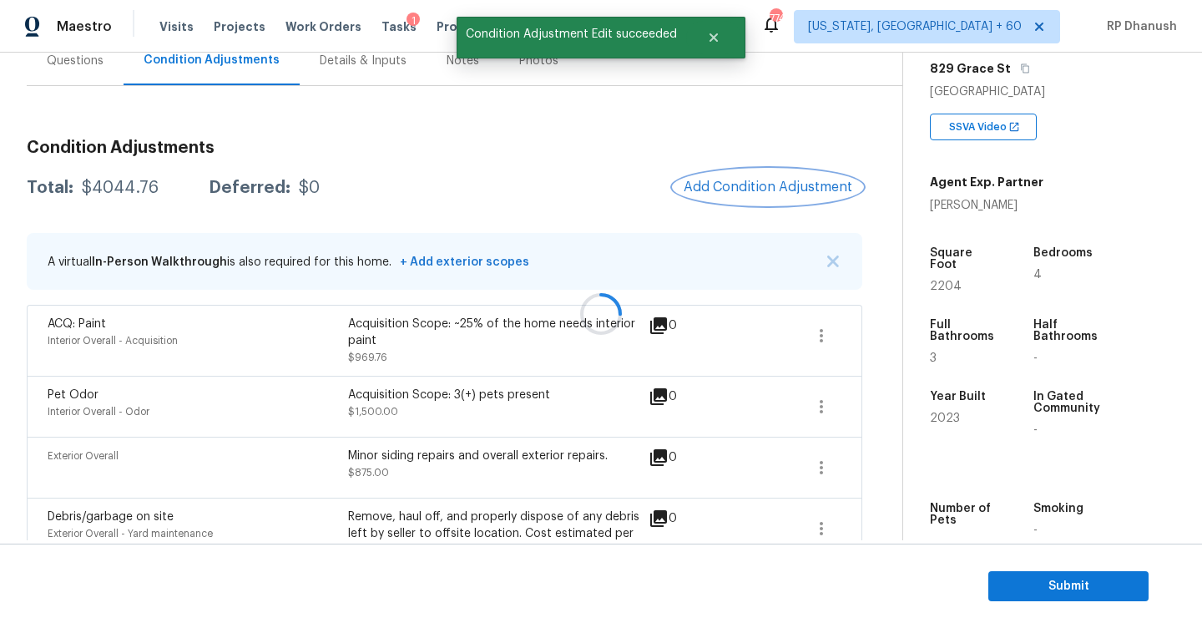
click at [811, 183] on span "Add Condition Adjustment" at bounding box center [768, 186] width 169 height 15
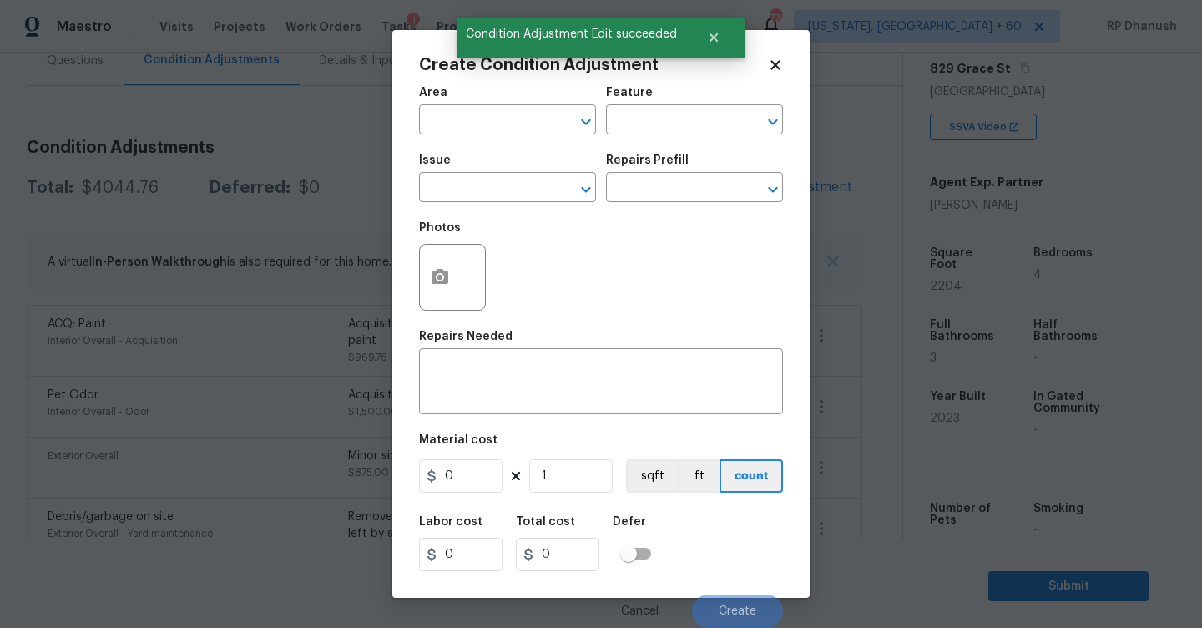
click at [811, 183] on div "Create Condition Adjustment Area ​ Feature ​ Issue ​ Repairs Prefill ​ Photos R…" at bounding box center [601, 314] width 1202 height 628
click at [542, 129] on input "text" at bounding box center [484, 122] width 130 height 26
drag, startPoint x: 520, startPoint y: 183, endPoint x: 568, endPoint y: 154, distance: 56.5
click at [520, 183] on li "Interior Overall" at bounding box center [507, 187] width 177 height 28
type input "Interior Overall"
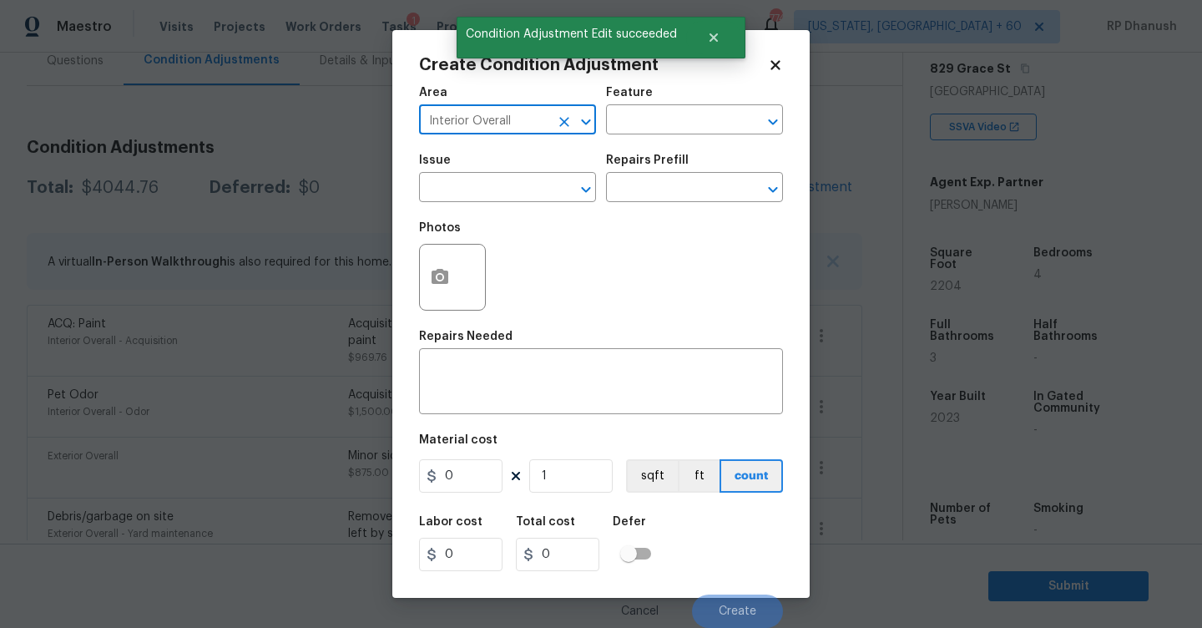
click at [659, 138] on div "Area Interior Overall ​ Feature ​" at bounding box center [601, 111] width 364 height 68
click at [664, 127] on input "text" at bounding box center [671, 122] width 130 height 26
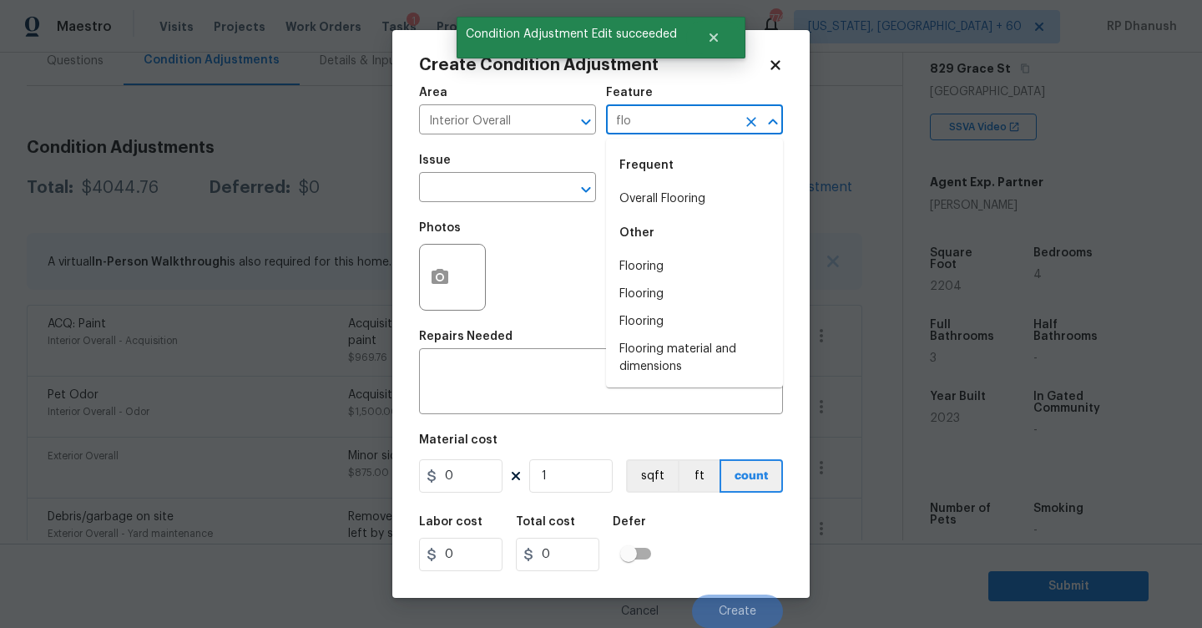
click at [651, 182] on div "Frequent" at bounding box center [694, 165] width 177 height 40
click at [636, 189] on li "Overall Flooring" at bounding box center [694, 199] width 177 height 28
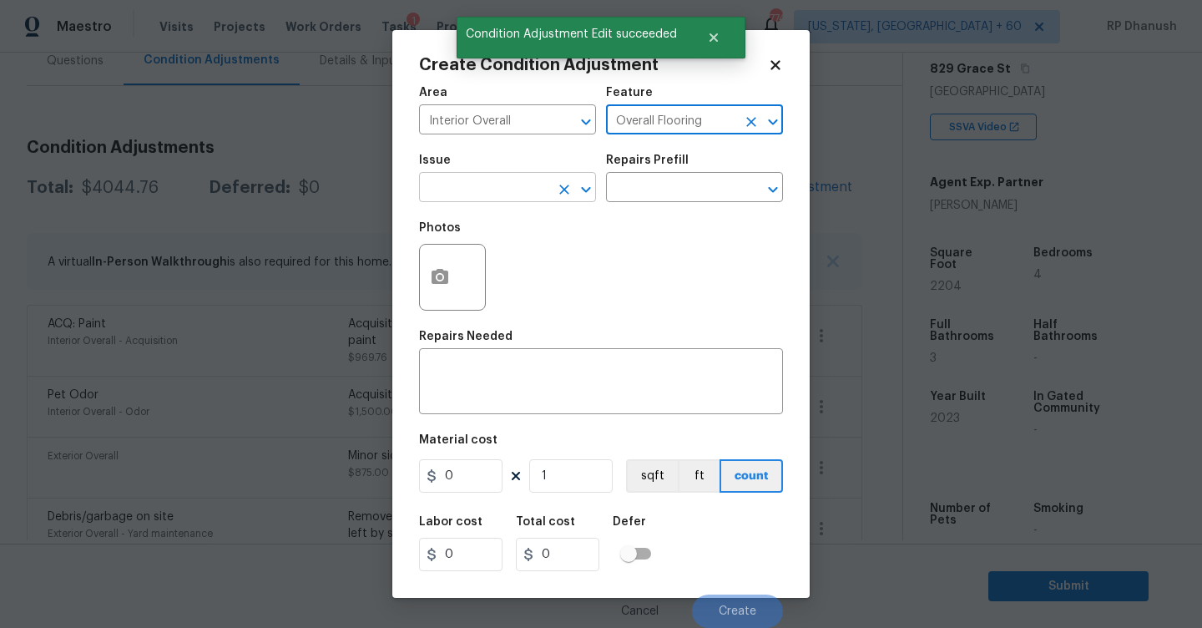
type input "Overall Flooring"
click at [489, 185] on input "text" at bounding box center [484, 189] width 130 height 26
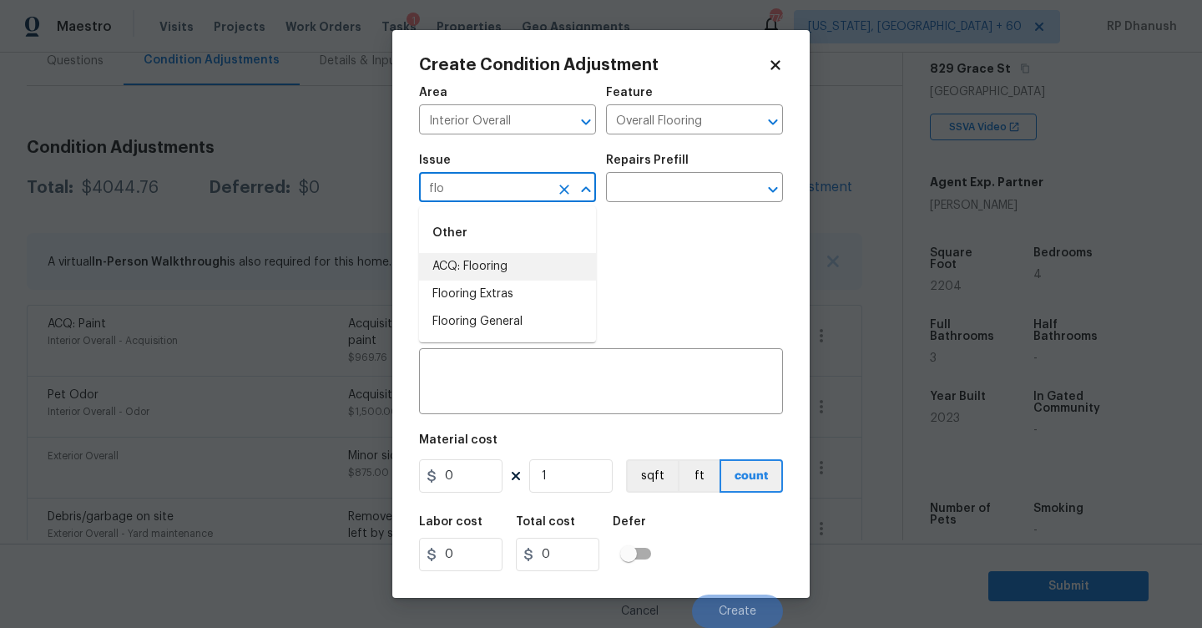
click at [472, 271] on li "ACQ: Flooring" at bounding box center [507, 267] width 177 height 28
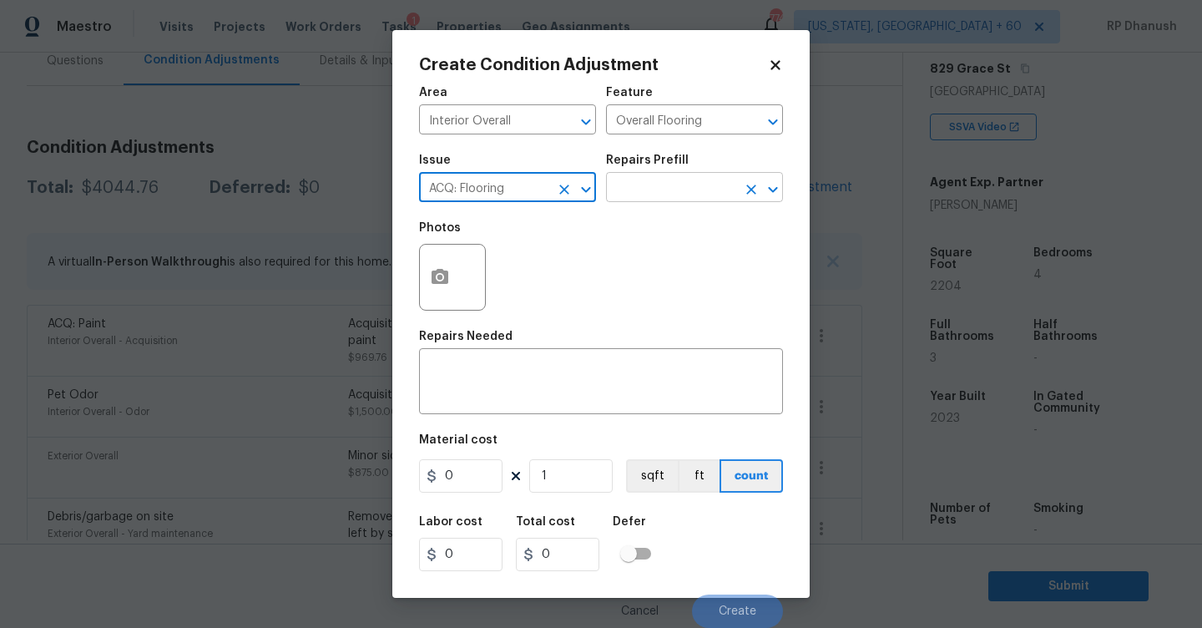
type input "ACQ: Flooring"
click at [649, 198] on input "text" at bounding box center [671, 189] width 130 height 26
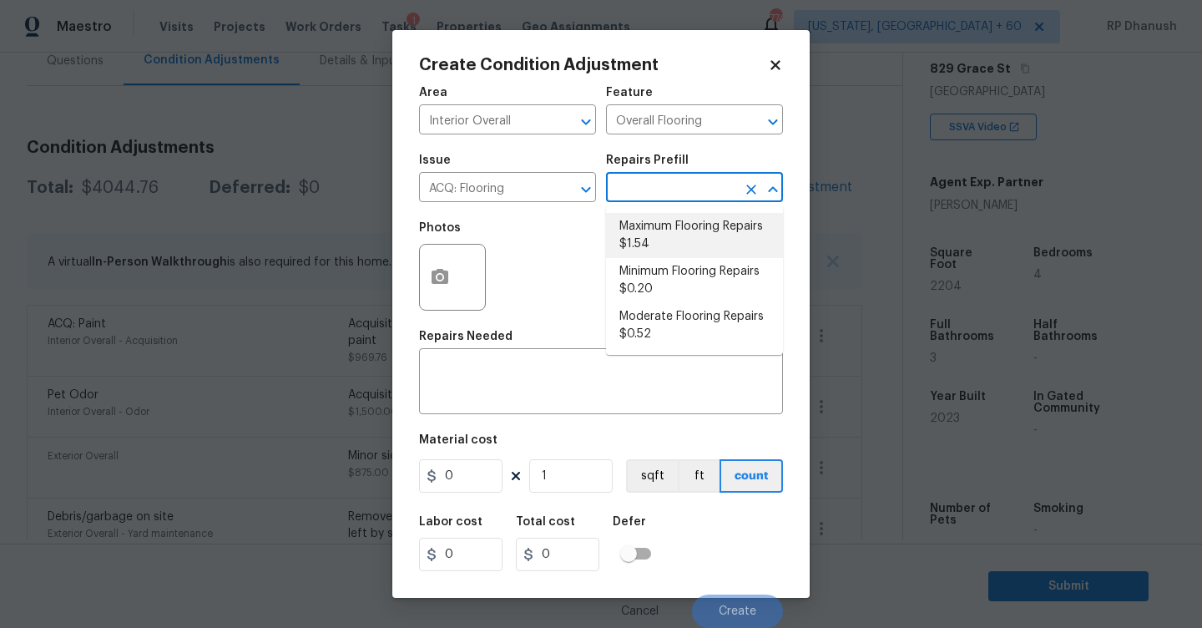
drag, startPoint x: 654, startPoint y: 226, endPoint x: 538, endPoint y: 470, distance: 270.3
click at [653, 231] on li "Maximum Flooring Repairs $1.54" at bounding box center [694, 235] width 177 height 45
type input "Acquisition"
type textarea "Acquisition Scope: Maximum flooring repairs"
type input "1.54"
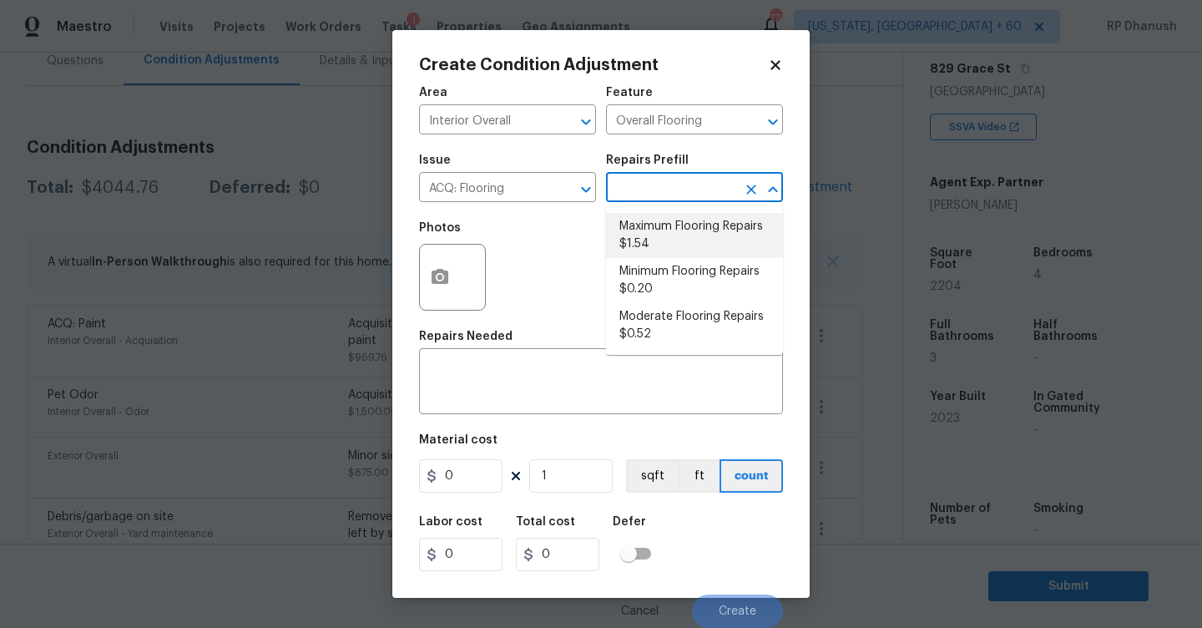
type input "1.54"
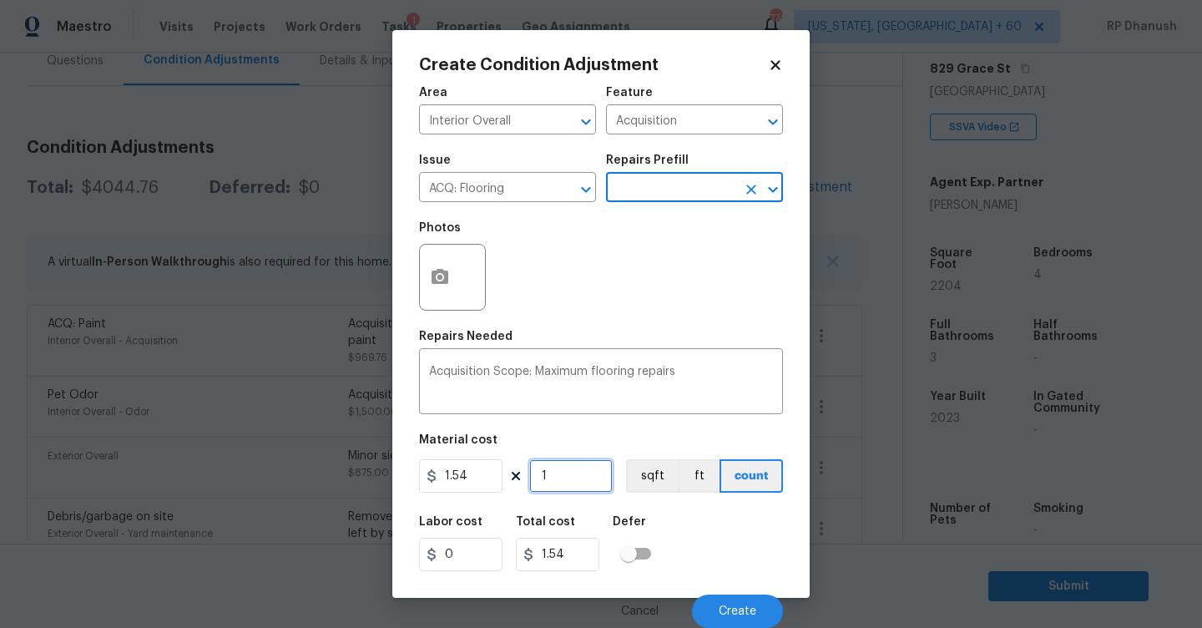
click at [577, 467] on input "1" at bounding box center [570, 475] width 83 height 33
type input "0"
type input "2"
type input "3.08"
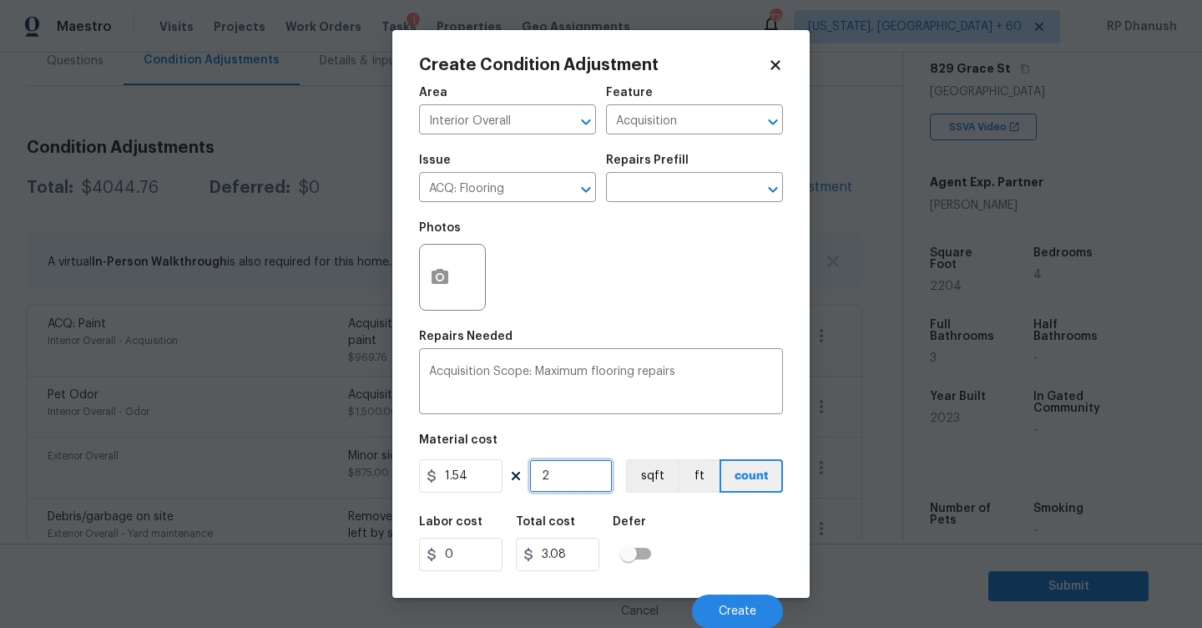
type input "22"
type input "33.88"
type input "220"
type input "338.8"
type input "2204"
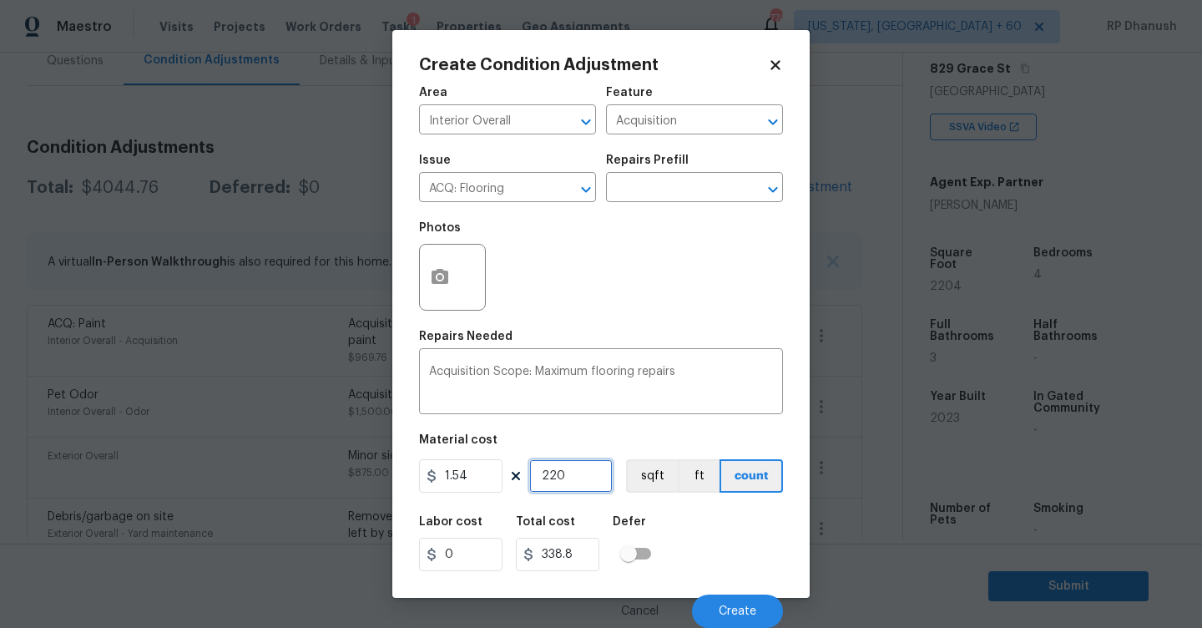
type input "3394.16"
type input "2204"
click at [440, 270] on icon "button" at bounding box center [440, 276] width 17 height 15
click at [611, 203] on div "Issue ACQ: Flooring ​ Repairs Prefill ​" at bounding box center [601, 178] width 364 height 68
click at [641, 203] on div "Issue ACQ: Flooring ​ Repairs Prefill ​" at bounding box center [601, 178] width 364 height 68
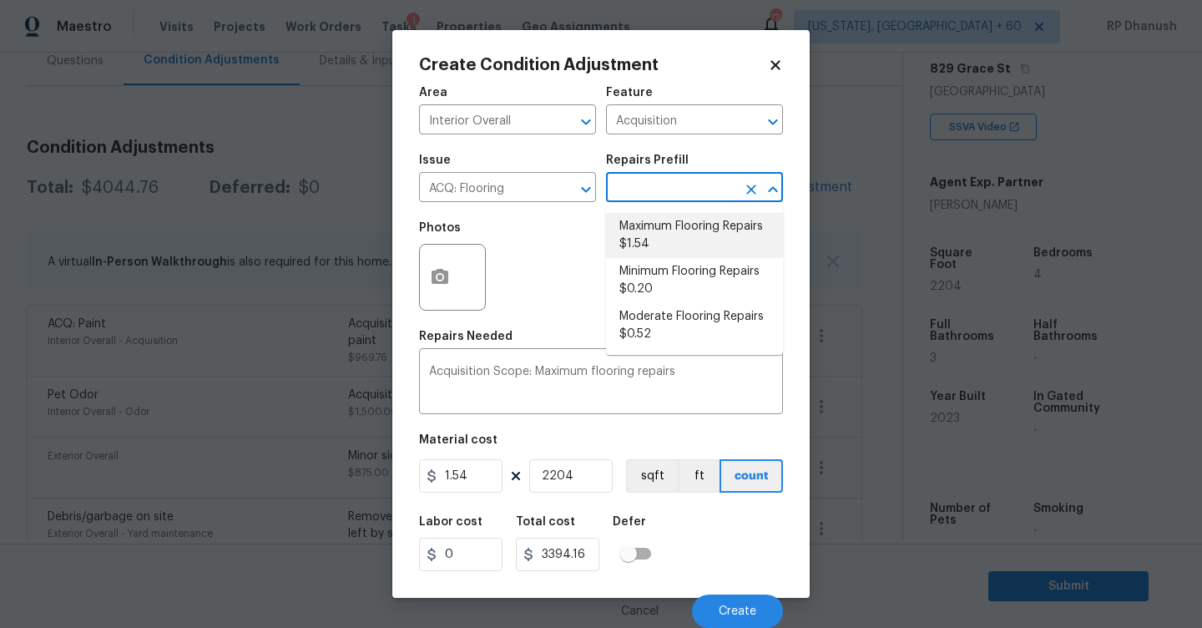
click at [649, 186] on input "text" at bounding box center [671, 189] width 130 height 26
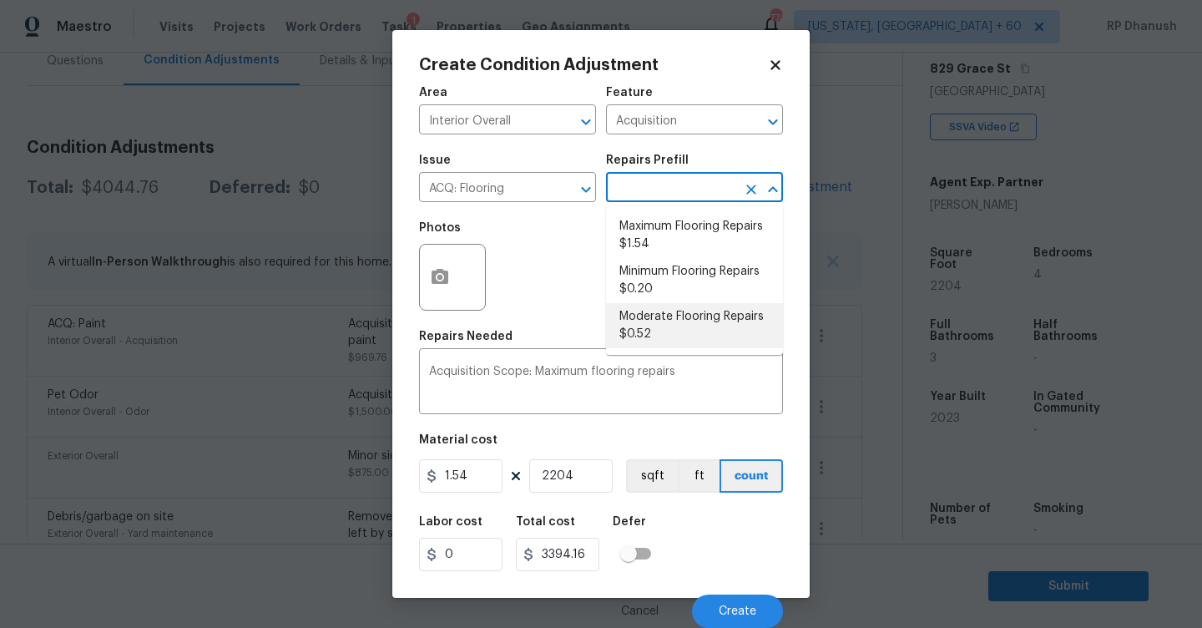
click at [649, 335] on li "Moderate Flooring Repairs $0.52" at bounding box center [694, 325] width 177 height 45
type textarea "Acquisition Scope: Moderate flooring repairs"
type input "0.52"
type input "1146.08"
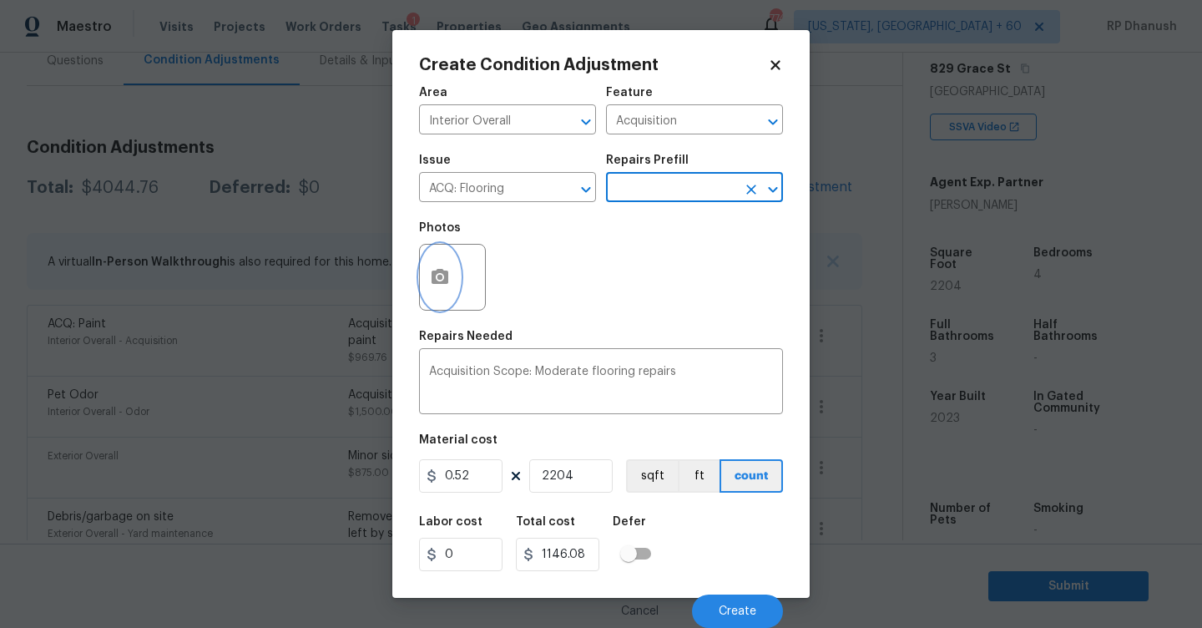
click at [423, 274] on button "button" at bounding box center [440, 277] width 40 height 65
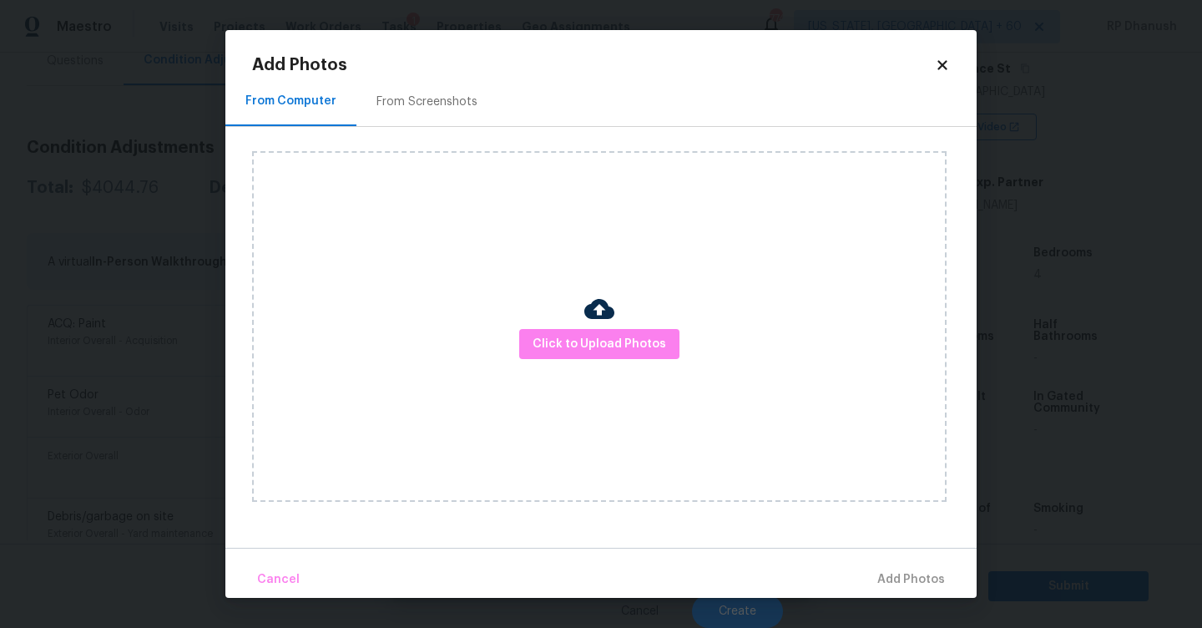
click at [437, 101] on div "From Screenshots" at bounding box center [426, 101] width 101 height 17
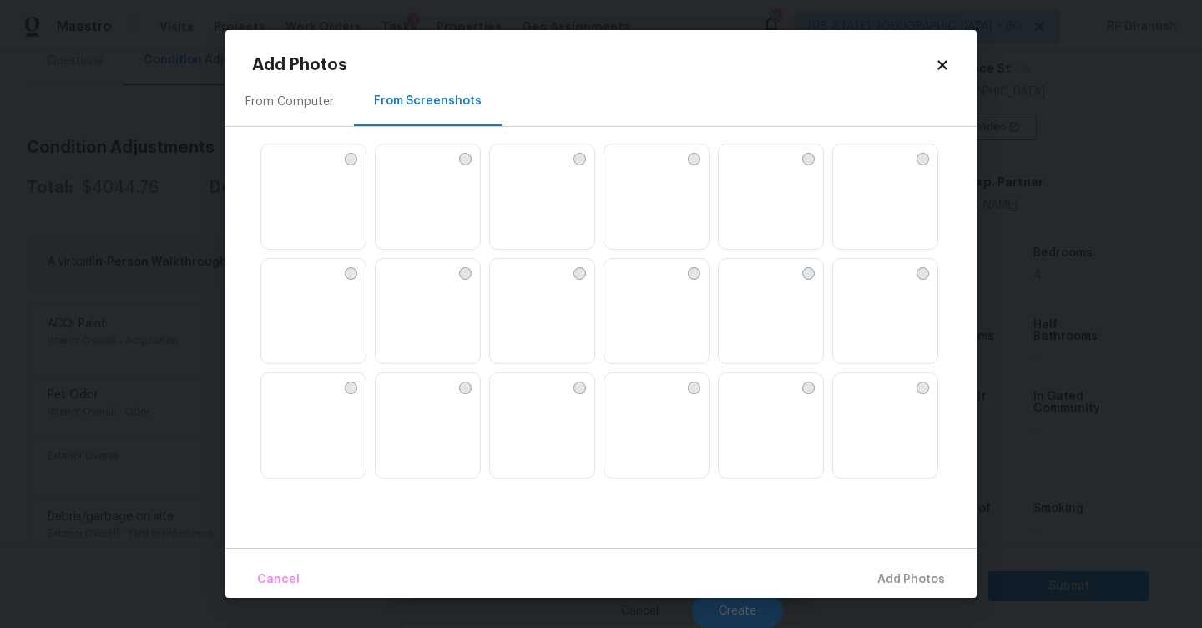
click at [402, 285] on img at bounding box center [389, 272] width 27 height 27
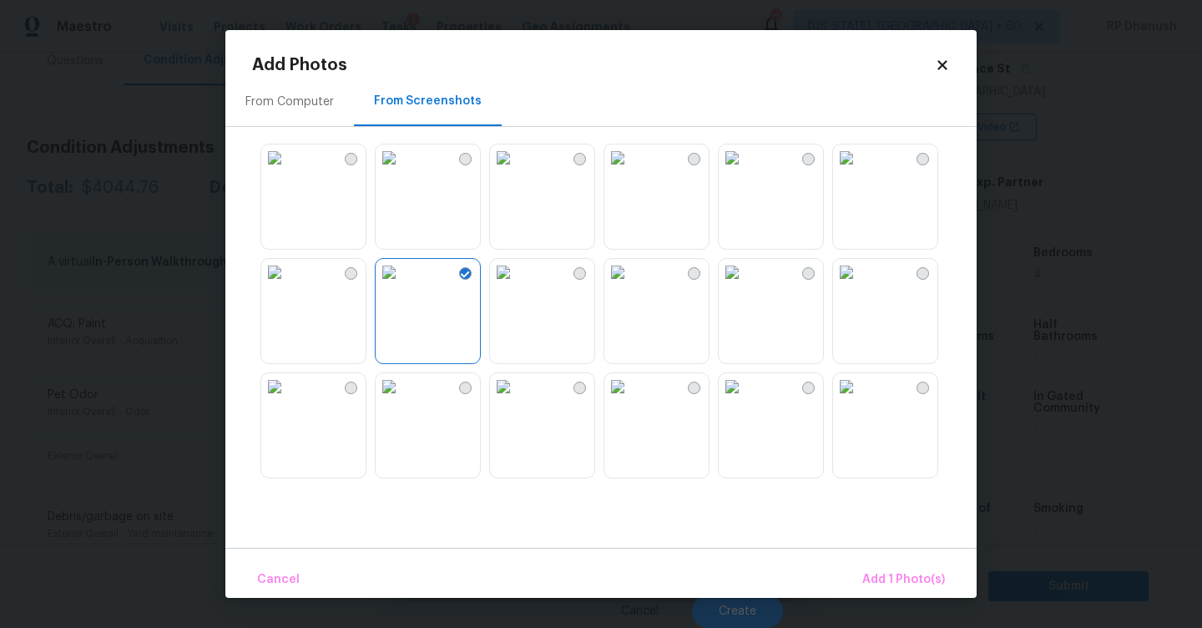
click at [402, 171] on img at bounding box center [389, 157] width 27 height 27
click at [288, 171] on img at bounding box center [274, 157] width 27 height 27
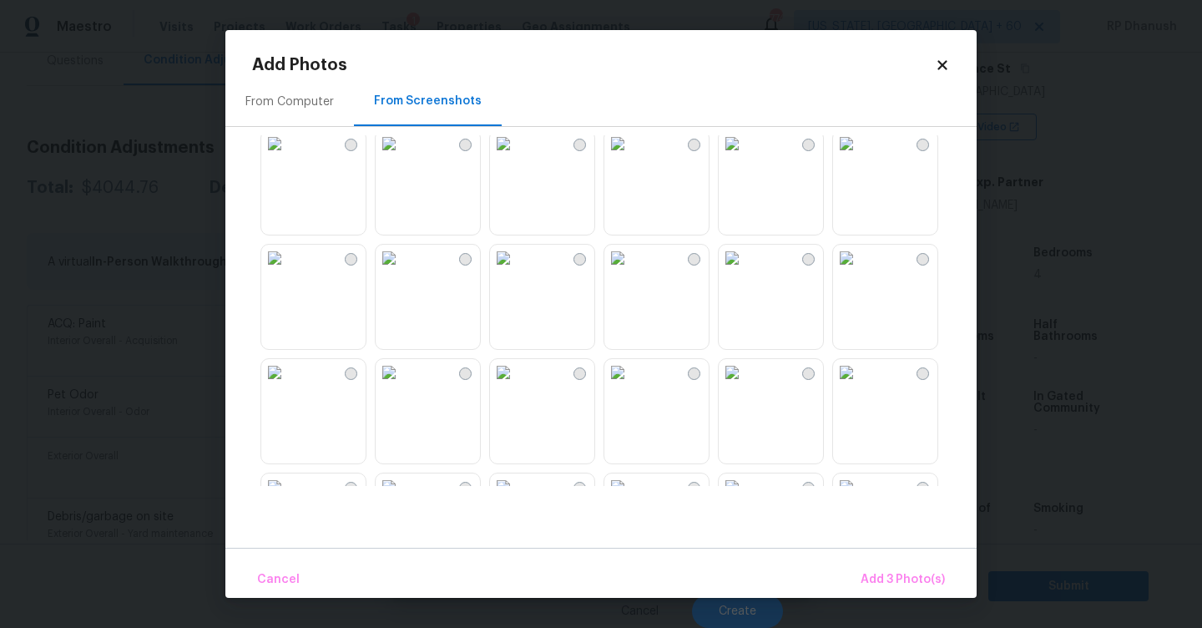
click at [517, 271] on img at bounding box center [503, 258] width 27 height 27
click at [860, 385] on img at bounding box center [846, 371] width 27 height 27
click at [886, 567] on button "Add 5 Photo(s)" at bounding box center [903, 580] width 98 height 36
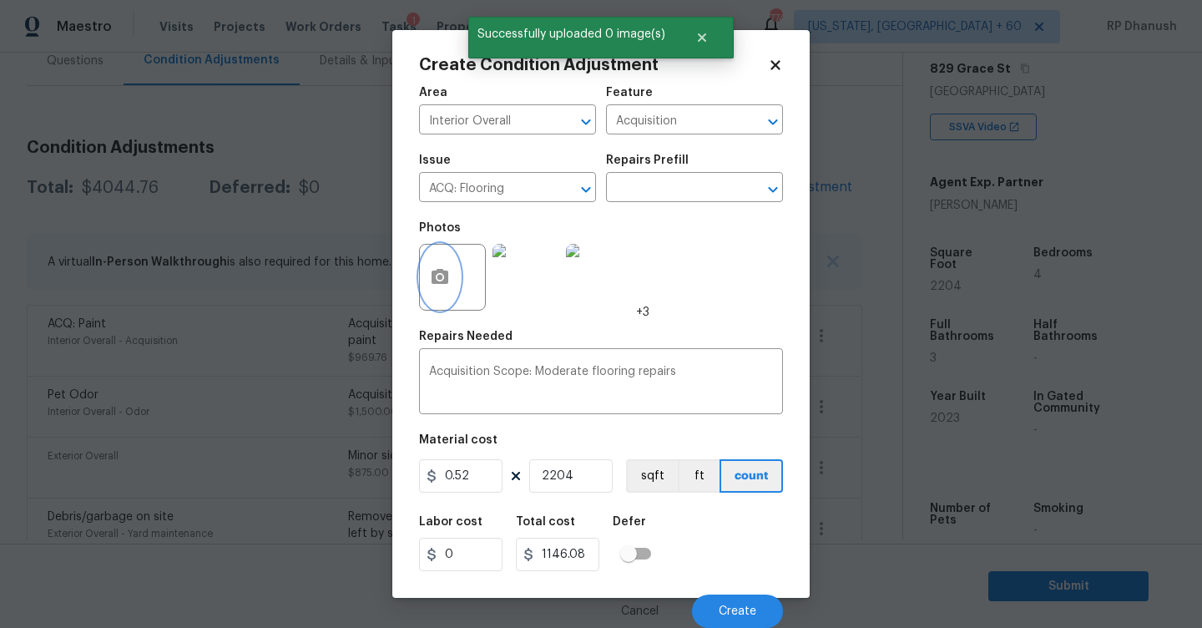
scroll to position [1, 0]
click at [708, 610] on button "Create" at bounding box center [737, 610] width 91 height 33
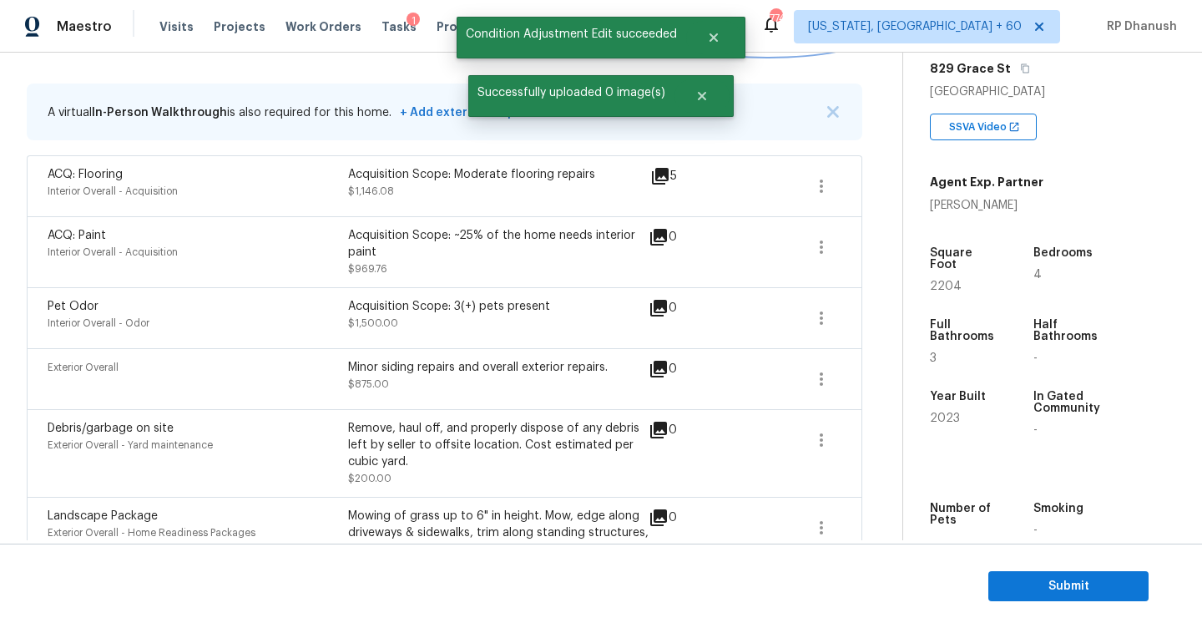
scroll to position [223, 0]
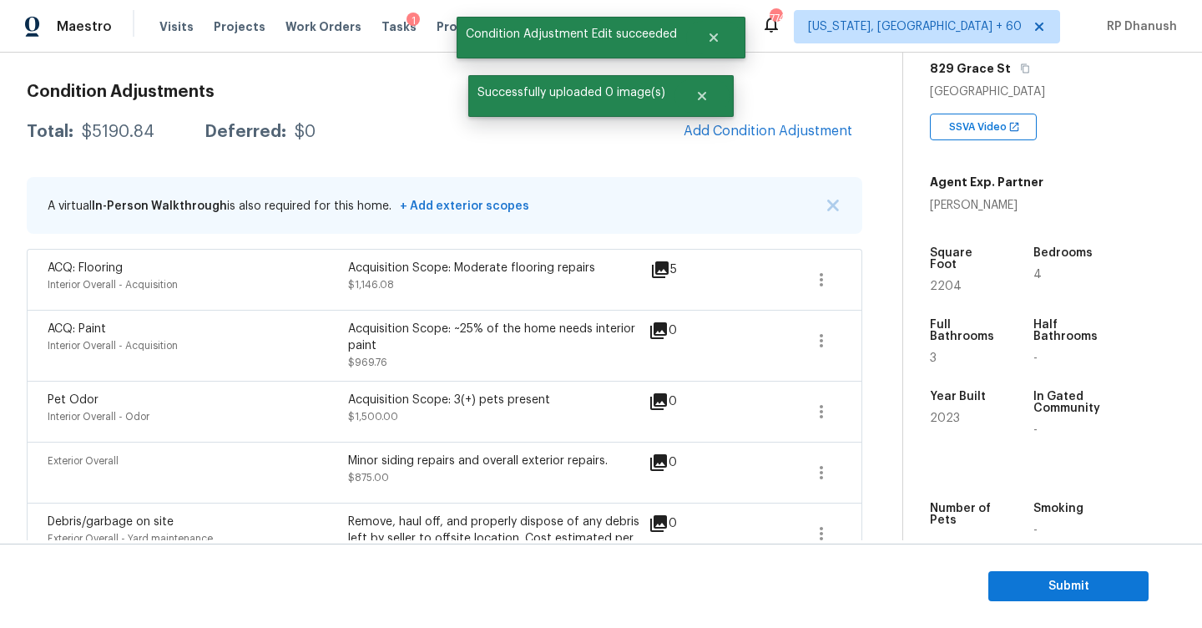
click at [765, 149] on span "Add Condition Adjustment" at bounding box center [768, 132] width 189 height 37
click at [732, 137] on span "Add Condition Adjustment" at bounding box center [768, 131] width 169 height 15
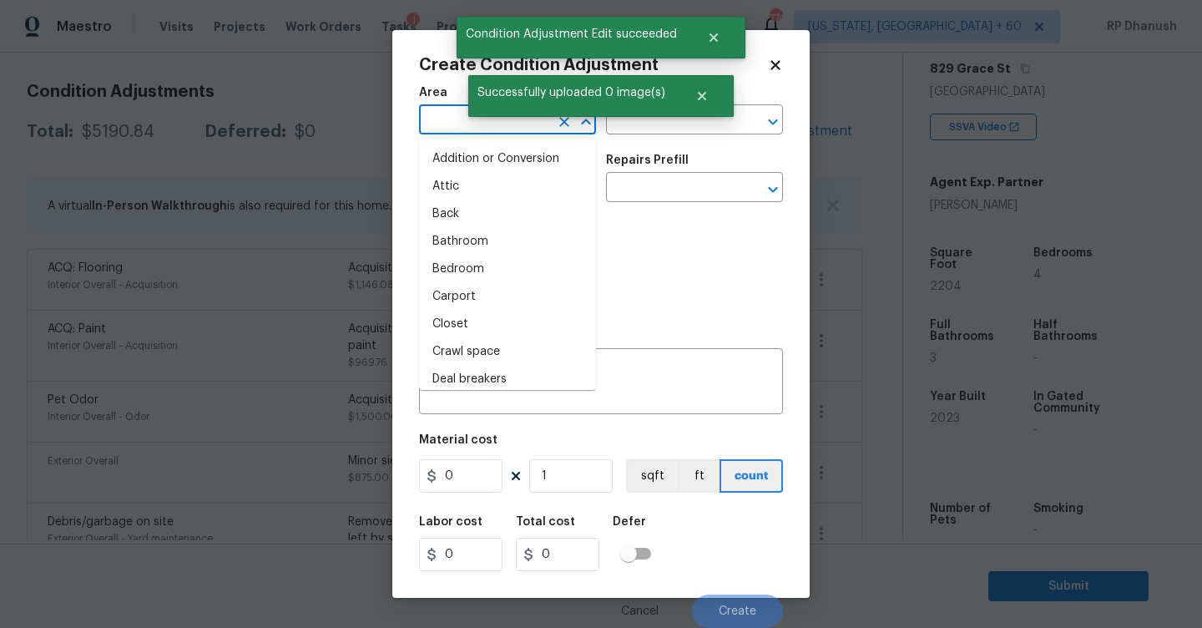
click at [444, 124] on input "text" at bounding box center [484, 122] width 130 height 26
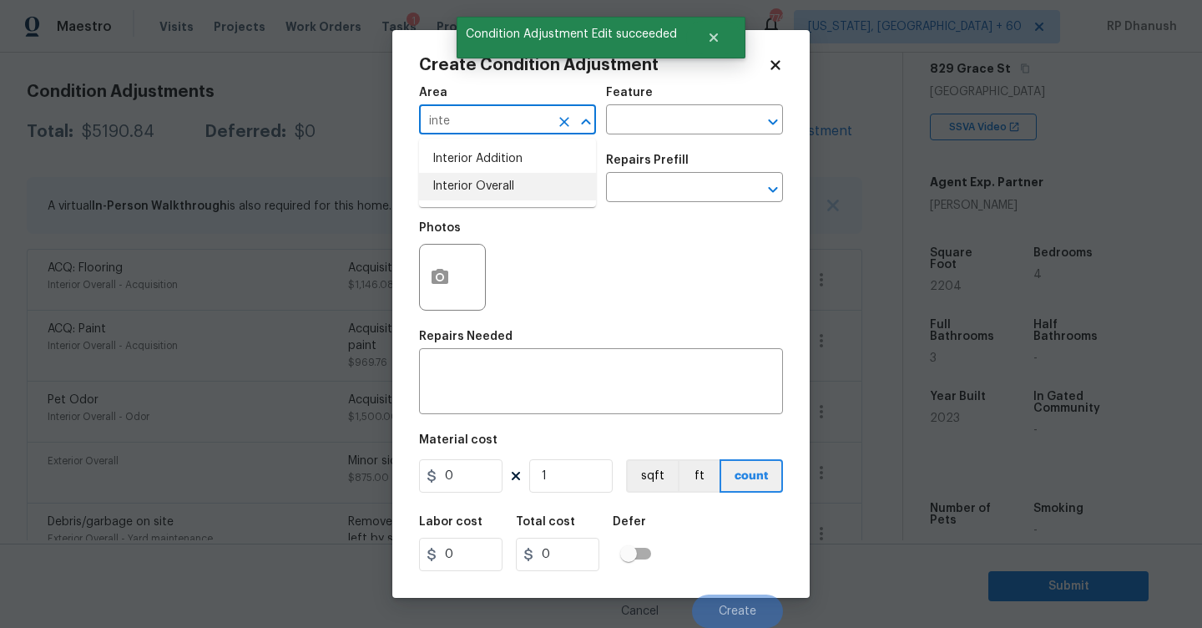
click at [463, 183] on li "Interior Overall" at bounding box center [507, 187] width 177 height 28
type input "Interior Overall"
click at [681, 132] on input "text" at bounding box center [671, 122] width 130 height 26
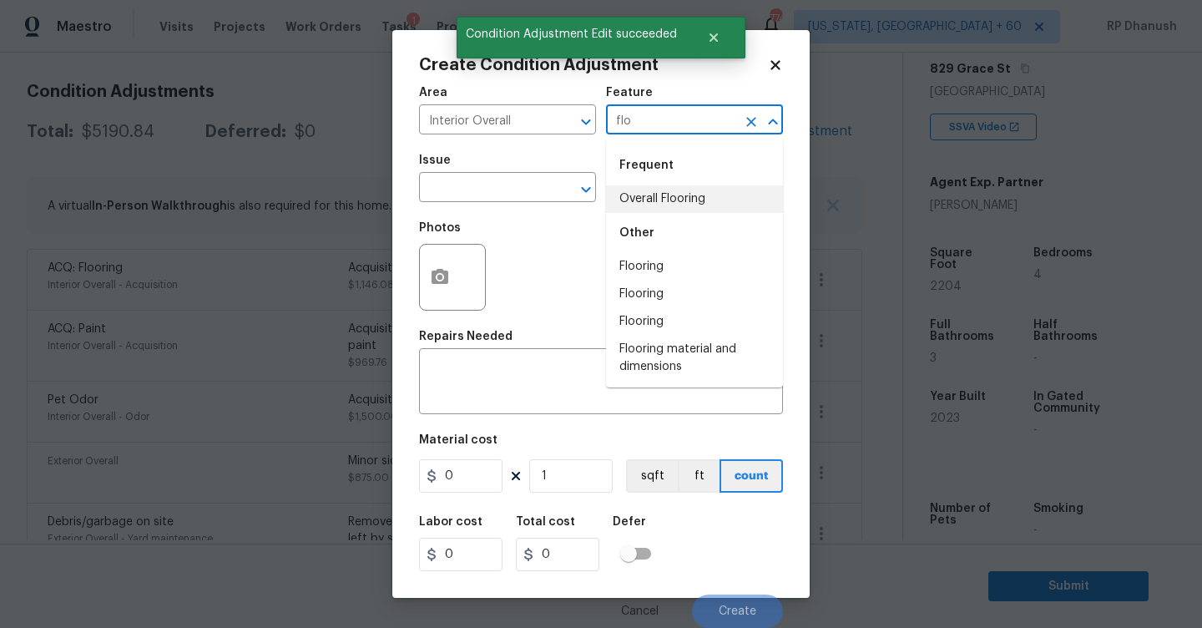
click at [658, 211] on li "Overall Flooring" at bounding box center [694, 199] width 177 height 28
type input "Overall Flooring"
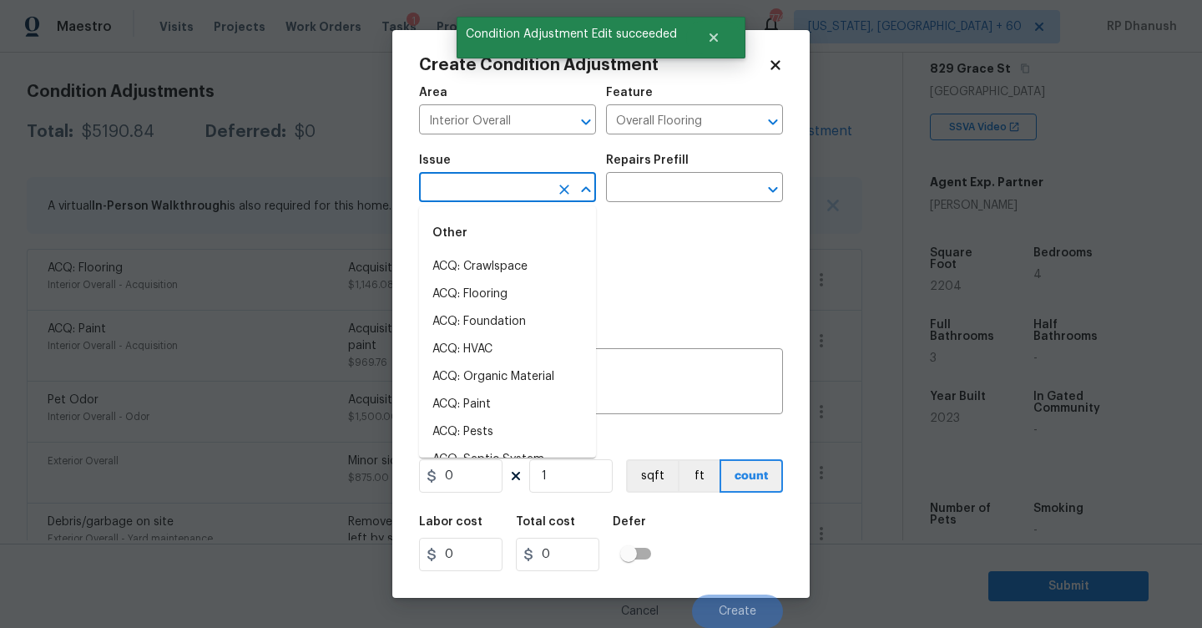
click at [477, 194] on input "text" at bounding box center [484, 189] width 130 height 26
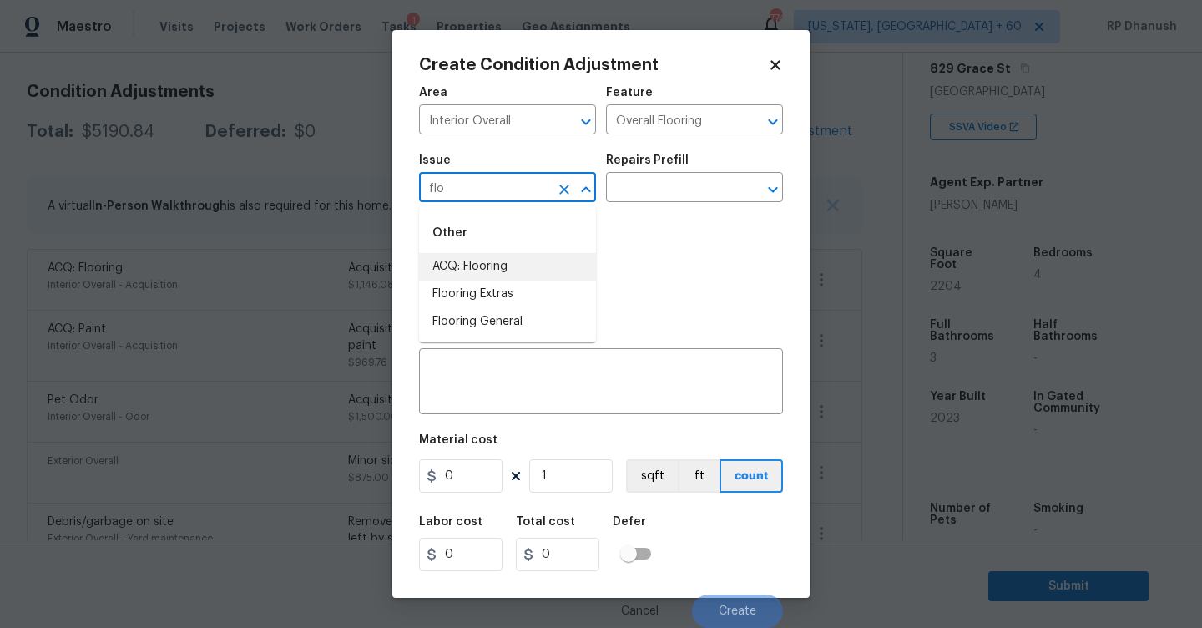
click at [460, 266] on li "ACQ: Flooring" at bounding box center [507, 267] width 177 height 28
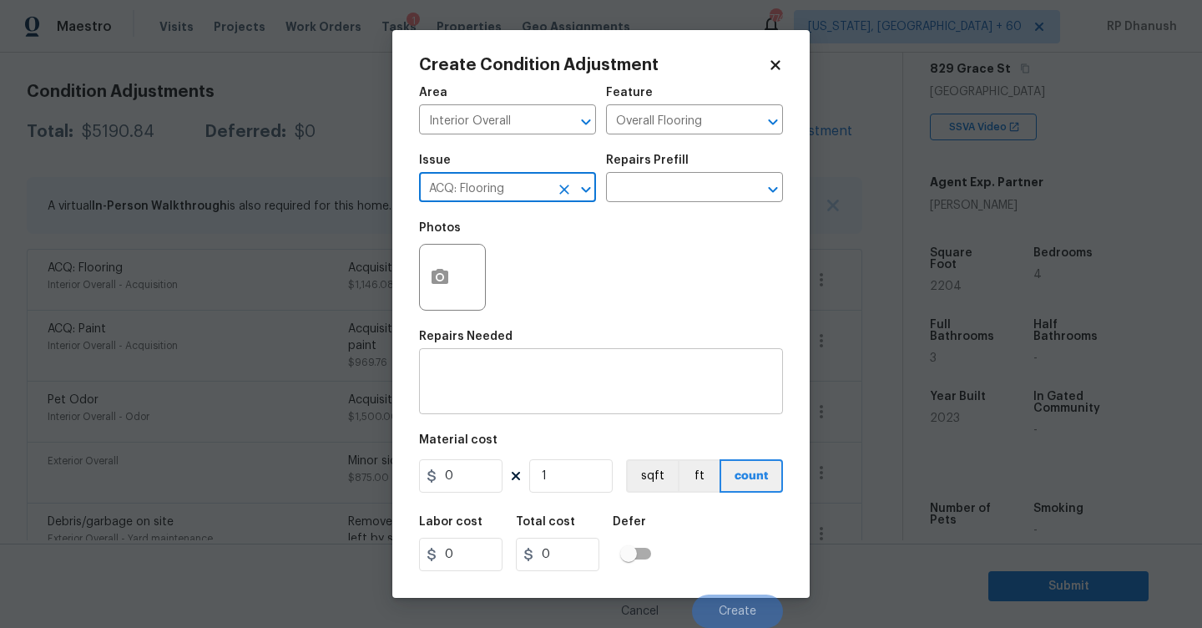
type input "ACQ: Flooring"
click at [511, 406] on div "x ​" at bounding box center [601, 383] width 364 height 62
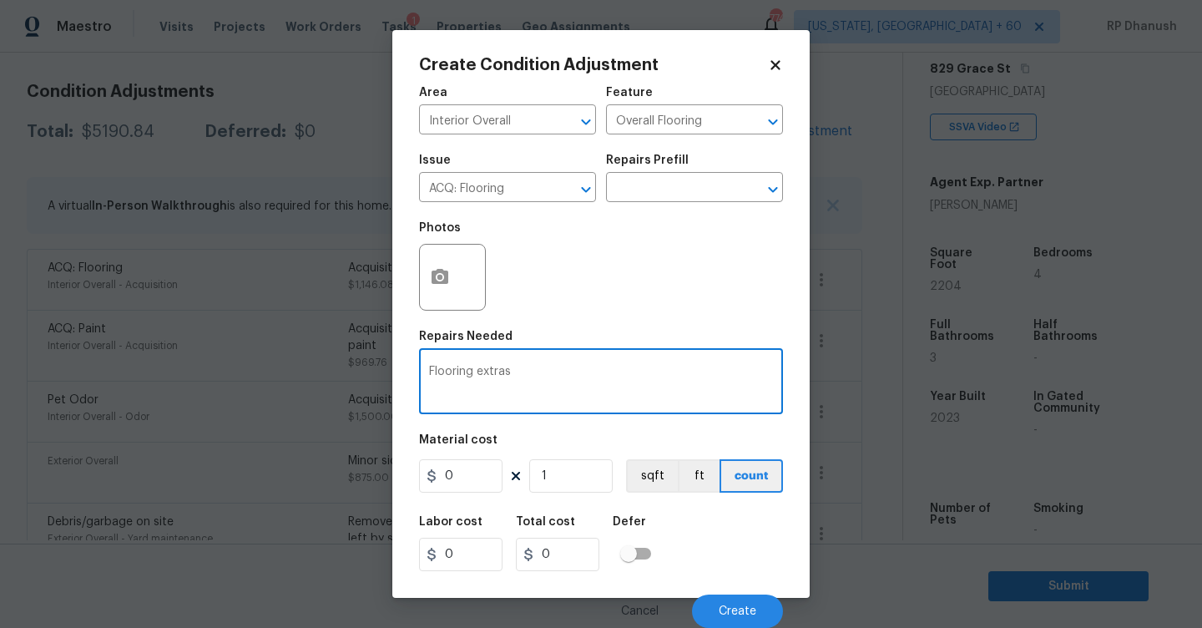
type textarea "Flooring extras"
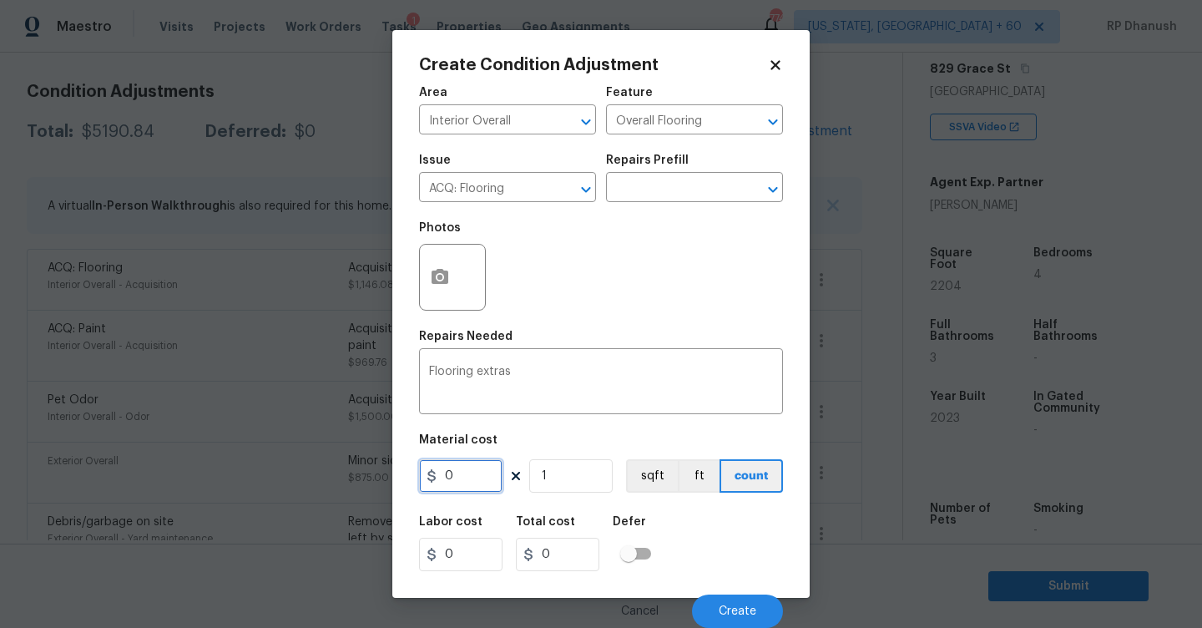
click at [481, 478] on input "0" at bounding box center [460, 475] width 83 height 33
type input "500"
click at [705, 600] on button "Create" at bounding box center [737, 610] width 91 height 33
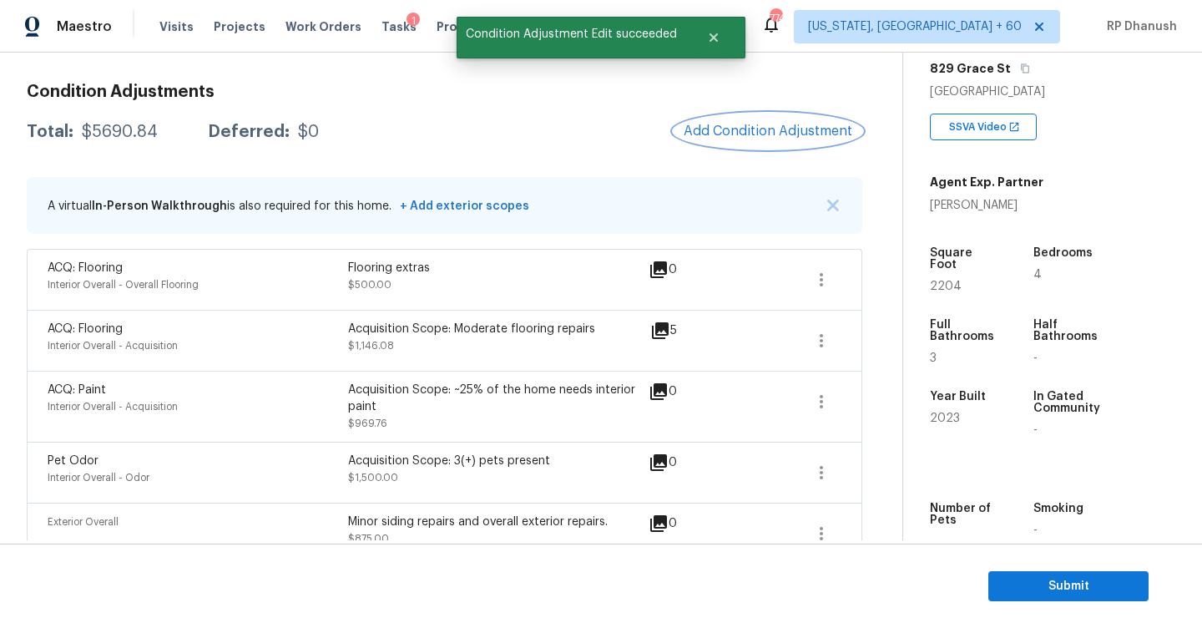
click at [777, 135] on span "Add Condition Adjustment" at bounding box center [768, 131] width 169 height 15
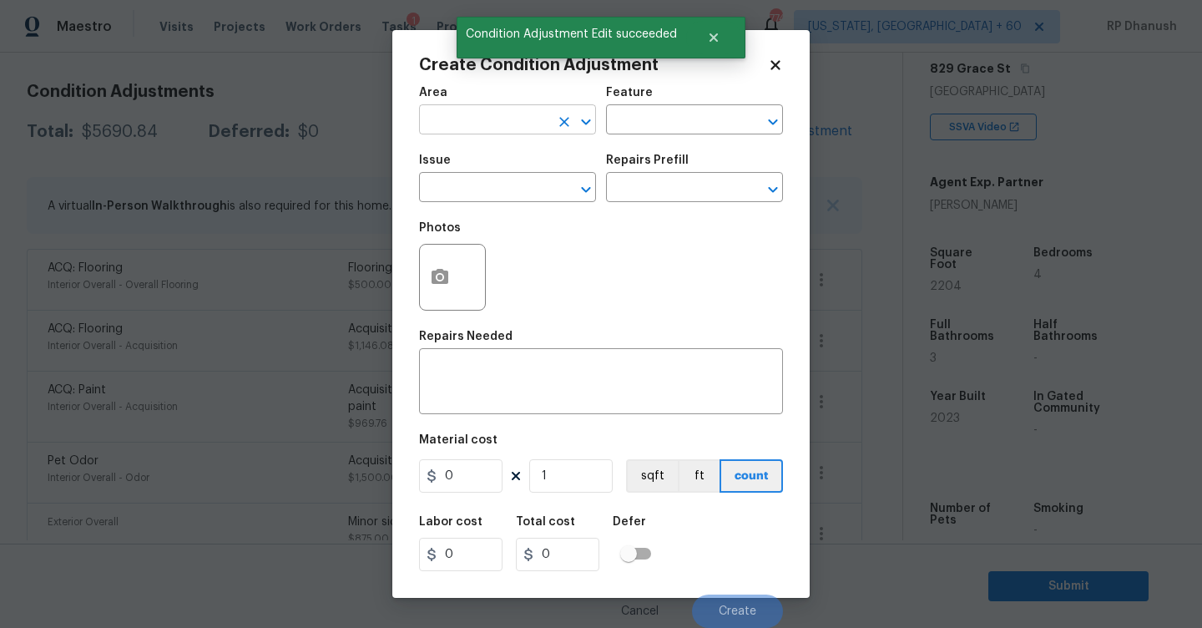
click at [508, 129] on input "text" at bounding box center [484, 122] width 130 height 26
click at [494, 182] on li "Interior Overall" at bounding box center [507, 187] width 177 height 28
type input "Interior Overall"
click at [652, 135] on div "Area Interior Overall ​ Feature ​" at bounding box center [601, 111] width 364 height 68
click at [663, 123] on input "text" at bounding box center [671, 122] width 130 height 26
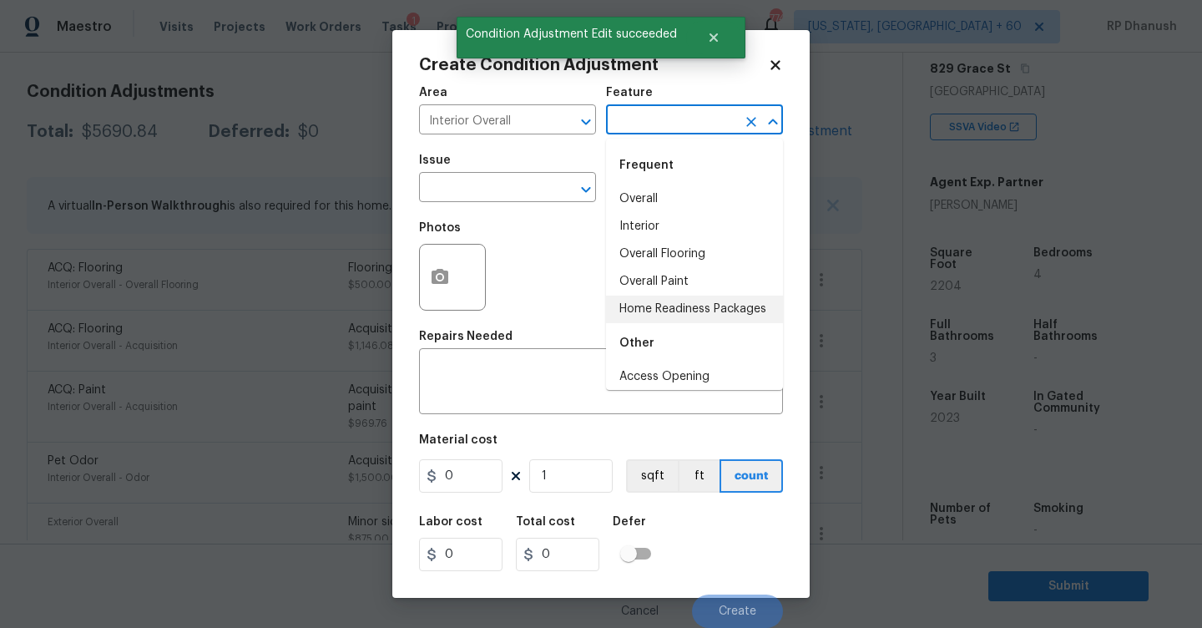
click at [641, 310] on li "Home Readiness Packages" at bounding box center [694, 310] width 177 height 28
type input "Home Readiness Packages"
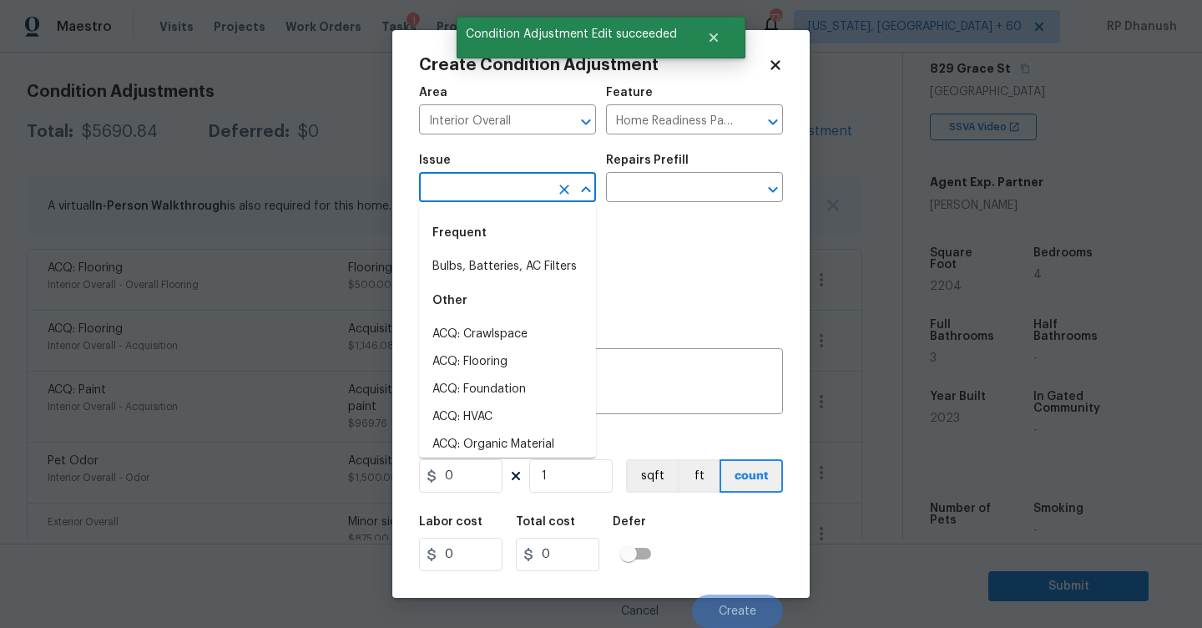
click at [529, 200] on input "text" at bounding box center [484, 189] width 130 height 26
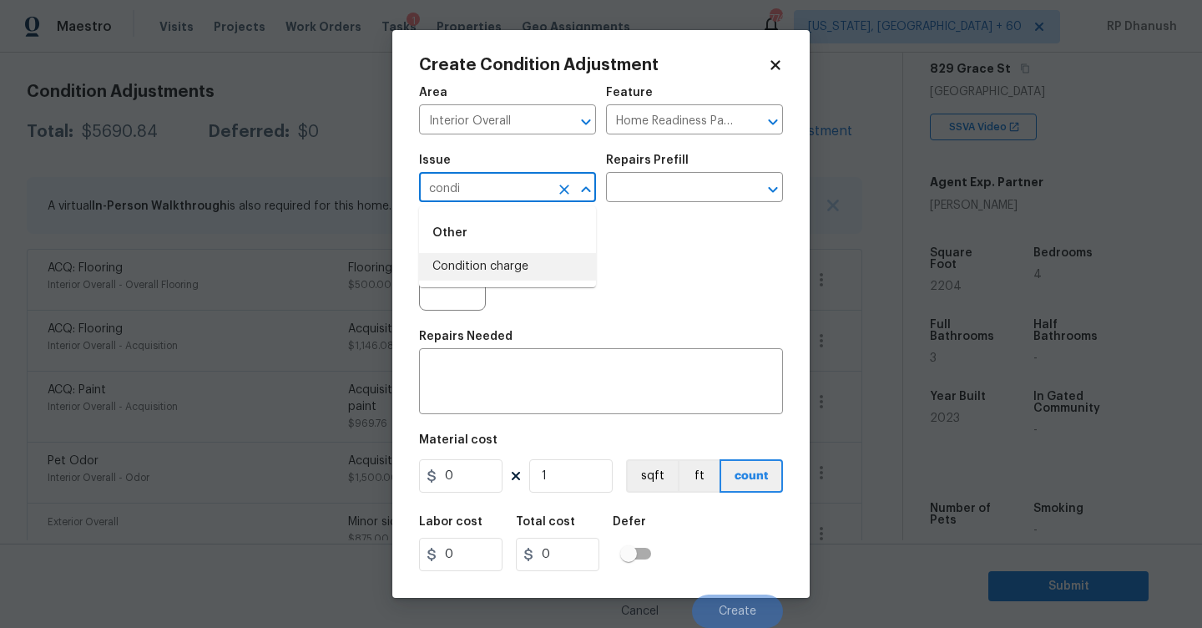
click at [528, 266] on li "Condition charge" at bounding box center [507, 267] width 177 height 28
type input "Condition charge"
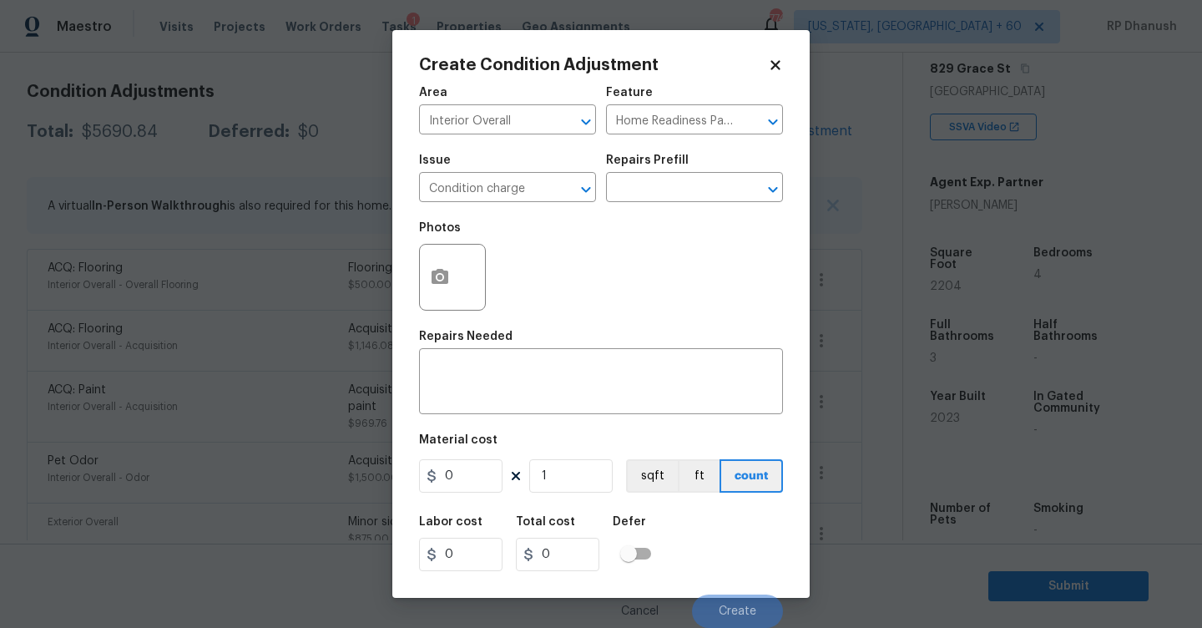
click at [619, 211] on div "Issue Condition charge ​ Repairs Prefill ​" at bounding box center [601, 178] width 364 height 68
click at [653, 191] on input "text" at bounding box center [671, 189] width 130 height 26
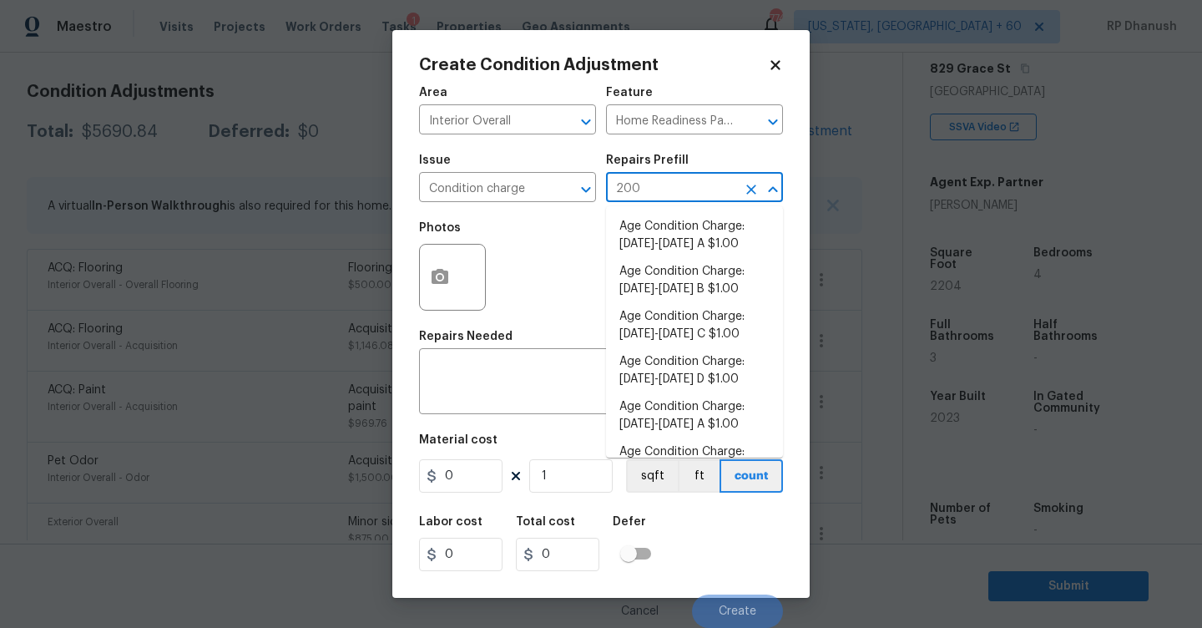
type input "2009"
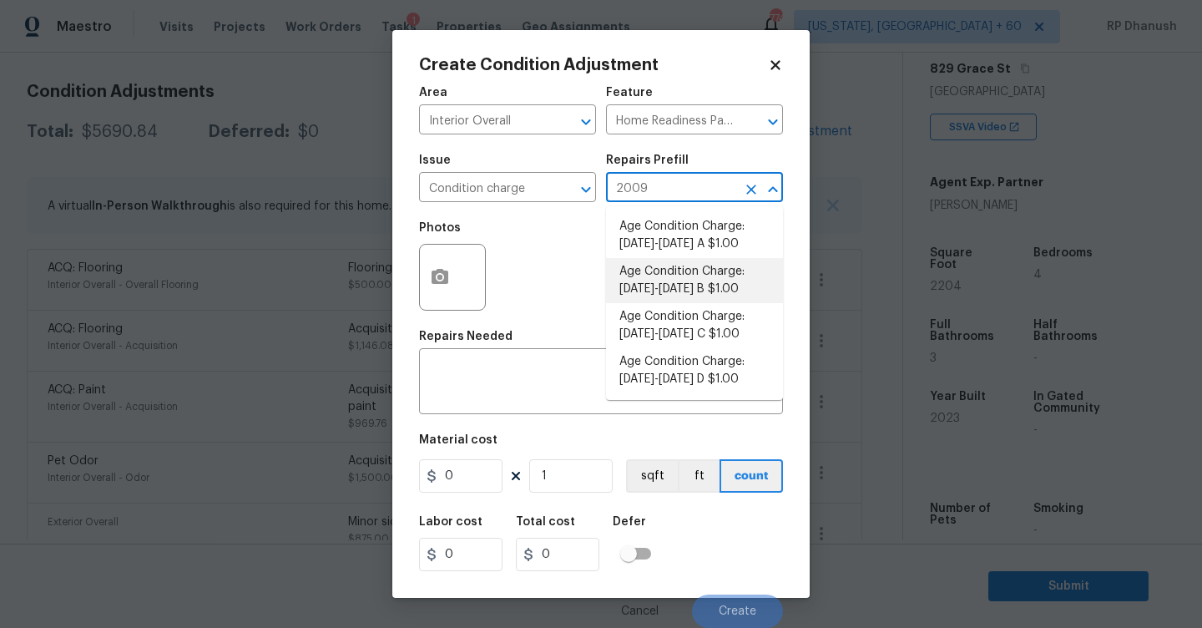
click at [697, 280] on li "Age Condition Charge: [DATE]-[DATE] B $1.00" at bounding box center [694, 280] width 177 height 45
type textarea "Age Condition Charge: [DATE]-[DATE] B"
type input "1"
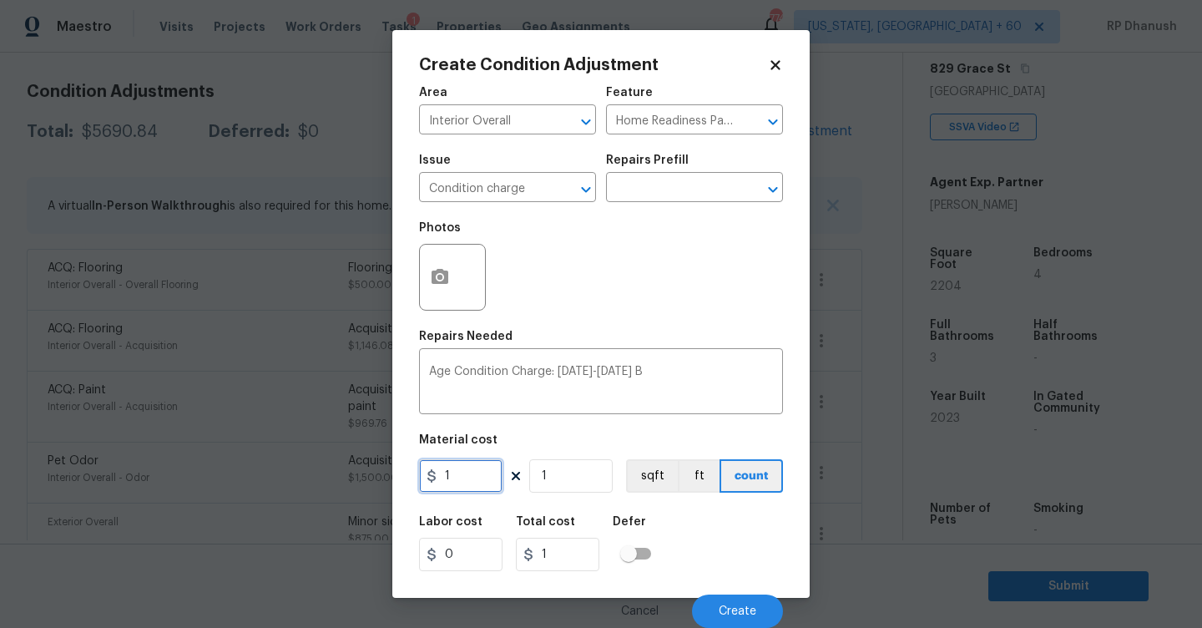
click at [451, 488] on input "1" at bounding box center [460, 475] width 83 height 33
type input "2000"
click at [736, 604] on button "Create" at bounding box center [737, 610] width 91 height 33
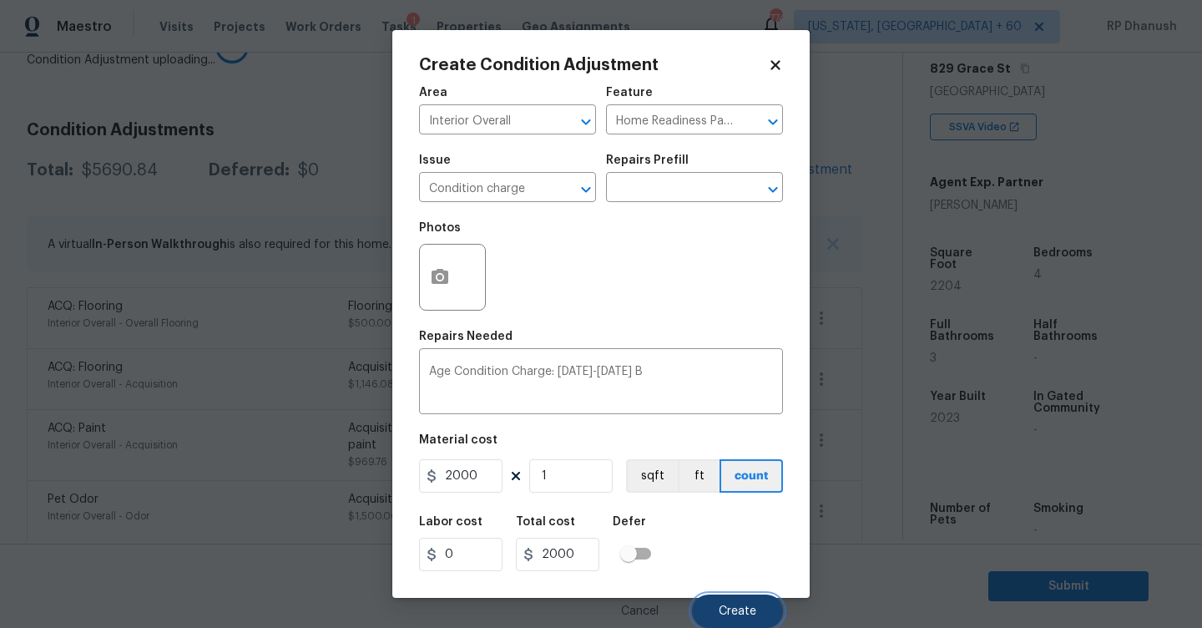
scroll to position [261, 0]
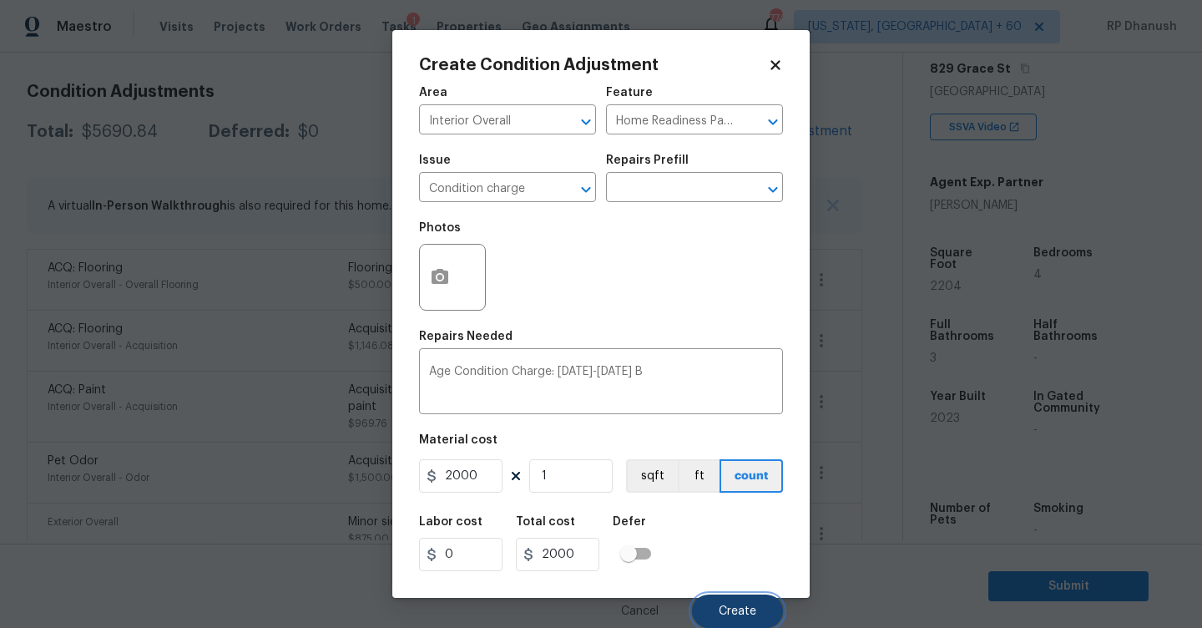
click at [730, 614] on span "Create" at bounding box center [738, 611] width 38 height 13
click at [724, 604] on button "Create" at bounding box center [737, 610] width 91 height 33
click at [727, 611] on span "Create" at bounding box center [738, 611] width 38 height 13
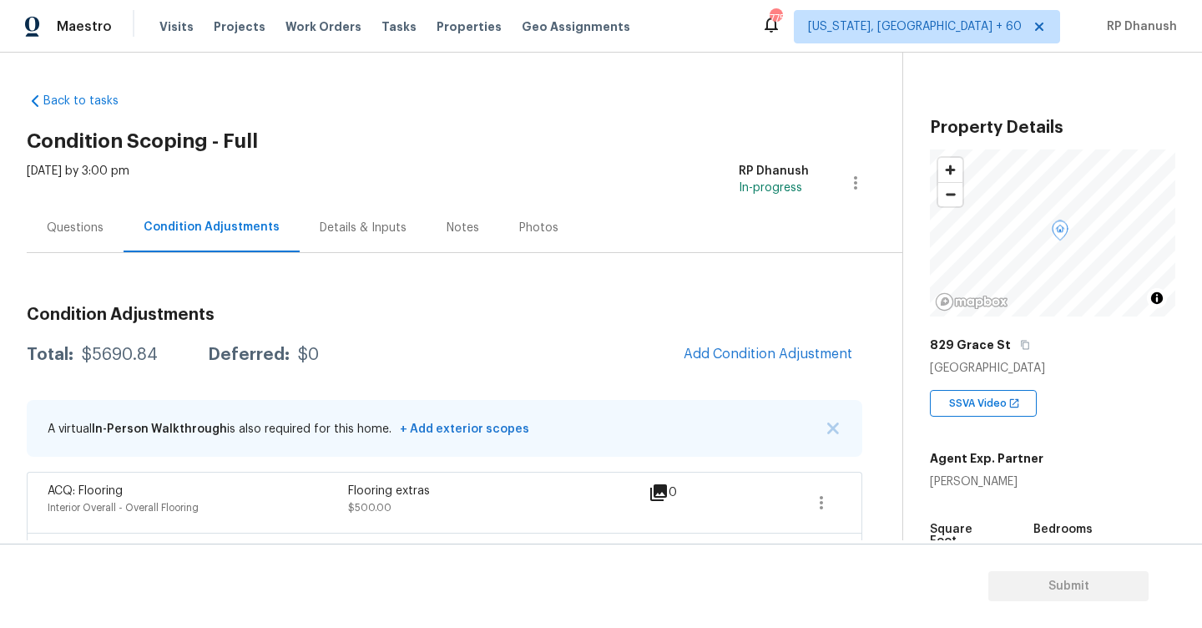
scroll to position [136, 0]
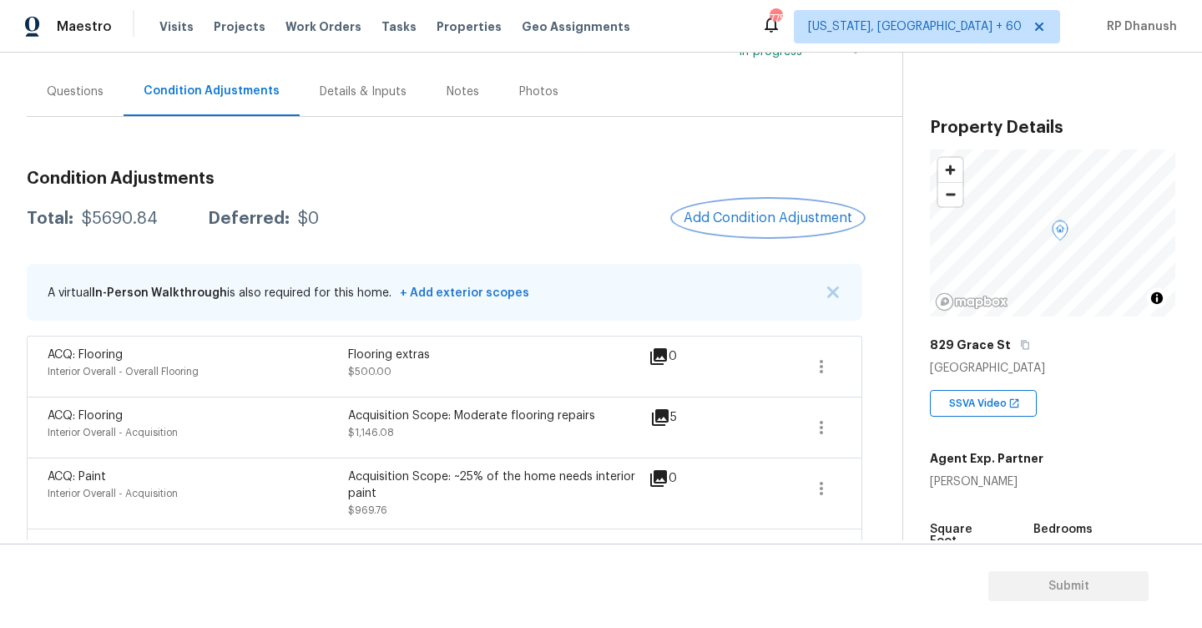
click at [748, 225] on span "Add Condition Adjustment" at bounding box center [768, 217] width 169 height 15
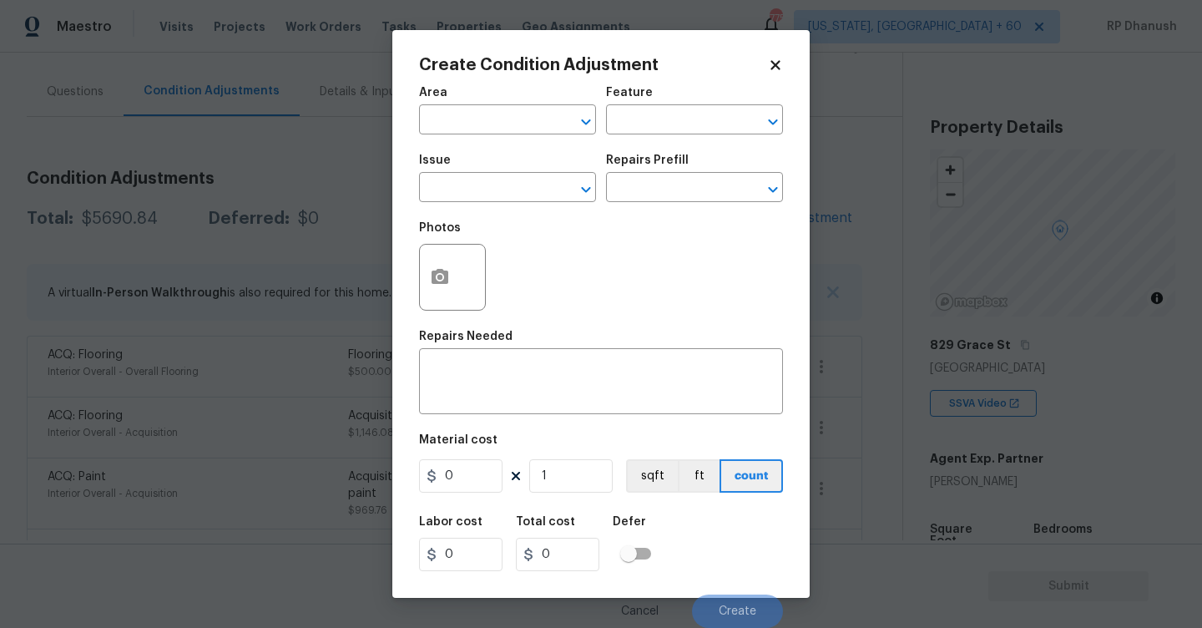
click at [1092, 390] on body "Maestro Visits Projects Work Orders Tasks Properties Geo Assignments 775 Washin…" at bounding box center [601, 314] width 1202 height 628
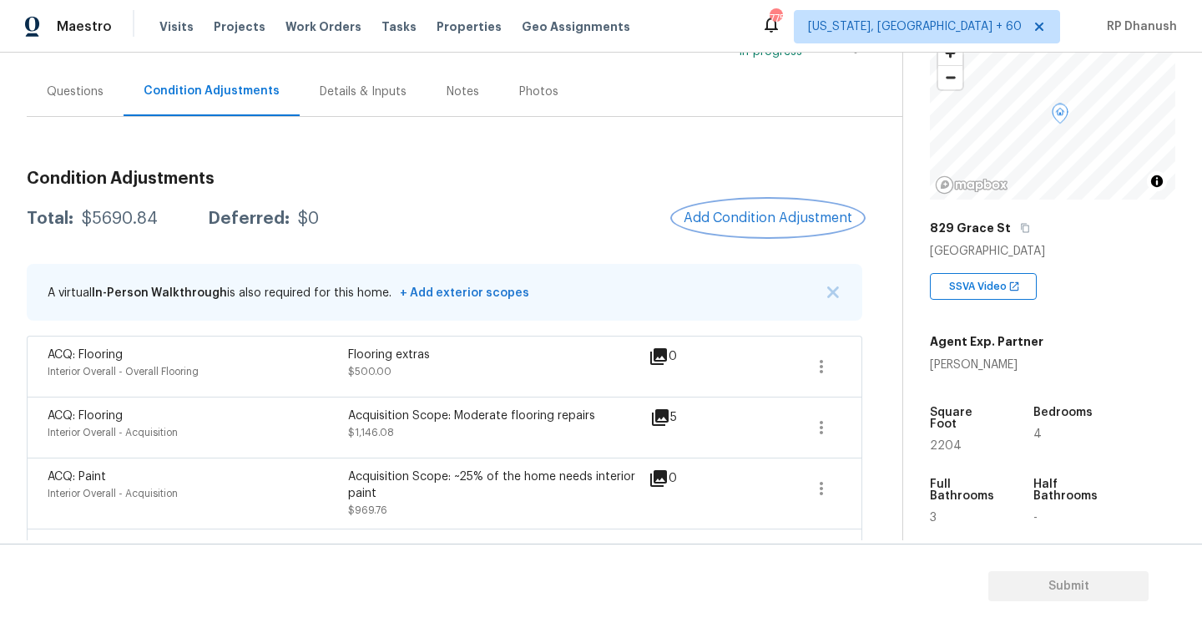
scroll to position [152, 0]
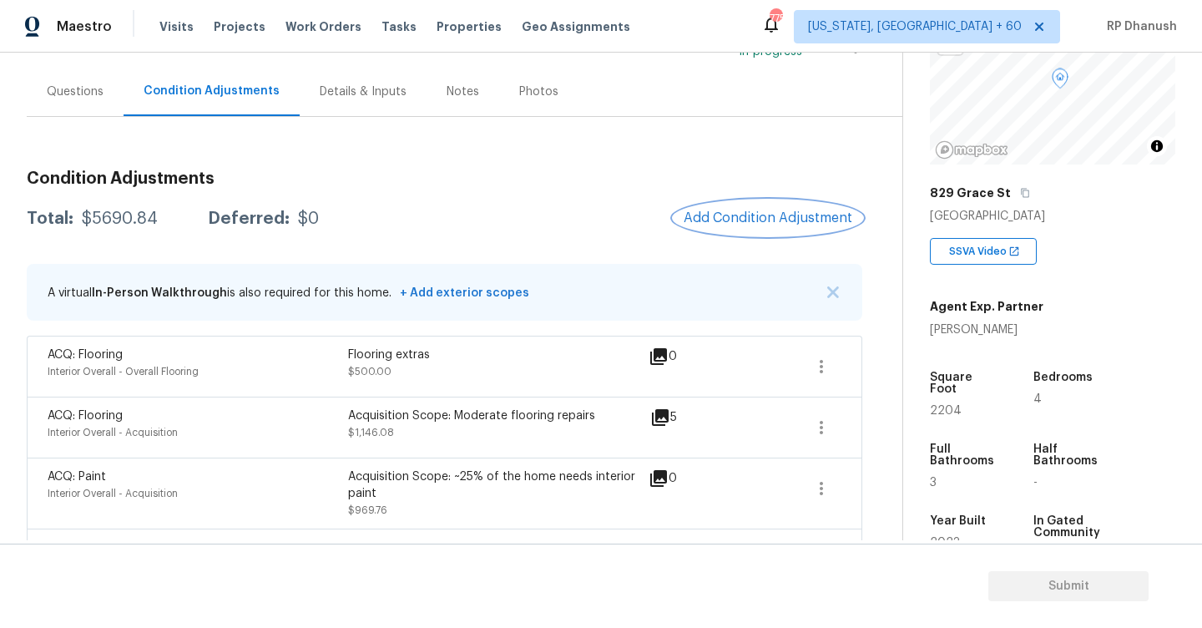
click at [811, 220] on span "Add Condition Adjustment" at bounding box center [768, 217] width 169 height 15
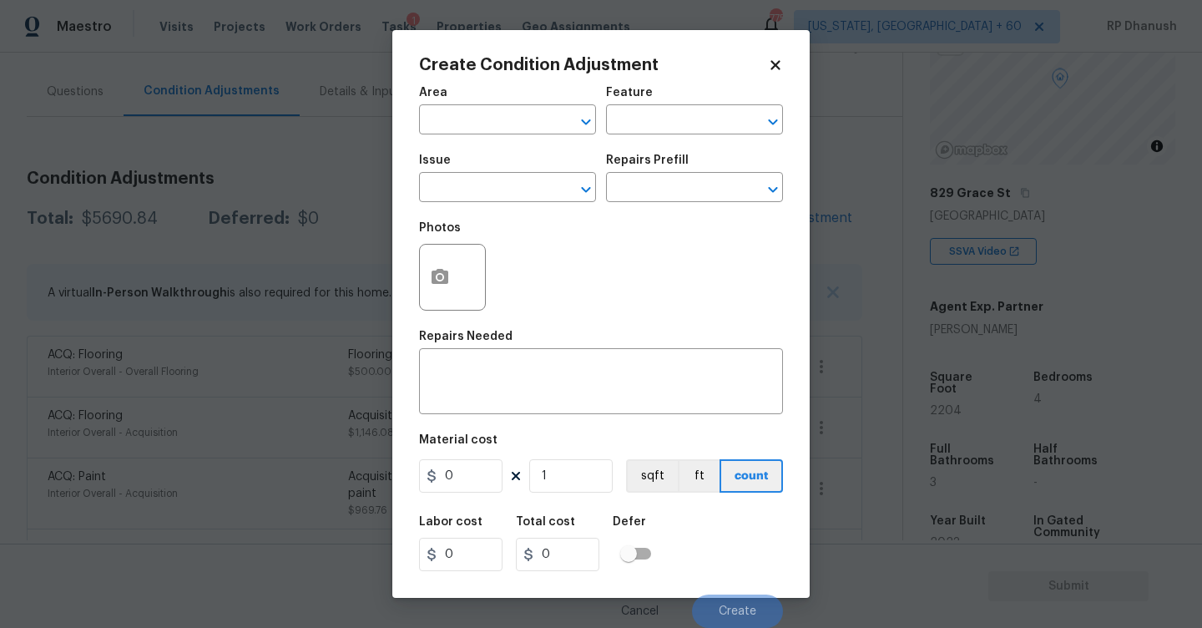
click at [516, 105] on div "Area" at bounding box center [507, 98] width 177 height 22
click at [513, 117] on input "text" at bounding box center [484, 122] width 130 height 26
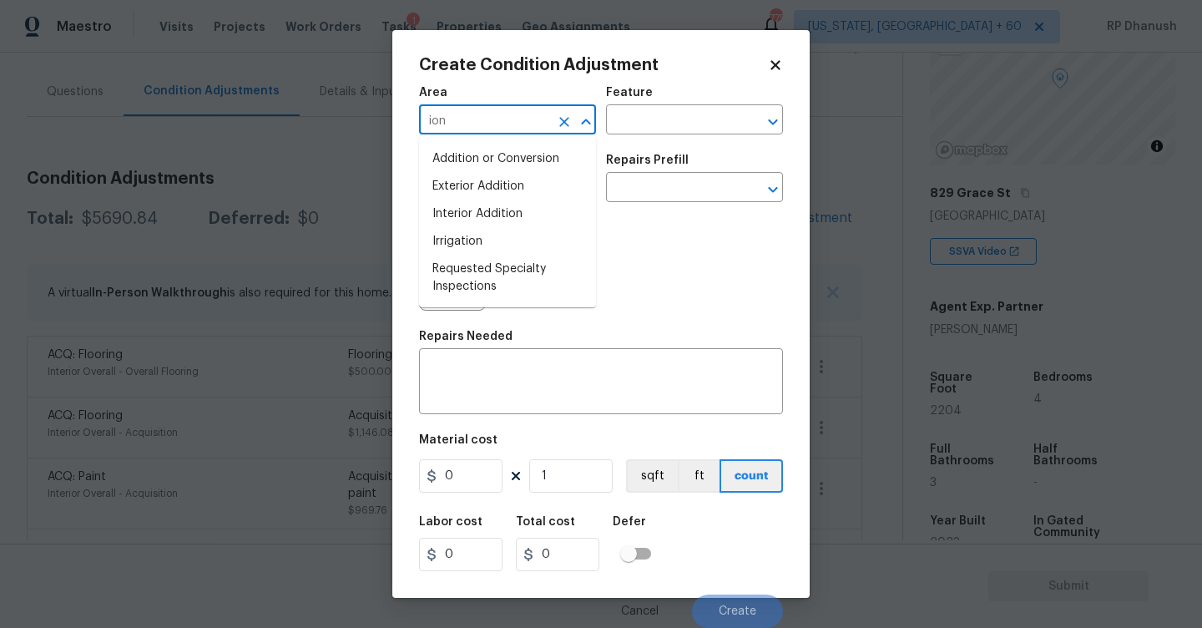
type input "iont"
click at [511, 187] on li "Interior Overall" at bounding box center [507, 187] width 177 height 28
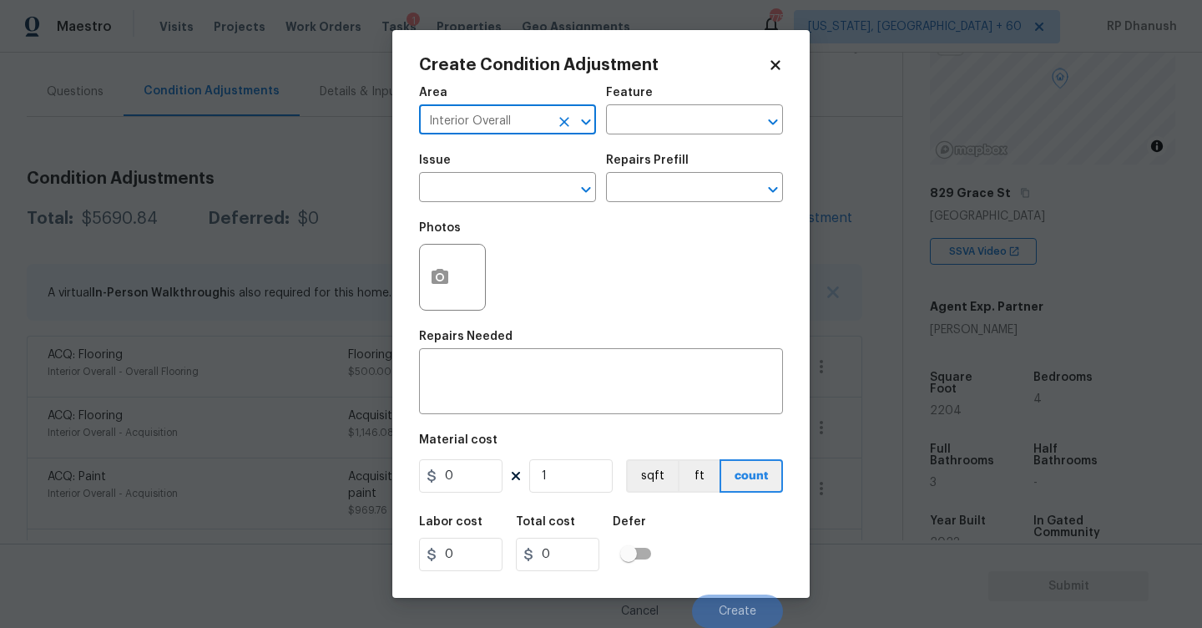
type input "Interior Overall"
click at [639, 142] on div "Area Interior Overall ​ Feature ​" at bounding box center [601, 111] width 364 height 68
click at [653, 129] on input "text" at bounding box center [671, 122] width 130 height 26
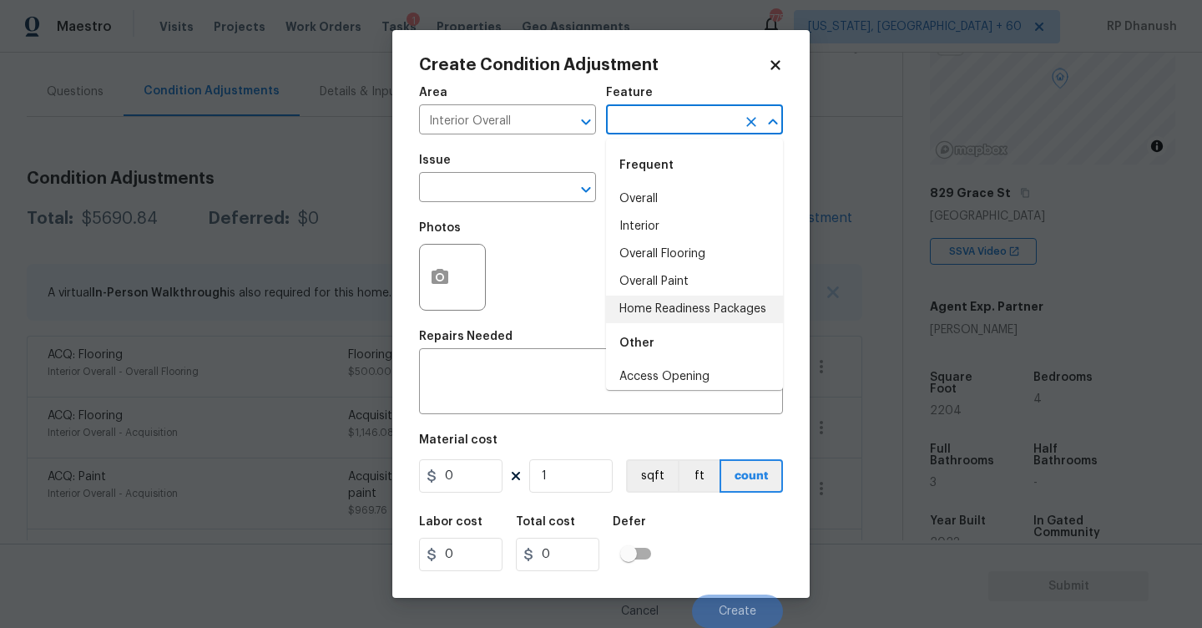
click at [652, 306] on li "Home Readiness Packages" at bounding box center [694, 310] width 177 height 28
type input "Home Readiness Packages"
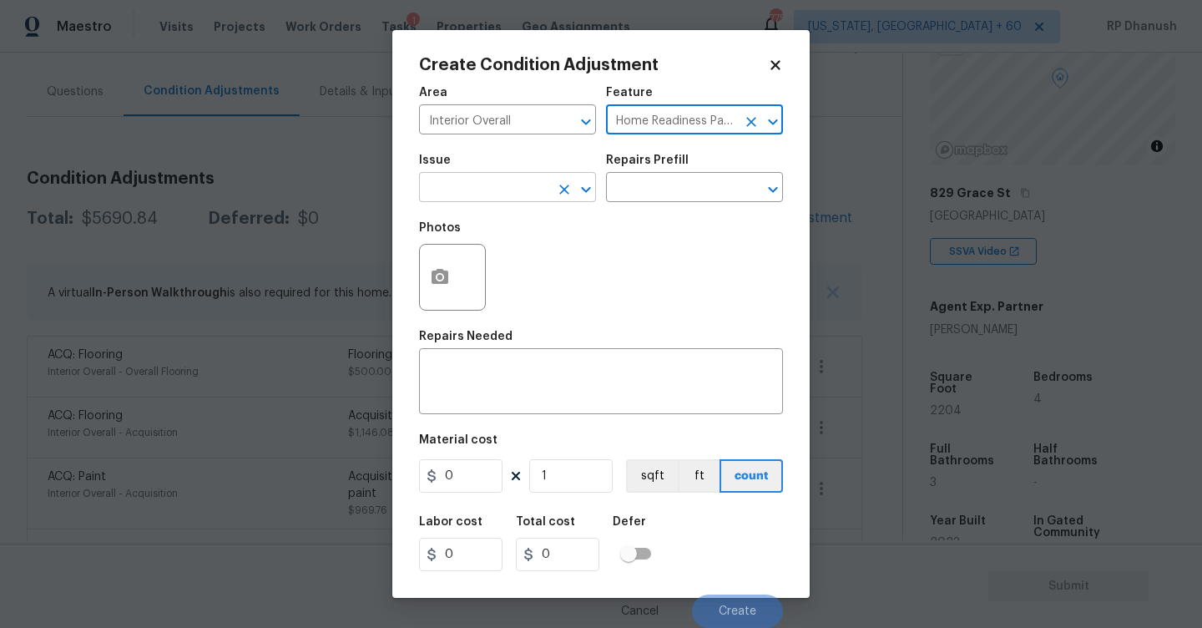
click at [551, 196] on div "​" at bounding box center [507, 189] width 177 height 26
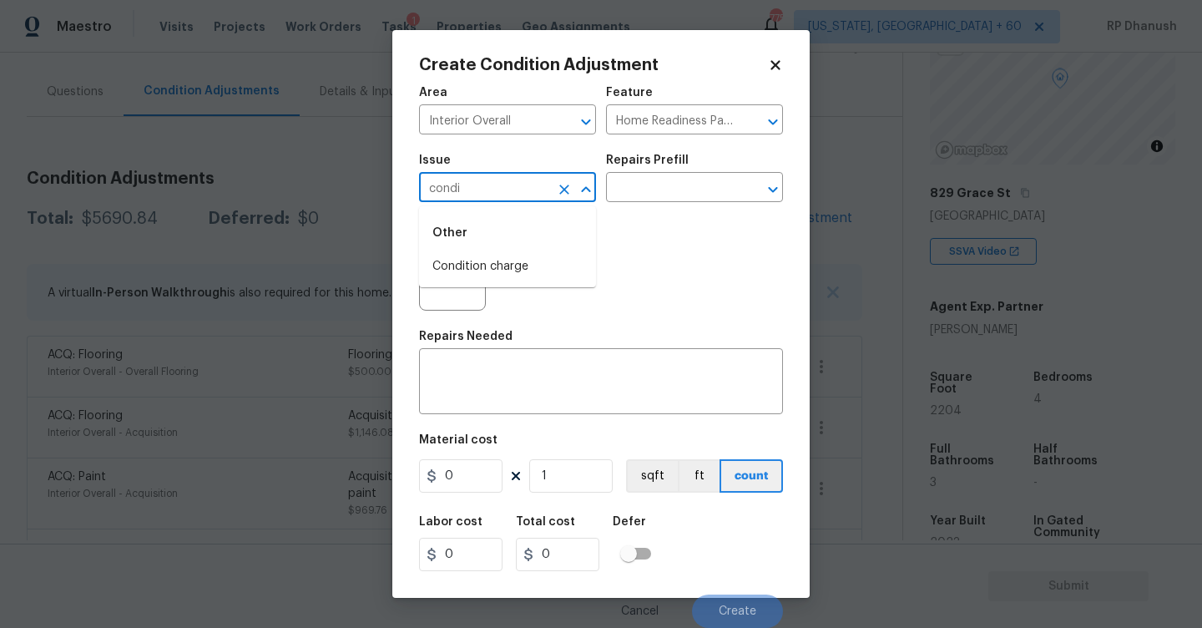
click at [539, 252] on div "Other" at bounding box center [507, 233] width 177 height 40
click at [539, 258] on li "Condition charge" at bounding box center [507, 267] width 177 height 28
type input "Condition charge"
click at [651, 194] on input "text" at bounding box center [671, 189] width 130 height 26
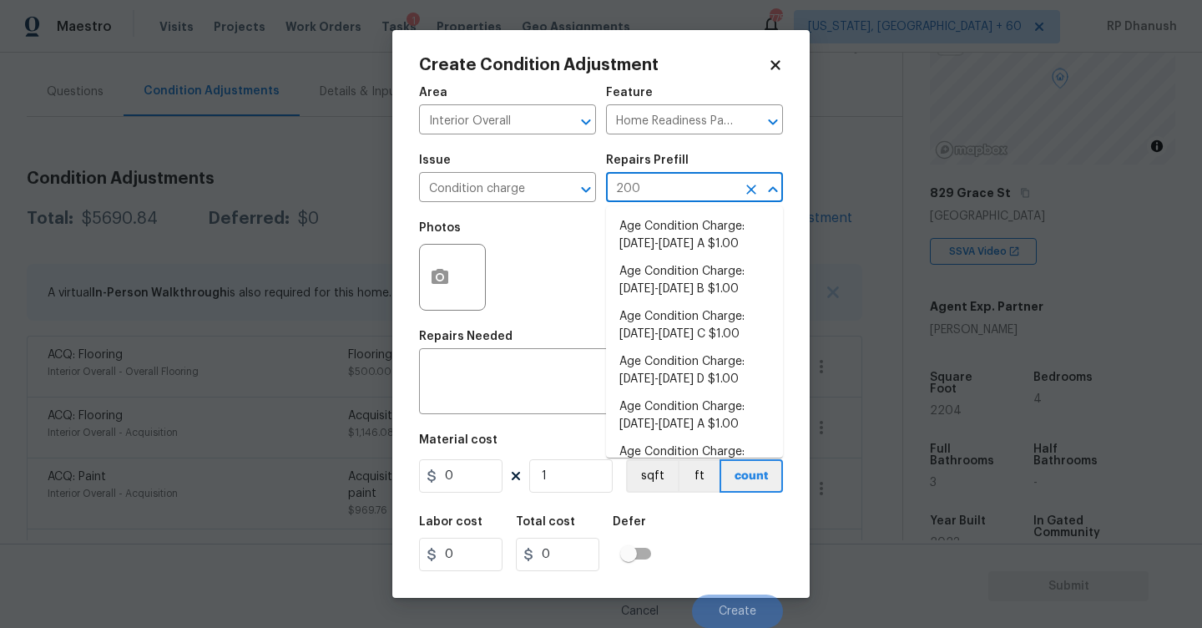
type input "2009"
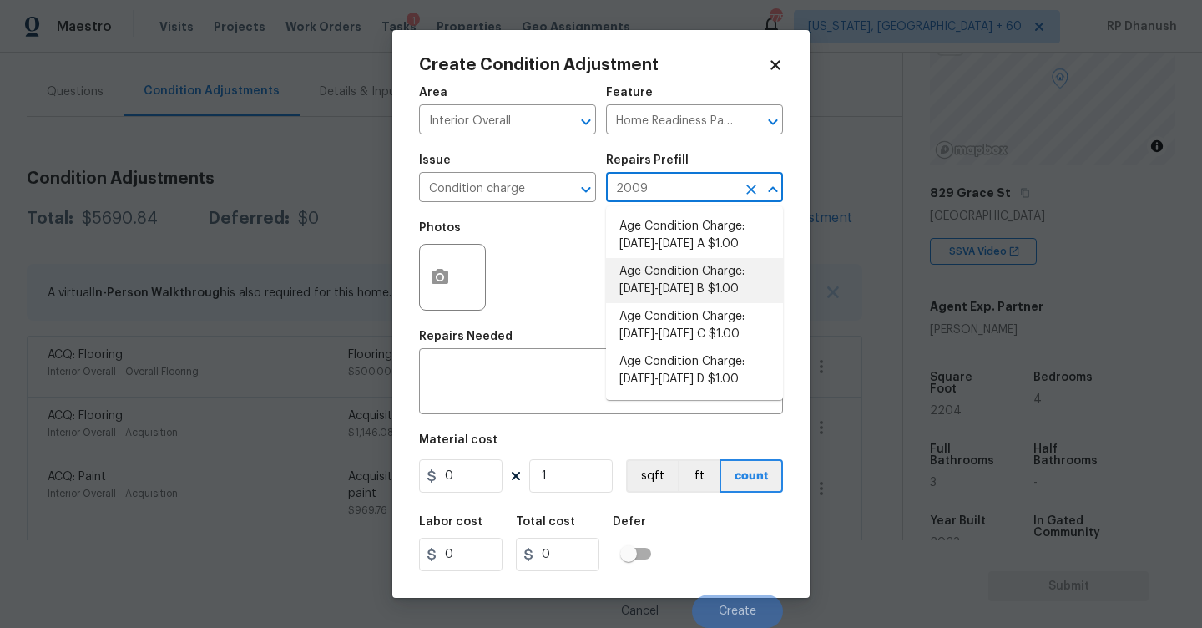
click at [690, 284] on li "Age Condition Charge: [DATE]-[DATE] B $1.00" at bounding box center [694, 280] width 177 height 45
type textarea "Age Condition Charge: [DATE]-[DATE] B"
type input "1"
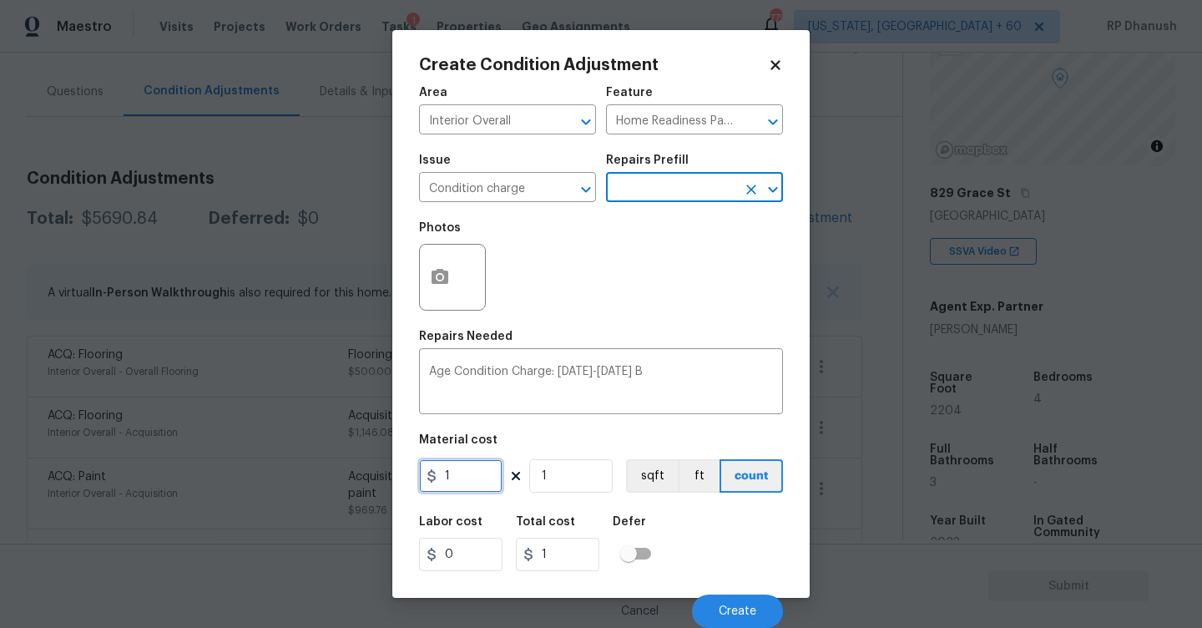
click at [486, 474] on input "1" at bounding box center [460, 475] width 83 height 33
type input "2000"
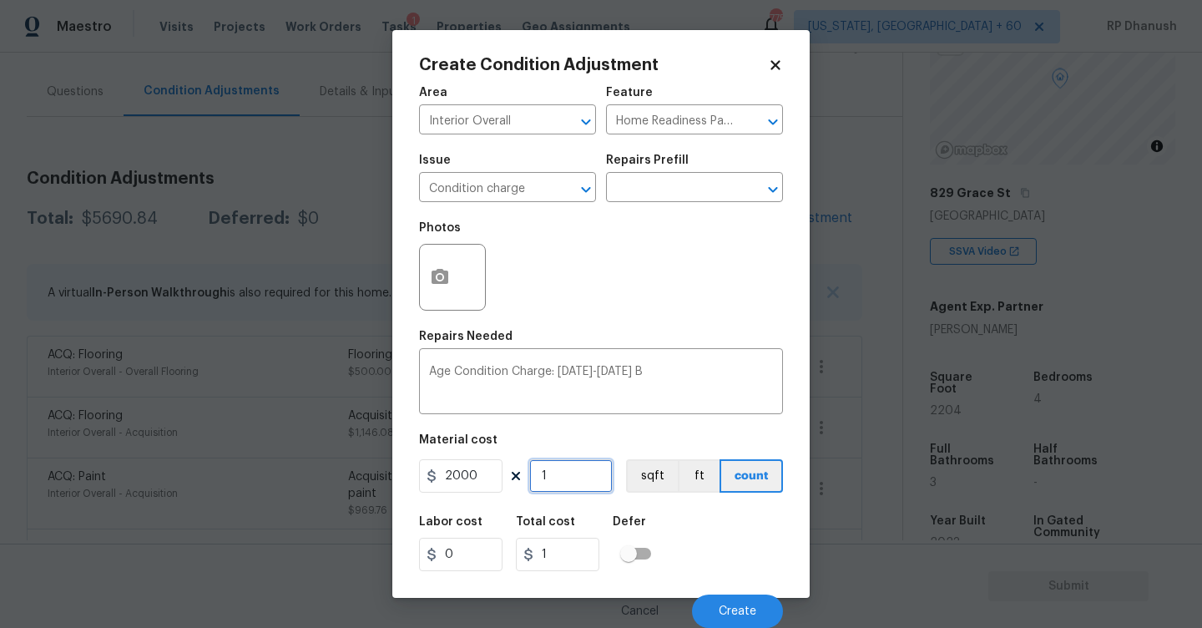
type input "2000"
click at [720, 607] on span "Create" at bounding box center [738, 611] width 38 height 13
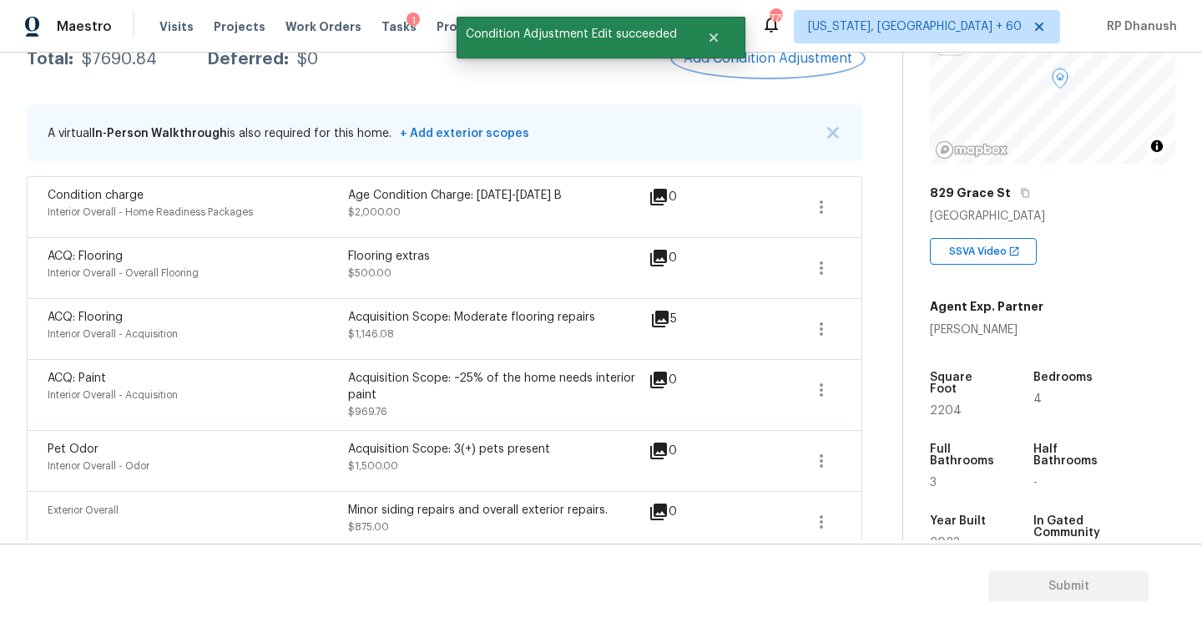
scroll to position [283, 0]
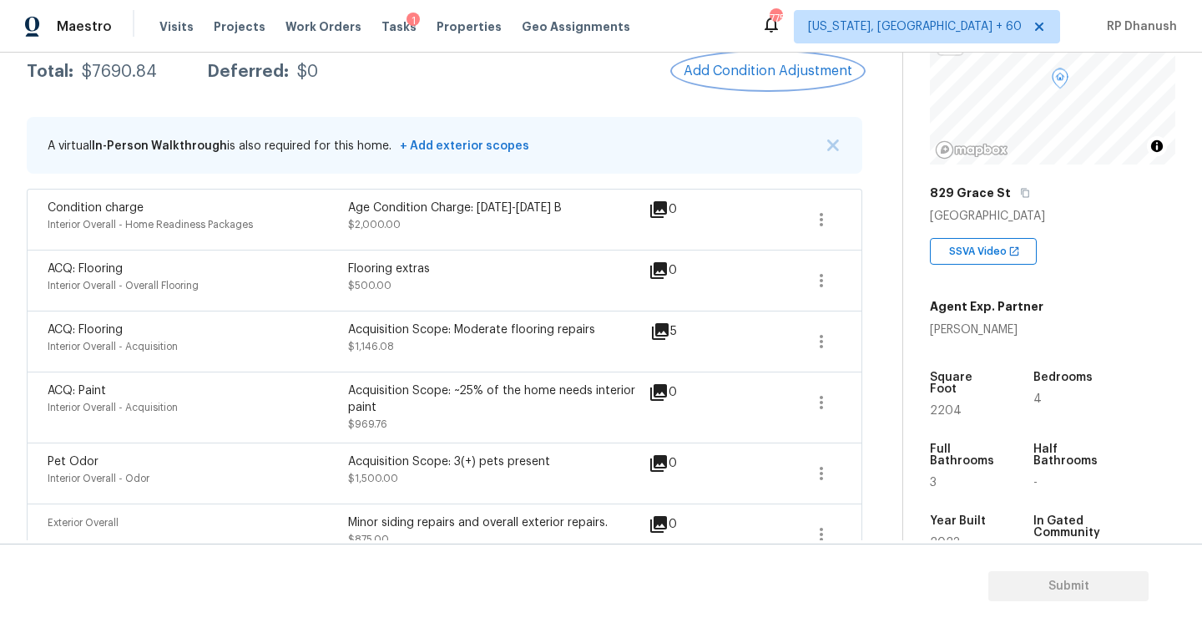
click at [725, 80] on button "Add Condition Adjustment" at bounding box center [768, 70] width 189 height 35
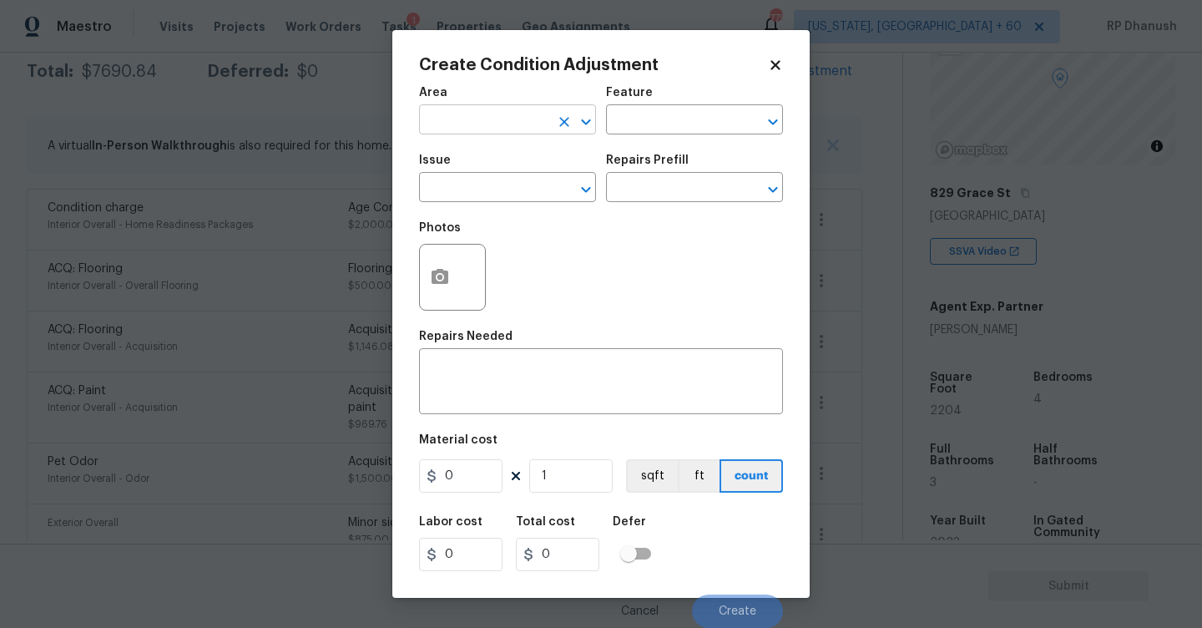
click at [462, 119] on input "text" at bounding box center [484, 122] width 130 height 26
click at [452, 167] on li "Roof" at bounding box center [507, 159] width 177 height 28
type input "Roof"
click at [667, 110] on input "text" at bounding box center [671, 122] width 130 height 26
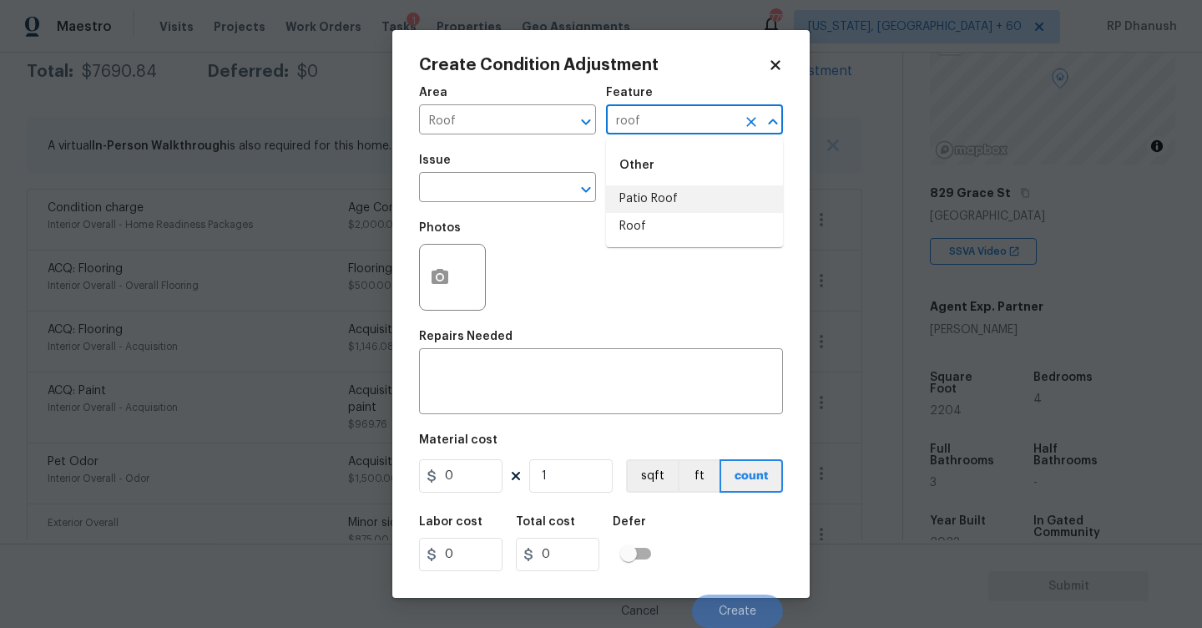
click at [652, 210] on li "Patio Roof" at bounding box center [694, 199] width 177 height 28
type input "Patio Roof"
click at [750, 119] on icon "Clear" at bounding box center [751, 122] width 10 height 10
click at [715, 119] on input "text" at bounding box center [671, 122] width 130 height 26
click at [664, 227] on li "Roof" at bounding box center [694, 227] width 177 height 28
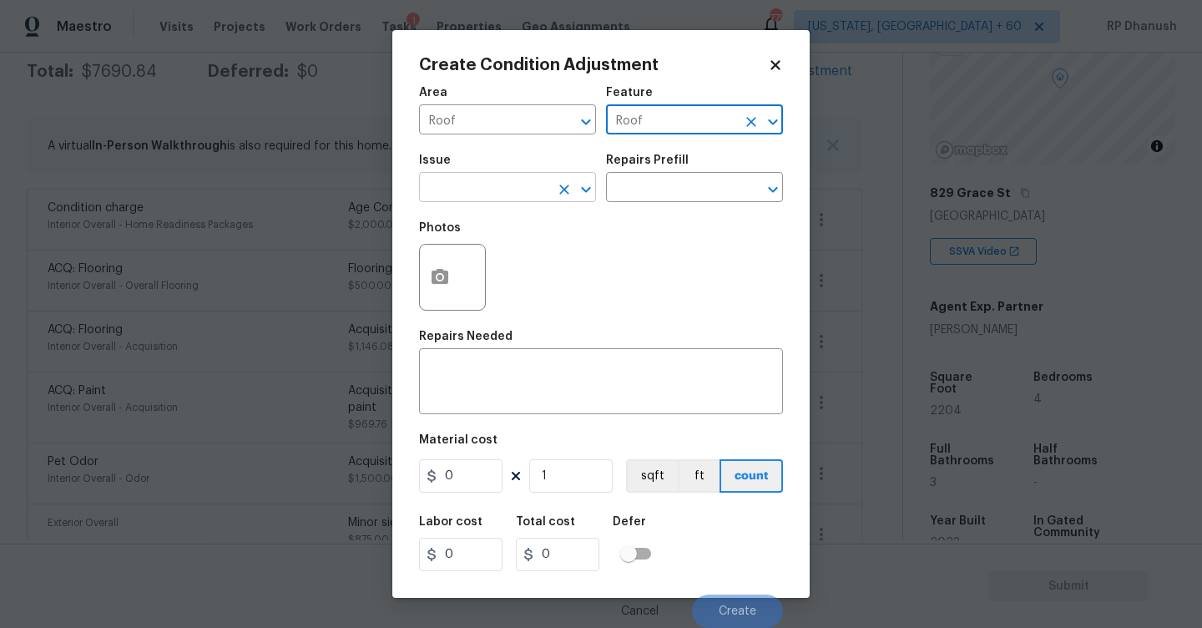
type input "Roof"
click at [495, 194] on input "text" at bounding box center [484, 189] width 130 height 26
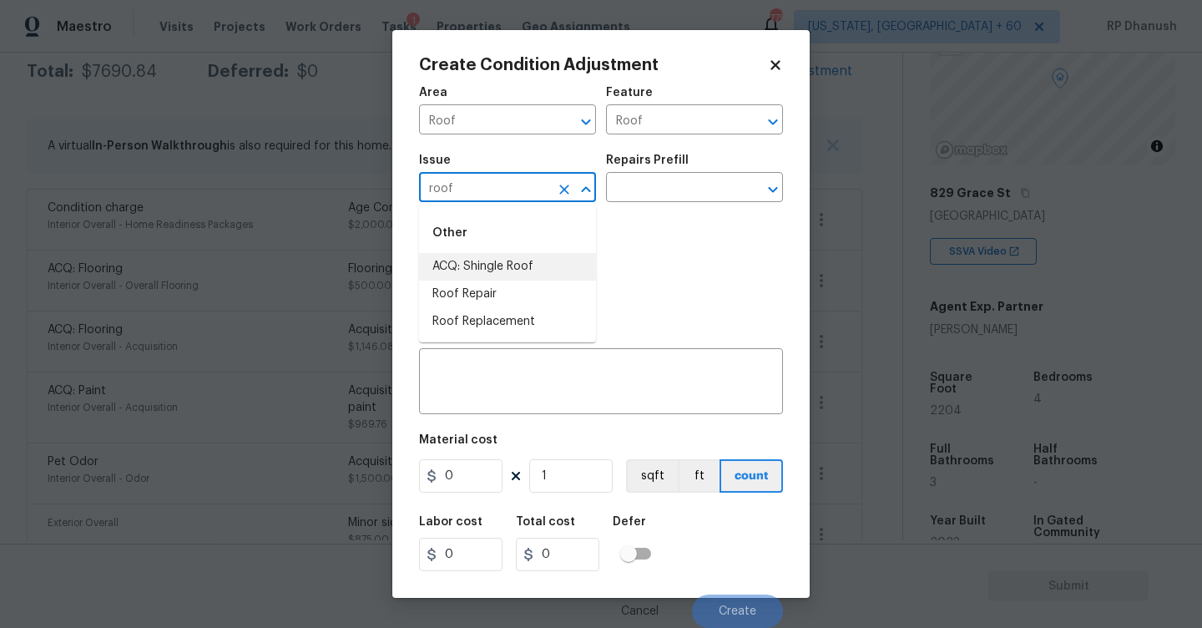
click at [473, 254] on li "ACQ: Shingle Roof" at bounding box center [507, 267] width 177 height 28
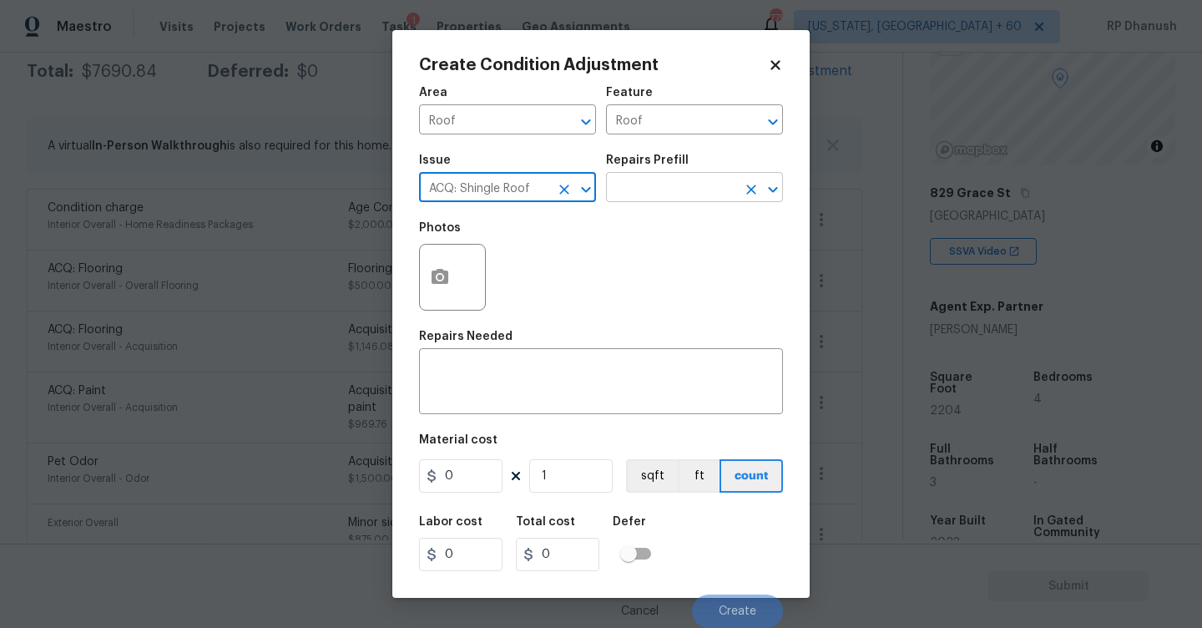
type input "ACQ: Shingle Roof"
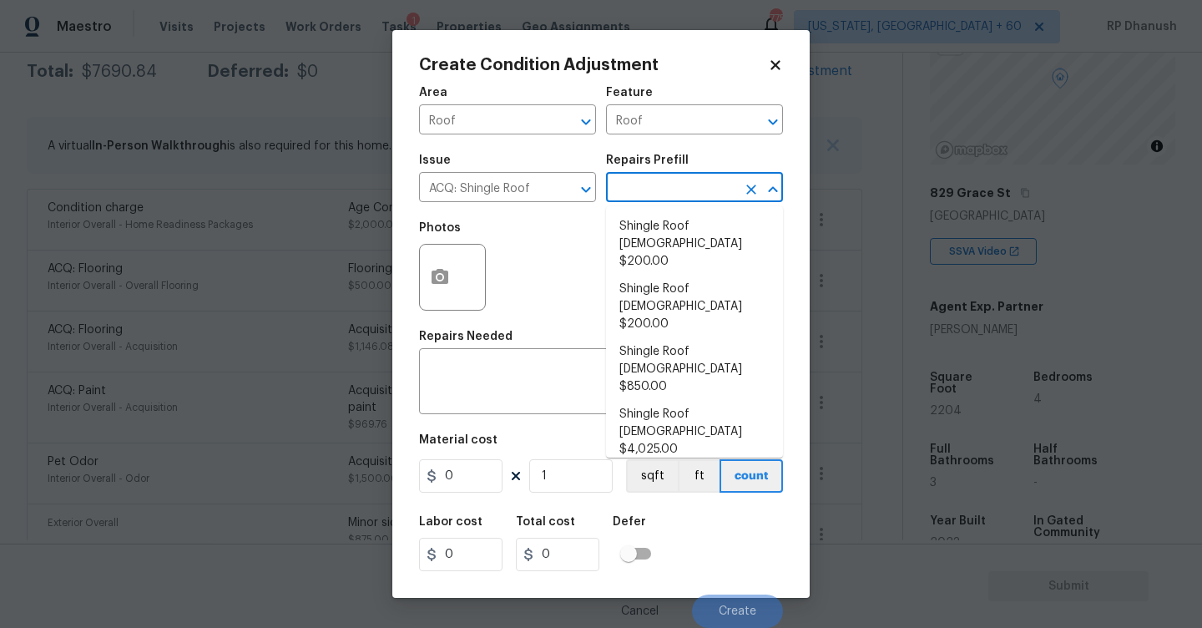
click at [686, 202] on body "Maestro Visits Projects Work Orders Tasks 1 Properties Geo Assignments 775 Wash…" at bounding box center [601, 314] width 1202 height 628
click at [674, 244] on li "Shingle Roof 0-10 Years Old $200.00" at bounding box center [694, 244] width 177 height 63
type input "Acquisition"
type textarea "Acquisition Scope: Shingle Roof 0-10 years in age maintenance."
type input "200"
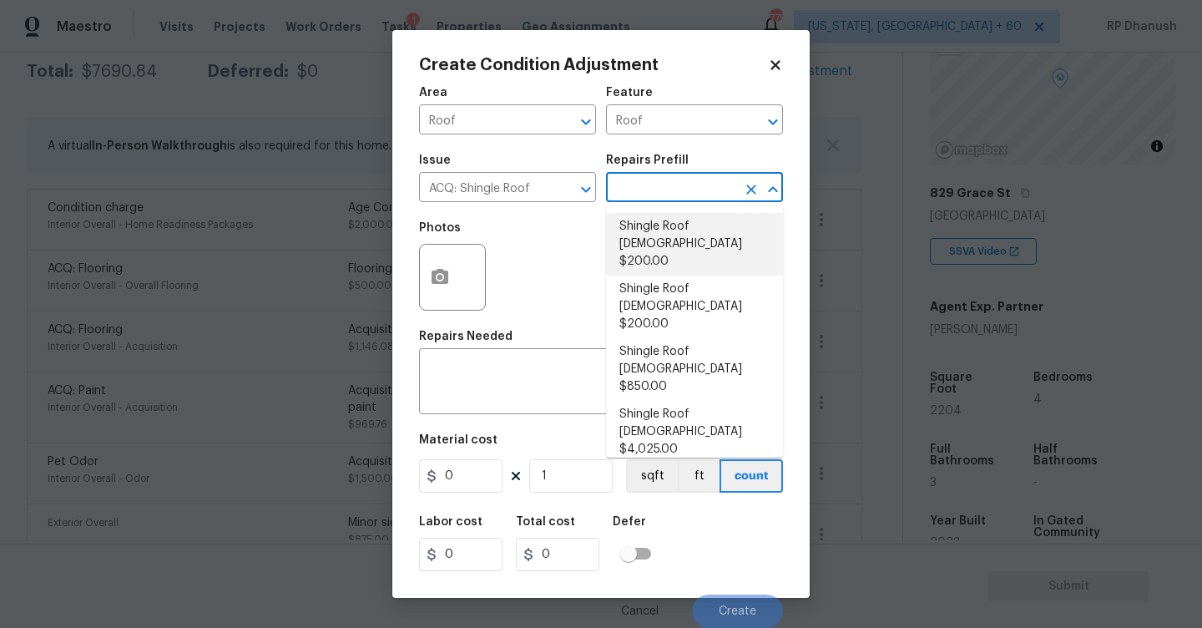
type input "200"
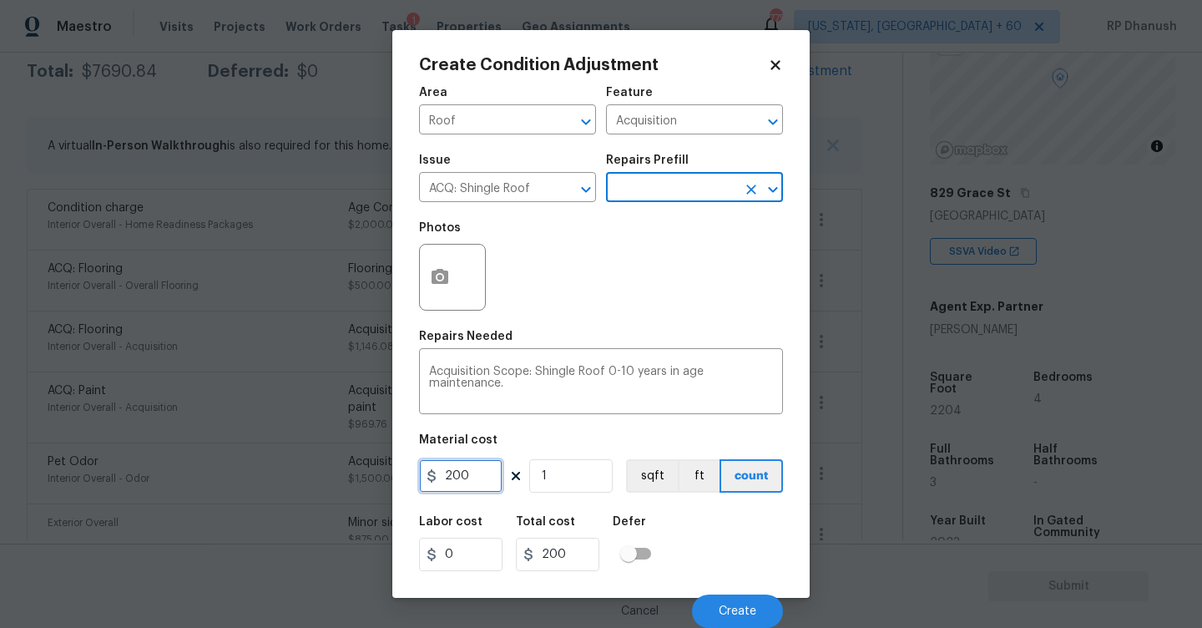
click at [470, 479] on input "200" at bounding box center [460, 475] width 83 height 33
type input "288"
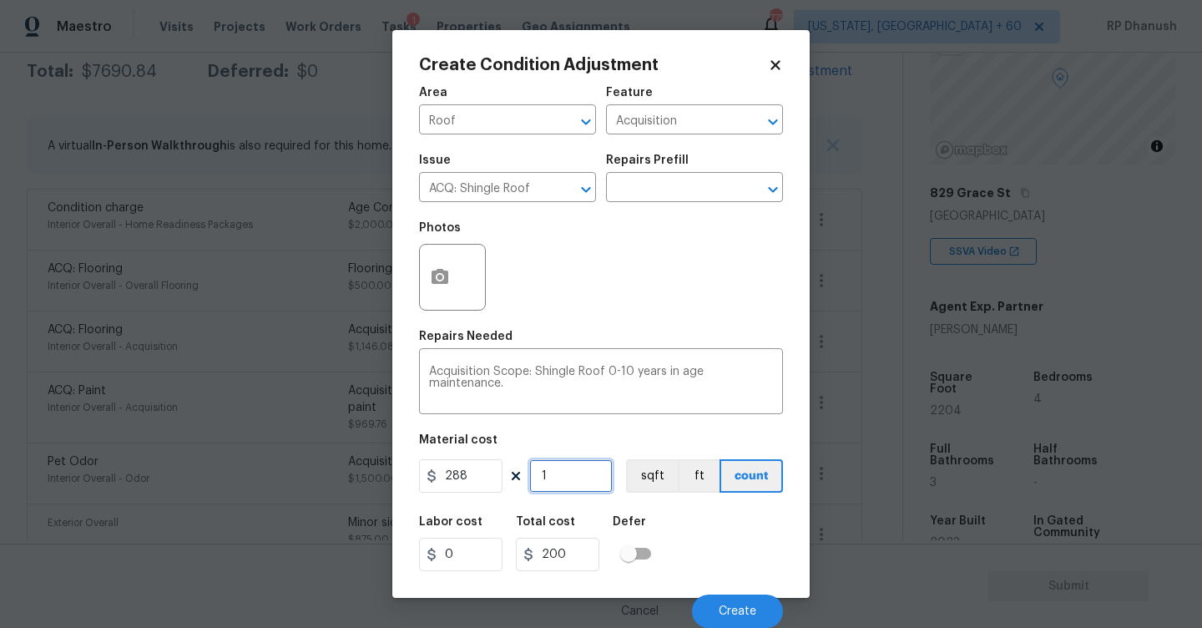
type input "288"
click at [743, 597] on button "Create" at bounding box center [737, 610] width 91 height 33
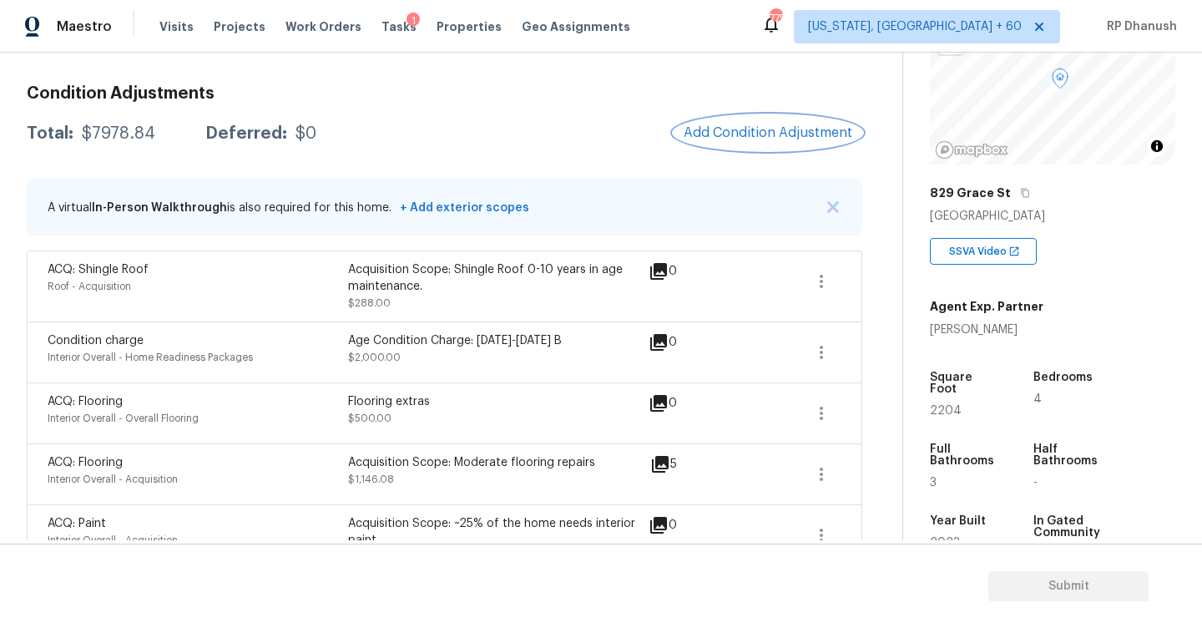
scroll to position [198, 0]
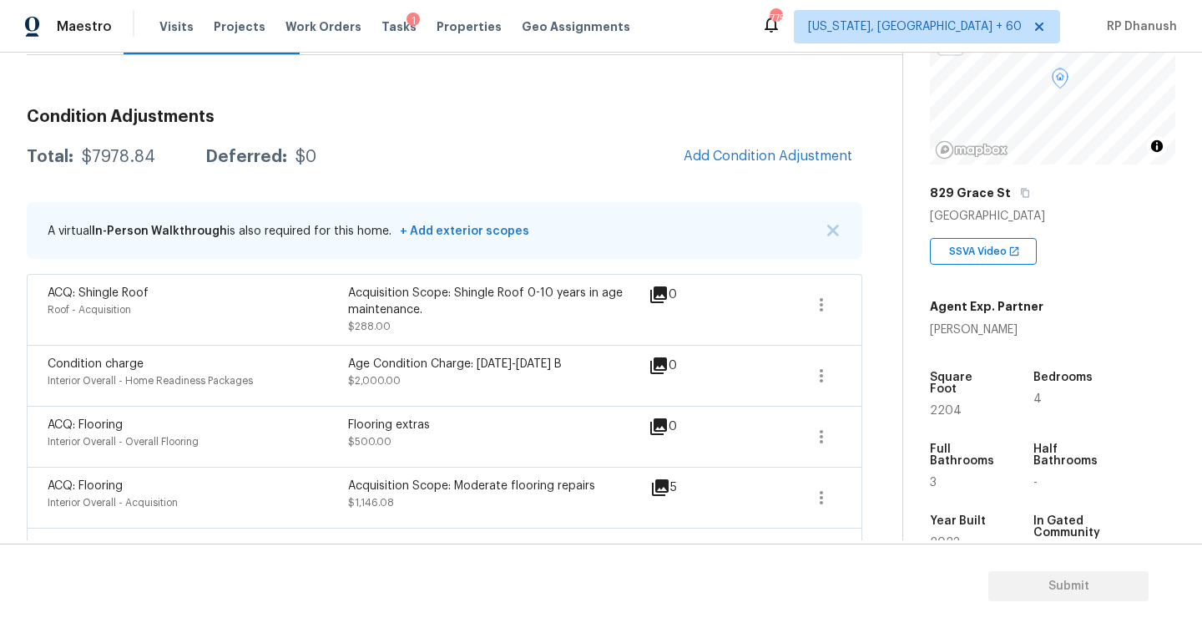
click at [736, 185] on div "Condition Adjustments Total: $7978.84 Deferred: $0 Add Condition Adjustment A v…" at bounding box center [445, 606] width 836 height 1023
click at [744, 159] on span "Add Condition Adjustment" at bounding box center [768, 156] width 169 height 15
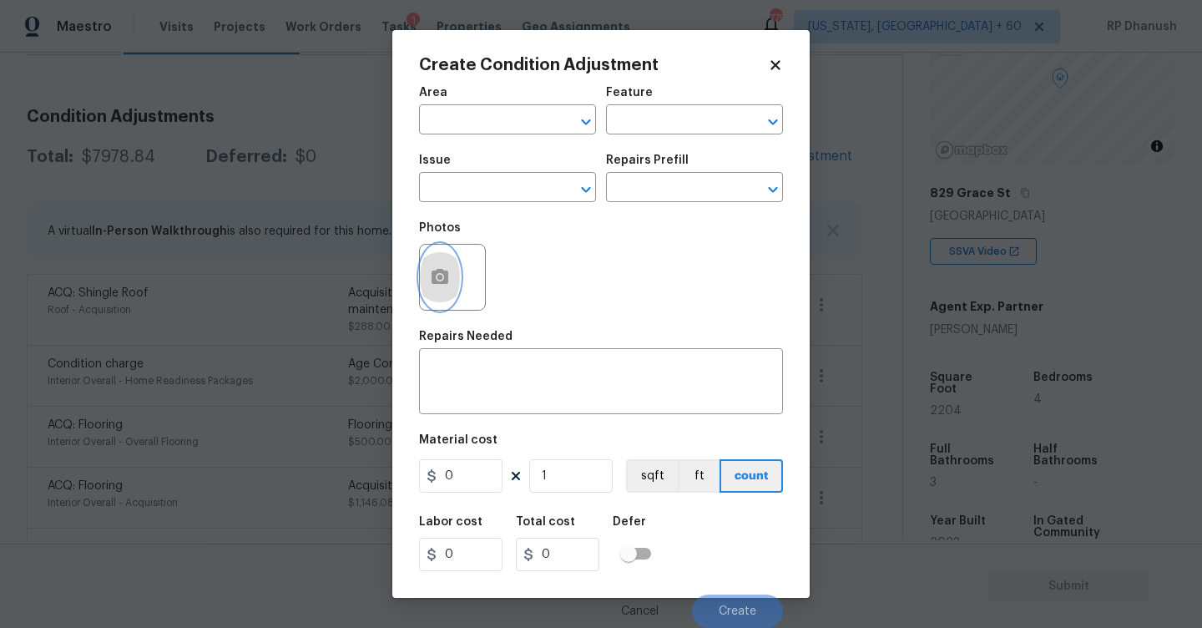
click at [446, 275] on icon "button" at bounding box center [440, 276] width 17 height 15
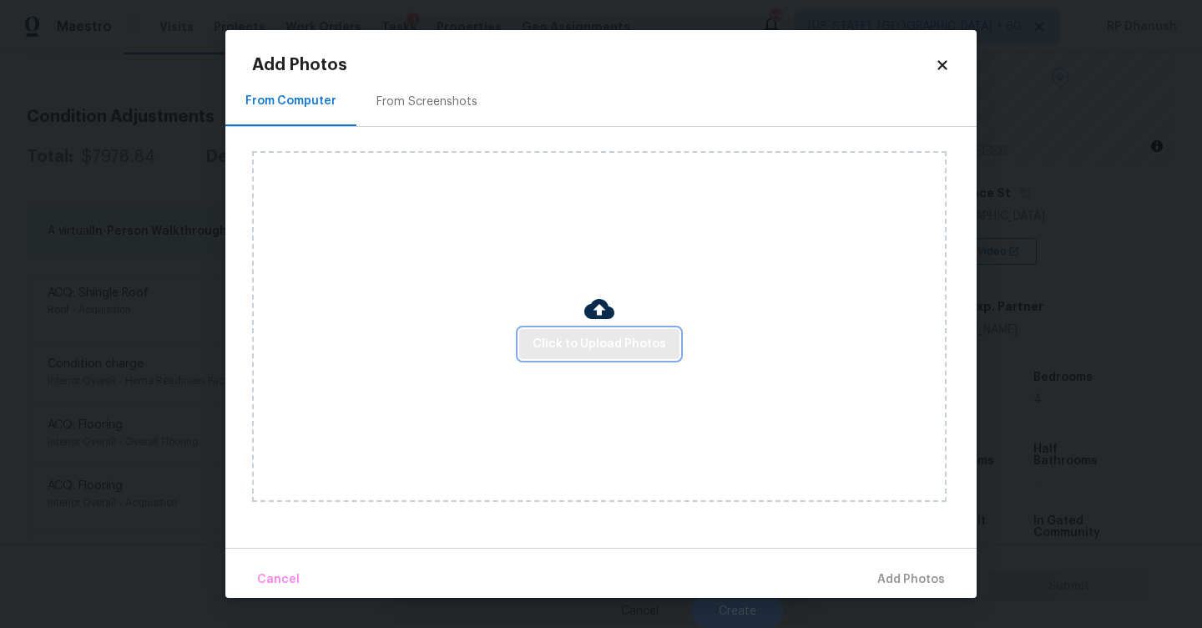
click at [548, 338] on span "Click to Upload Photos" at bounding box center [600, 344] width 134 height 21
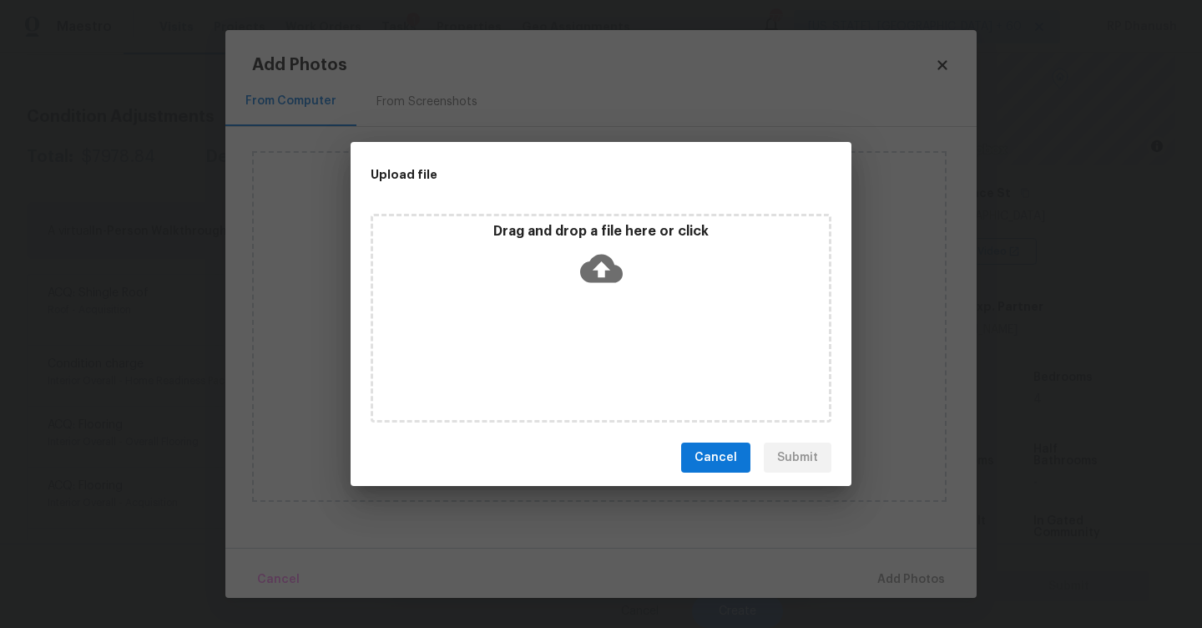
click at [592, 288] on icon at bounding box center [601, 268] width 43 height 43
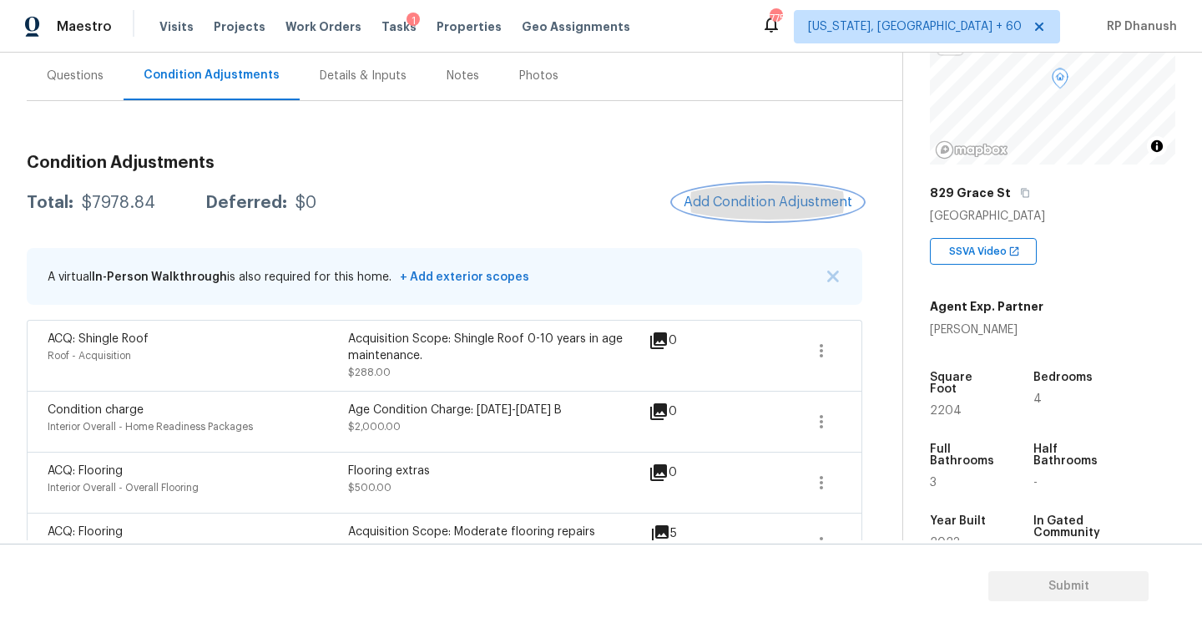
scroll to position [99, 0]
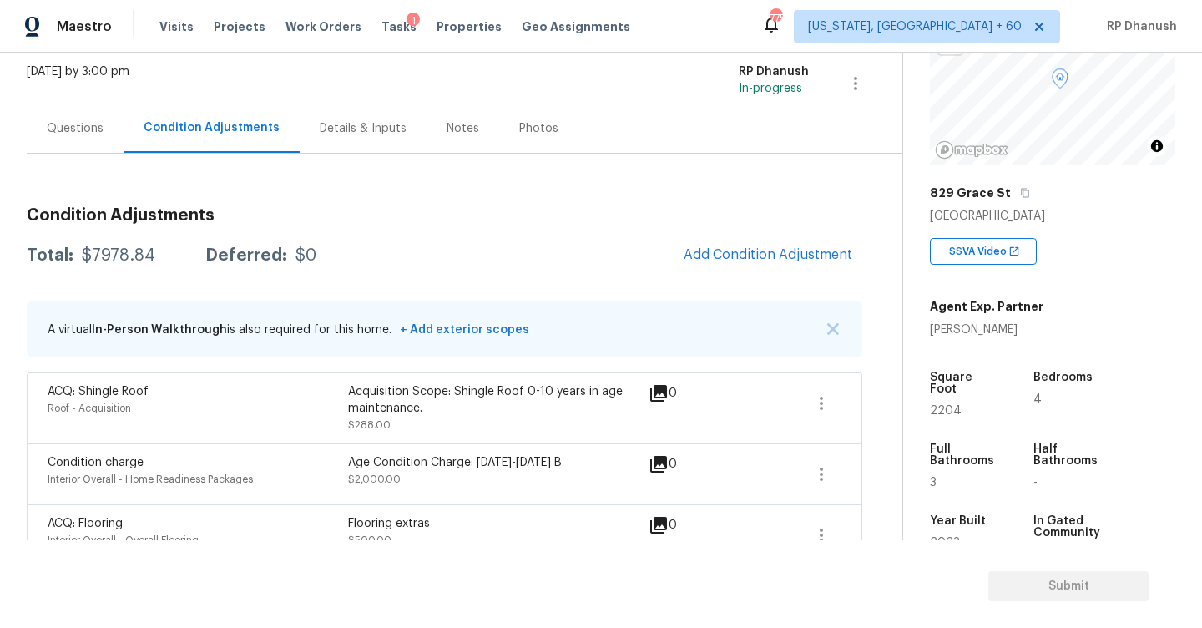
click at [50, 105] on div "Questions" at bounding box center [75, 128] width 97 height 49
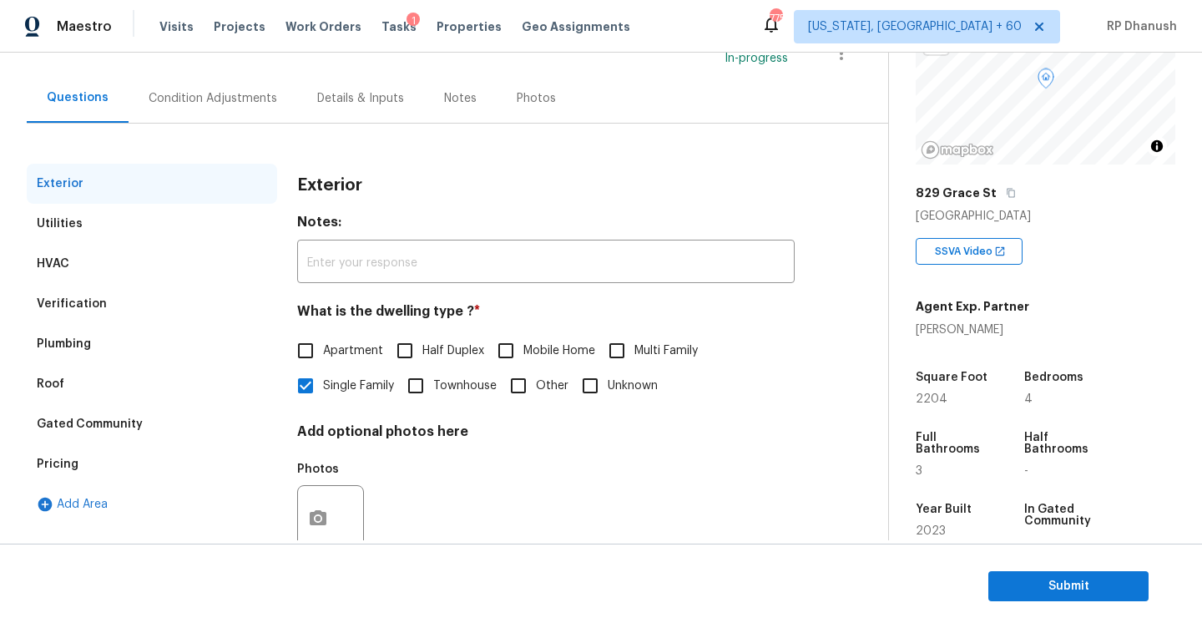
scroll to position [176, 0]
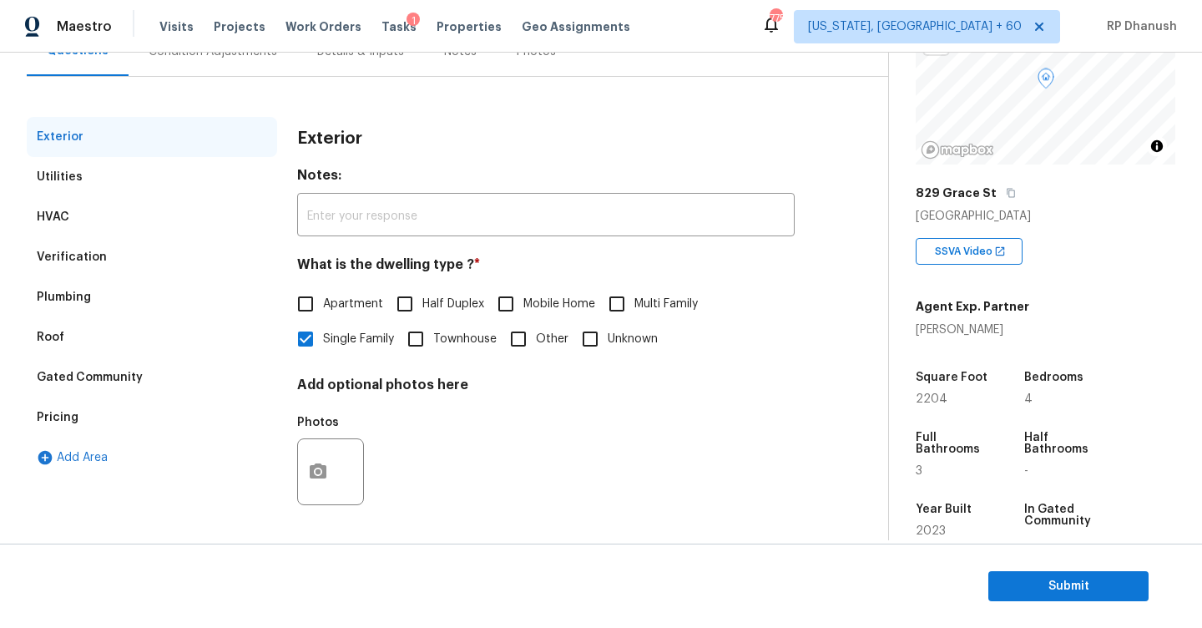
click at [91, 264] on div "Verification" at bounding box center [72, 257] width 70 height 17
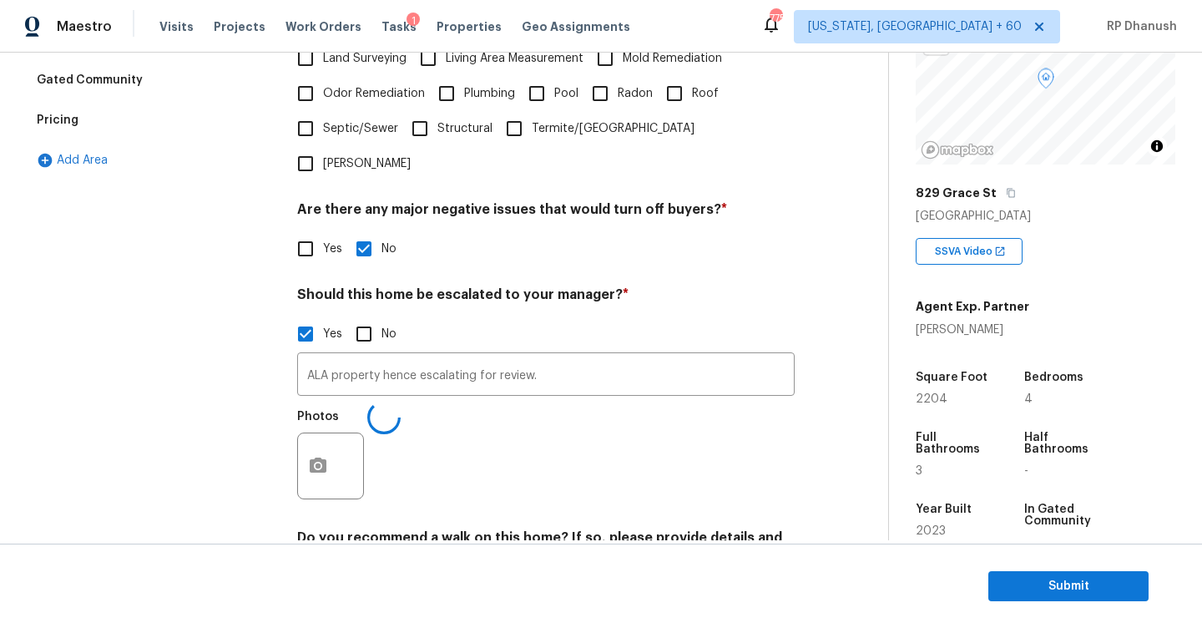
scroll to position [535, 0]
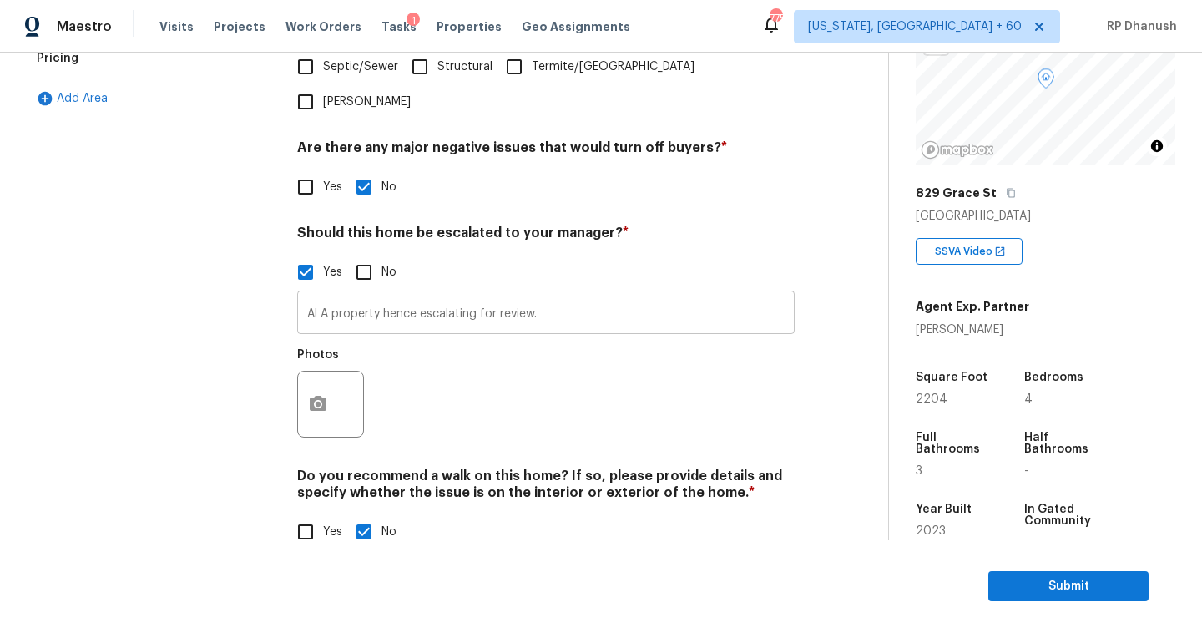
click at [632, 295] on input "ALA property hence escalating for review." at bounding box center [546, 314] width 498 height 39
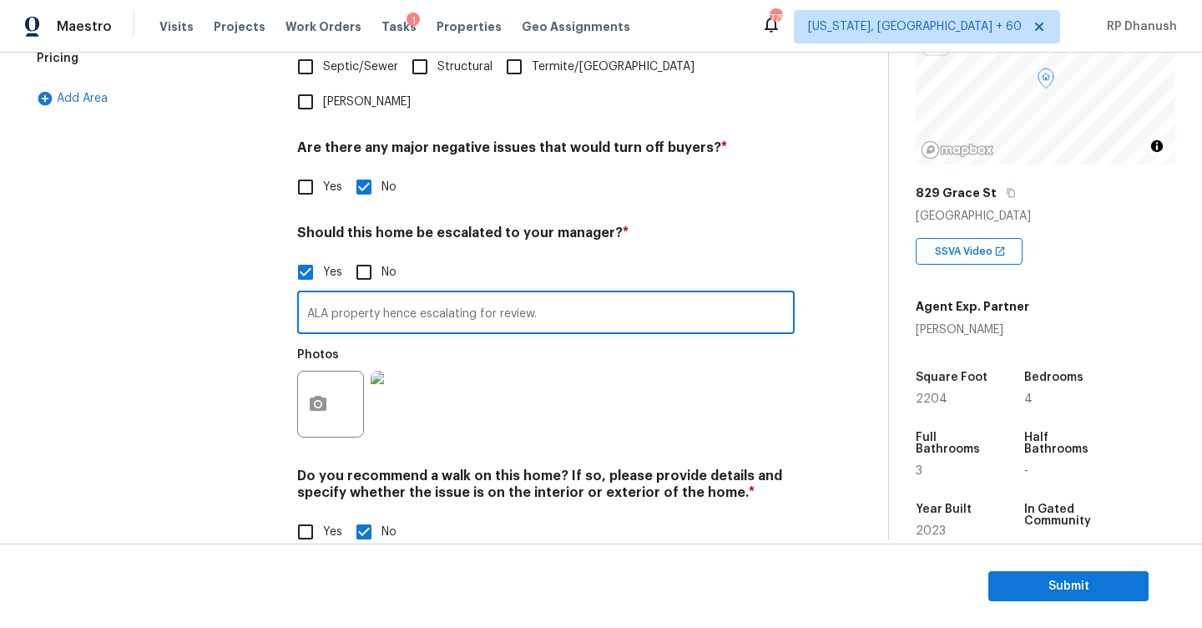
click at [560, 301] on div "ALA property hence escalating for review. ​ Photos" at bounding box center [546, 369] width 498 height 158
click at [562, 295] on input "ALA property hence escalating for review." at bounding box center [546, 314] width 498 height 39
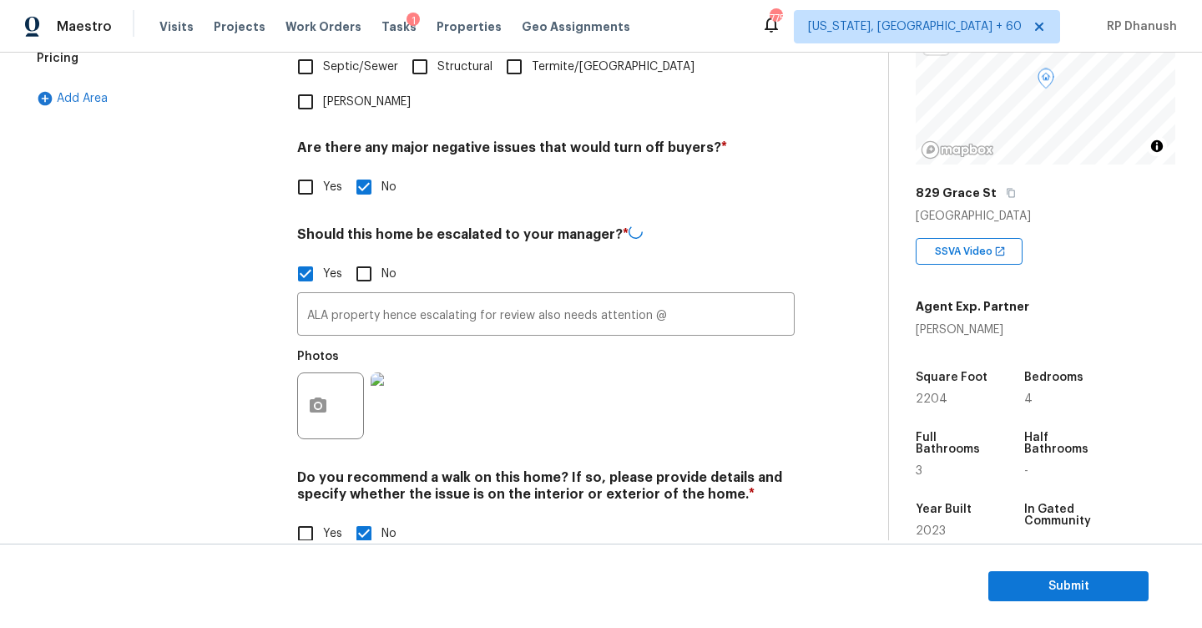
click at [295, 383] on div "Exterior Utilities HVAC Verification Plumbing Roof Gated Community Pricing Add …" at bounding box center [437, 164] width 821 height 813
click at [318, 396] on icon "button" at bounding box center [318, 406] width 20 height 20
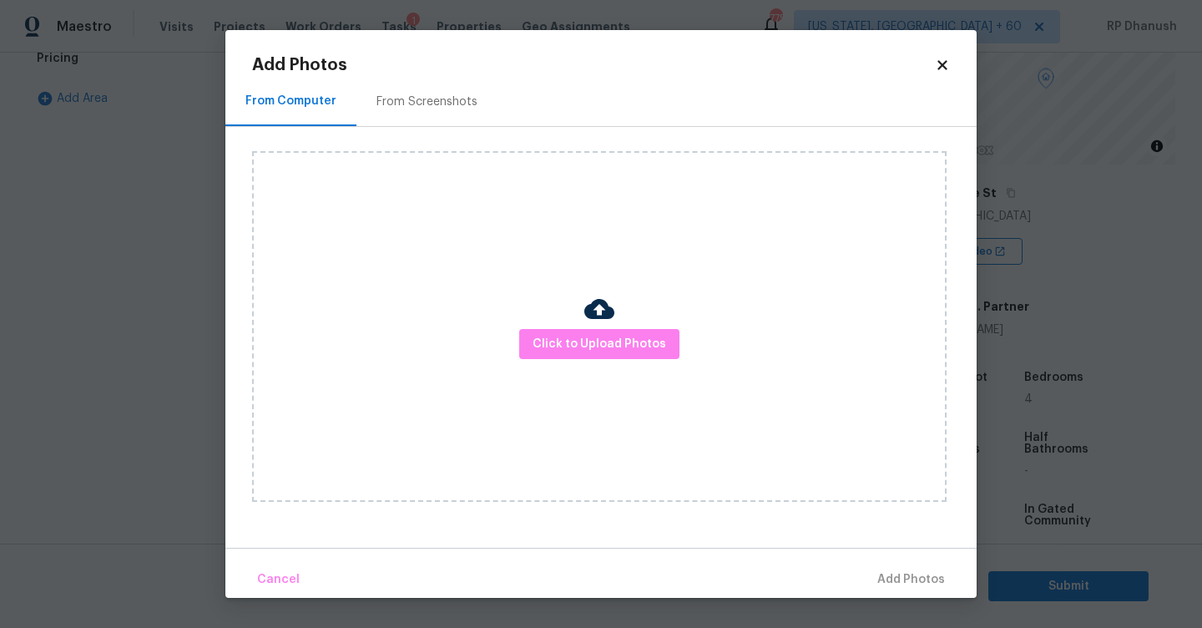
click at [518, 326] on div "Click to Upload Photos" at bounding box center [599, 326] width 695 height 351
click at [540, 332] on button "Click to Upload Photos" at bounding box center [599, 344] width 160 height 31
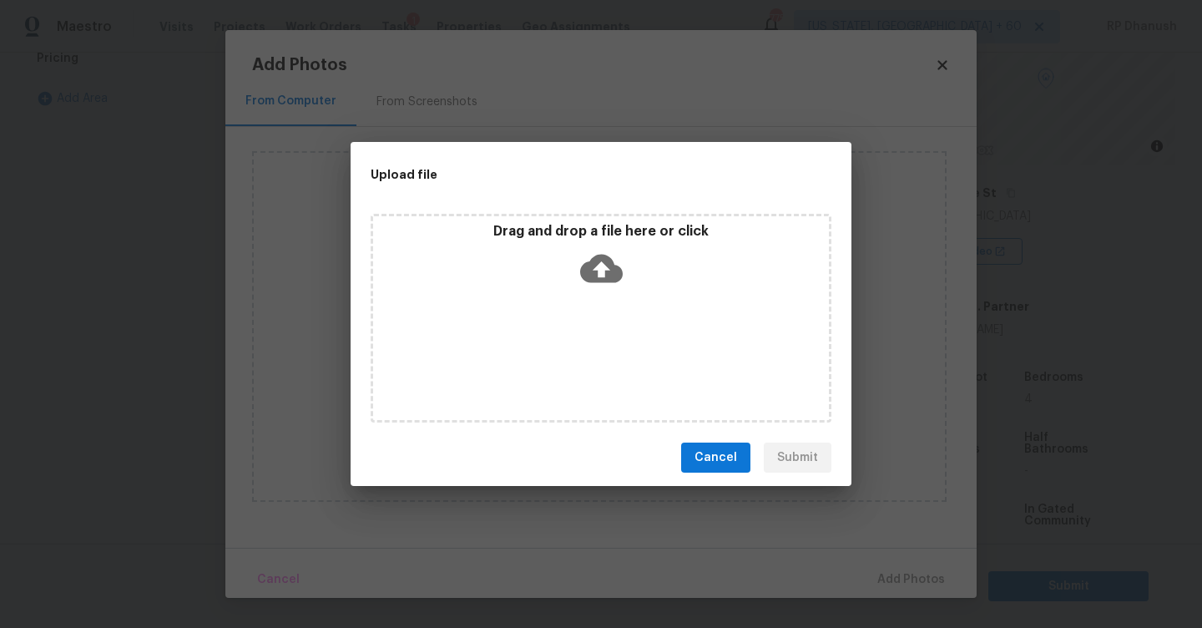
click at [576, 259] on div "Drag and drop a file here or click" at bounding box center [601, 259] width 456 height 72
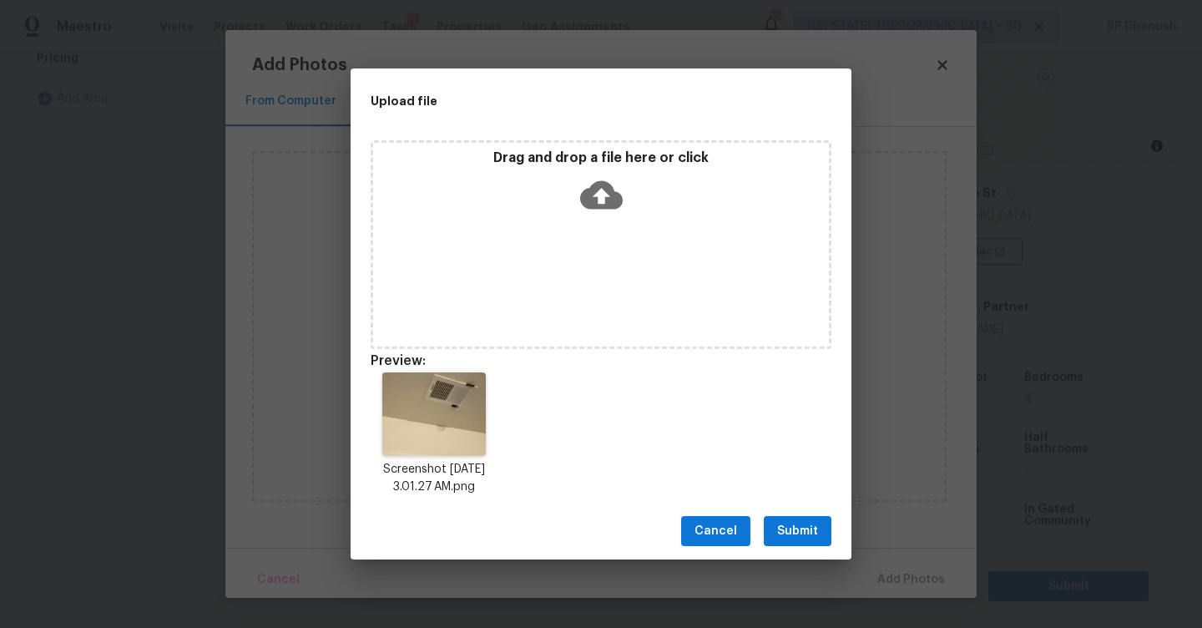
click at [778, 523] on span "Submit" at bounding box center [797, 531] width 41 height 21
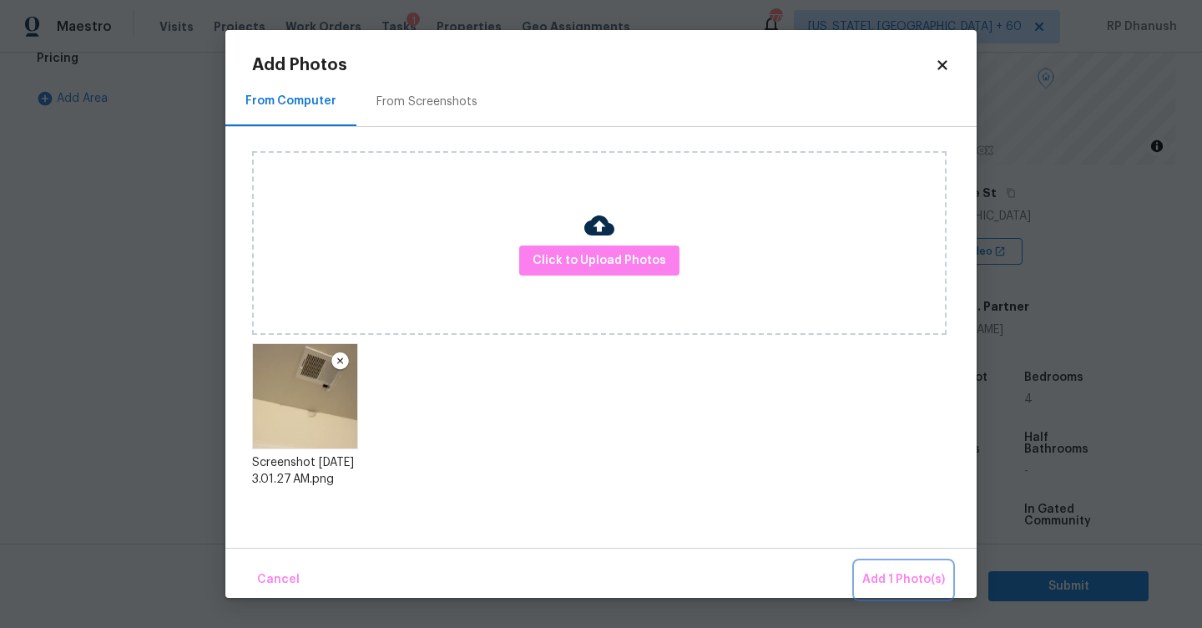
click at [886, 571] on span "Add 1 Photo(s)" at bounding box center [903, 579] width 83 height 21
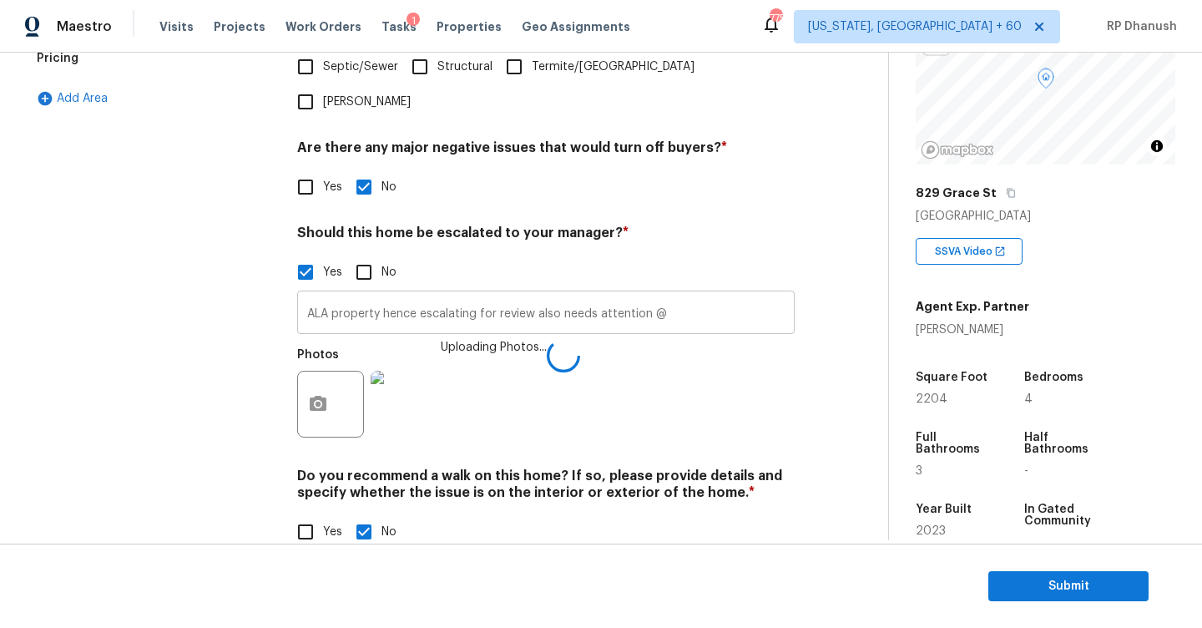
click at [669, 295] on input "ALA property hence escalating for review also needs attention @" at bounding box center [546, 314] width 498 height 39
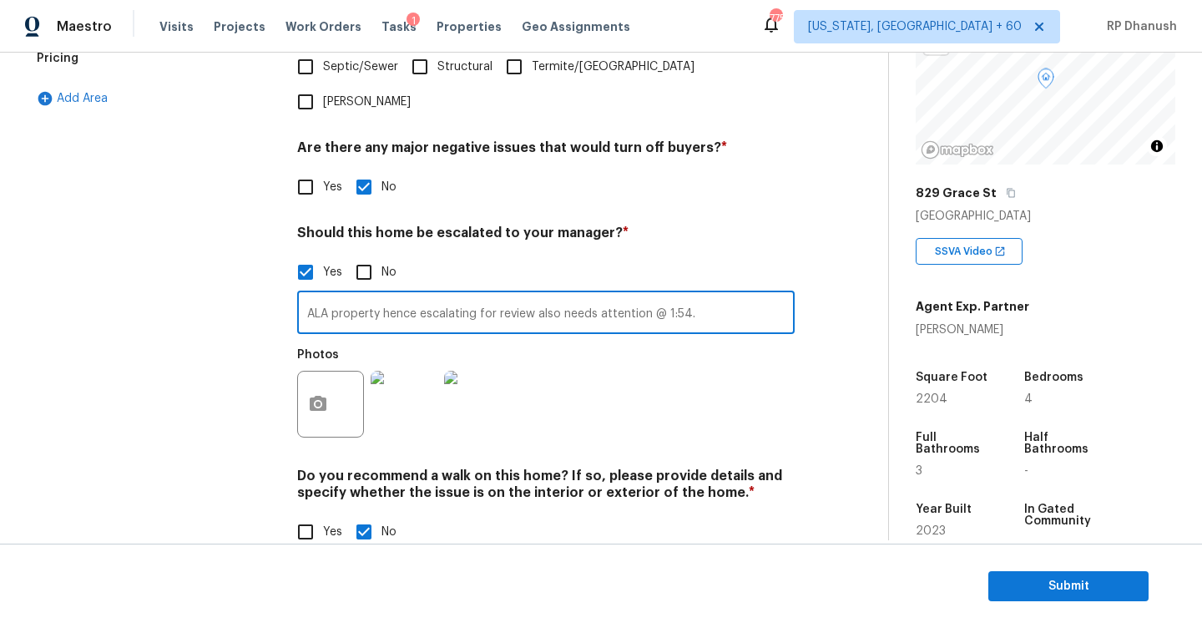
click at [528, 295] on input "ALA property hence escalating for review also needs attention @ 1:54." at bounding box center [546, 314] width 498 height 39
type input "ALA property hence escalating for review also needs attention @ 1:54."
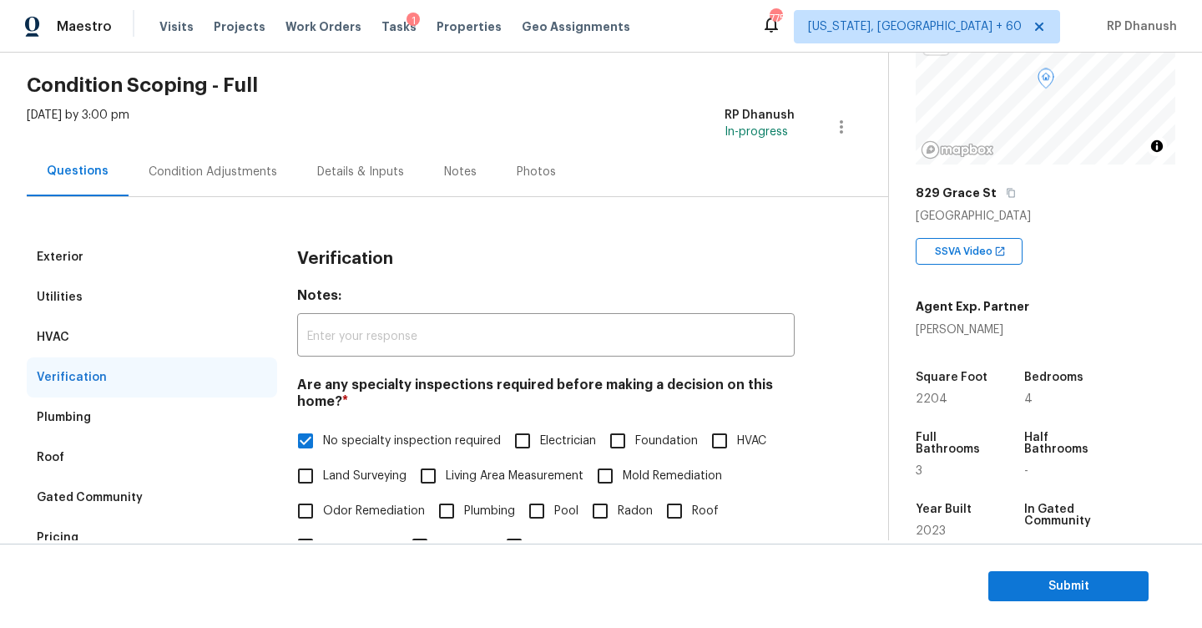
click at [226, 165] on div "Condition Adjustments" at bounding box center [213, 172] width 129 height 17
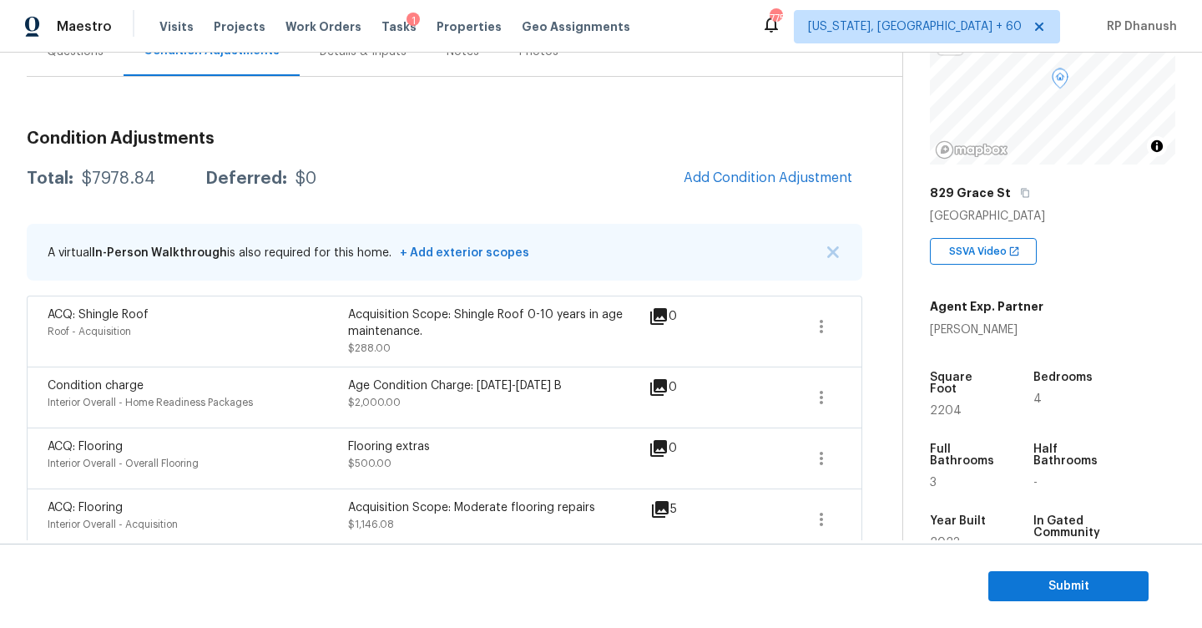
scroll to position [171, 0]
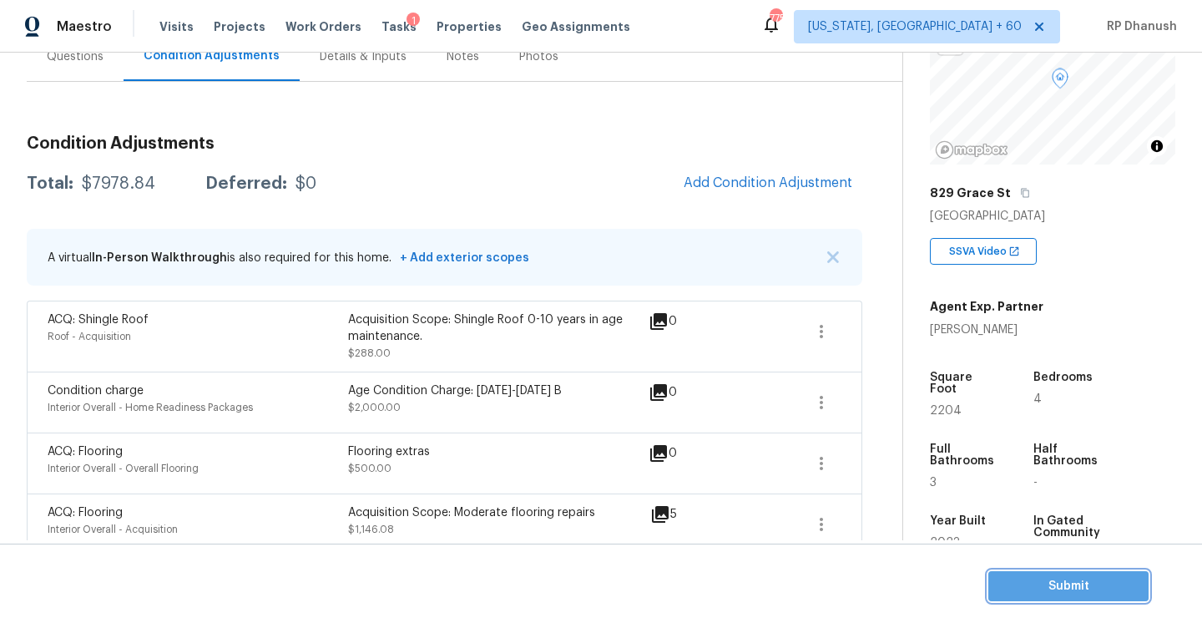
click at [1020, 588] on span "Submit" at bounding box center [1069, 586] width 134 height 21
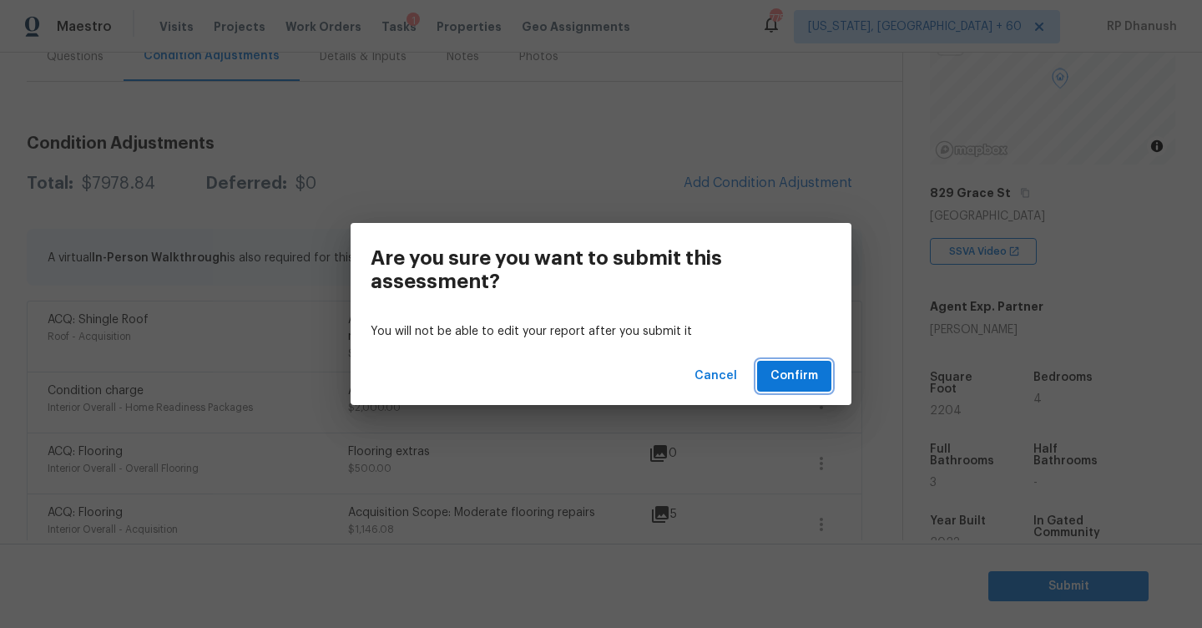
click at [768, 361] on button "Confirm" at bounding box center [794, 376] width 74 height 31
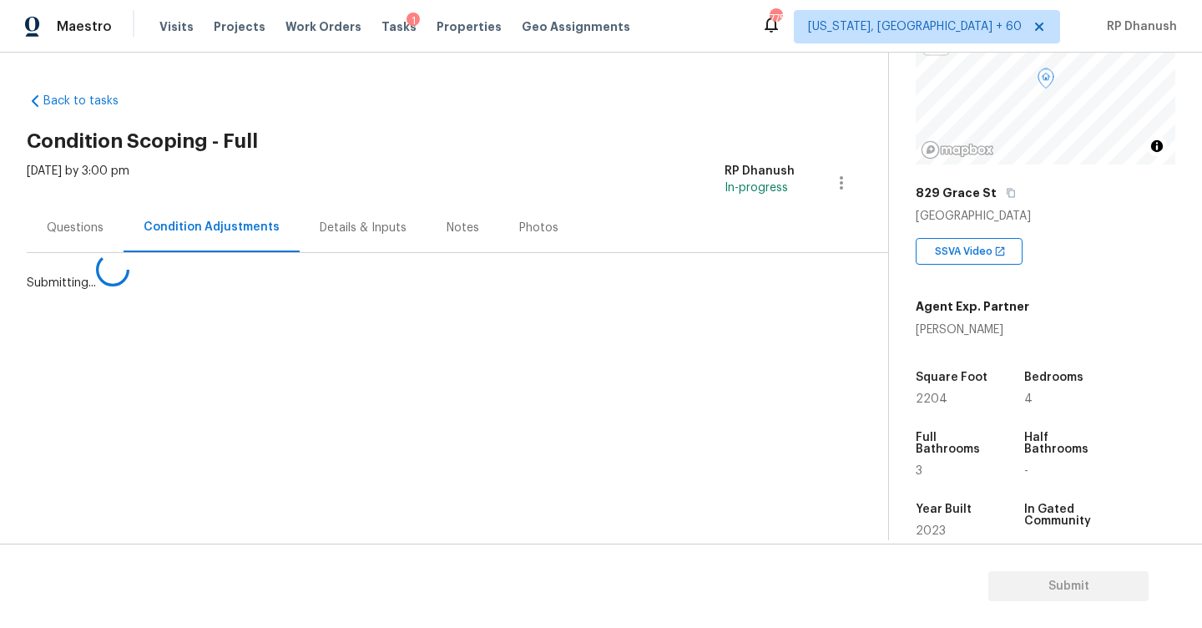
scroll to position [0, 0]
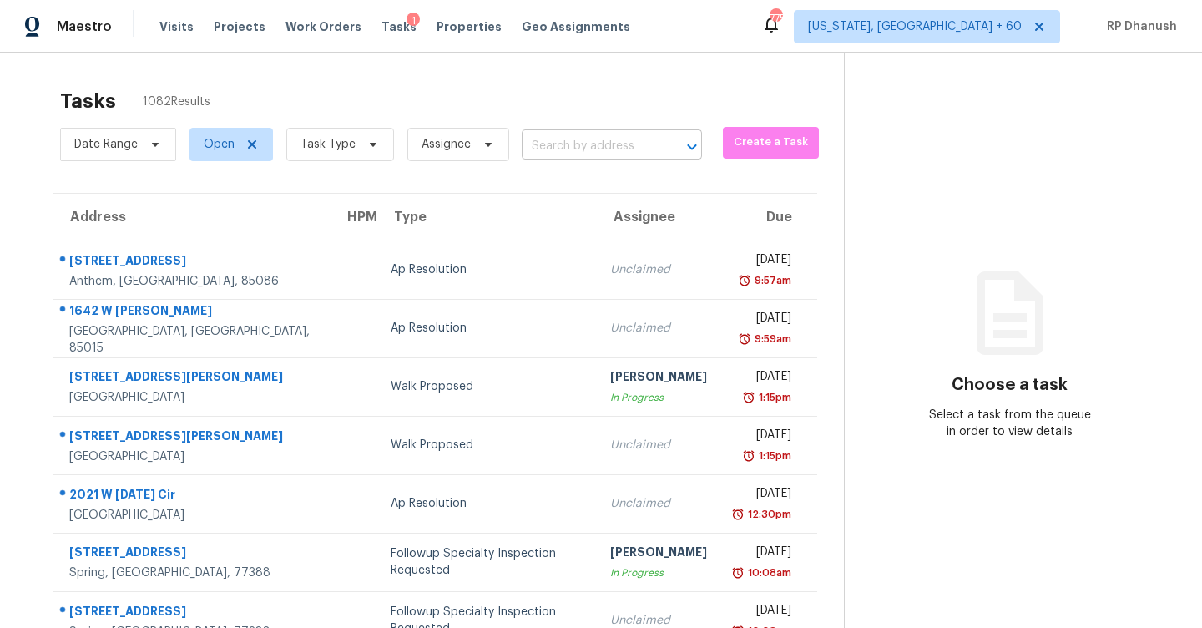
click at [597, 155] on input "text" at bounding box center [589, 147] width 134 height 26
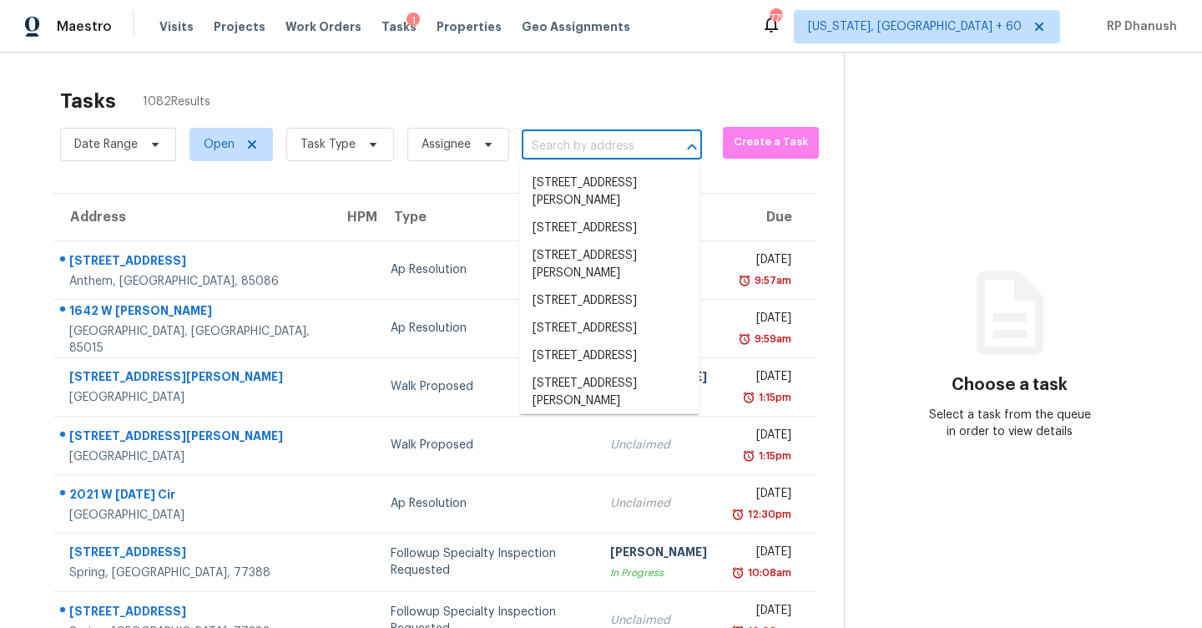
paste input "1614 Haddington Point Dr Kernersville, NC, 27284"
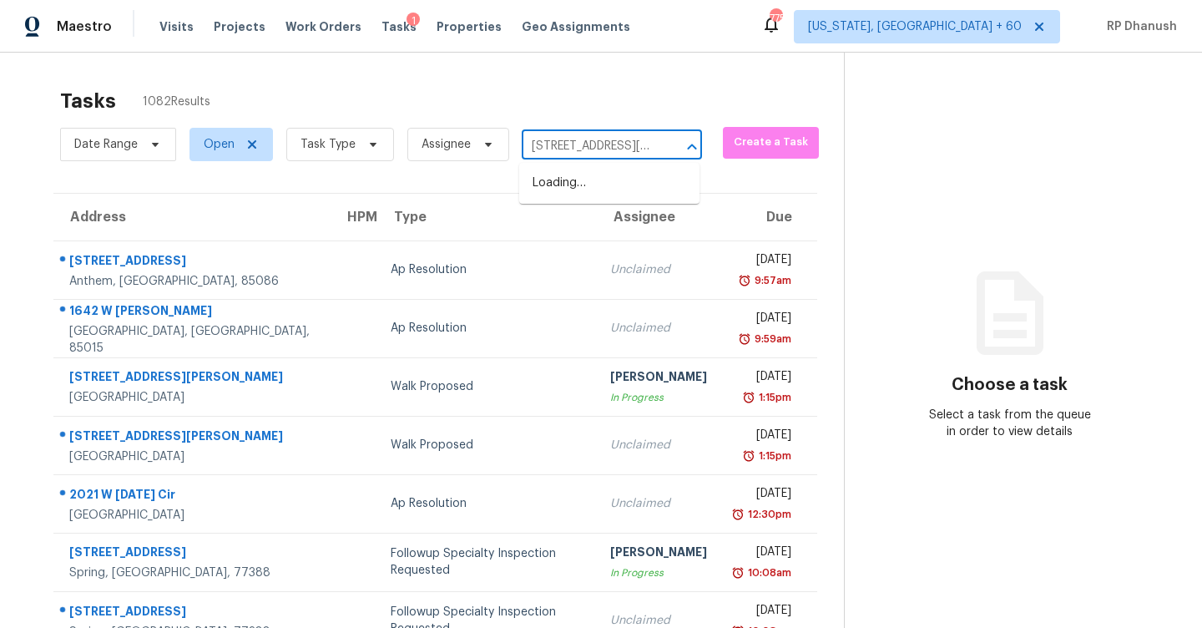
scroll to position [0, 143]
type input "1614 Haddington Point Dr Kernersville, NC, 27284"
click at [594, 191] on li "1614 Haddington Point Dr, Kernersville, NC 27284" at bounding box center [609, 183] width 180 height 28
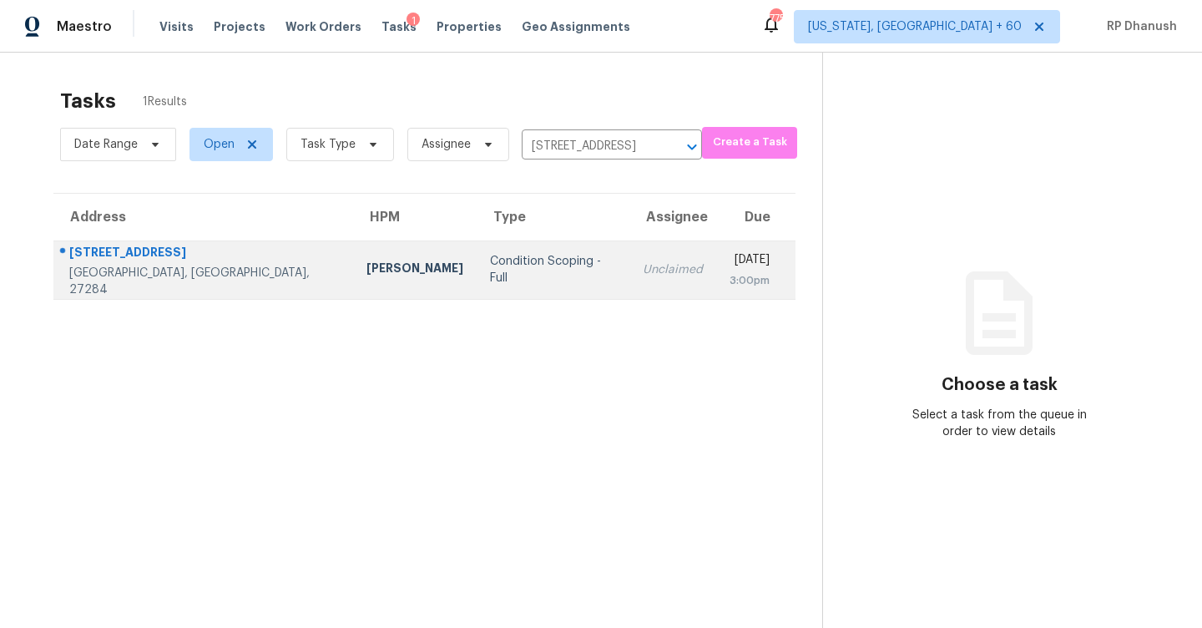
click at [508, 244] on td "Condition Scoping - Full" at bounding box center [553, 269] width 153 height 58
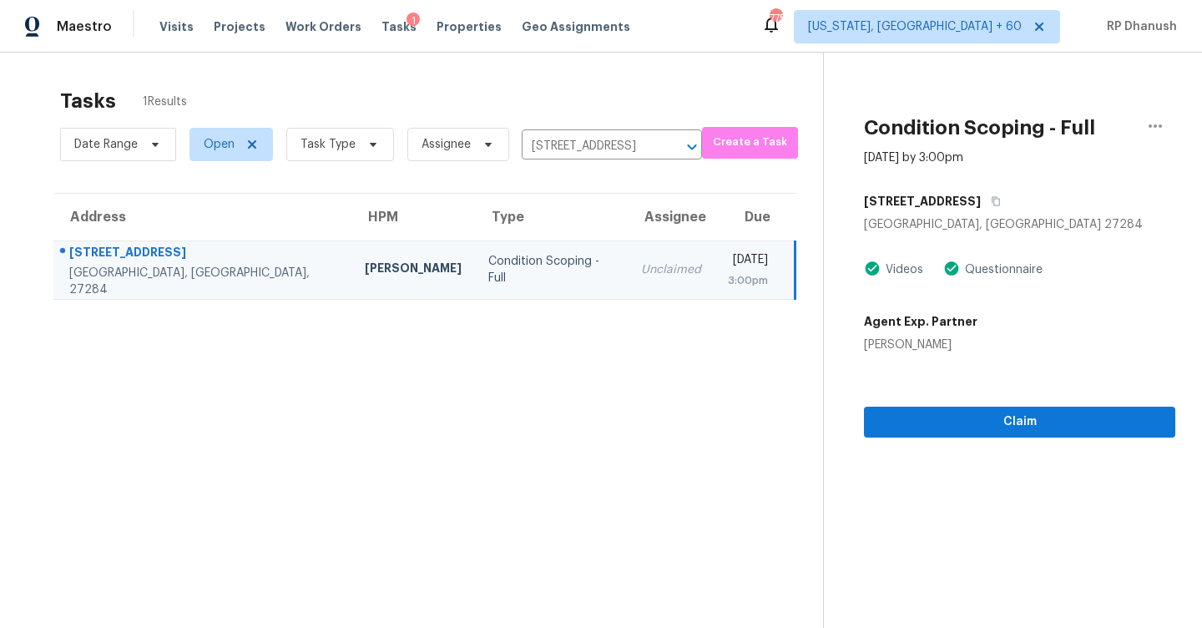
click at [902, 437] on section "Condition Scoping - Full Aug 12th 2025 by 3:00pm 1614 Haddington Point Dr Kerne…" at bounding box center [999, 367] width 352 height 628
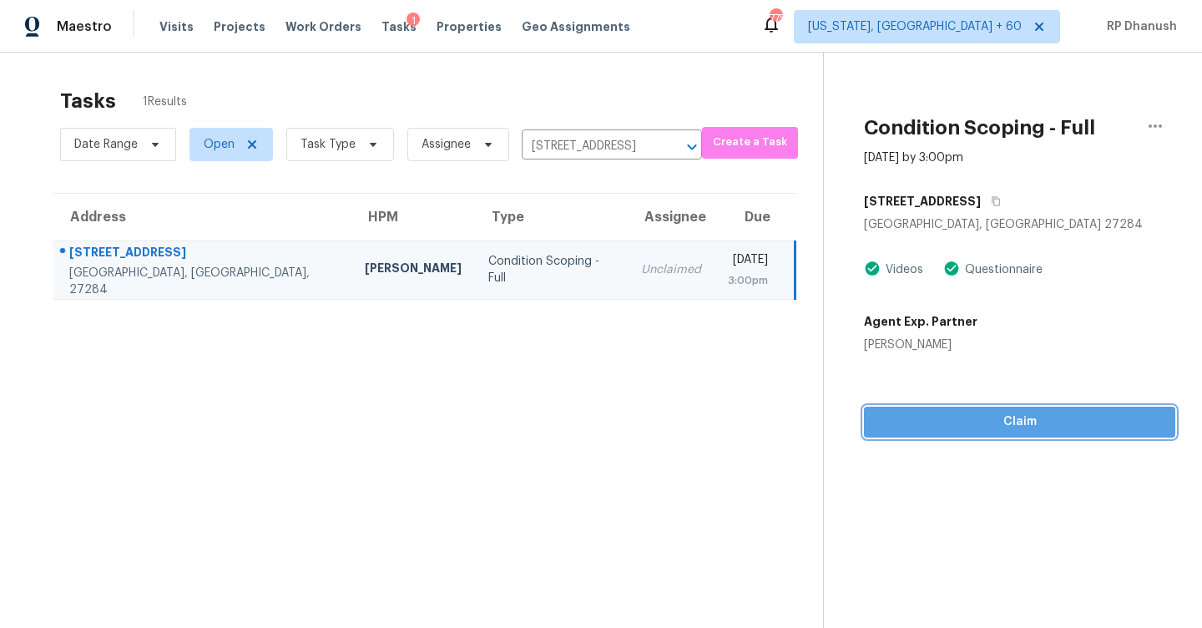
click at [908, 430] on span "Claim" at bounding box center [1019, 422] width 285 height 21
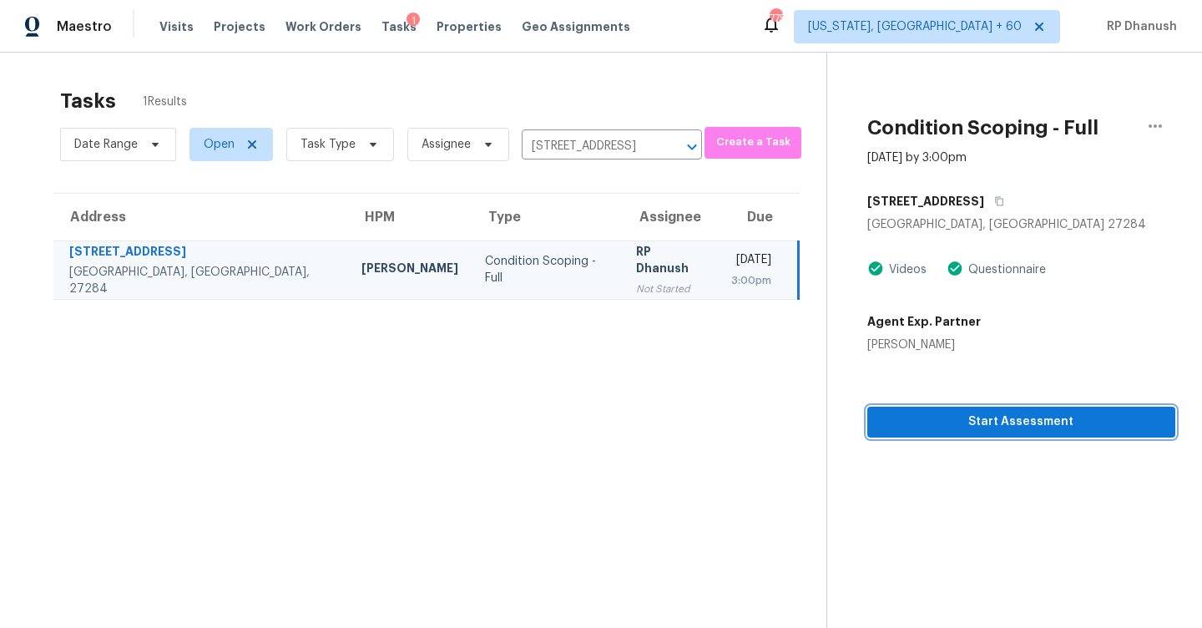
click at [938, 423] on span "Start Assessment" at bounding box center [1021, 422] width 281 height 21
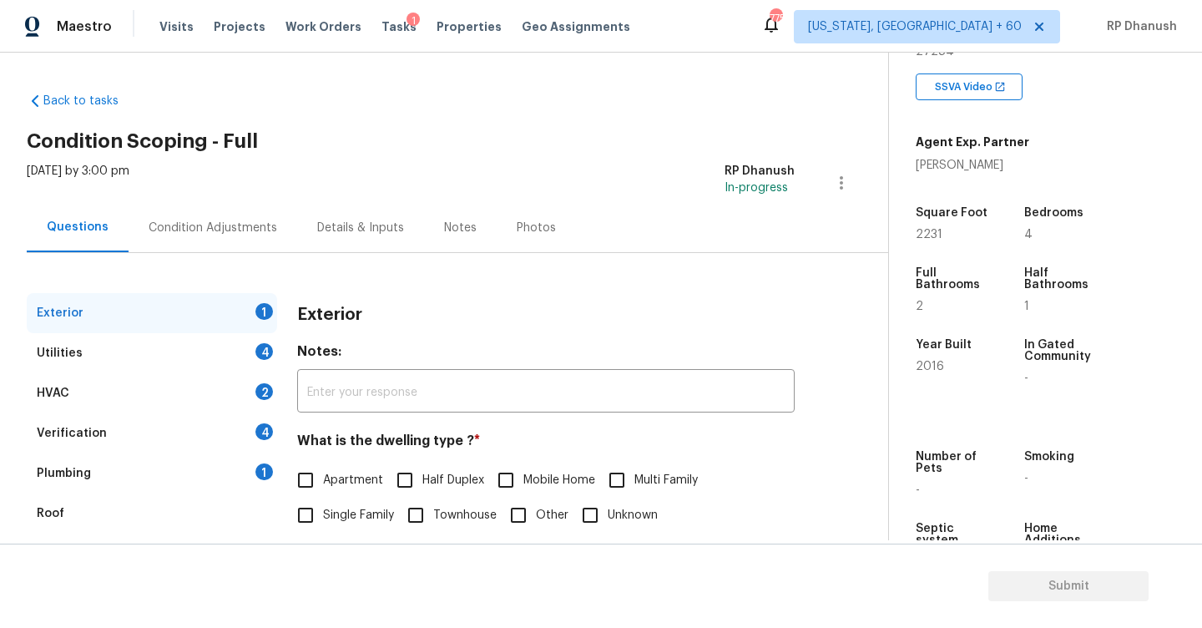
scroll to position [119, 0]
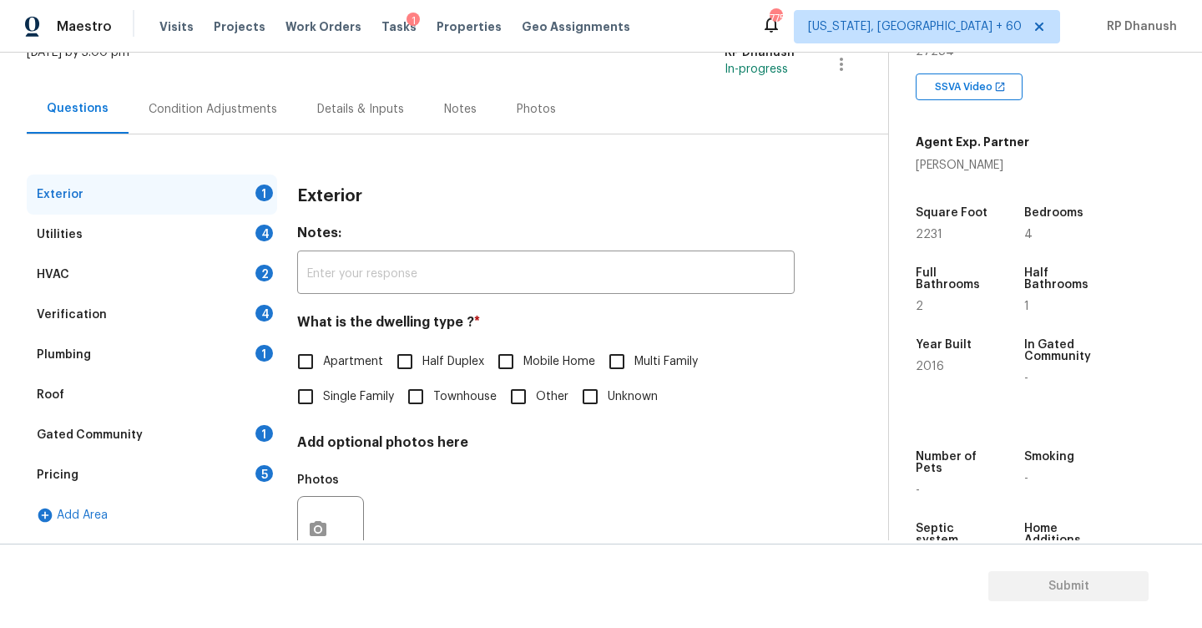
click at [376, 402] on span "Single Family" at bounding box center [358, 397] width 71 height 18
click at [323, 402] on input "Single Family" at bounding box center [305, 396] width 35 height 35
checkbox input "true"
click at [239, 99] on div "Condition Adjustments" at bounding box center [213, 108] width 169 height 49
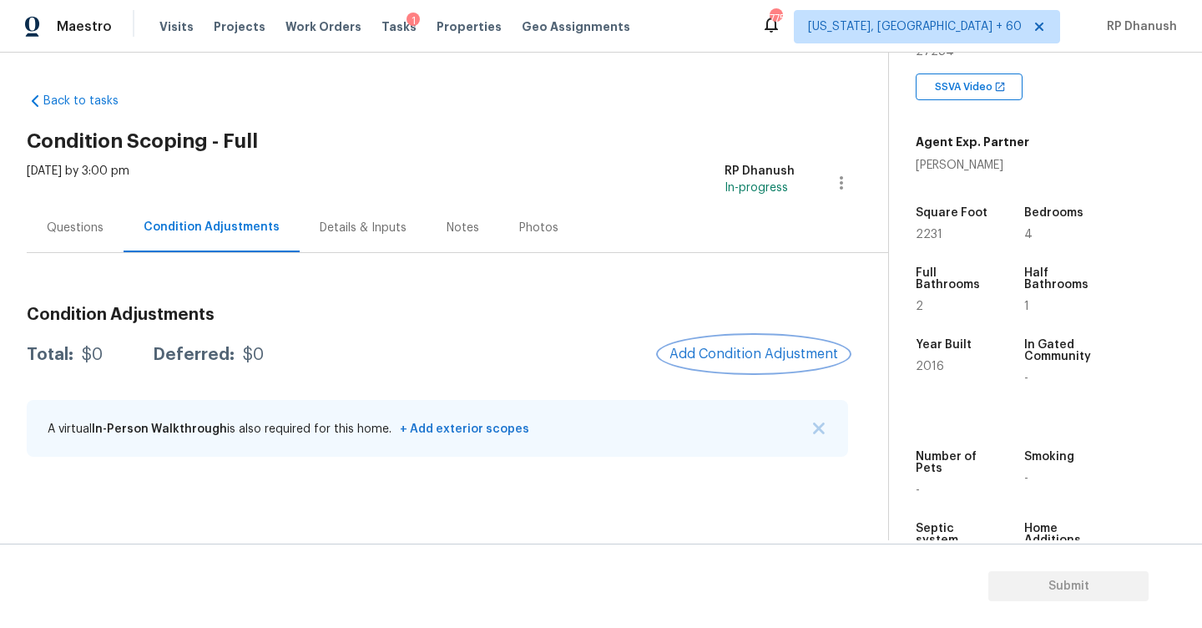
click at [700, 346] on button "Add Condition Adjustment" at bounding box center [753, 353] width 189 height 35
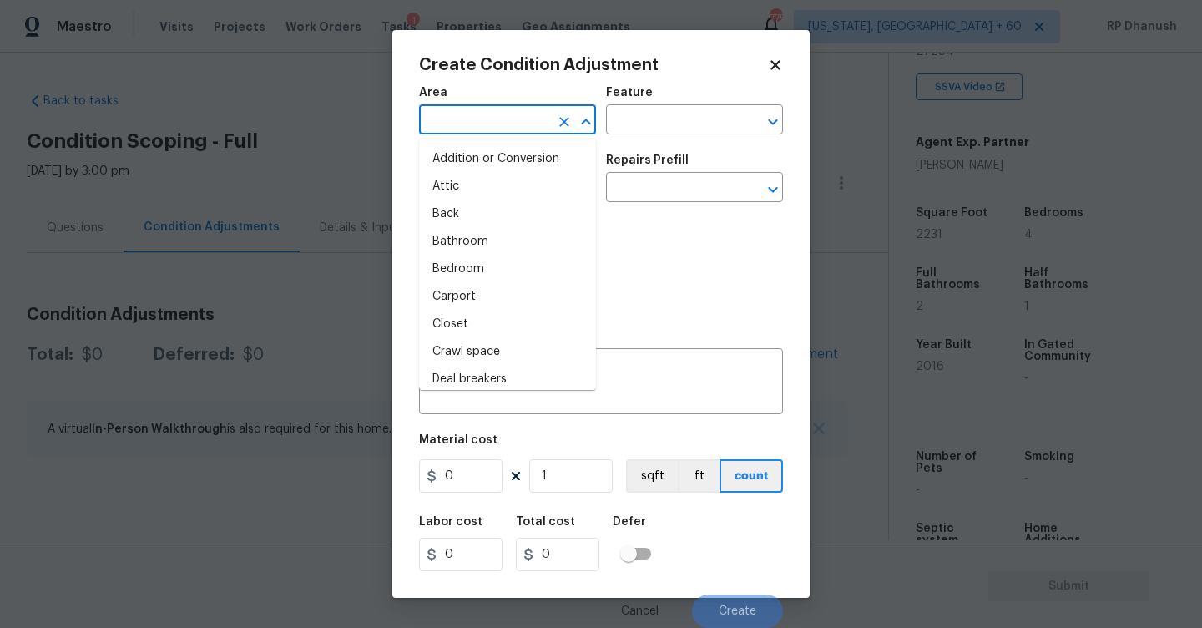
click at [472, 128] on input "text" at bounding box center [484, 122] width 130 height 26
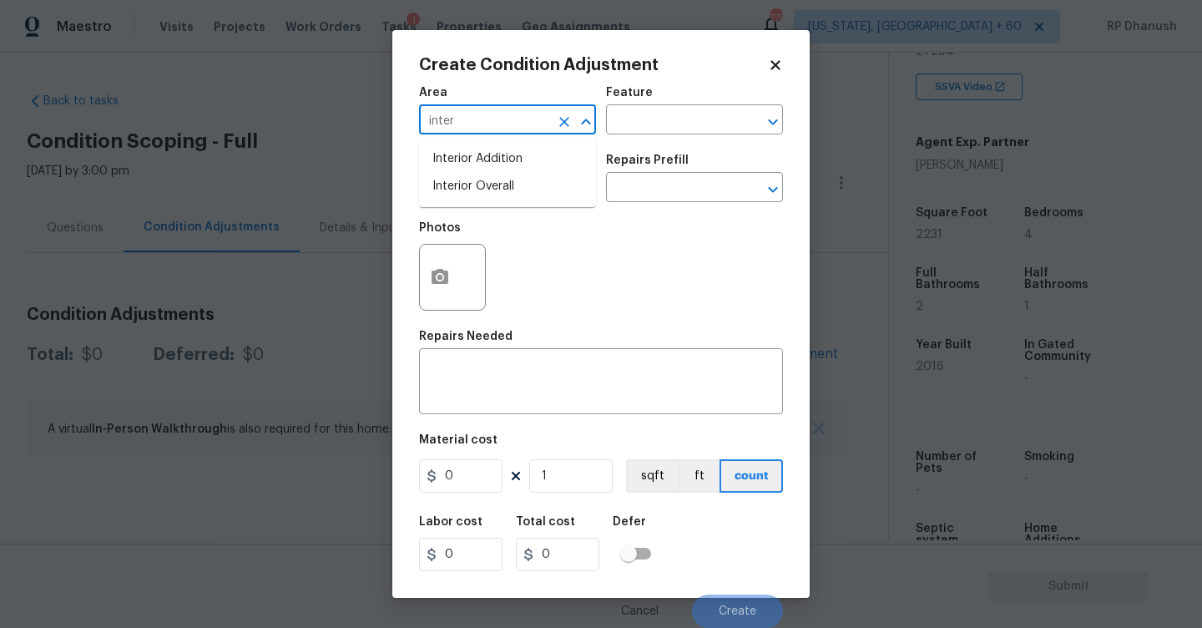
click at [469, 192] on li "Interior Overall" at bounding box center [507, 187] width 177 height 28
type input "Interior Overall"
click at [663, 140] on div "Area Interior Overall ​ Feature ​" at bounding box center [601, 111] width 364 height 68
click at [666, 113] on input "text" at bounding box center [671, 122] width 130 height 26
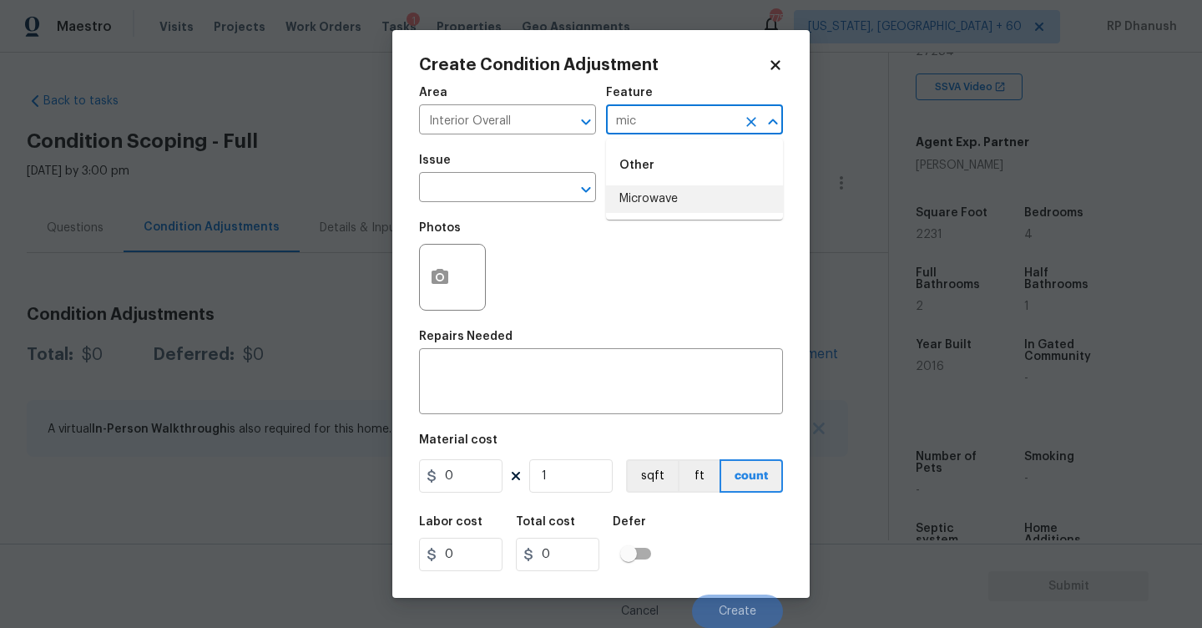
click at [651, 189] on li "Microwave" at bounding box center [694, 199] width 177 height 28
type input "Microwave"
click at [508, 187] on input "text" at bounding box center [484, 189] width 130 height 26
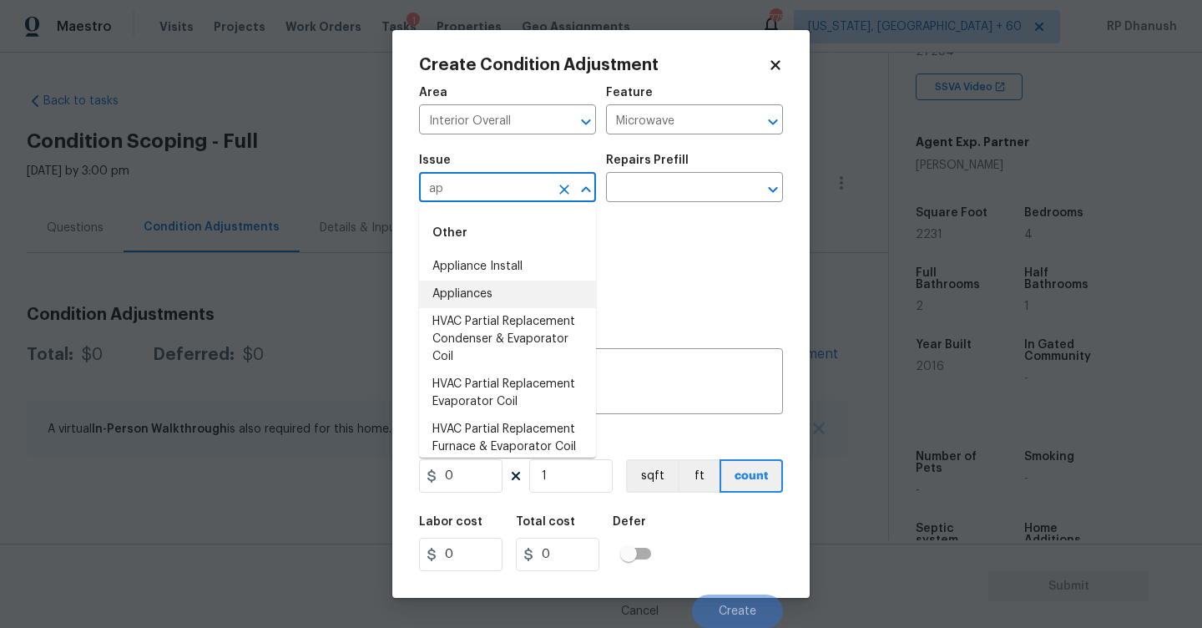
click at [471, 298] on li "Appliances" at bounding box center [507, 294] width 177 height 28
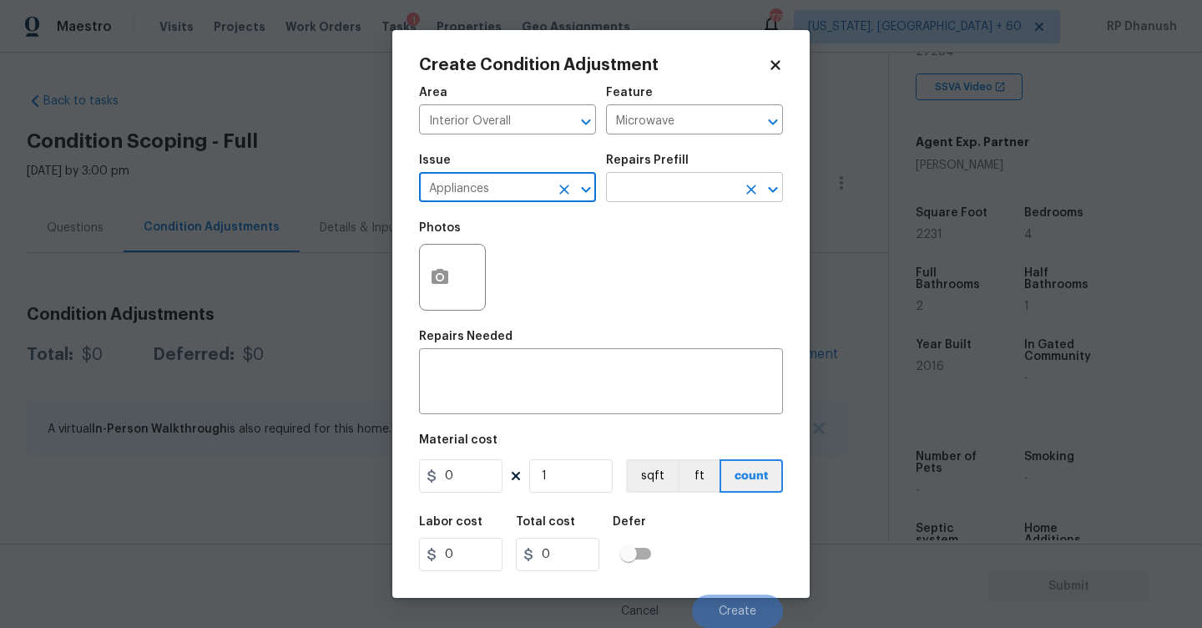
type input "Appliances"
click at [644, 196] on input "text" at bounding box center [671, 189] width 130 height 26
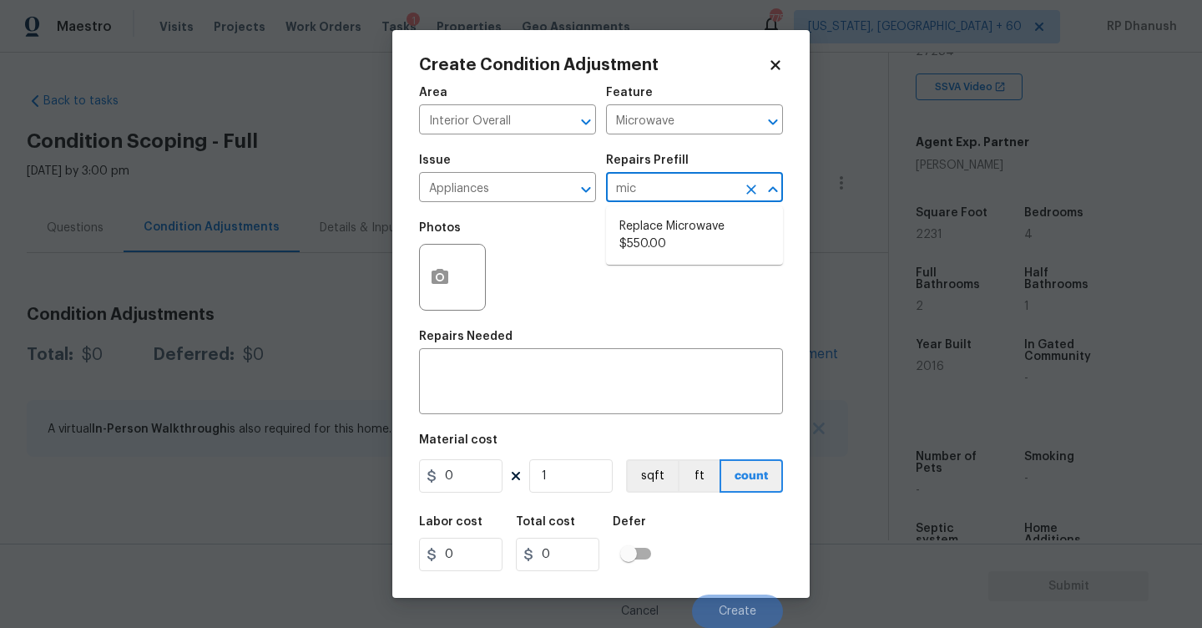
type input "micr"
click at [639, 242] on li "Replace Microwave $550.00" at bounding box center [694, 235] width 177 height 45
type input "Appliances"
type textarea "Remove the existing microwave and replace it with a new microwave"
type input "550"
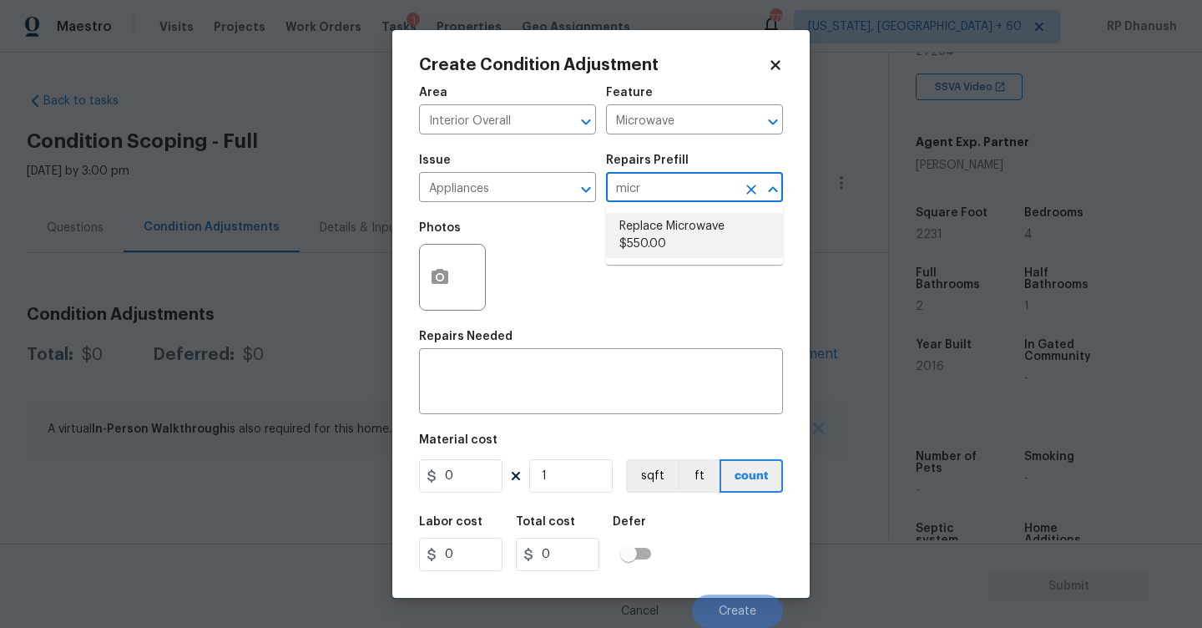
type input "550"
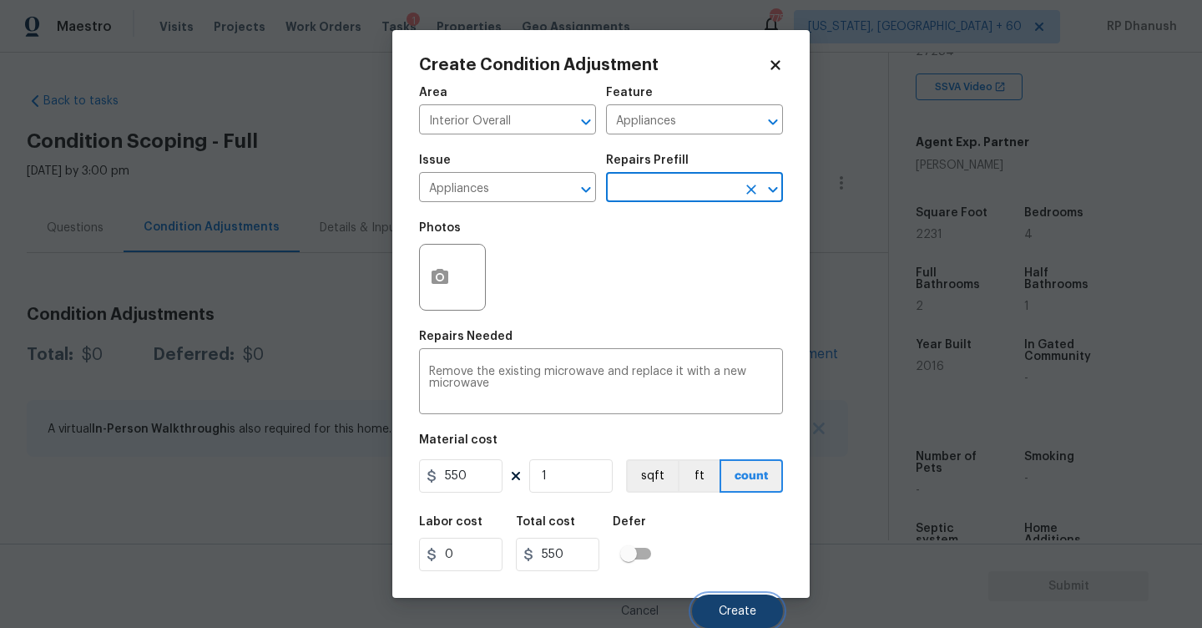
click at [775, 613] on button "Create" at bounding box center [737, 610] width 91 height 33
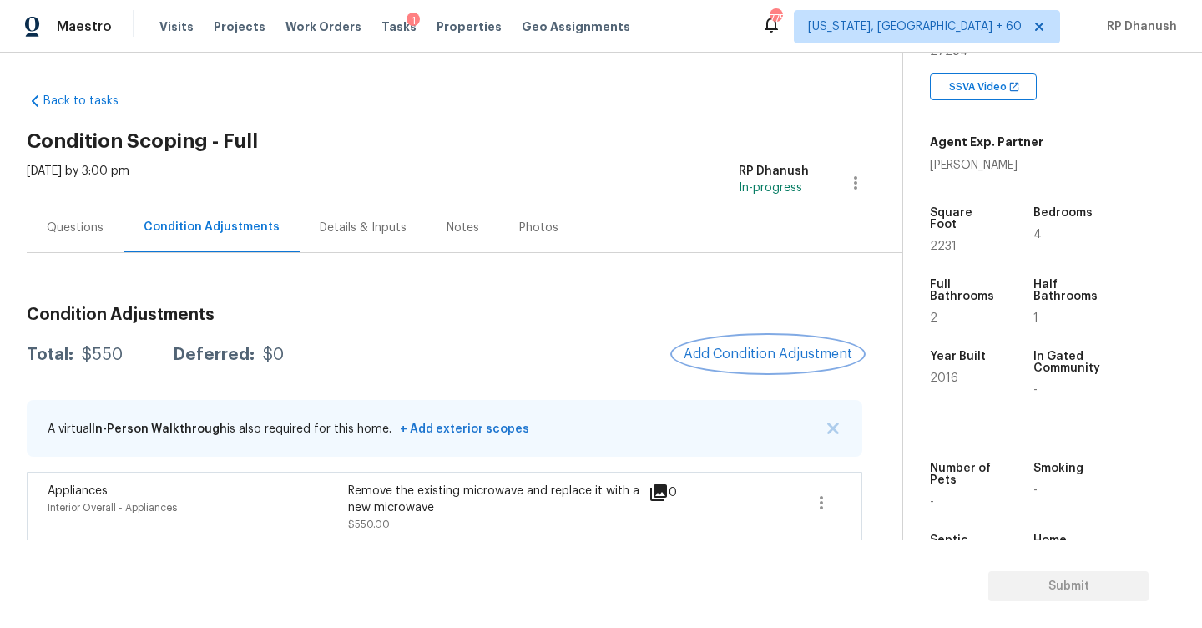
scroll to position [8, 0]
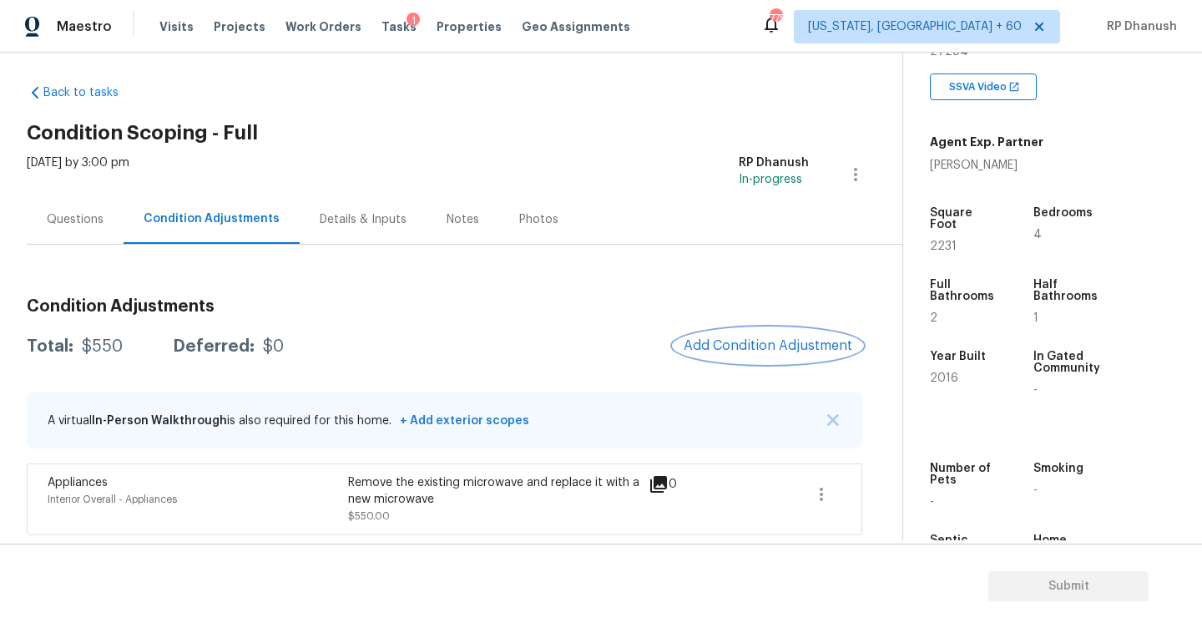
click at [794, 332] on button "Add Condition Adjustment" at bounding box center [768, 345] width 189 height 35
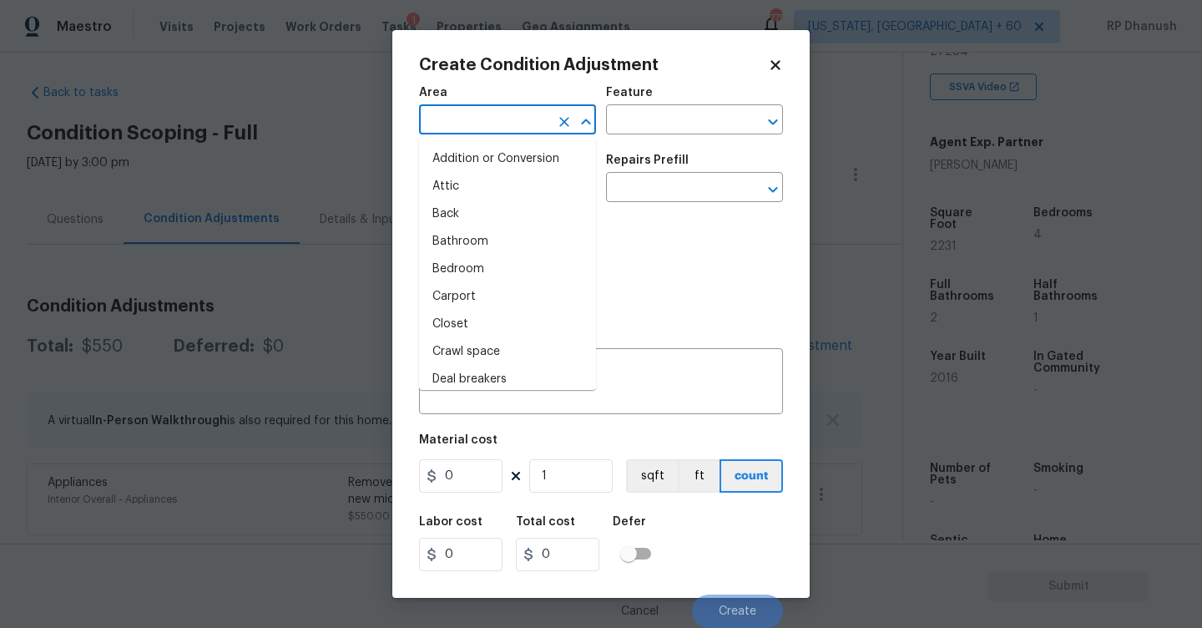
click at [452, 120] on input "text" at bounding box center [484, 122] width 130 height 26
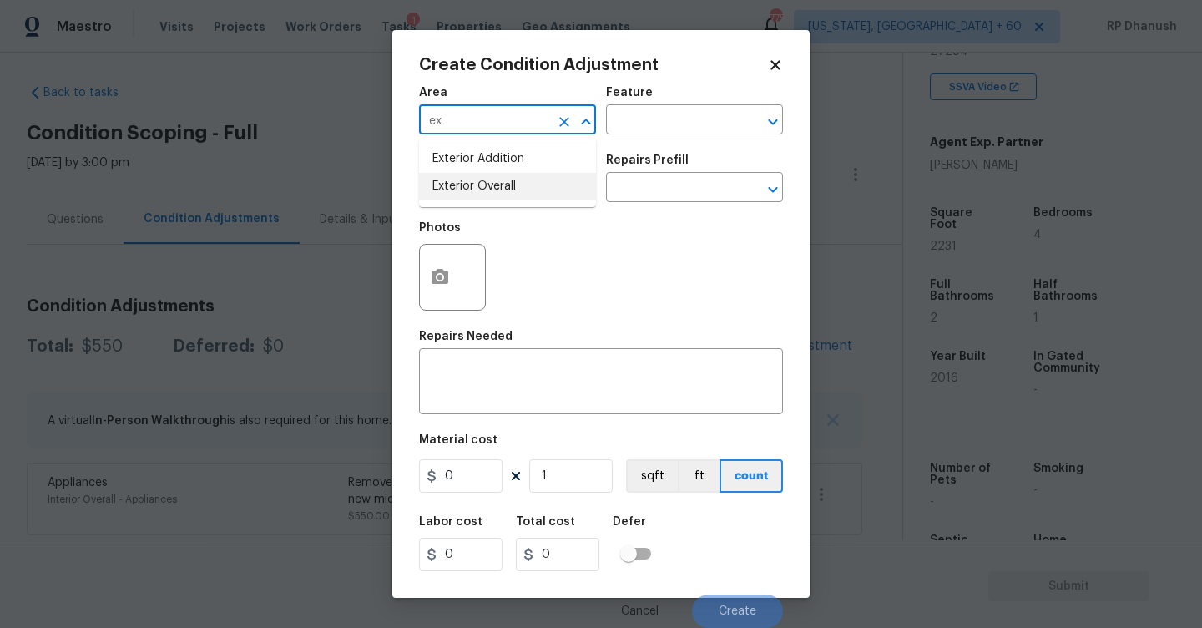
click at [462, 186] on li "Exterior Overall" at bounding box center [507, 187] width 177 height 28
type input "Exterior Overall"
click at [679, 100] on div "Feature" at bounding box center [694, 98] width 177 height 22
click at [674, 115] on input "text" at bounding box center [671, 122] width 130 height 26
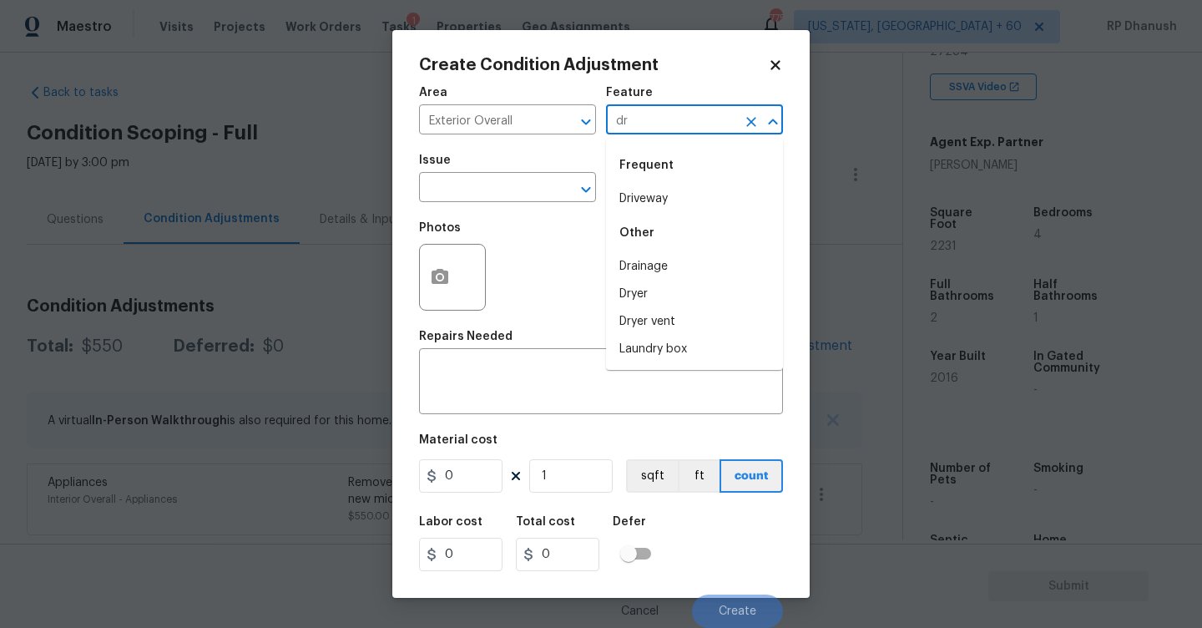
click at [652, 184] on div "Frequent" at bounding box center [694, 165] width 177 height 40
click at [635, 186] on li "Driveway" at bounding box center [694, 199] width 177 height 28
type input "Driveway"
click at [485, 202] on body "Maestro Visits Projects Work Orders Tasks 1 Properties Geo Assignments 775 Wash…" at bounding box center [601, 314] width 1202 height 628
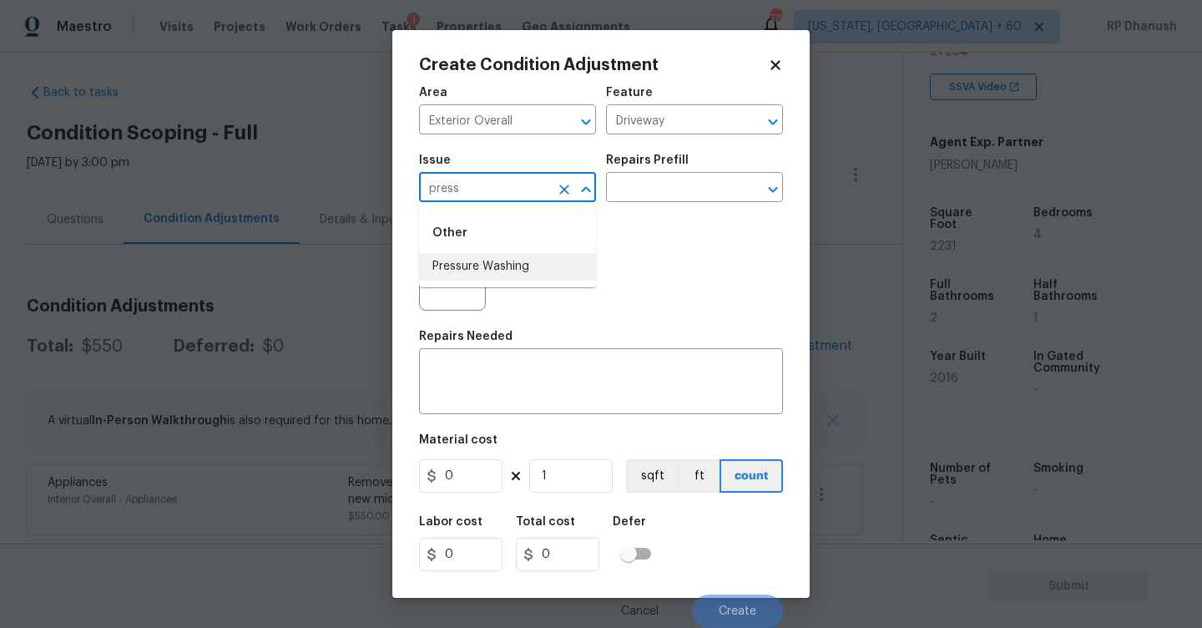
click at [470, 259] on li "Pressure Washing" at bounding box center [507, 267] width 177 height 28
type input "Pressure Washing"
click at [705, 194] on input "text" at bounding box center [671, 189] width 130 height 26
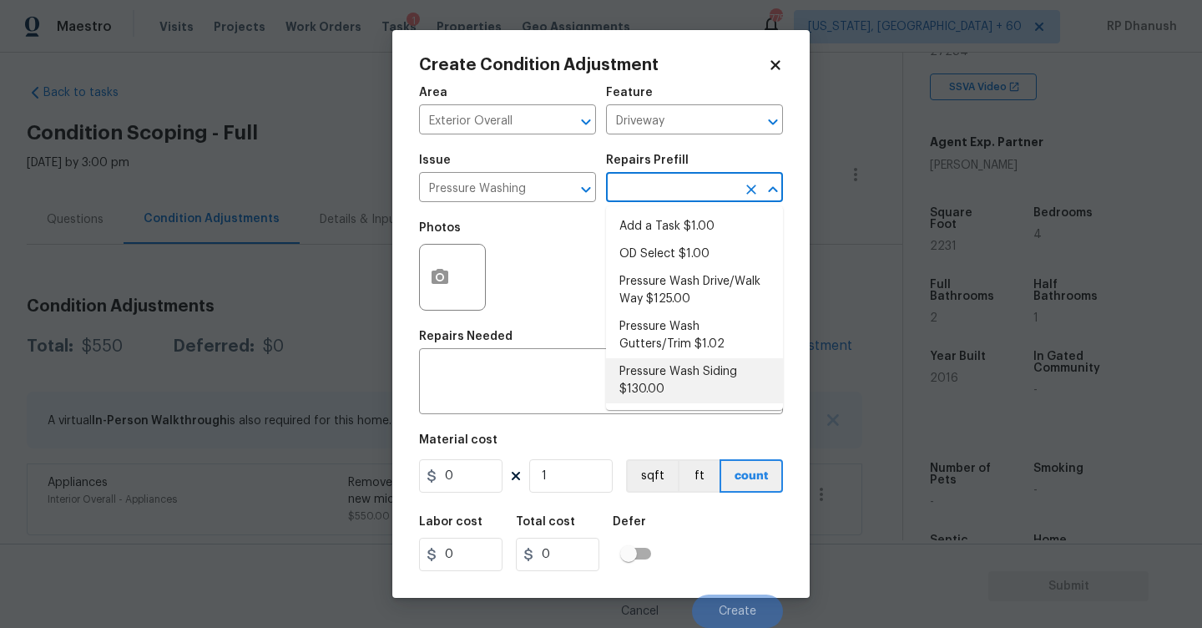
click at [653, 369] on li "Pressure Wash Siding $130.00" at bounding box center [694, 380] width 177 height 45
type input "Siding"
type textarea "Protect areas as needed for pressure washing. Pressure wash the siding on the h…"
type input "130"
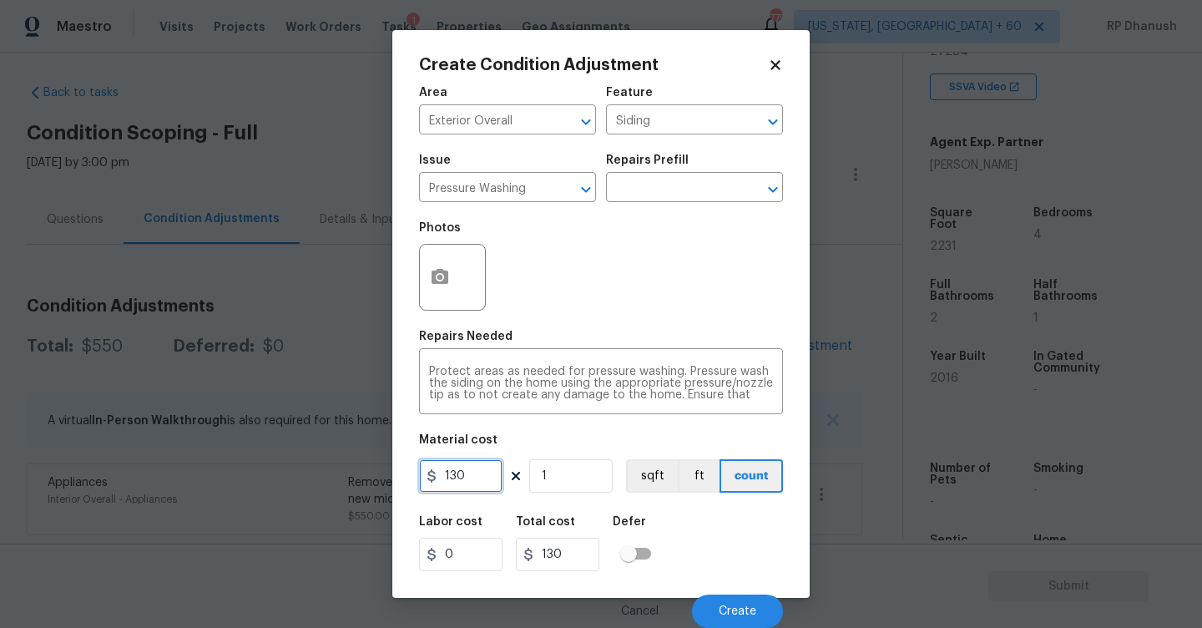
click at [486, 477] on input "130" at bounding box center [460, 475] width 83 height 33
type input "200"
click at [735, 616] on span "Create" at bounding box center [738, 611] width 38 height 13
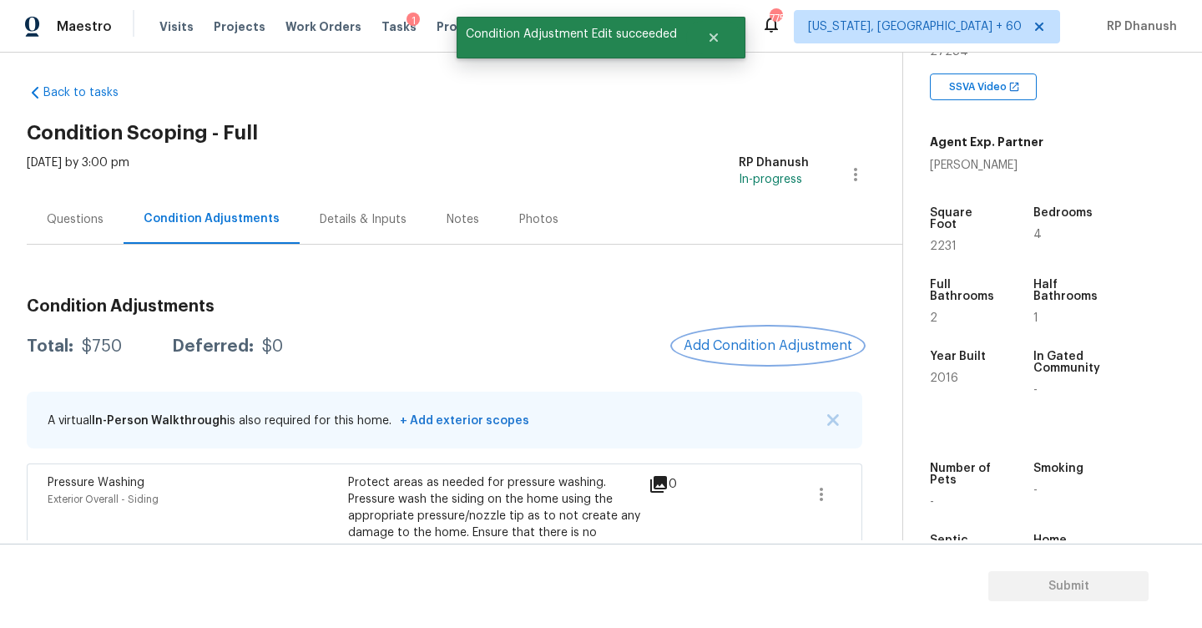
scroll to position [164, 0]
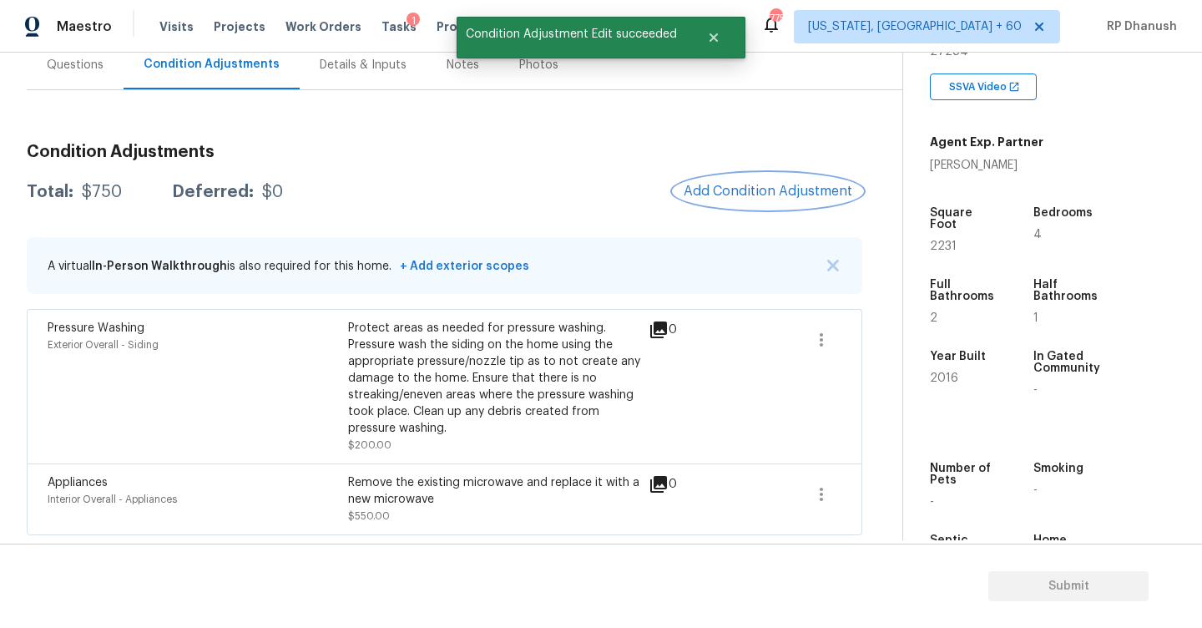
click at [751, 187] on span "Add Condition Adjustment" at bounding box center [768, 191] width 169 height 15
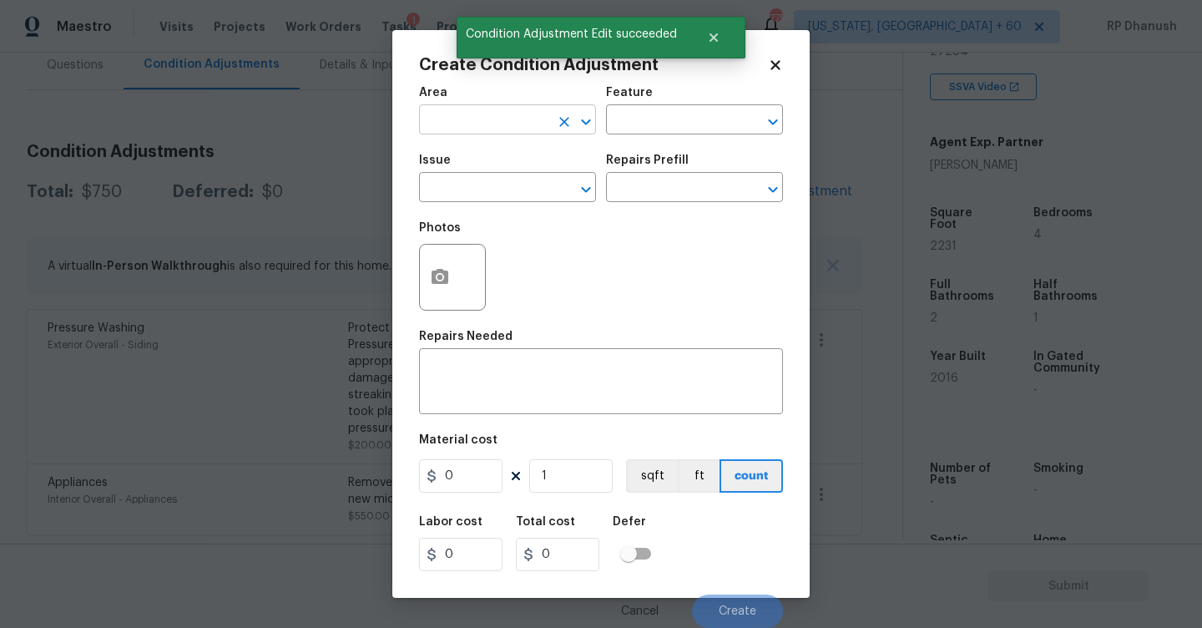
click at [464, 124] on input "text" at bounding box center [484, 122] width 130 height 26
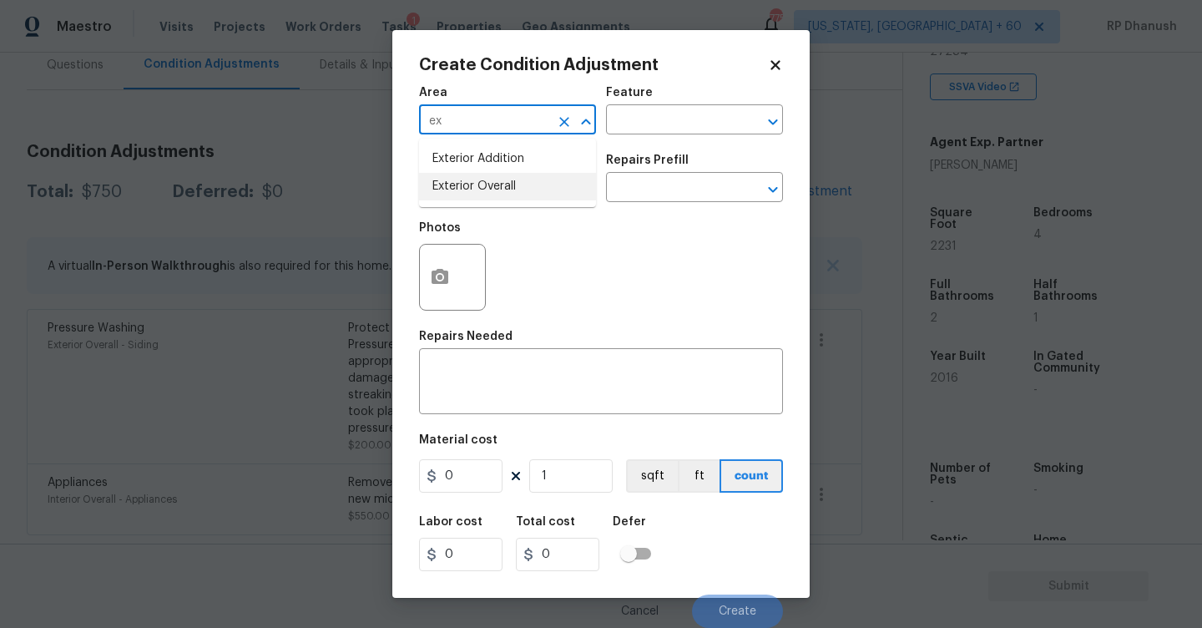
click at [469, 180] on li "Exterior Overall" at bounding box center [507, 187] width 177 height 28
type input "Exterior Overall"
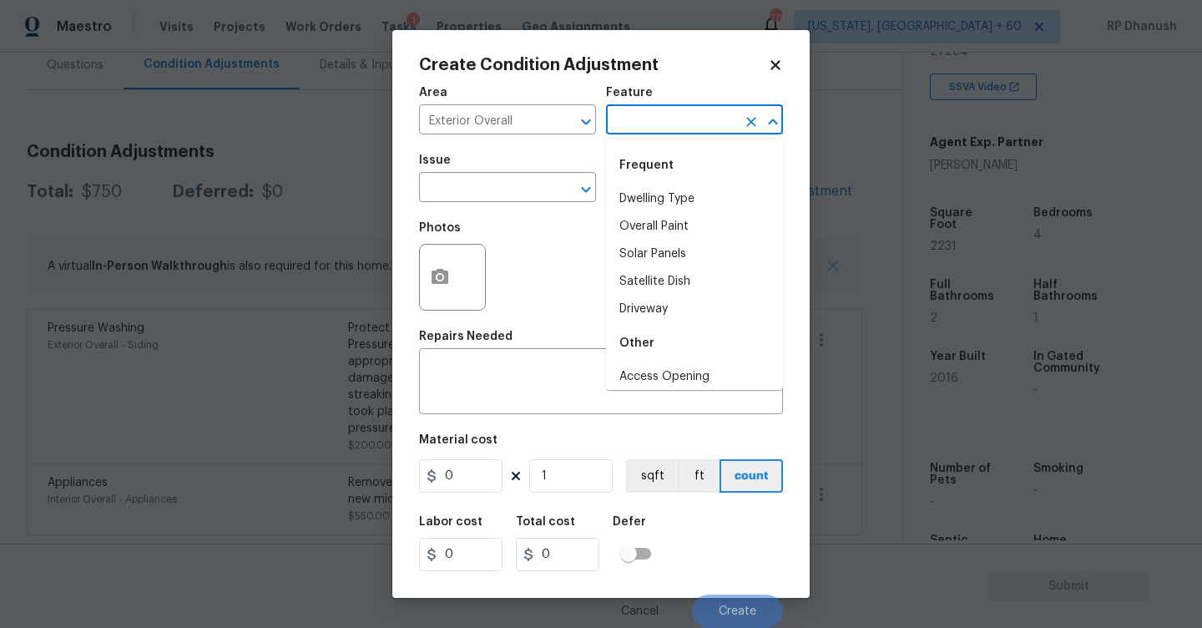
click at [665, 119] on input "text" at bounding box center [671, 122] width 130 height 26
click at [644, 222] on li "Landscaping Packages" at bounding box center [694, 227] width 177 height 28
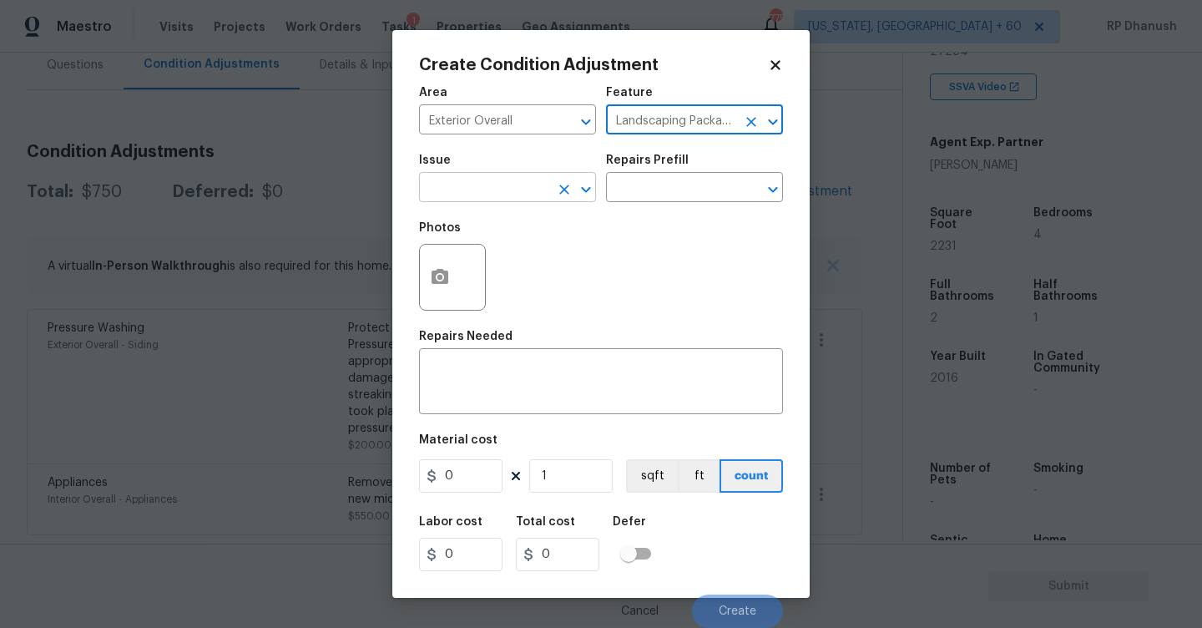
type input "Landscaping Packages"
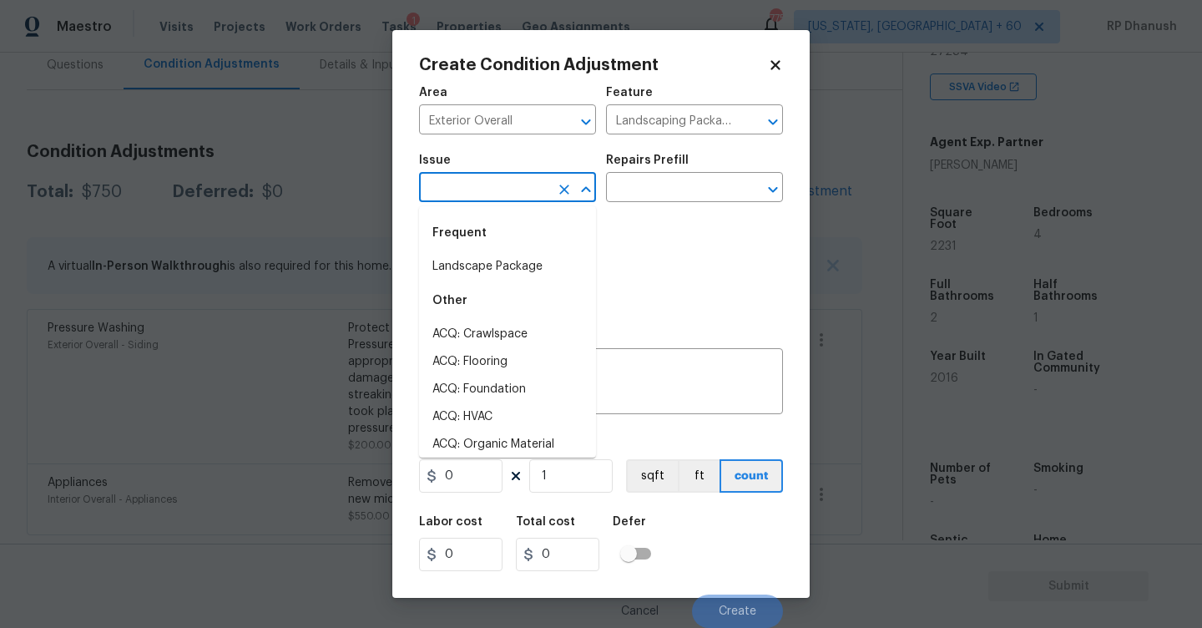
click at [500, 188] on input "text" at bounding box center [484, 189] width 130 height 26
click at [479, 264] on li "Landscape Package" at bounding box center [507, 267] width 177 height 28
type input "Landscape Package"
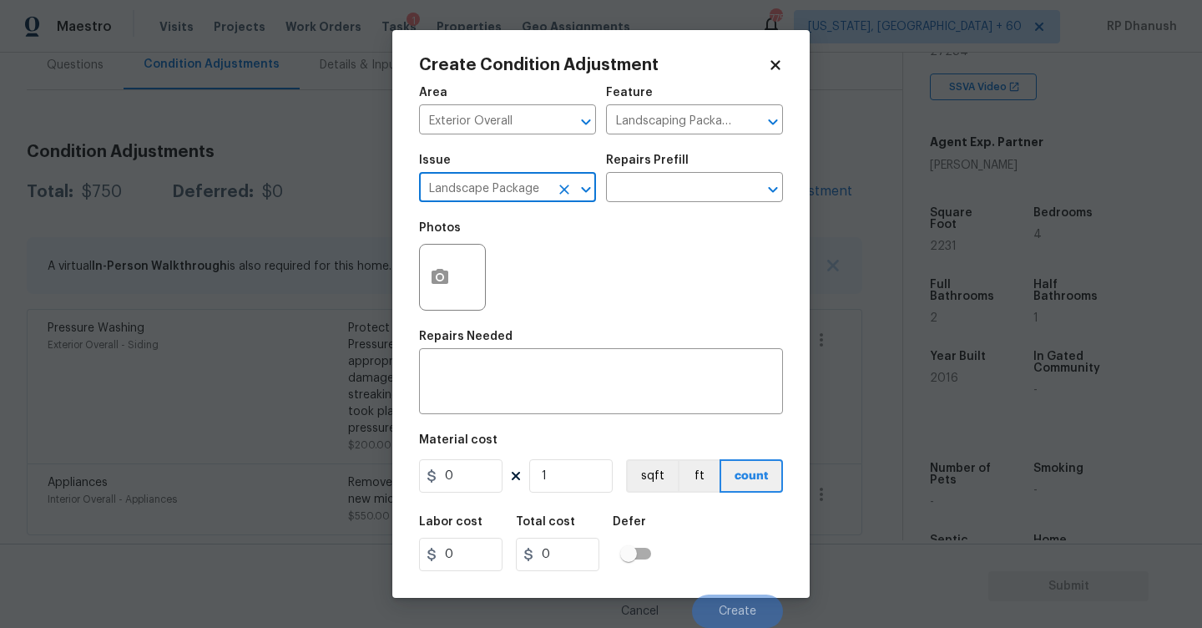
click at [643, 203] on div "Issue Landscape Package ​ Repairs Prefill ​" at bounding box center [601, 178] width 364 height 68
click at [643, 195] on input "text" at bounding box center [671, 189] width 130 height 26
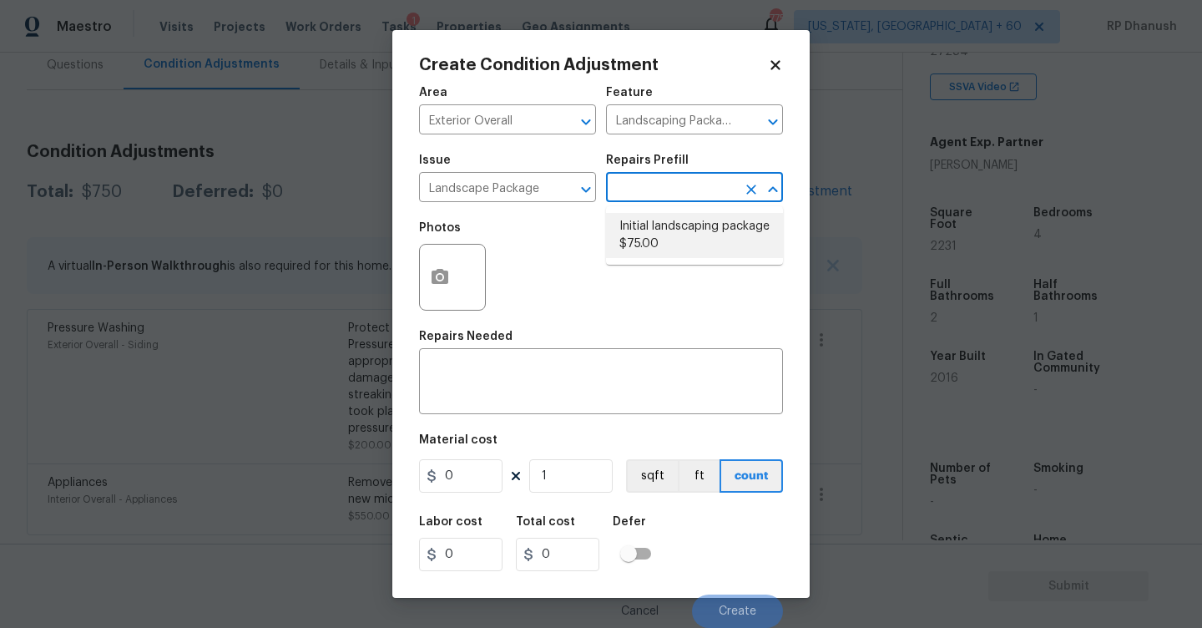
click at [681, 233] on li "Initial landscaping package $75.00" at bounding box center [694, 235] width 177 height 45
type input "Home Readiness Packages"
type textarea "Mowing of grass up to 6" in height. Mow, edge along driveways & sidewalks, trim…"
type input "75"
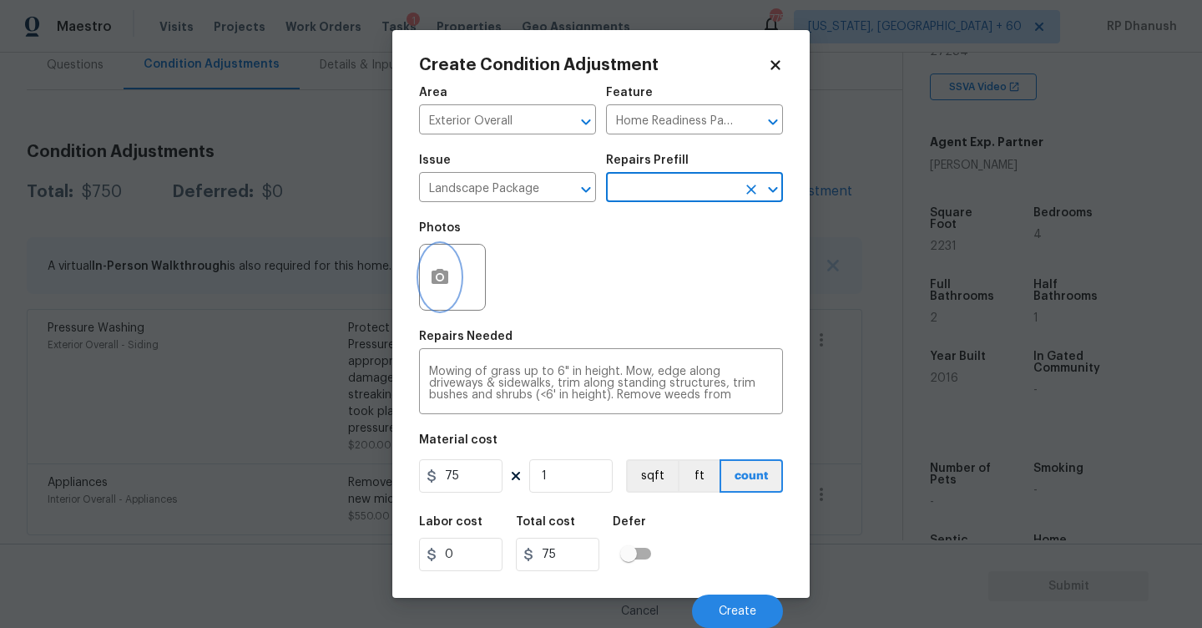
click at [432, 272] on icon "button" at bounding box center [440, 276] width 17 height 15
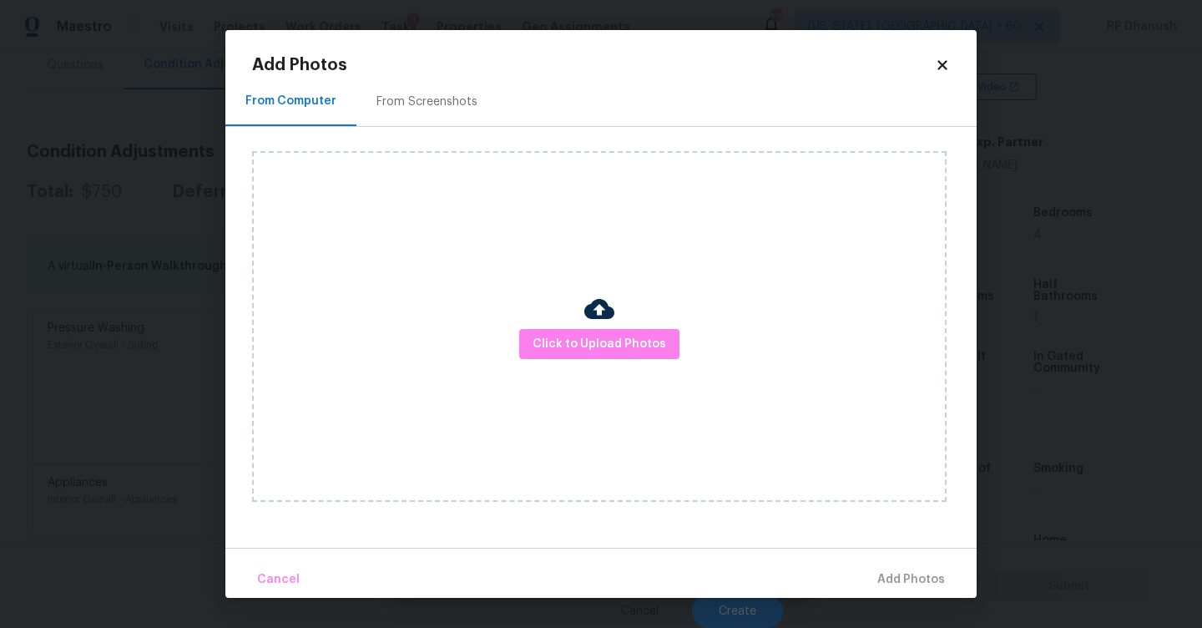
click at [428, 110] on div "From Screenshots" at bounding box center [426, 101] width 141 height 49
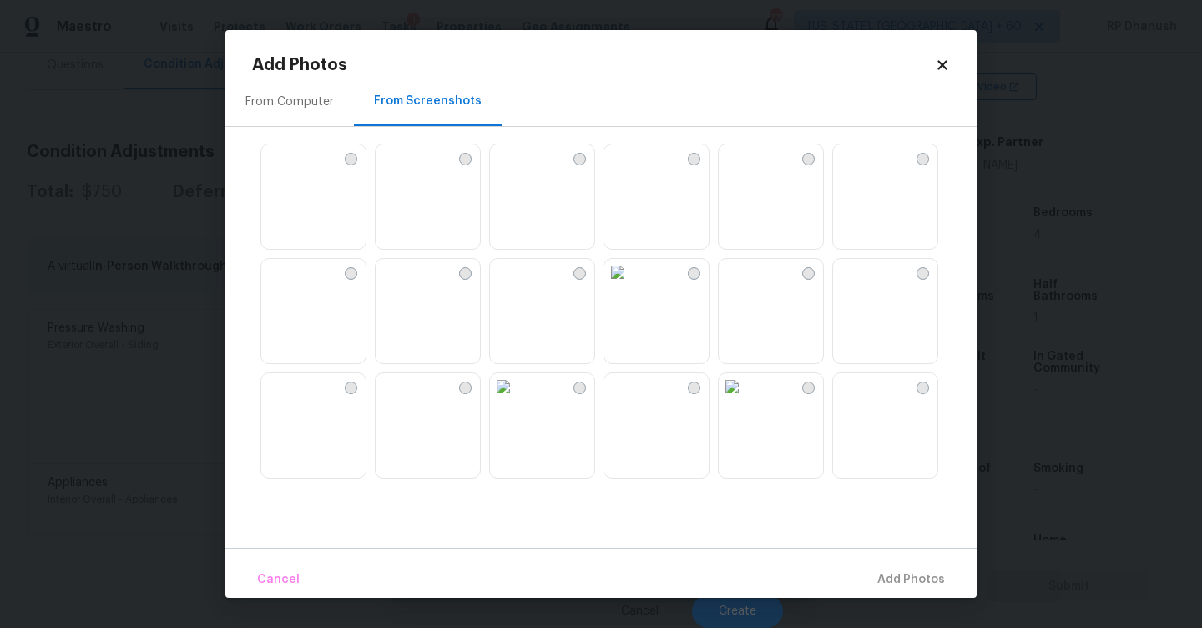
click at [402, 285] on img at bounding box center [389, 272] width 27 height 27
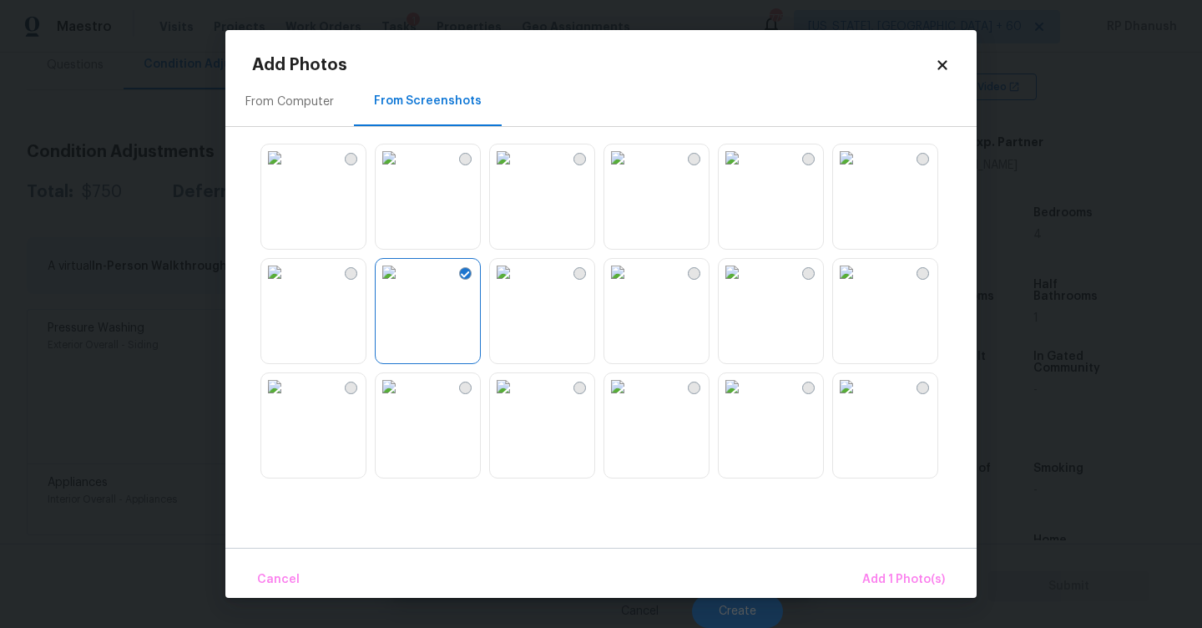
click at [631, 171] on img at bounding box center [617, 157] width 27 height 27
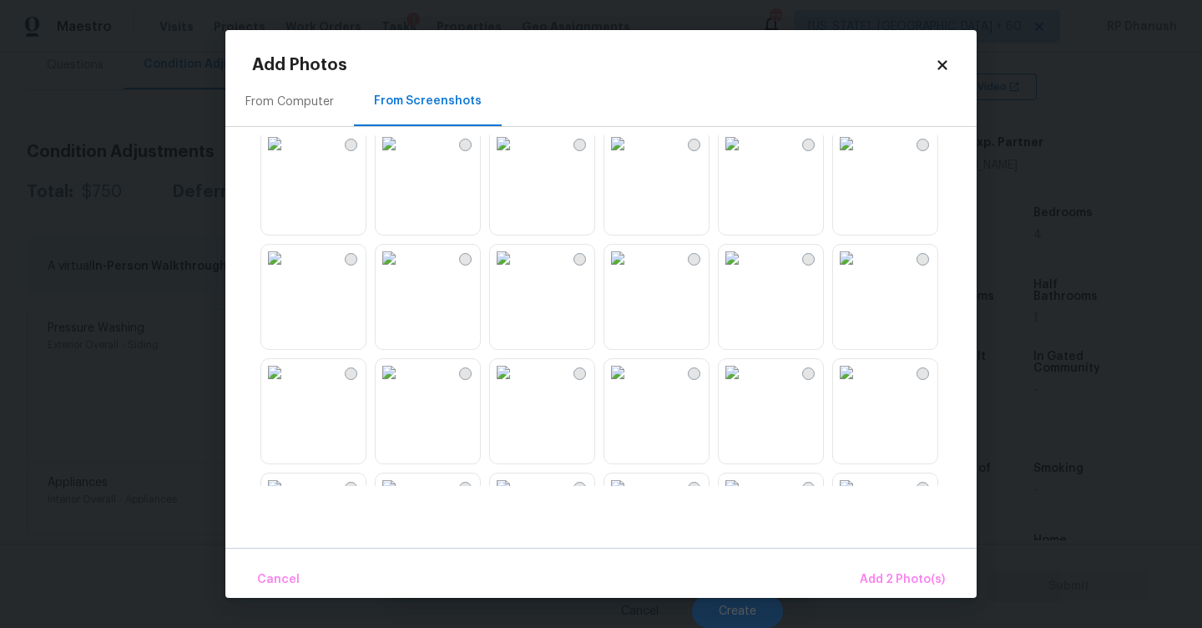
scroll to position [242, 0]
click at [860, 272] on img at bounding box center [846, 258] width 27 height 27
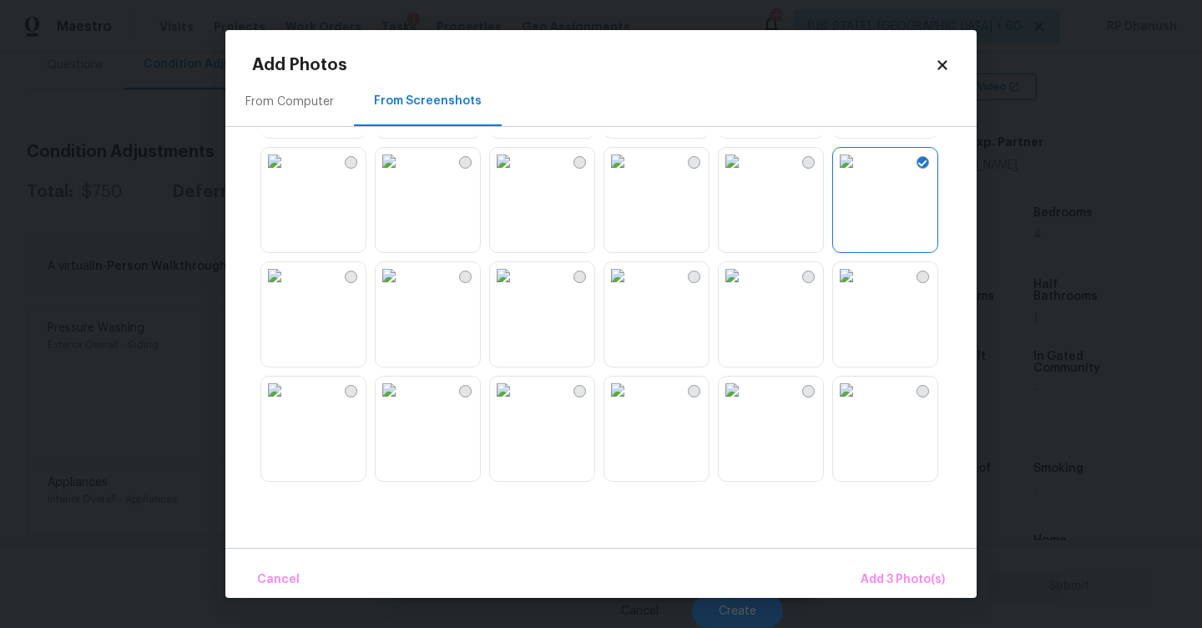
scroll to position [421, 0]
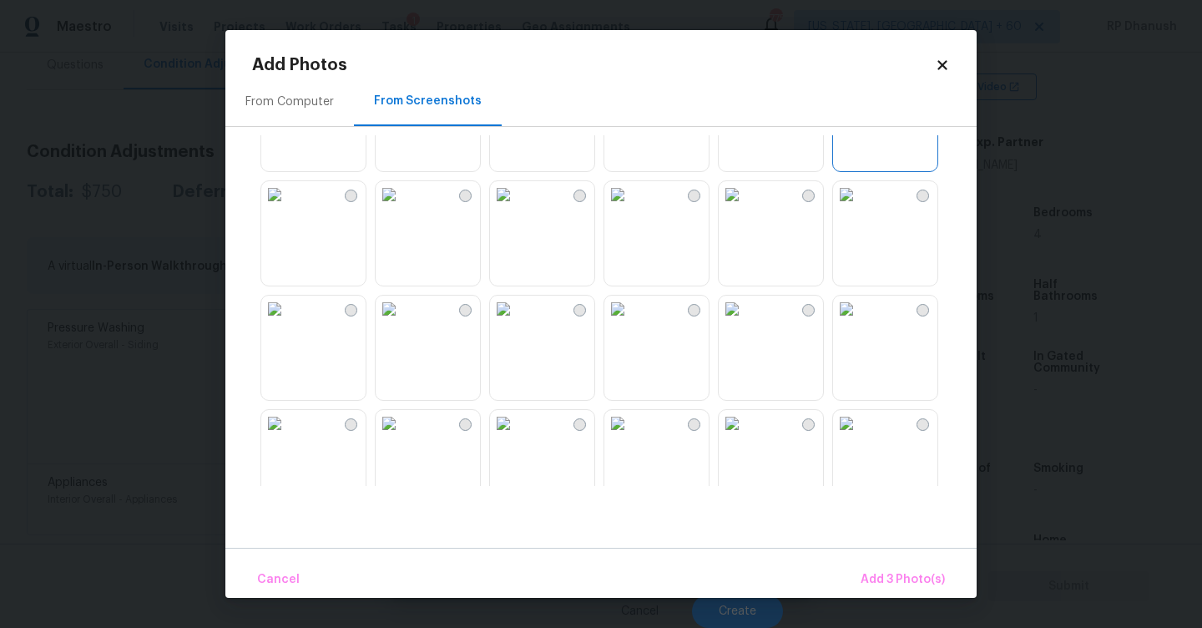
click at [517, 322] on img at bounding box center [503, 309] width 27 height 27
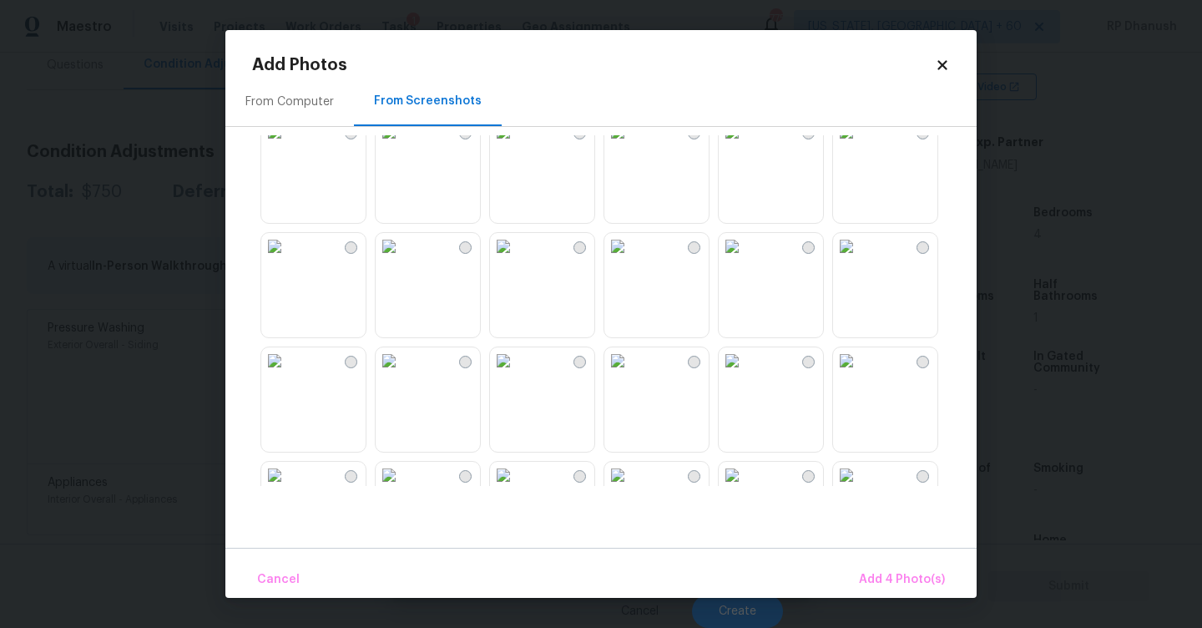
scroll to position [865, 0]
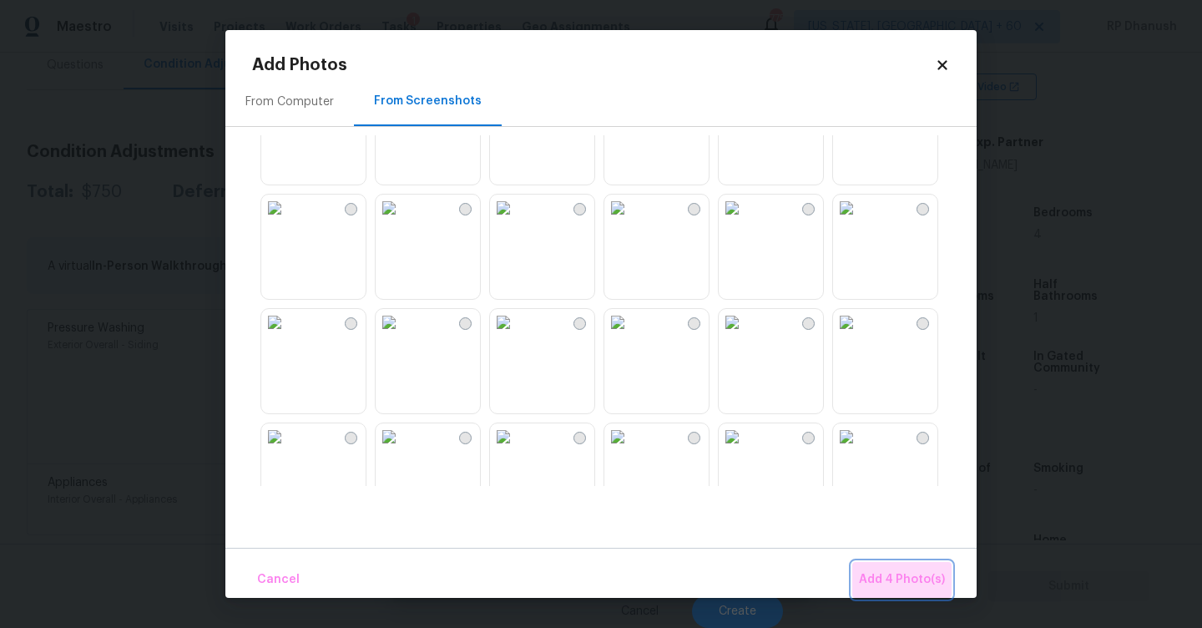
click at [932, 587] on span "Add 4 Photo(s)" at bounding box center [902, 579] width 86 height 21
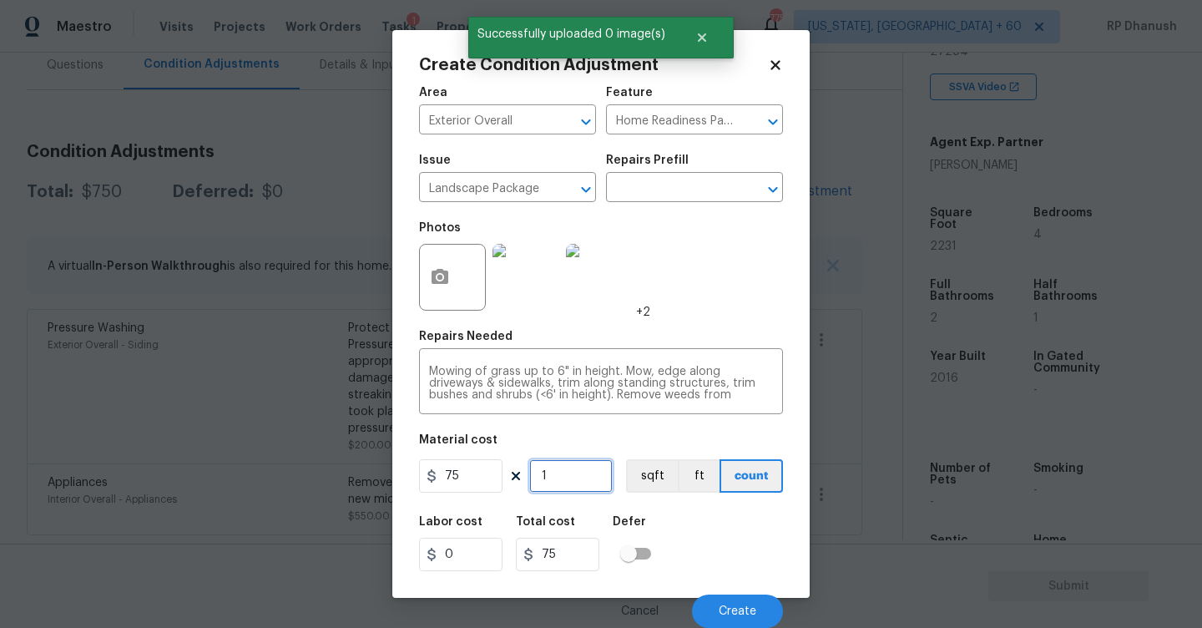
click at [578, 476] on input "1" at bounding box center [570, 475] width 83 height 33
type input "0"
type input "4"
type input "300"
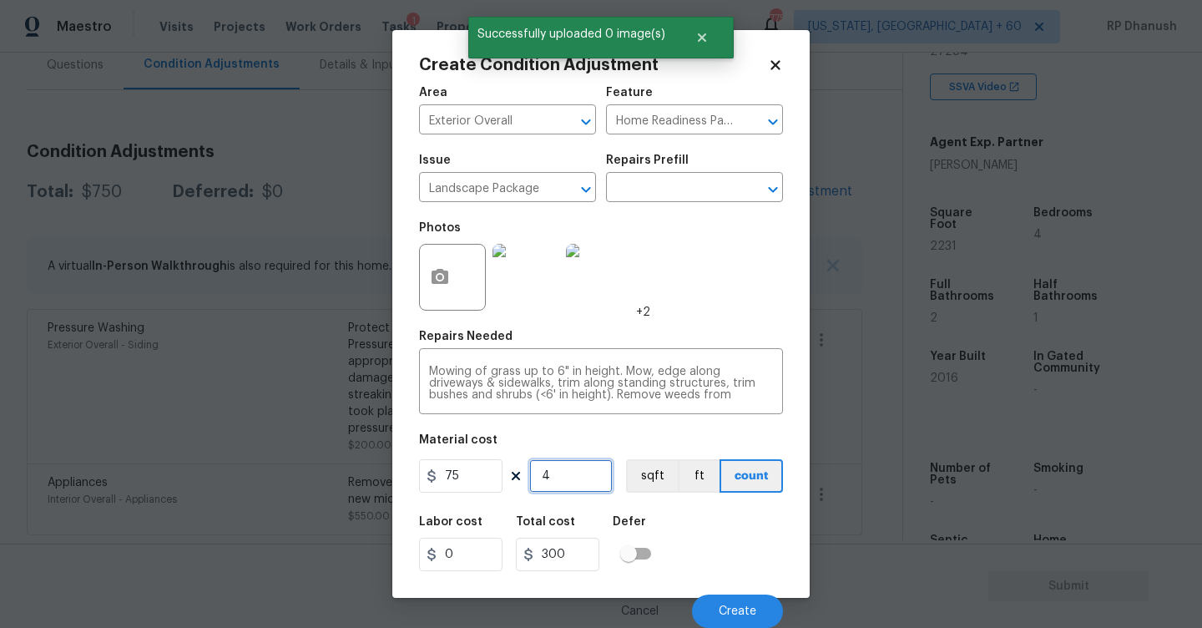
type input "4"
click at [730, 611] on span "Create" at bounding box center [738, 611] width 38 height 13
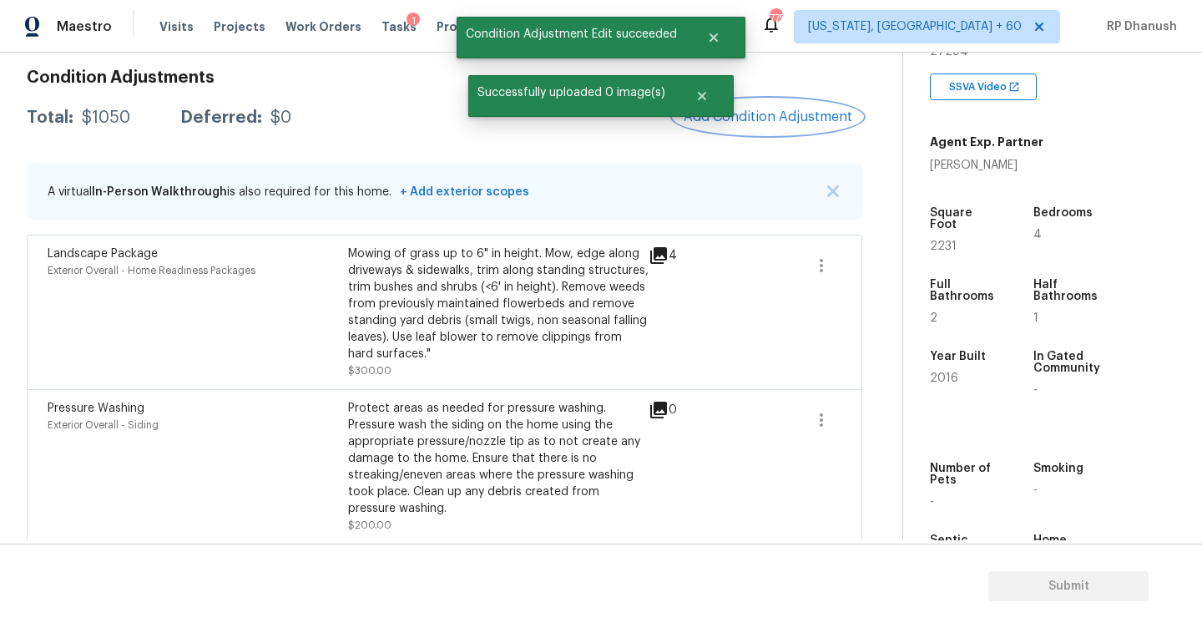
scroll to position [219, 0]
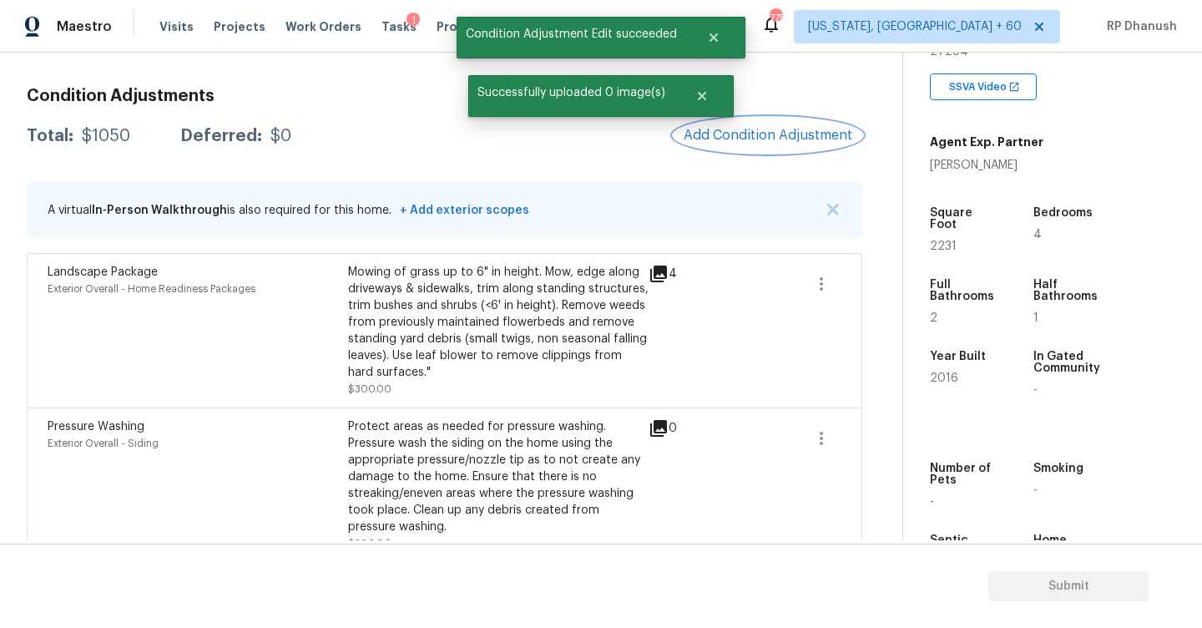
click at [723, 141] on span "Add Condition Adjustment" at bounding box center [768, 135] width 169 height 15
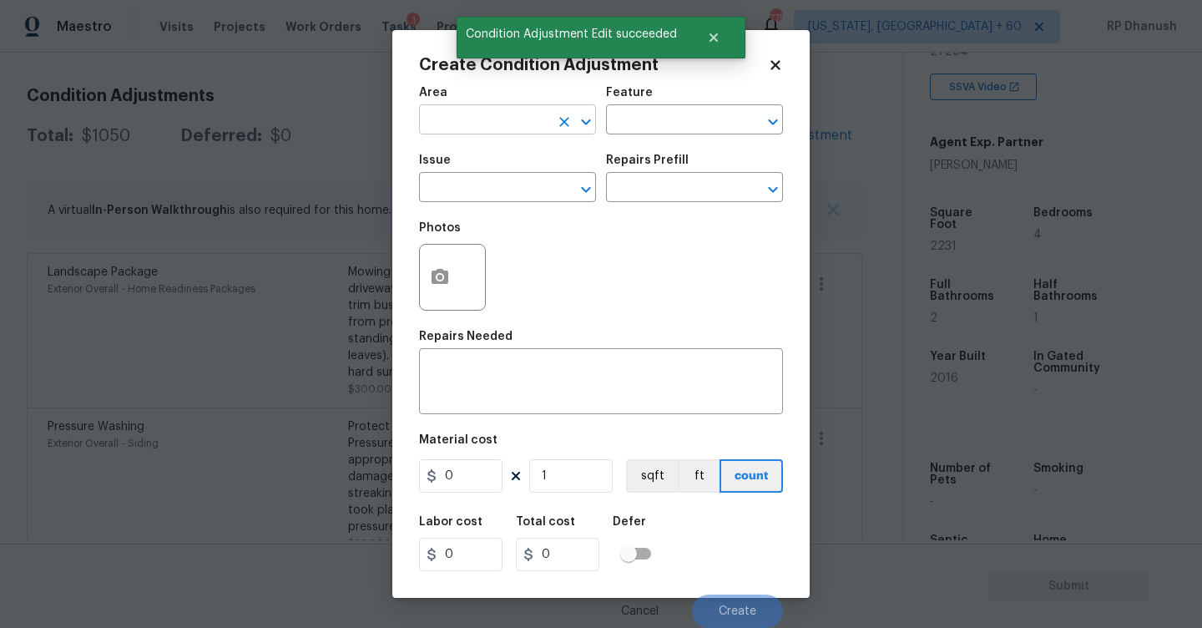
click at [435, 129] on input "text" at bounding box center [484, 122] width 130 height 26
click at [468, 196] on li "Exterior Overall" at bounding box center [507, 187] width 177 height 28
type input "Exterior Overall"
click at [664, 116] on input "text" at bounding box center [671, 122] width 130 height 26
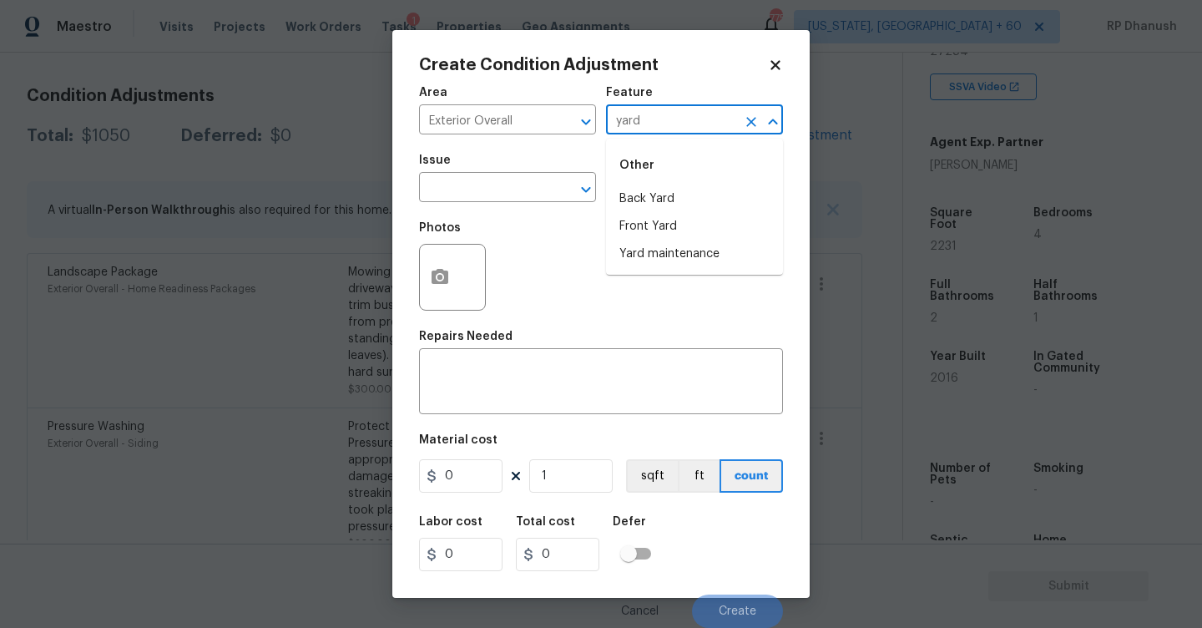
click at [649, 262] on li "Yard maintenance" at bounding box center [694, 254] width 177 height 28
type input "Yard maintenance"
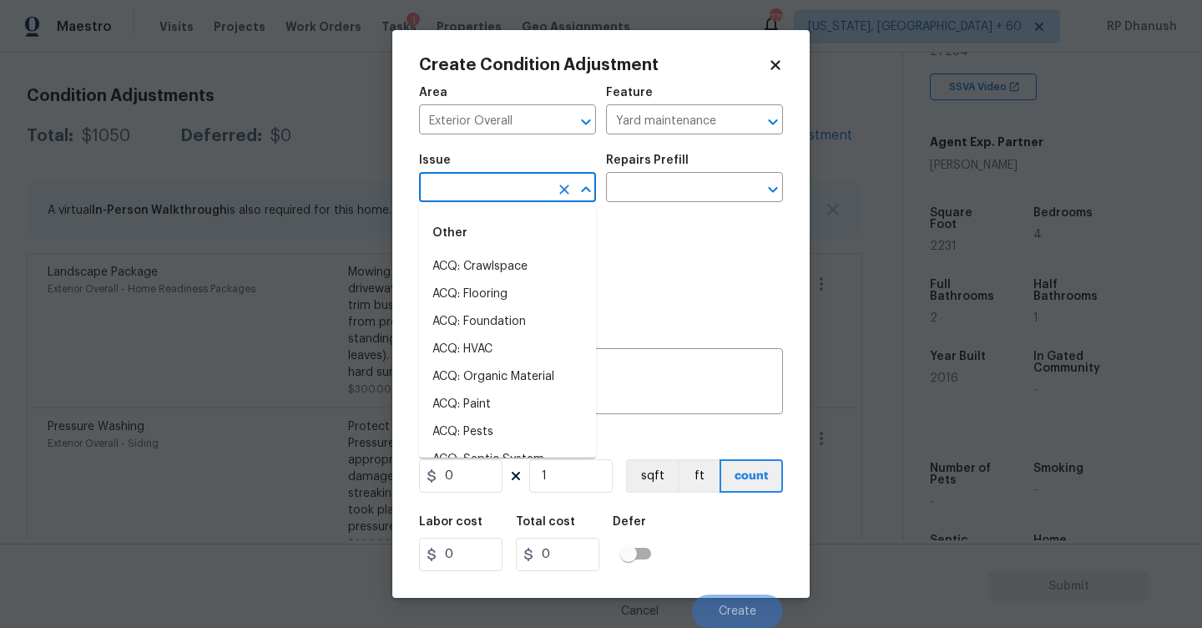
click at [512, 198] on input "text" at bounding box center [484, 189] width 130 height 26
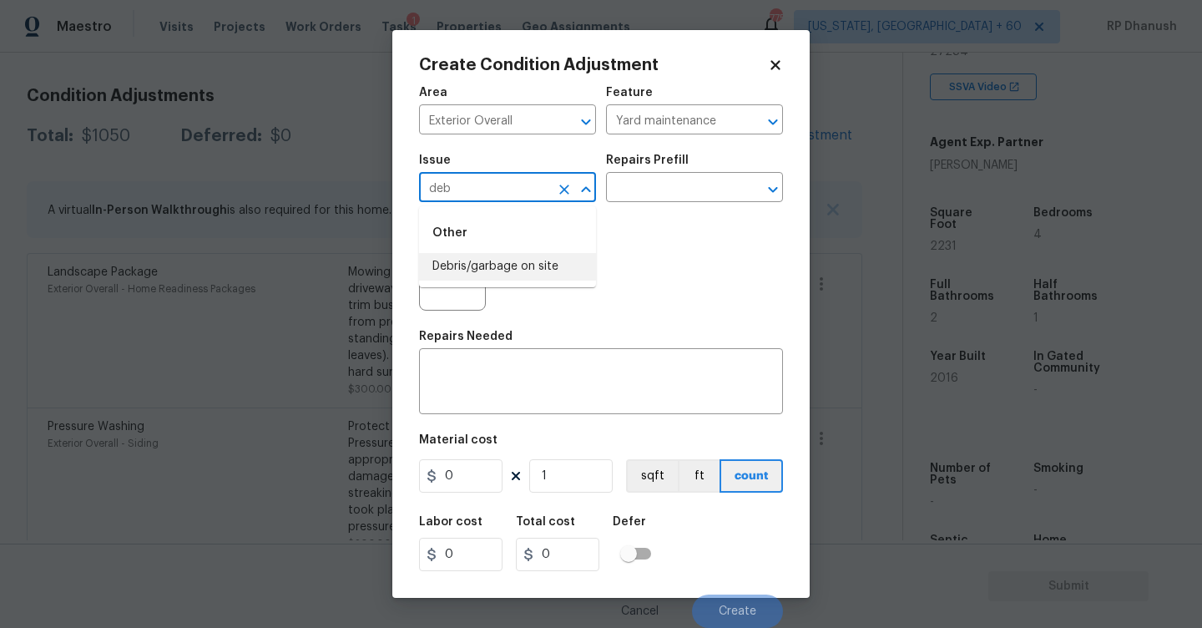
click at [494, 256] on li "Debris/garbage on site" at bounding box center [507, 267] width 177 height 28
type input "Debris/garbage on site"
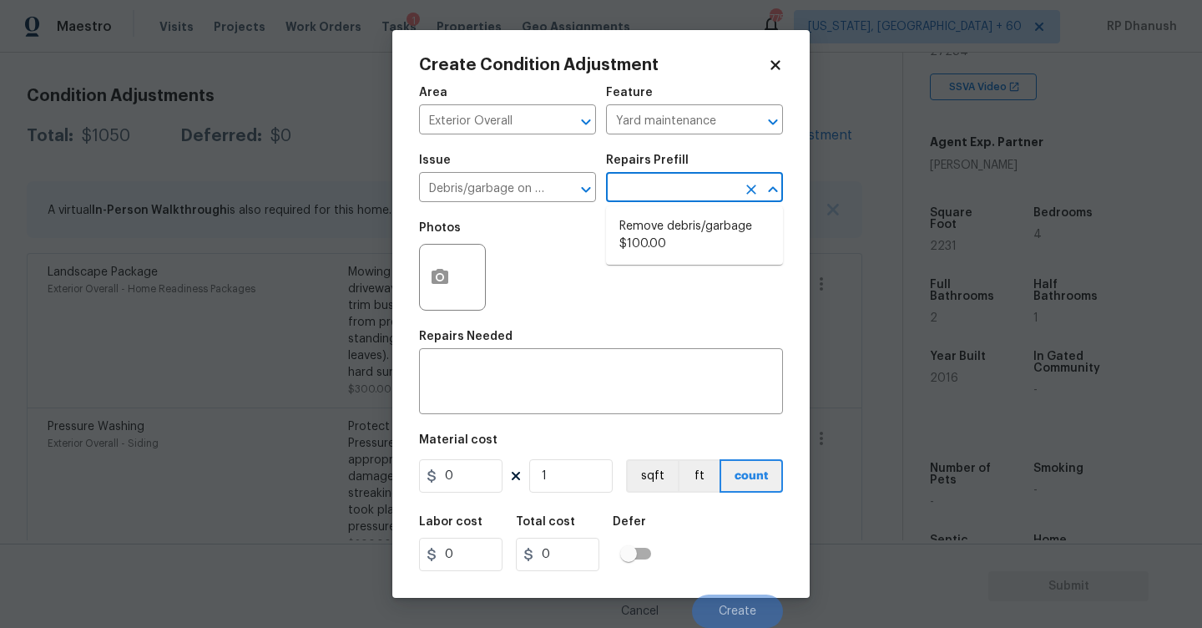
click at [638, 195] on input "text" at bounding box center [671, 189] width 130 height 26
click at [639, 225] on li "Remove debris/garbage $100.00" at bounding box center [694, 235] width 177 height 45
type textarea "Remove, haul off, and properly dispose of any debris left by seller to offsite …"
type input "100"
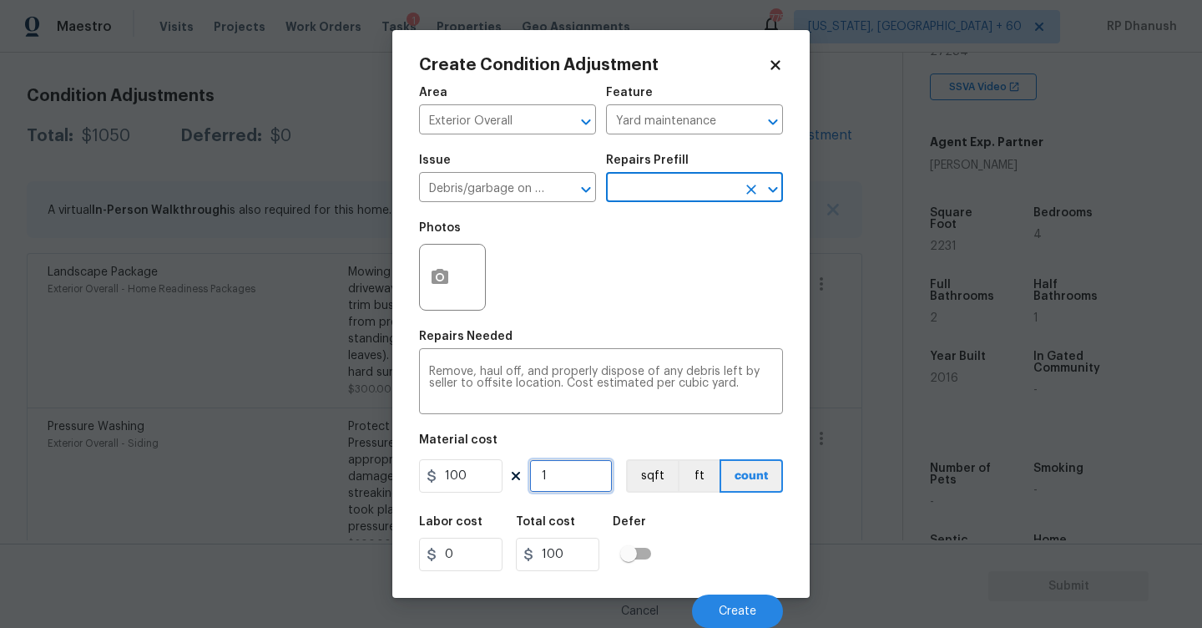
click at [575, 466] on input "1" at bounding box center [570, 475] width 83 height 33
type input "0"
type input "2"
type input "200"
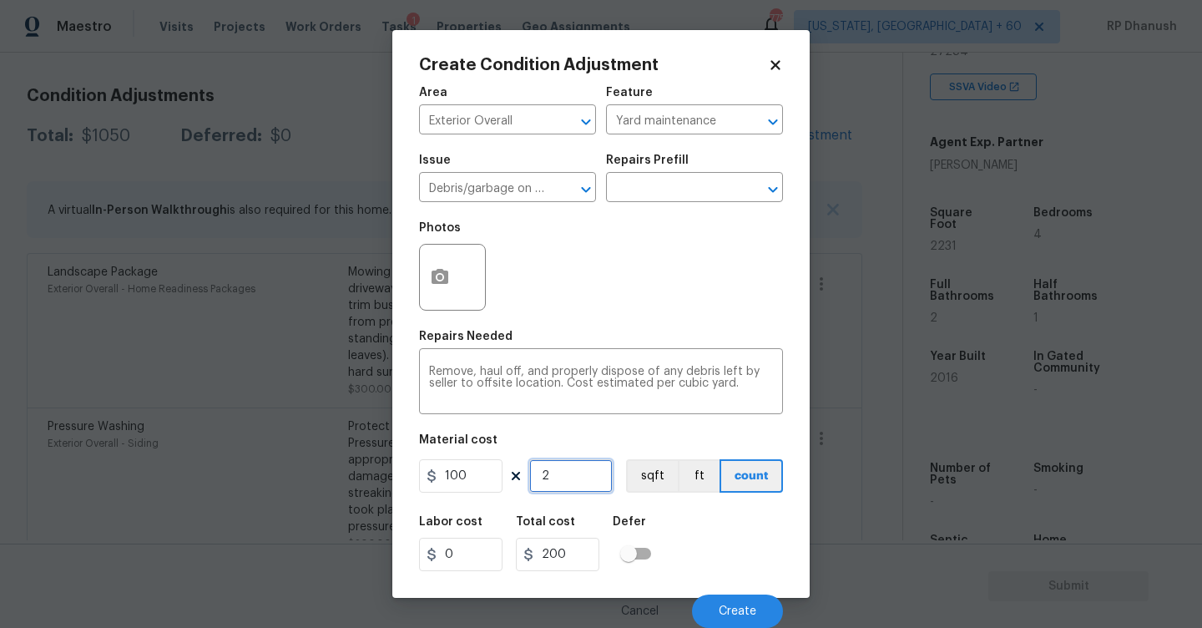
type input "2"
click at [723, 599] on button "Create" at bounding box center [737, 610] width 91 height 33
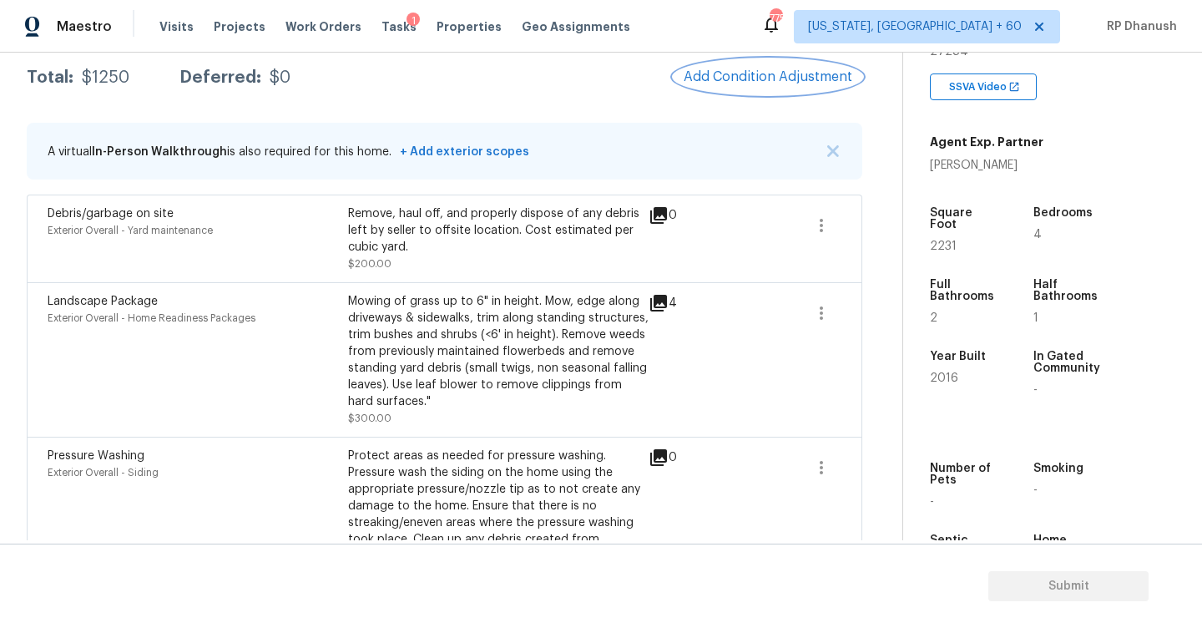
scroll to position [407, 0]
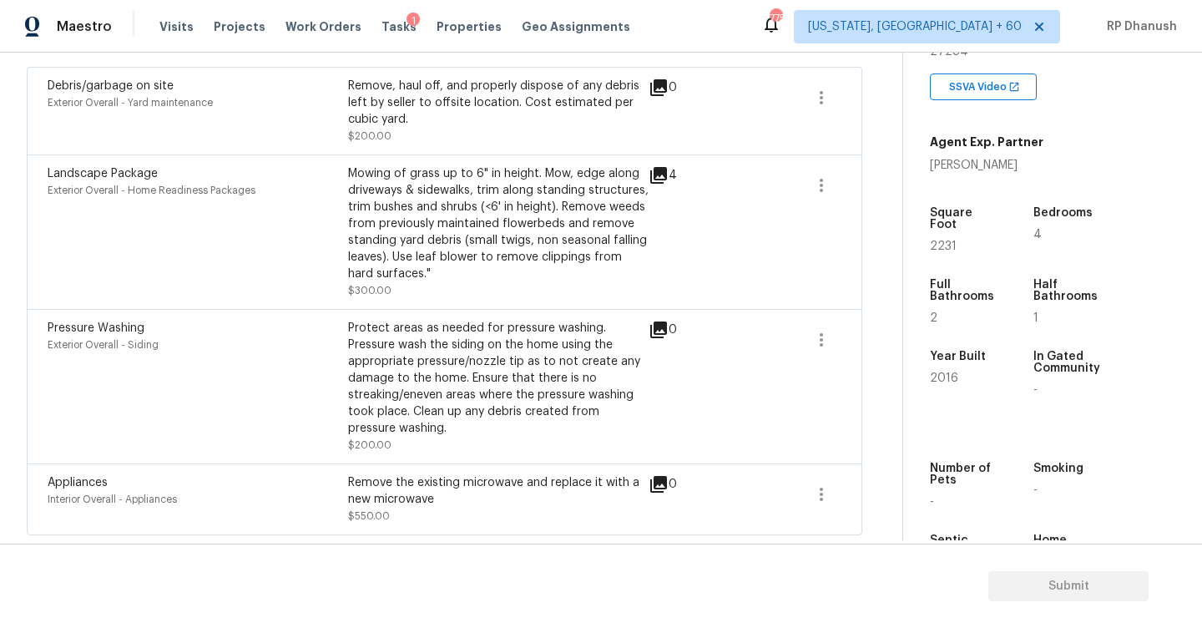
click at [614, 329] on div "Protect areas as needed for pressure washing. Pressure wash the siding on the h…" at bounding box center [498, 378] width 301 height 117
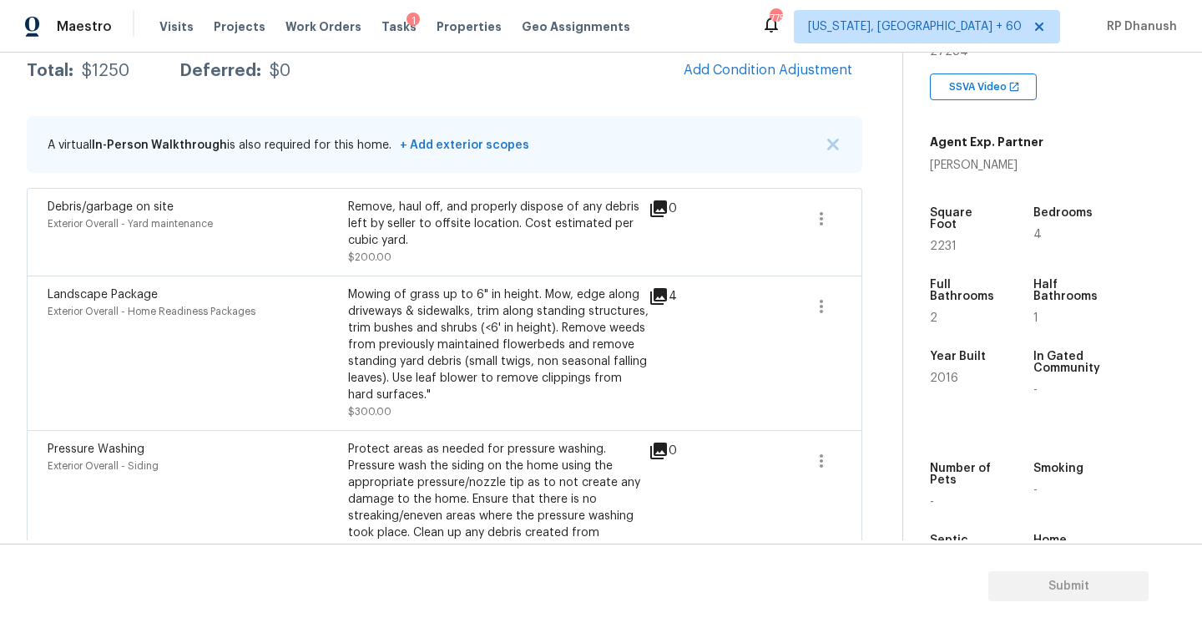
scroll to position [213, 0]
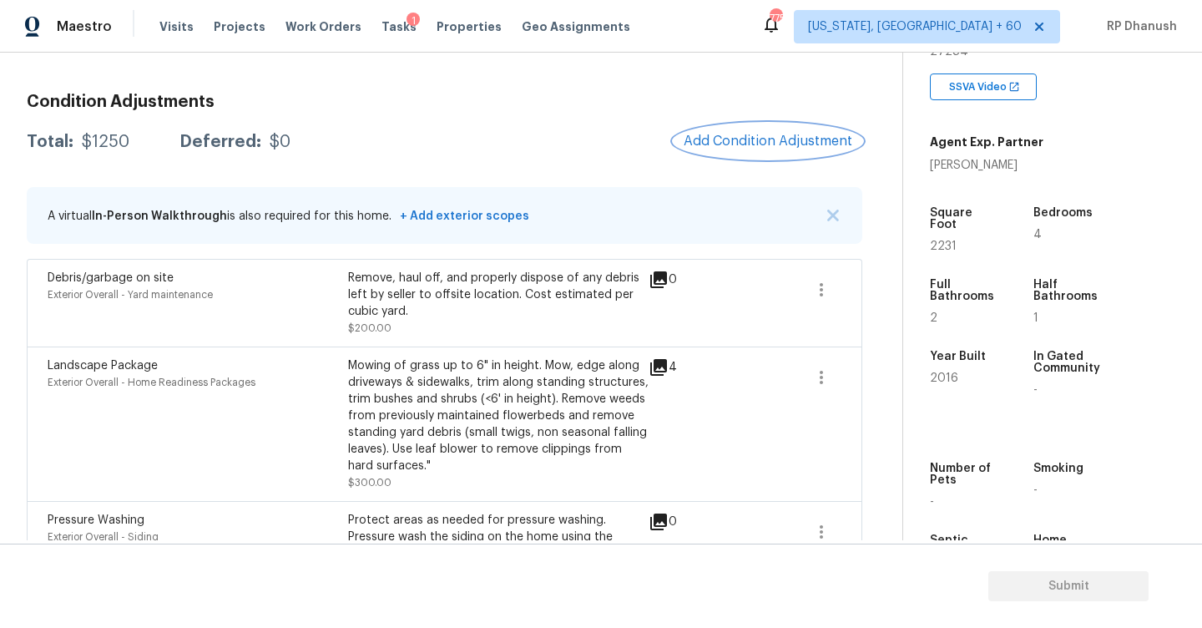
click at [751, 139] on span "Add Condition Adjustment" at bounding box center [768, 141] width 169 height 15
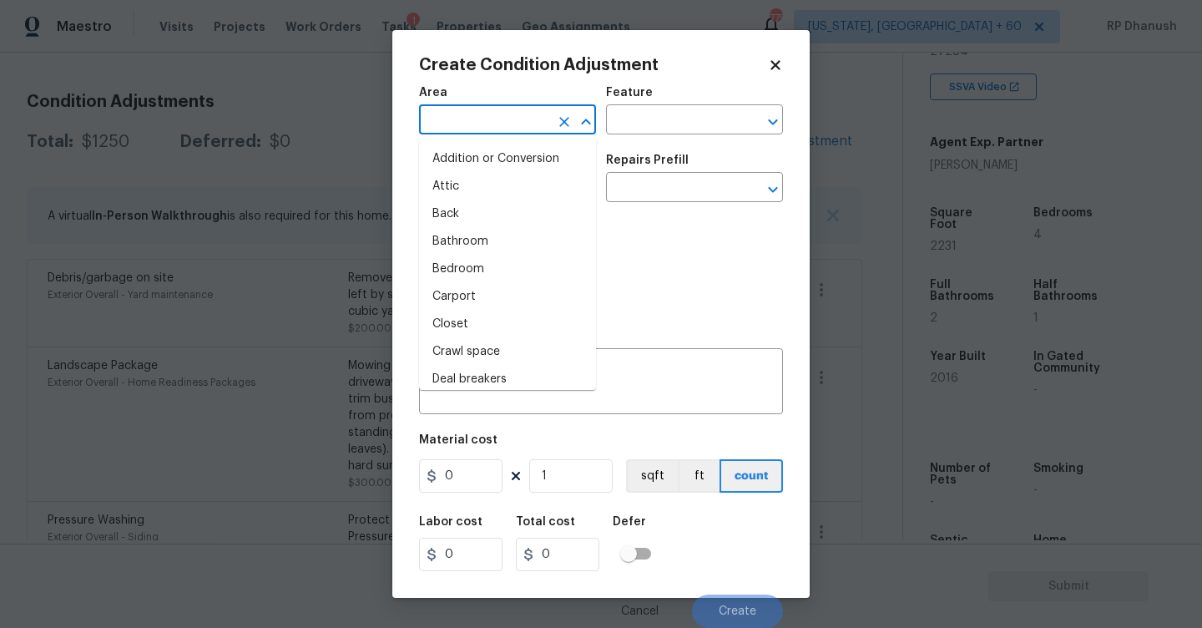
click at [508, 124] on input "text" at bounding box center [484, 122] width 130 height 26
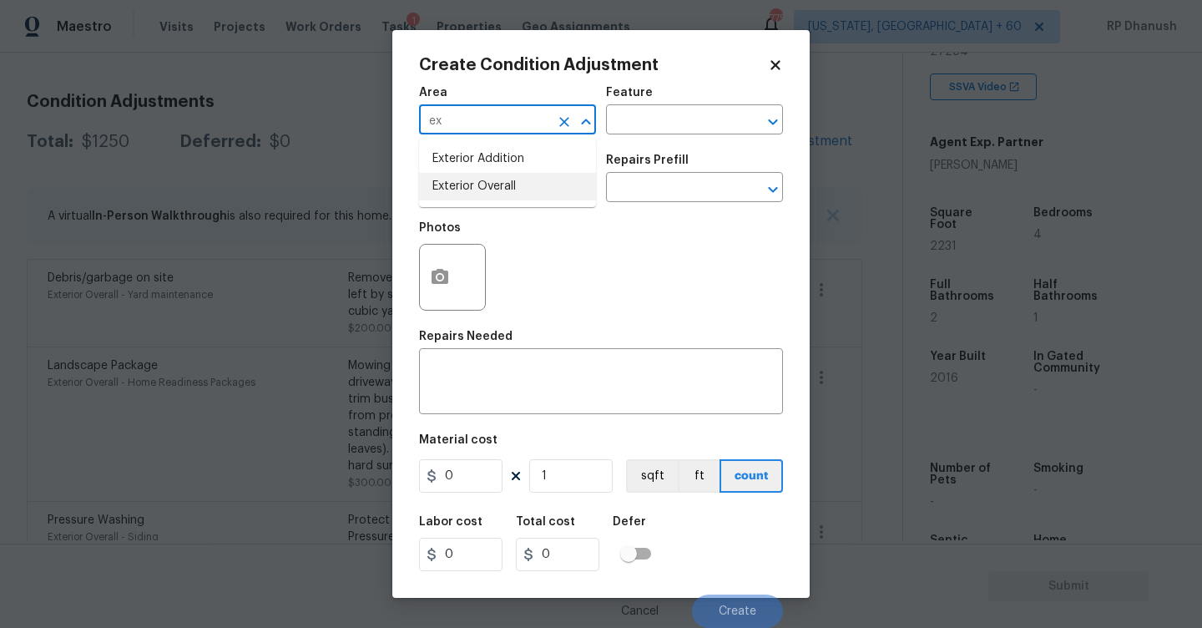
click at [467, 189] on li "Exterior Overall" at bounding box center [507, 187] width 177 height 28
type input "Exterior Overall"
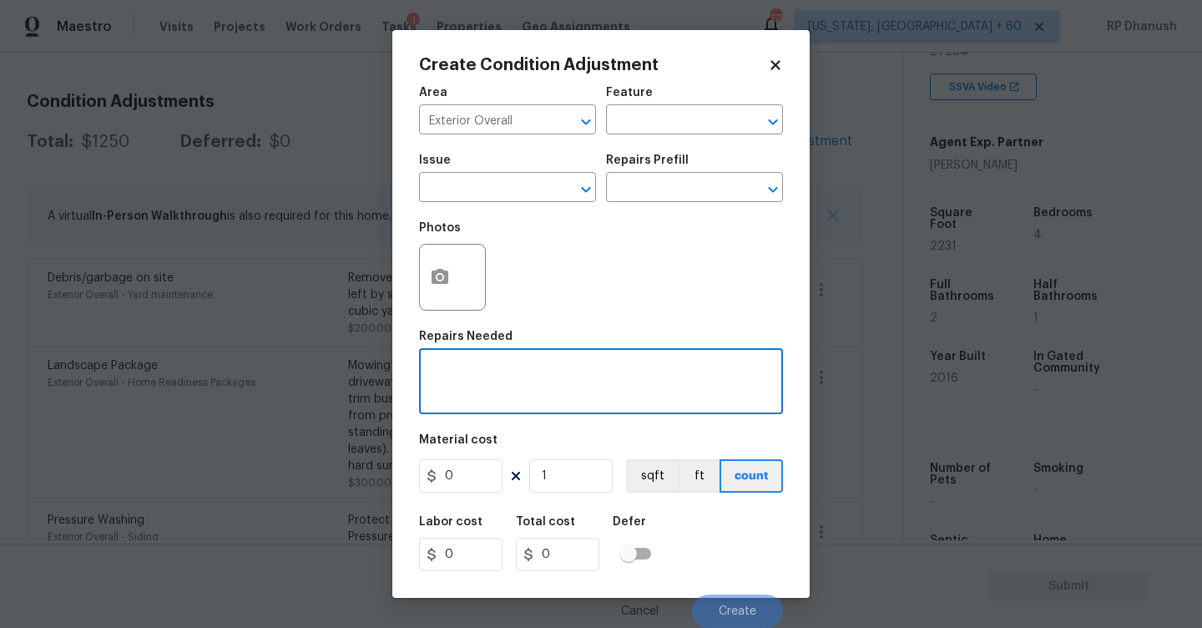
click at [467, 376] on textarea at bounding box center [601, 383] width 344 height 35
type textarea "Siding repairs"
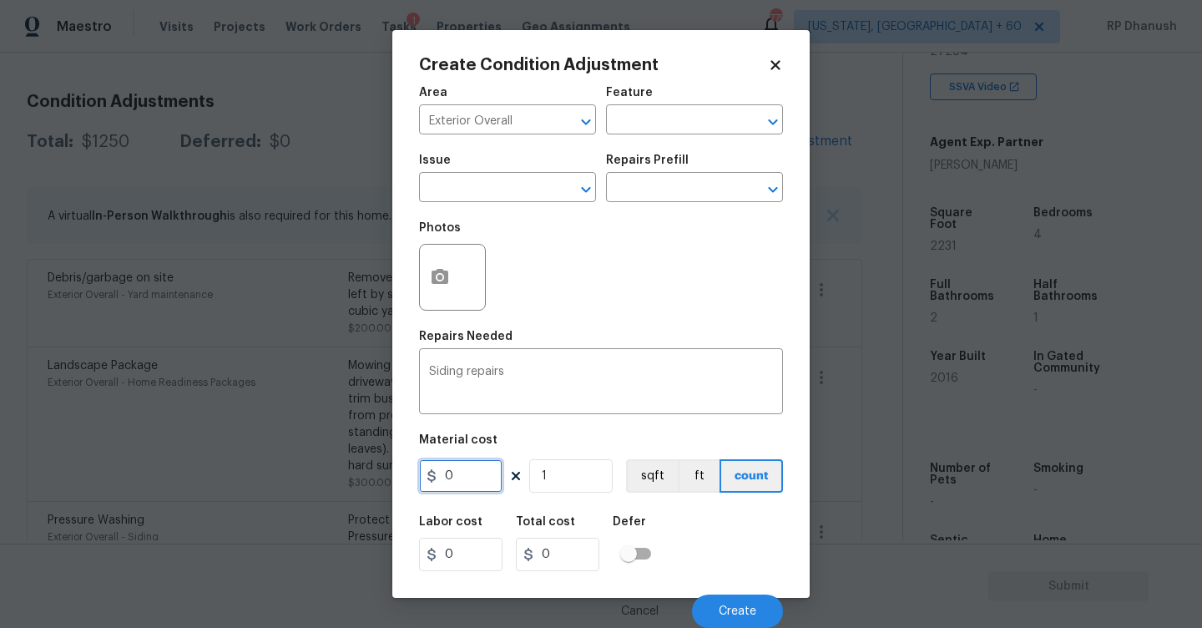
click at [464, 470] on input "0" at bounding box center [460, 475] width 83 height 33
type input "1500"
click at [750, 599] on button "Create" at bounding box center [737, 610] width 91 height 33
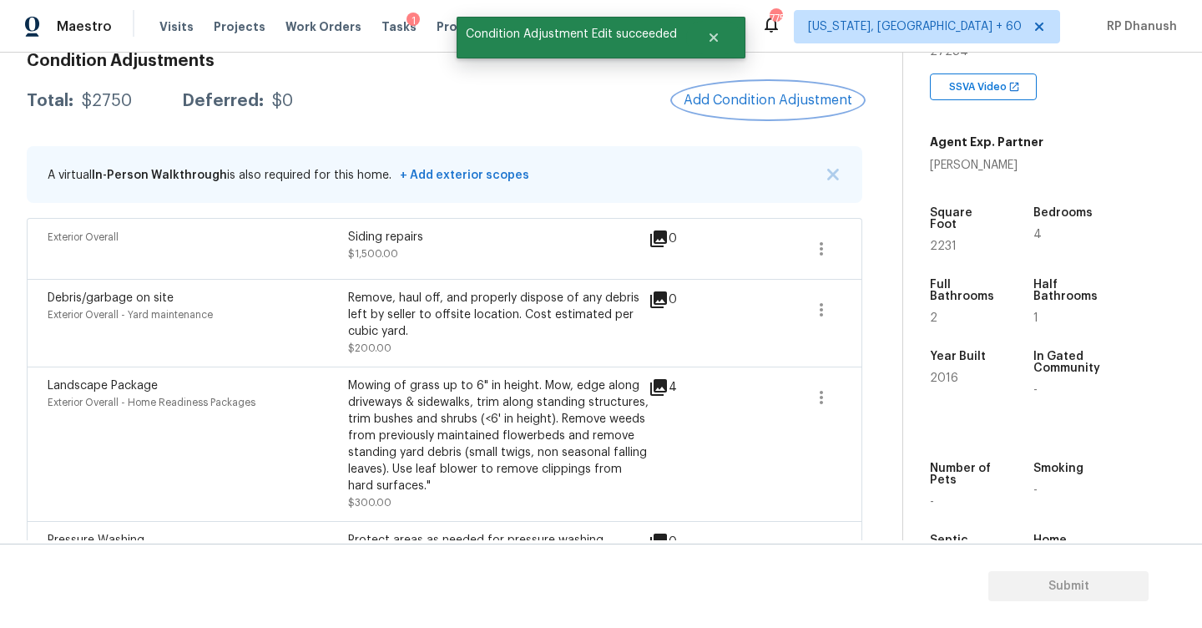
scroll to position [232, 0]
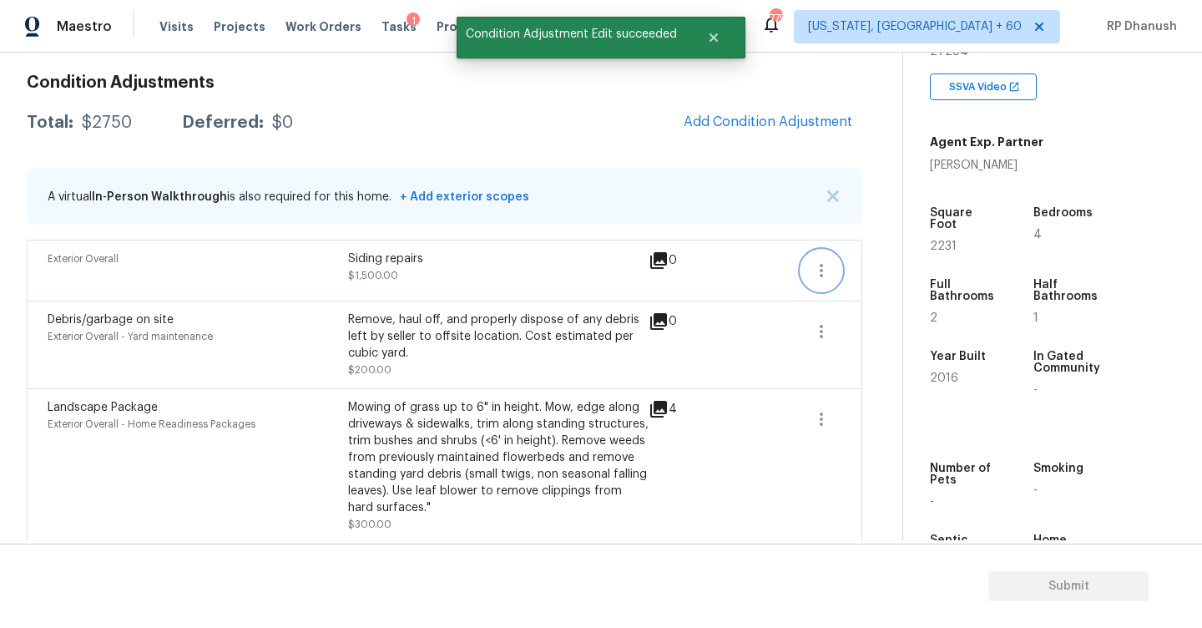
click at [814, 265] on icon "button" at bounding box center [821, 270] width 20 height 20
click at [859, 269] on div "Edit" at bounding box center [916, 267] width 130 height 17
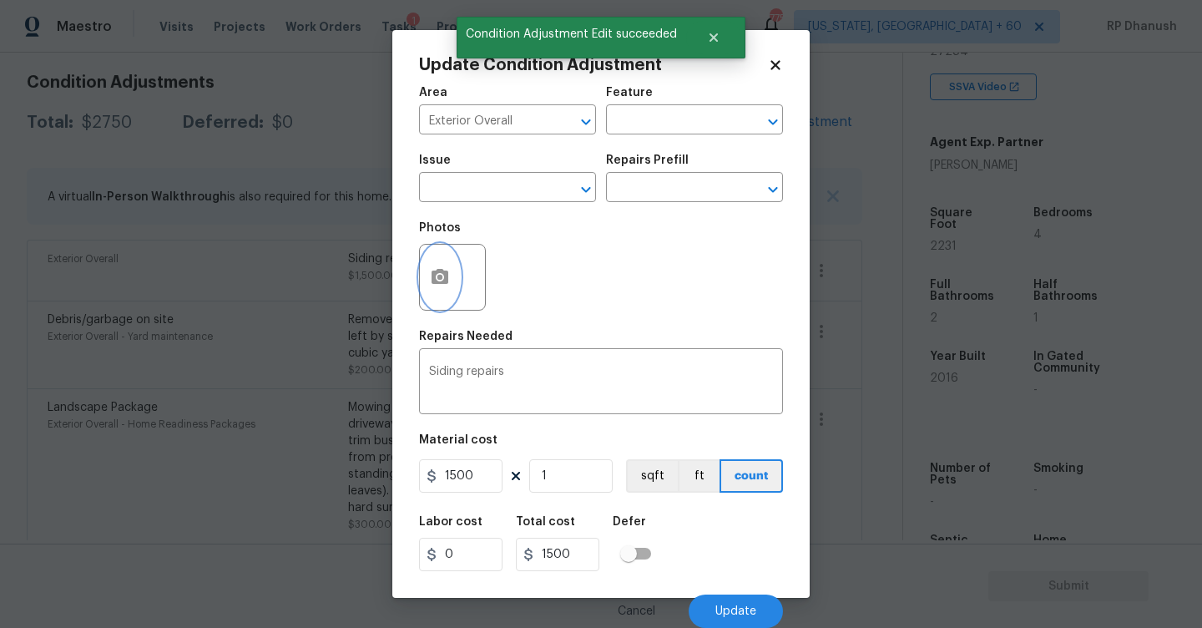
click at [432, 272] on icon "button" at bounding box center [440, 276] width 17 height 15
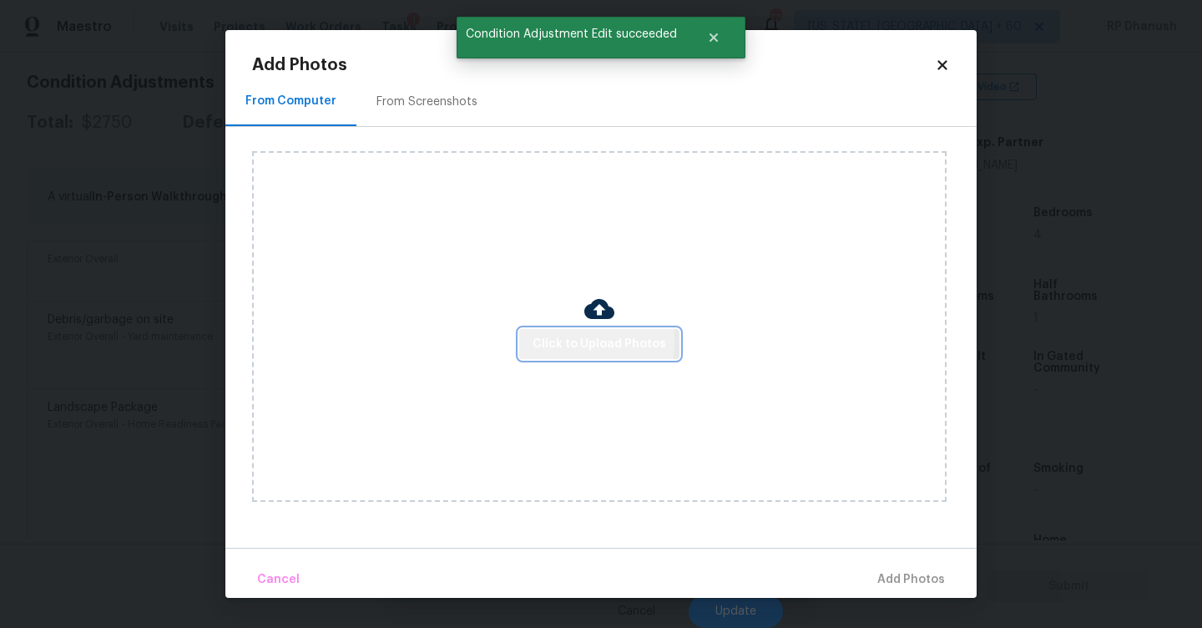
click at [554, 340] on span "Click to Upload Photos" at bounding box center [600, 344] width 134 height 21
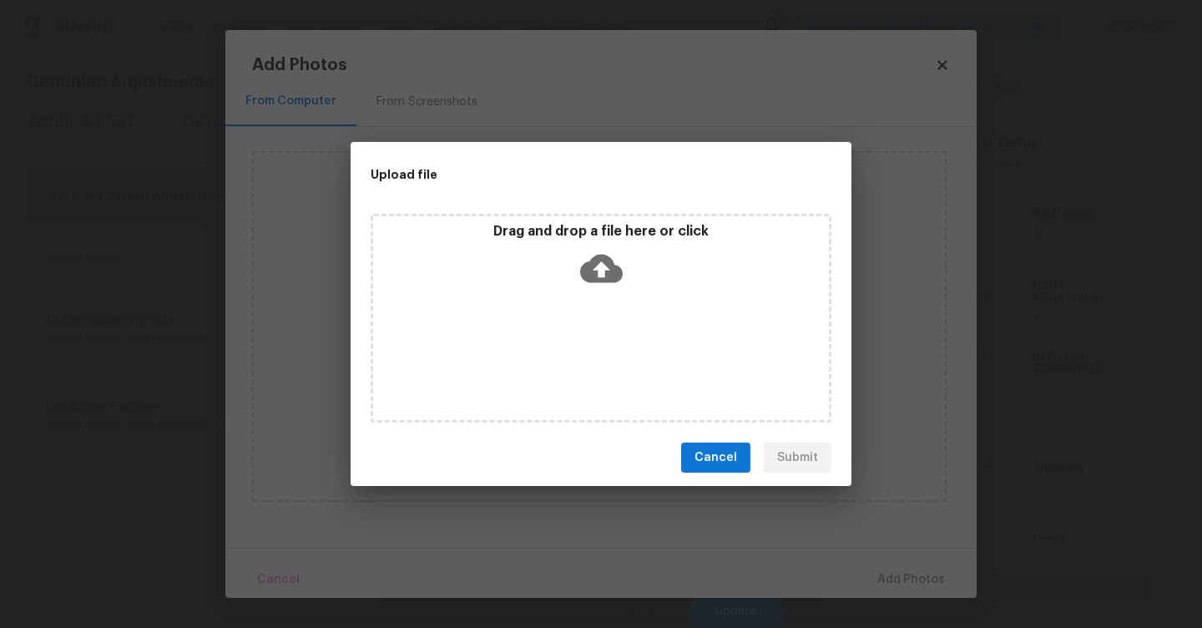
click at [558, 272] on div "Drag and drop a file here or click" at bounding box center [601, 259] width 456 height 72
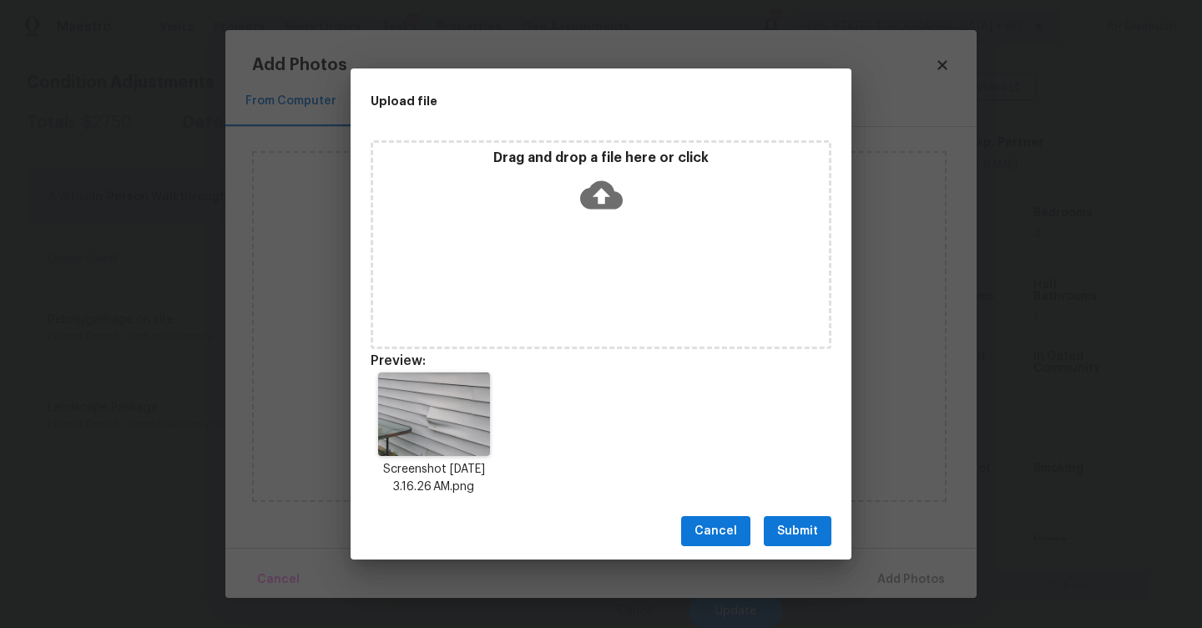
click at [787, 533] on span "Submit" at bounding box center [797, 531] width 41 height 21
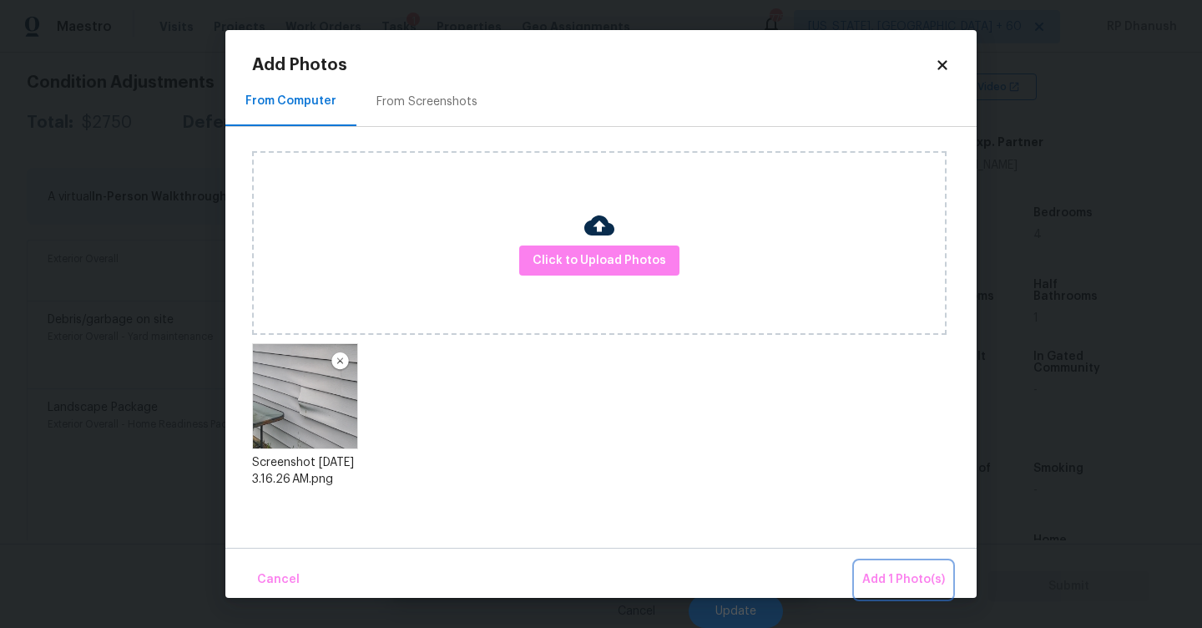
click at [872, 564] on button "Add 1 Photo(s)" at bounding box center [904, 580] width 96 height 36
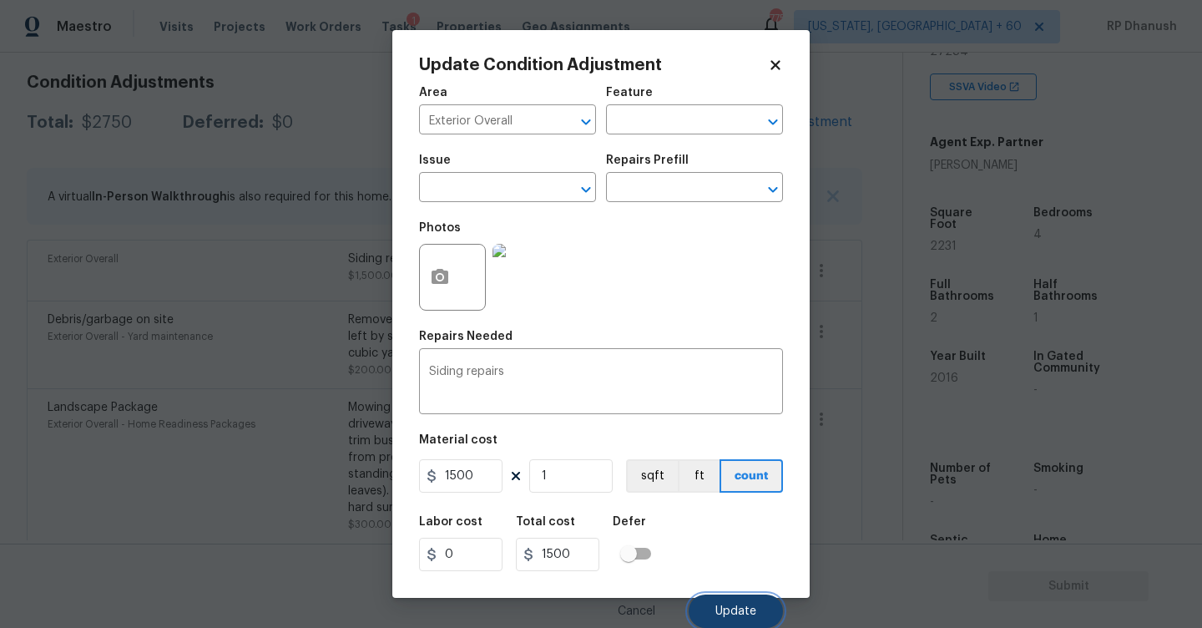
click at [753, 613] on span "Update" at bounding box center [735, 611] width 41 height 13
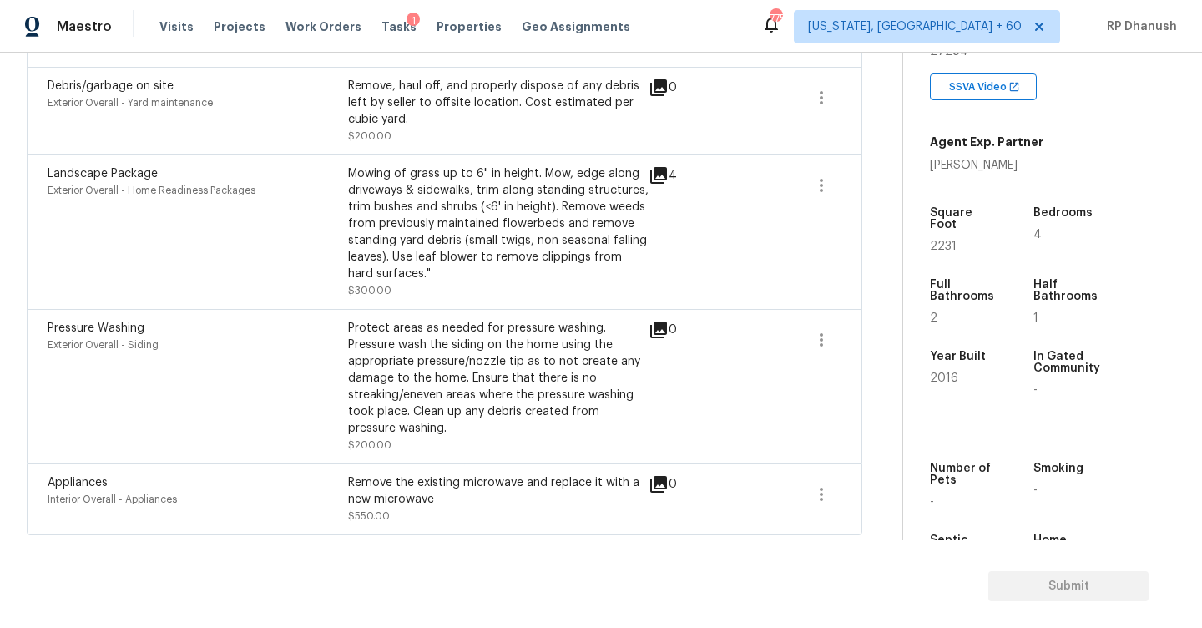
scroll to position [189, 0]
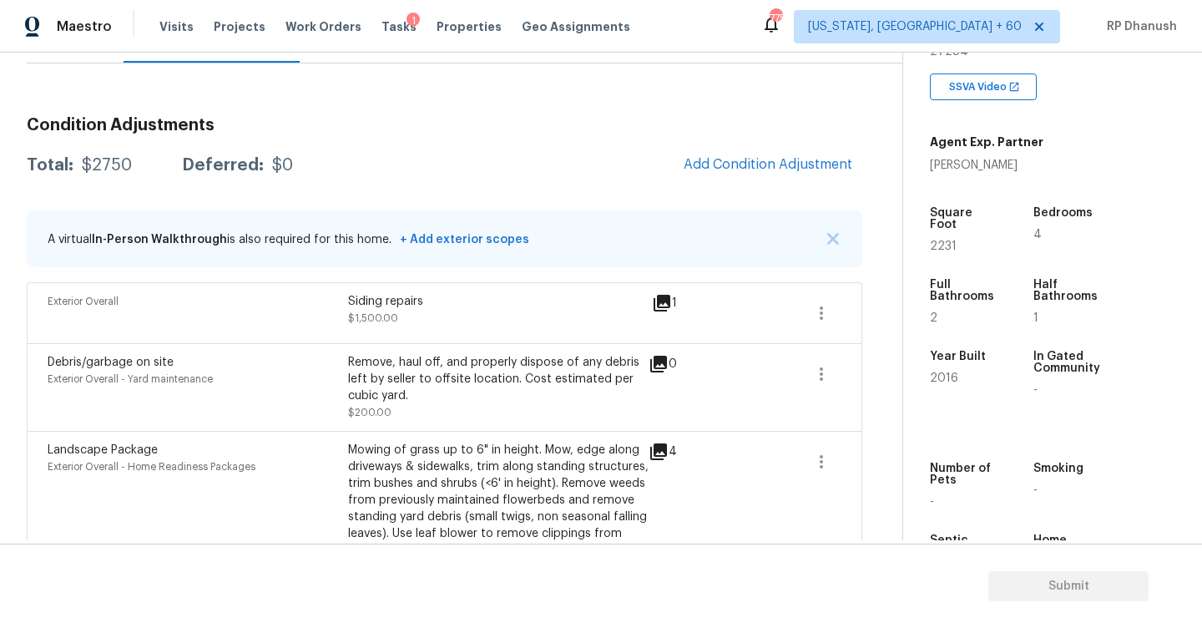
click at [659, 109] on div "Condition Adjustments Total: $2750 Deferred: $0 Add Condition Adjustment A virt…" at bounding box center [445, 458] width 836 height 708
click at [791, 153] on button "Add Condition Adjustment" at bounding box center [768, 164] width 189 height 35
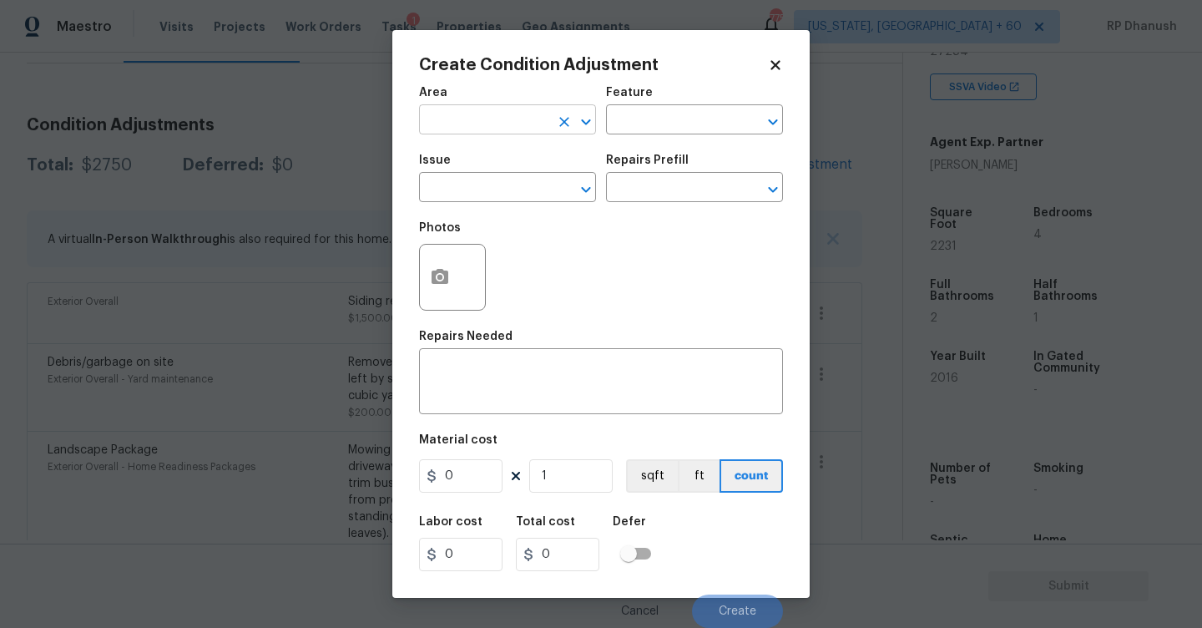
click at [512, 126] on input "text" at bounding box center [484, 122] width 130 height 26
click at [499, 171] on li "Roof" at bounding box center [507, 159] width 177 height 28
type input "Roof"
click at [624, 139] on div "Area Roof ​ Feature ​" at bounding box center [601, 111] width 364 height 68
click at [632, 111] on input "text" at bounding box center [671, 122] width 130 height 26
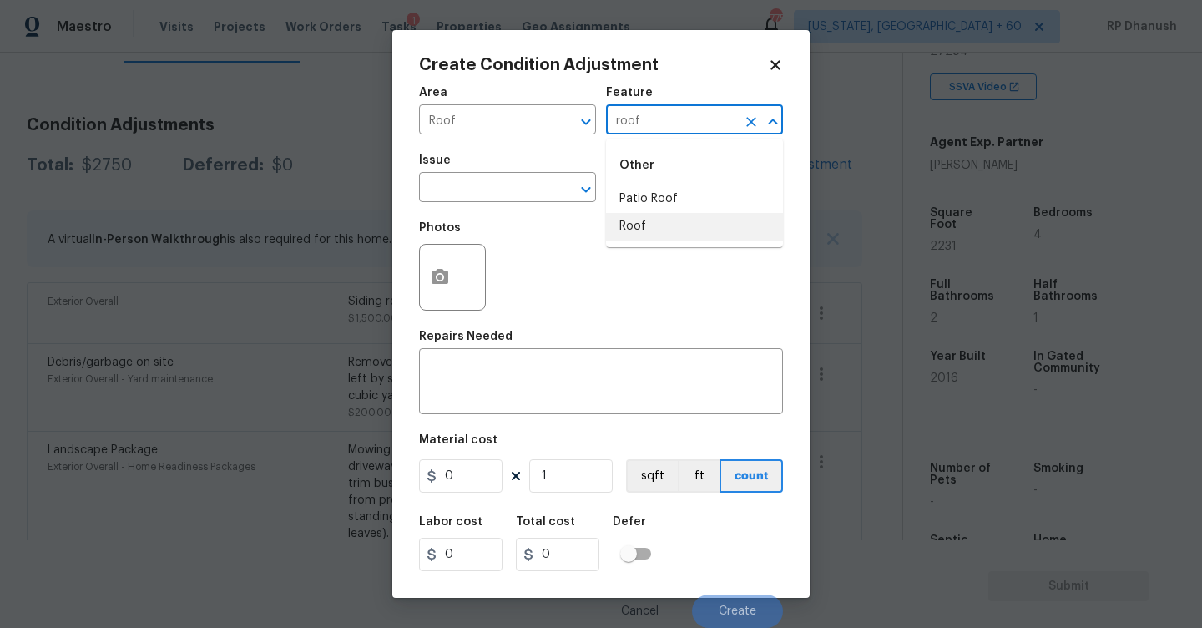
click at [646, 226] on li "Roof" at bounding box center [694, 227] width 177 height 28
type input "Roof"
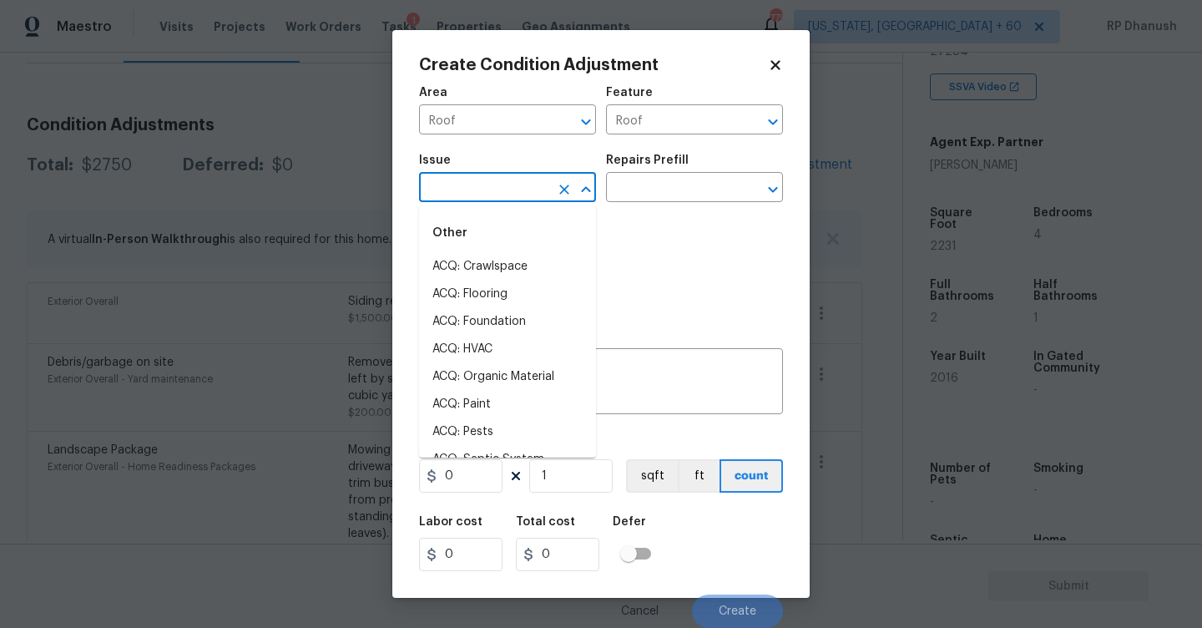
click at [537, 189] on input "text" at bounding box center [484, 189] width 130 height 26
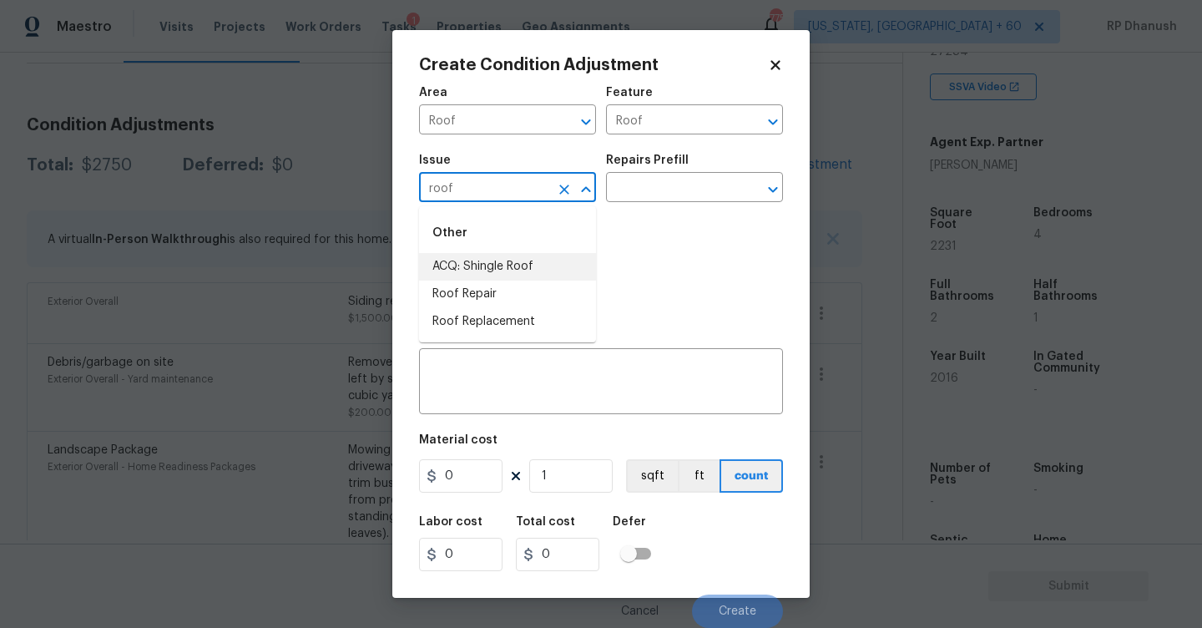
click at [495, 276] on li "ACQ: Shingle Roof" at bounding box center [507, 267] width 177 height 28
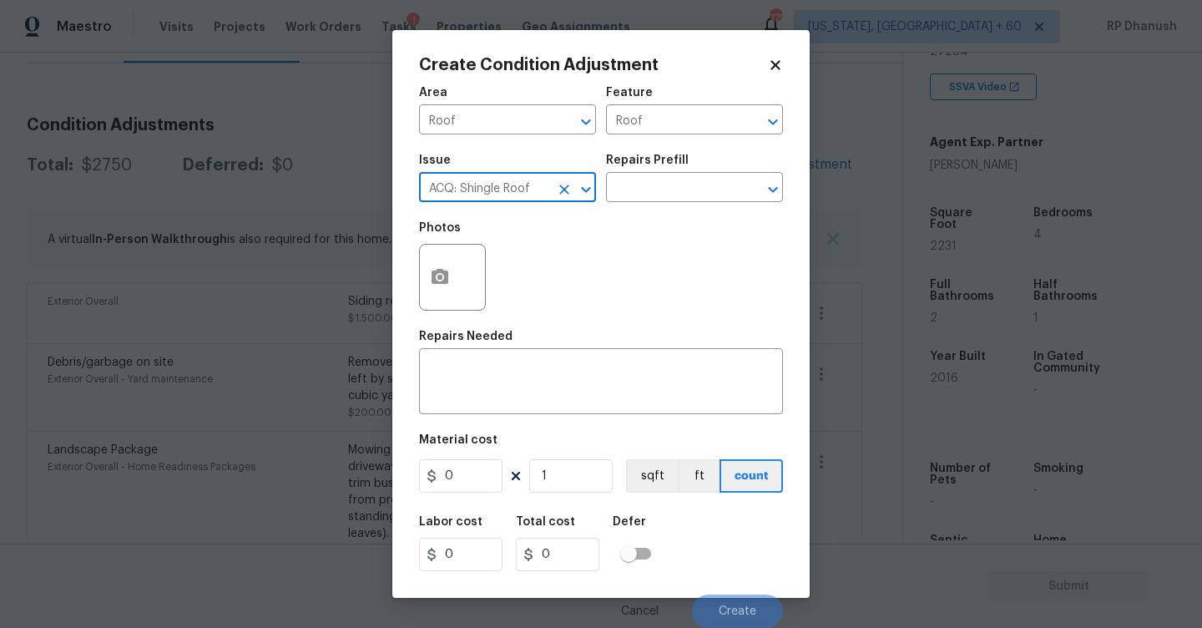
type input "ACQ: Shingle Roof"
click at [640, 210] on div "Issue ACQ: Shingle Roof ​ Repairs Prefill ​" at bounding box center [601, 178] width 364 height 68
click at [669, 191] on input "text" at bounding box center [671, 189] width 130 height 26
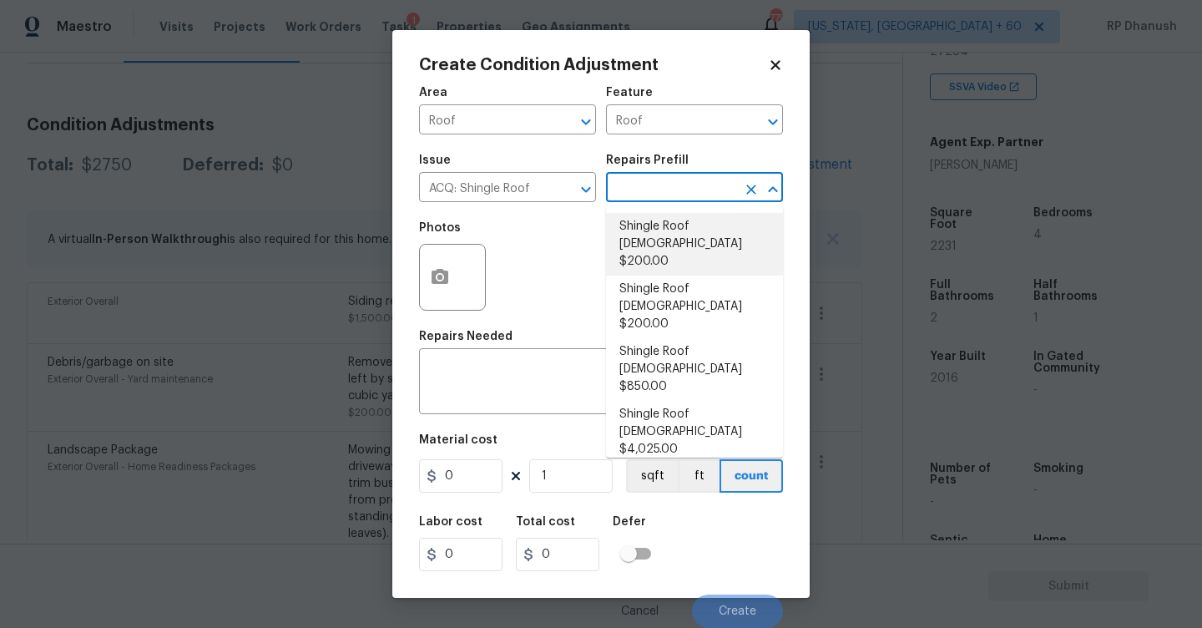
click at [674, 228] on li "Shingle Roof 0-10 Years Old $200.00" at bounding box center [694, 244] width 177 height 63
type input "Acquisition"
type textarea "Acquisition Scope: Shingle Roof 0-10 years in age maintenance."
type input "200"
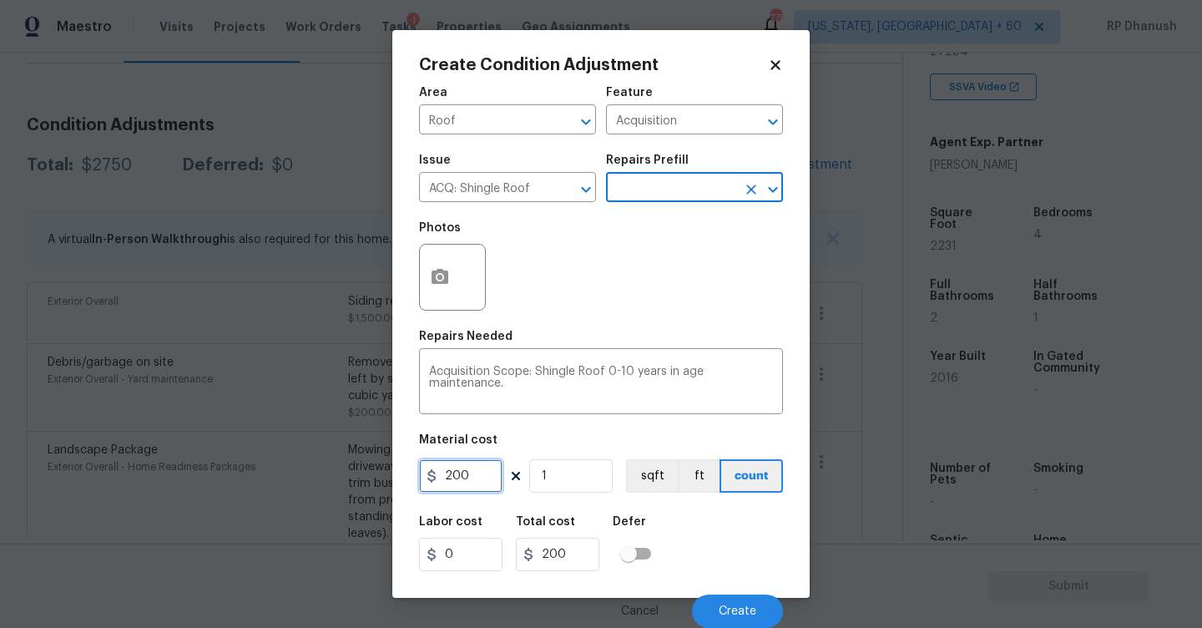
click at [467, 471] on input "200" at bounding box center [460, 475] width 83 height 33
type input "288"
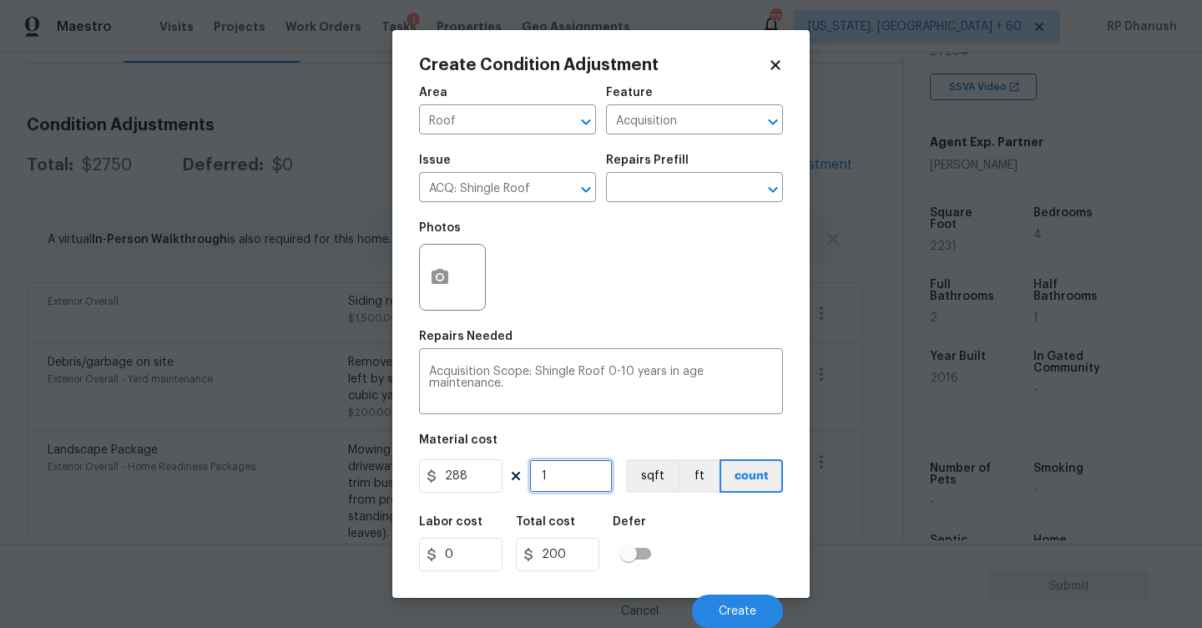
type input "288"
click at [705, 614] on button "Create" at bounding box center [737, 610] width 91 height 33
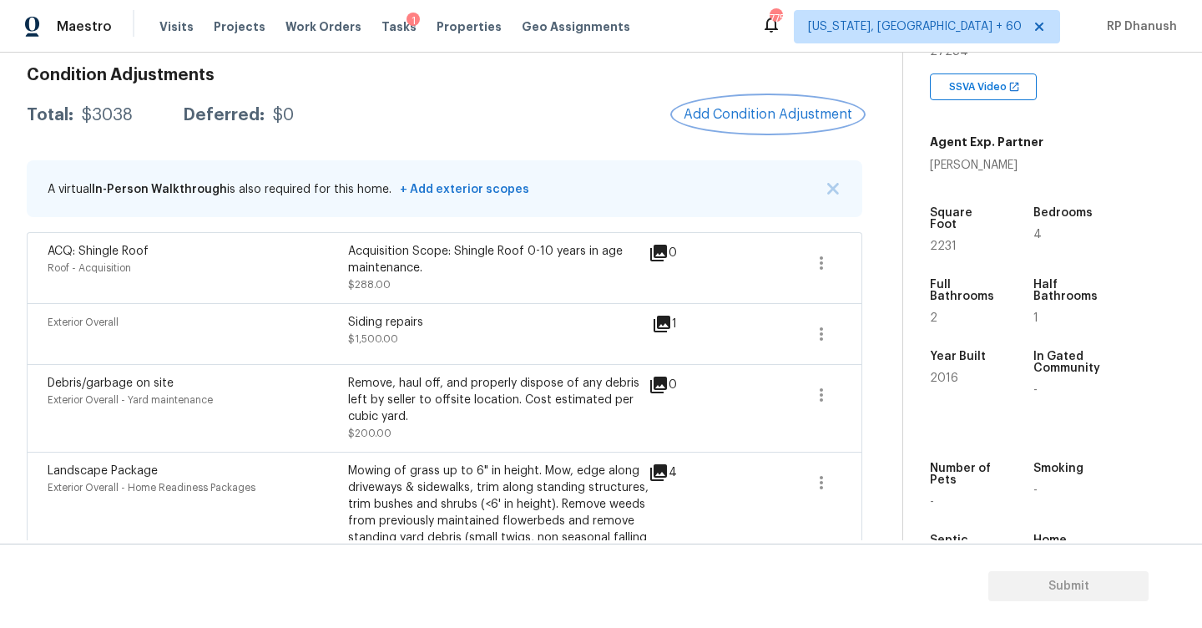
scroll to position [176, 0]
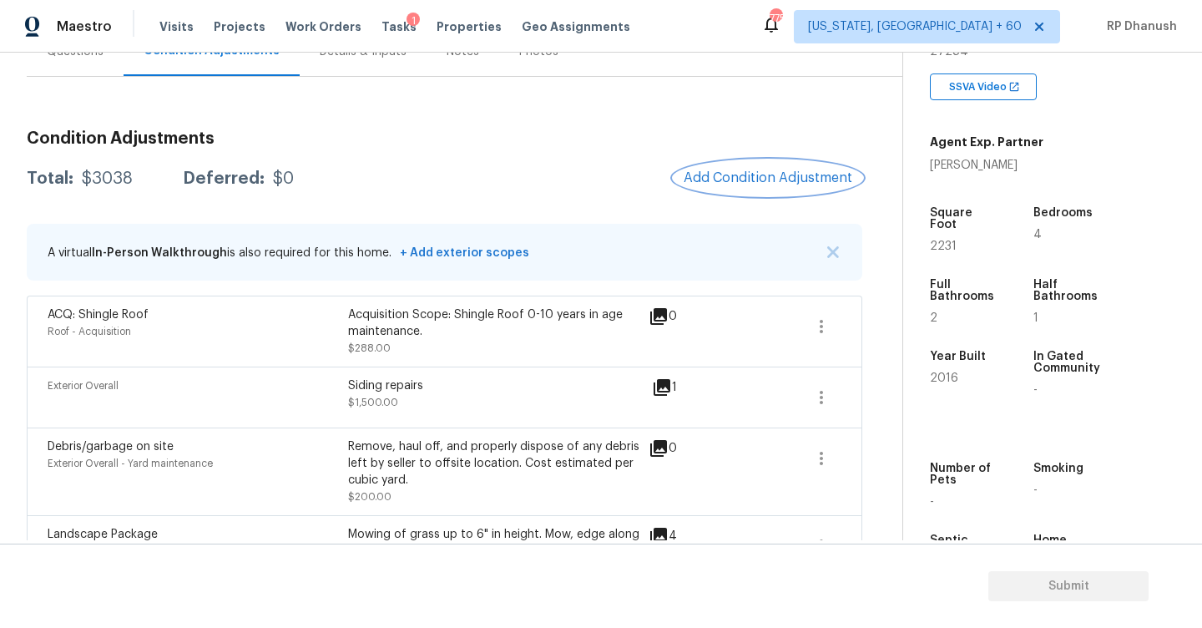
click at [764, 179] on span "Add Condition Adjustment" at bounding box center [768, 177] width 169 height 15
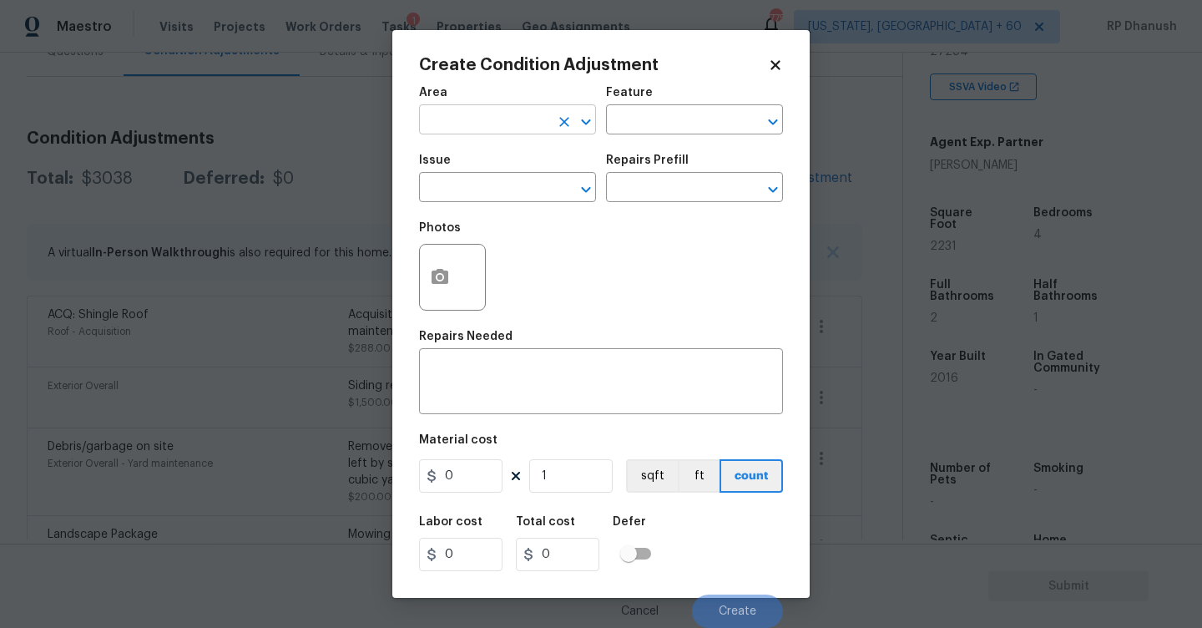
click at [537, 118] on input "text" at bounding box center [484, 122] width 130 height 26
click at [523, 206] on ul "Interior Addition Interior Overall" at bounding box center [507, 173] width 177 height 68
click at [530, 190] on li "Interior Overall" at bounding box center [507, 187] width 177 height 28
type input "Interior Overall"
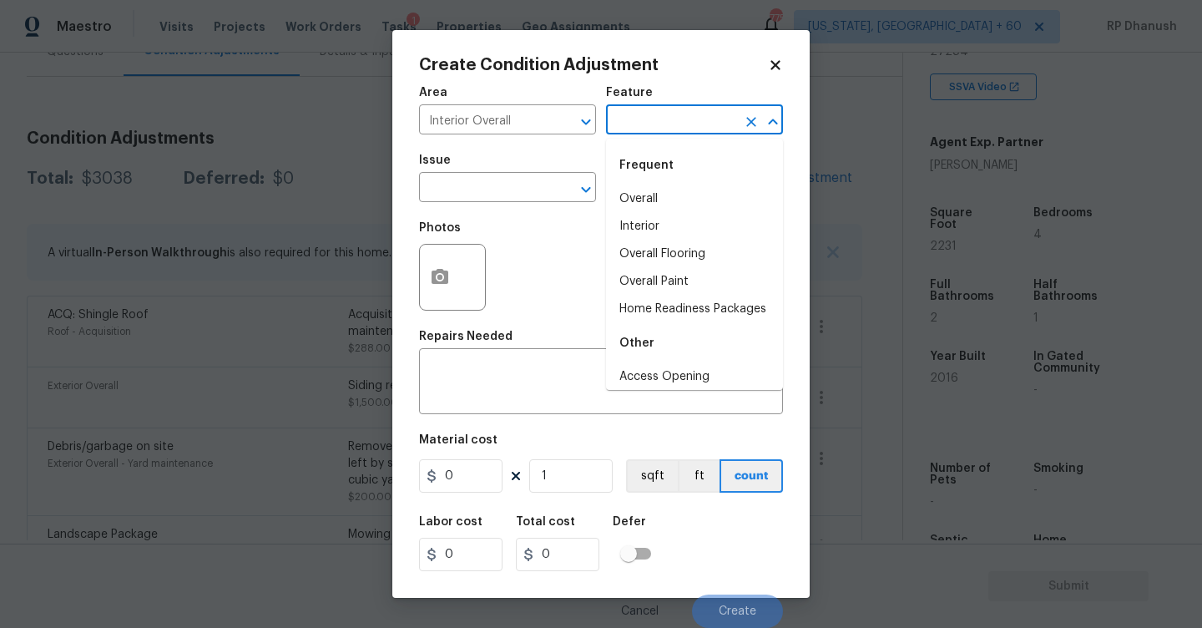
click at [634, 122] on input "text" at bounding box center [671, 122] width 130 height 26
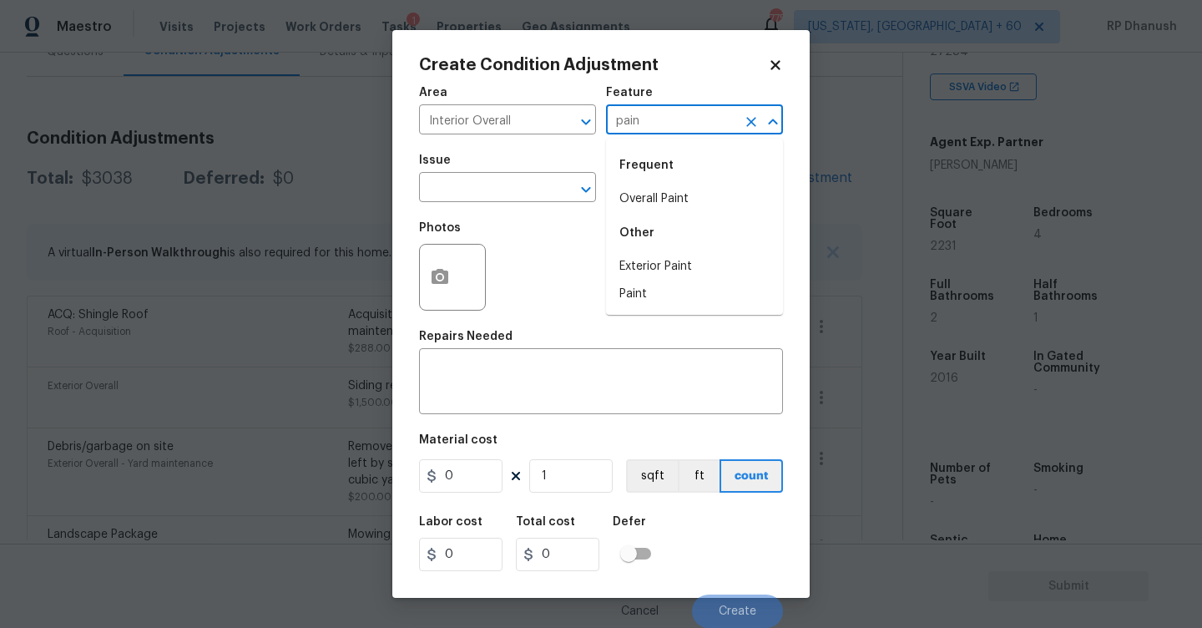
click at [632, 179] on div "Frequent" at bounding box center [694, 165] width 177 height 40
click at [632, 198] on li "Overall Paint" at bounding box center [694, 199] width 177 height 28
type input "Overall Paint"
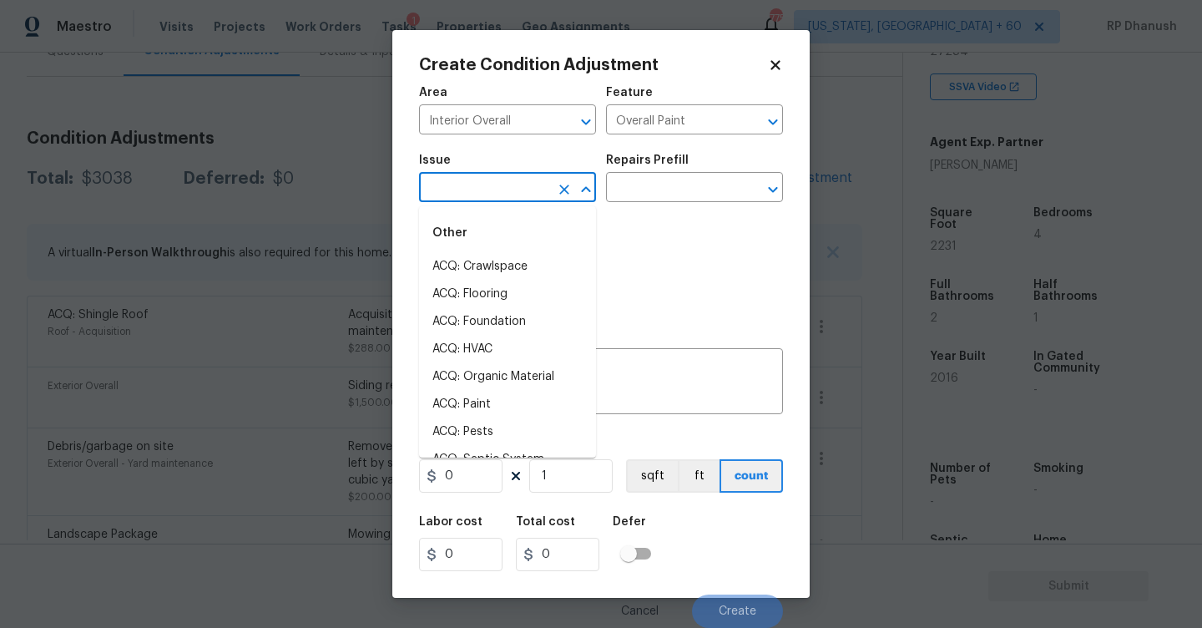
click at [517, 198] on input "text" at bounding box center [484, 189] width 130 height 26
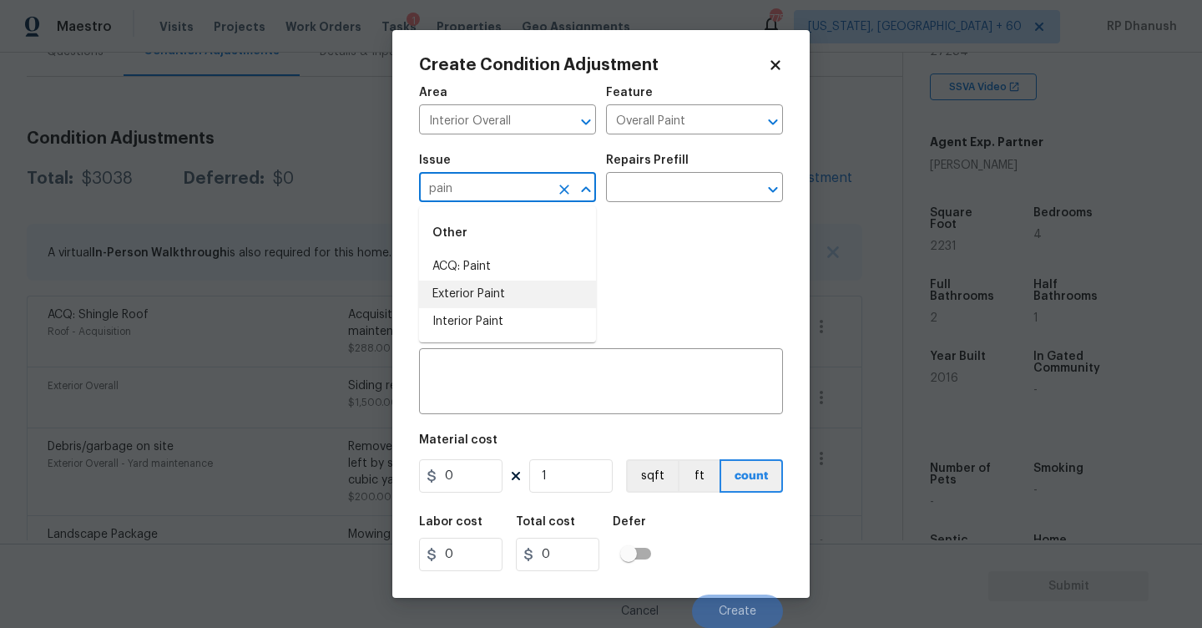
click at [487, 280] on li "Exterior Paint" at bounding box center [507, 294] width 177 height 28
type input "Exterior Paint"
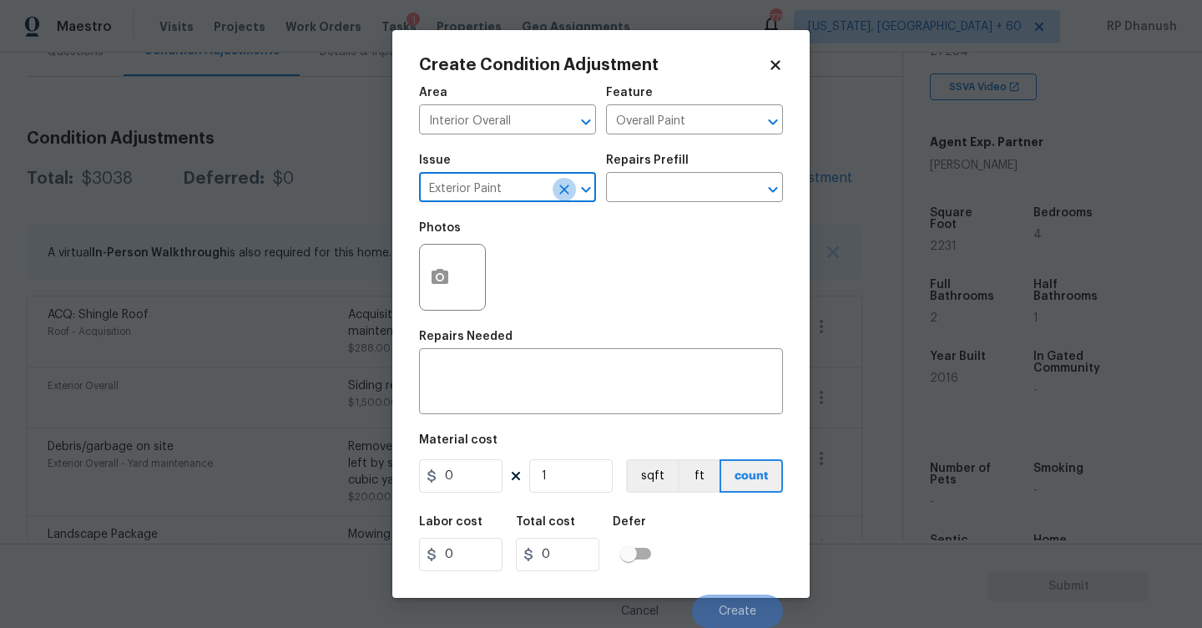
click at [560, 192] on icon "Clear" at bounding box center [564, 189] width 10 height 10
click at [522, 194] on input "text" at bounding box center [484, 189] width 130 height 26
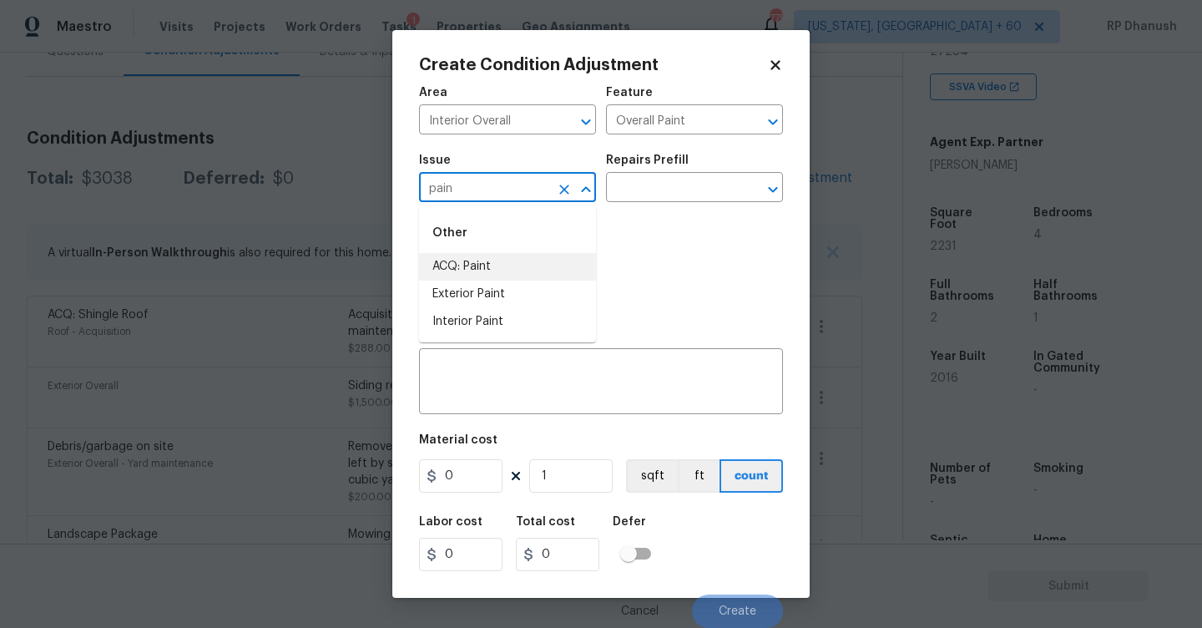
drag, startPoint x: 496, startPoint y: 275, endPoint x: 568, endPoint y: 212, distance: 96.4
click at [496, 276] on li "ACQ: Paint" at bounding box center [507, 267] width 177 height 28
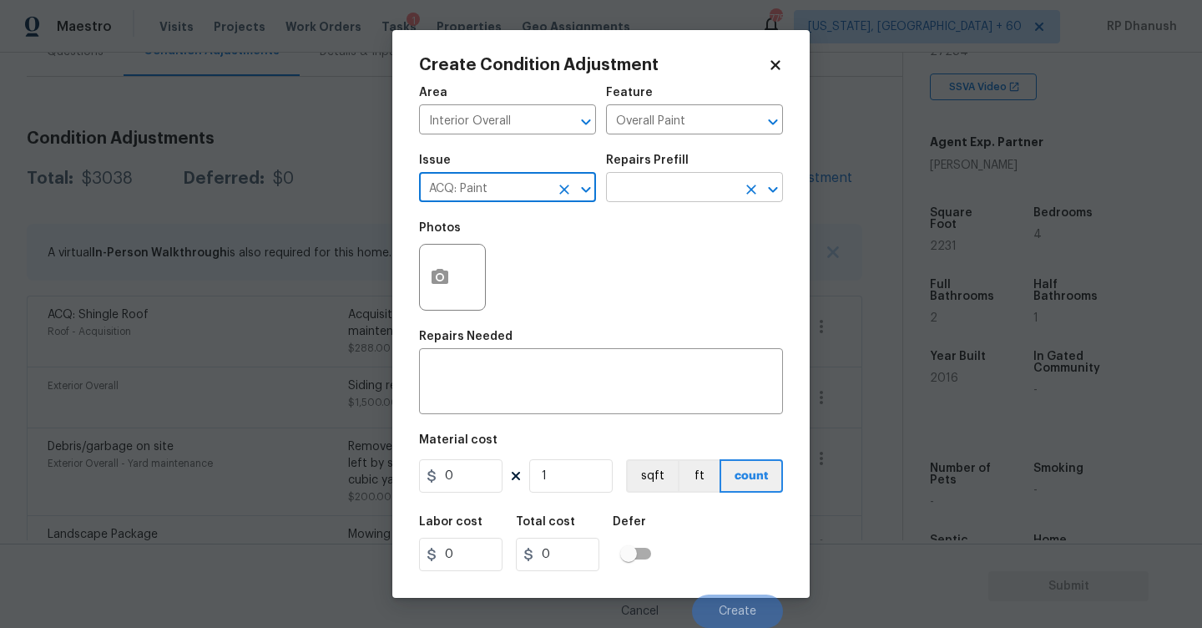
type input "ACQ: Paint"
click at [649, 192] on input "text" at bounding box center [671, 189] width 130 height 26
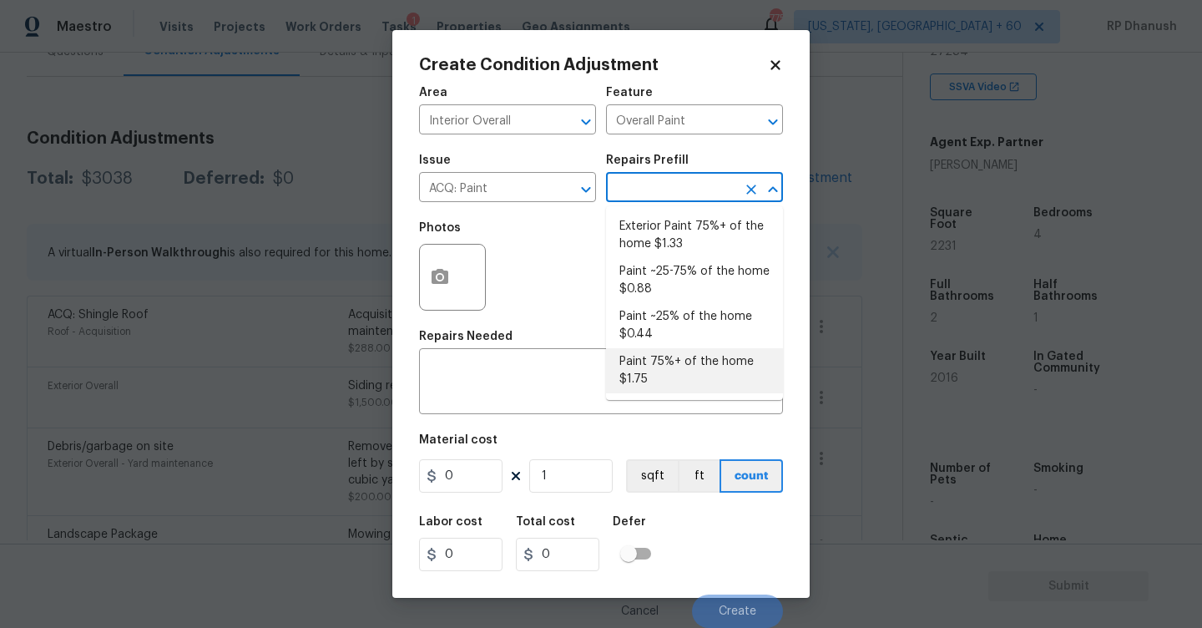
click at [646, 372] on li "Paint 75%+ of the home $1.75" at bounding box center [694, 370] width 177 height 45
type input "Acquisition"
type textarea "Acquisition Scope: 75%+ of the home will likely require interior paint"
type input "1.75"
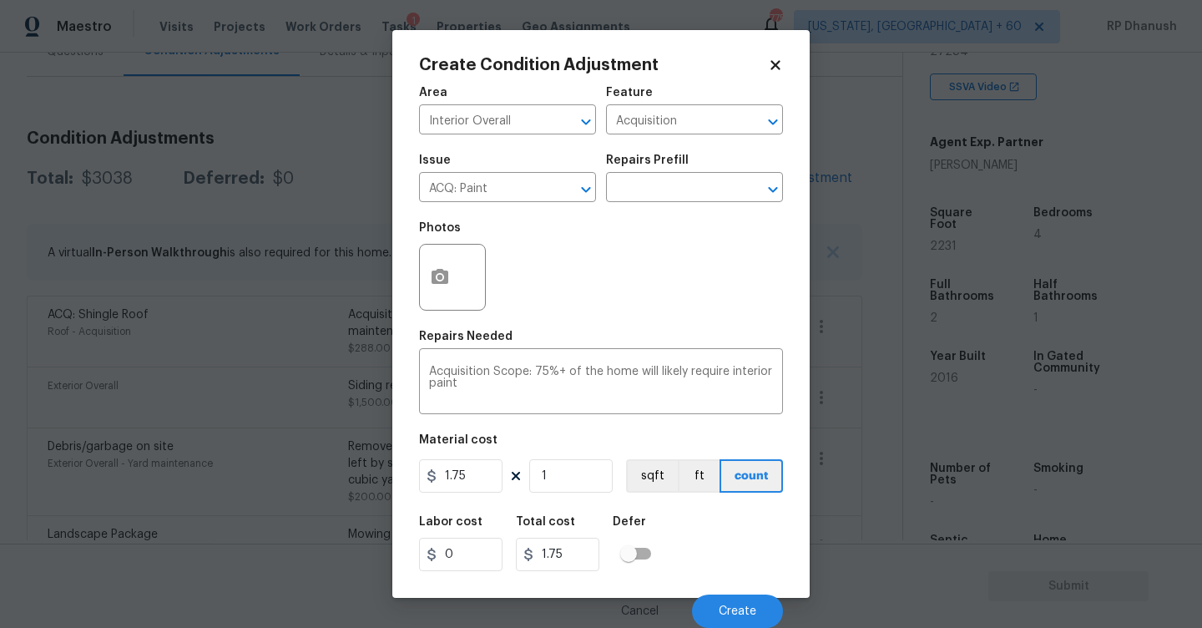
click at [204, 220] on body "Maestro Visits Projects Work Orders Tasks 1 Properties Geo Assignments 775 Wash…" at bounding box center [601, 314] width 1202 height 628
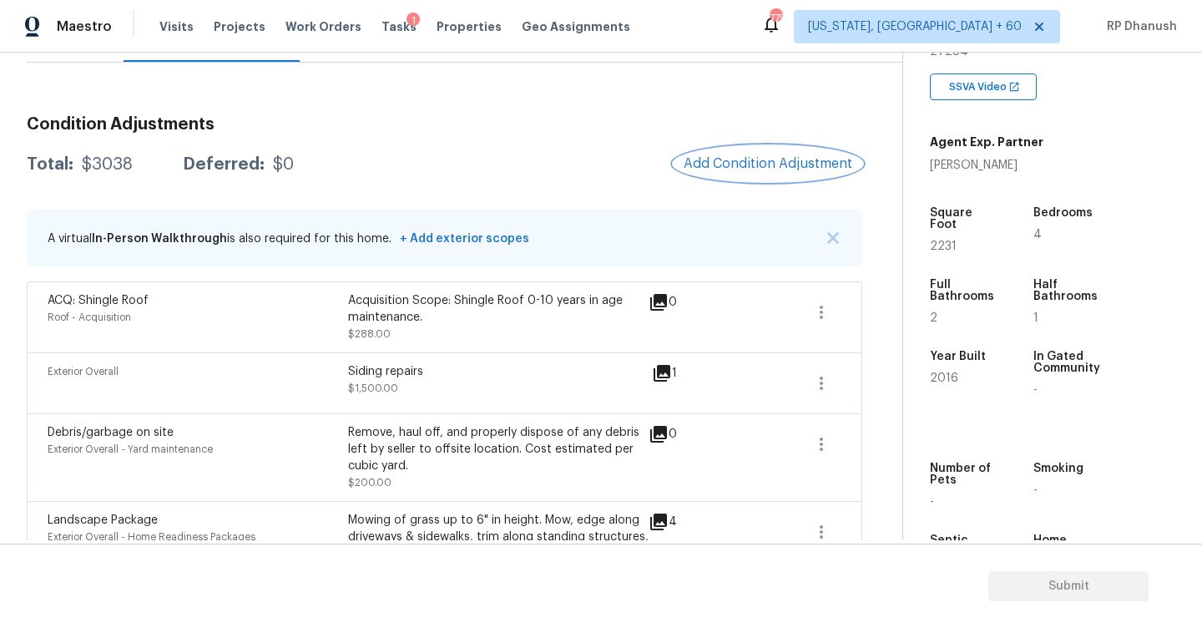
scroll to position [189, 0]
click at [840, 169] on span "Add Condition Adjustment" at bounding box center [768, 164] width 169 height 15
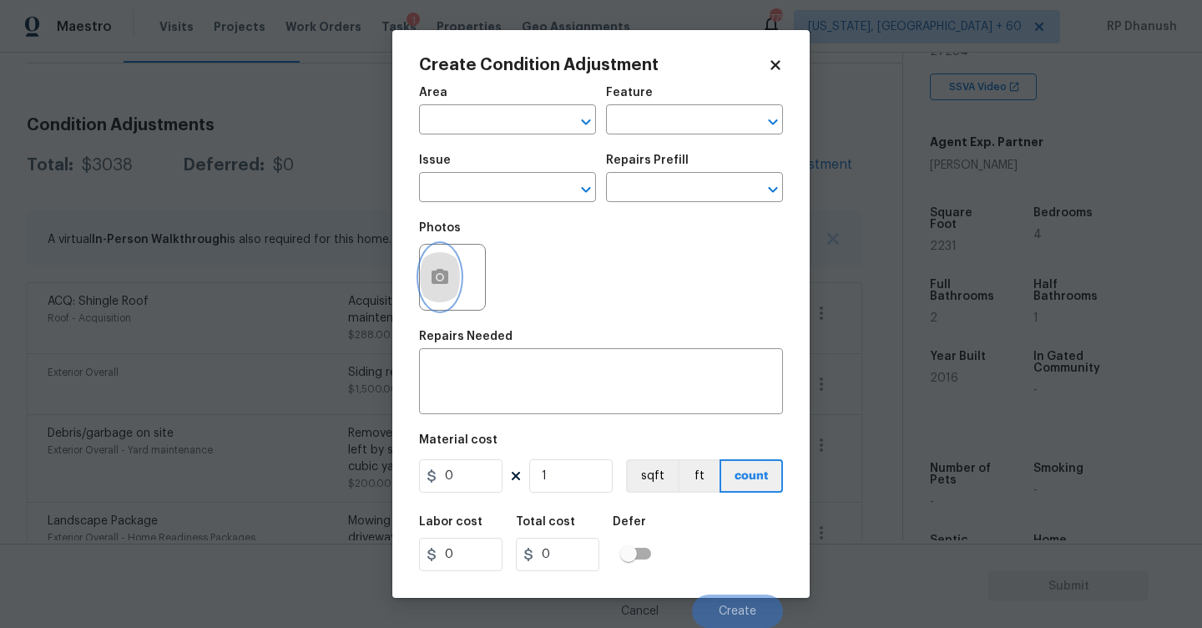
click at [427, 280] on button "button" at bounding box center [440, 277] width 40 height 65
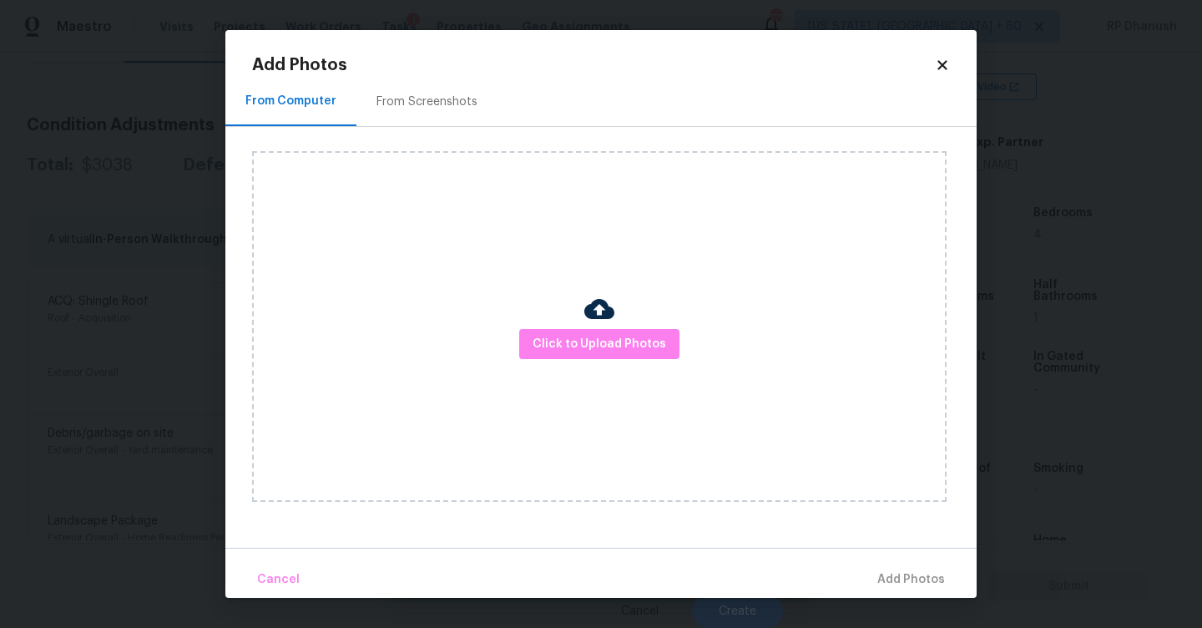
click at [459, 84] on div "From Screenshots" at bounding box center [426, 101] width 141 height 49
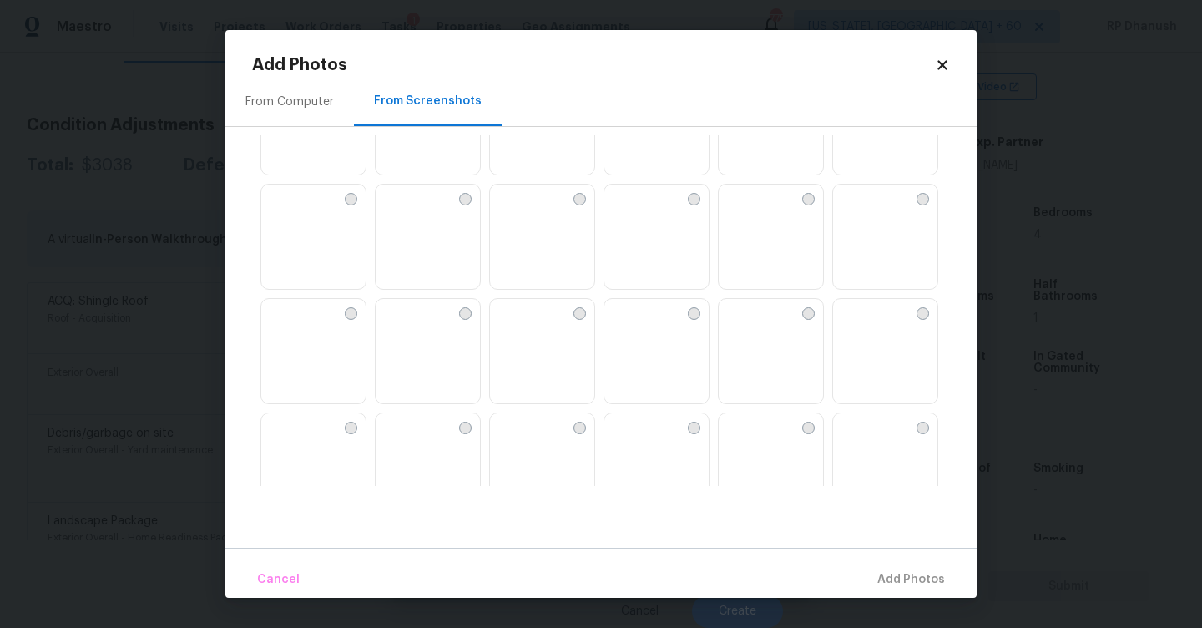
scroll to position [332, 0]
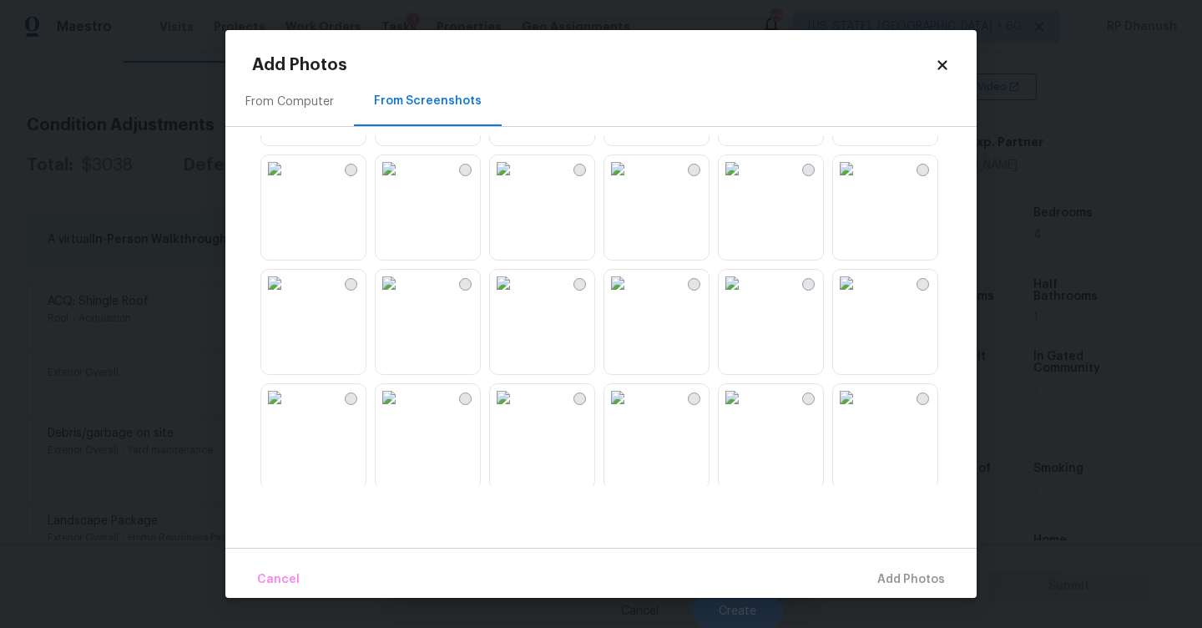
click at [631, 182] on img at bounding box center [617, 168] width 27 height 27
click at [402, 411] on img at bounding box center [389, 397] width 27 height 27
click at [724, 296] on img at bounding box center [732, 283] width 27 height 27
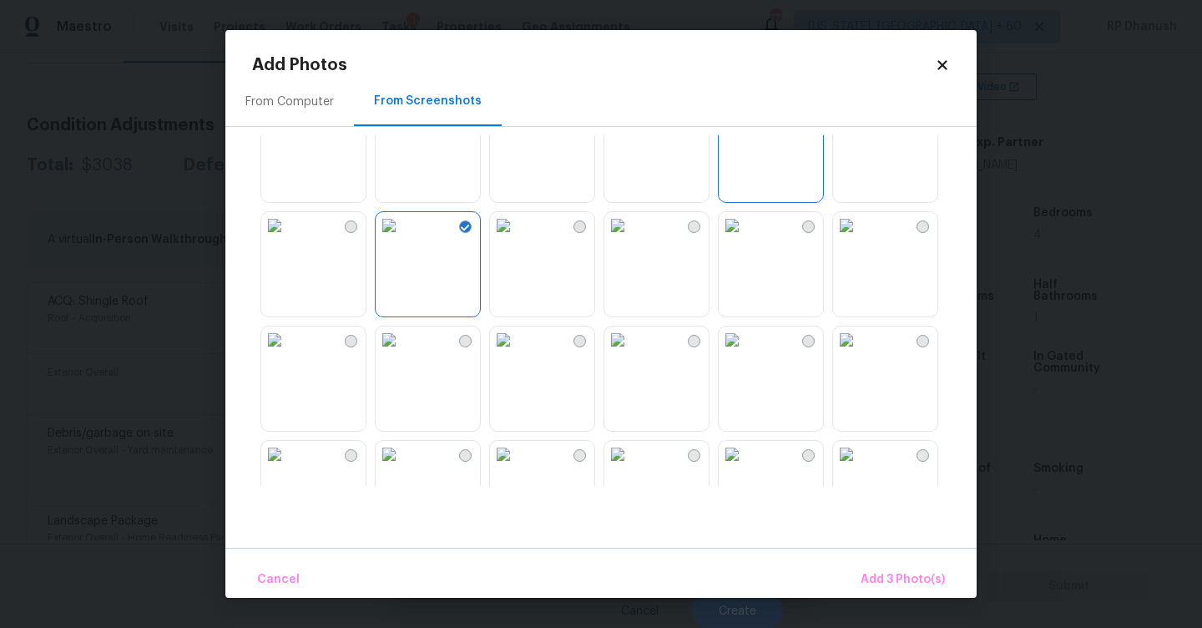
scroll to position [579, 0]
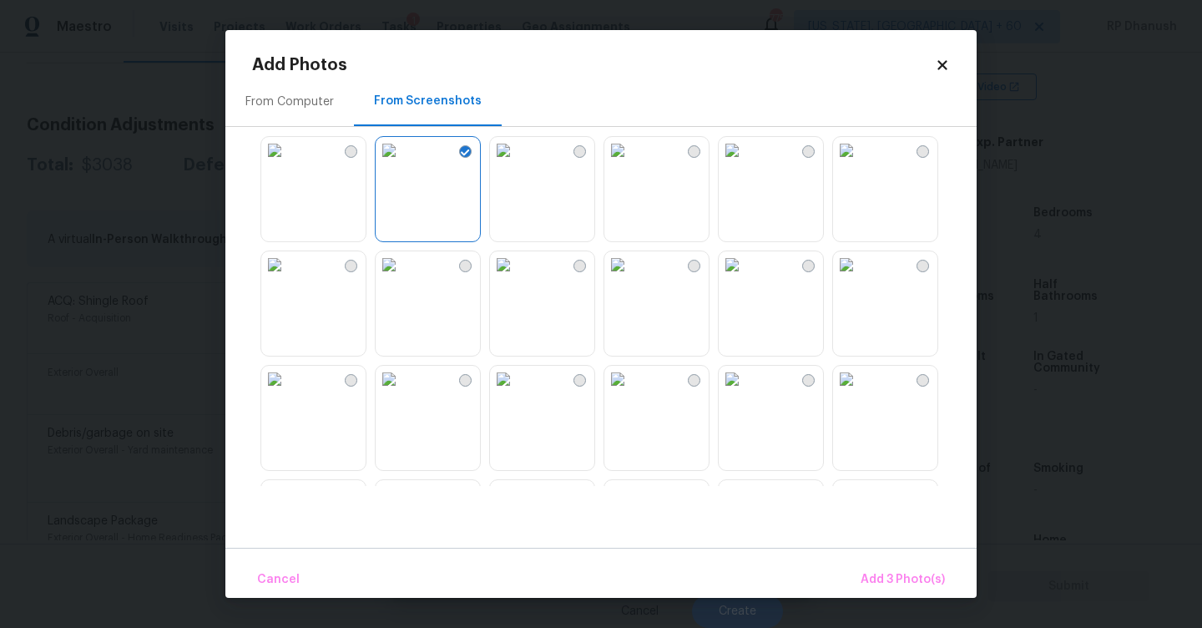
click at [740, 278] on img at bounding box center [732, 264] width 27 height 27
click at [631, 392] on img at bounding box center [617, 379] width 27 height 27
click at [745, 392] on img at bounding box center [732, 379] width 27 height 27
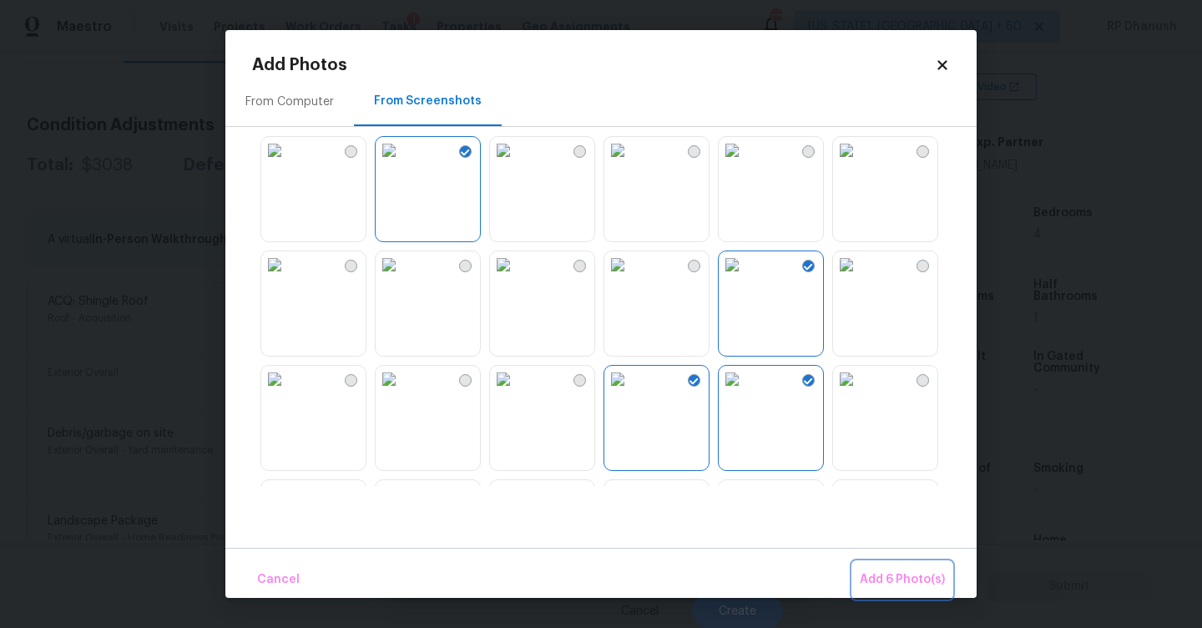
click at [890, 572] on span "Add 6 Photo(s)" at bounding box center [902, 579] width 85 height 21
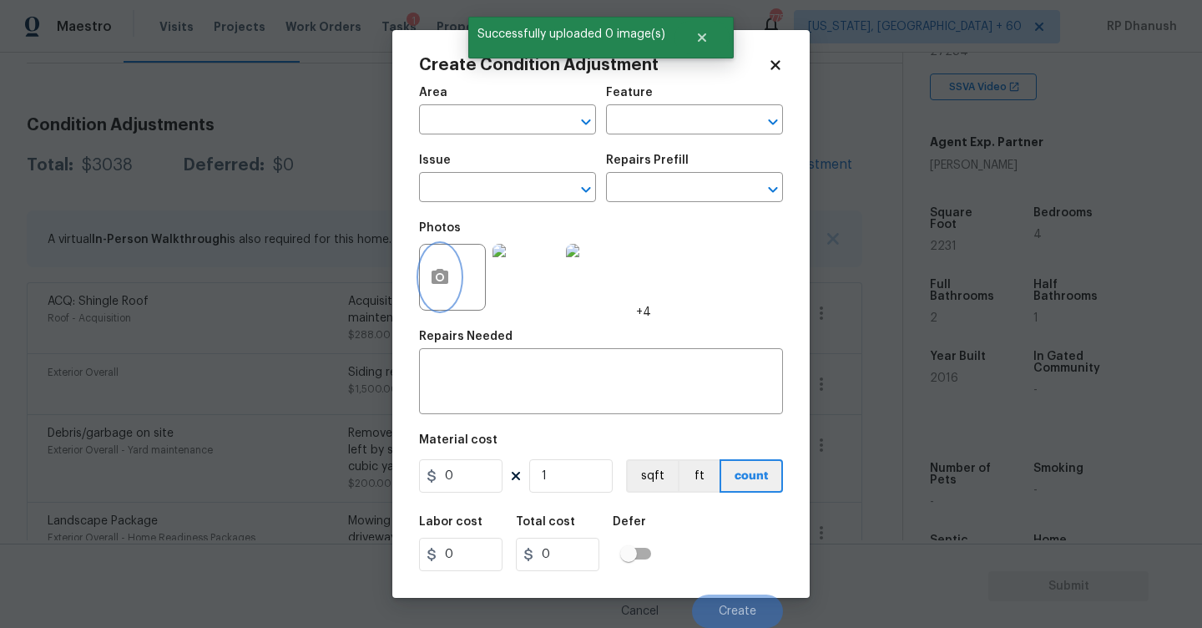
scroll to position [1, 0]
click at [483, 123] on input "text" at bounding box center [484, 122] width 130 height 26
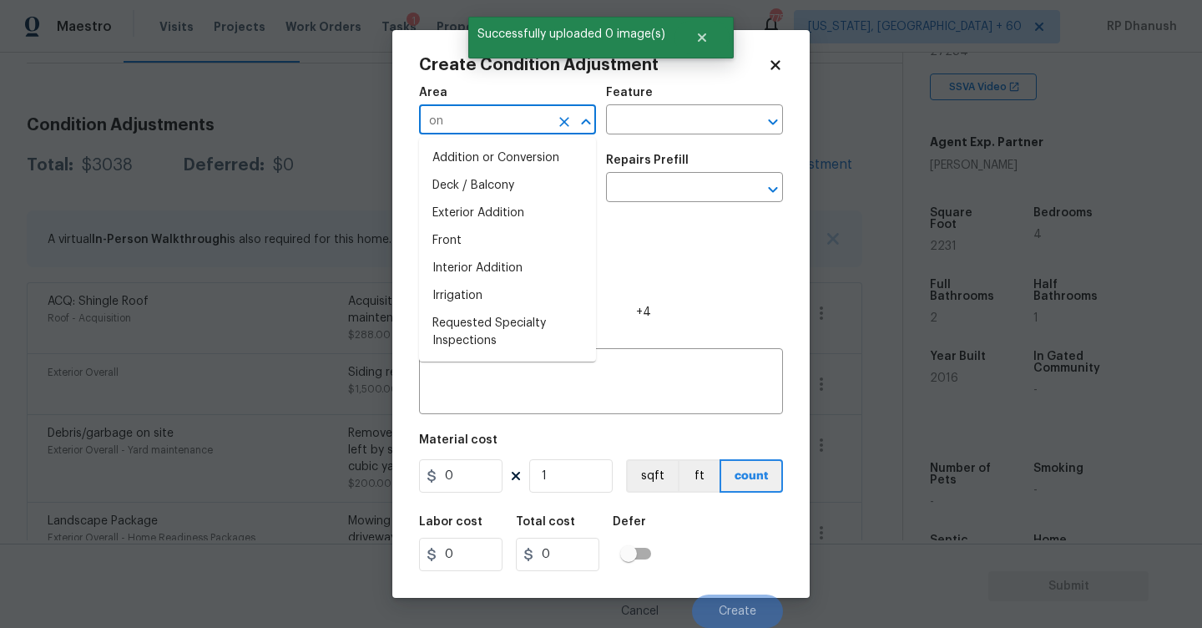
type input "o"
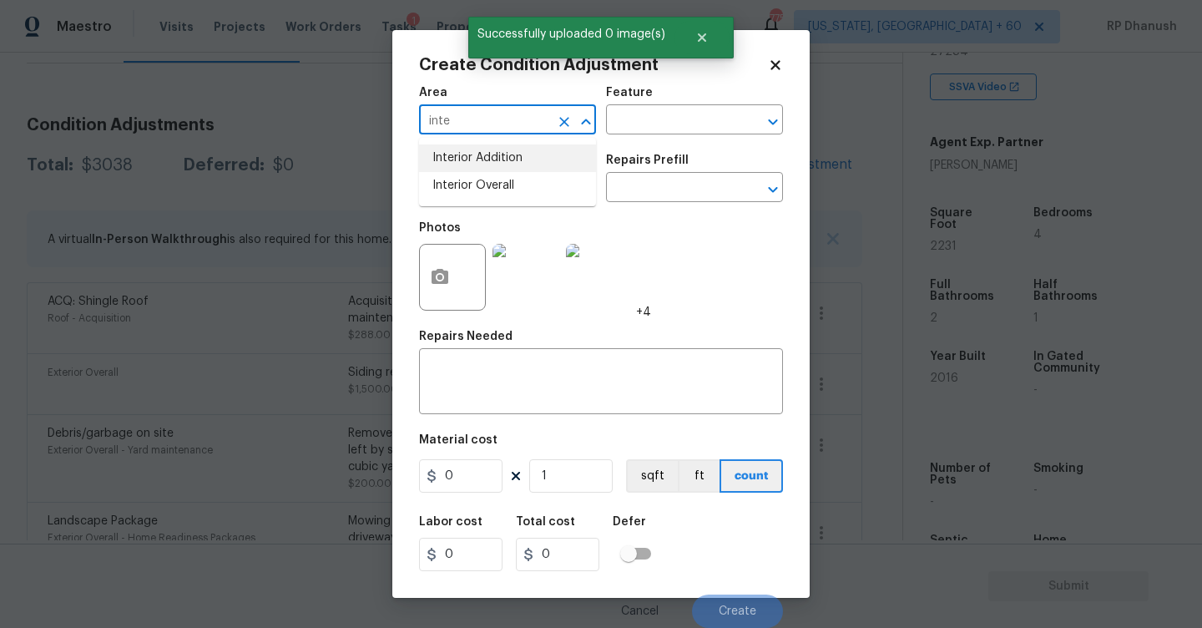
click at [491, 188] on li "Interior Overall" at bounding box center [507, 186] width 177 height 28
type input "Interior Overall"
click at [675, 127] on input "text" at bounding box center [671, 122] width 130 height 26
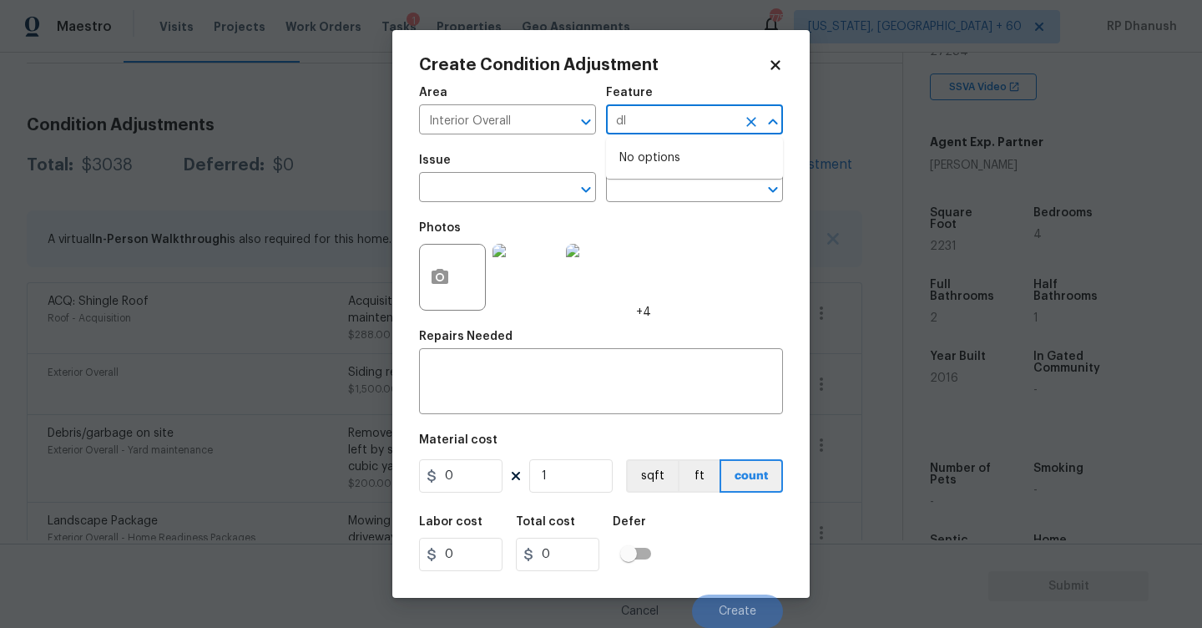
type input "d"
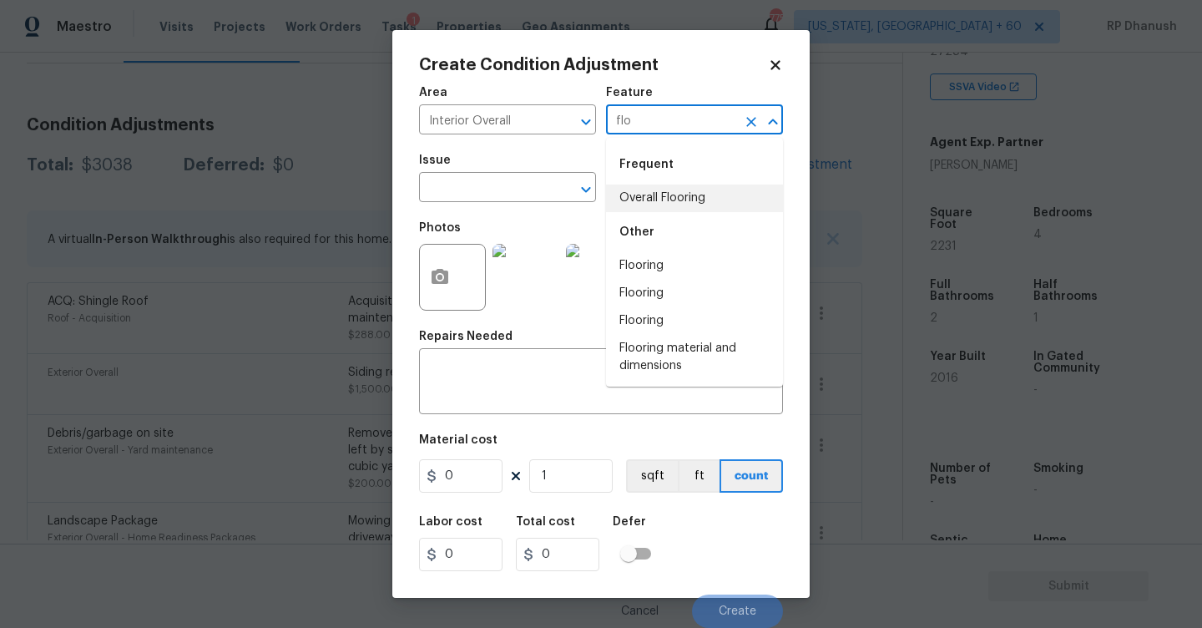
click at [674, 189] on li "Overall Flooring" at bounding box center [694, 198] width 177 height 28
type input "Overall Flooring"
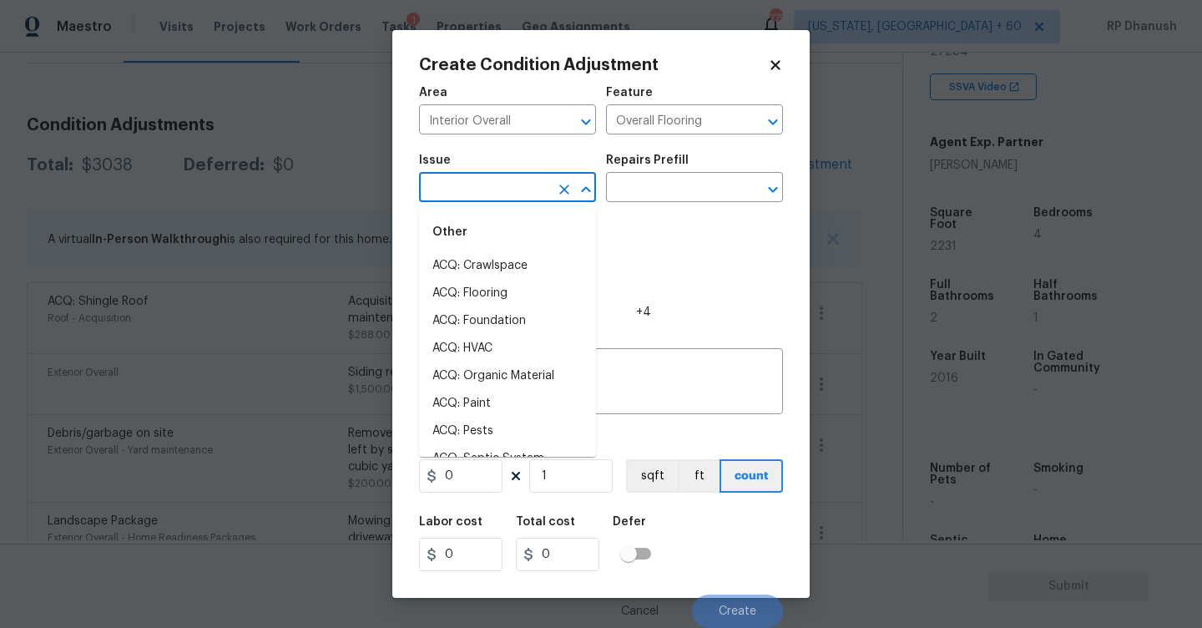
click at [518, 189] on input "text" at bounding box center [484, 189] width 130 height 26
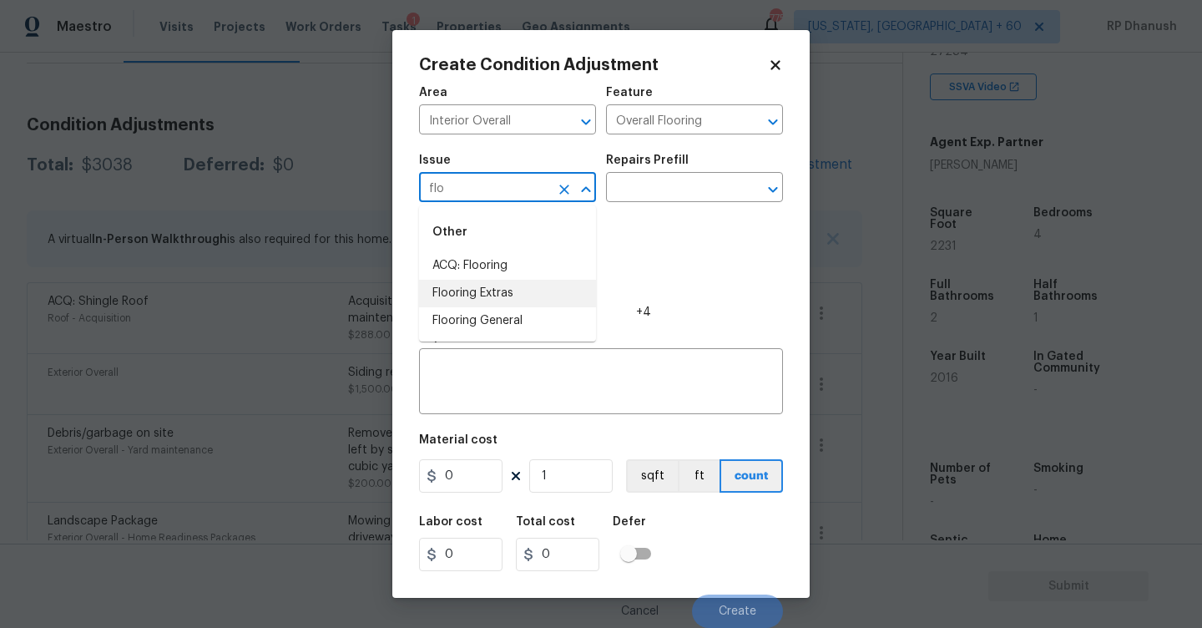
drag, startPoint x: 463, startPoint y: 278, endPoint x: 484, endPoint y: 262, distance: 26.2
click at [463, 278] on li "ACQ: Flooring" at bounding box center [507, 266] width 177 height 28
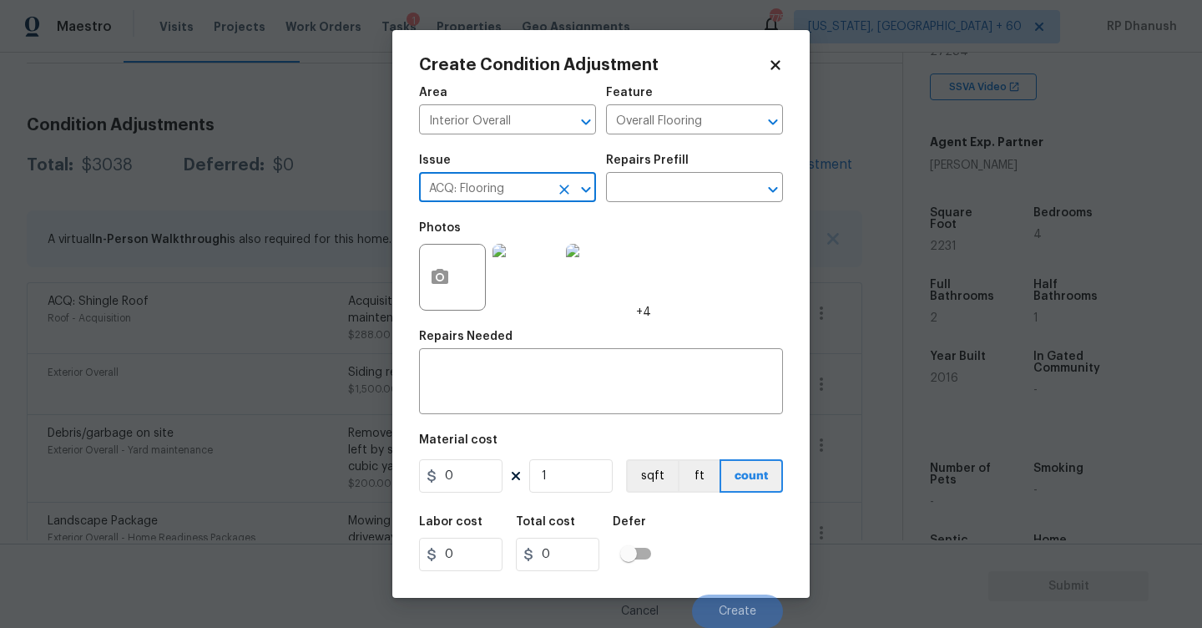
type input "ACQ: Flooring"
click at [609, 205] on div "Issue ACQ: Flooring ​ Repairs Prefill ​" at bounding box center [601, 178] width 364 height 68
click at [645, 199] on input "text" at bounding box center [671, 189] width 130 height 26
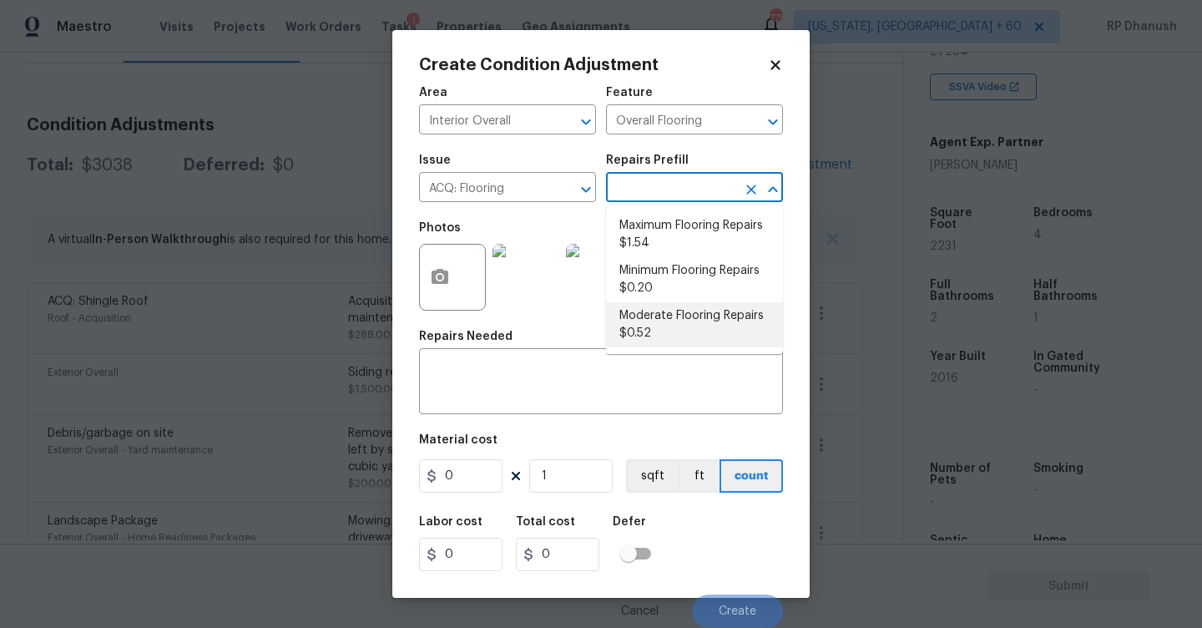
drag, startPoint x: 654, startPoint y: 322, endPoint x: 578, endPoint y: 453, distance: 151.1
click at [652, 326] on li "Moderate Flooring Repairs $0.52" at bounding box center [694, 324] width 177 height 45
type input "Acquisition"
type textarea "Acquisition Scope: Moderate flooring repairs"
type input "0.52"
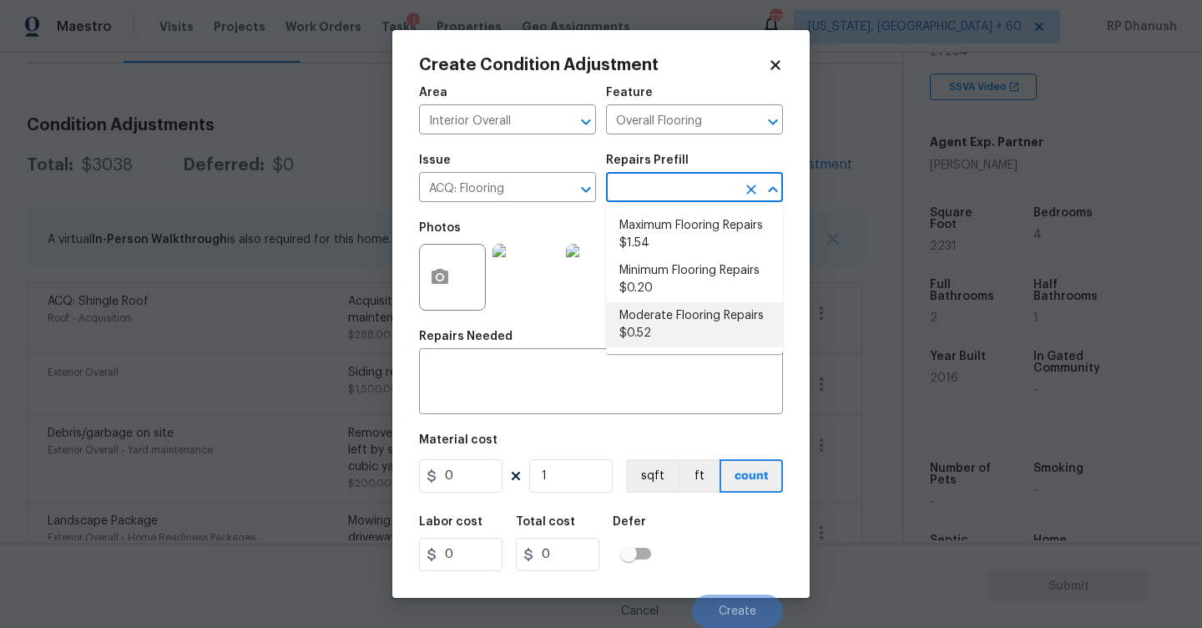
type input "0.52"
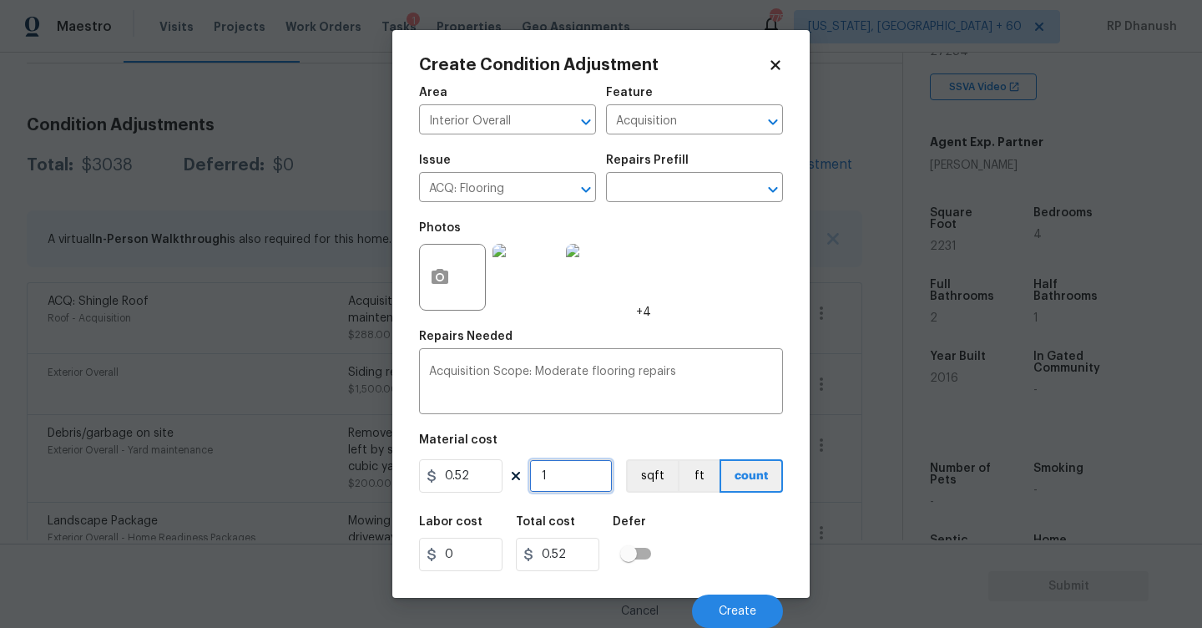
click at [578, 462] on input "1" at bounding box center [570, 475] width 83 height 33
type input "0"
type input "2"
type input "1.04"
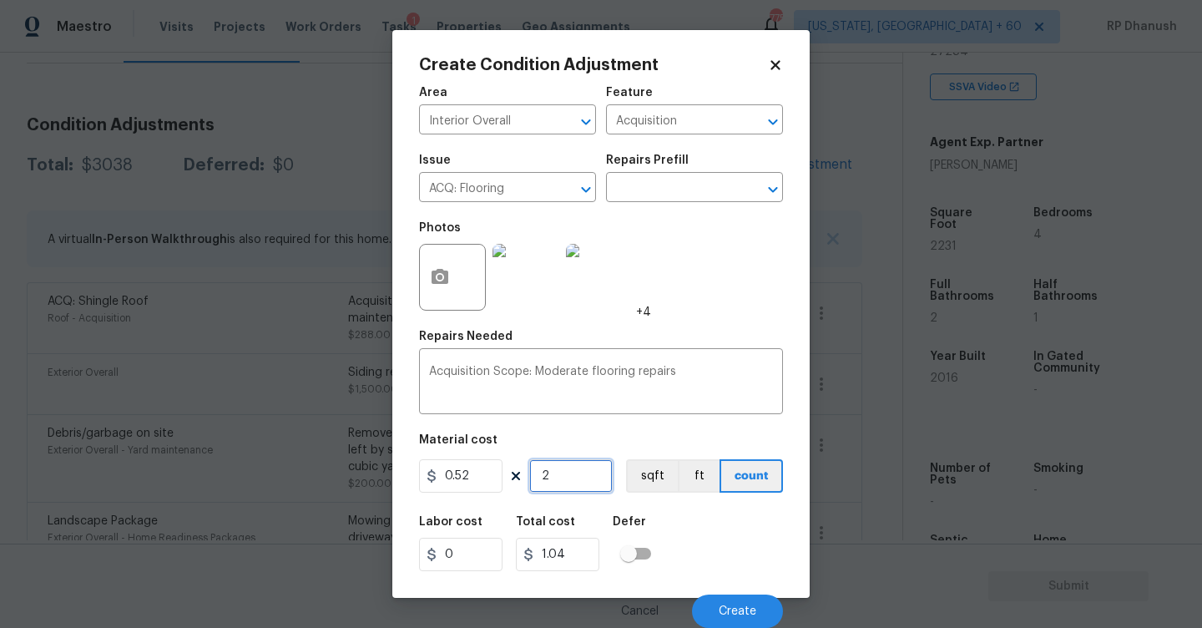
type input "22"
type input "11.44"
type input "223"
type input "115.96"
type input "2231"
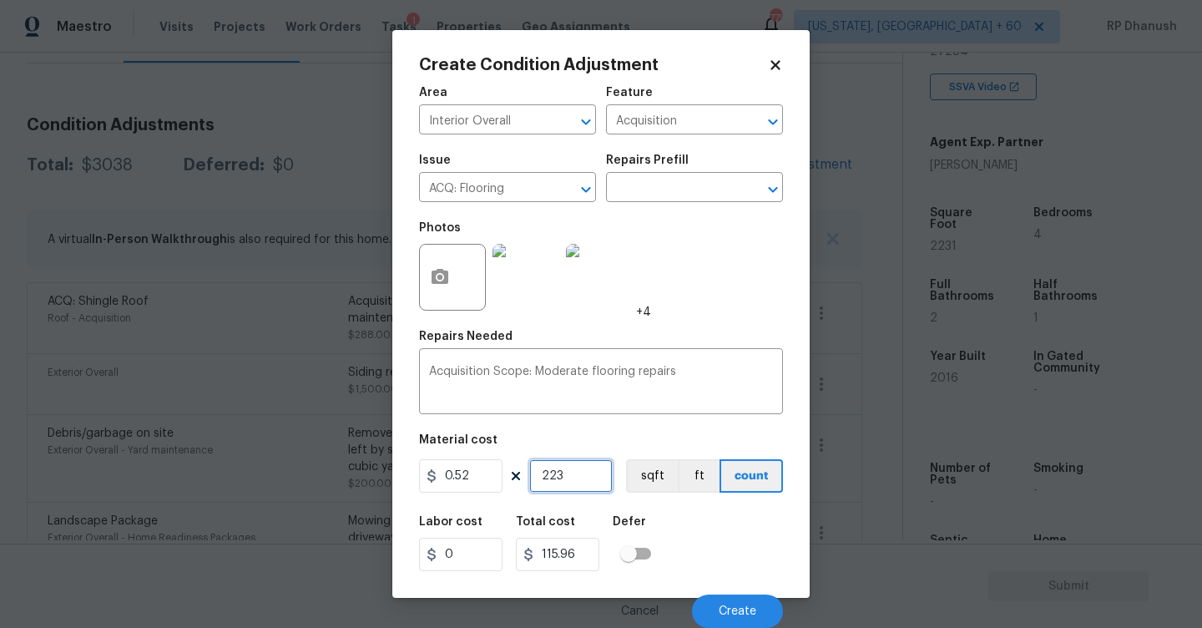
type input "1160.12"
type input "2231"
click at [438, 279] on circle "button" at bounding box center [439, 277] width 5 height 5
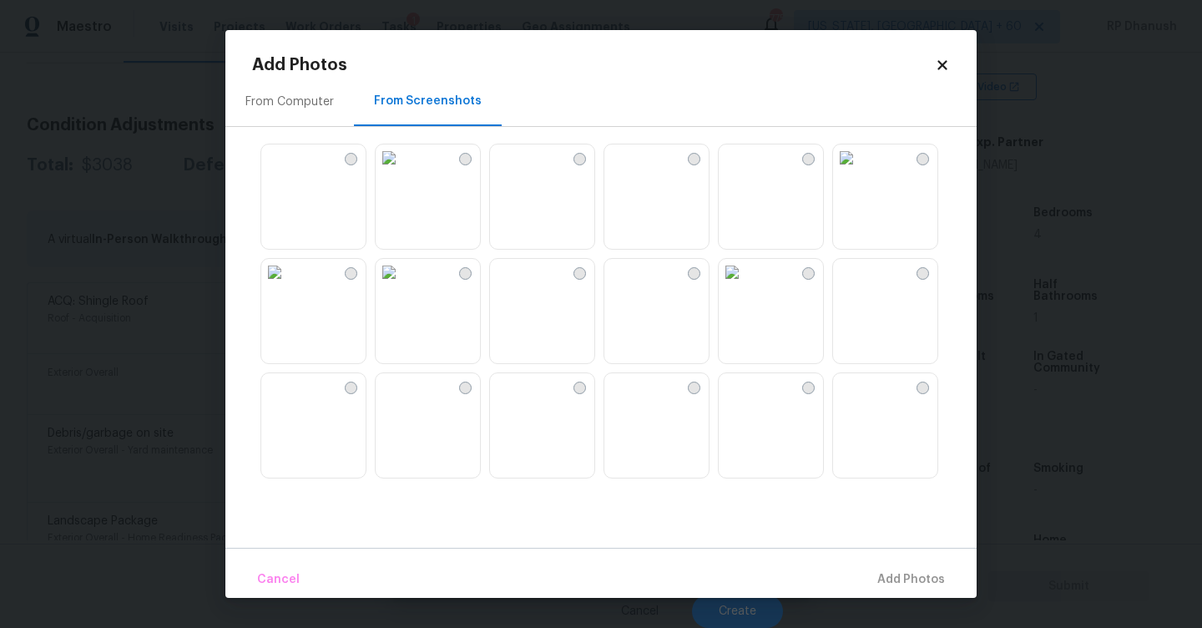
click at [935, 62] on icon at bounding box center [942, 65] width 15 height 15
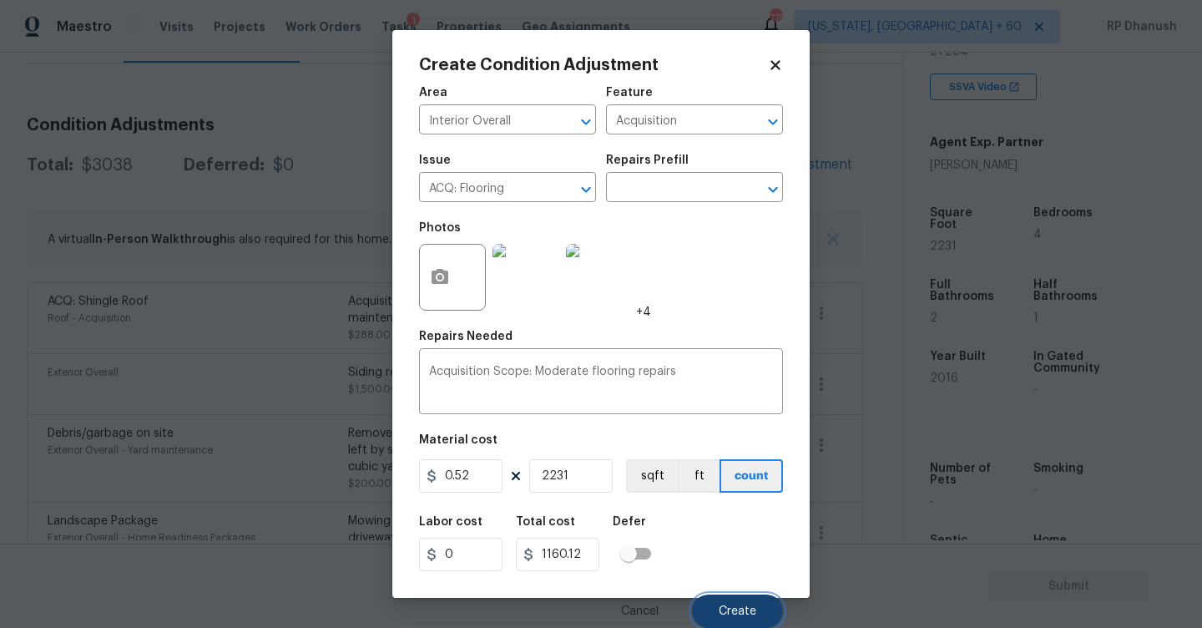
click at [741, 603] on button "Create" at bounding box center [737, 610] width 91 height 33
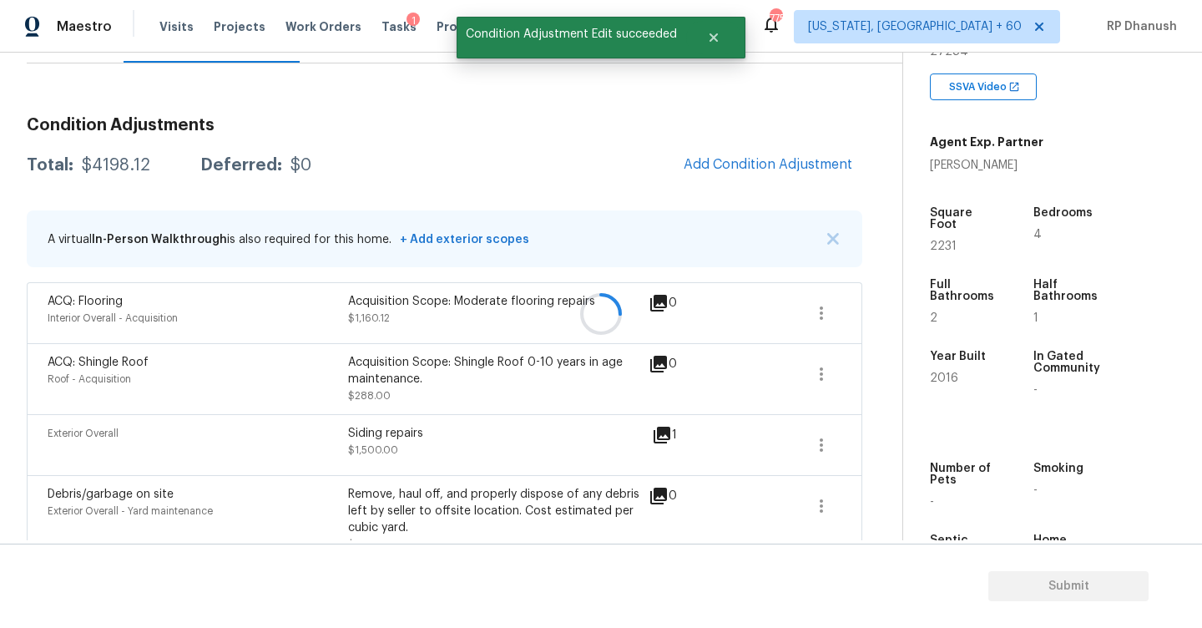
scroll to position [0, 0]
click at [777, 180] on button "Add Condition Adjustment" at bounding box center [768, 164] width 189 height 35
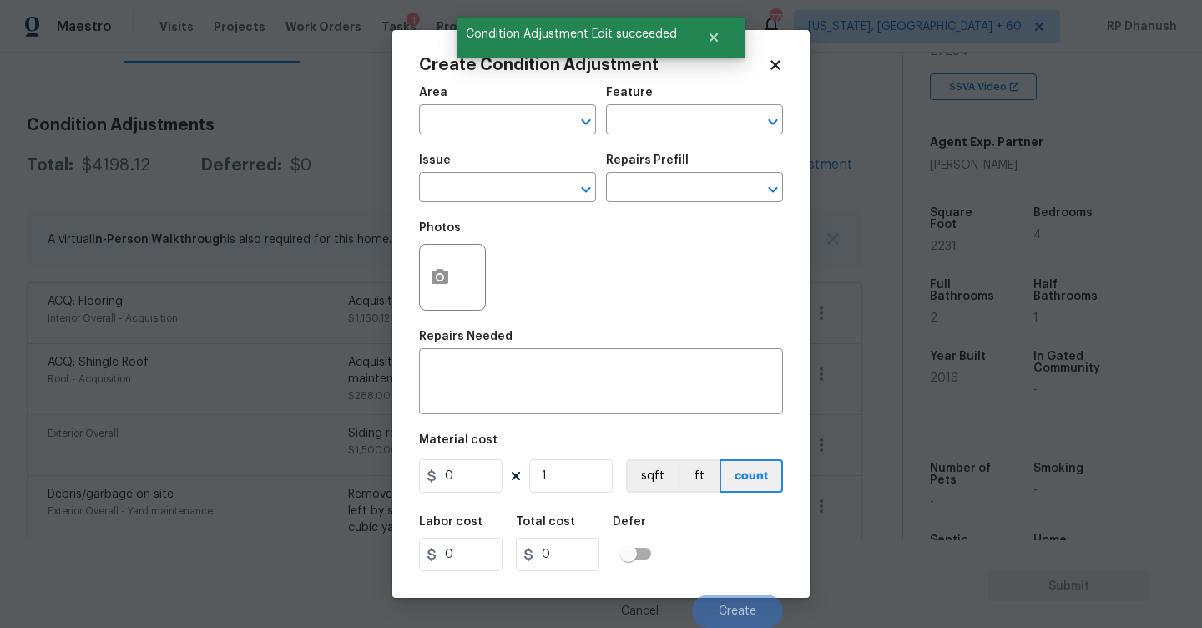
click at [777, 164] on div "Repairs Prefill" at bounding box center [694, 165] width 177 height 22
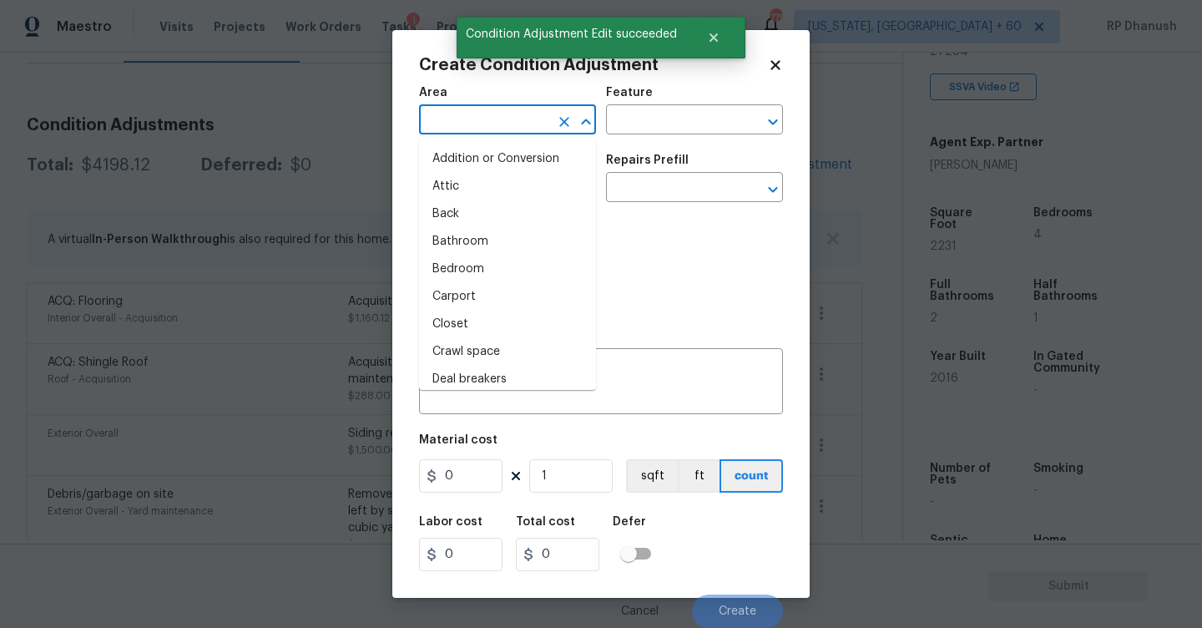
click at [500, 121] on input "text" at bounding box center [484, 122] width 130 height 26
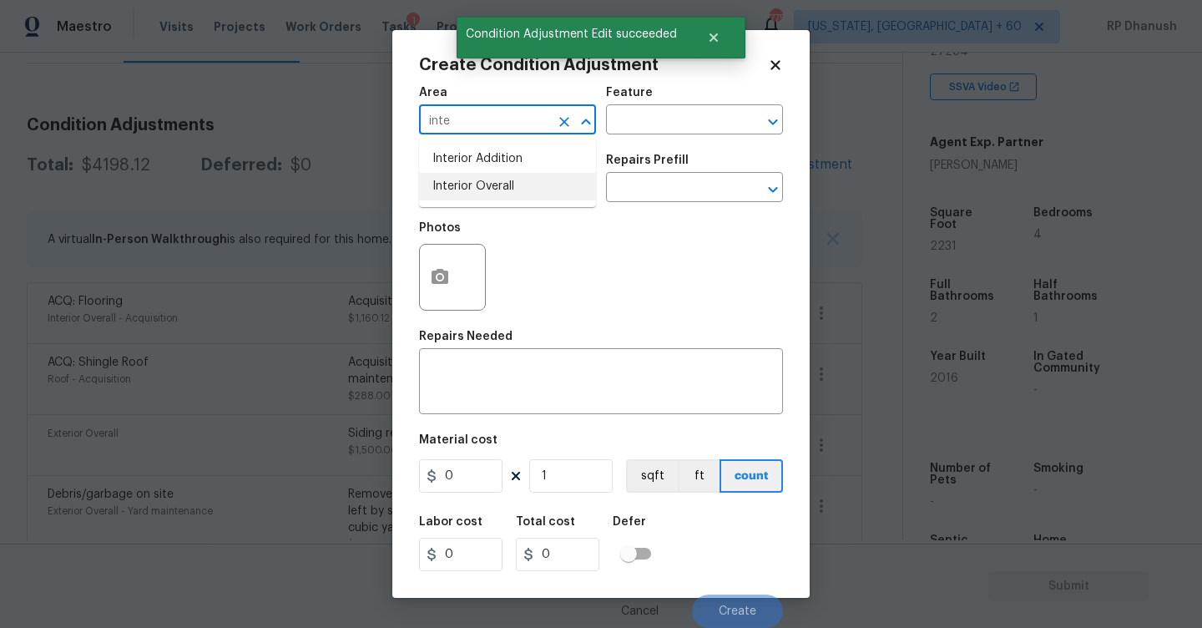
drag, startPoint x: 500, startPoint y: 179, endPoint x: 542, endPoint y: 147, distance: 52.9
click at [502, 178] on li "Interior Overall" at bounding box center [507, 187] width 177 height 28
type input "Interior Overall"
click at [674, 109] on input "text" at bounding box center [671, 122] width 130 height 26
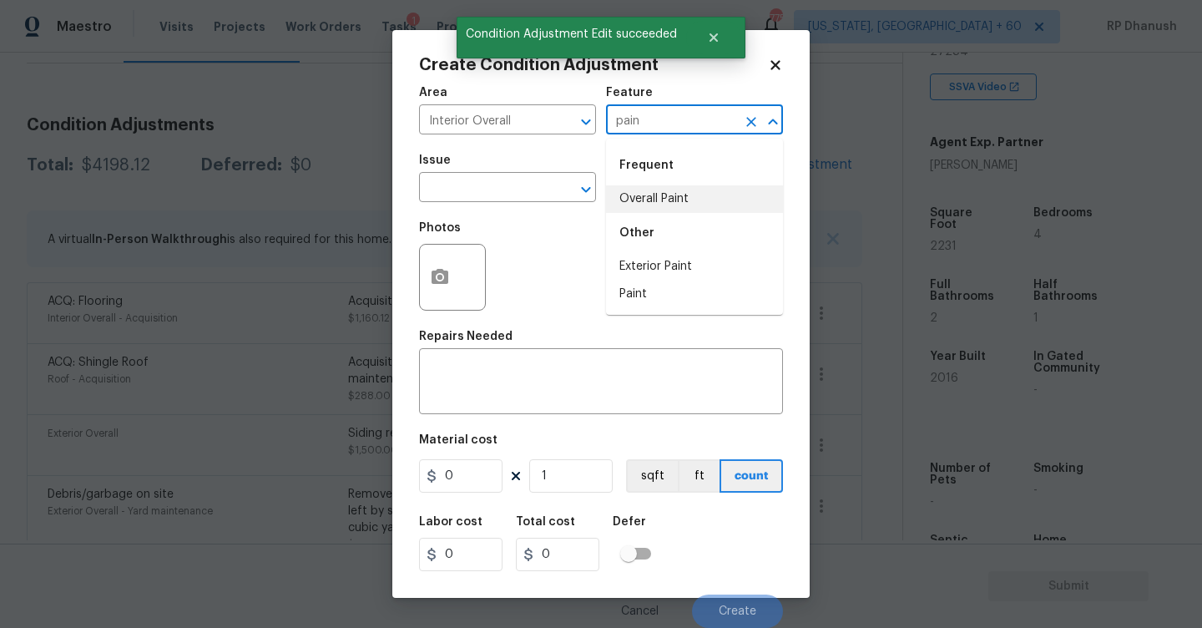
click at [639, 215] on div "Other" at bounding box center [694, 233] width 177 height 40
click at [647, 191] on li "Overall Paint" at bounding box center [694, 199] width 177 height 28
type input "Overall Paint"
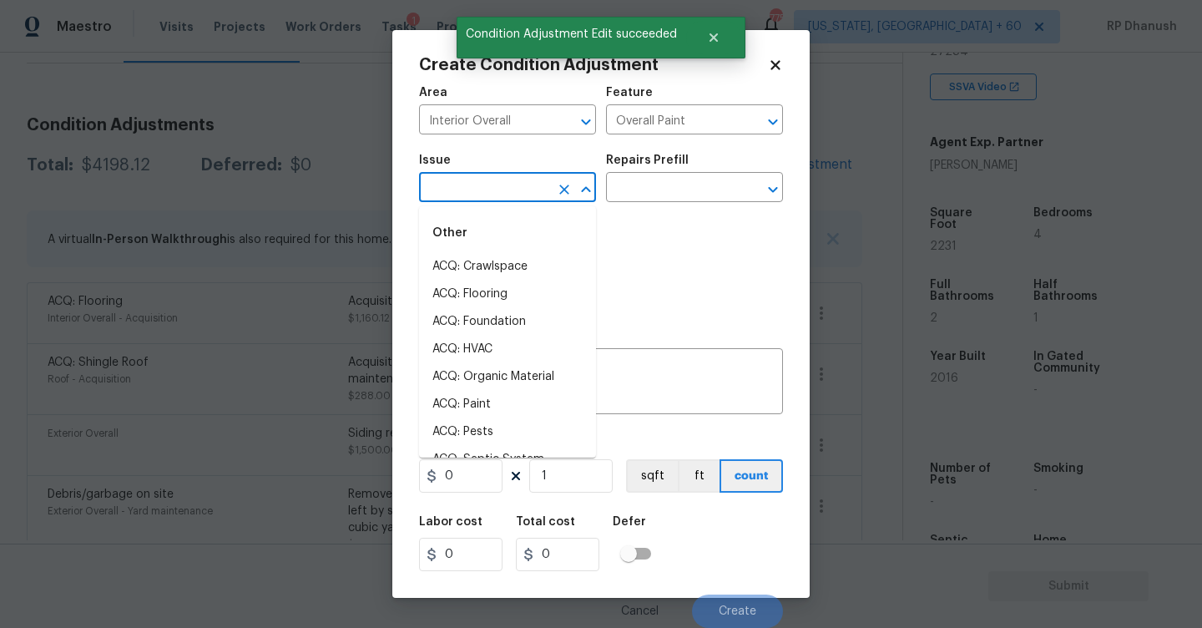
click at [522, 182] on input "text" at bounding box center [484, 189] width 130 height 26
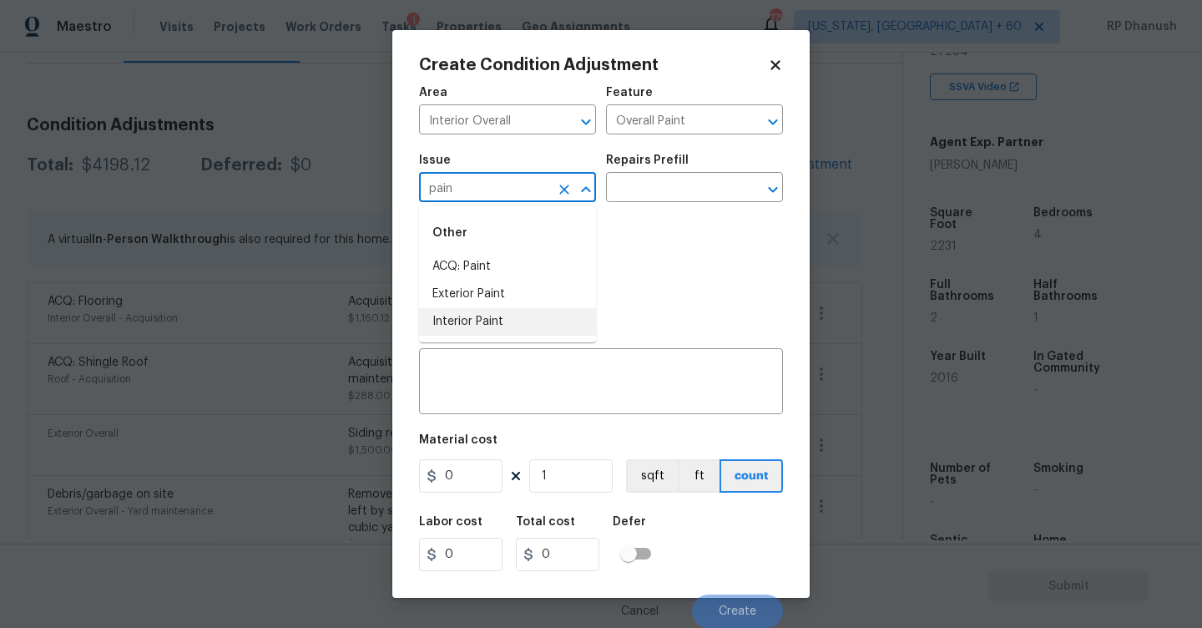
drag, startPoint x: 487, startPoint y: 321, endPoint x: 619, endPoint y: 214, distance: 169.7
click at [487, 318] on li "Interior Paint" at bounding box center [507, 322] width 177 height 28
type input "Interior Paint"
click at [624, 211] on div "Issue Interior Paint ​ Repairs Prefill ​" at bounding box center [601, 178] width 364 height 68
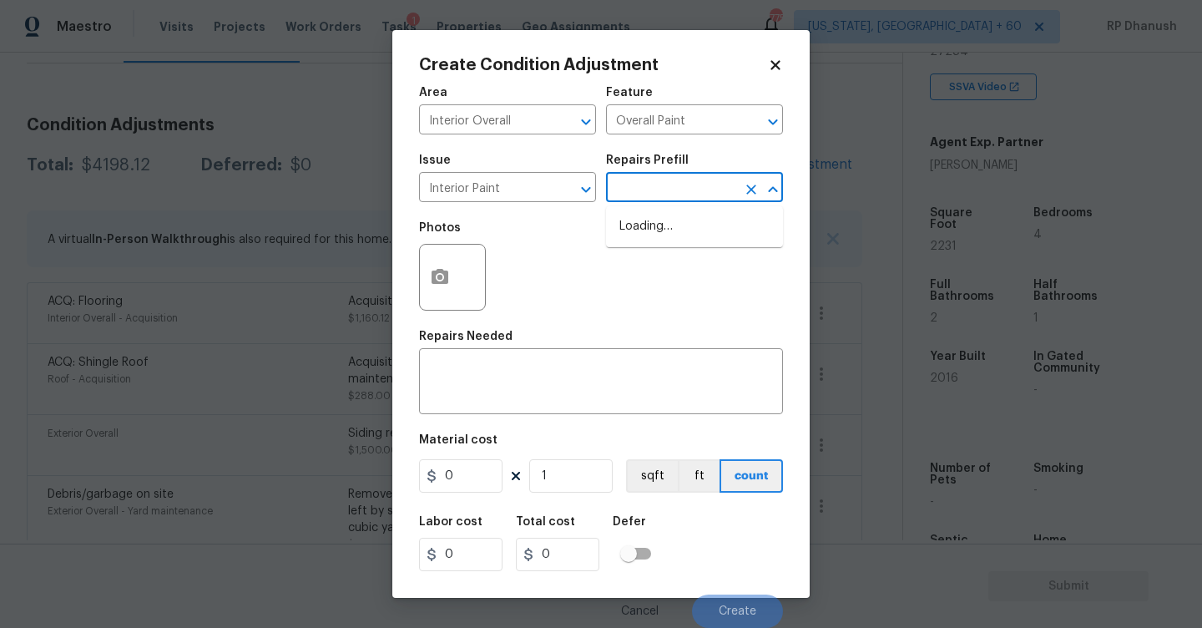
click at [659, 180] on input "text" at bounding box center [671, 189] width 130 height 26
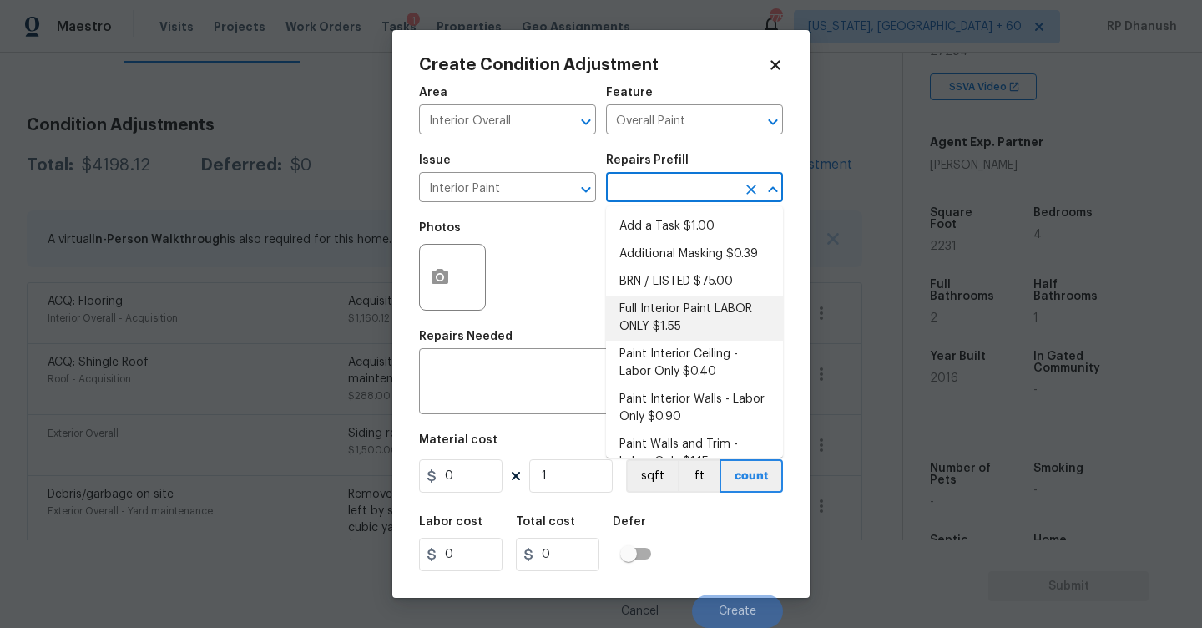
scroll to position [143, 0]
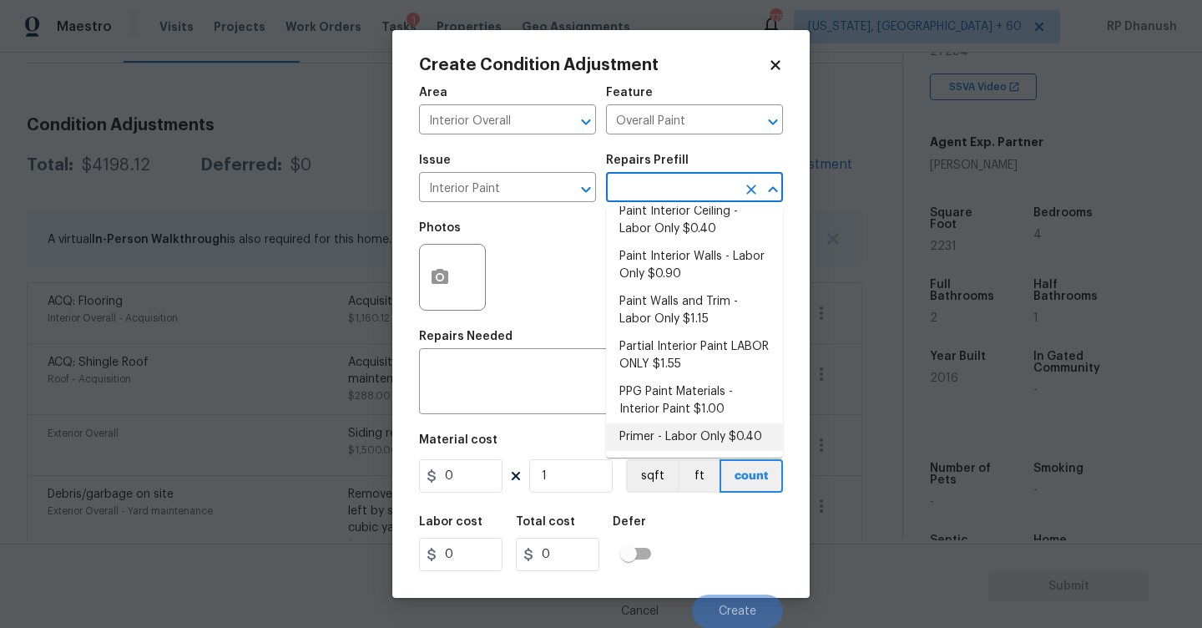
click at [652, 426] on li "Primer - Labor Only $0.40" at bounding box center [694, 437] width 177 height 28
type textarea "Interior primer - PRIMER PROVIDED BY OPENDOOR - All nails, screws, drywall anch…"
type input "0.4"
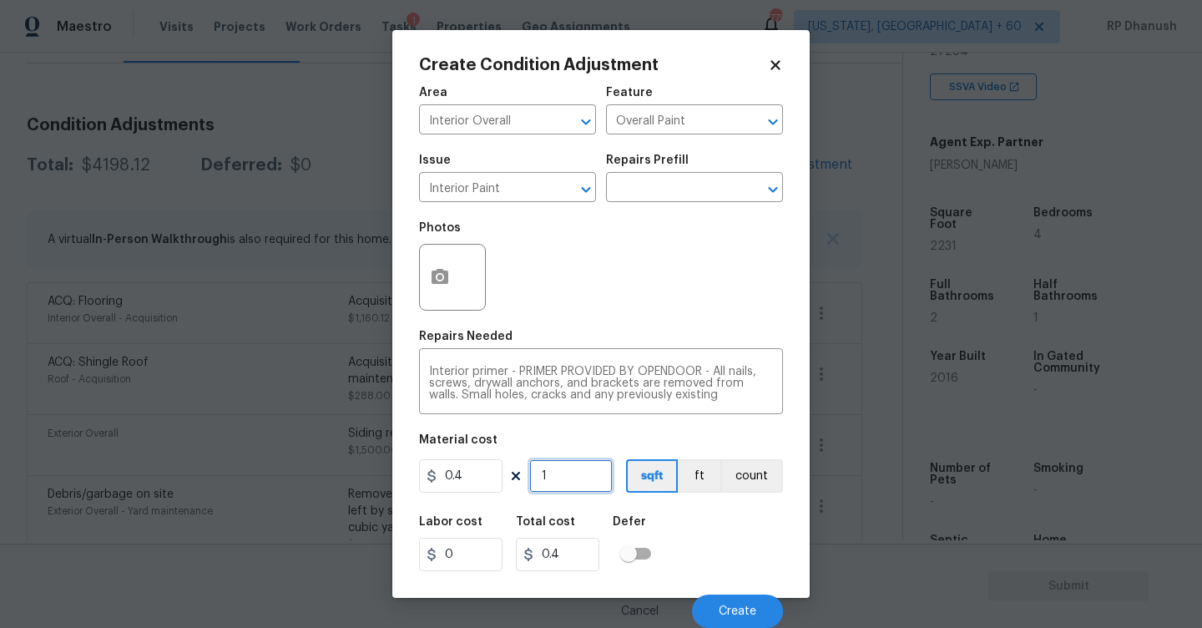
click at [588, 463] on input "1" at bounding box center [570, 475] width 83 height 33
type input "0"
type input "5"
type input "2"
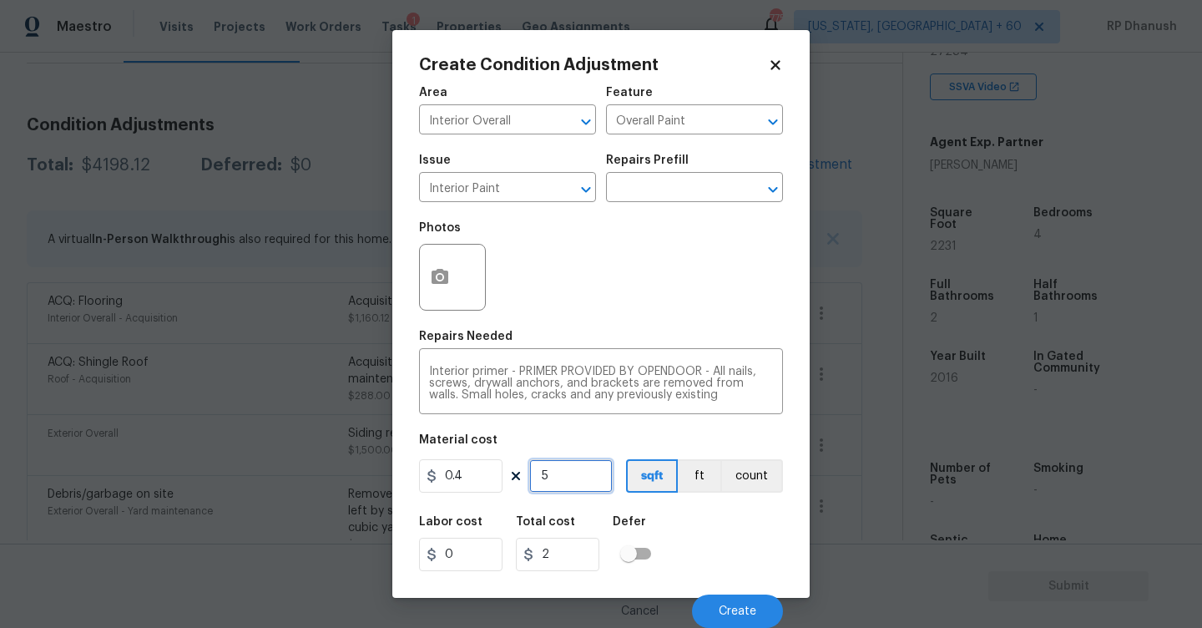
type input "50"
type input "20"
type input "500"
type input "200"
type input "500"
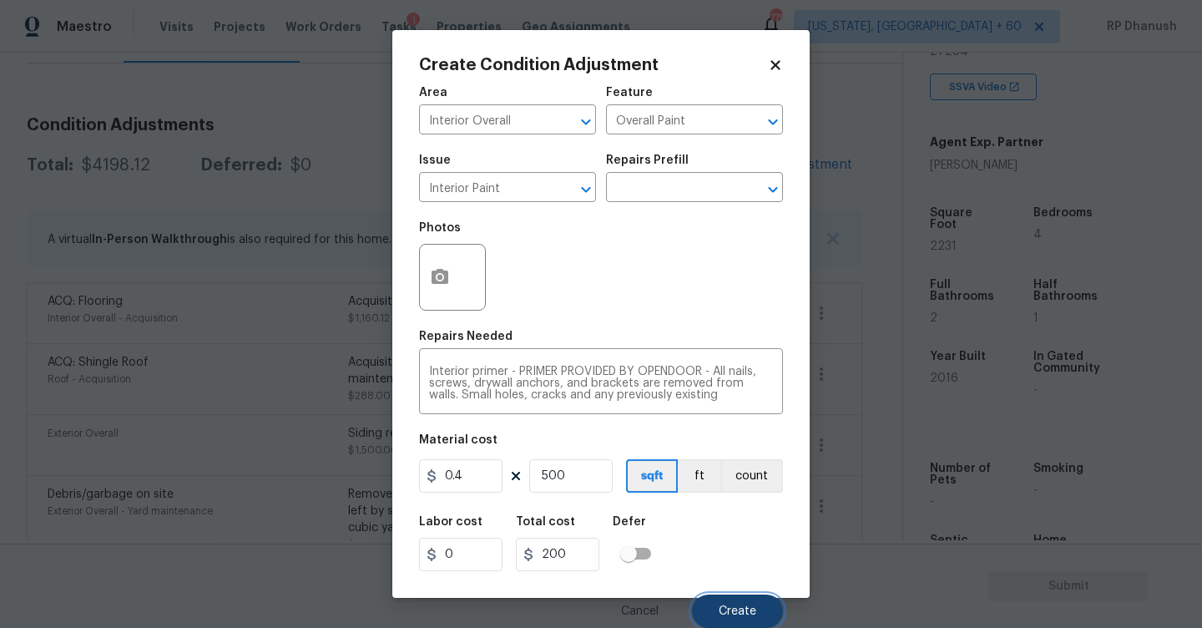
click at [728, 605] on span "Create" at bounding box center [738, 611] width 38 height 13
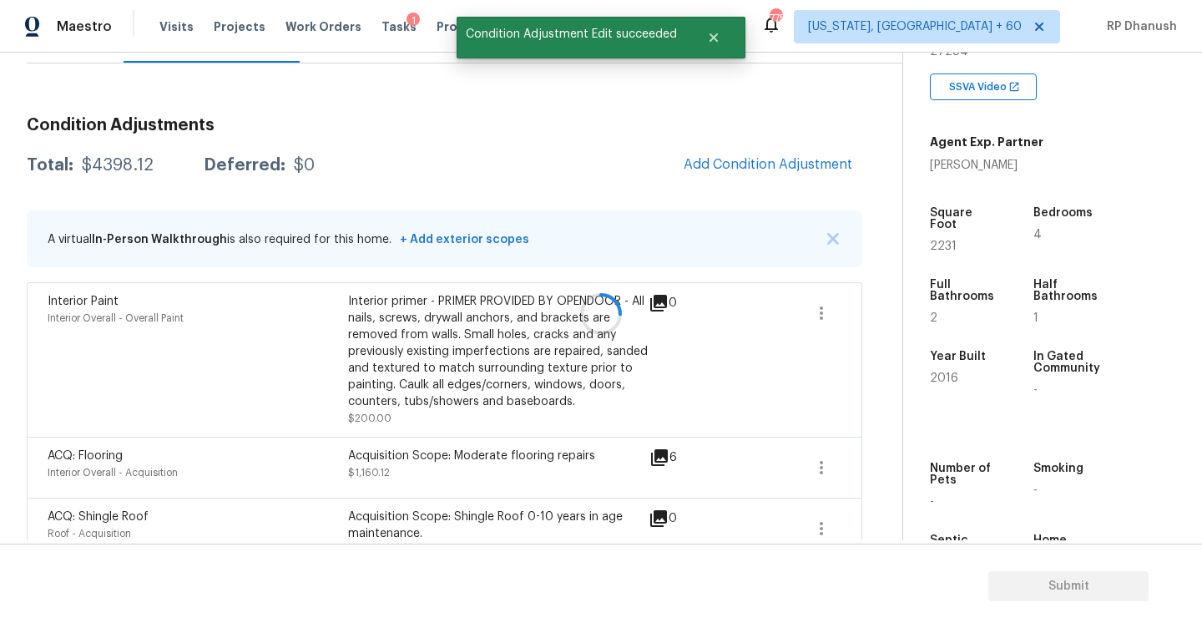
click at [770, 173] on div at bounding box center [601, 314] width 1202 height 628
click at [738, 161] on span "Add Condition Adjustment" at bounding box center [768, 164] width 169 height 15
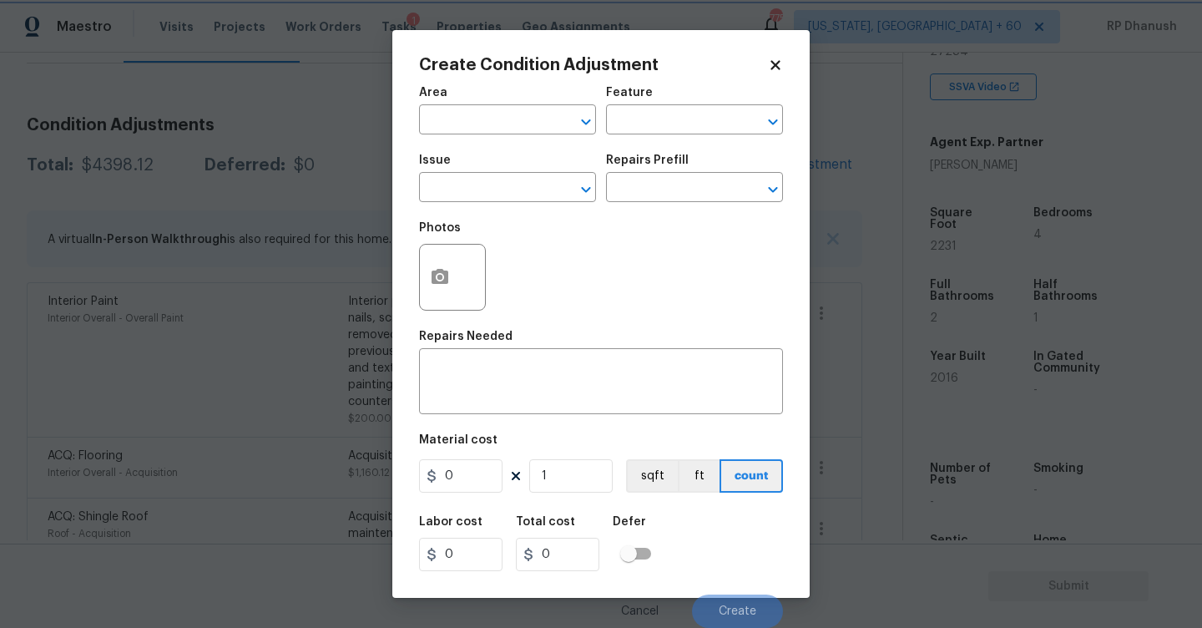
scroll to position [1, 0]
click at [485, 93] on div "Area" at bounding box center [507, 98] width 177 height 22
click at [483, 113] on input "text" at bounding box center [484, 122] width 130 height 26
click at [495, 189] on li "Interior Overall" at bounding box center [507, 186] width 177 height 28
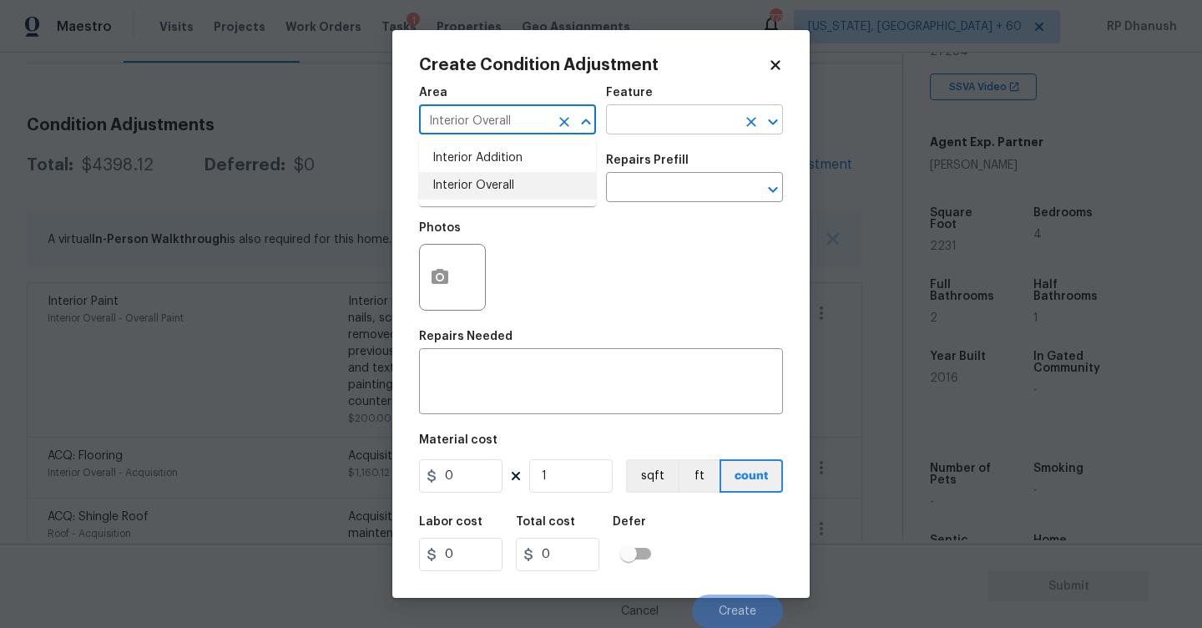
type input "Interior Overall"
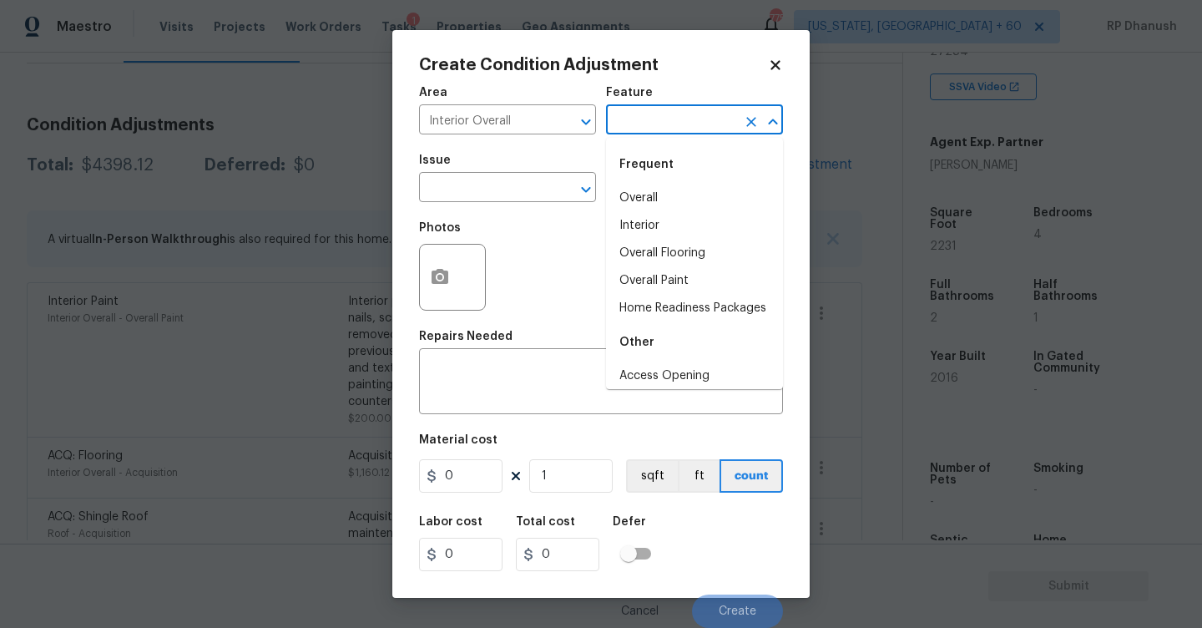
click at [631, 131] on input "text" at bounding box center [671, 122] width 130 height 26
click at [649, 254] on li "Overall Flooring" at bounding box center [694, 254] width 177 height 28
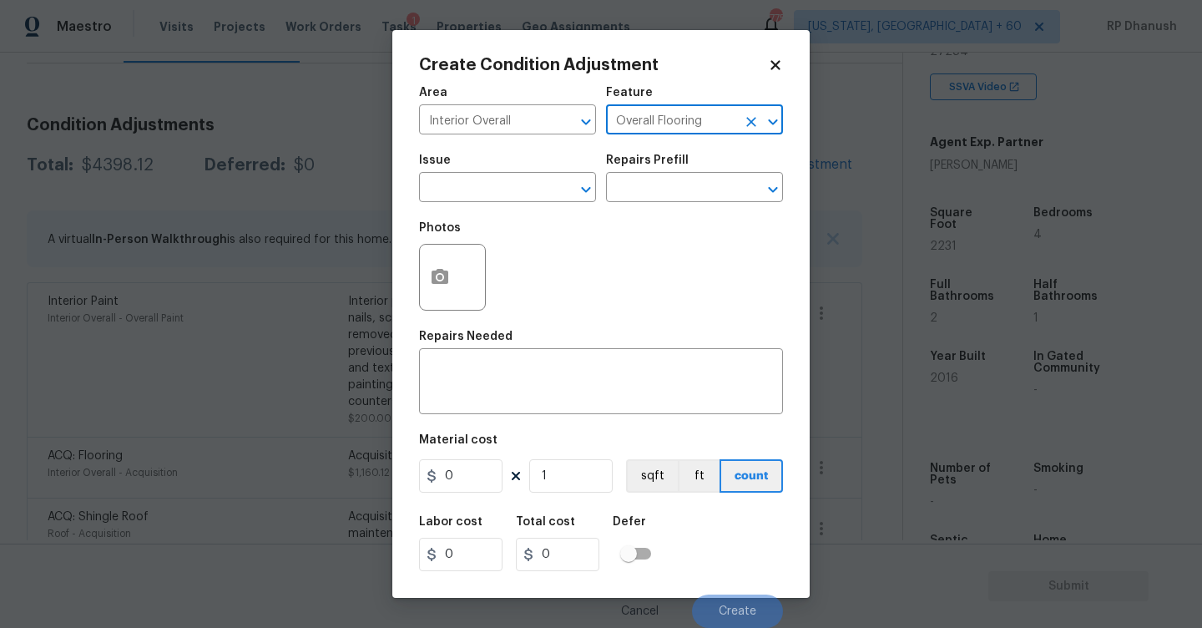
click at [509, 229] on div "Photos" at bounding box center [601, 266] width 364 height 109
click at [508, 204] on span "Issue ​" at bounding box center [507, 178] width 177 height 68
click at [658, 122] on input "Overall Flooring" at bounding box center [671, 122] width 130 height 26
click at [655, 193] on li "Overall Paint" at bounding box center [694, 198] width 177 height 28
type input "Overall Paint"
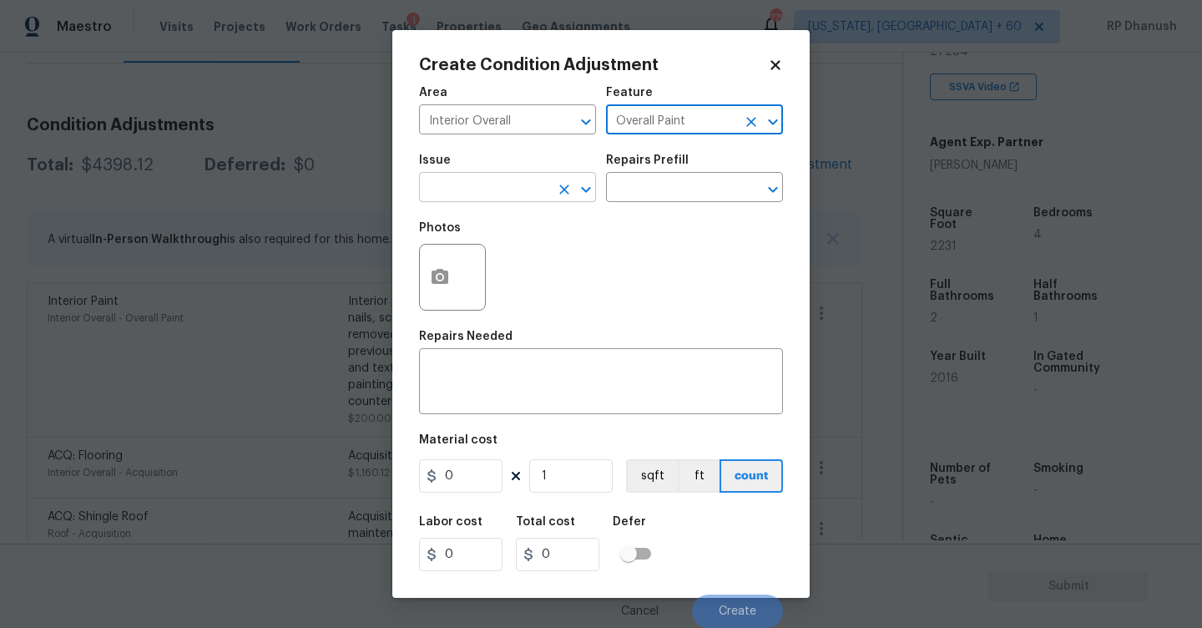
click at [523, 192] on input "text" at bounding box center [484, 189] width 130 height 26
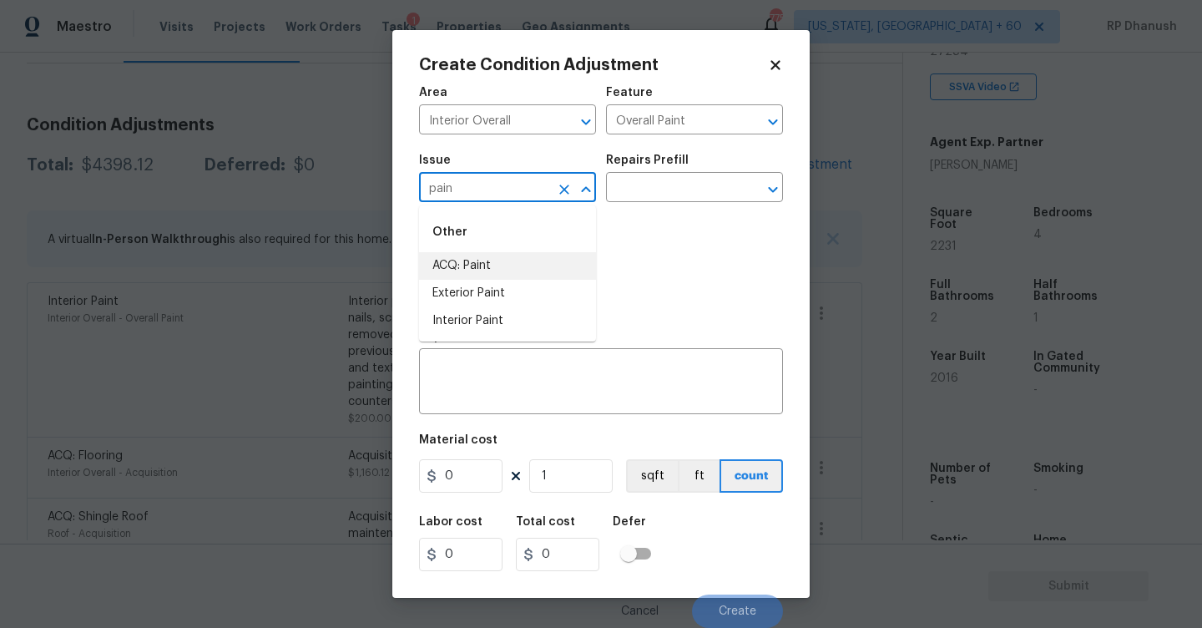
click at [494, 269] on li "ACQ: Paint" at bounding box center [507, 266] width 177 height 28
type input "ACQ: Paint"
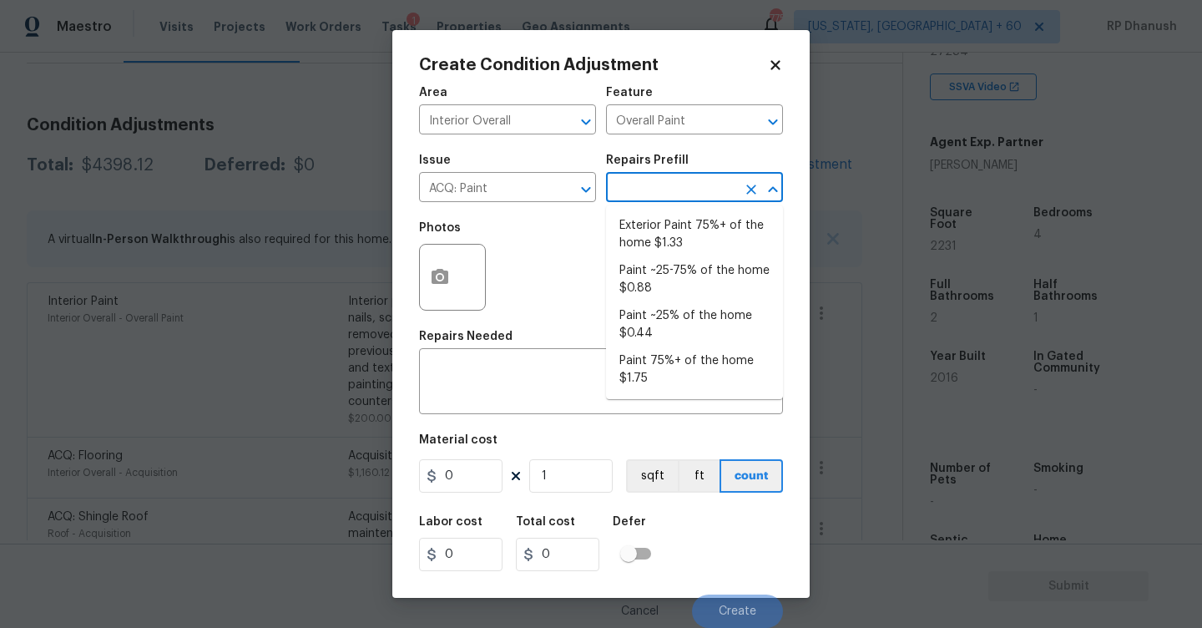
click at [662, 194] on input "text" at bounding box center [671, 189] width 130 height 26
click at [698, 273] on li "Paint ~25-75% of the home $0.88" at bounding box center [694, 279] width 177 height 45
type input "Acquisition"
type textarea "Acquisition Scope: ~25 - 75% of the home needs interior paint"
type input "0.88"
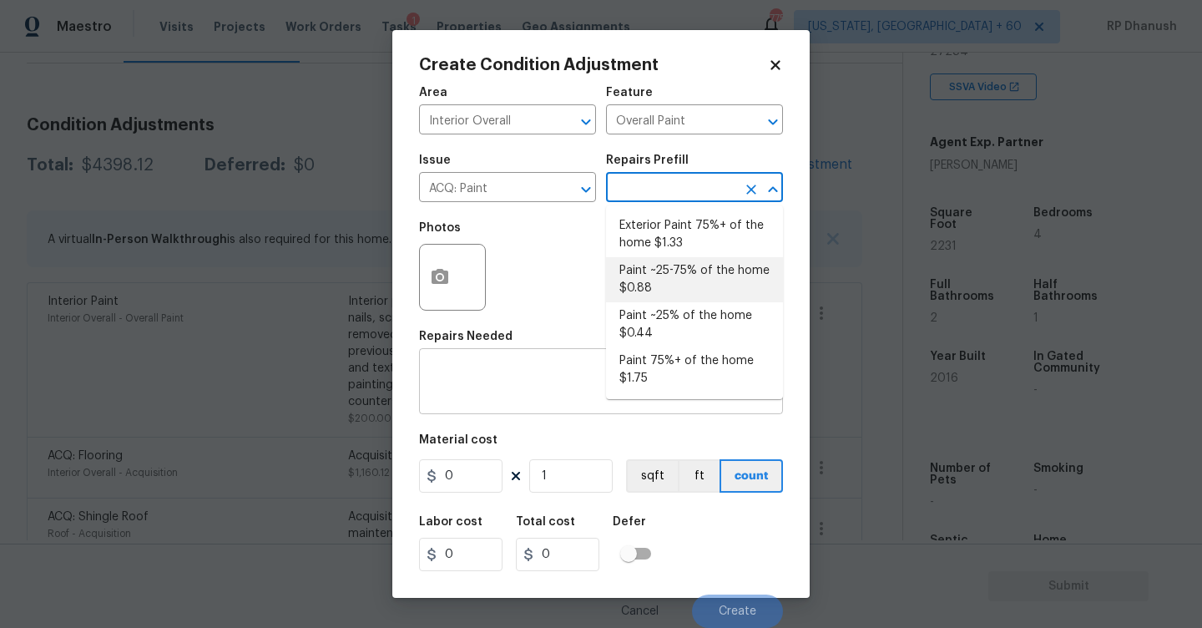
type input "0.88"
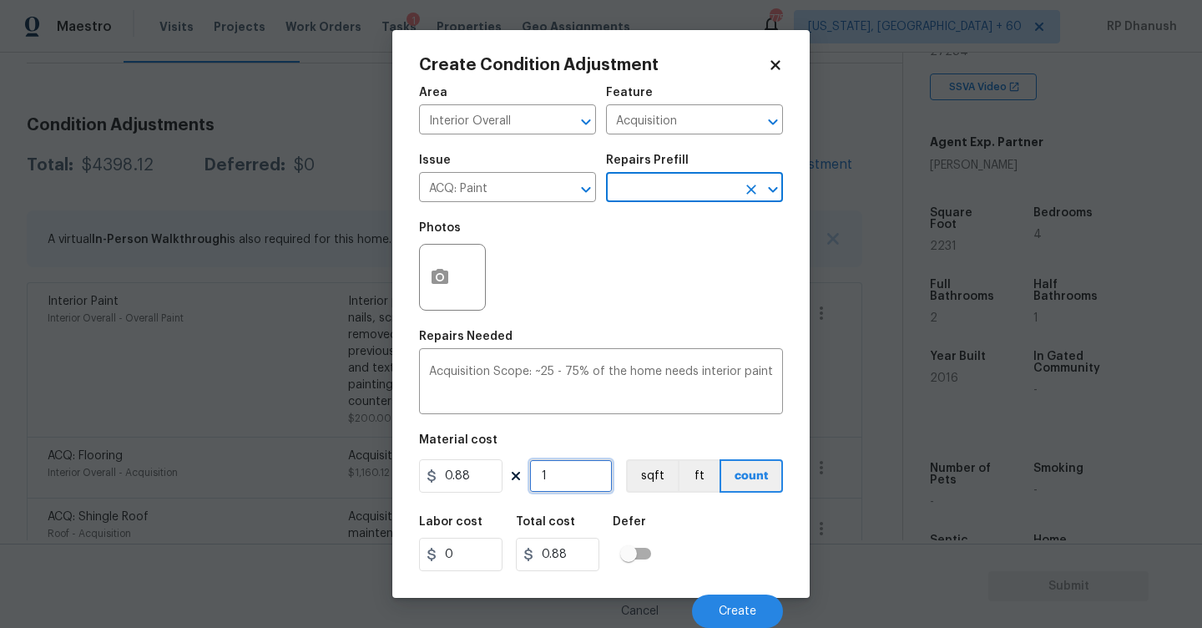
click at [576, 471] on input "1" at bounding box center [570, 475] width 83 height 33
type input "0"
type input "2"
type input "1.76"
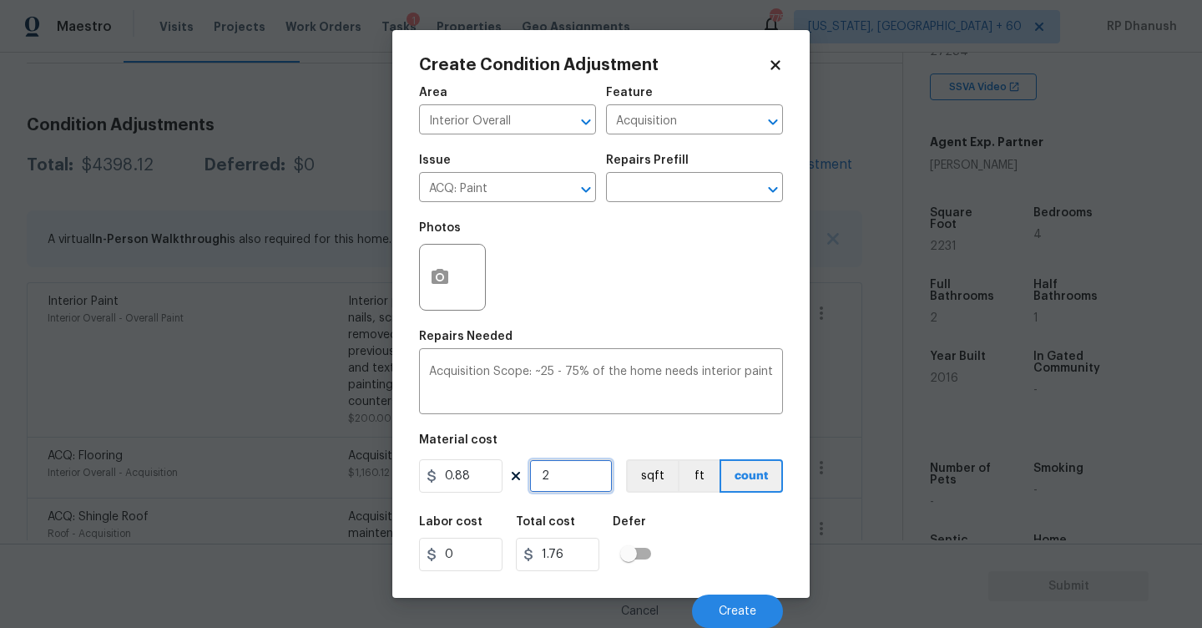
type input "22"
type input "19.36"
type input "223"
type input "196.24"
type input "2231"
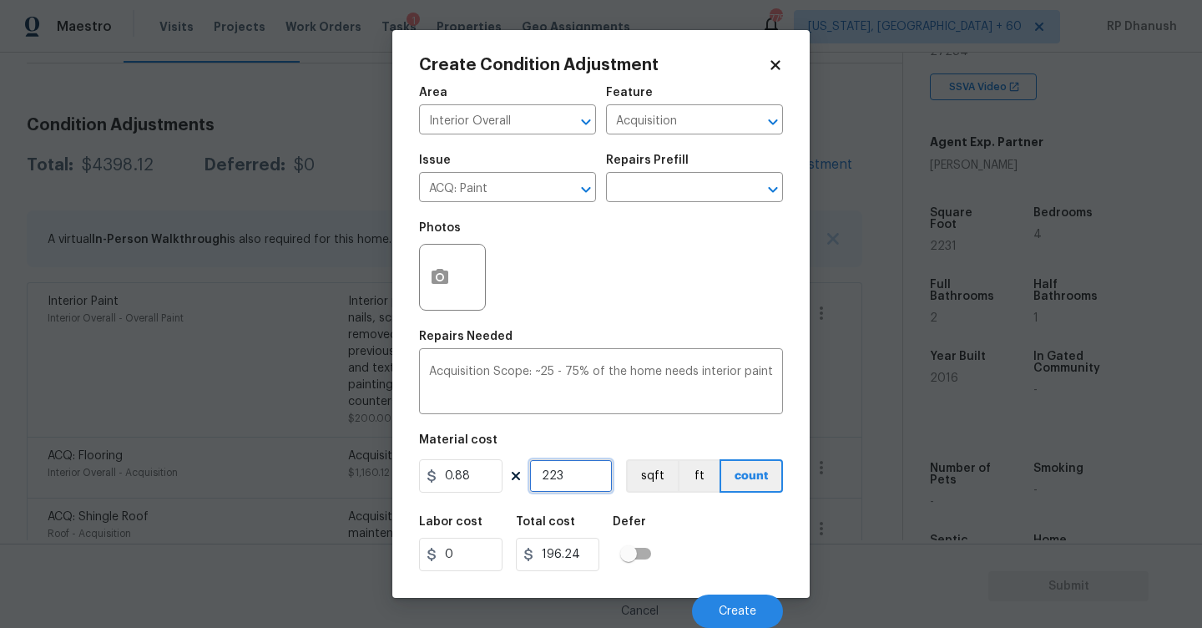
type input "1963.28"
type input "2231"
click at [428, 263] on button "button" at bounding box center [440, 277] width 40 height 65
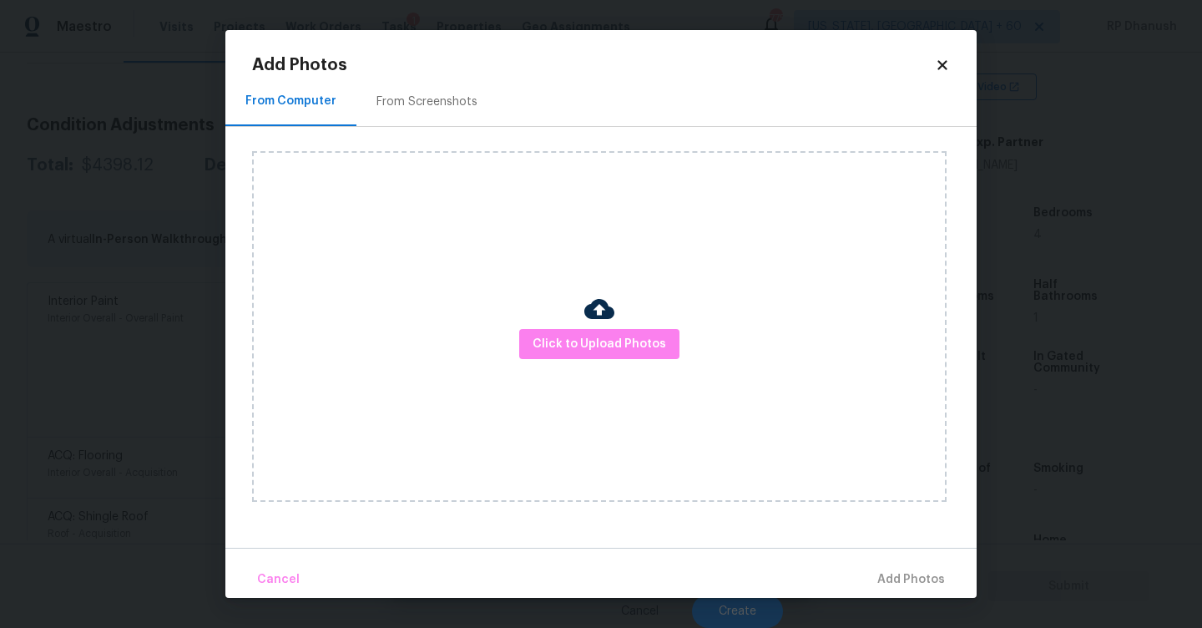
click at [416, 119] on div "From Screenshots" at bounding box center [426, 101] width 141 height 49
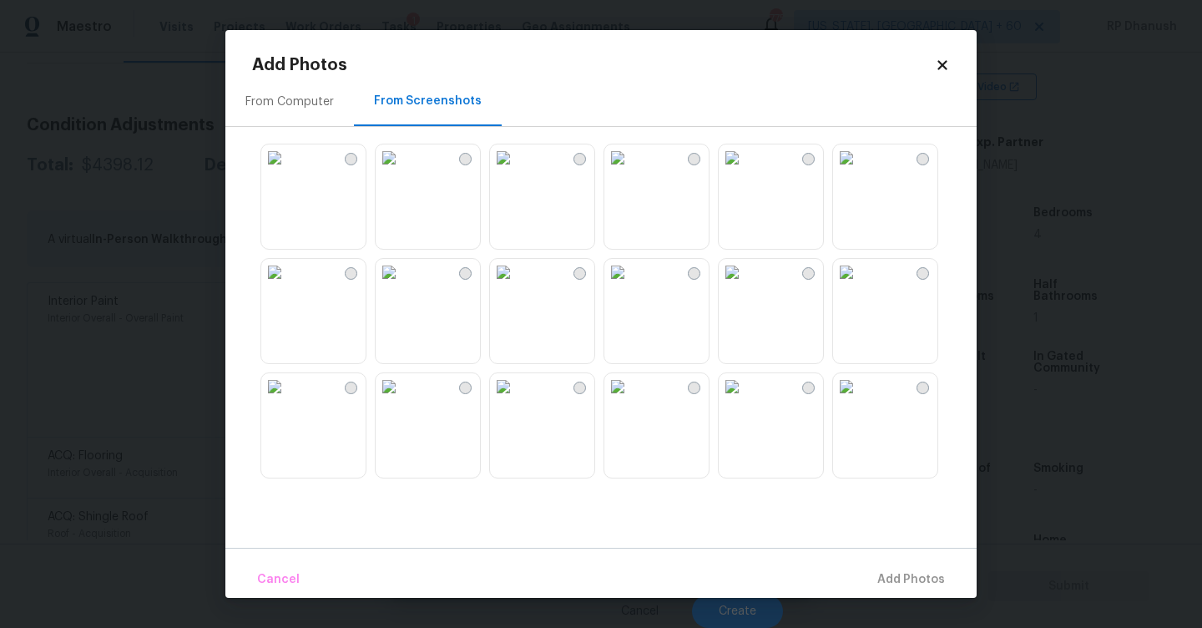
click at [517, 171] on img at bounding box center [503, 157] width 27 height 27
click at [288, 400] on img at bounding box center [274, 386] width 27 height 27
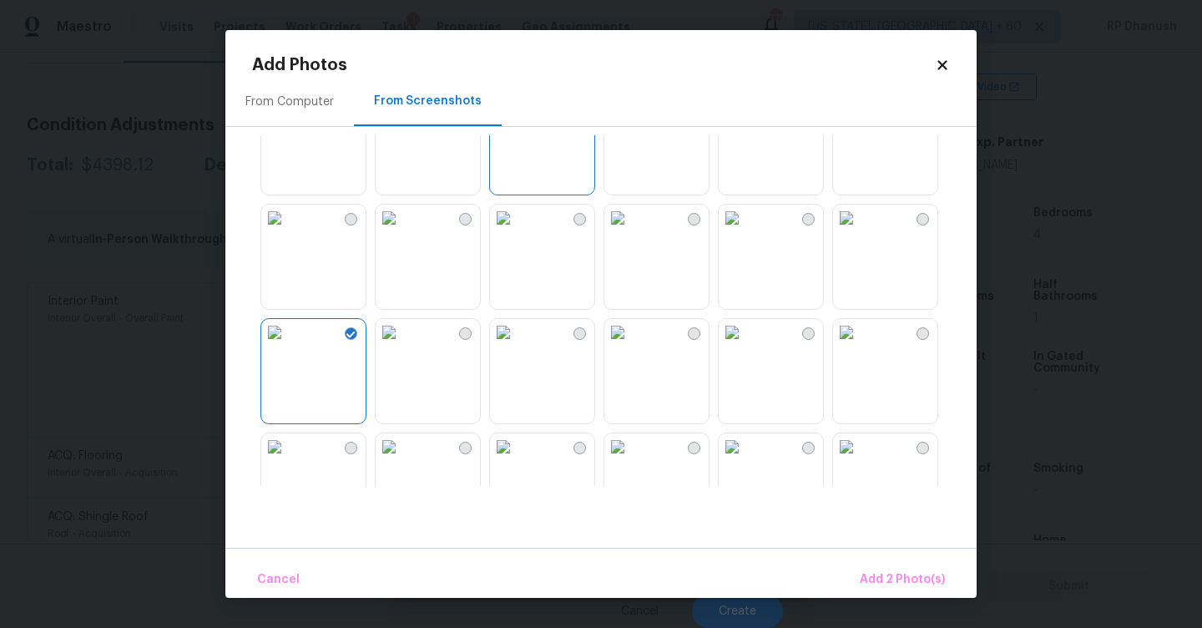
scroll to position [74, 0]
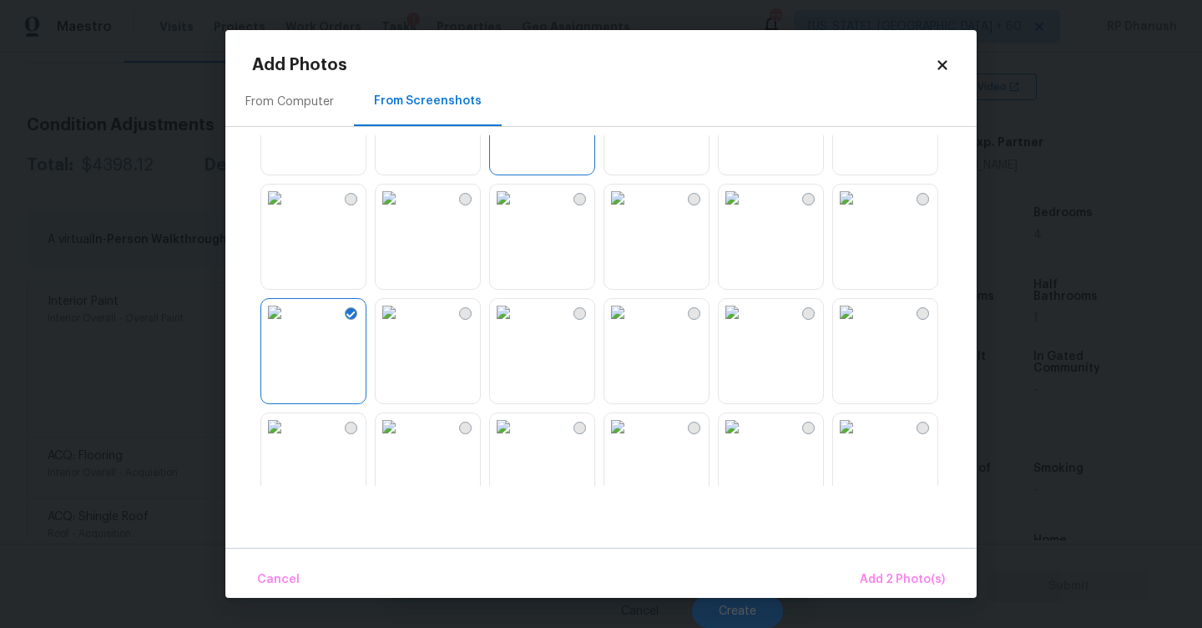
click at [745, 326] on img at bounding box center [732, 312] width 27 height 27
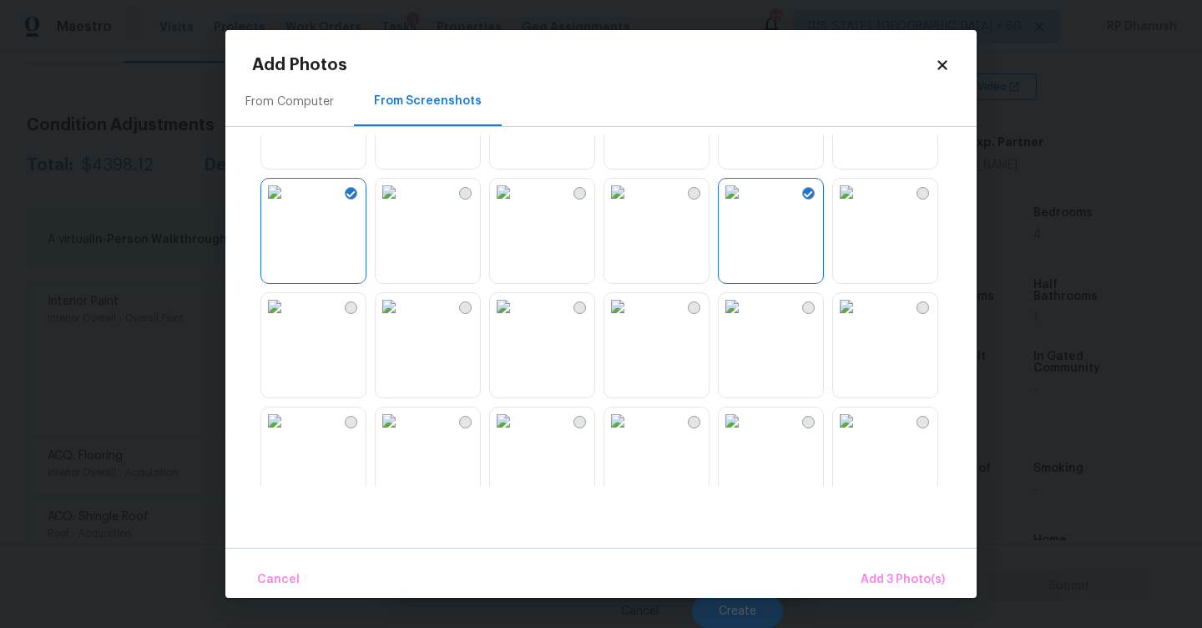
click at [631, 320] on img at bounding box center [617, 306] width 27 height 27
click at [745, 434] on img at bounding box center [732, 420] width 27 height 27
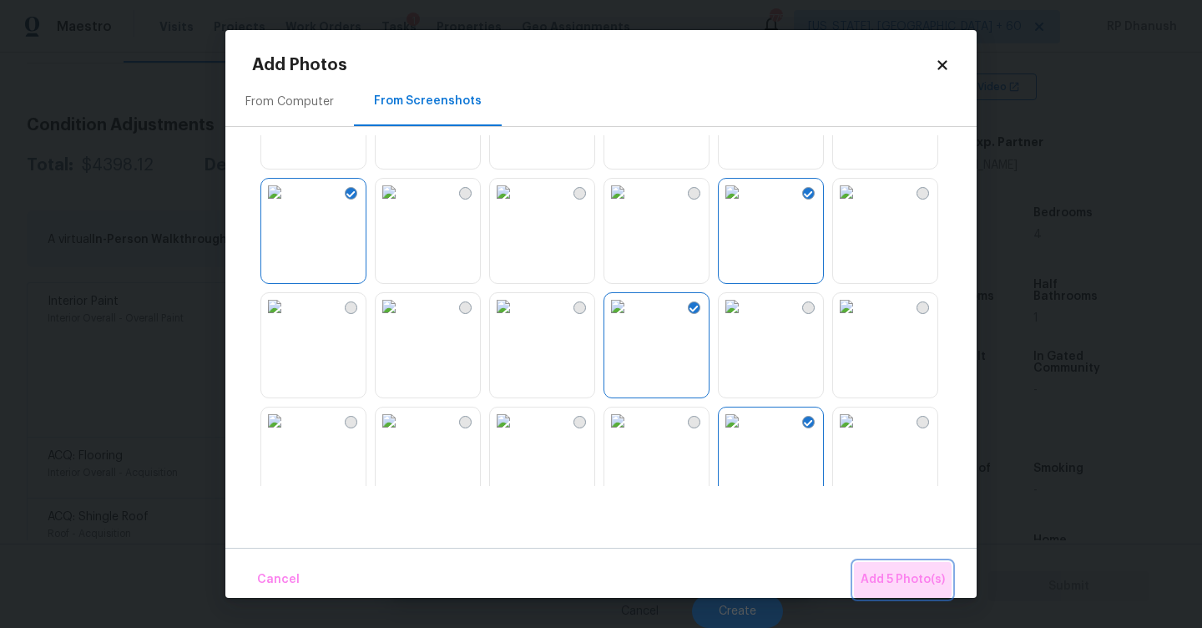
click at [894, 583] on span "Add 5 Photo(s)" at bounding box center [903, 579] width 84 height 21
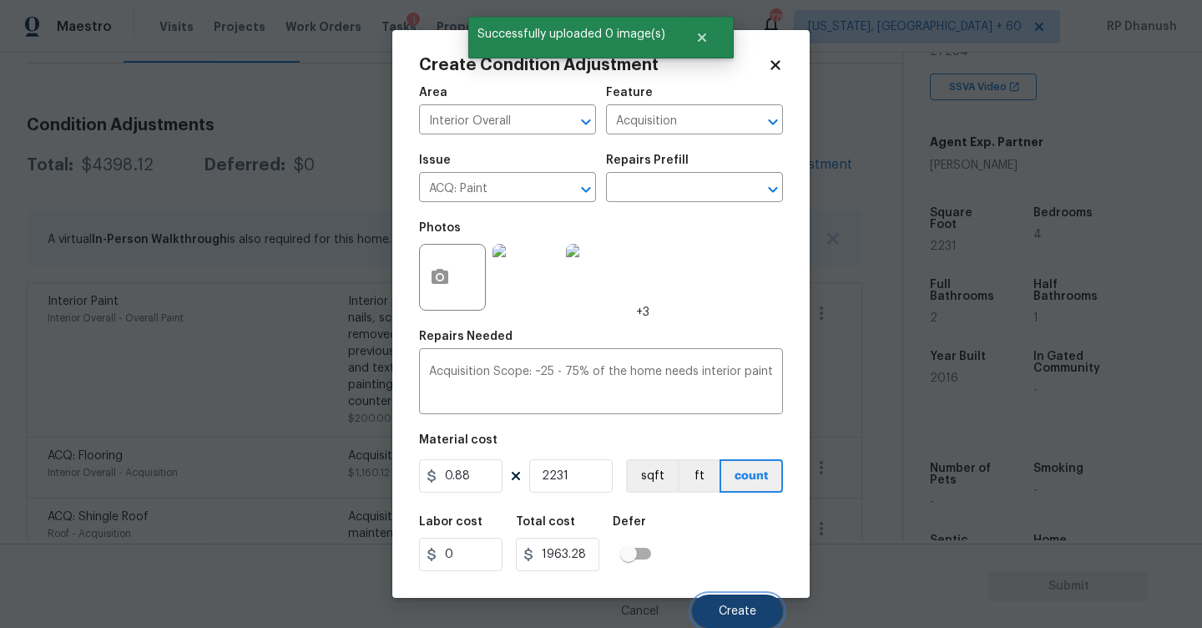
click at [725, 612] on span "Create" at bounding box center [738, 611] width 38 height 13
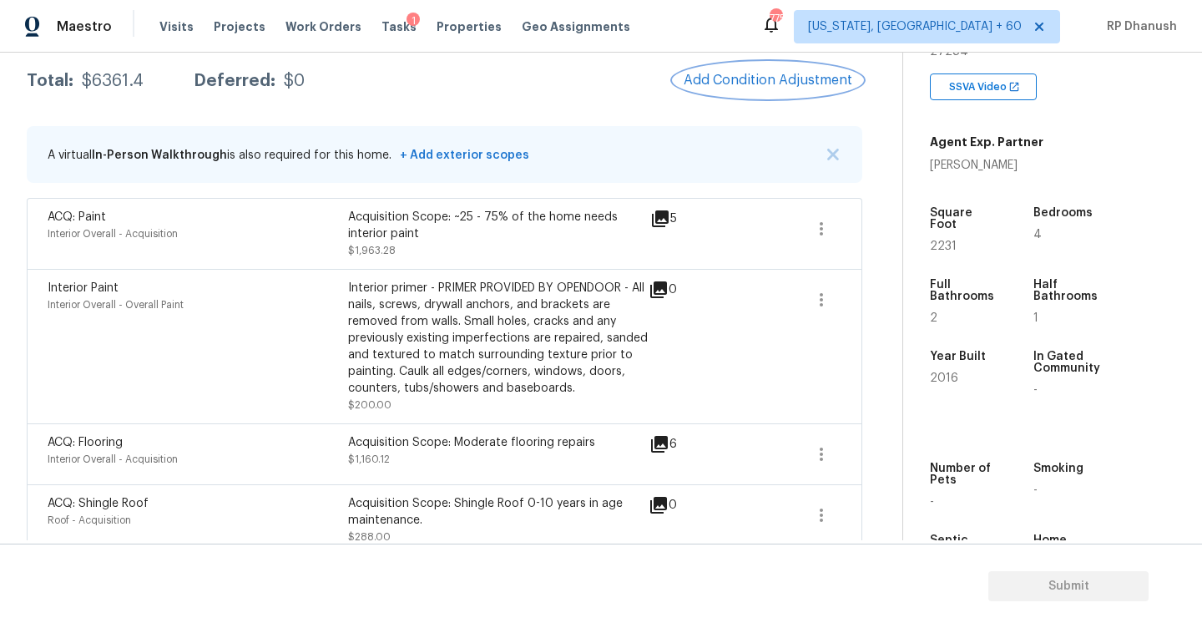
scroll to position [257, 0]
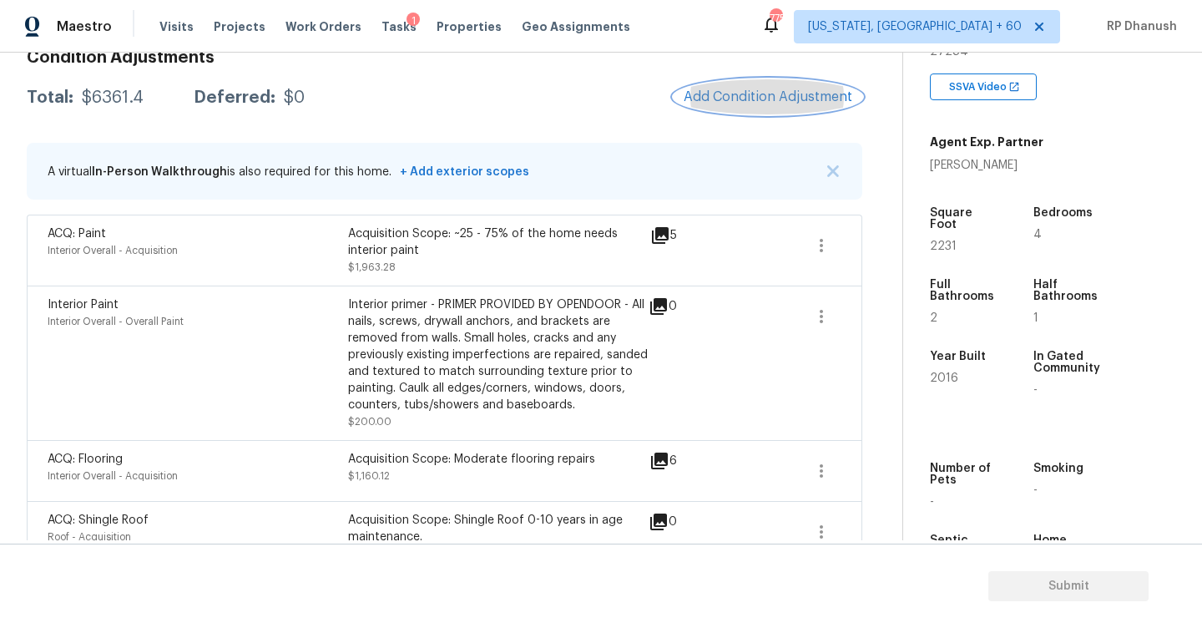
click at [789, 96] on span "Add Condition Adjustment" at bounding box center [768, 96] width 169 height 15
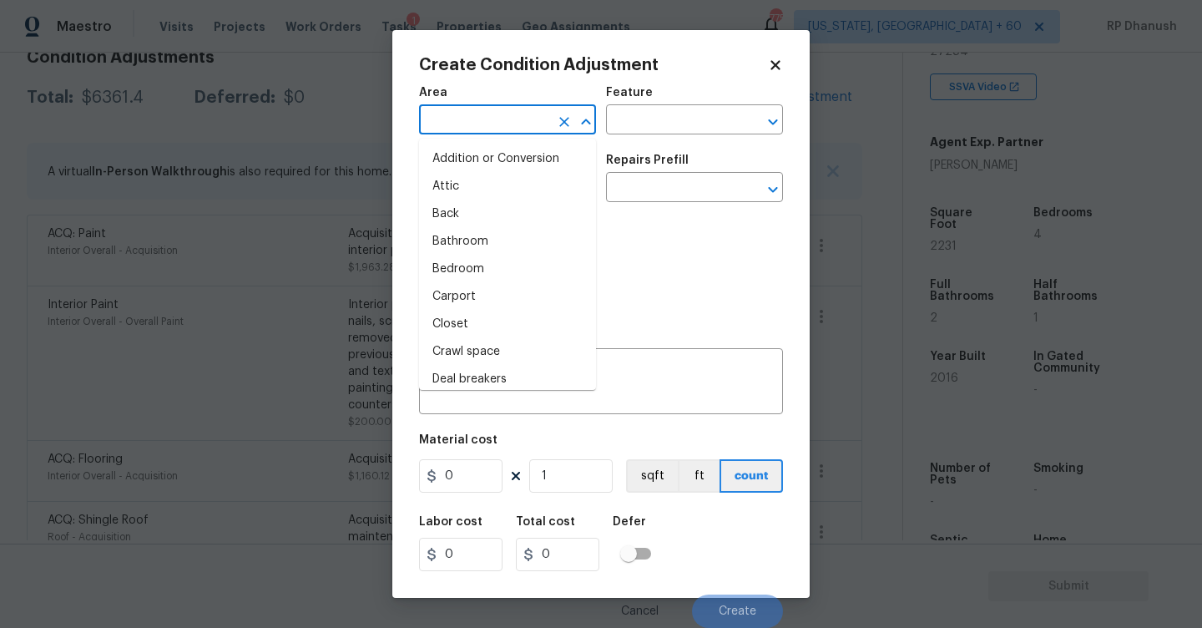
click at [498, 119] on input "text" at bounding box center [484, 122] width 130 height 26
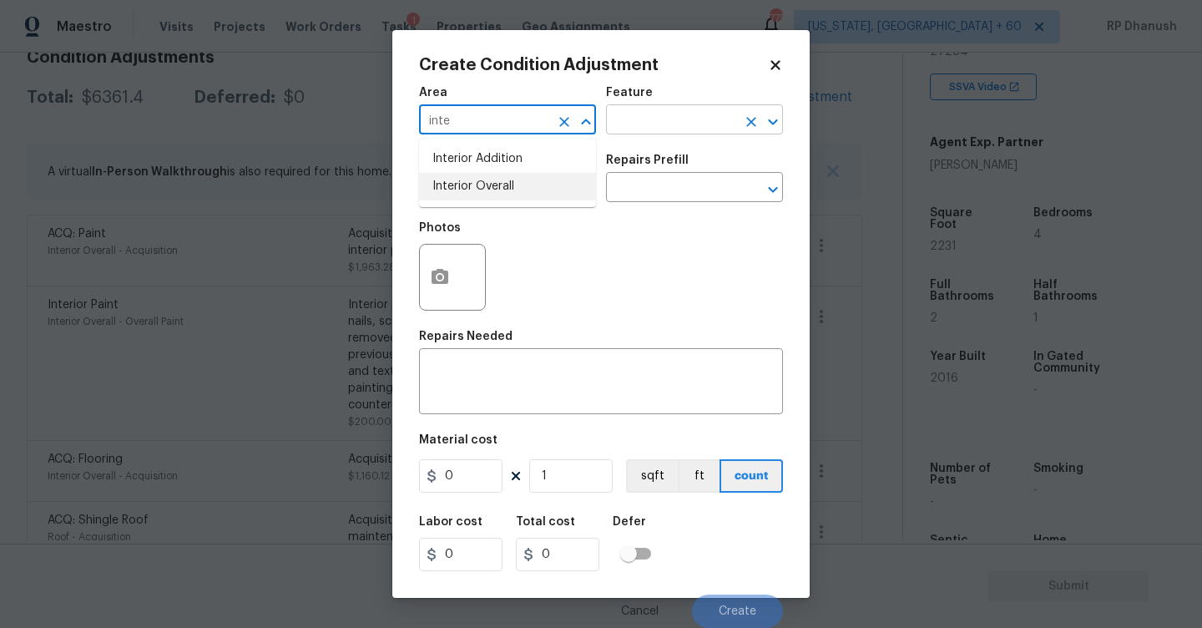
drag, startPoint x: 482, startPoint y: 203, endPoint x: 644, endPoint y: 134, distance: 176.1
click at [484, 200] on ul "Interior Addition Interior Overall" at bounding box center [507, 173] width 177 height 68
type input "inte"
click at [644, 134] on input "text" at bounding box center [671, 122] width 130 height 26
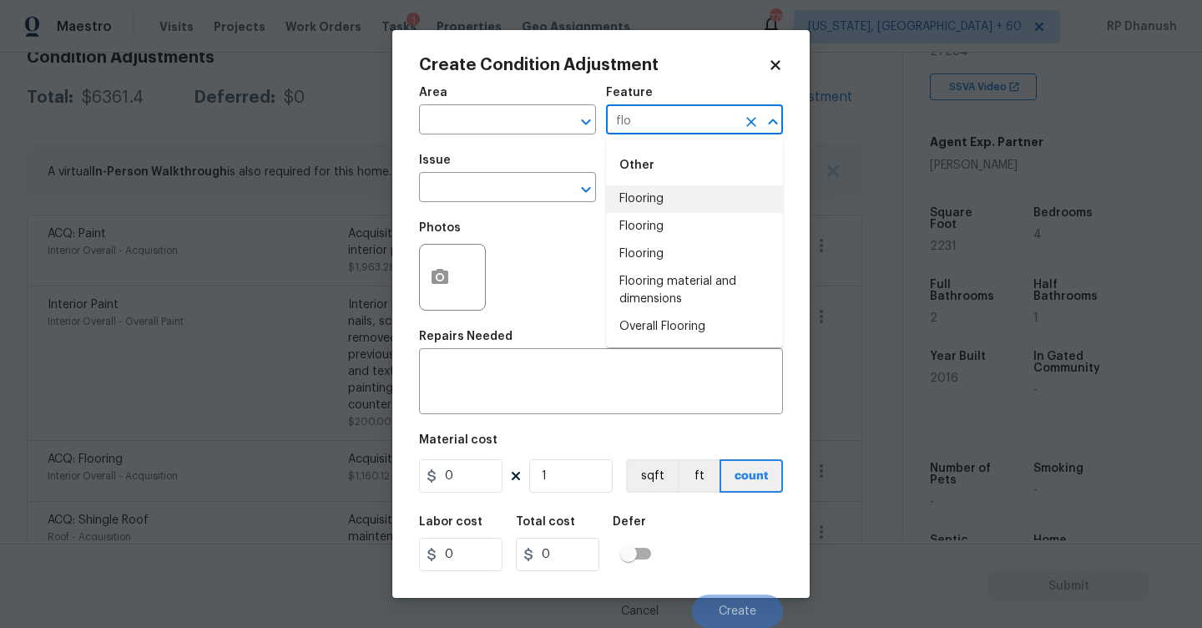
click at [642, 190] on li "Flooring" at bounding box center [694, 199] width 177 height 28
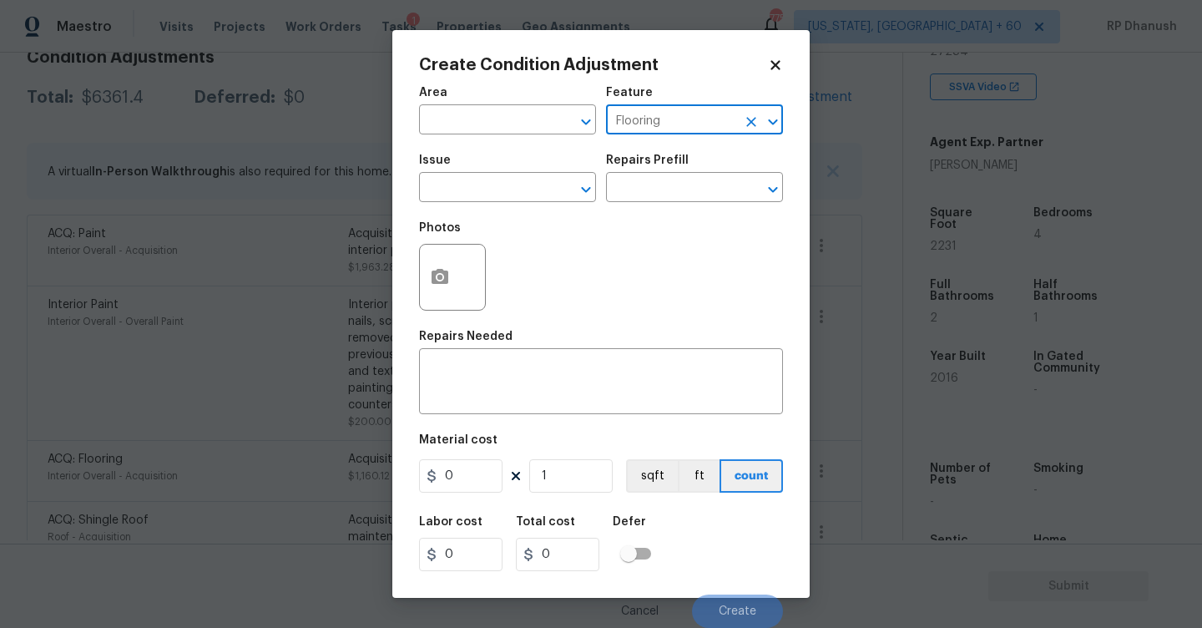
type input "Flooring"
click at [517, 146] on span "Issue ​" at bounding box center [507, 178] width 177 height 68
click at [517, 141] on span "Area ​" at bounding box center [507, 111] width 177 height 68
click at [517, 131] on input "text" at bounding box center [484, 122] width 130 height 26
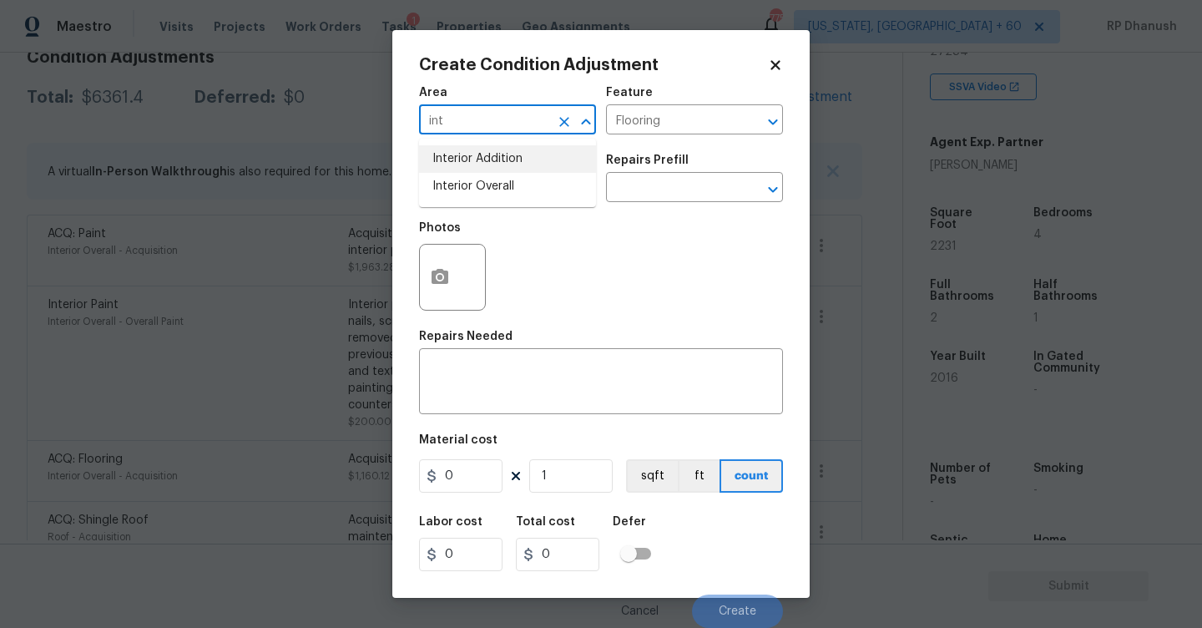
click at [486, 195] on li "Interior Overall" at bounding box center [507, 187] width 177 height 28
type input "Interior Overall"
click at [484, 401] on textarea at bounding box center [601, 383] width 344 height 35
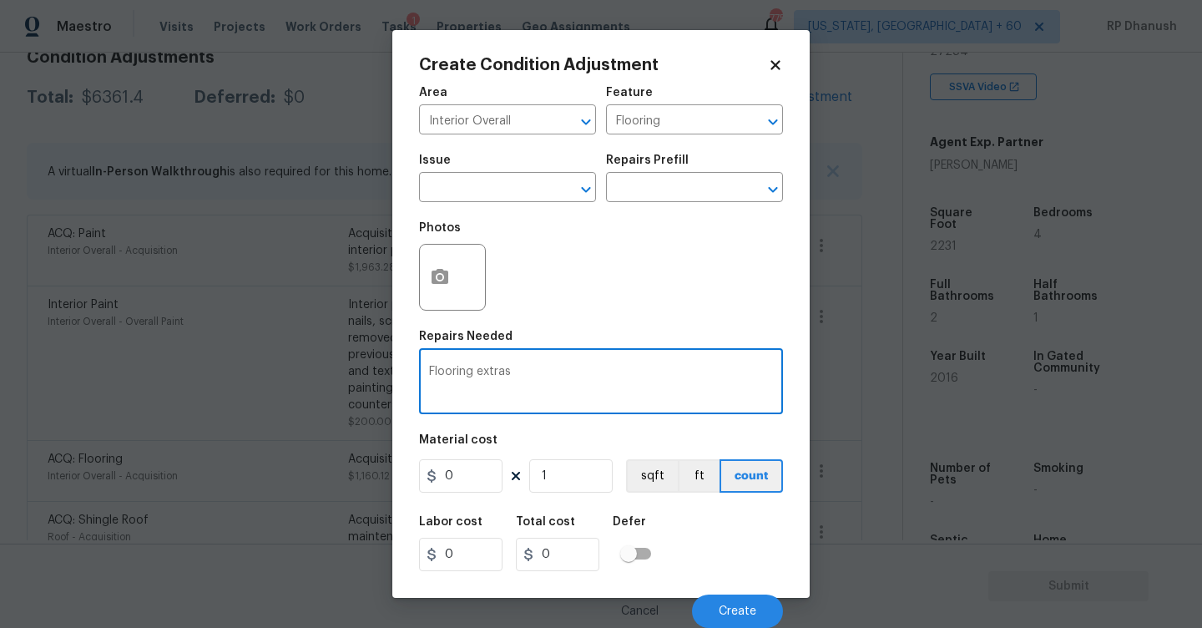
type textarea "Flooring extras"
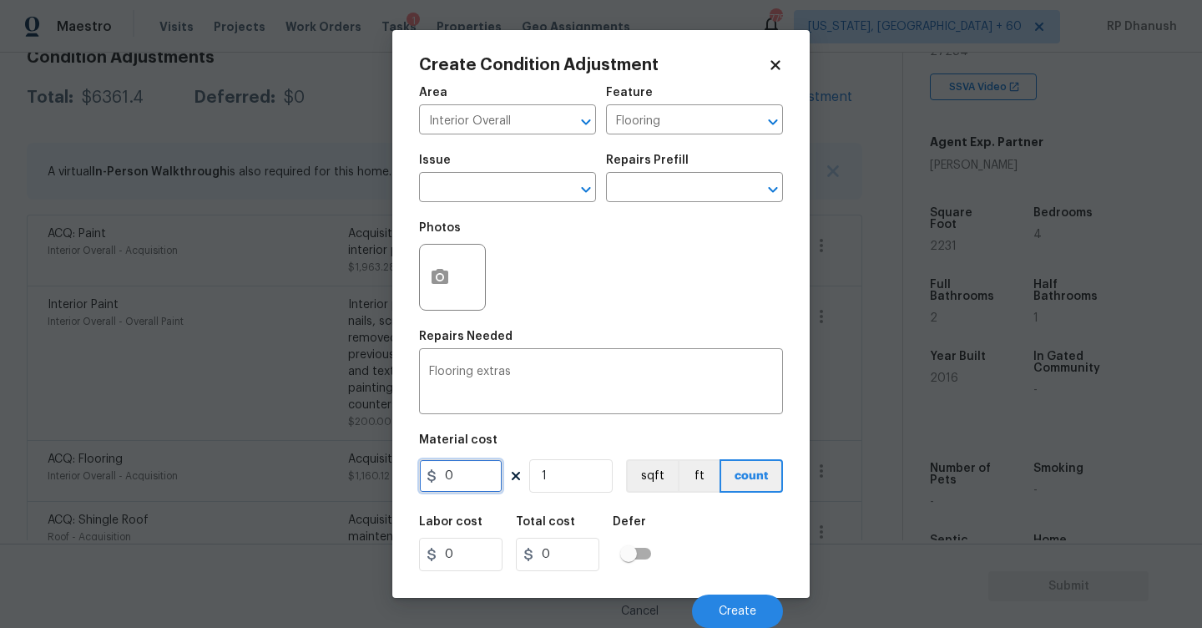
click at [472, 475] on input "0" at bounding box center [460, 475] width 83 height 33
type input "500"
click at [735, 597] on button "Create" at bounding box center [737, 610] width 91 height 33
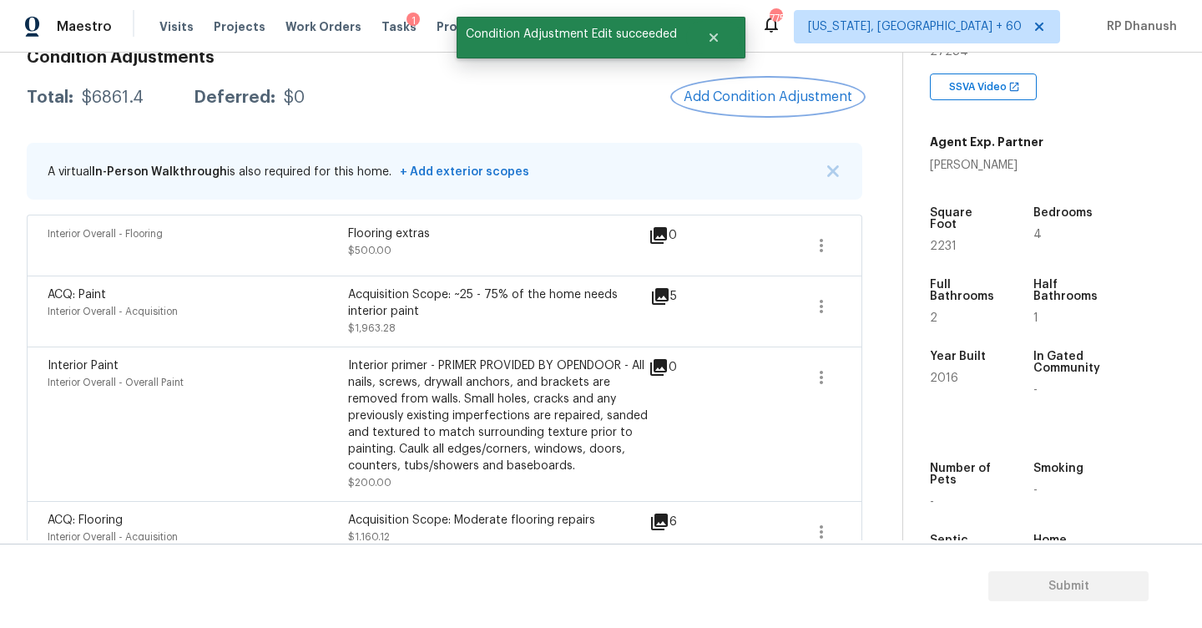
click at [756, 113] on button "Add Condition Adjustment" at bounding box center [768, 96] width 189 height 35
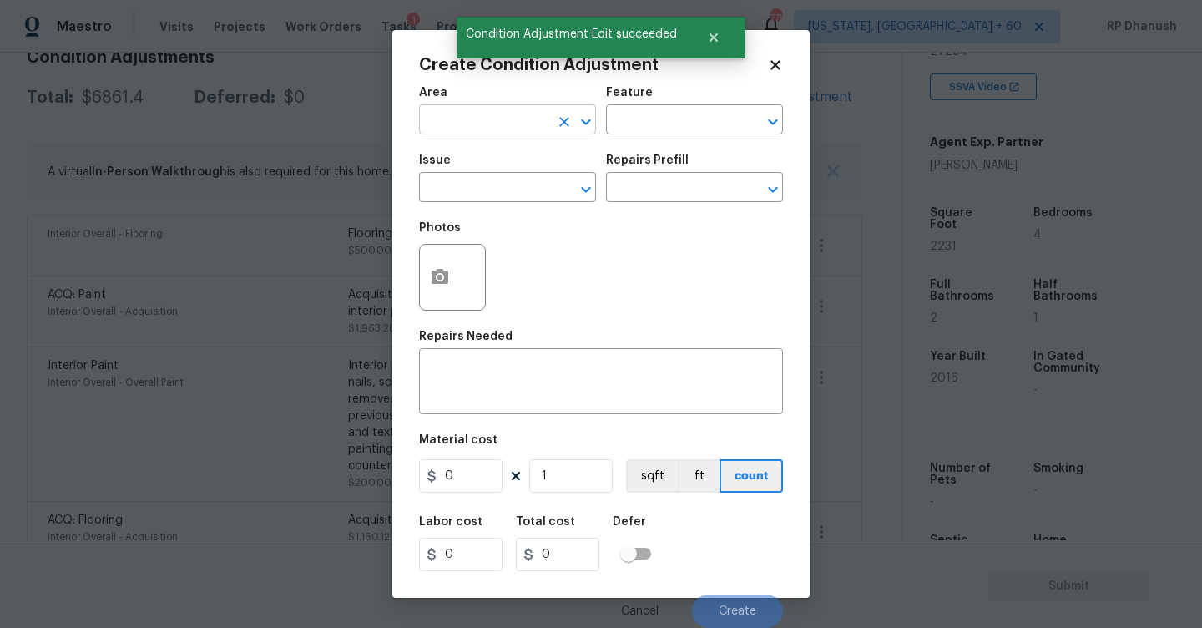
click at [514, 129] on input "text" at bounding box center [484, 122] width 130 height 26
click at [496, 183] on li "Interior Overall" at bounding box center [507, 187] width 177 height 28
type input "Interior Overall"
click at [607, 123] on input "text" at bounding box center [671, 122] width 130 height 26
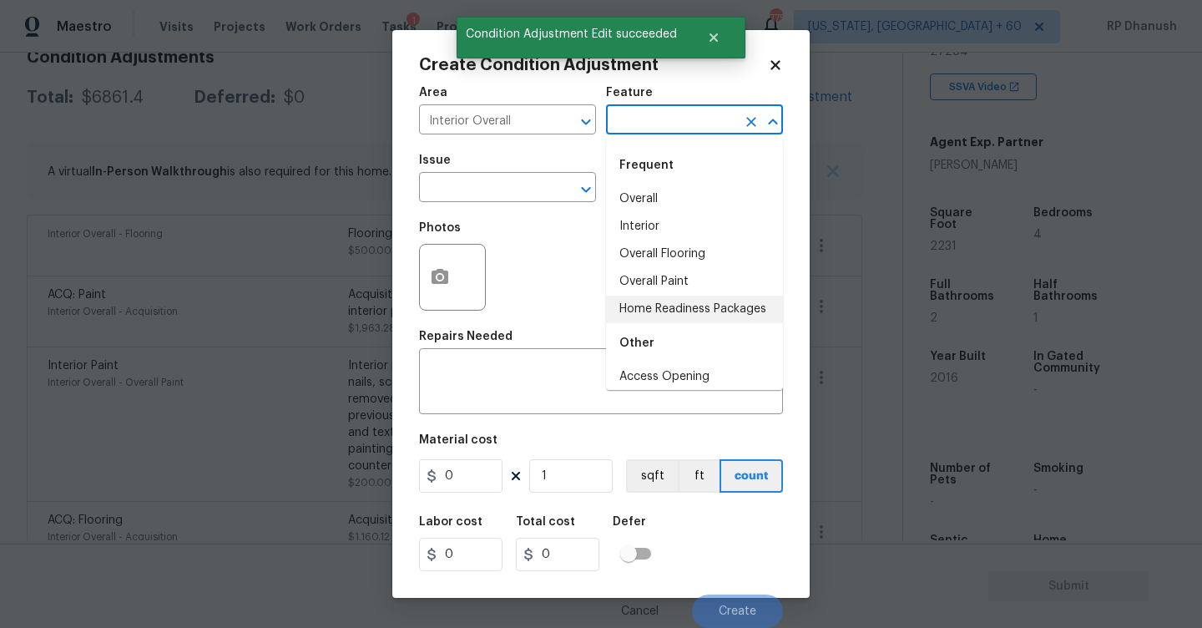
click at [621, 301] on li "Home Readiness Packages" at bounding box center [694, 310] width 177 height 28
type input "Home Readiness Packages"
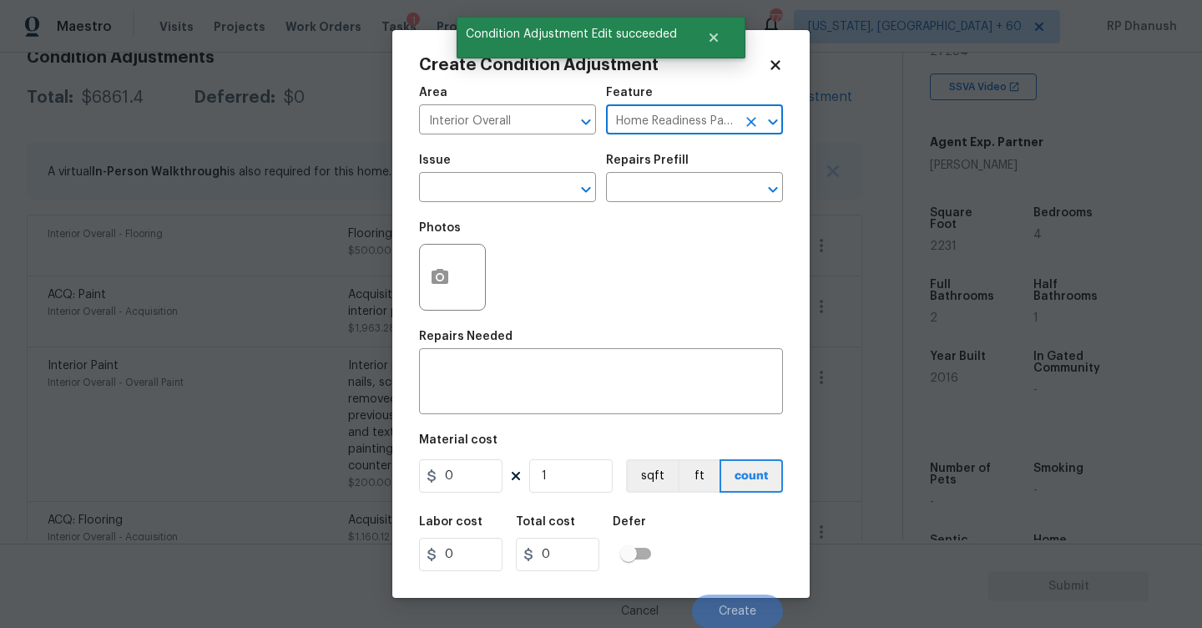
click at [465, 162] on div "Issue" at bounding box center [507, 165] width 177 height 22
click at [464, 183] on input "text" at bounding box center [484, 189] width 130 height 26
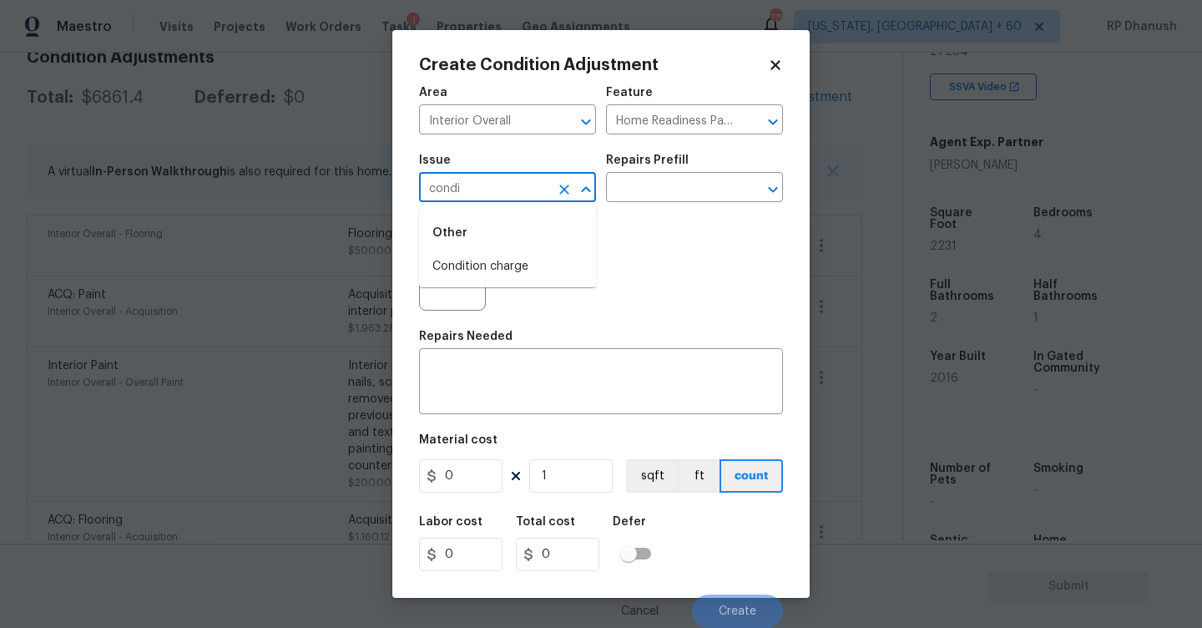
click at [462, 245] on div "Other" at bounding box center [507, 233] width 177 height 40
click at [462, 255] on li "Condition charge" at bounding box center [507, 267] width 177 height 28
type input "Condition charge"
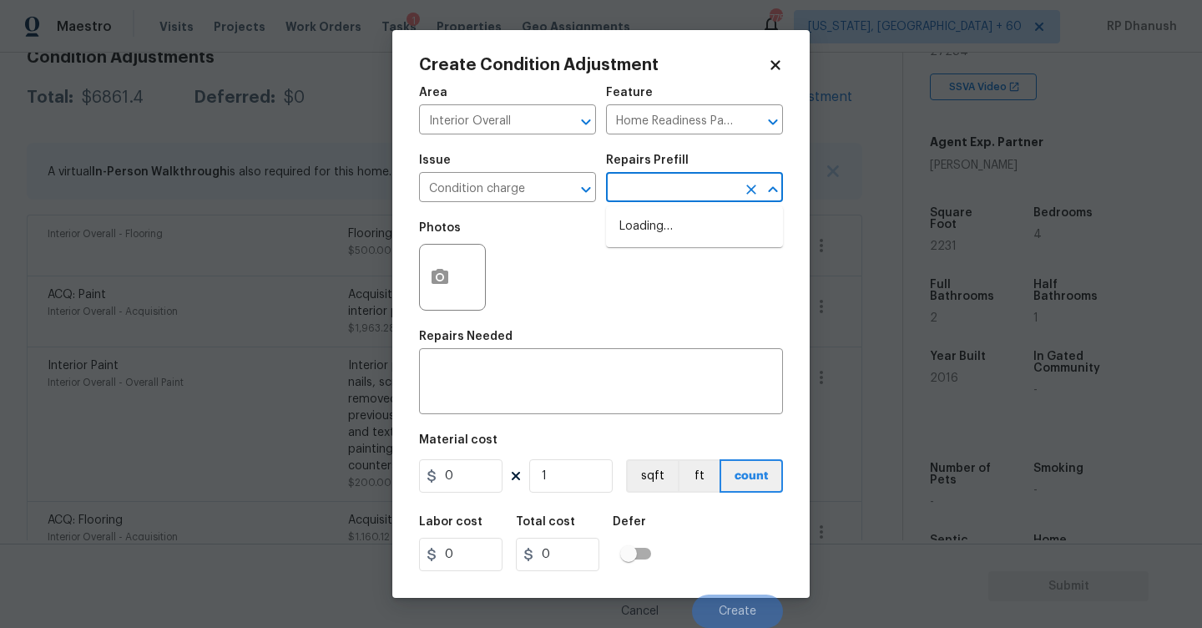
click at [620, 201] on input "text" at bounding box center [671, 189] width 130 height 26
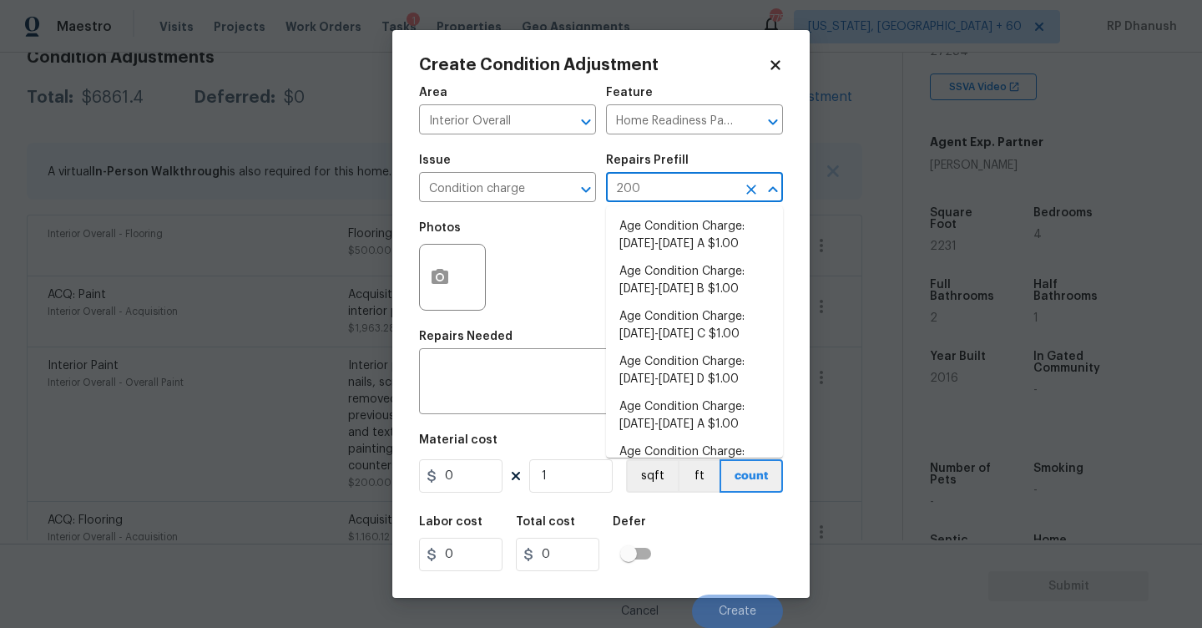
type input "2009"
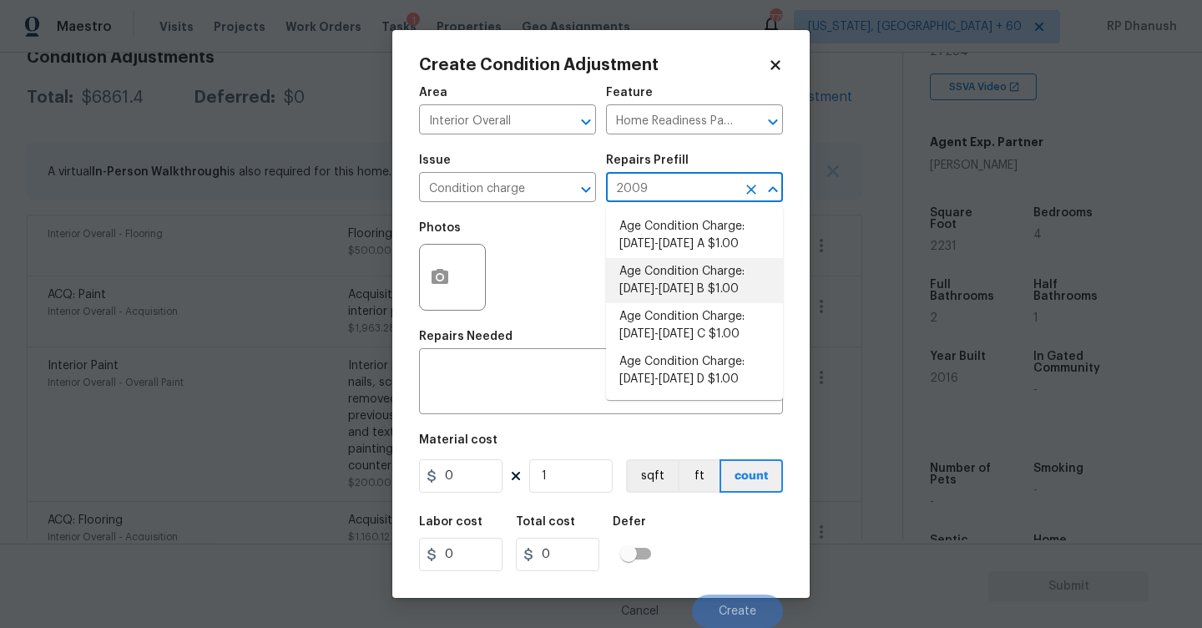
click at [697, 271] on li "Age Condition Charge: [DATE]-[DATE] B $1.00" at bounding box center [694, 280] width 177 height 45
type textarea "Age Condition Charge: [DATE]-[DATE] B"
type input "1"
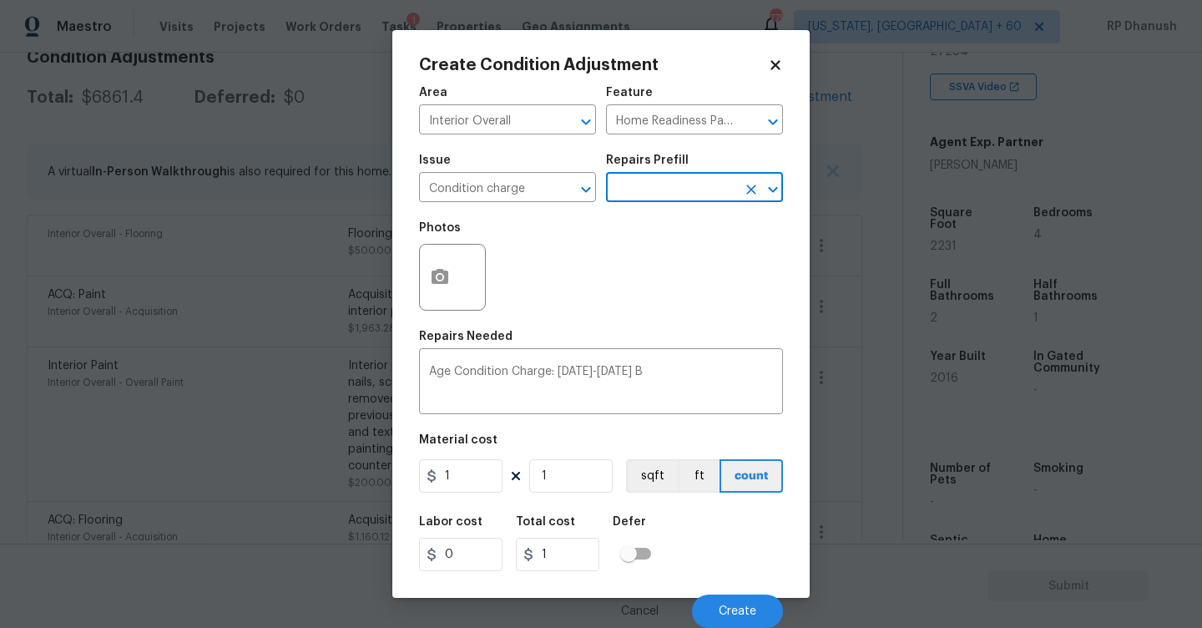
click at [442, 503] on div "Area Interior Overall ​ Feature Home Readiness Packages ​ Issue Condition charg…" at bounding box center [601, 352] width 364 height 551
click at [458, 487] on input "1" at bounding box center [460, 475] width 83 height 33
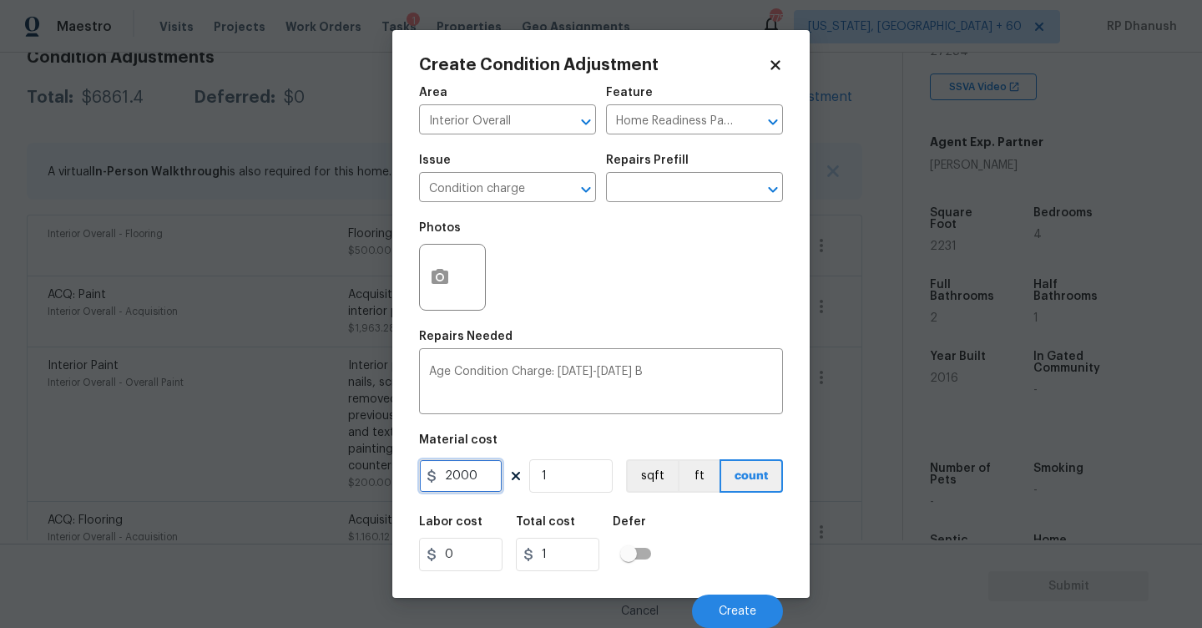
type input "2000"
click at [756, 604] on button "Create" at bounding box center [737, 610] width 91 height 33
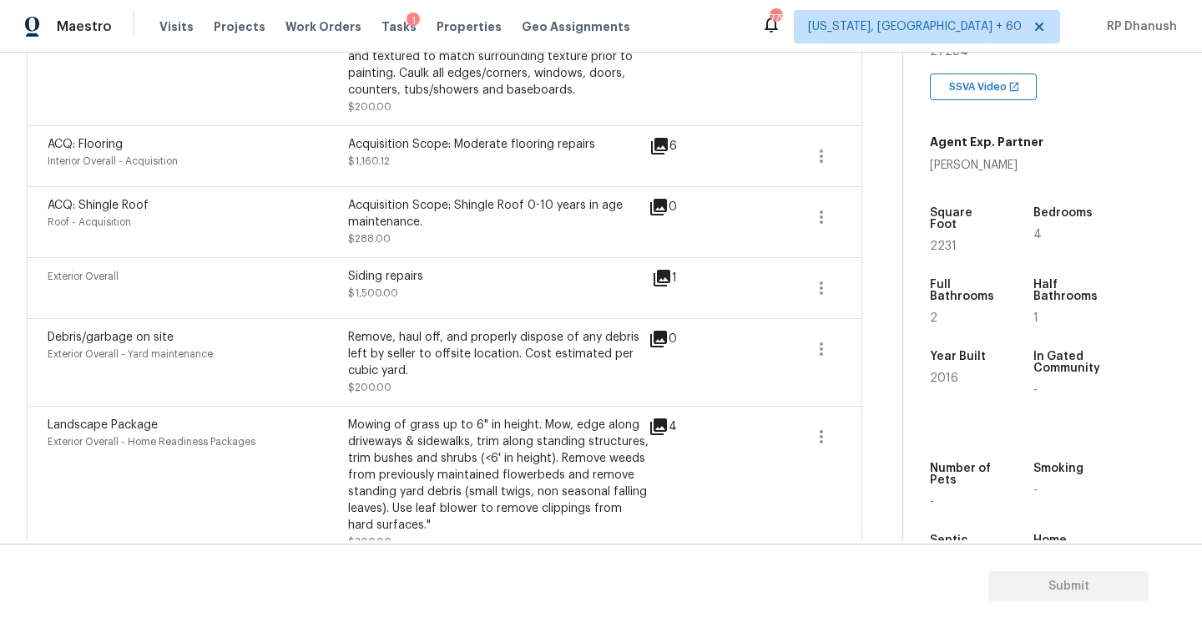
scroll to position [672, 0]
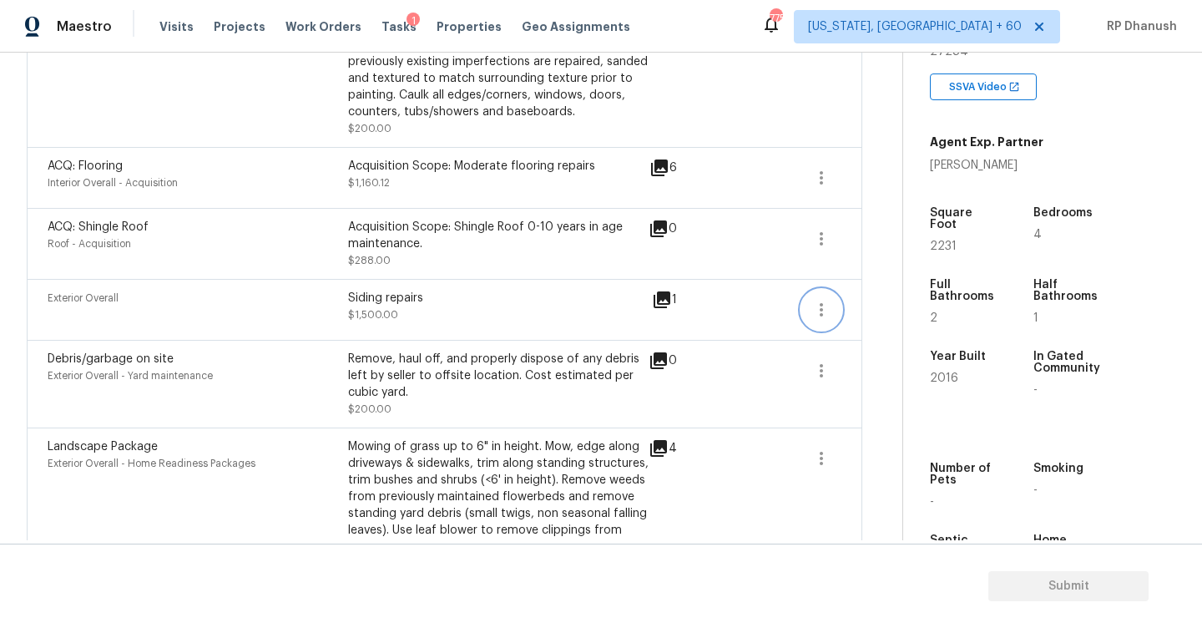
click at [815, 326] on button "button" at bounding box center [821, 310] width 40 height 40
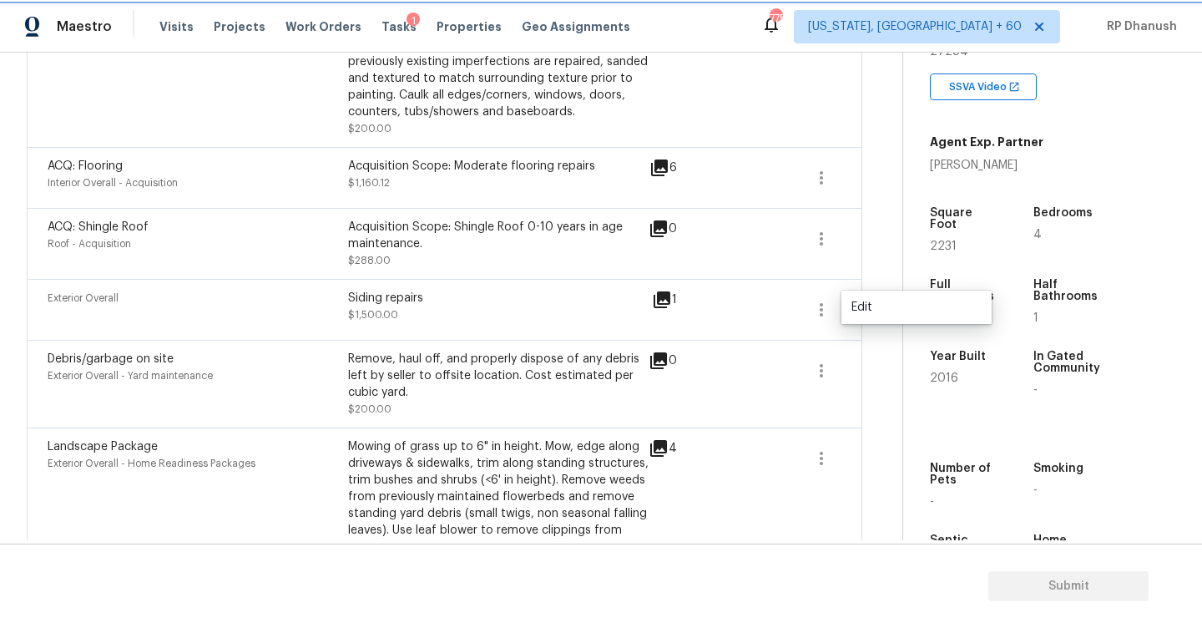
click at [841, 312] on button "button" at bounding box center [821, 310] width 40 height 40
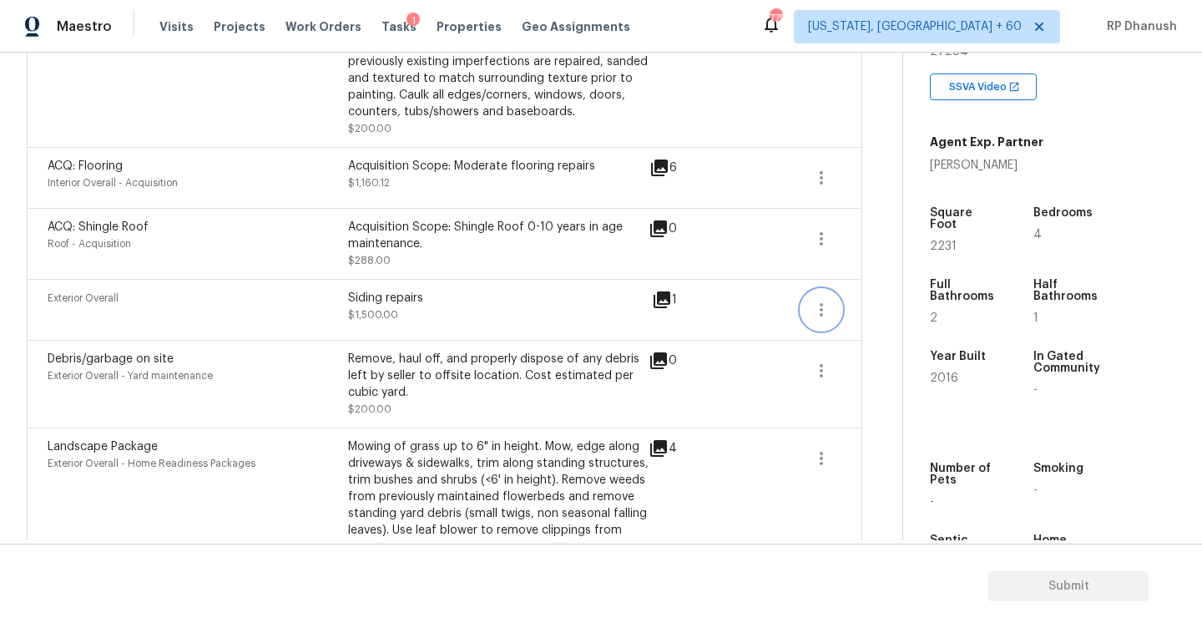
click at [833, 310] on button "button" at bounding box center [821, 310] width 40 height 40
click at [871, 310] on div "Edit" at bounding box center [916, 307] width 130 height 17
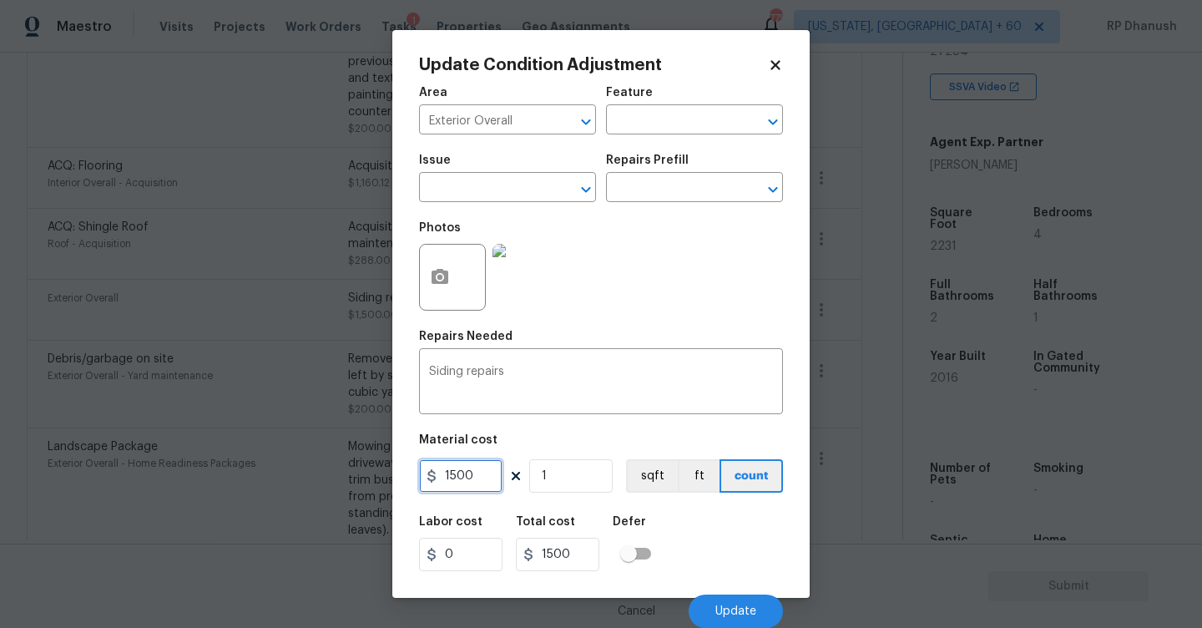
click at [454, 483] on input "1500" at bounding box center [460, 475] width 83 height 33
click at [455, 483] on input "1500" at bounding box center [460, 475] width 83 height 33
type input "1800"
click at [705, 603] on button "Update" at bounding box center [736, 610] width 94 height 33
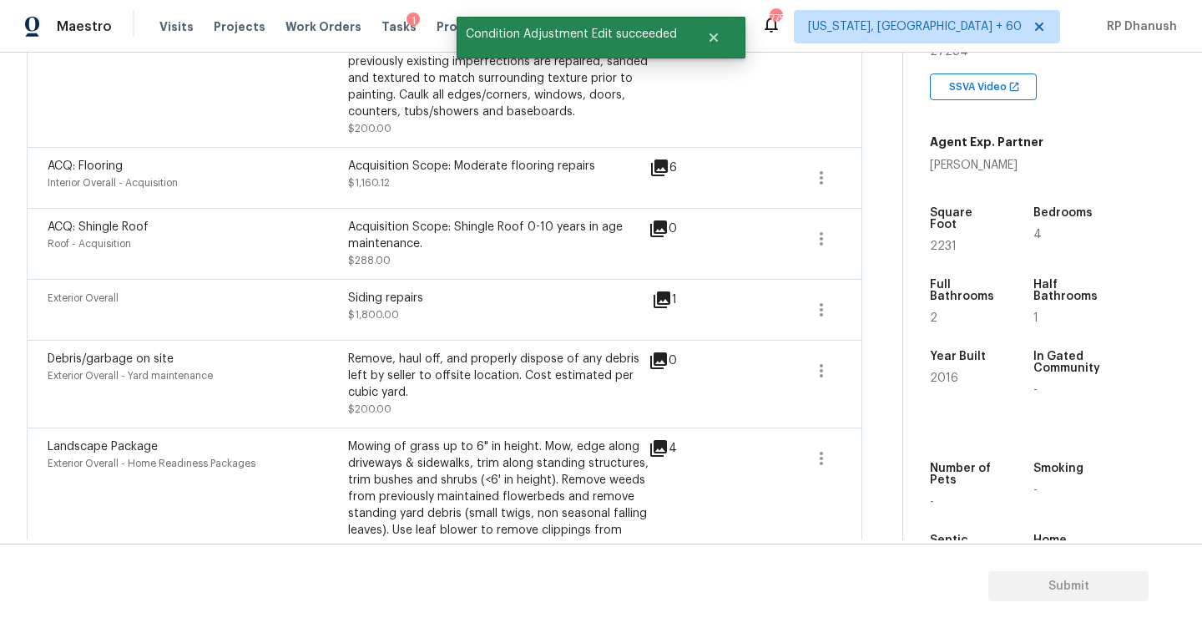
scroll to position [947, 0]
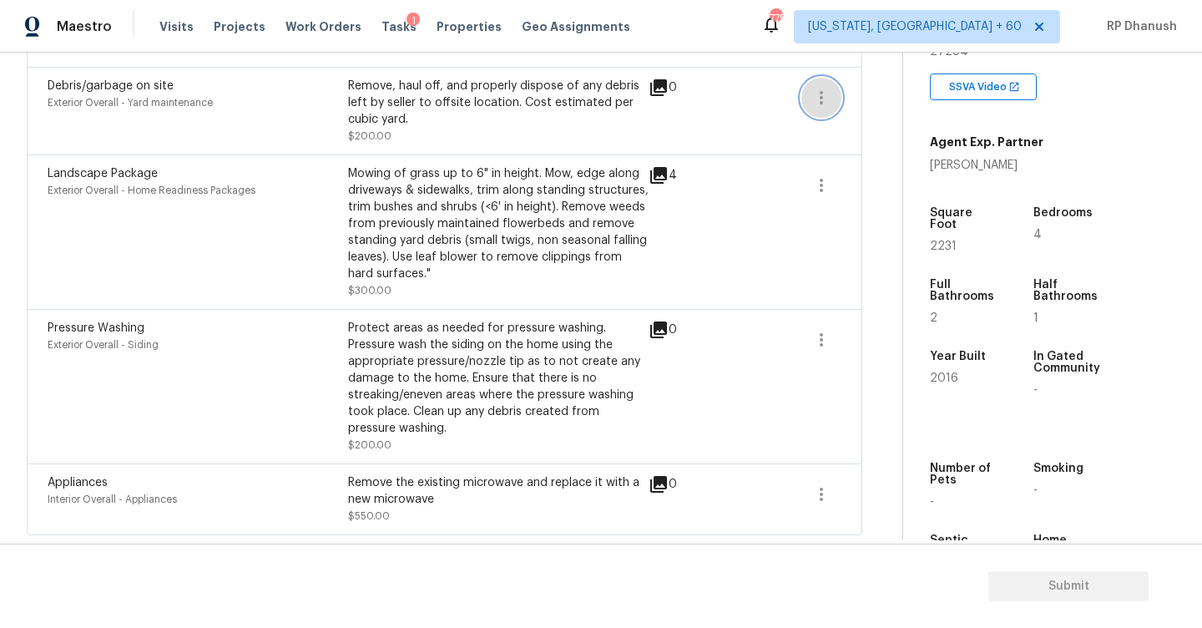
click at [829, 93] on icon "button" at bounding box center [821, 98] width 20 height 20
click at [878, 93] on div "Edit" at bounding box center [916, 92] width 130 height 17
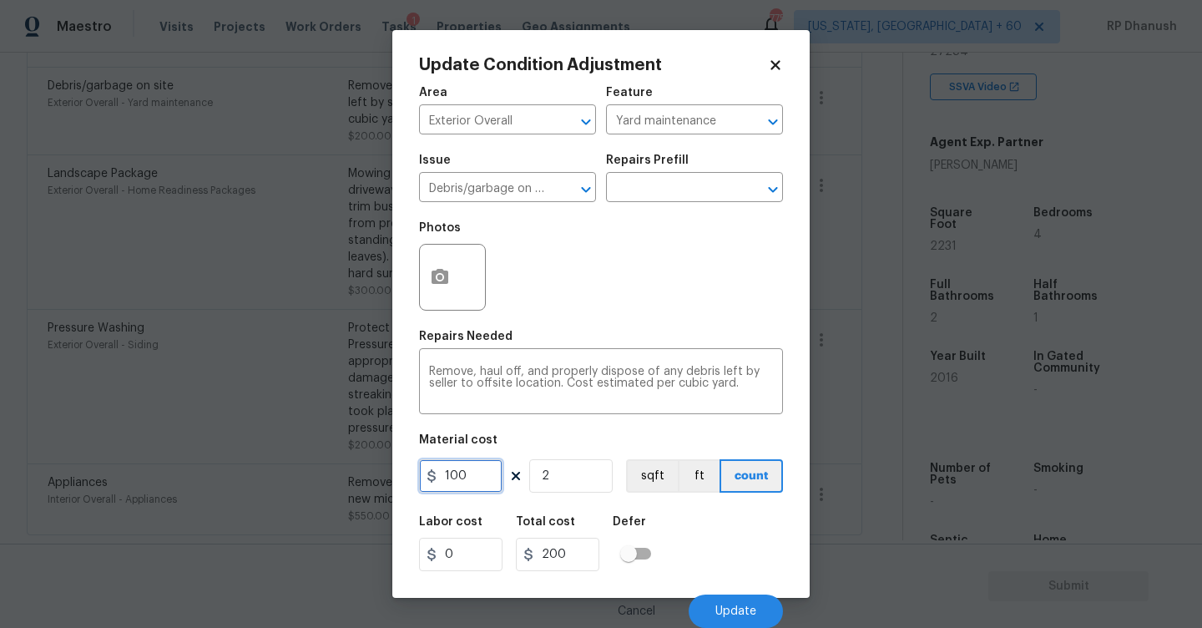
click at [457, 482] on input "100" at bounding box center [460, 475] width 83 height 33
type input "7590"
type input "15180"
click at [457, 482] on input "7590" at bounding box center [460, 475] width 83 height 33
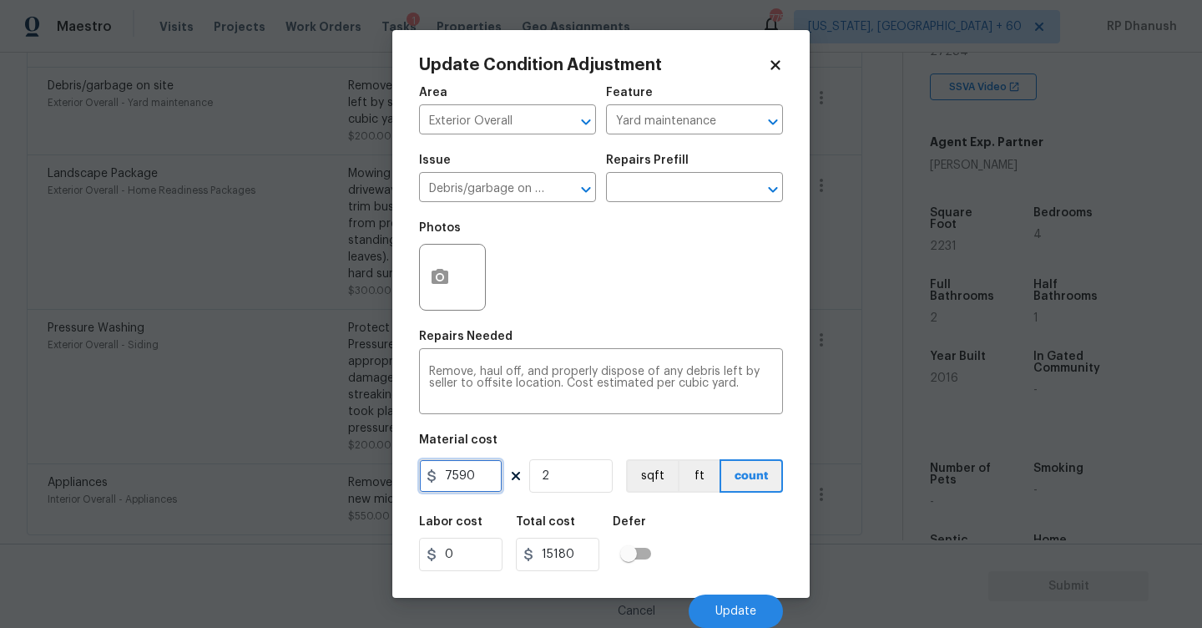
click at [457, 482] on input "7590" at bounding box center [460, 475] width 83 height 33
type input "750"
type input "1500"
type input "1"
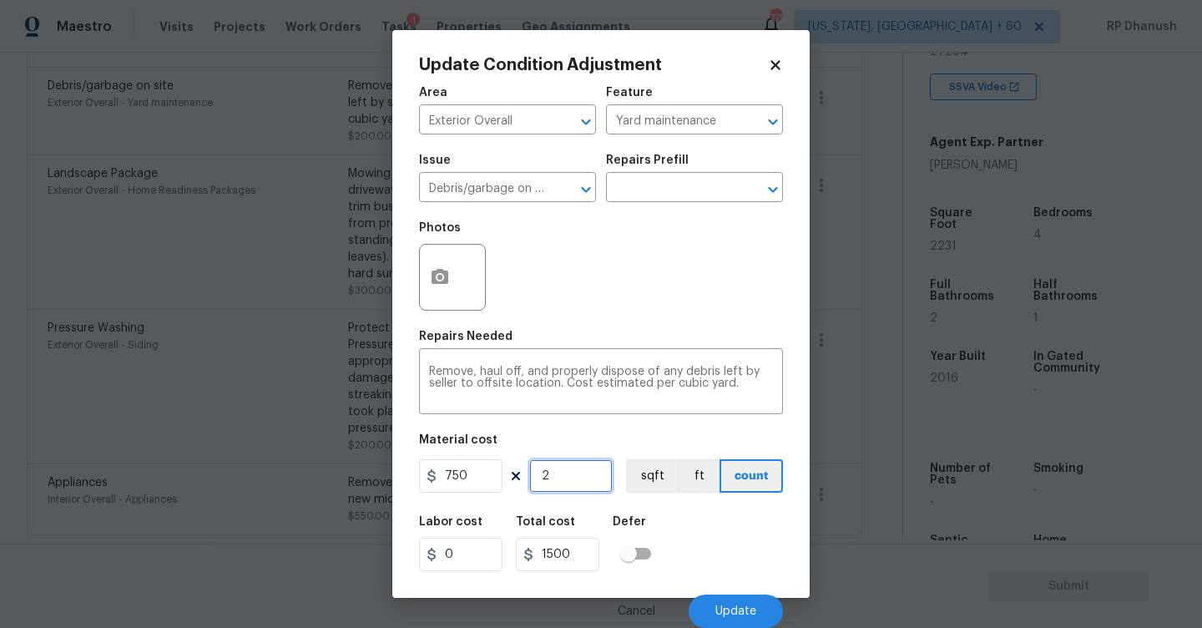
type input "750"
type input "1"
click at [737, 607] on span "Update" at bounding box center [735, 611] width 41 height 13
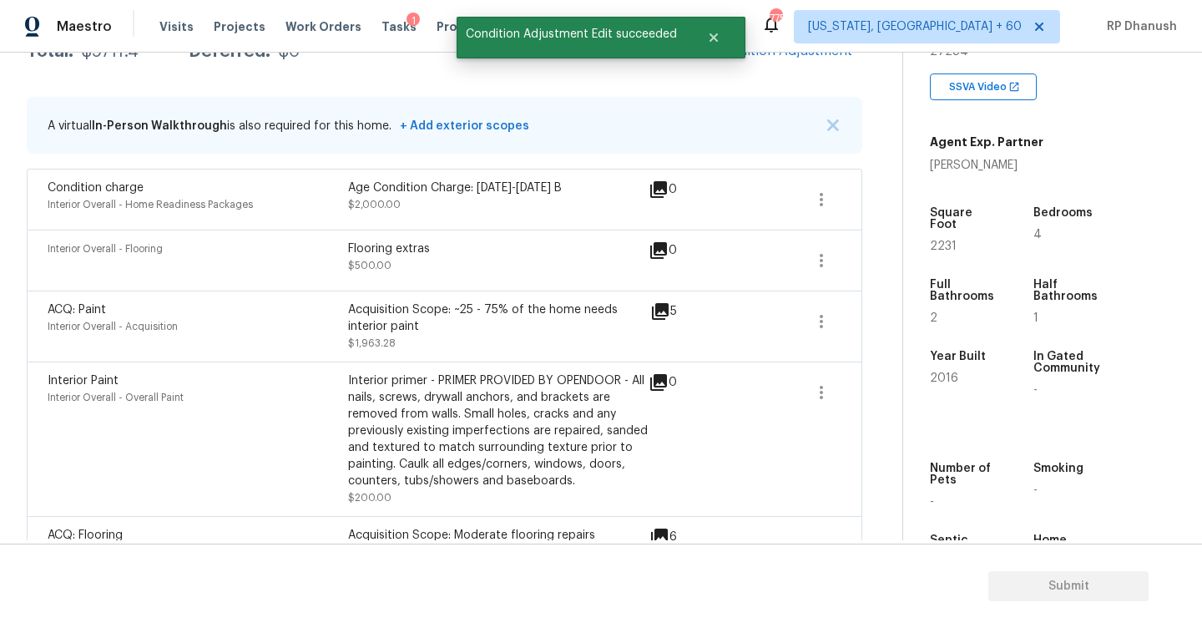
scroll to position [222, 0]
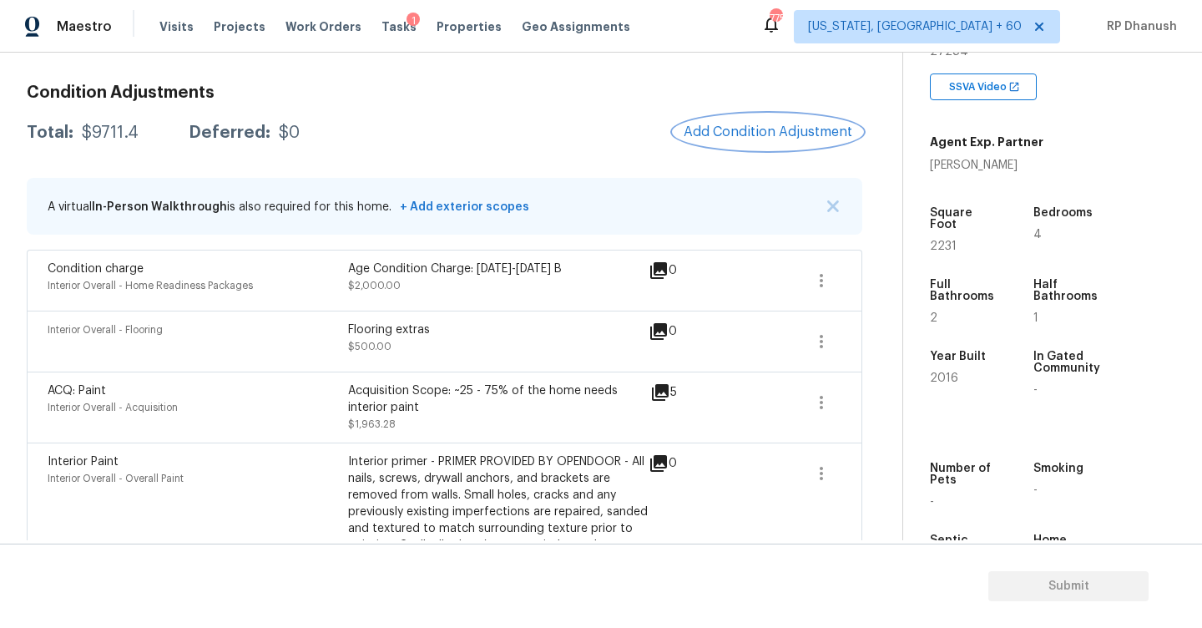
click at [791, 131] on span "Add Condition Adjustment" at bounding box center [768, 131] width 169 height 15
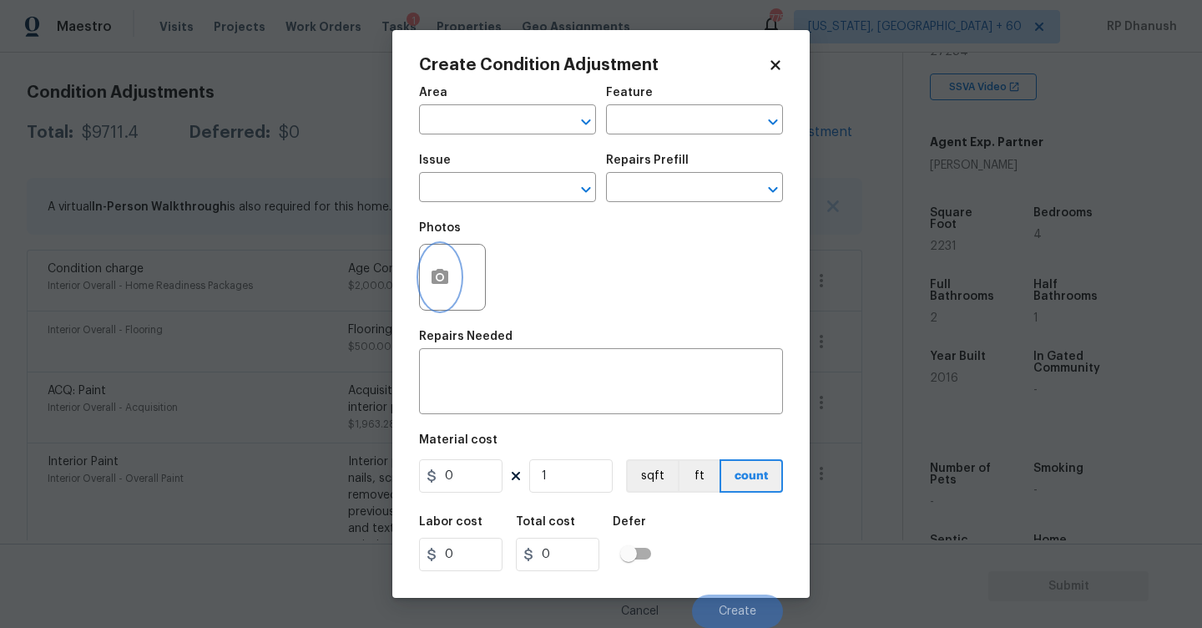
click at [457, 283] on button "button" at bounding box center [440, 277] width 40 height 65
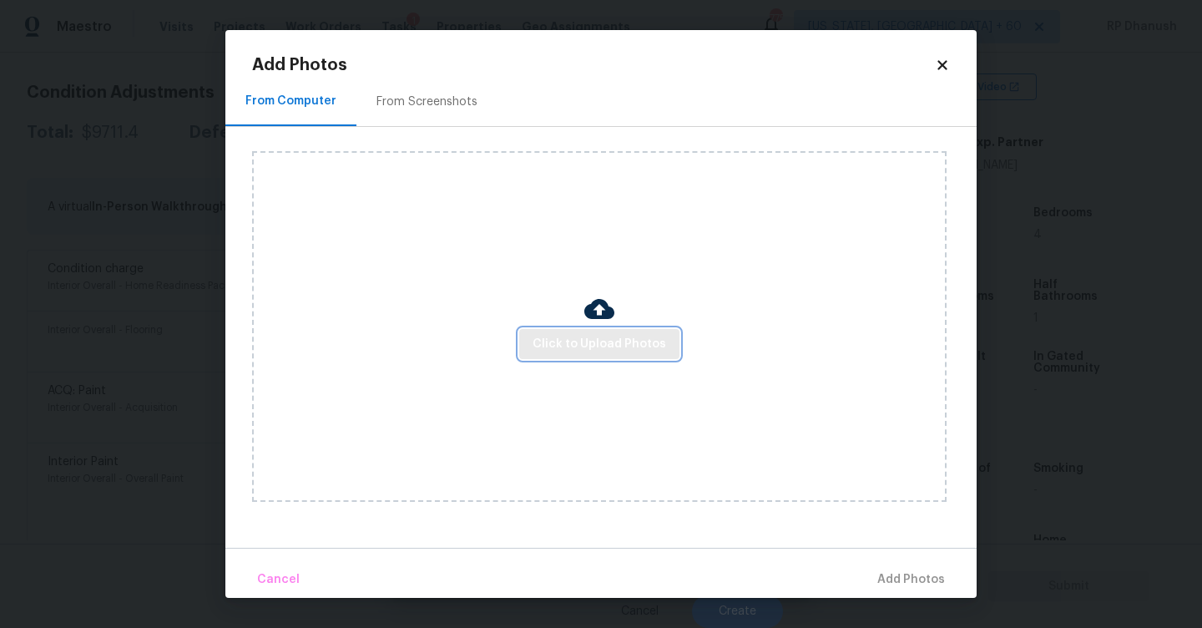
click at [591, 351] on span "Click to Upload Photos" at bounding box center [600, 344] width 134 height 21
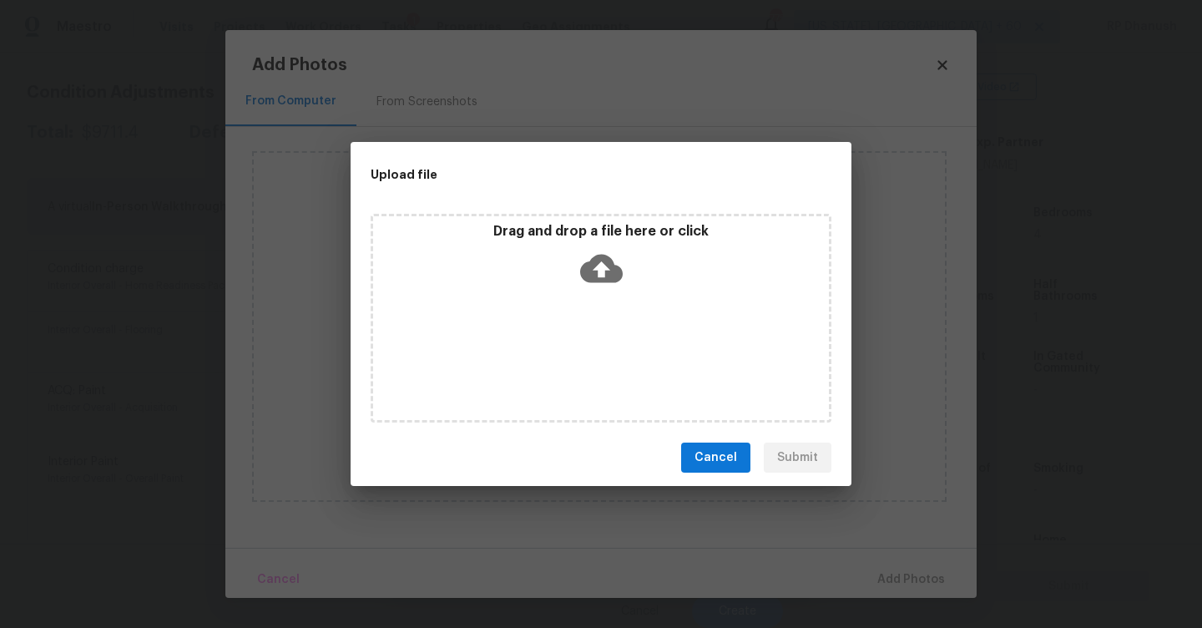
click at [591, 262] on icon at bounding box center [601, 269] width 43 height 28
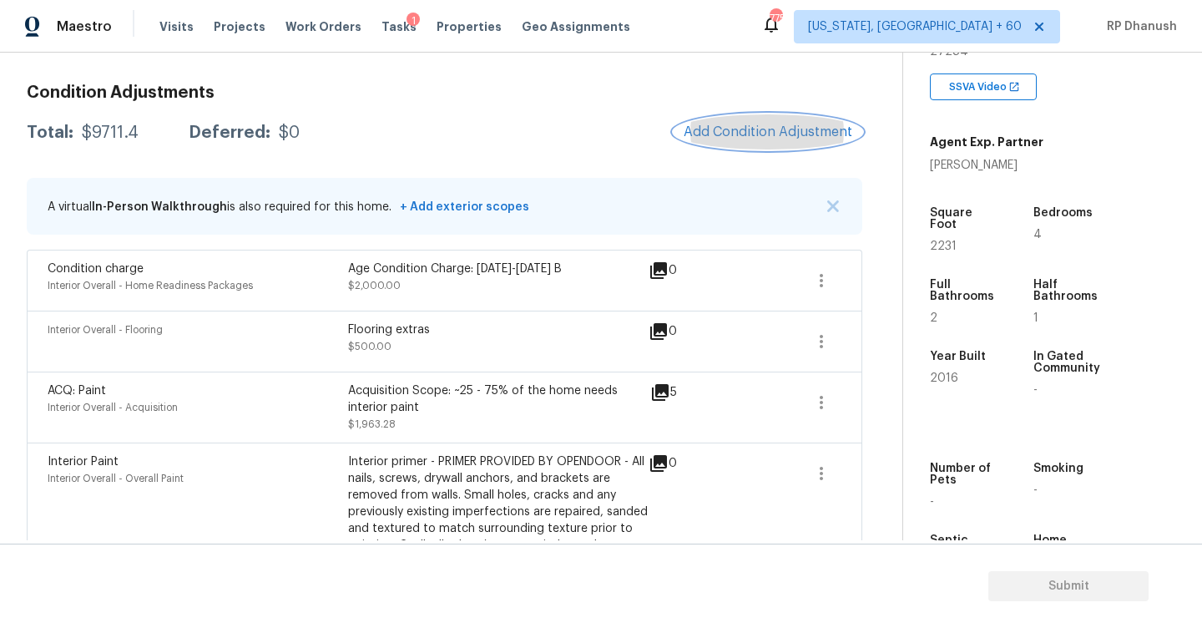
click at [806, 140] on button "Add Condition Adjustment" at bounding box center [768, 131] width 189 height 35
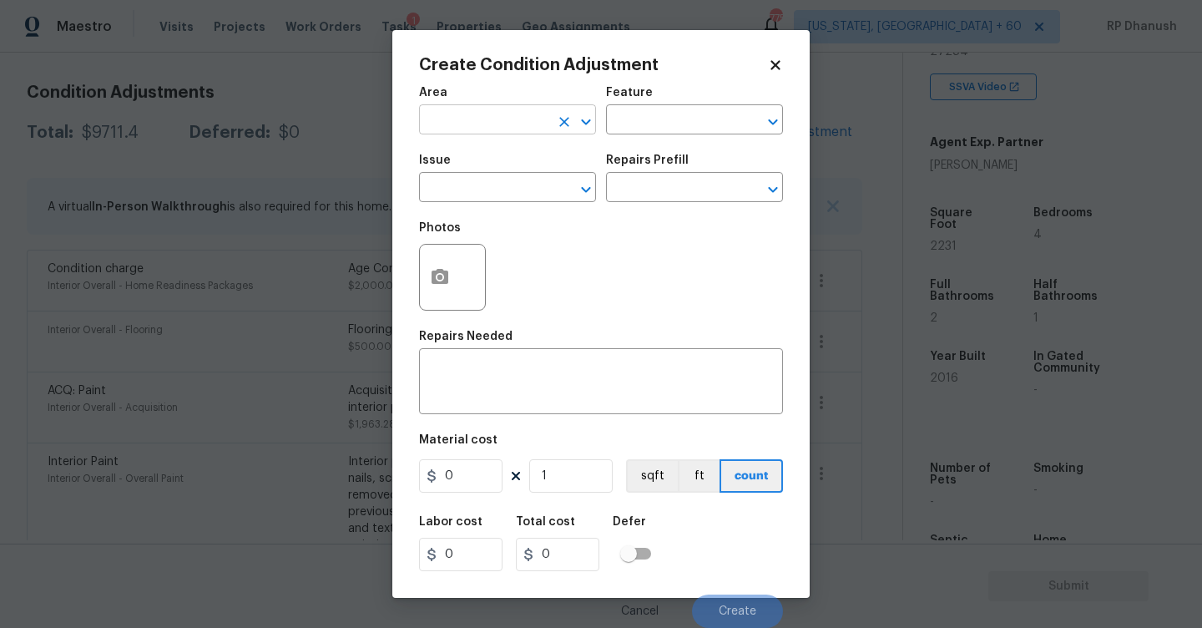
click at [457, 118] on input "text" at bounding box center [484, 122] width 130 height 26
click at [476, 188] on li "Interior Overall" at bounding box center [507, 187] width 177 height 28
type input "Interior Overall"
click at [612, 134] on input "text" at bounding box center [671, 122] width 130 height 26
click at [646, 199] on li "Odor" at bounding box center [694, 199] width 177 height 28
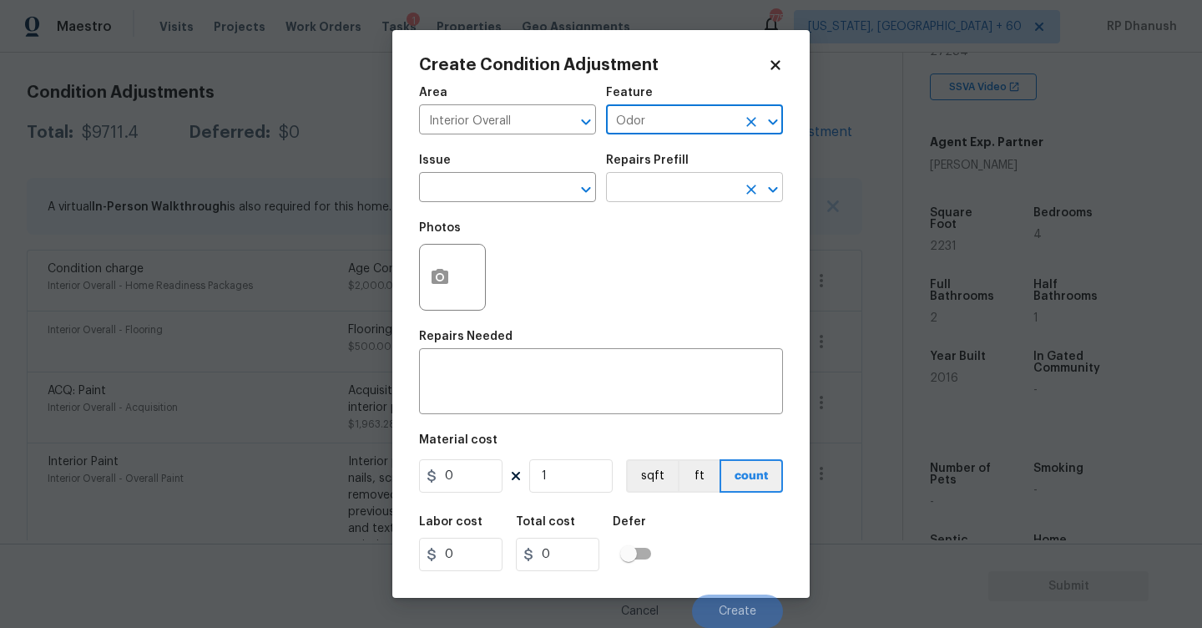
type input "Odor"
click at [619, 194] on input "text" at bounding box center [671, 189] width 130 height 26
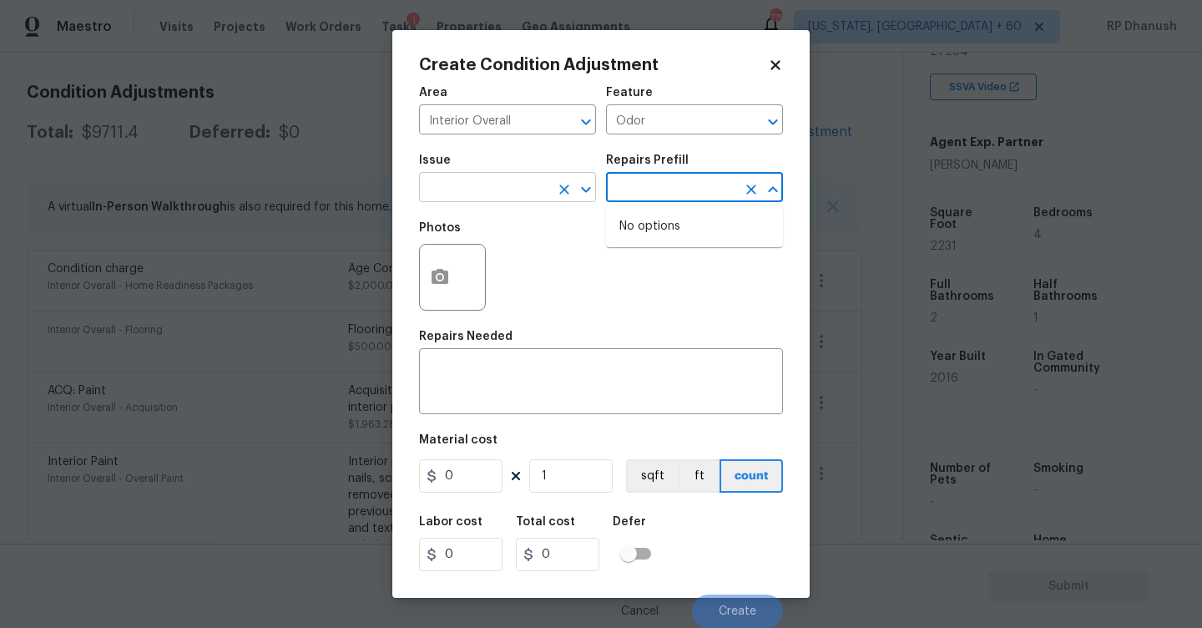
click at [519, 184] on input "text" at bounding box center [484, 189] width 130 height 26
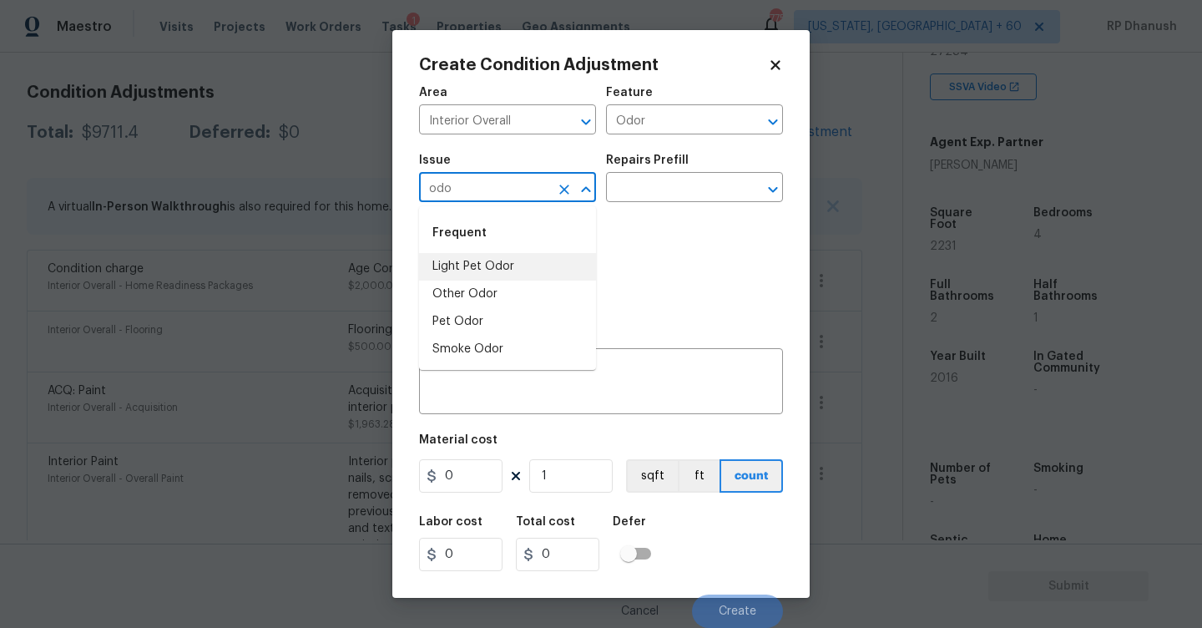
drag, startPoint x: 489, startPoint y: 265, endPoint x: 559, endPoint y: 212, distance: 87.6
click at [489, 265] on li "Light Pet Odor" at bounding box center [507, 267] width 177 height 28
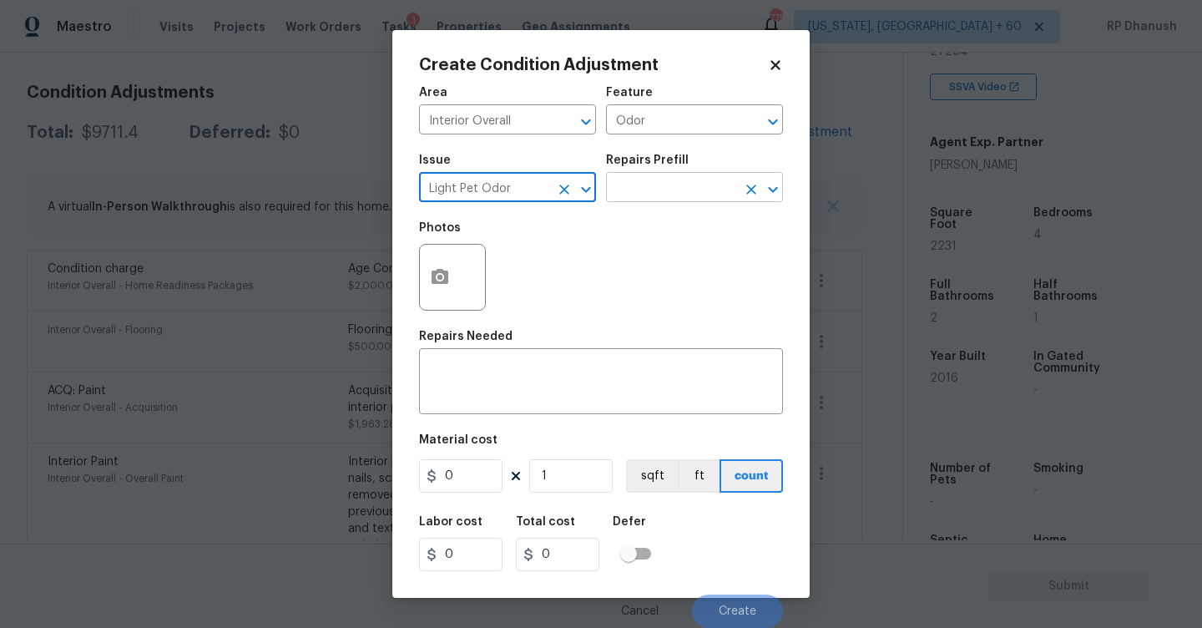
type input "Light Pet Odor"
click at [675, 179] on input "text" at bounding box center [671, 189] width 130 height 26
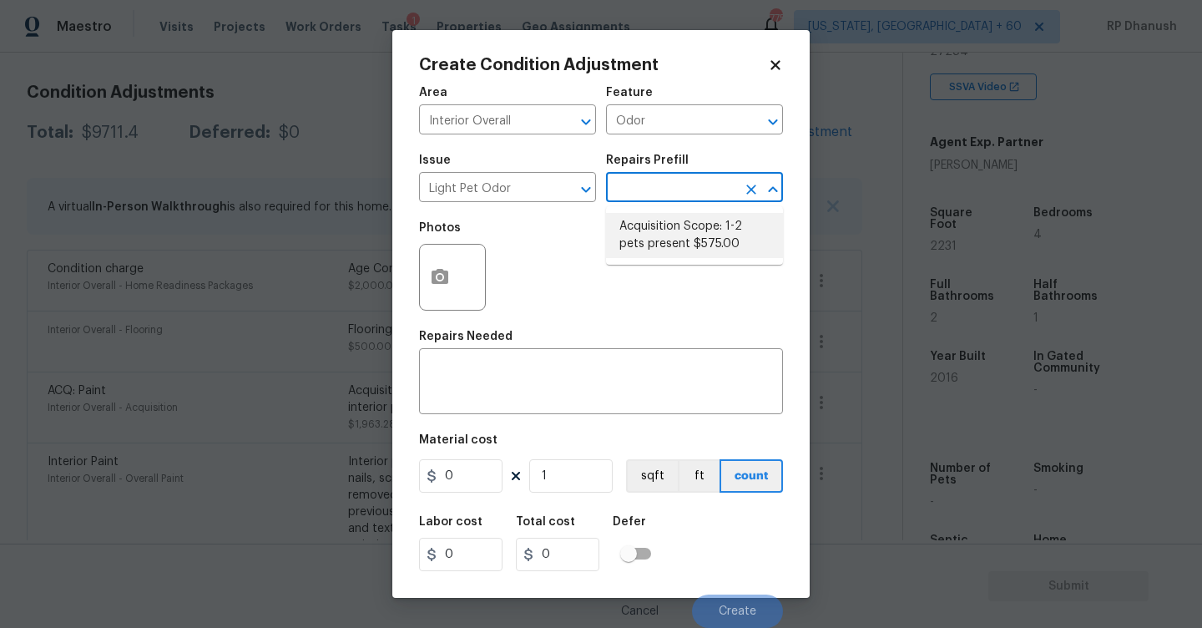
click at [685, 219] on li "Acquisition Scope: 1-2 pets present $575.00" at bounding box center [694, 235] width 177 height 45
type textarea "Acquisition Scope: 1-2 pets present"
type input "575"
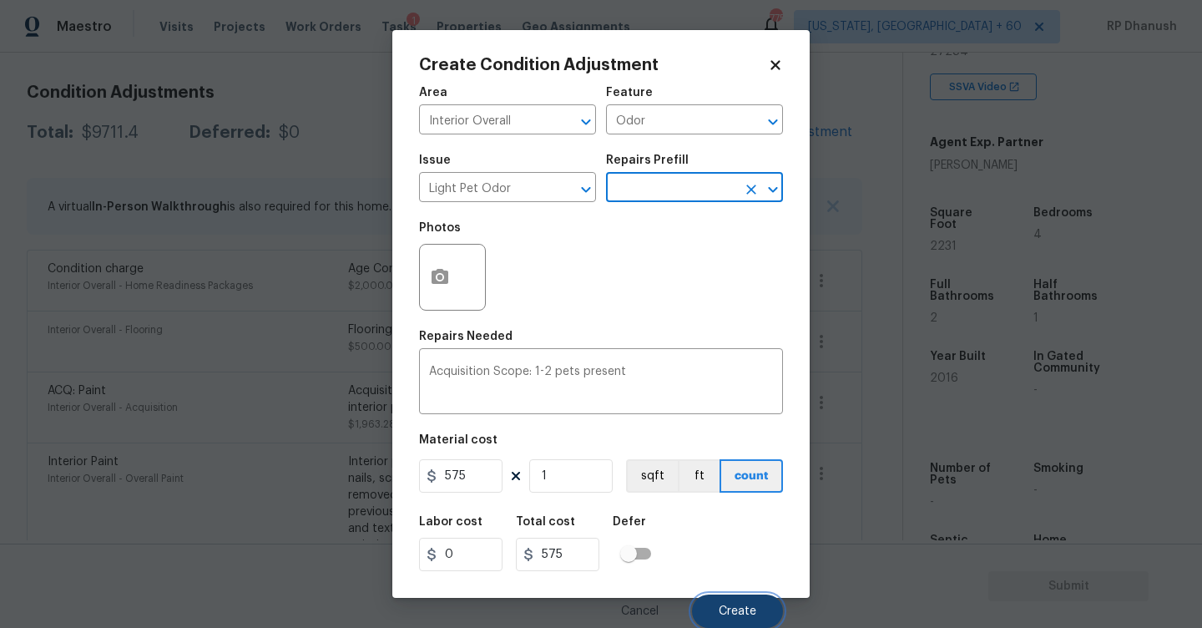
click at [750, 599] on button "Create" at bounding box center [737, 610] width 91 height 33
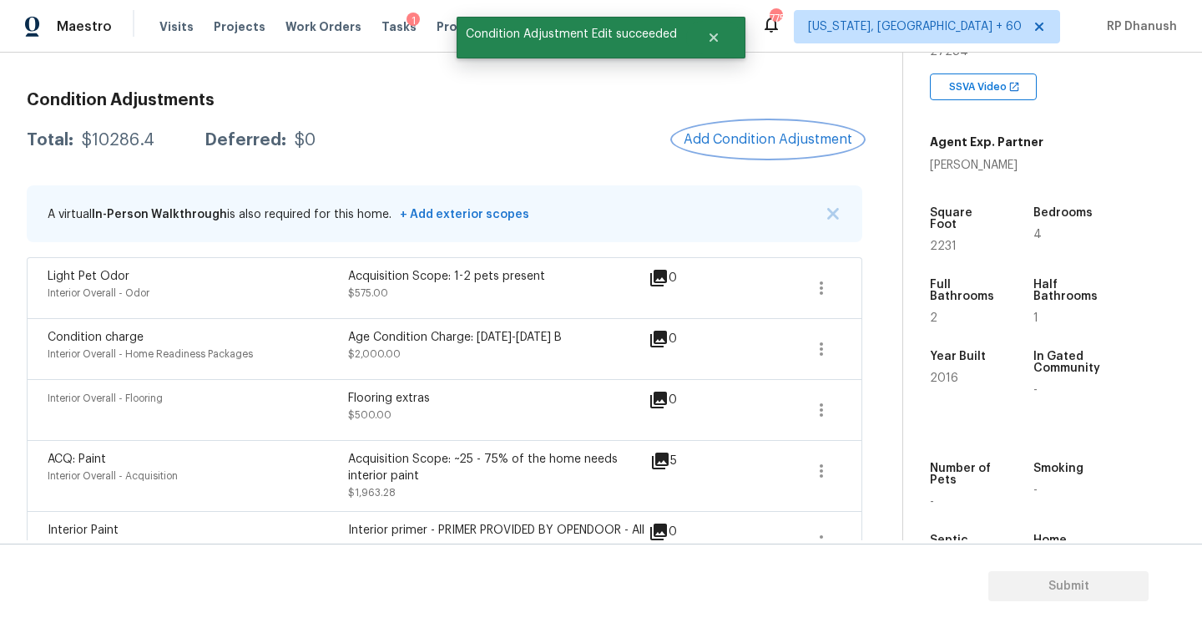
scroll to position [204, 0]
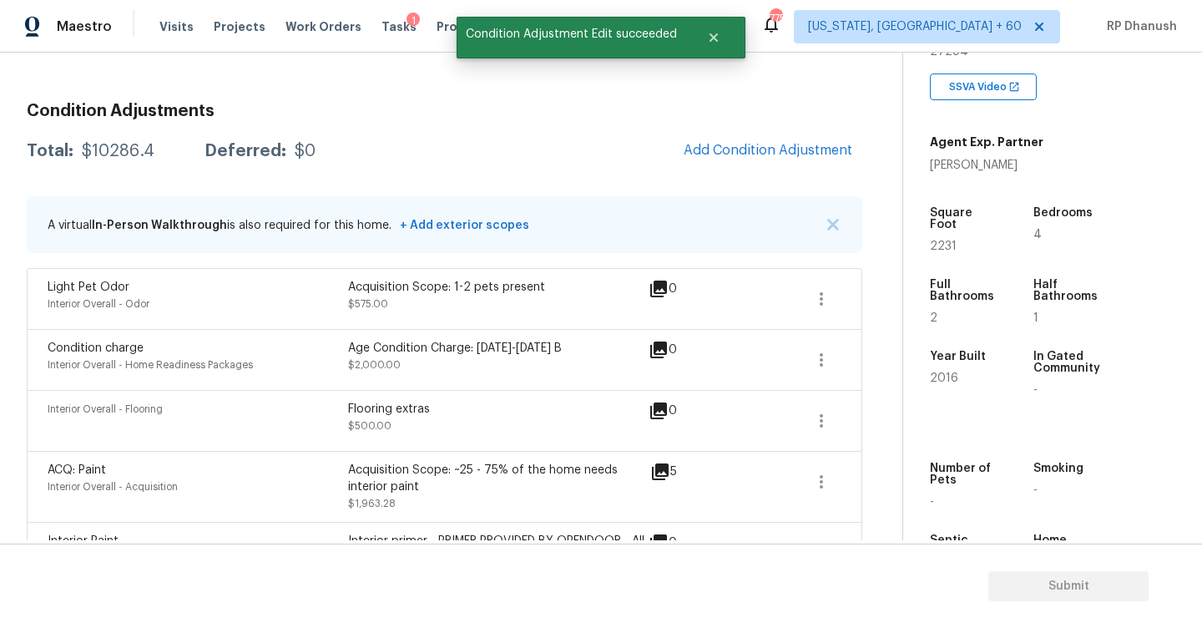
click at [122, 150] on div "$10286.4" at bounding box center [118, 151] width 73 height 17
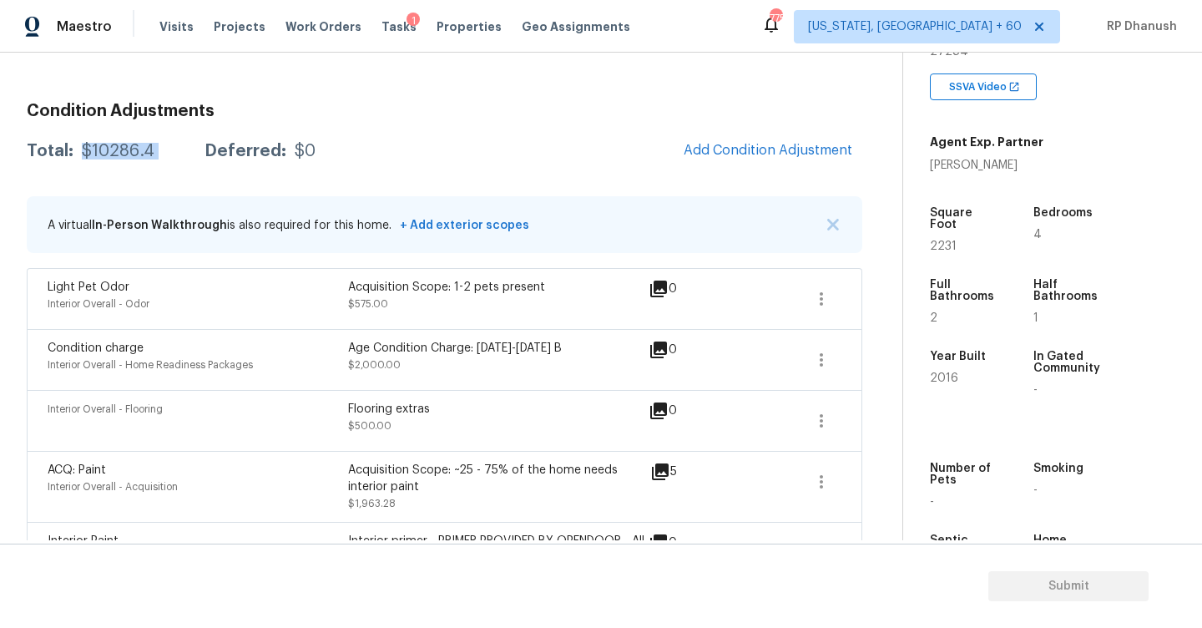
click at [122, 150] on div "$10286.4" at bounding box center [118, 151] width 73 height 17
copy div "$10286.4"
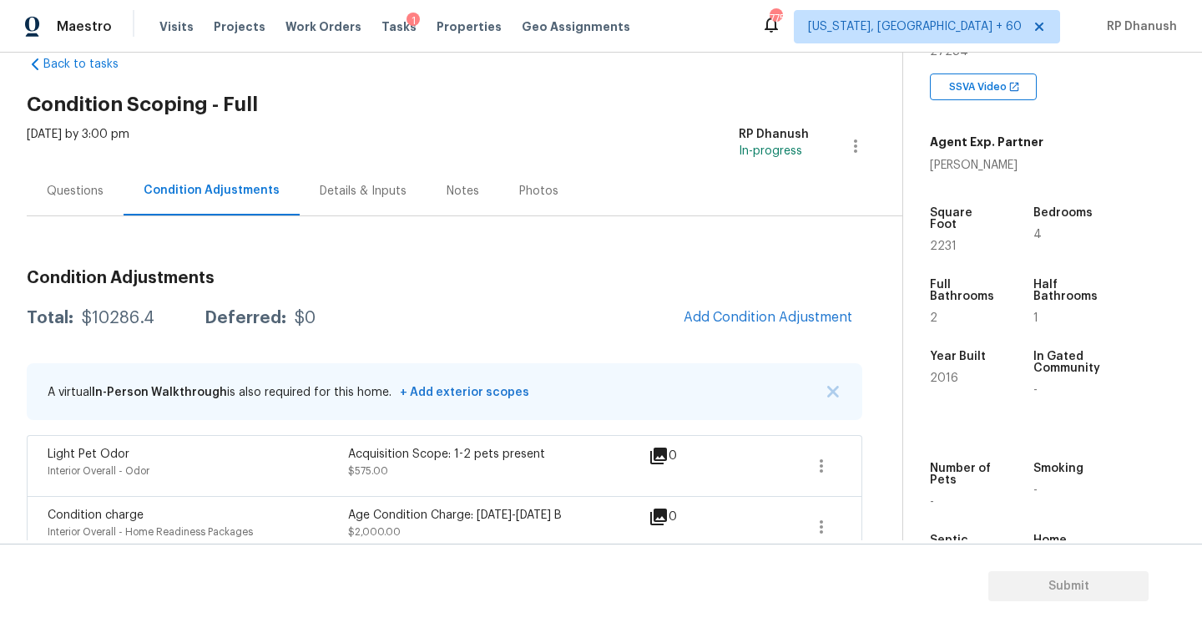
click at [60, 198] on div "Questions" at bounding box center [75, 191] width 57 height 17
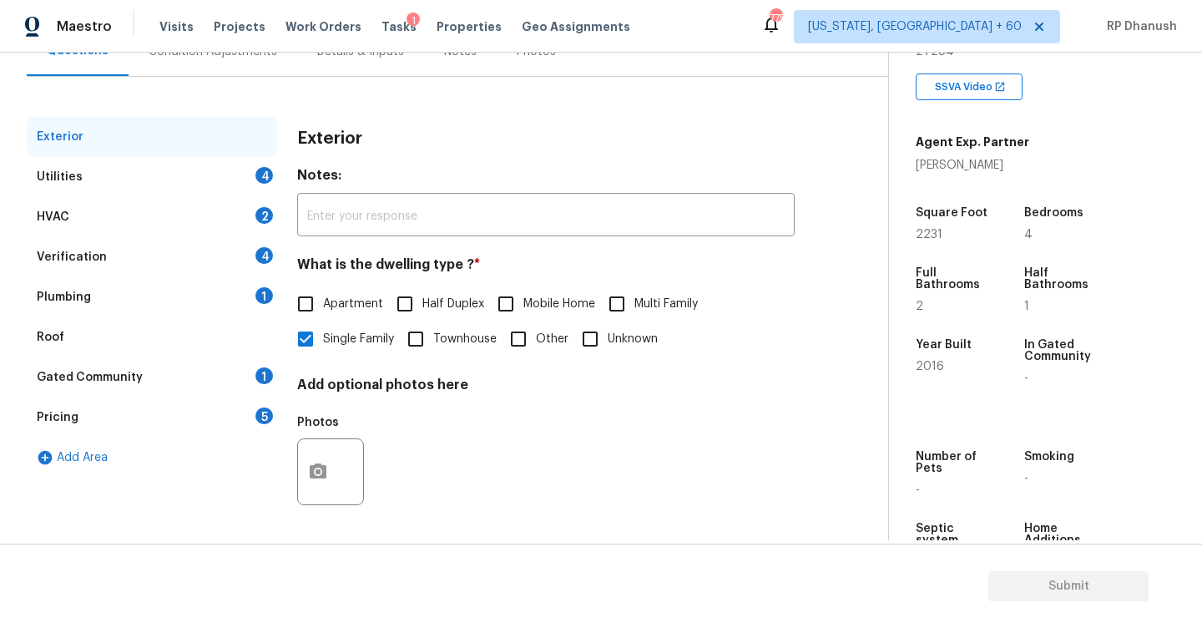
drag, startPoint x: 250, startPoint y: 175, endPoint x: 286, endPoint y: 193, distance: 39.9
click at [250, 175] on div "Utilities 4" at bounding box center [152, 177] width 250 height 40
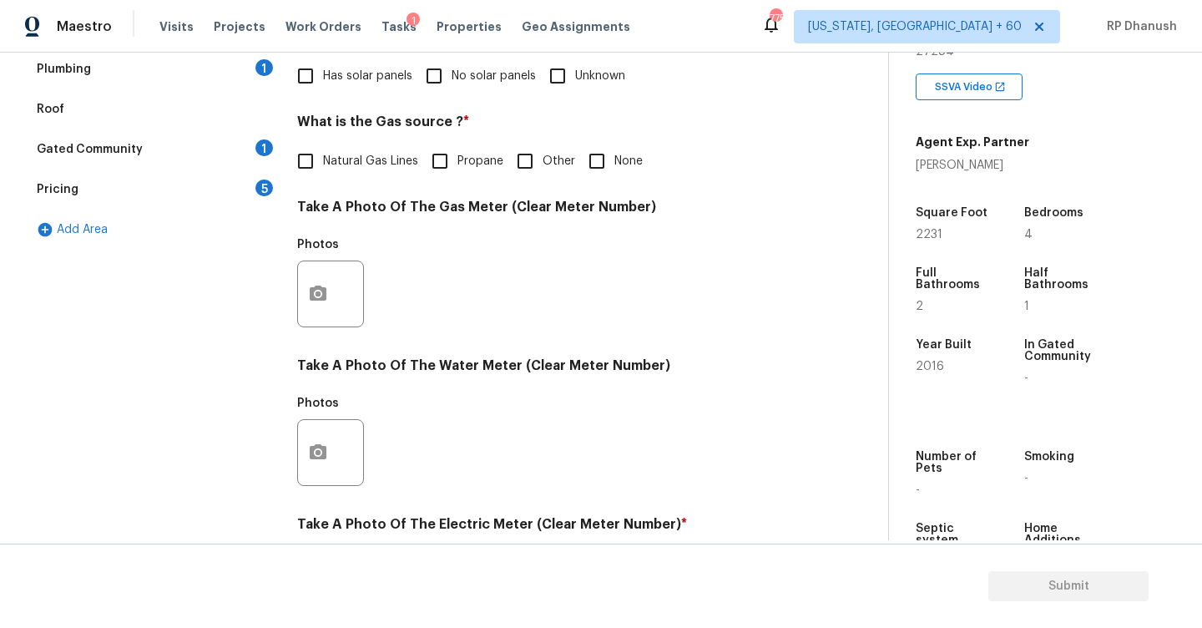
scroll to position [322, 0]
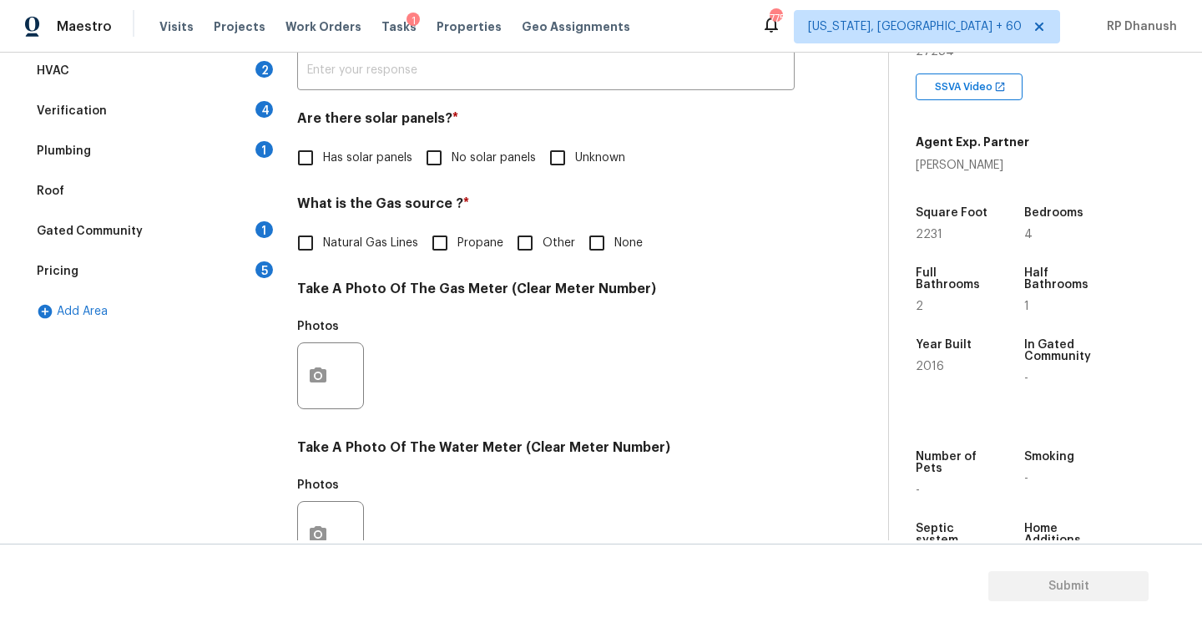
click at [437, 147] on input "No solar panels" at bounding box center [434, 157] width 35 height 35
checkbox input "true"
click at [617, 235] on span "None" at bounding box center [628, 244] width 28 height 18
click at [614, 235] on input "None" at bounding box center [596, 242] width 35 height 35
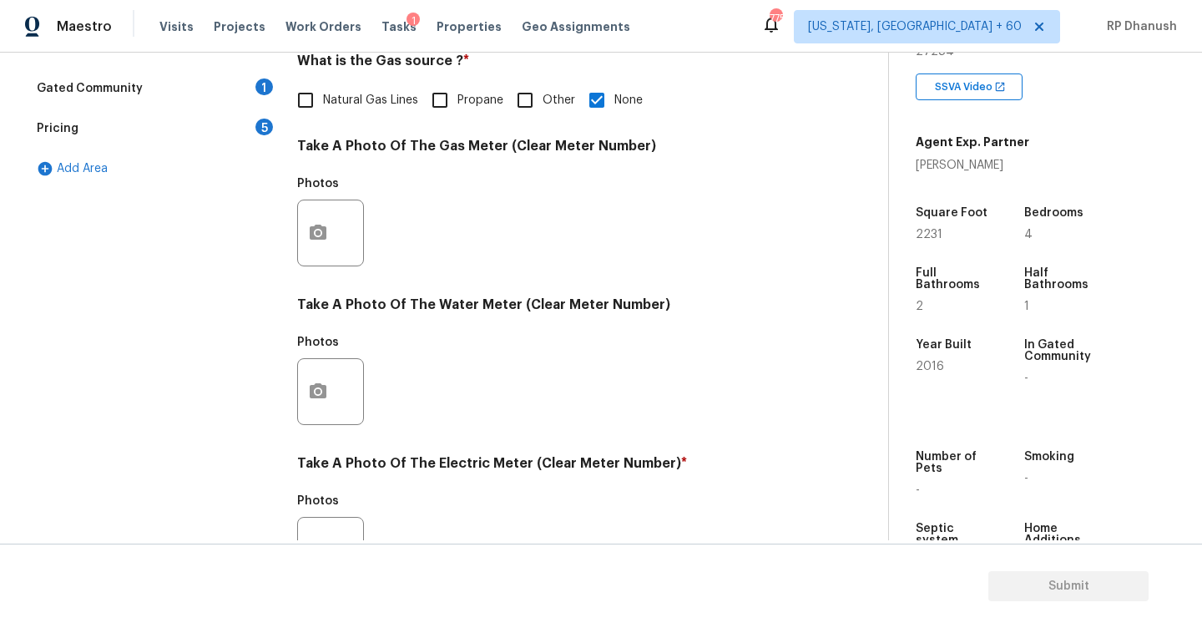
scroll to position [629, 0]
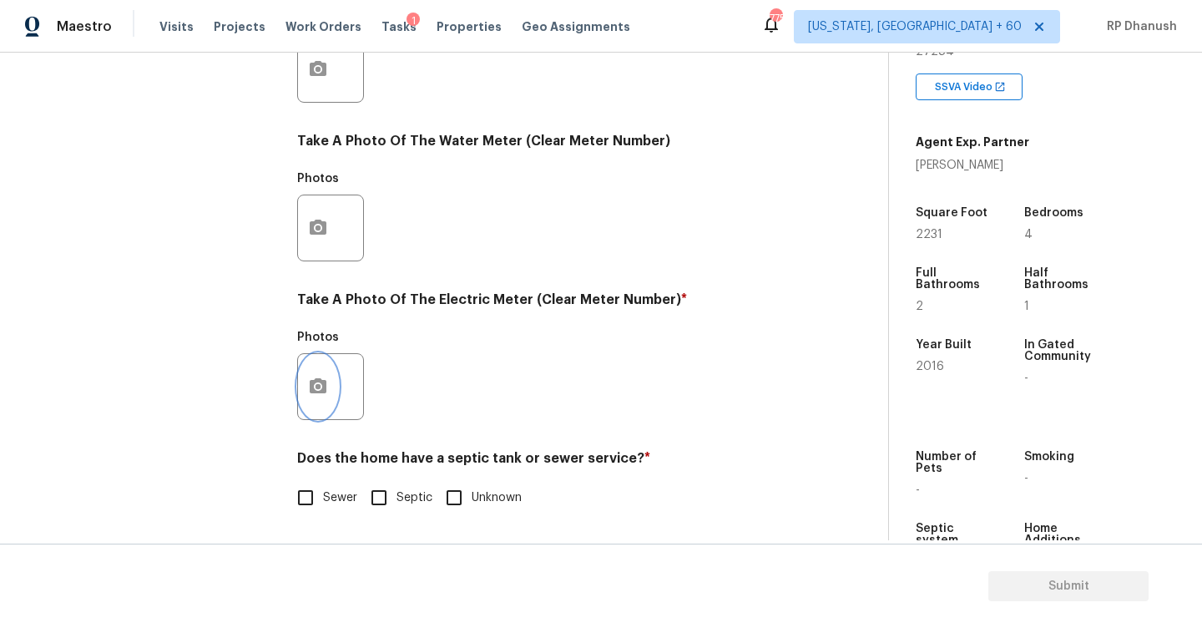
click at [304, 381] on button "button" at bounding box center [318, 386] width 40 height 65
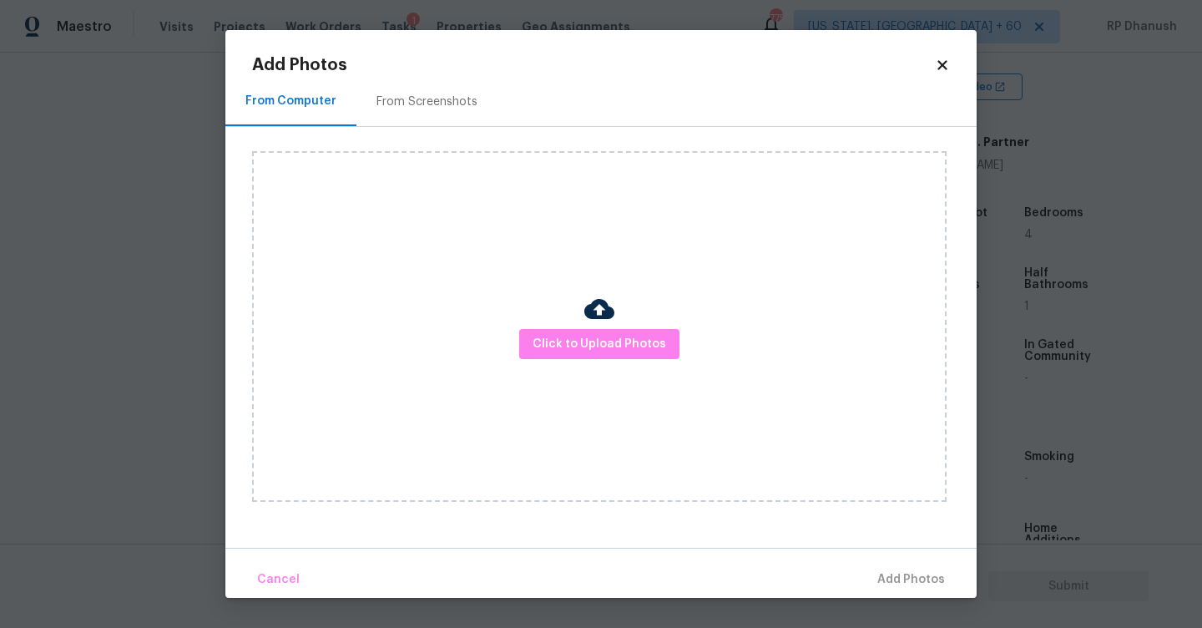
click at [457, 78] on div "From Screenshots" at bounding box center [426, 101] width 141 height 49
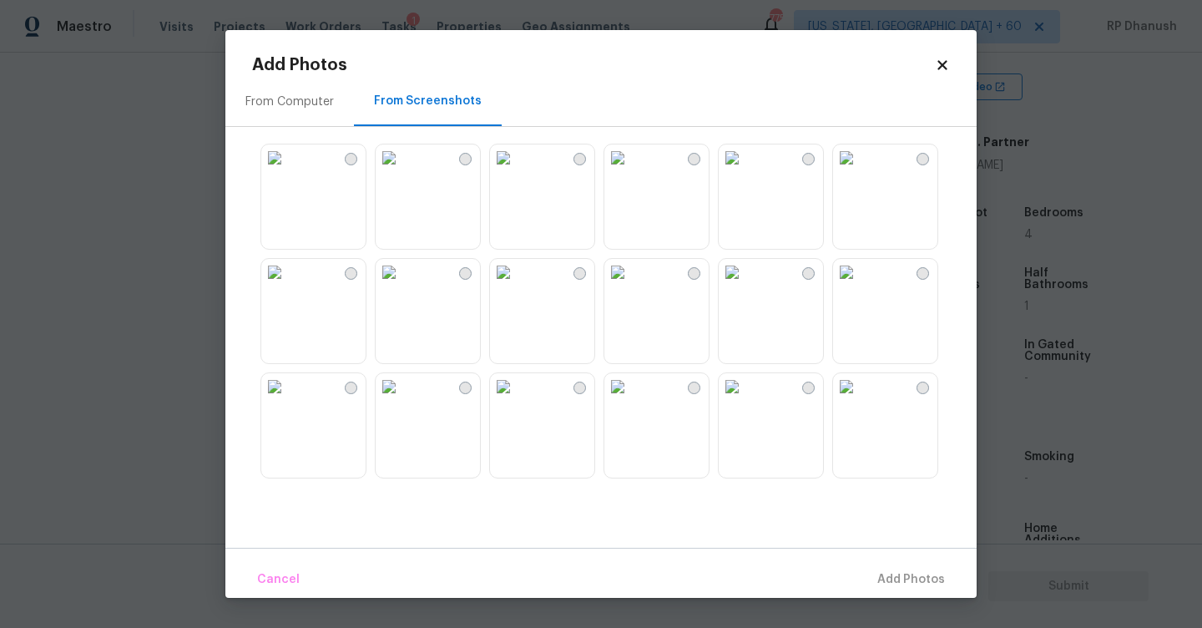
click at [631, 171] on img at bounding box center [617, 157] width 27 height 27
click at [879, 576] on span "Add 1 Photo(s)" at bounding box center [903, 579] width 83 height 21
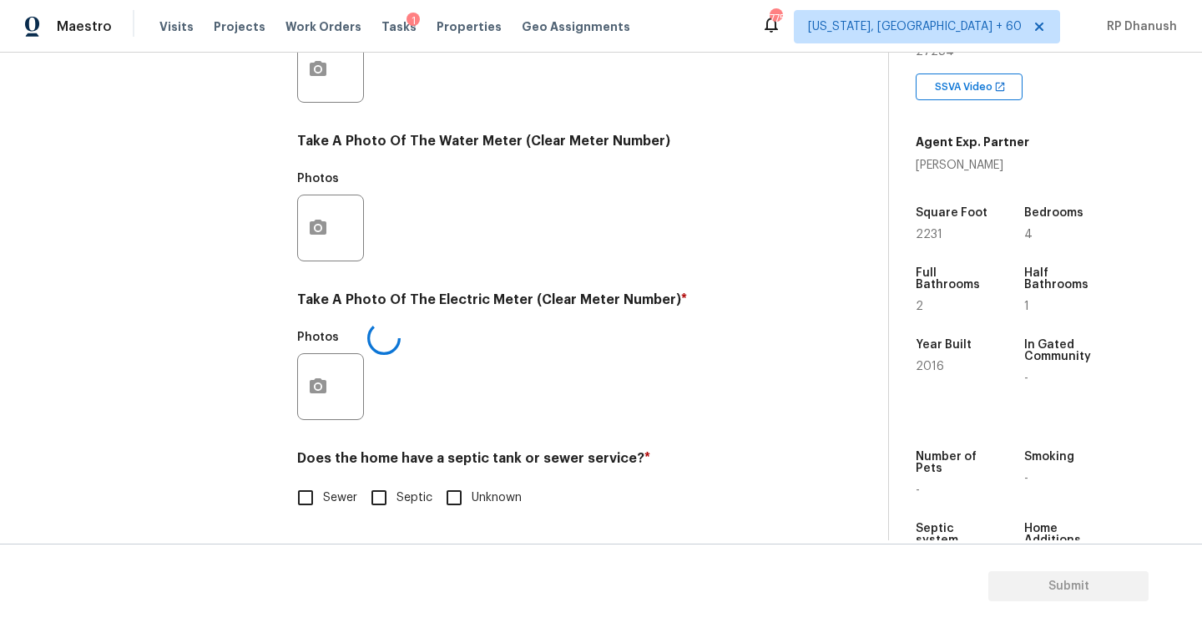
click at [334, 482] on label "Sewer" at bounding box center [322, 497] width 69 height 35
click at [323, 482] on input "Sewer" at bounding box center [305, 497] width 35 height 35
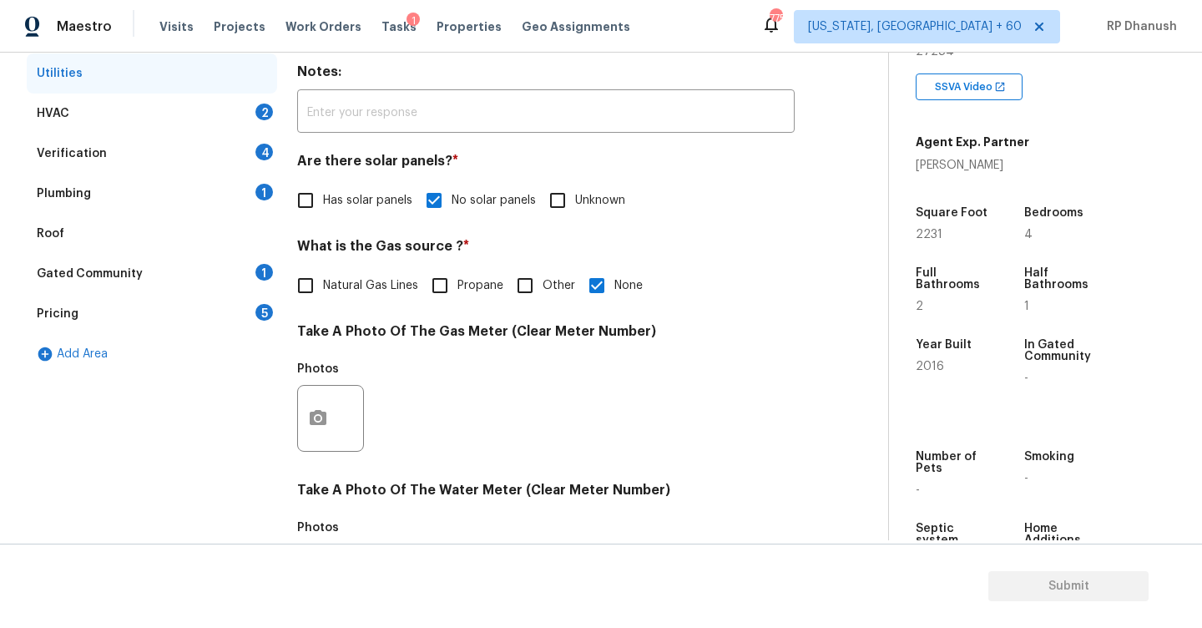
click at [227, 126] on div "HVAC 2" at bounding box center [152, 113] width 250 height 40
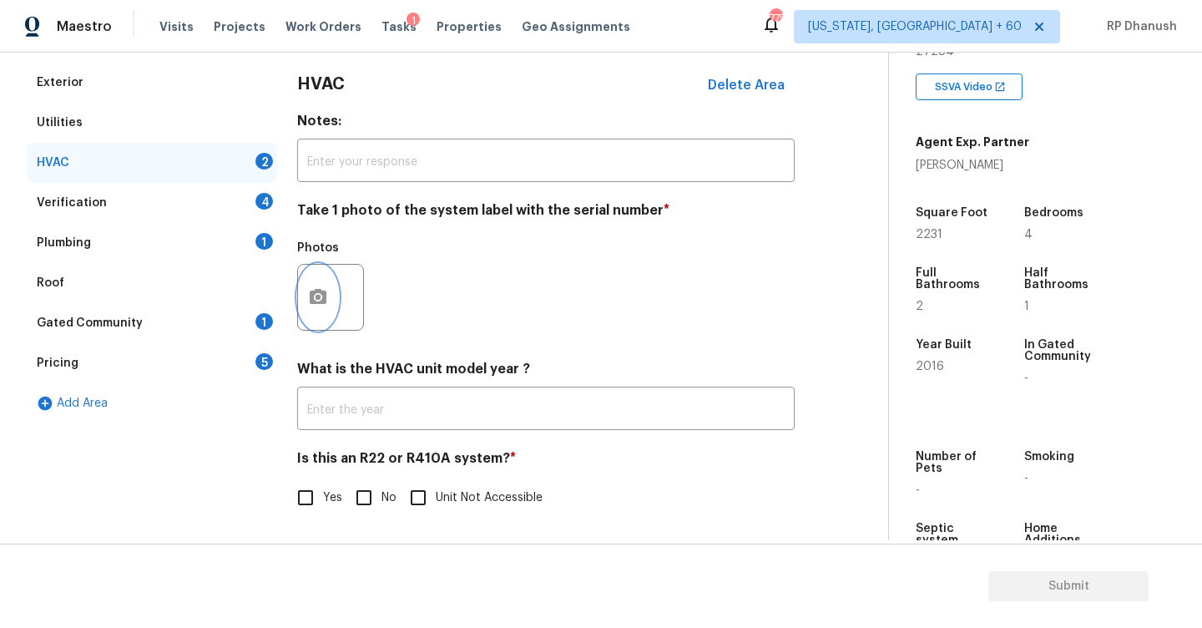
click at [309, 301] on icon "button" at bounding box center [318, 297] width 20 height 20
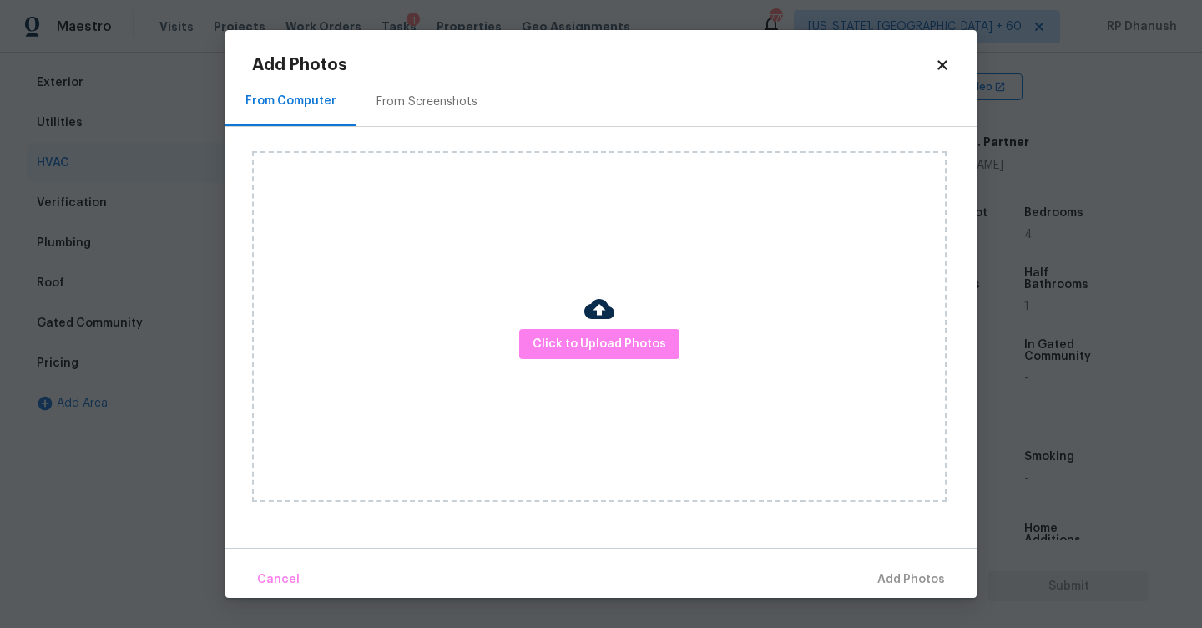
click at [408, 101] on div "From Screenshots" at bounding box center [426, 101] width 101 height 17
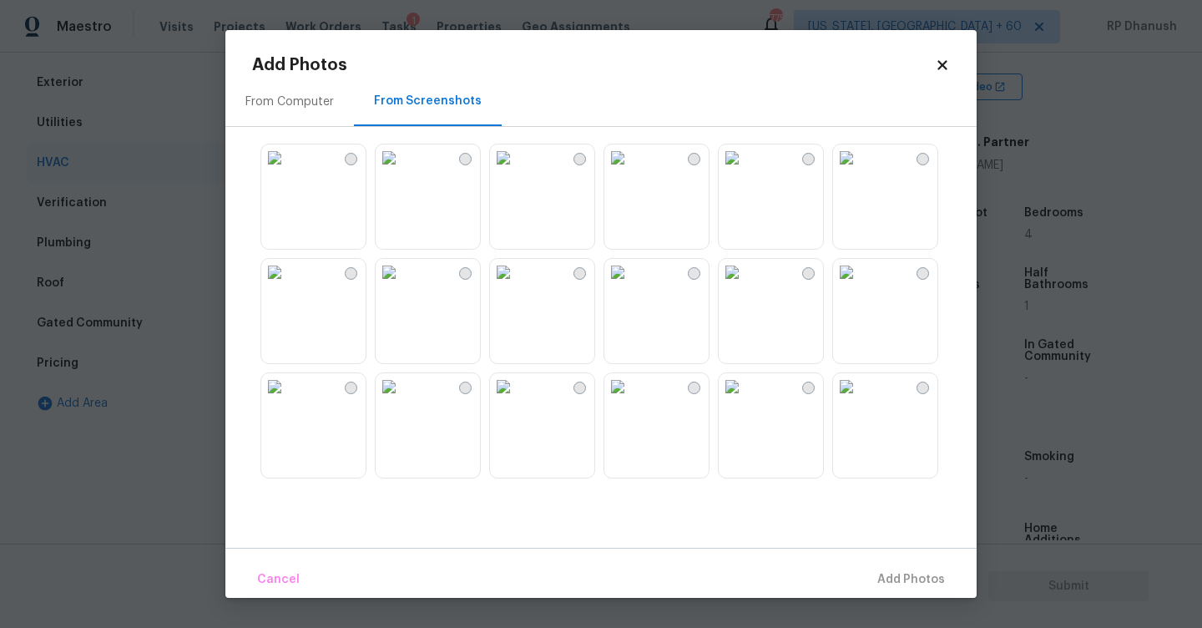
click at [631, 171] on img at bounding box center [617, 157] width 27 height 27
click at [883, 582] on span "Add 1 Photo(s)" at bounding box center [903, 579] width 83 height 21
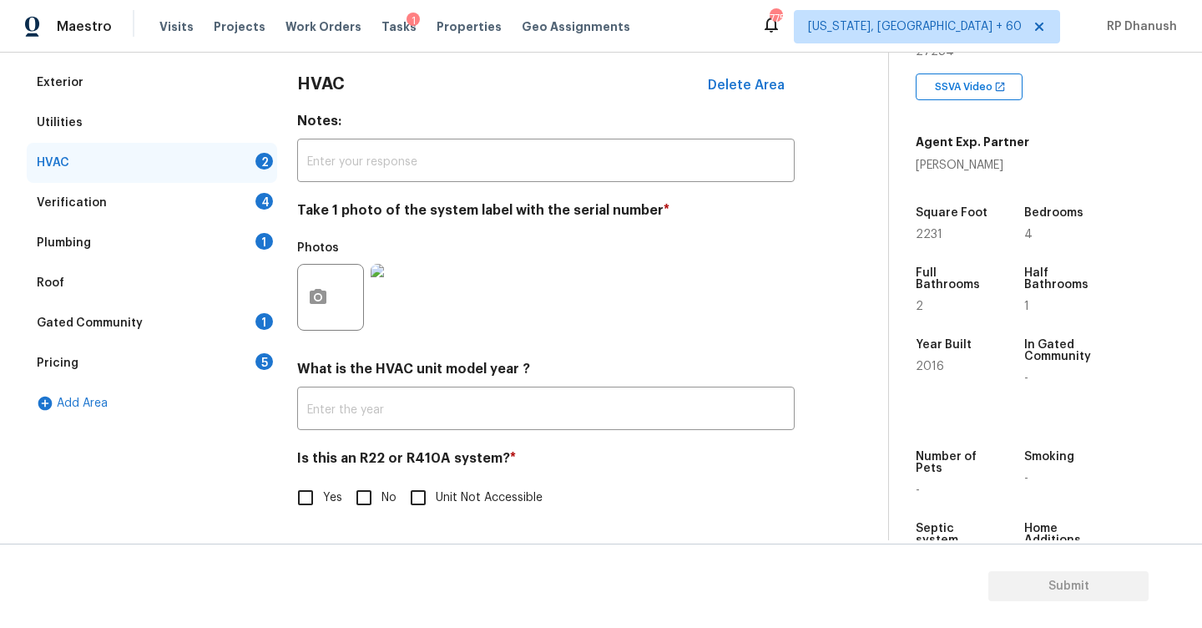
click at [381, 473] on div "Is this an R22 or R410A system? * Yes No Unit Not Accessible" at bounding box center [546, 482] width 498 height 65
click at [376, 490] on input "No" at bounding box center [363, 497] width 35 height 35
click at [256, 194] on div "4" at bounding box center [264, 201] width 18 height 17
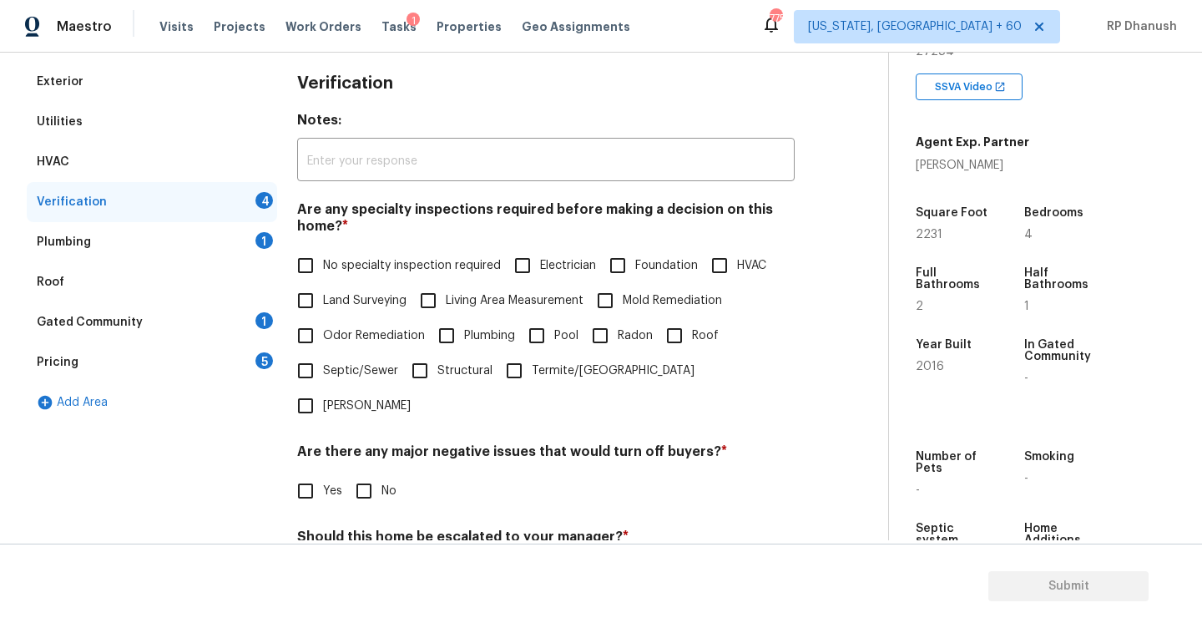
click at [326, 271] on span "No specialty inspection required" at bounding box center [412, 266] width 178 height 18
click at [323, 271] on input "No specialty inspection required" at bounding box center [305, 265] width 35 height 35
click at [361, 443] on h4 "Are there any major negative issues that would turn off buyers? *" at bounding box center [546, 454] width 498 height 23
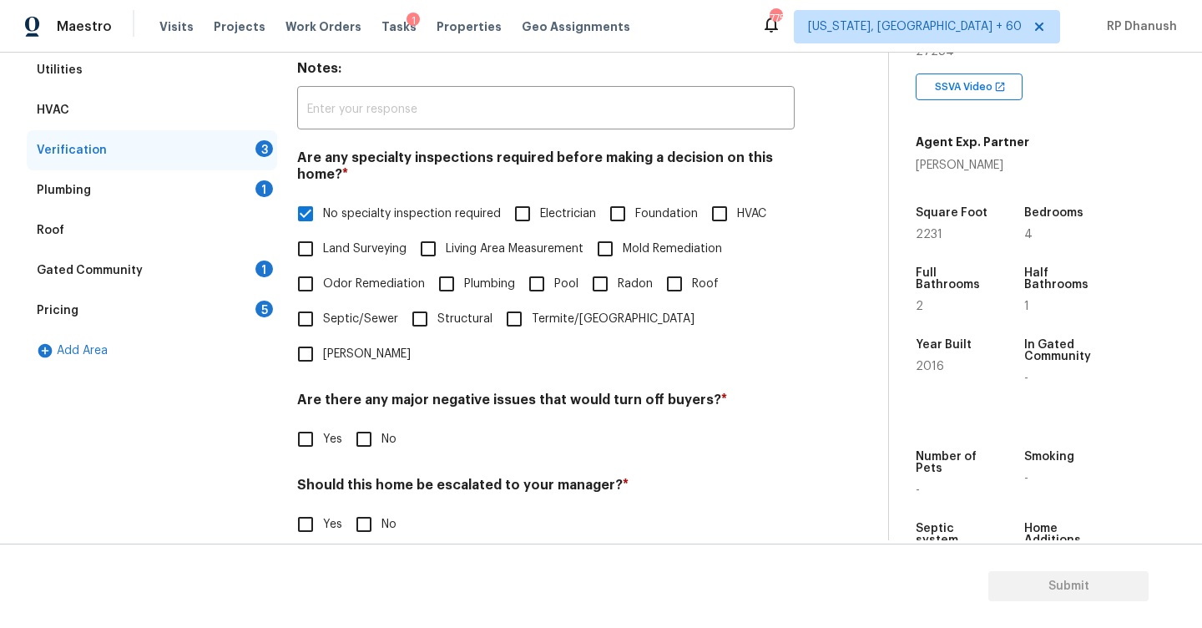
click at [361, 422] on div "Verification Notes: ​ Are any specialty inspections required before making a de…" at bounding box center [546, 337] width 498 height 654
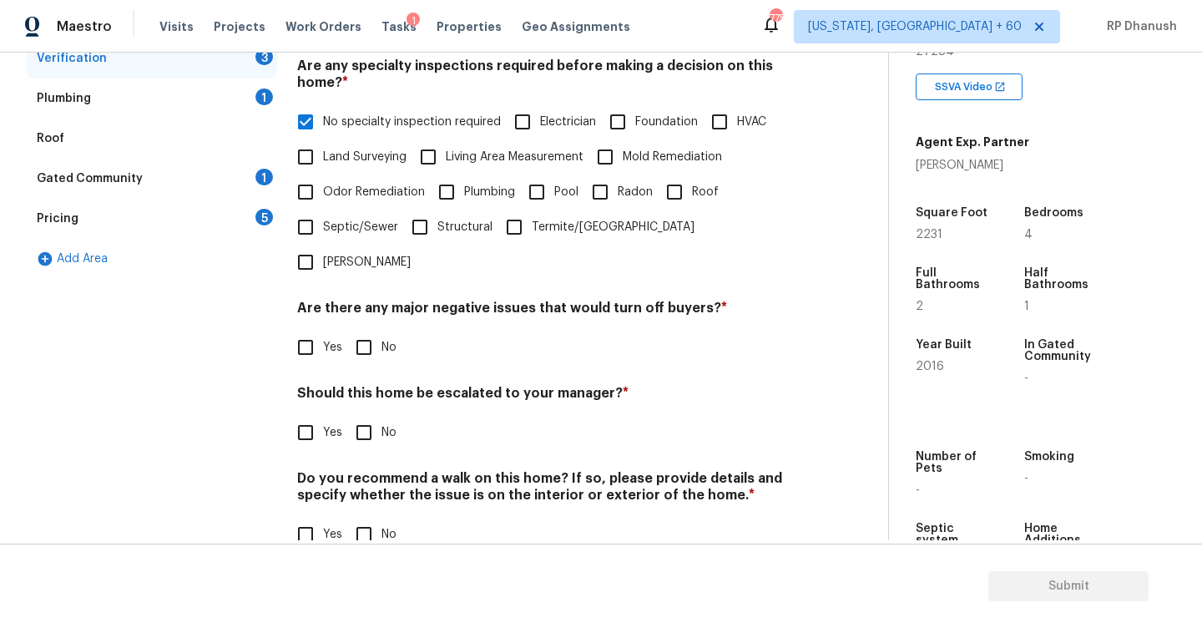
scroll to position [376, 0]
click at [367, 328] on input "No" at bounding box center [363, 345] width 35 height 35
click at [367, 417] on div "Verification Notes: ​ Are any specialty inspections required before making a de…" at bounding box center [546, 244] width 498 height 655
click at [367, 517] on input "No" at bounding box center [363, 534] width 35 height 35
click at [366, 413] on input "No" at bounding box center [363, 430] width 35 height 35
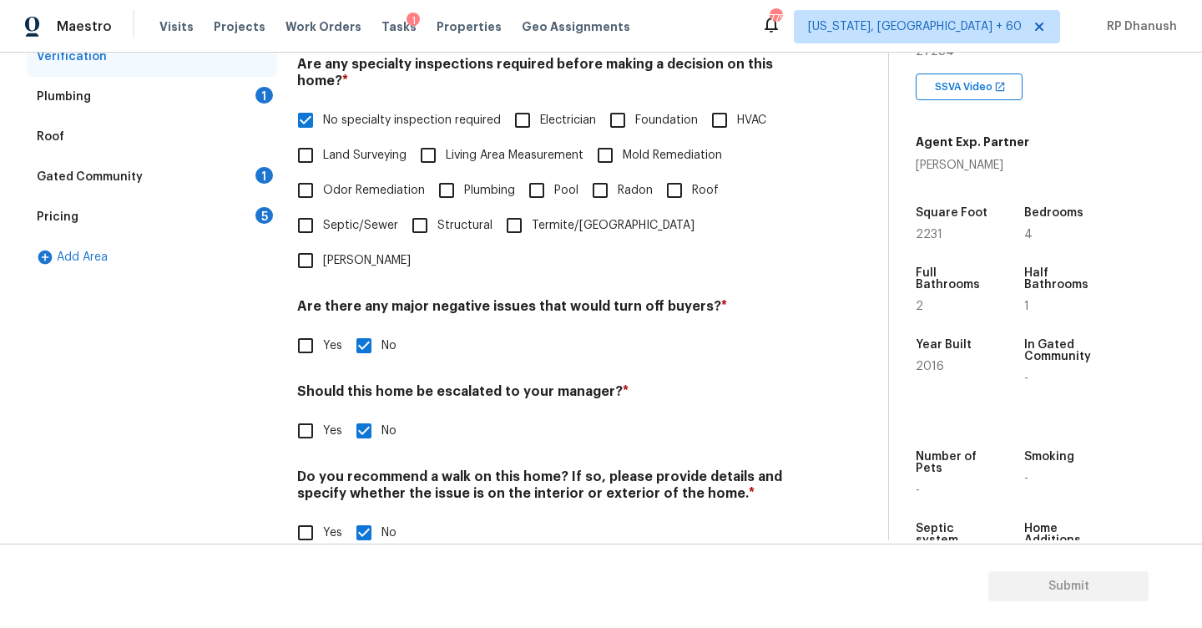
click at [355, 413] on input "No" at bounding box center [363, 430] width 35 height 35
click at [252, 180] on div "Gated Community 1" at bounding box center [152, 177] width 250 height 40
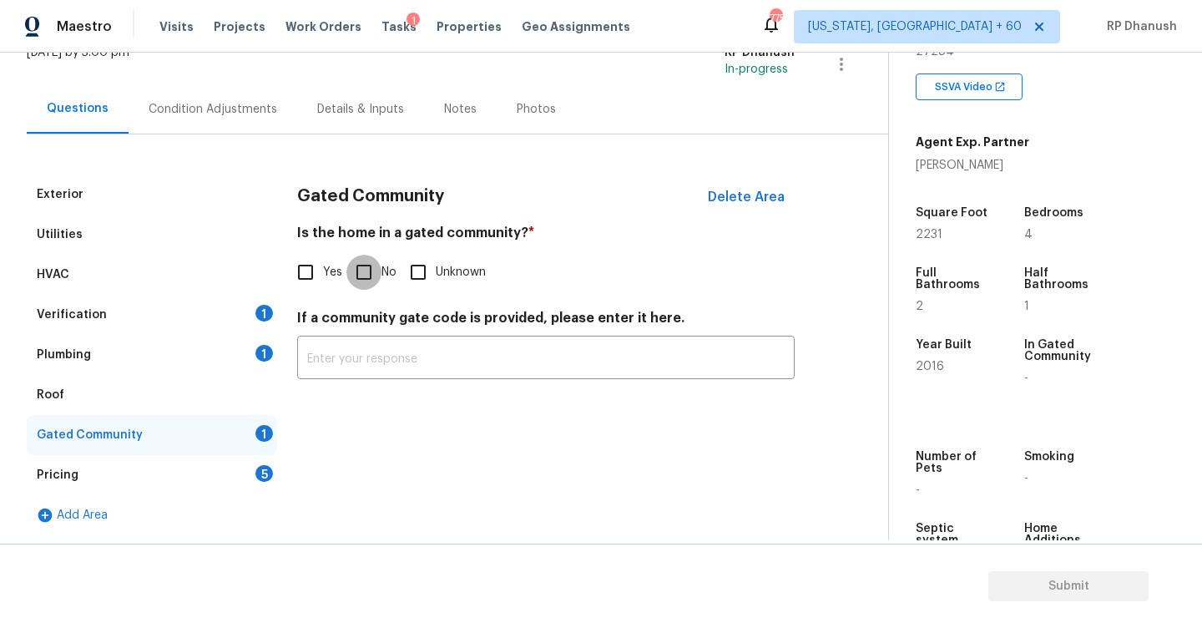
click at [354, 259] on input "No" at bounding box center [363, 272] width 35 height 35
click at [252, 321] on div "Verification 1" at bounding box center [152, 315] width 250 height 40
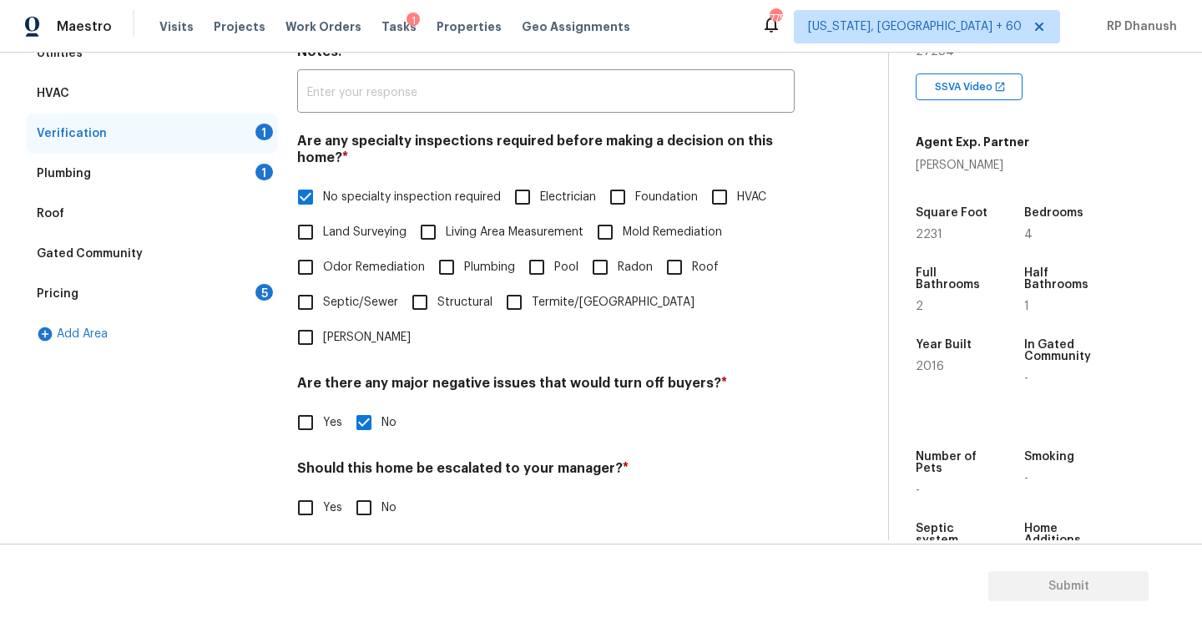
scroll to position [376, 0]
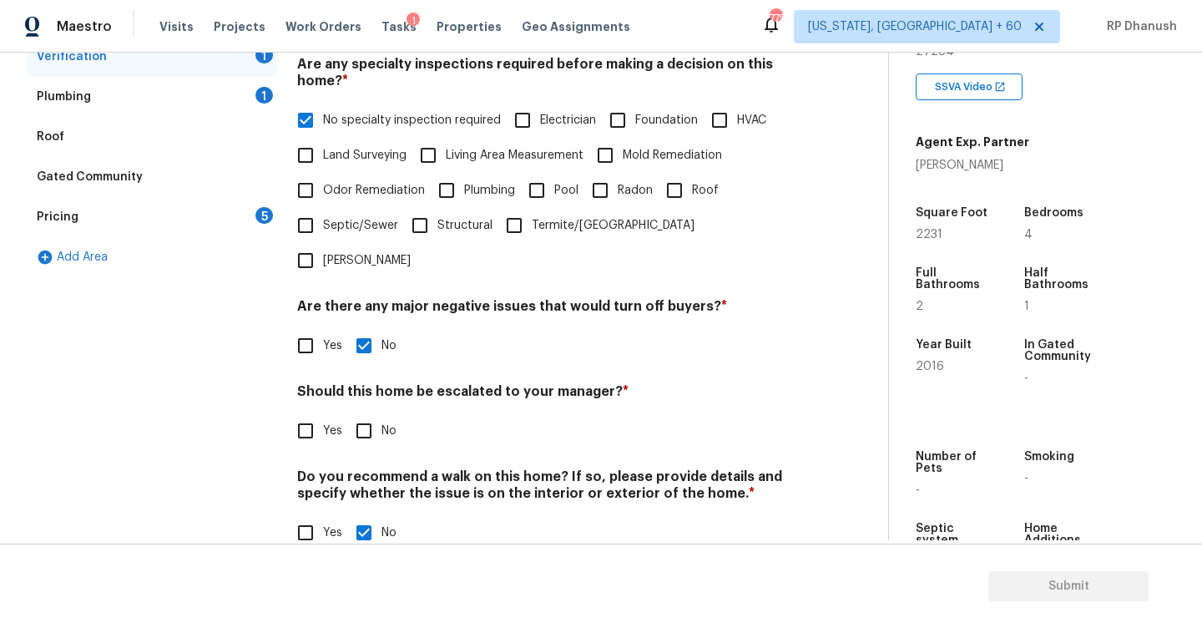
click at [304, 413] on input "Yes" at bounding box center [305, 430] width 35 height 35
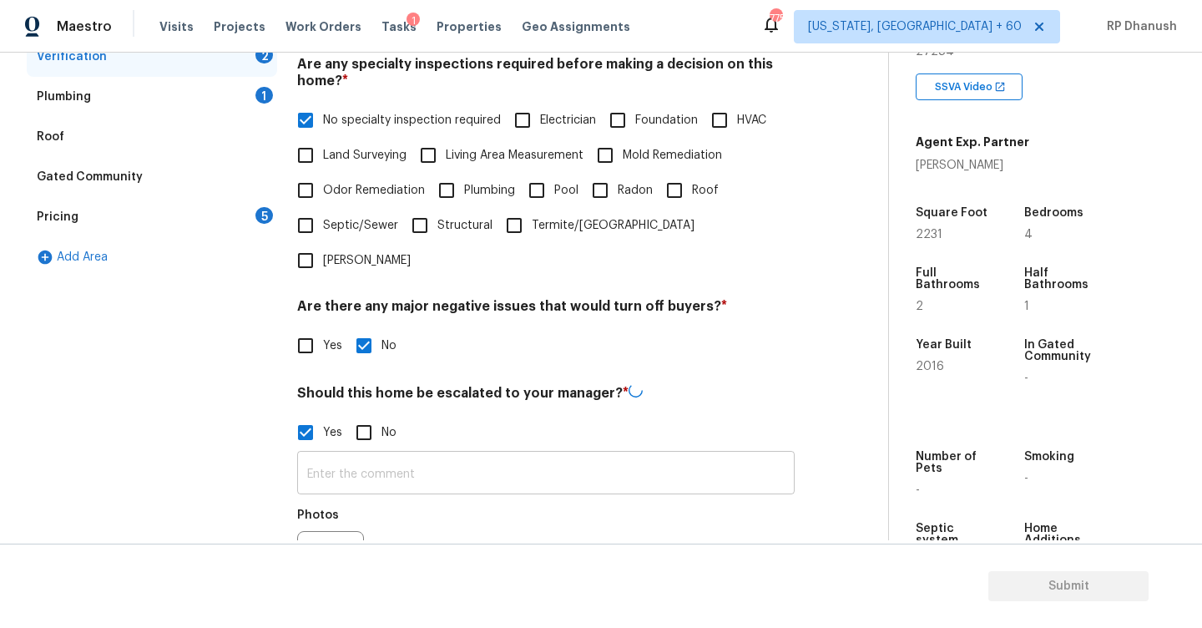
click at [320, 455] on input "text" at bounding box center [546, 474] width 498 height 39
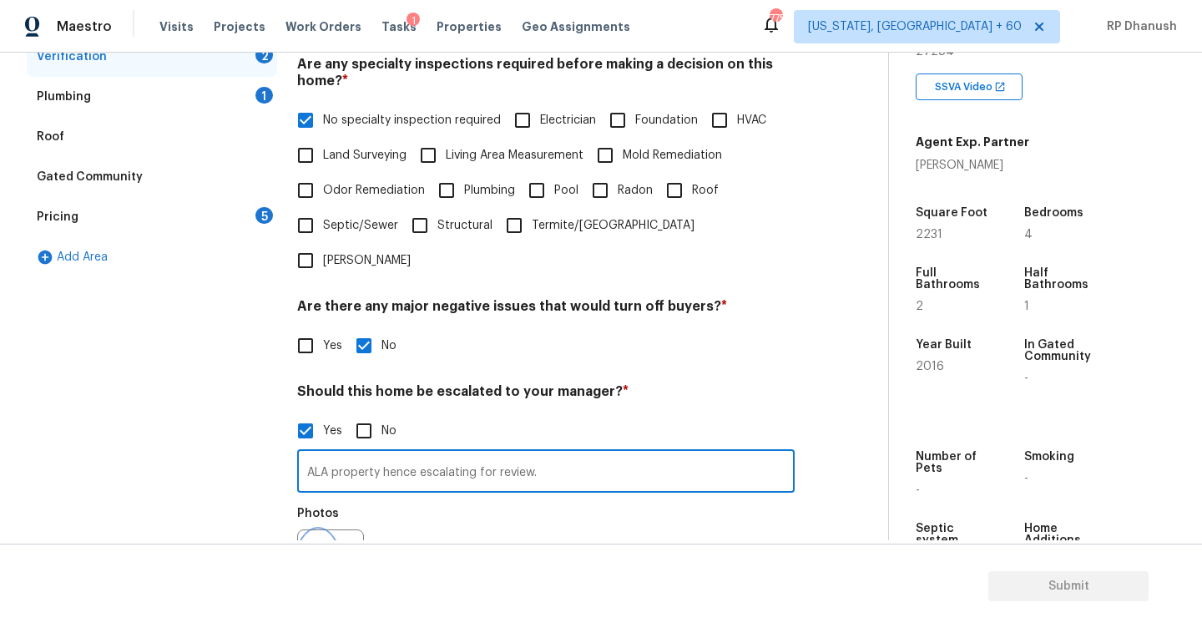
click at [329, 535] on button "button" at bounding box center [318, 562] width 40 height 65
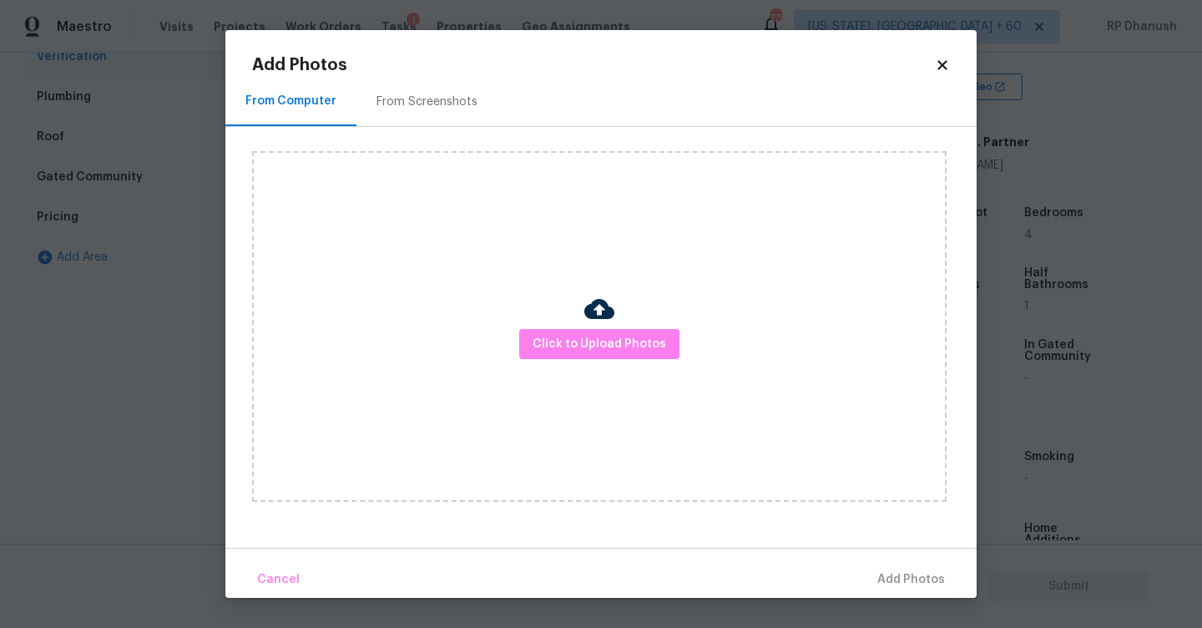
click at [442, 106] on div "From Screenshots" at bounding box center [426, 101] width 101 height 17
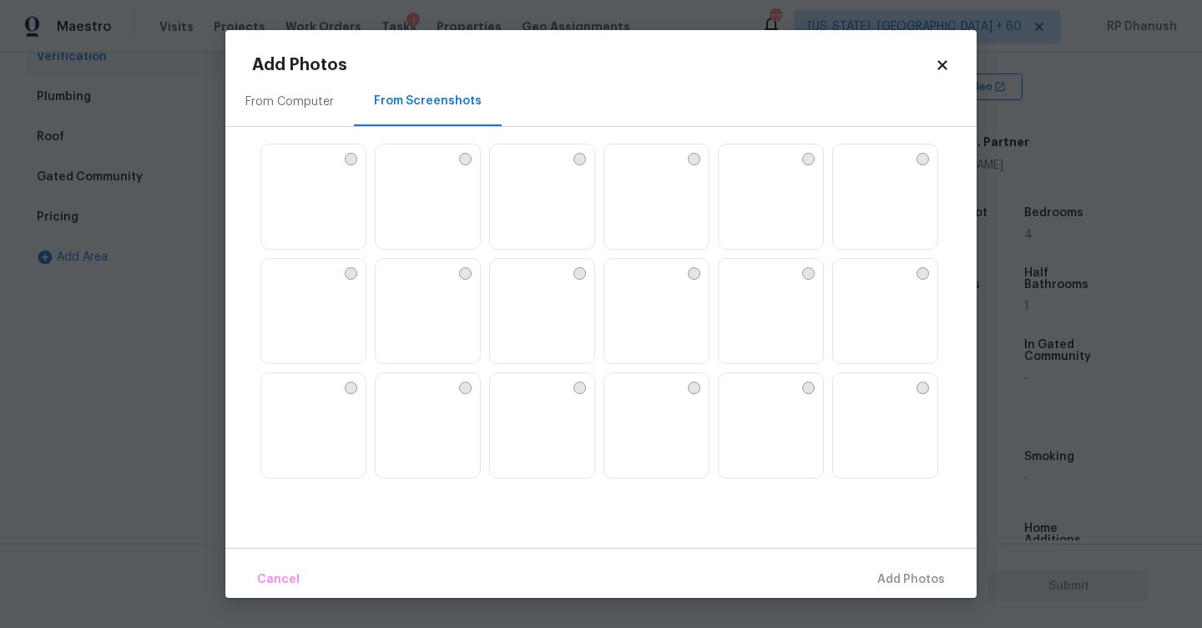
click at [631, 171] on img at bounding box center [617, 157] width 27 height 27
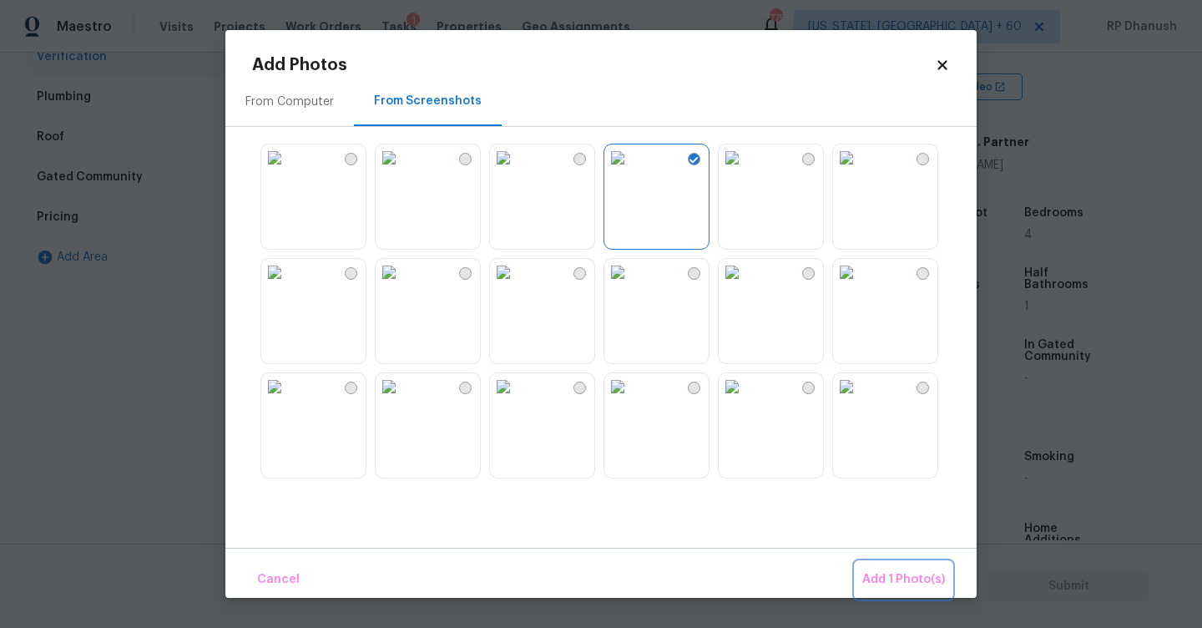
drag, startPoint x: 892, startPoint y: 575, endPoint x: 860, endPoint y: 571, distance: 32.0
click at [892, 576] on span "Add 1 Photo(s)" at bounding box center [903, 579] width 83 height 21
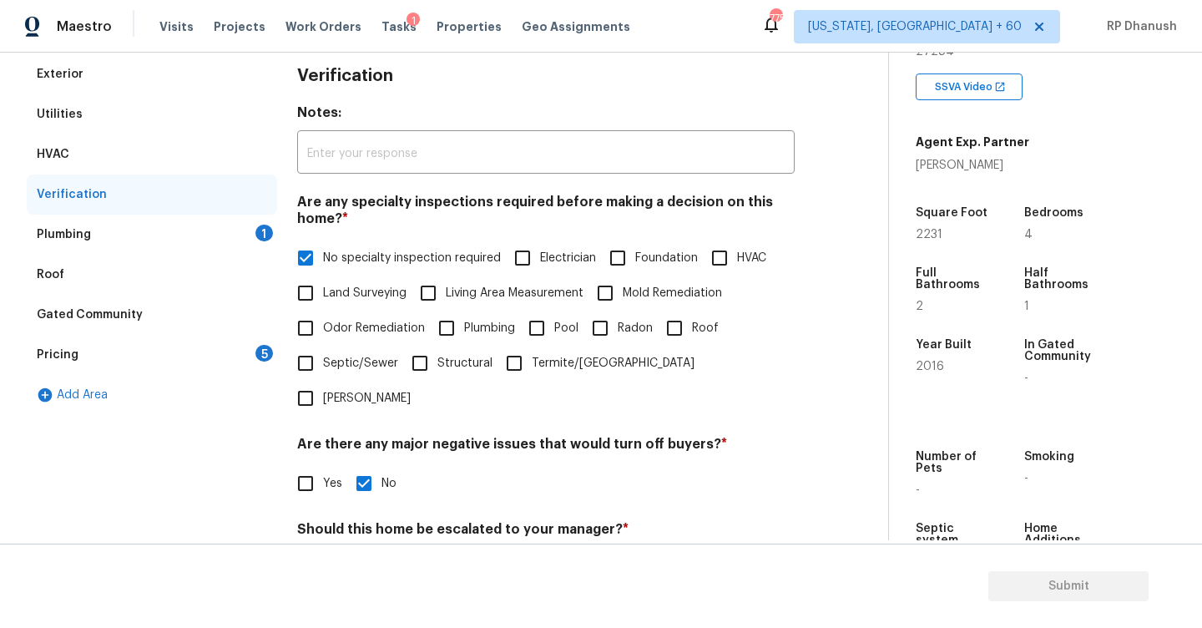
click at [223, 236] on div "Plumbing 1" at bounding box center [152, 235] width 250 height 40
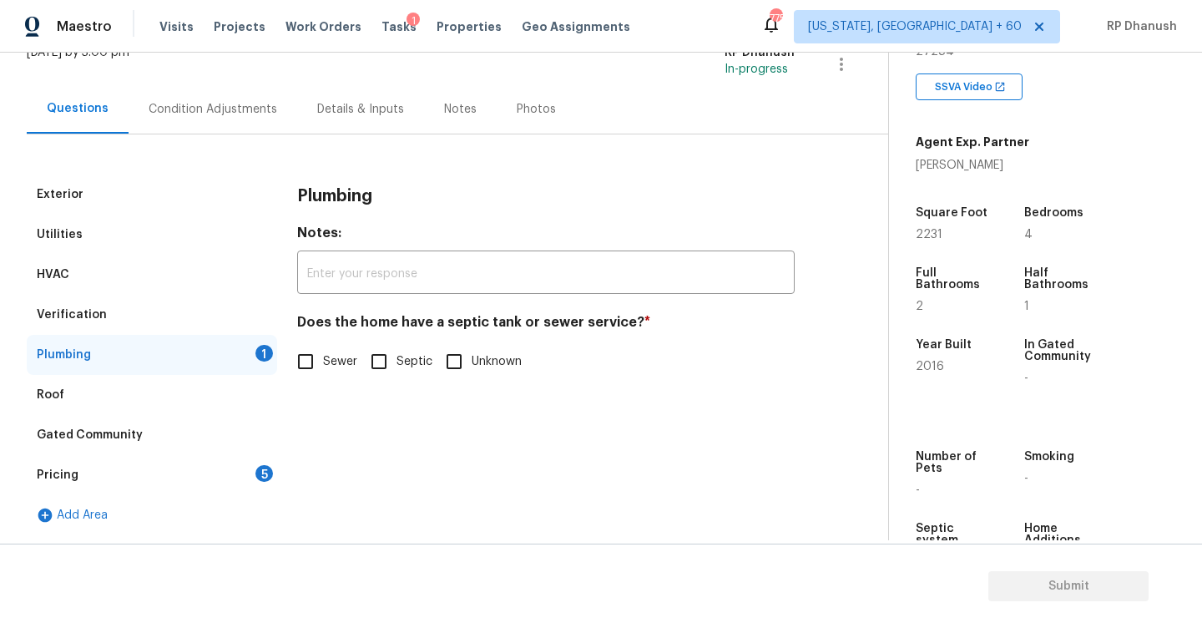
scroll to position [119, 0]
click at [318, 352] on input "Sewer" at bounding box center [305, 361] width 35 height 35
click at [270, 460] on div "Pricing 5" at bounding box center [152, 475] width 250 height 40
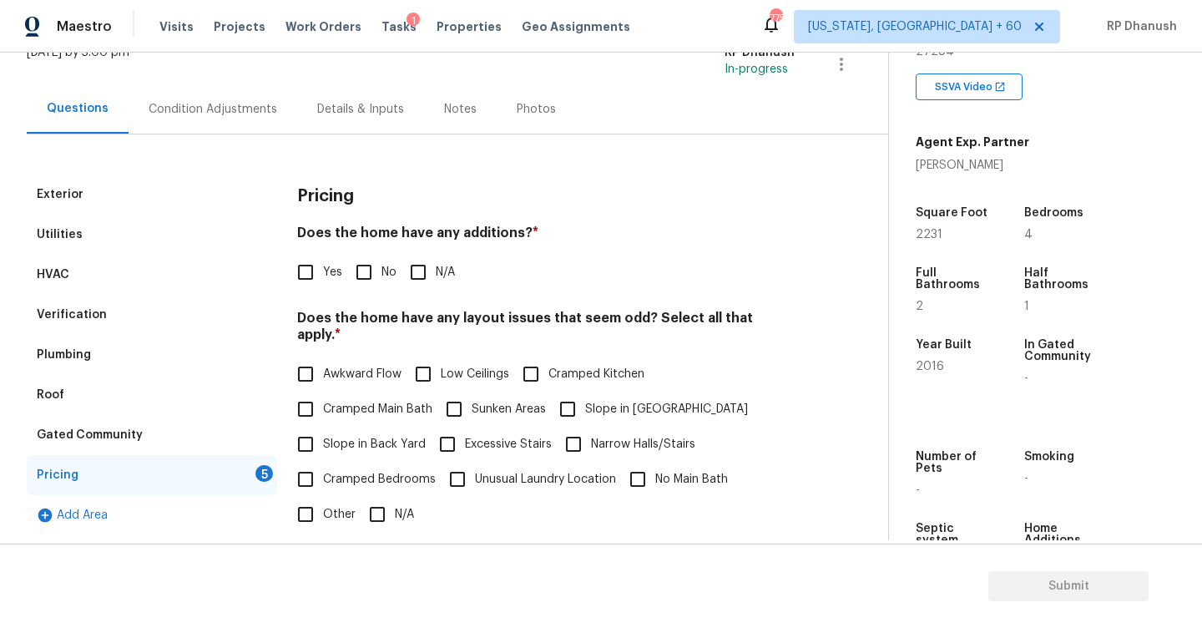
click at [369, 270] on input "No" at bounding box center [363, 272] width 35 height 35
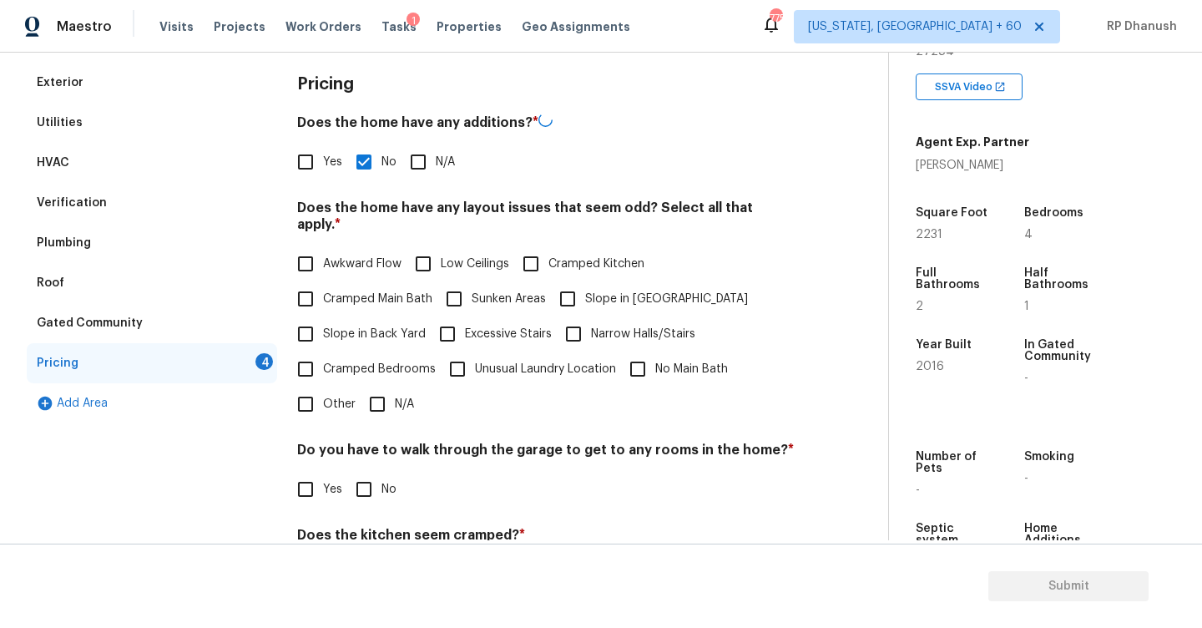
scroll to position [285, 0]
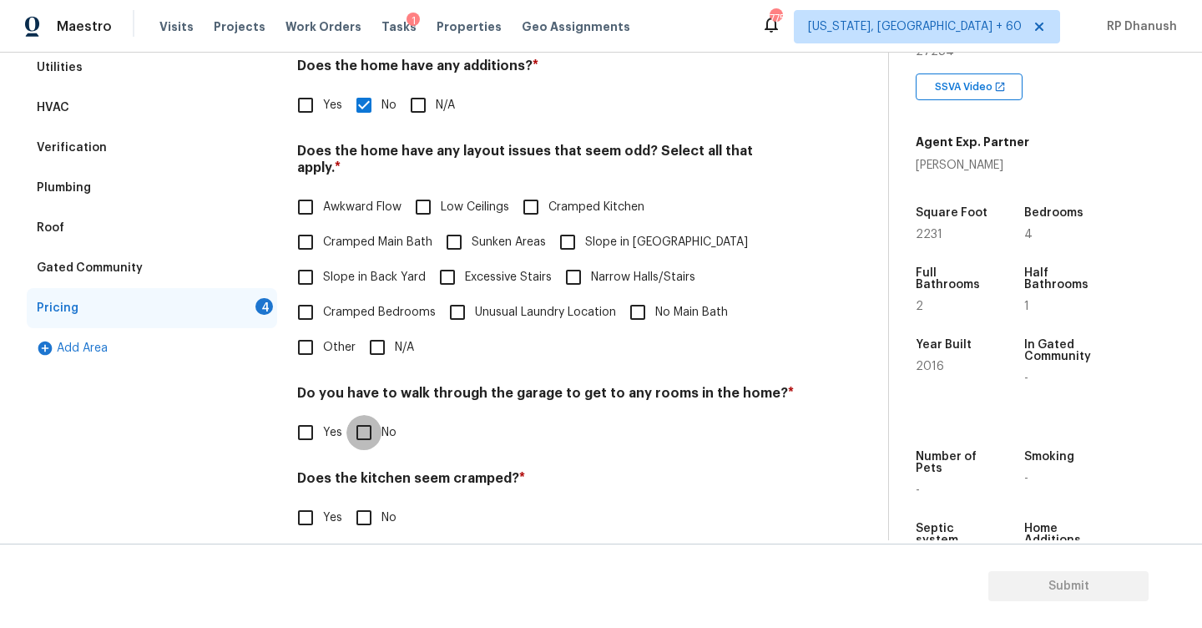
click at [373, 417] on input "No" at bounding box center [363, 432] width 35 height 35
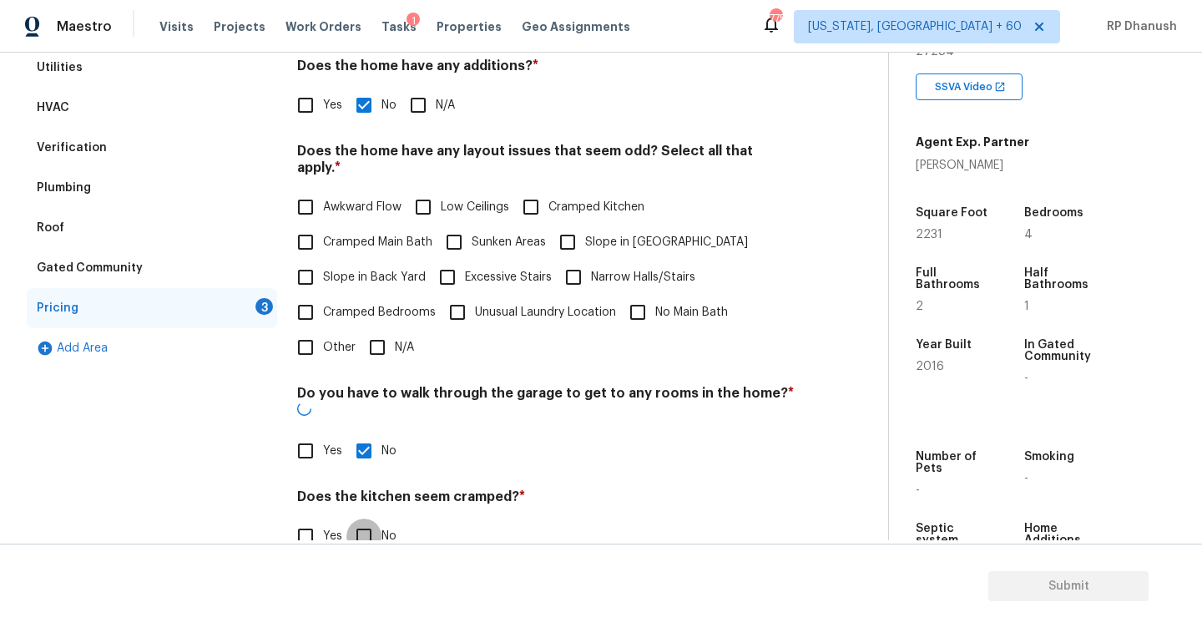
click at [369, 518] on input "No" at bounding box center [363, 535] width 35 height 35
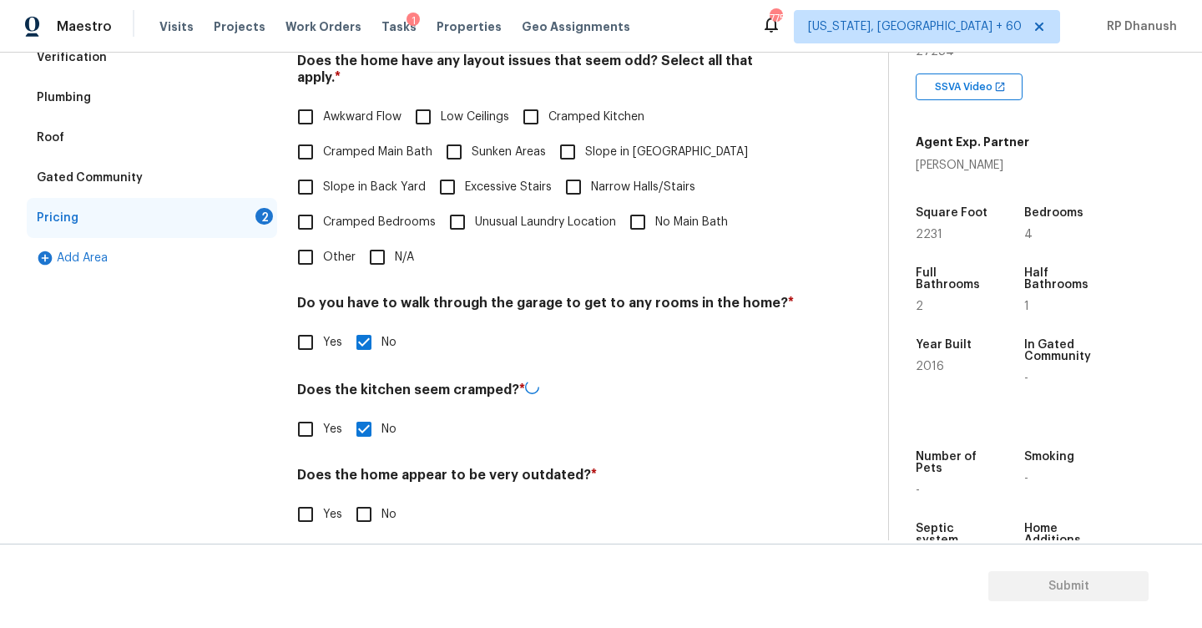
click at [369, 497] on input "No" at bounding box center [363, 514] width 35 height 35
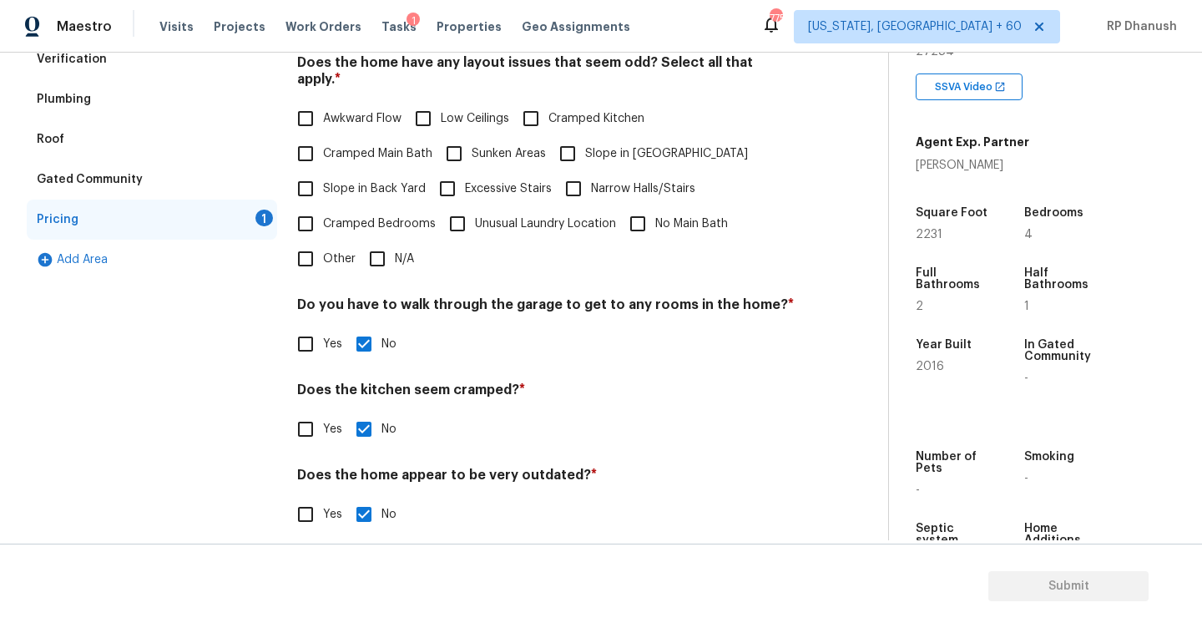
click at [342, 180] on span "Slope in Back Yard" at bounding box center [374, 189] width 103 height 18
click at [323, 174] on input "Slope in Back Yard" at bounding box center [305, 188] width 35 height 35
click at [597, 145] on span "Slope in [GEOGRAPHIC_DATA]" at bounding box center [666, 154] width 163 height 18
click at [585, 143] on input "Slope in [GEOGRAPHIC_DATA]" at bounding box center [567, 153] width 35 height 35
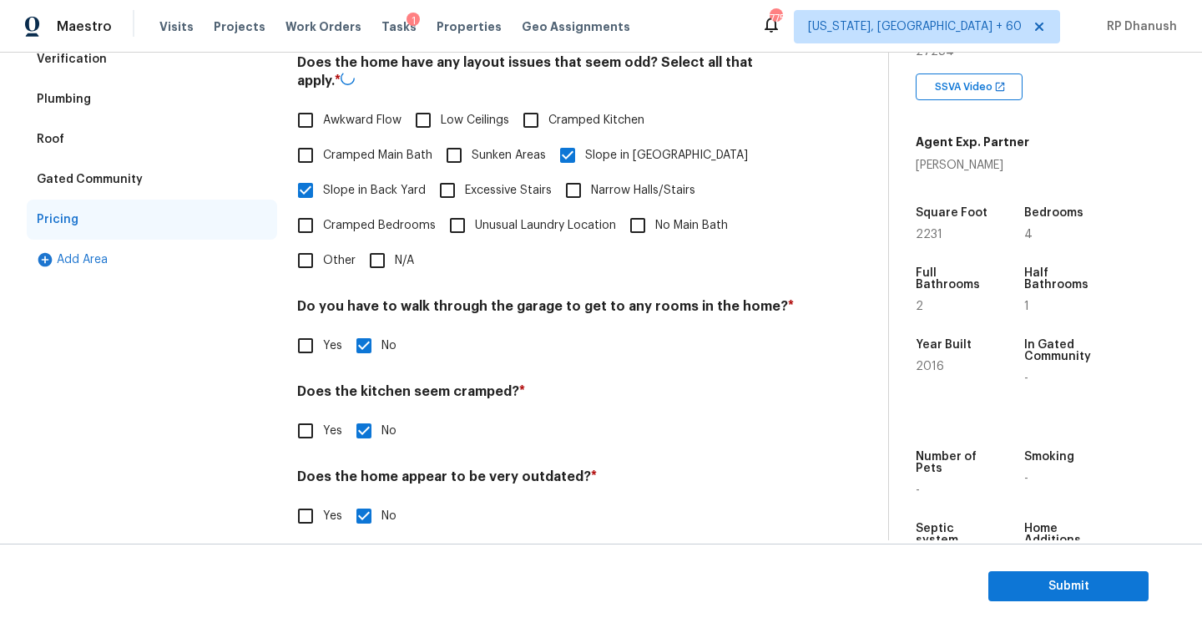
scroll to position [119, 0]
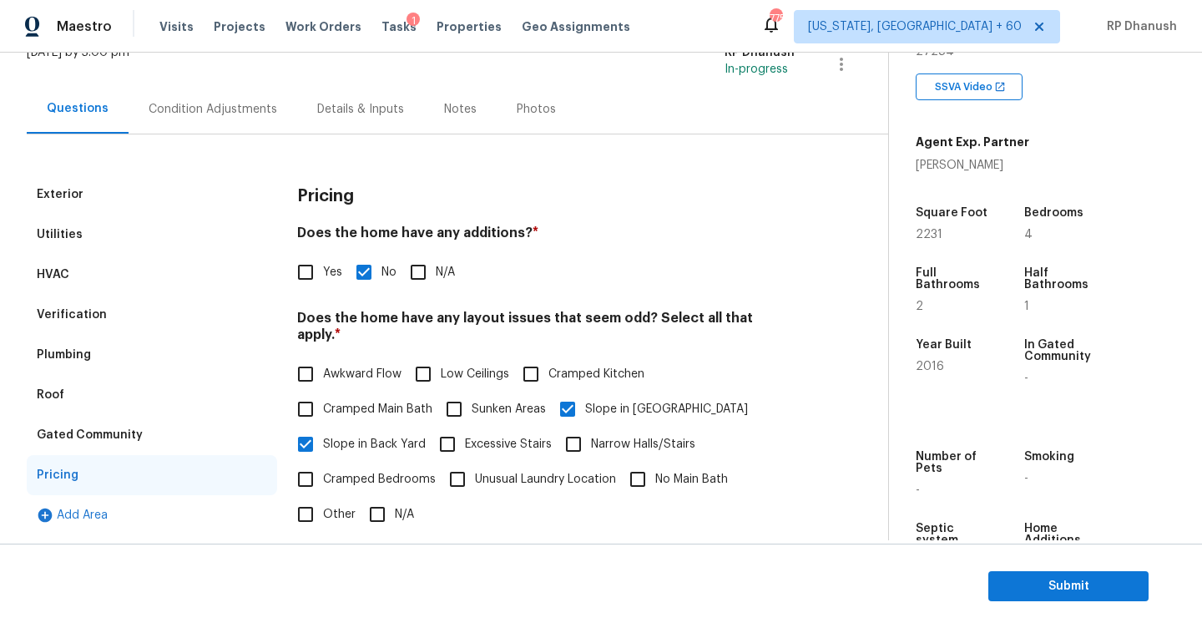
click at [242, 109] on div "Condition Adjustments" at bounding box center [213, 109] width 129 height 17
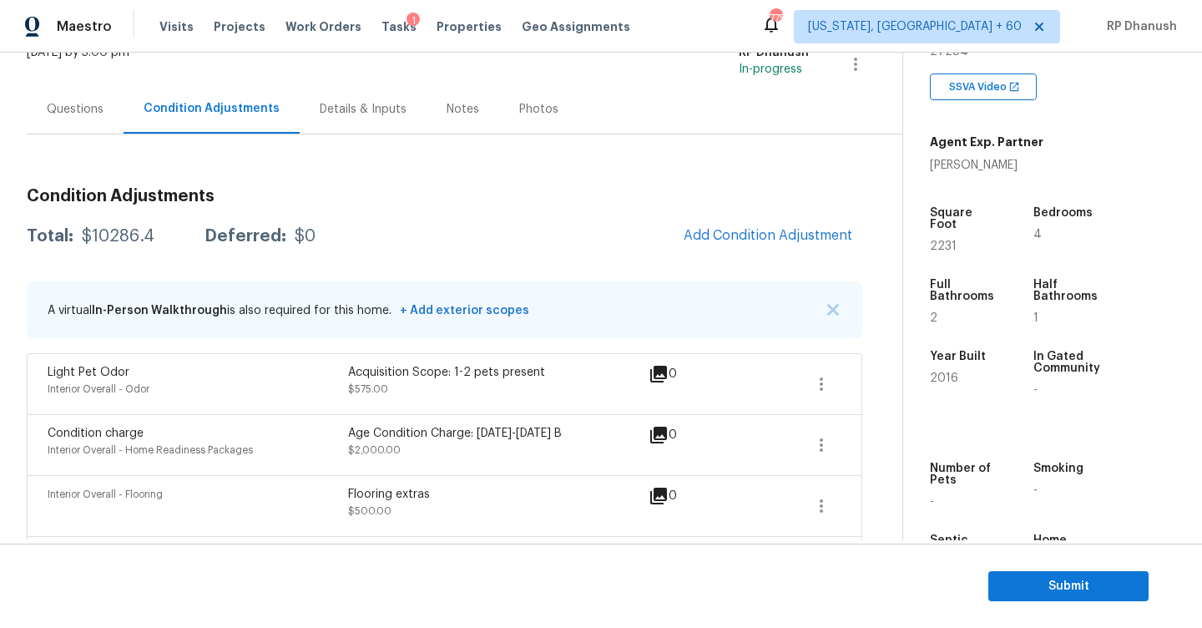
click at [105, 244] on div "$10286.4" at bounding box center [118, 236] width 73 height 17
copy div "$10286.4"
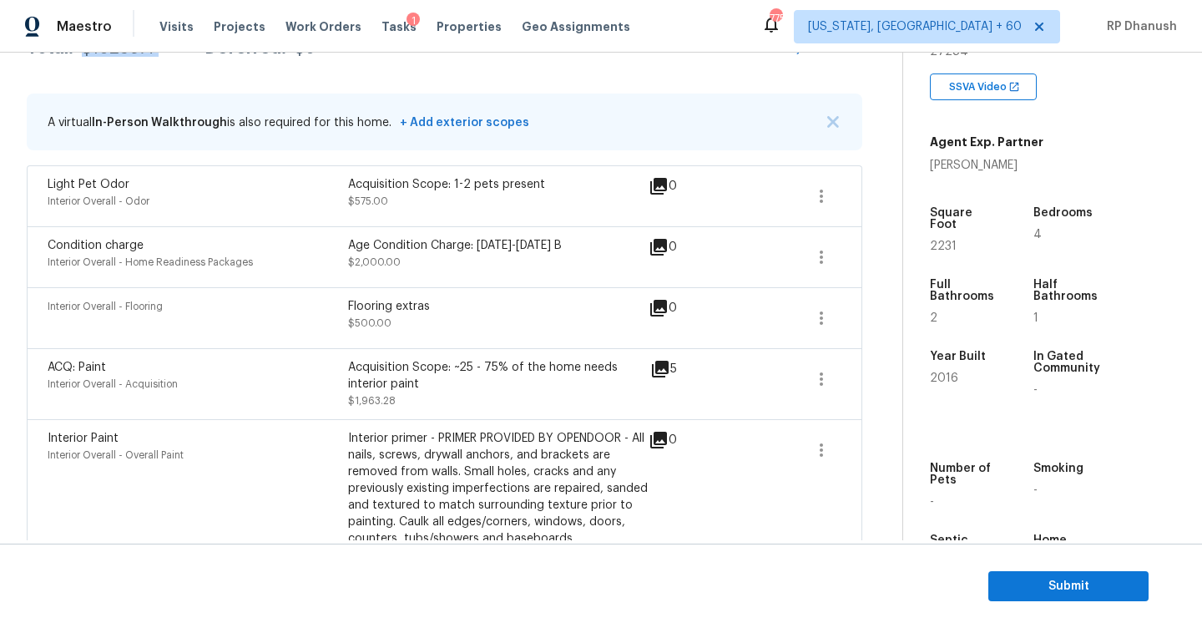
scroll to position [236, 0]
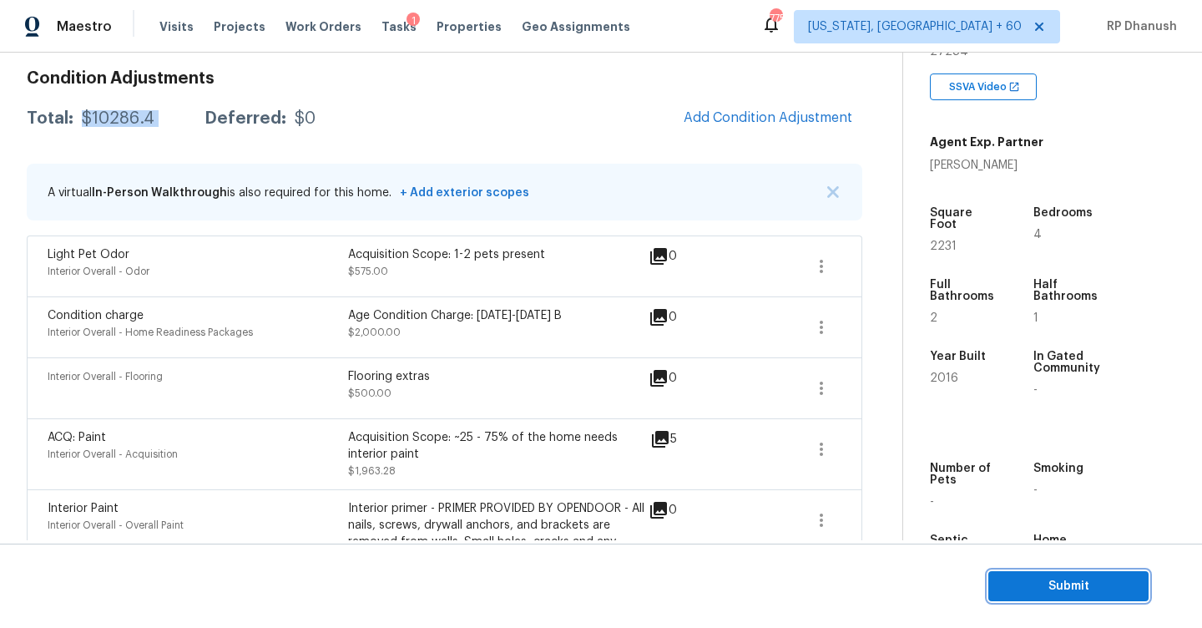
click at [1020, 582] on span "Submit" at bounding box center [1069, 586] width 134 height 21
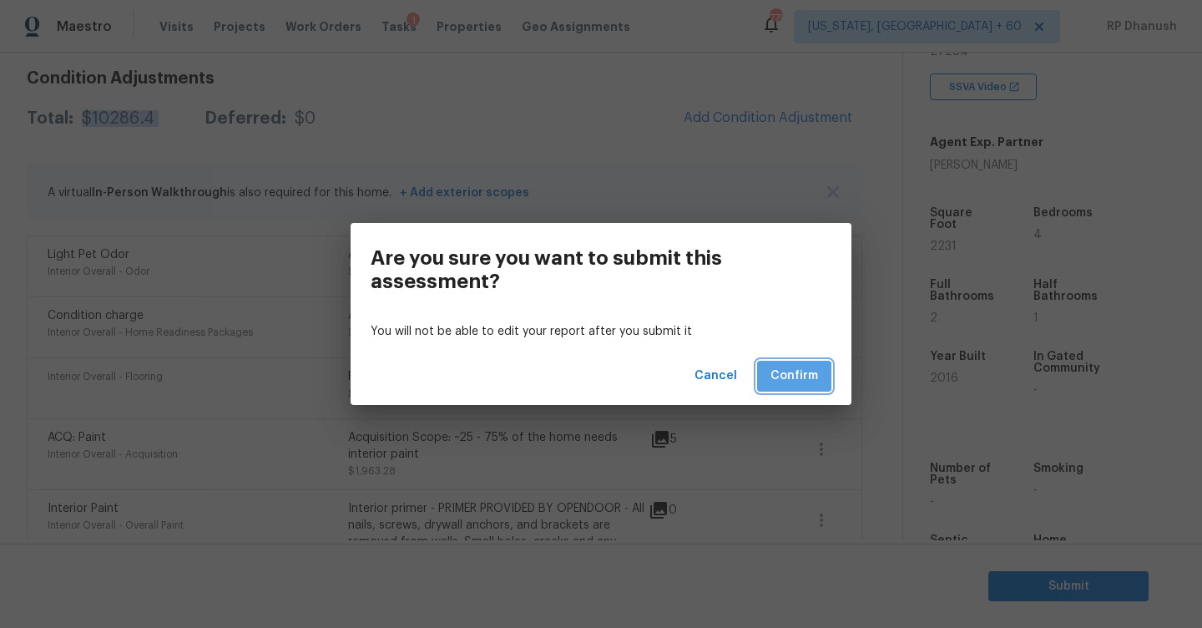
click at [819, 381] on button "Confirm" at bounding box center [794, 376] width 74 height 31
